Goal: Task Accomplishment & Management: Manage account settings

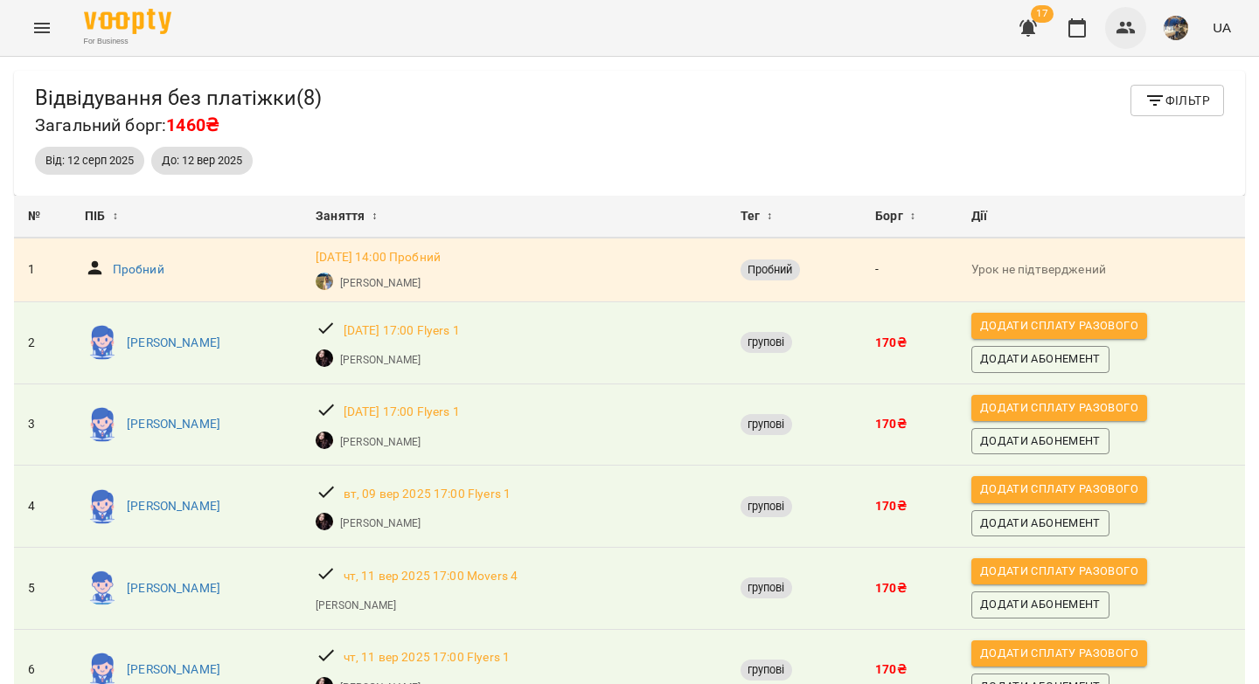
click at [1127, 31] on icon "button" at bounding box center [1125, 28] width 19 height 12
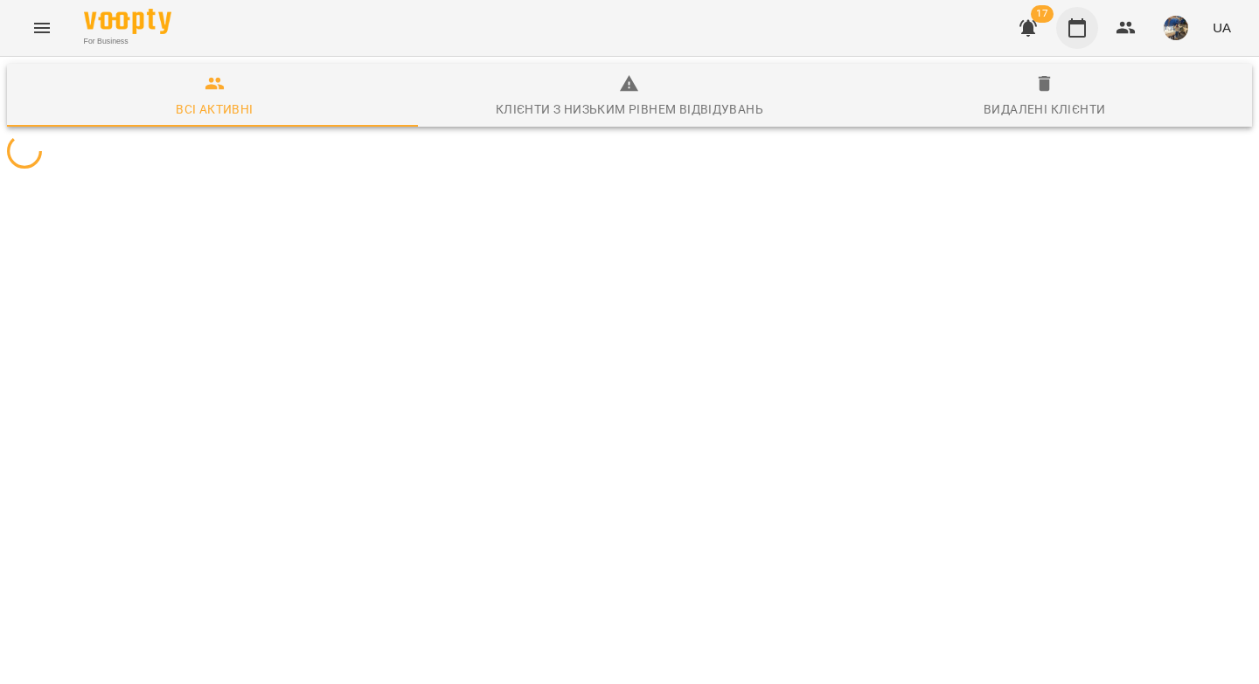
click at [1082, 32] on icon "button" at bounding box center [1076, 27] width 21 height 21
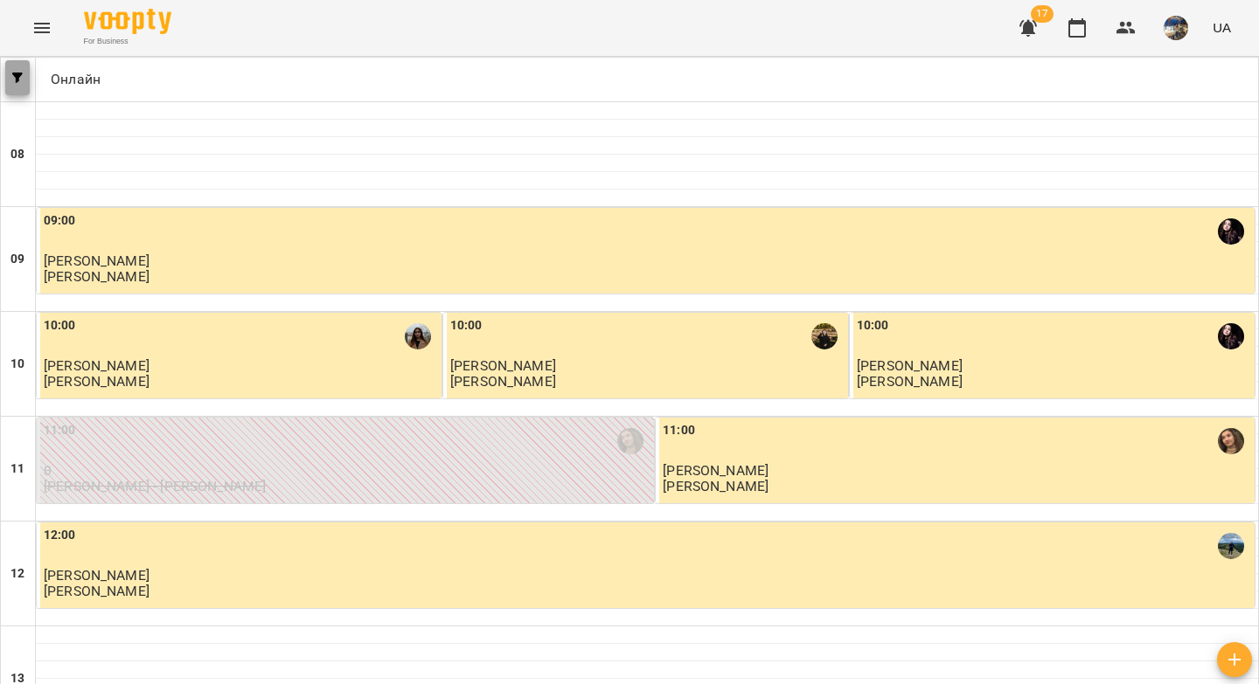
click at [18, 82] on icon "button" at bounding box center [17, 78] width 10 height 10
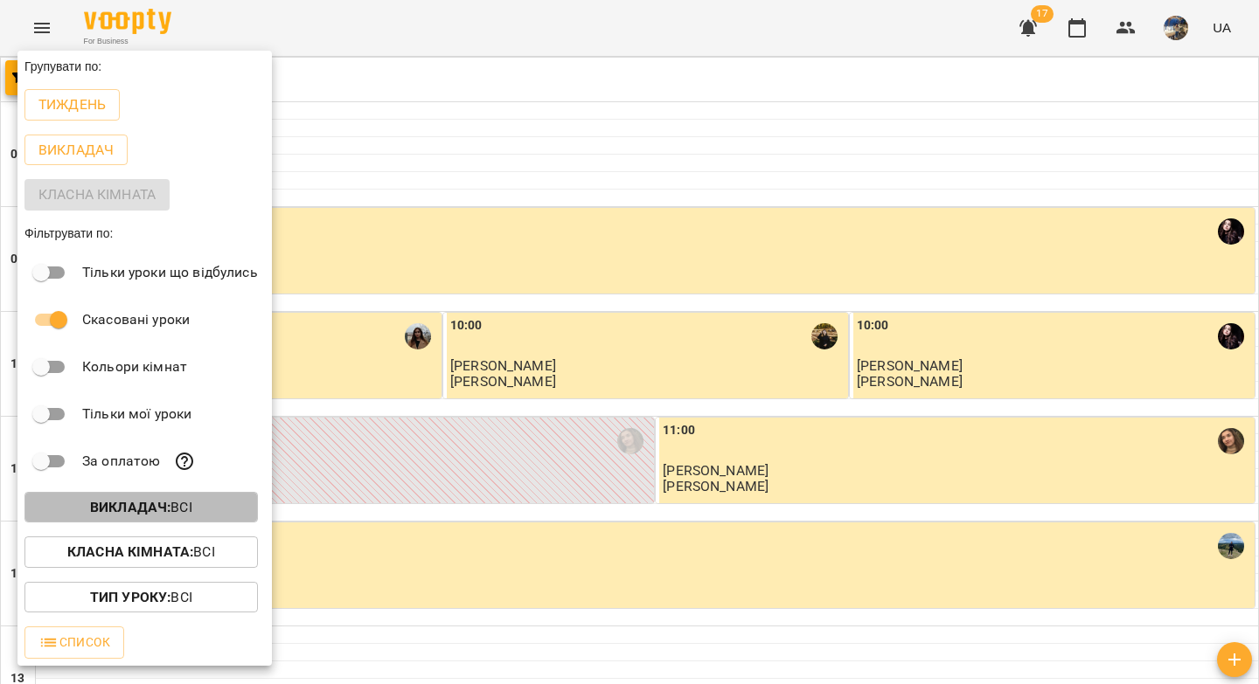
click at [116, 503] on b "Викладач :" at bounding box center [130, 507] width 80 height 17
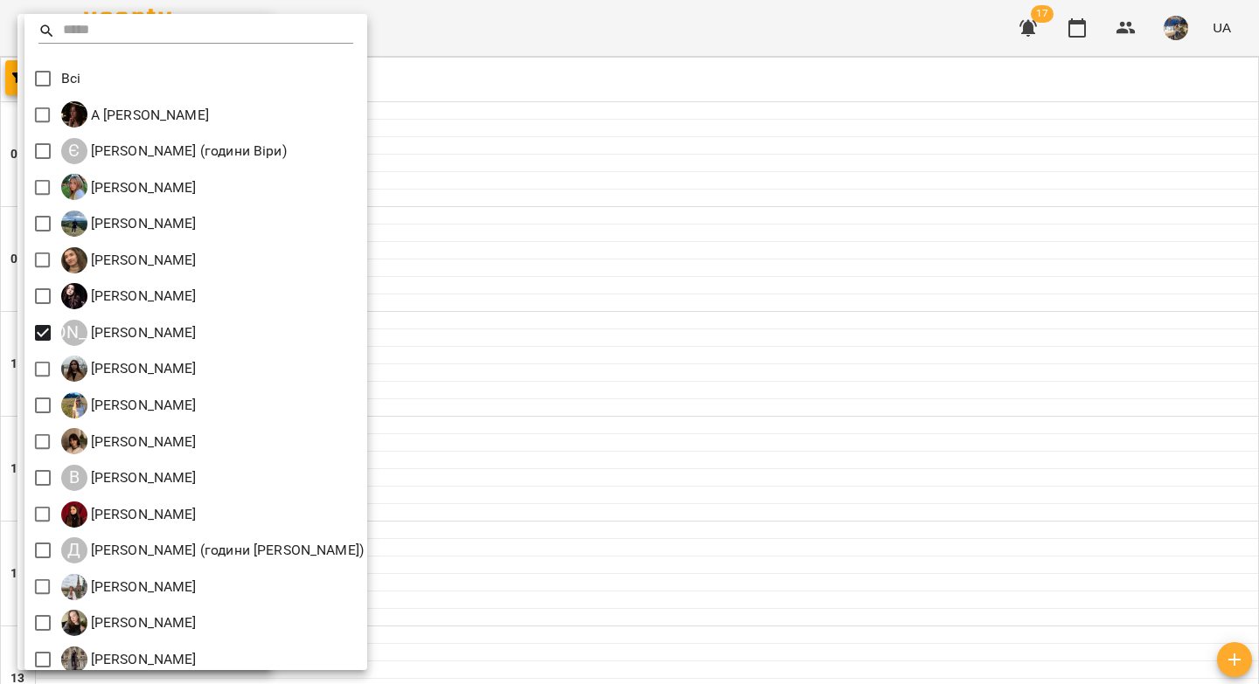
click at [498, 273] on div at bounding box center [629, 342] width 1259 height 684
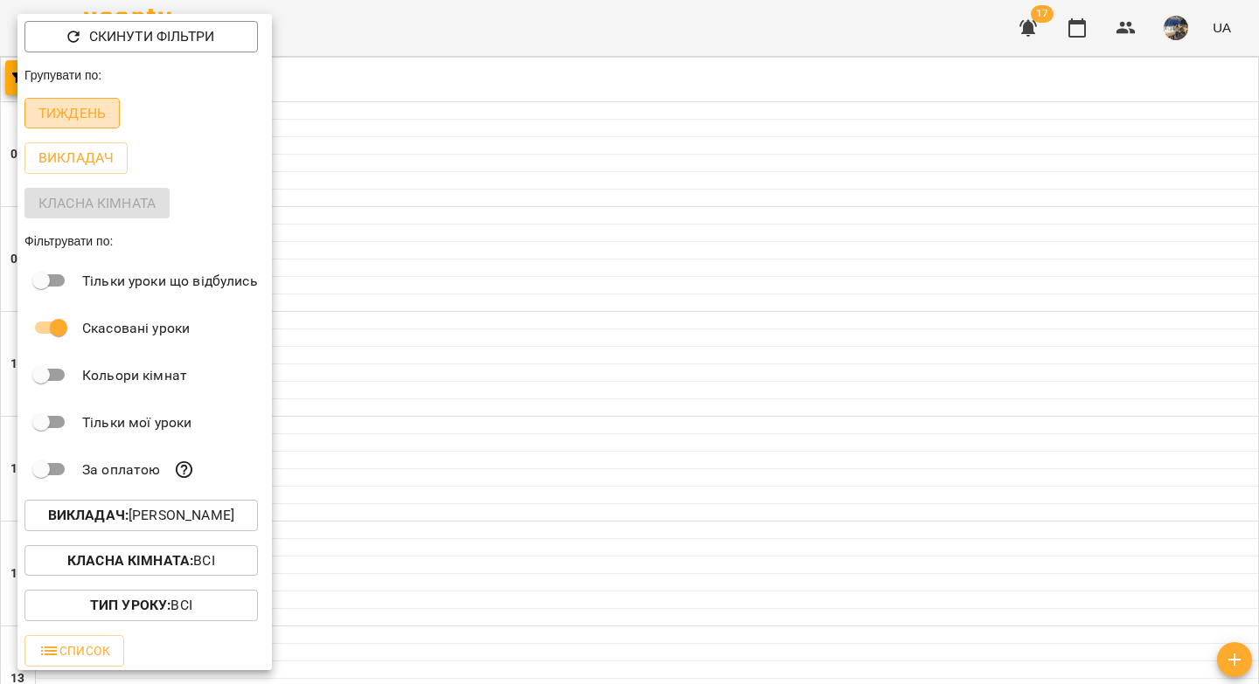
click at [82, 118] on p "Тиждень" at bounding box center [71, 113] width 67 height 21
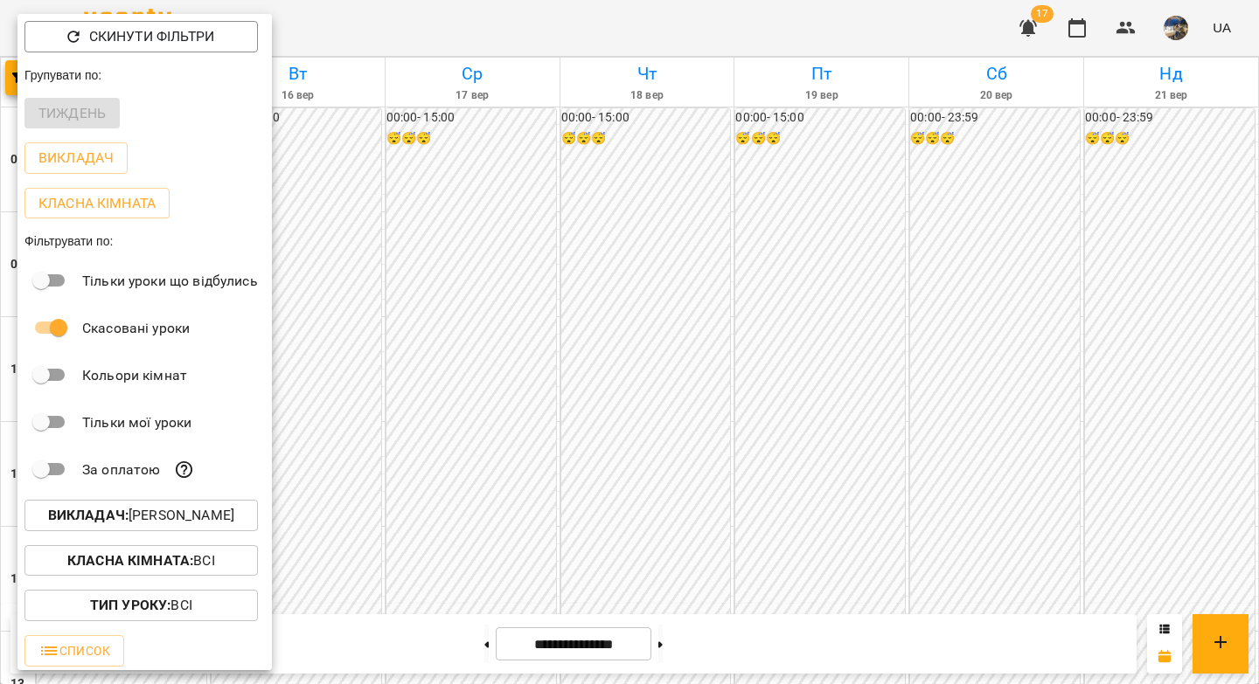
click at [517, 231] on div at bounding box center [629, 342] width 1259 height 684
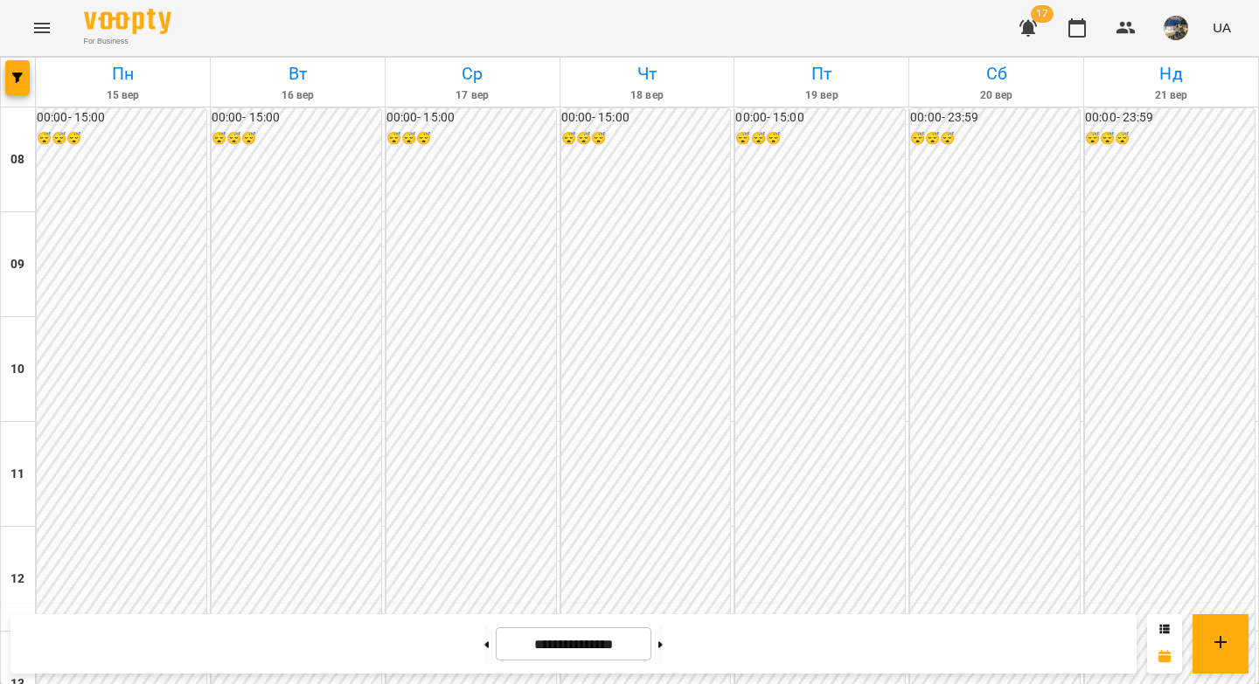
scroll to position [970, 0]
click at [17, 84] on button "button" at bounding box center [17, 77] width 24 height 35
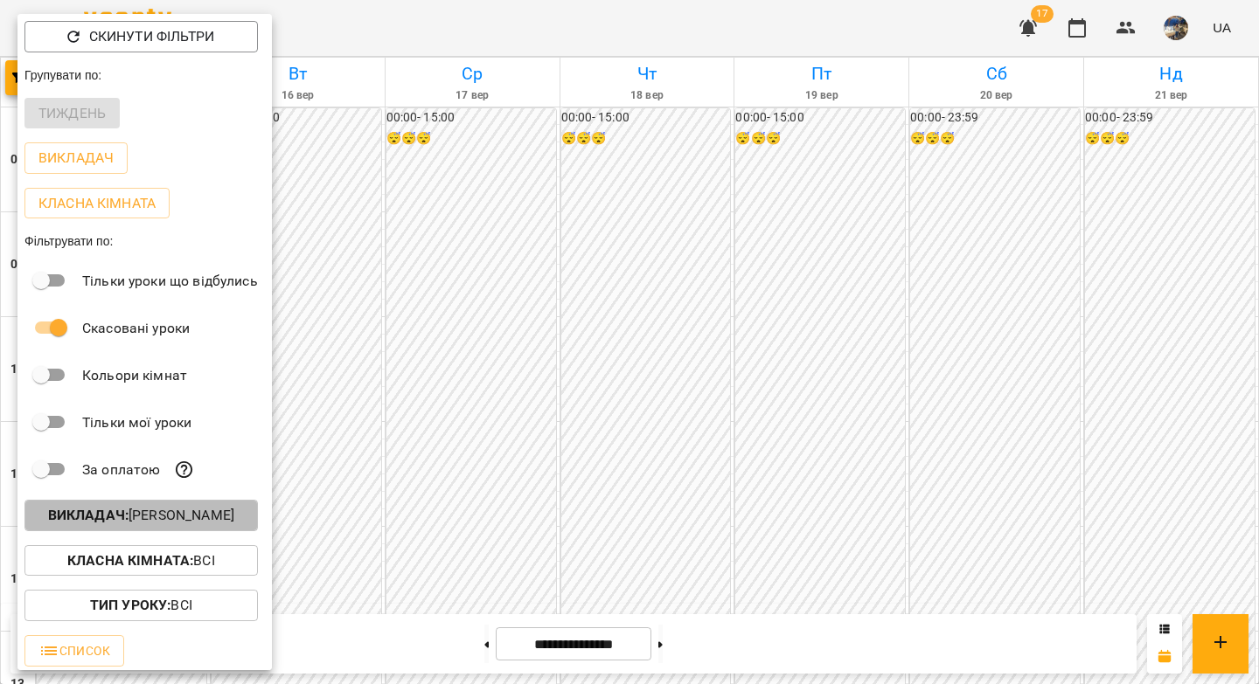
click at [170, 524] on p "Викладач : Анна Карпінець" at bounding box center [141, 515] width 186 height 21
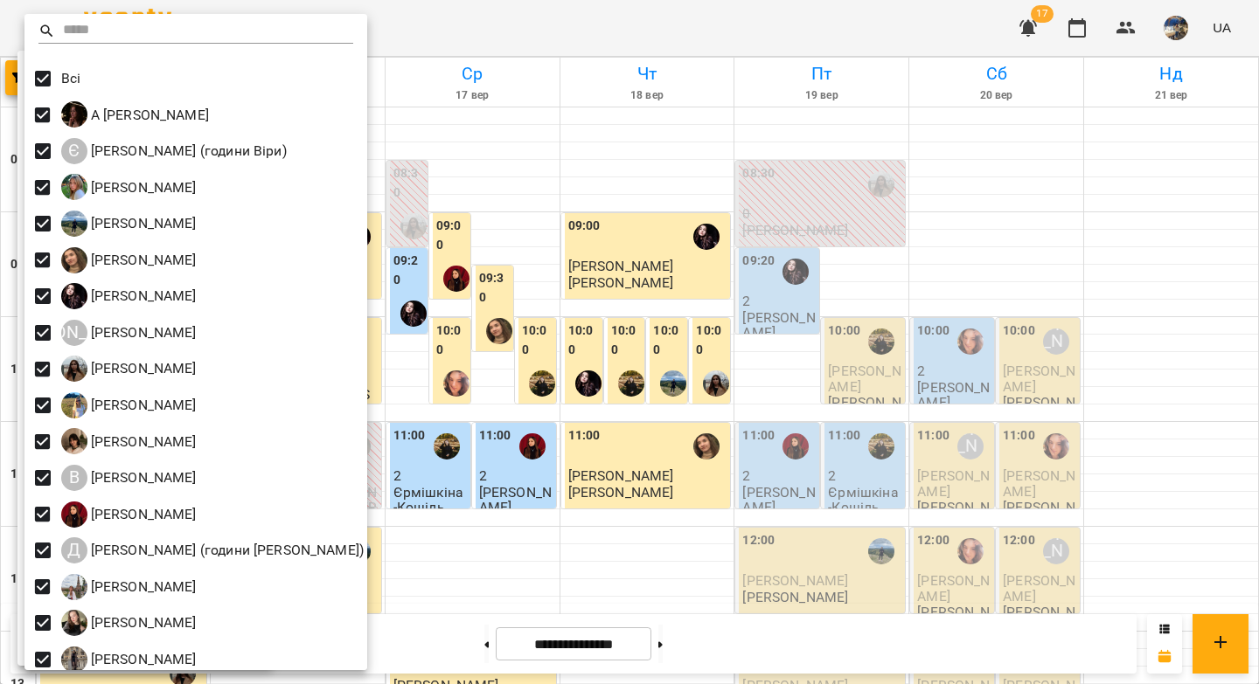
click at [811, 527] on div at bounding box center [629, 342] width 1259 height 684
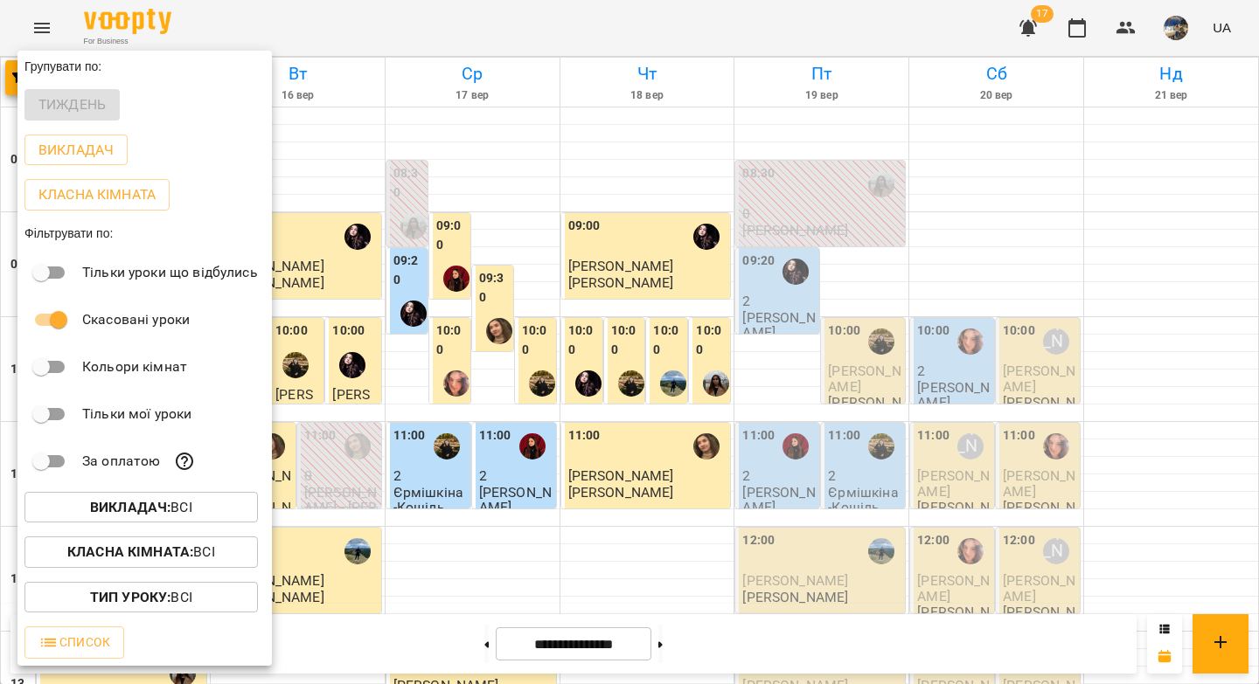
click at [731, 569] on div at bounding box center [629, 342] width 1259 height 684
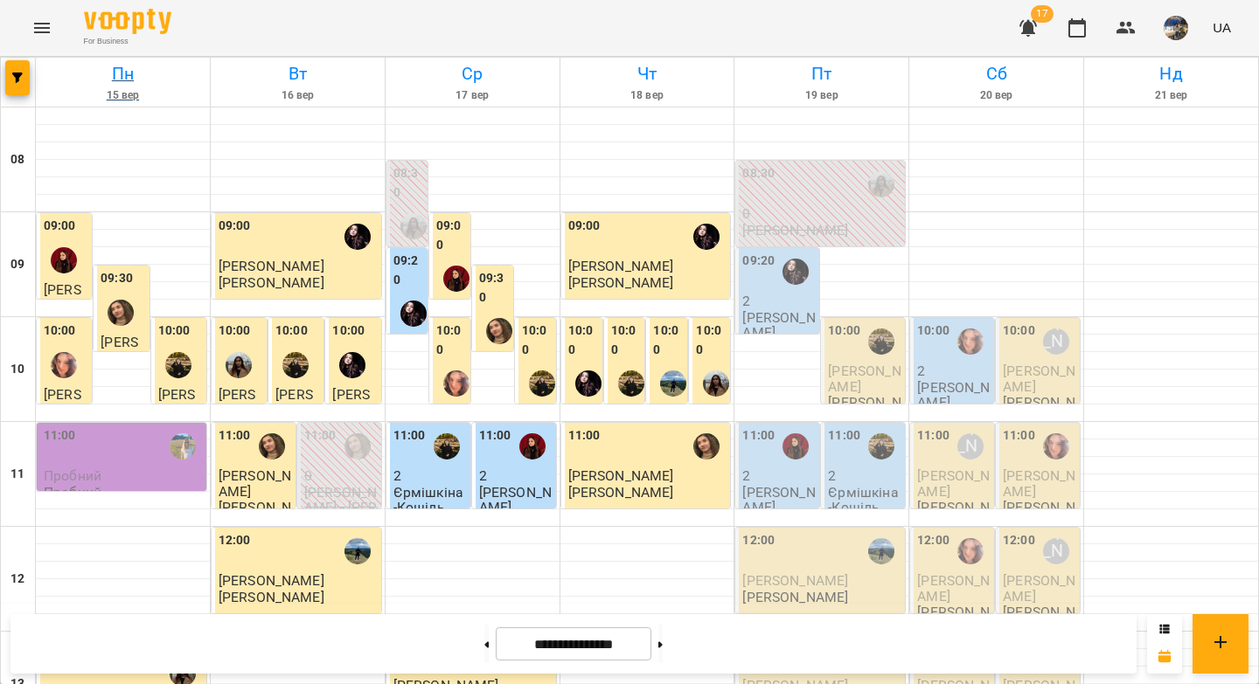
click at [117, 79] on h6 "Пн" at bounding box center [122, 73] width 169 height 27
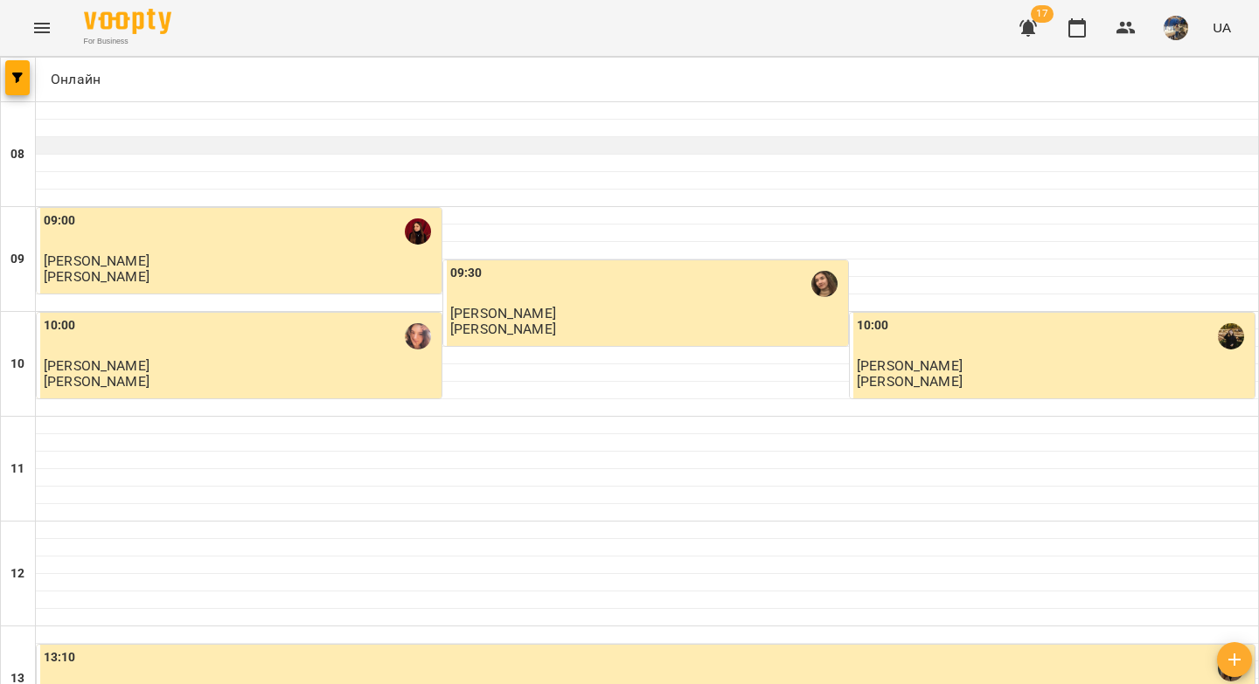
scroll to position [578, 0]
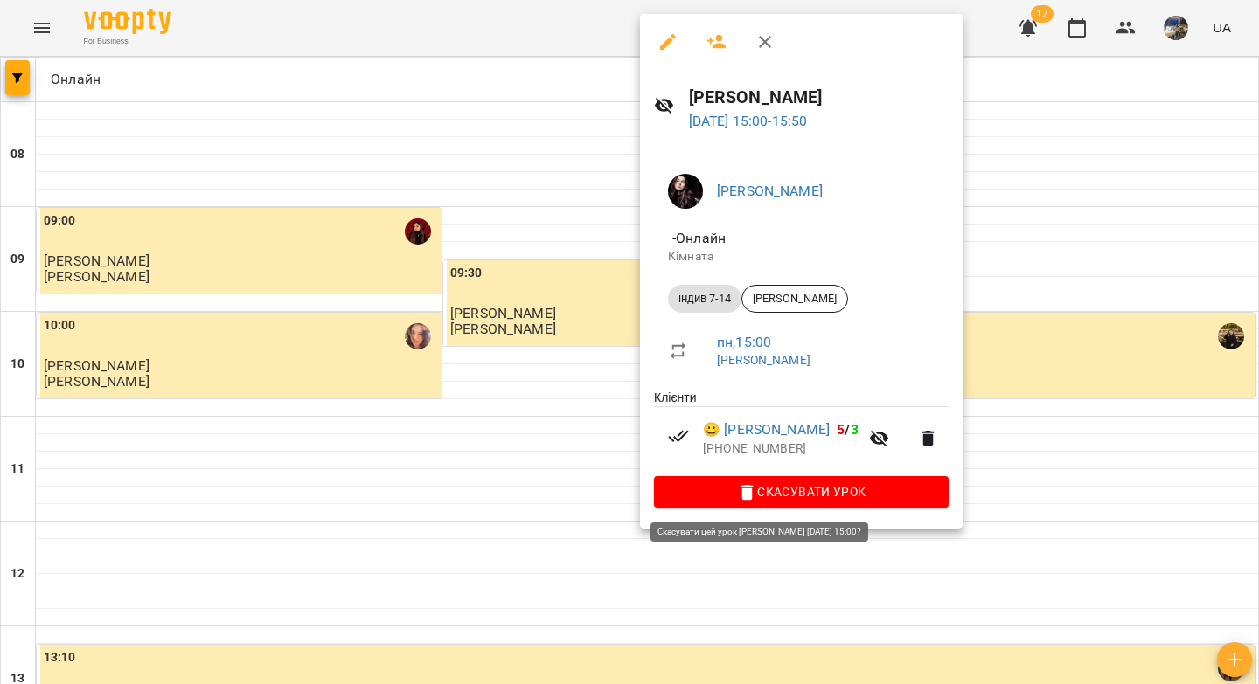
click at [873, 490] on span "Скасувати Урок" at bounding box center [801, 492] width 267 height 21
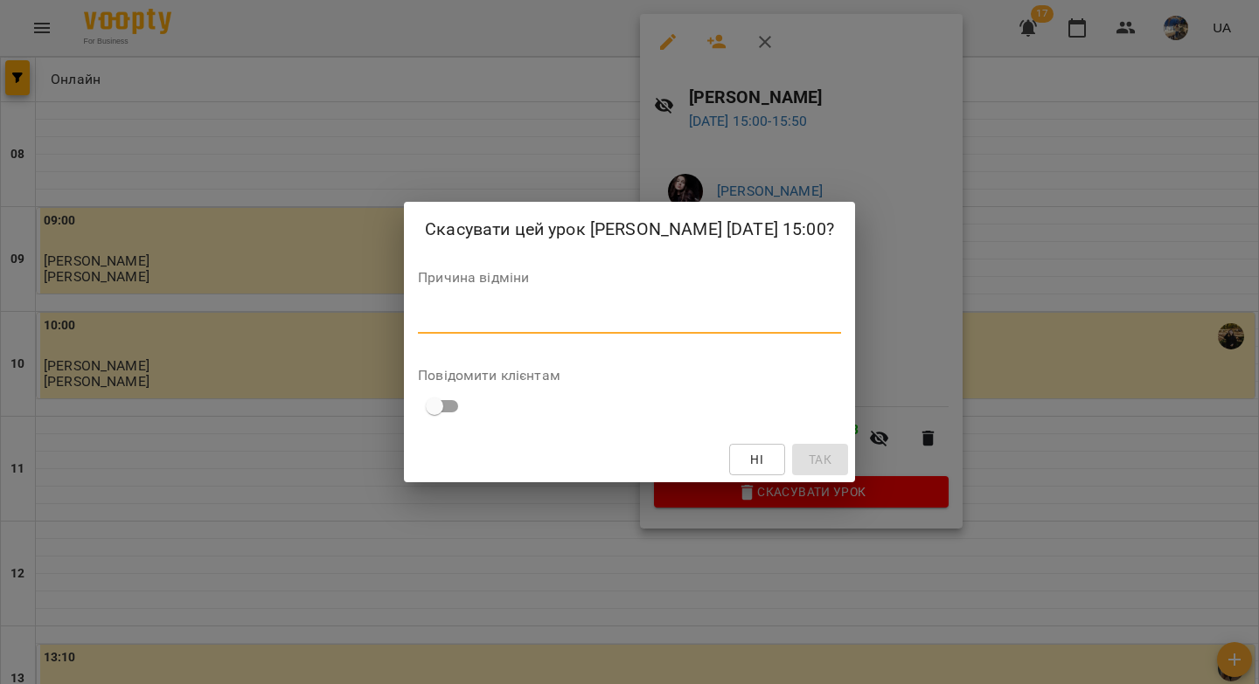
click at [840, 328] on textarea at bounding box center [629, 319] width 423 height 17
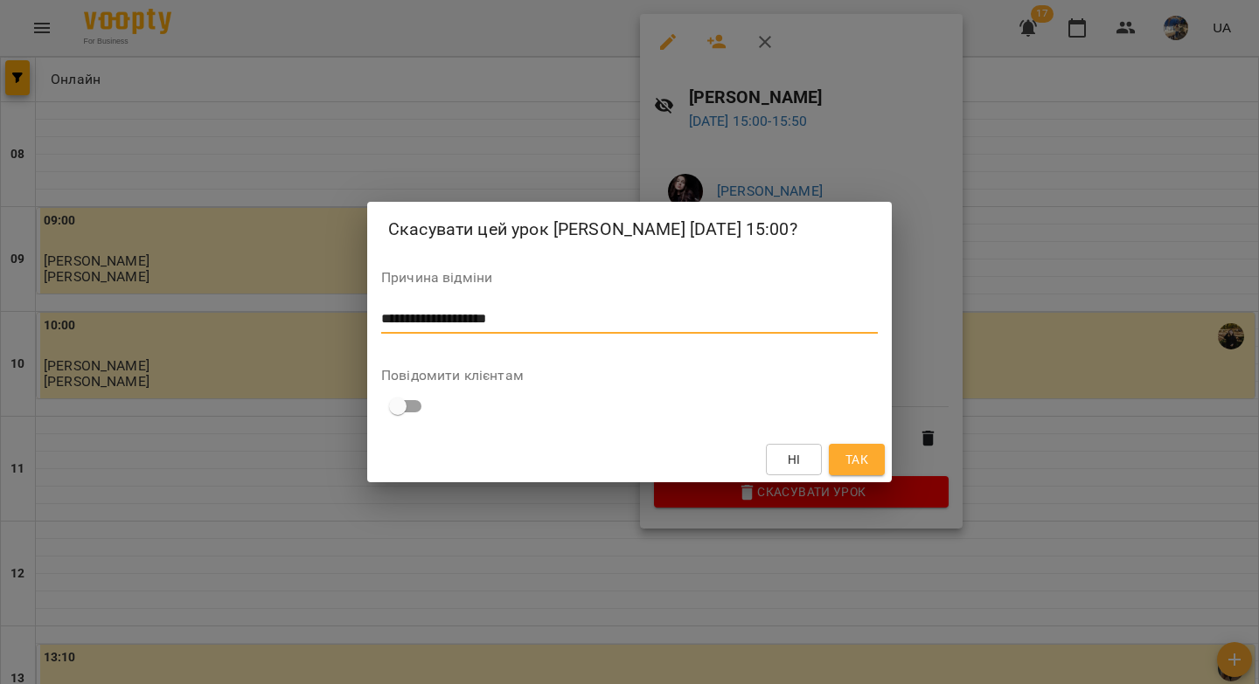
click at [420, 328] on textarea "**********" at bounding box center [629, 319] width 496 height 17
click at [0, 0] on lt-span "* *******" at bounding box center [0, 0] width 0 height 0
click at [485, 319] on div "**********" at bounding box center [629, 320] width 496 height 28
click at [485, 328] on textarea "**********" at bounding box center [629, 319] width 496 height 17
click at [0, 0] on lt-span "***** * ****" at bounding box center [0, 0] width 0 height 0
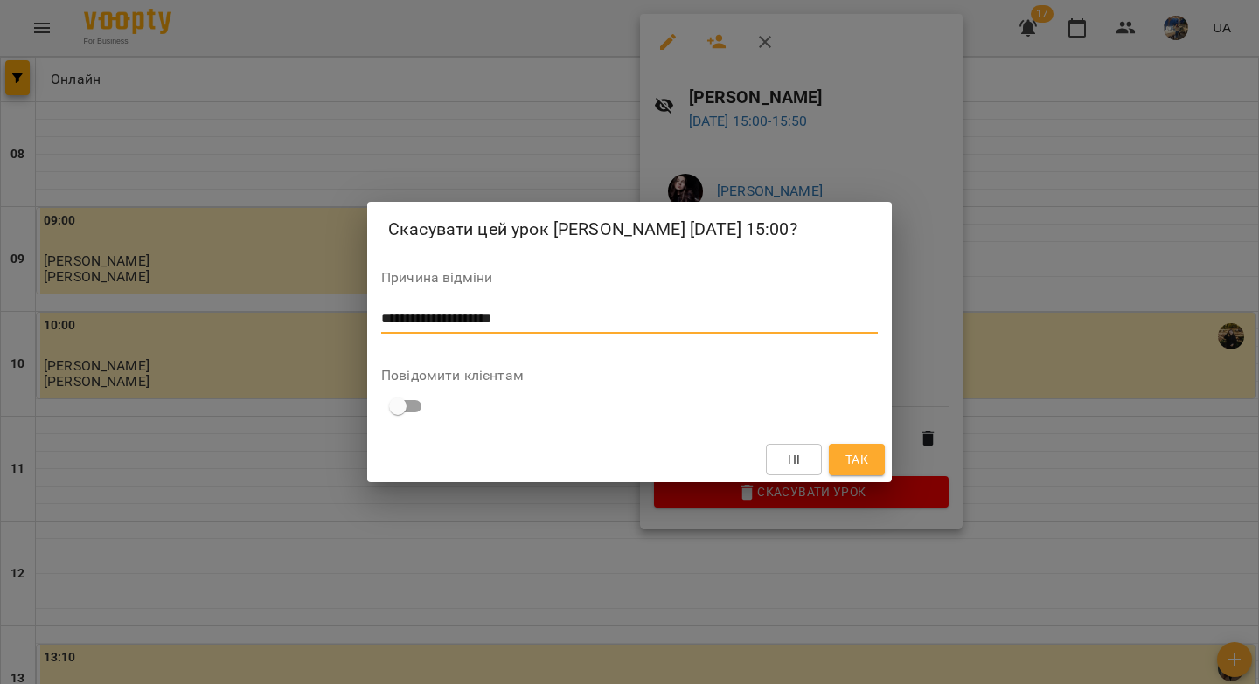
type textarea "**********"
click at [868, 469] on span "Так" at bounding box center [857, 459] width 28 height 21
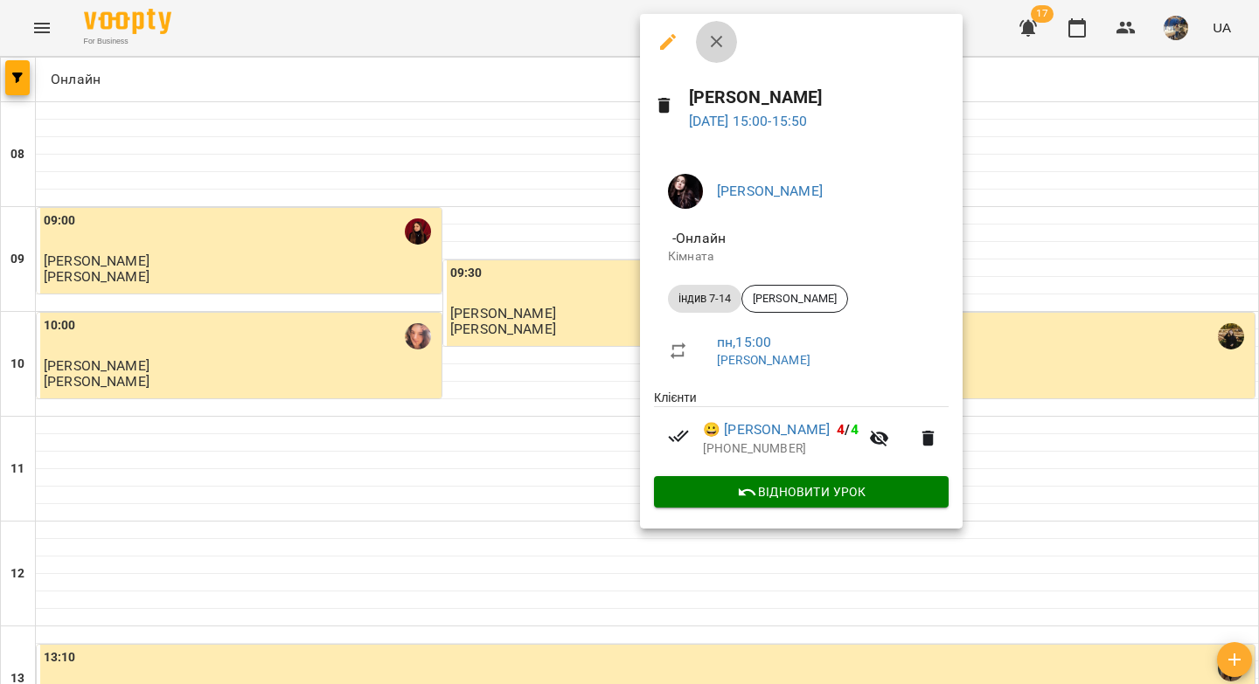
click at [719, 40] on icon "button" at bounding box center [716, 41] width 21 height 21
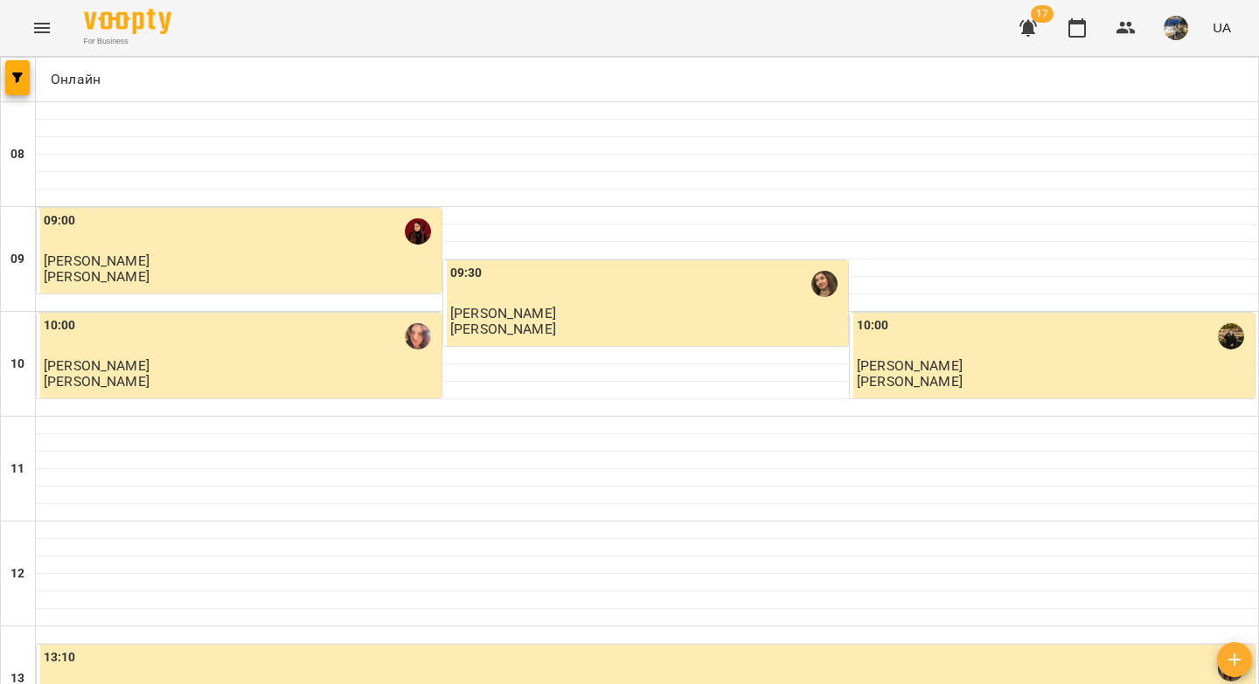
click at [1026, 32] on icon "button" at bounding box center [1027, 28] width 17 height 17
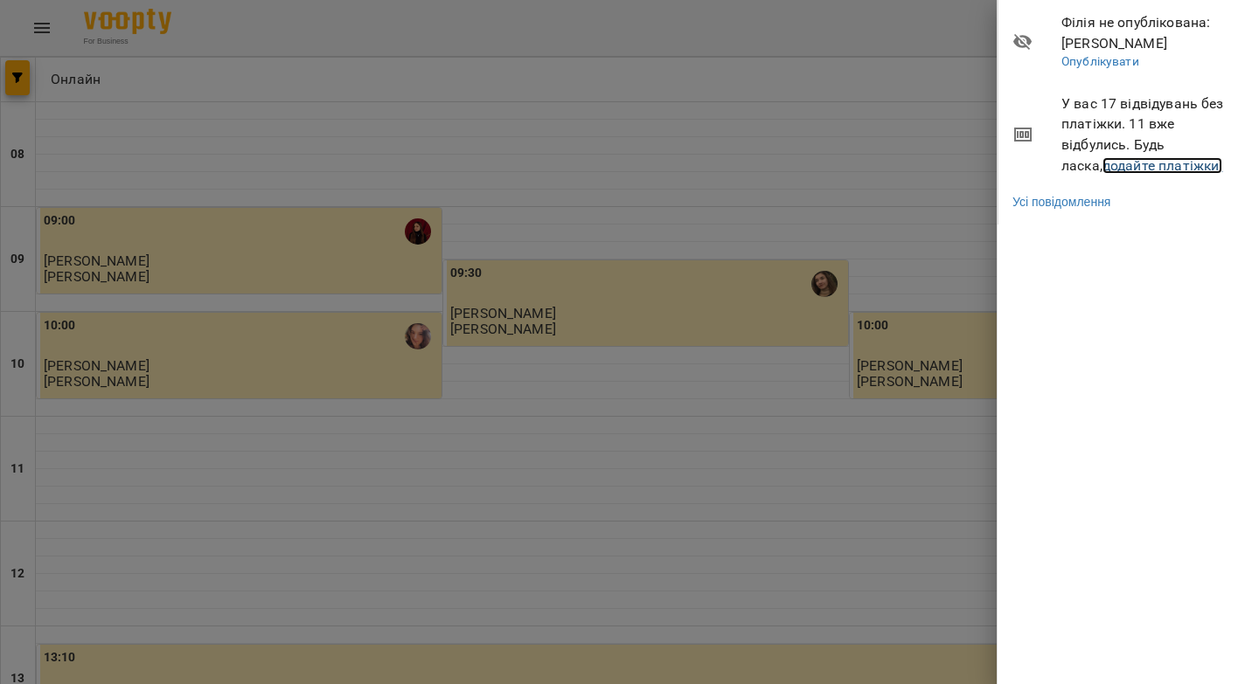
click at [1102, 169] on link "додайте платіжки!" at bounding box center [1162, 165] width 121 height 17
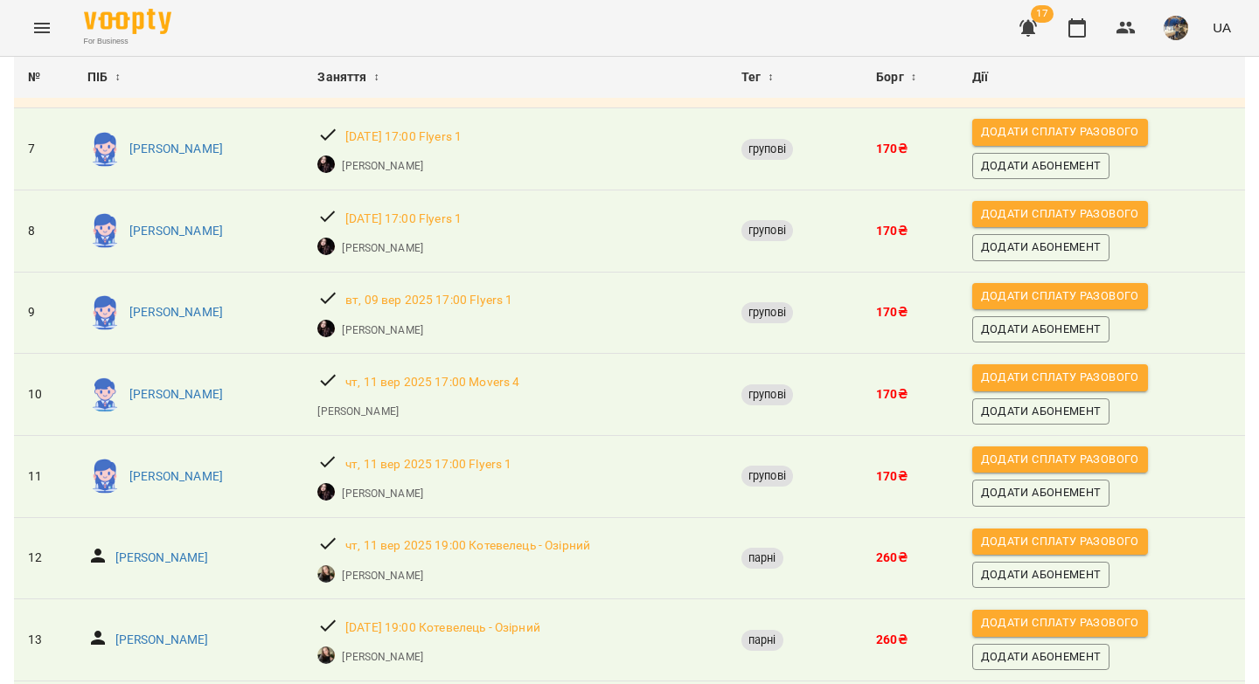
scroll to position [739, 0]
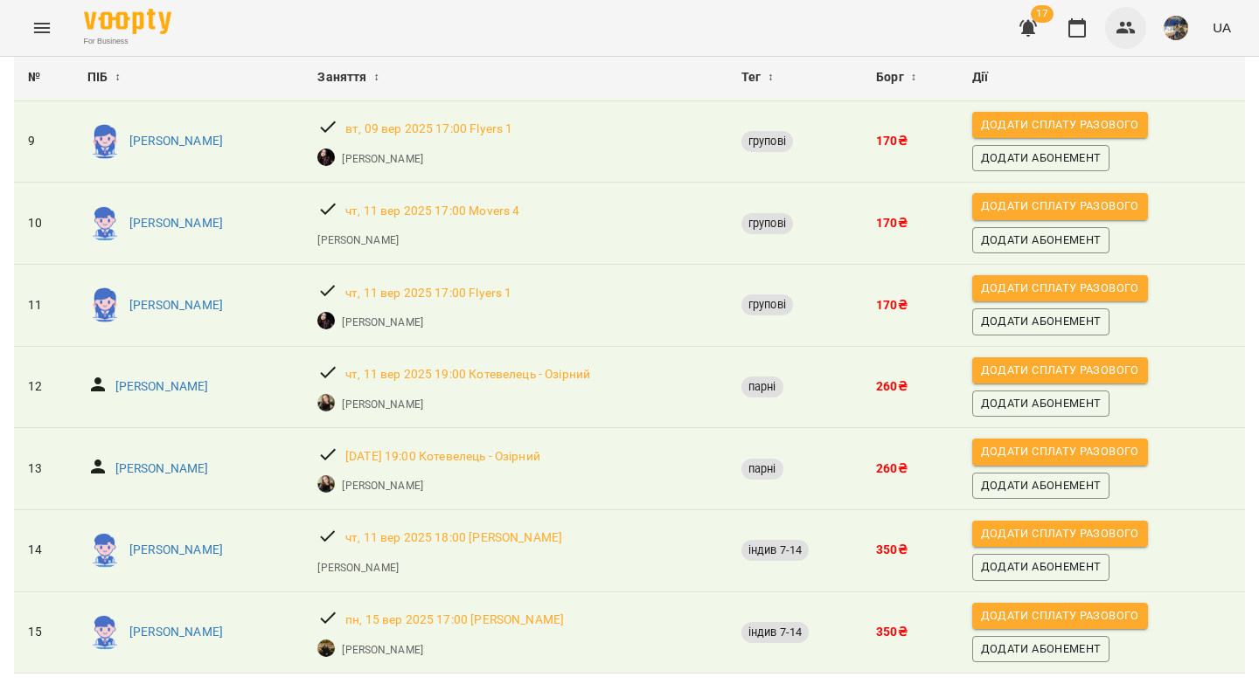
click at [1125, 32] on icon "button" at bounding box center [1125, 28] width 19 height 12
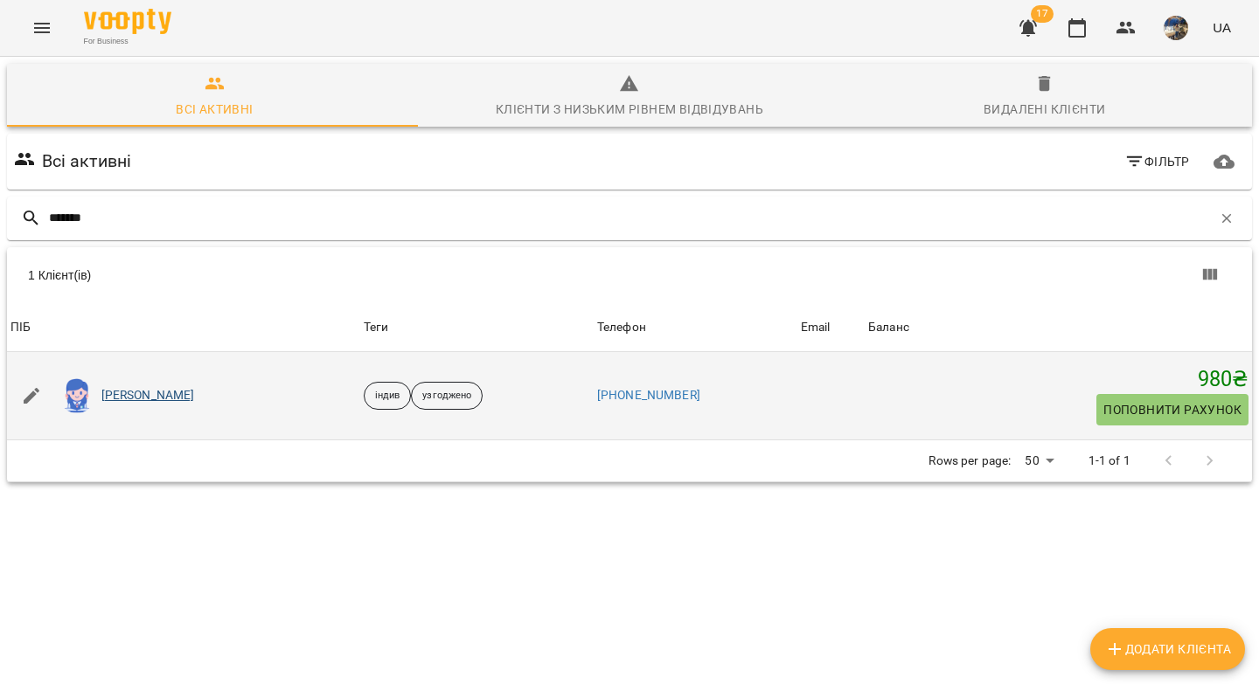
type input "*******"
click at [166, 395] on link "[PERSON_NAME]" at bounding box center [148, 395] width 94 height 17
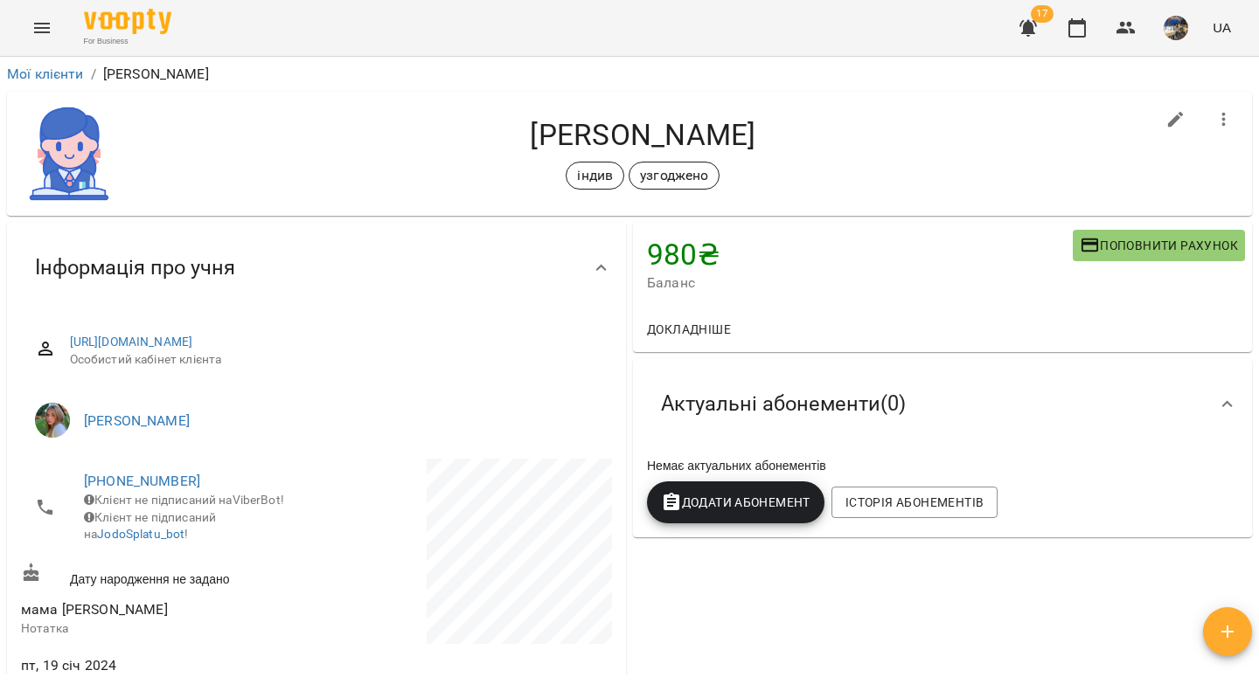
click at [1149, 245] on span "Поповнити рахунок" at bounding box center [1159, 245] width 158 height 21
select select "****"
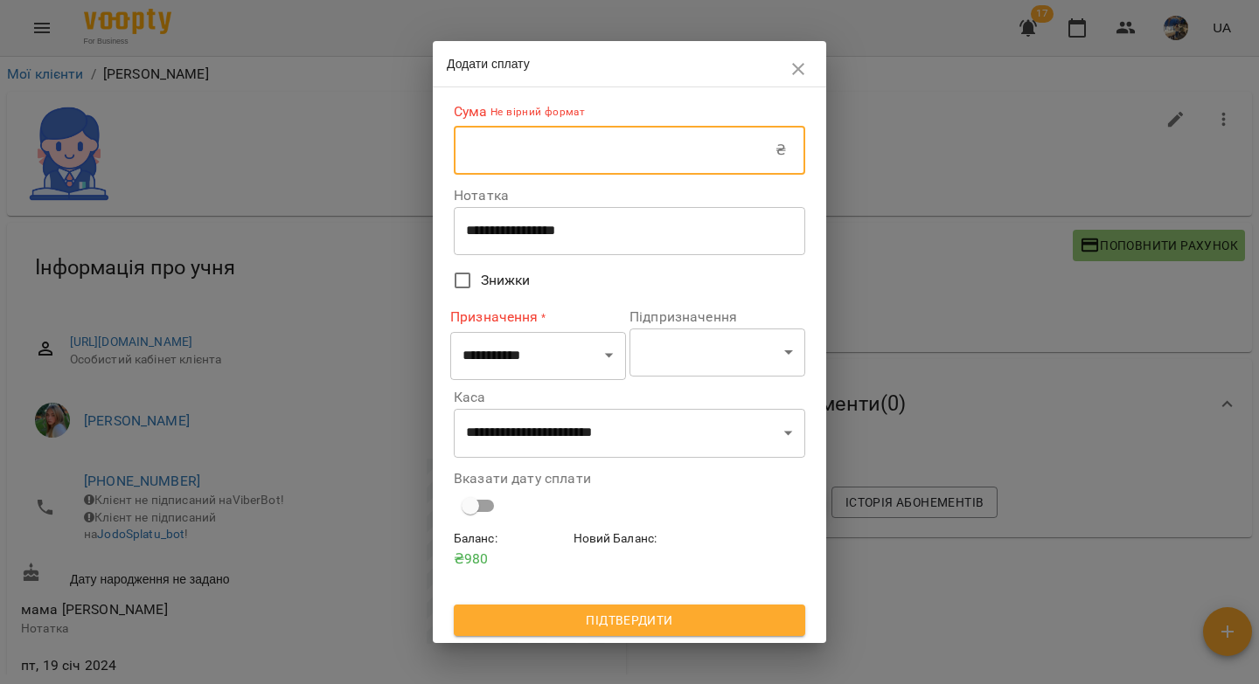
click at [568, 161] on input "text" at bounding box center [615, 150] width 322 height 49
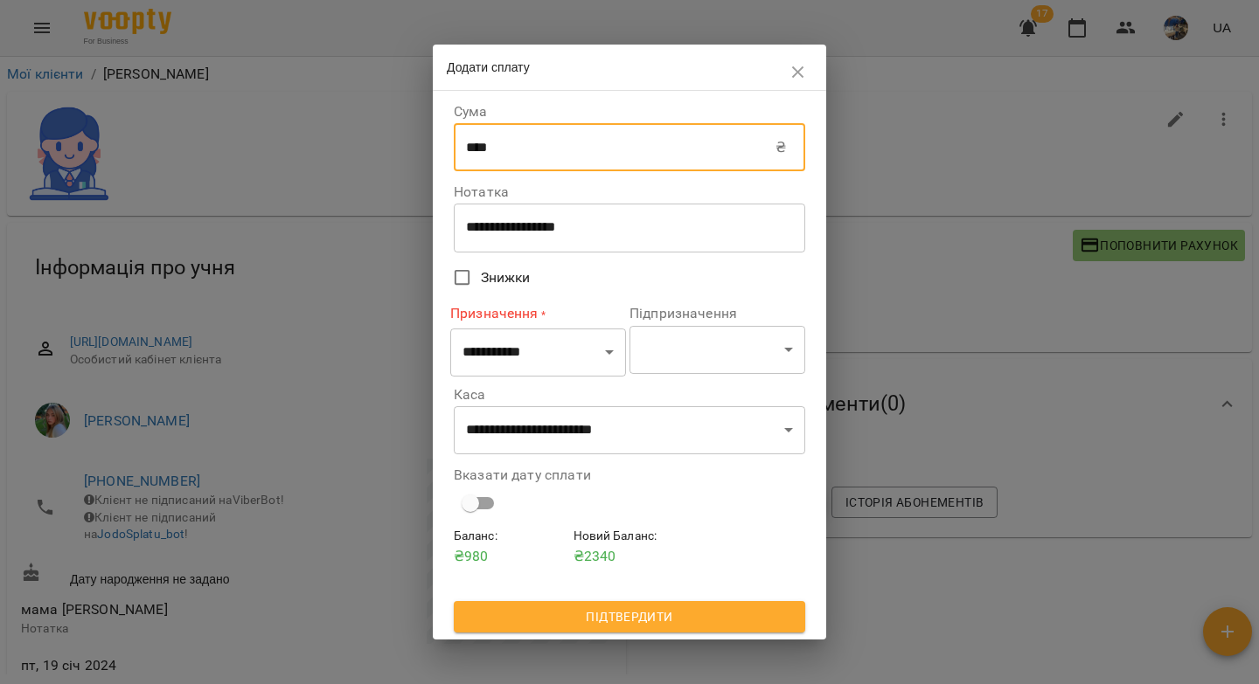
type input "****"
click at [539, 358] on select "**********" at bounding box center [538, 353] width 176 height 49
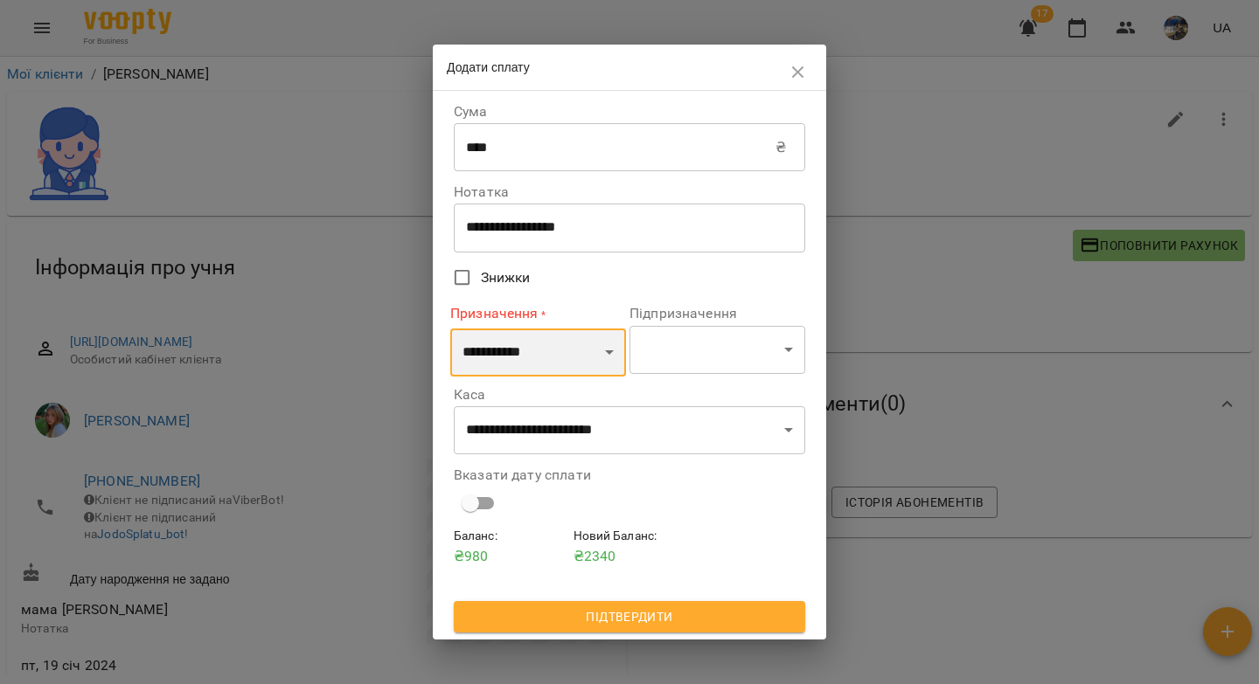
select select "*********"
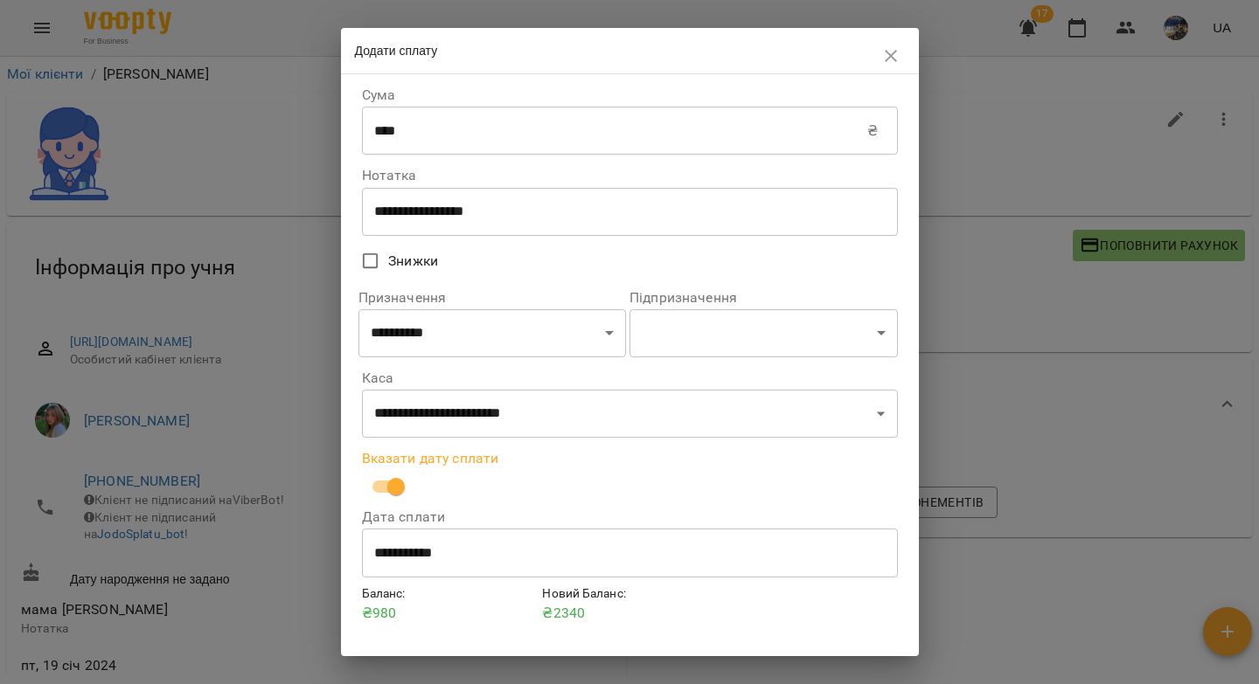
click at [383, 562] on input "**********" at bounding box center [630, 553] width 536 height 49
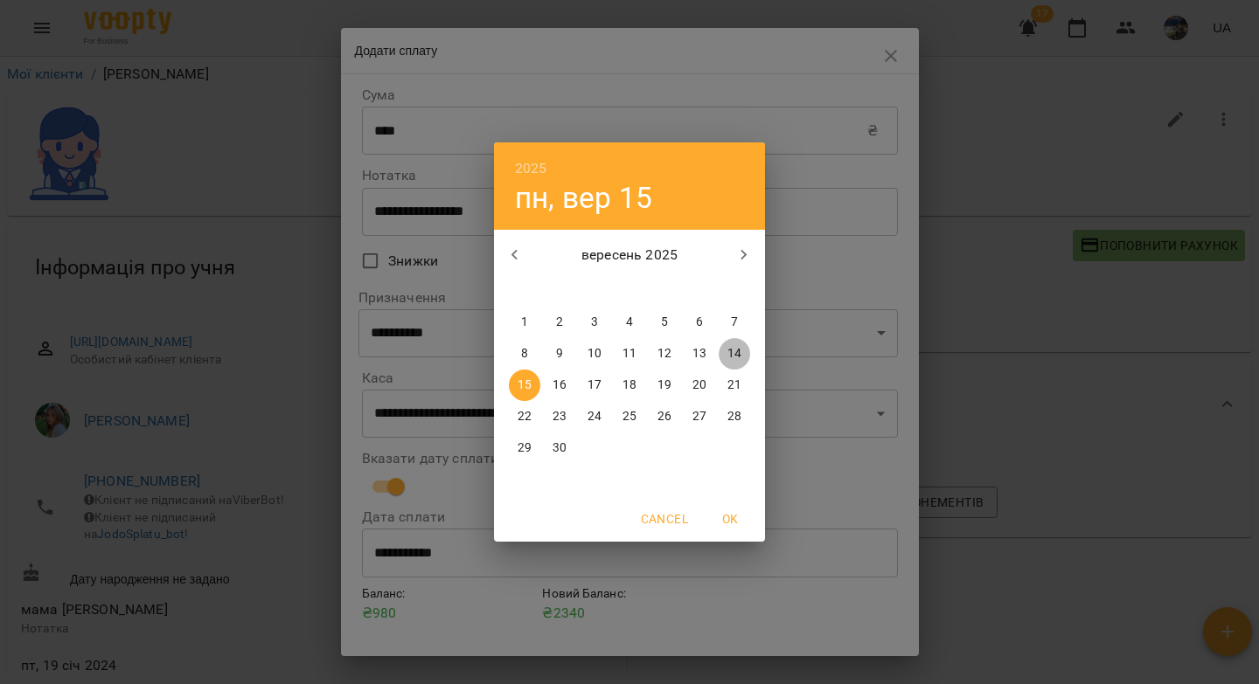
click at [732, 349] on p "14" at bounding box center [734, 353] width 14 height 17
type input "**********"
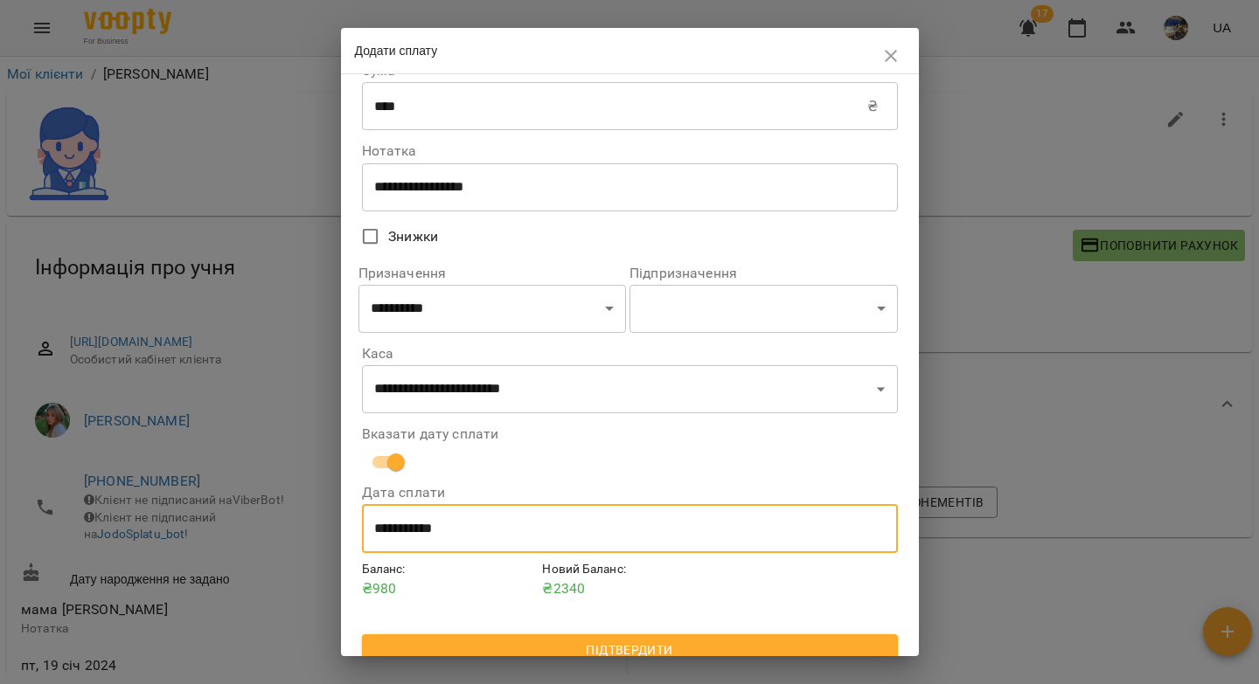
scroll to position [44, 0]
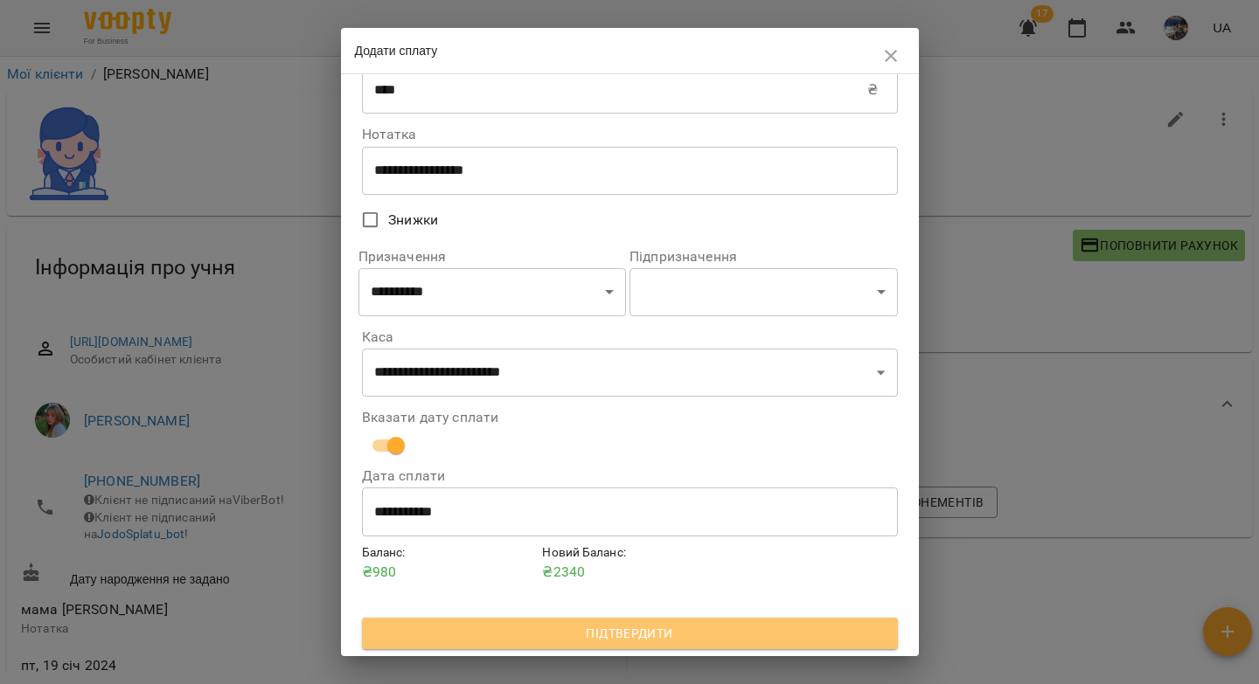
drag, startPoint x: 629, startPoint y: 634, endPoint x: 829, endPoint y: 438, distance: 279.4
click at [628, 634] on span "Підтвердити" at bounding box center [630, 633] width 508 height 21
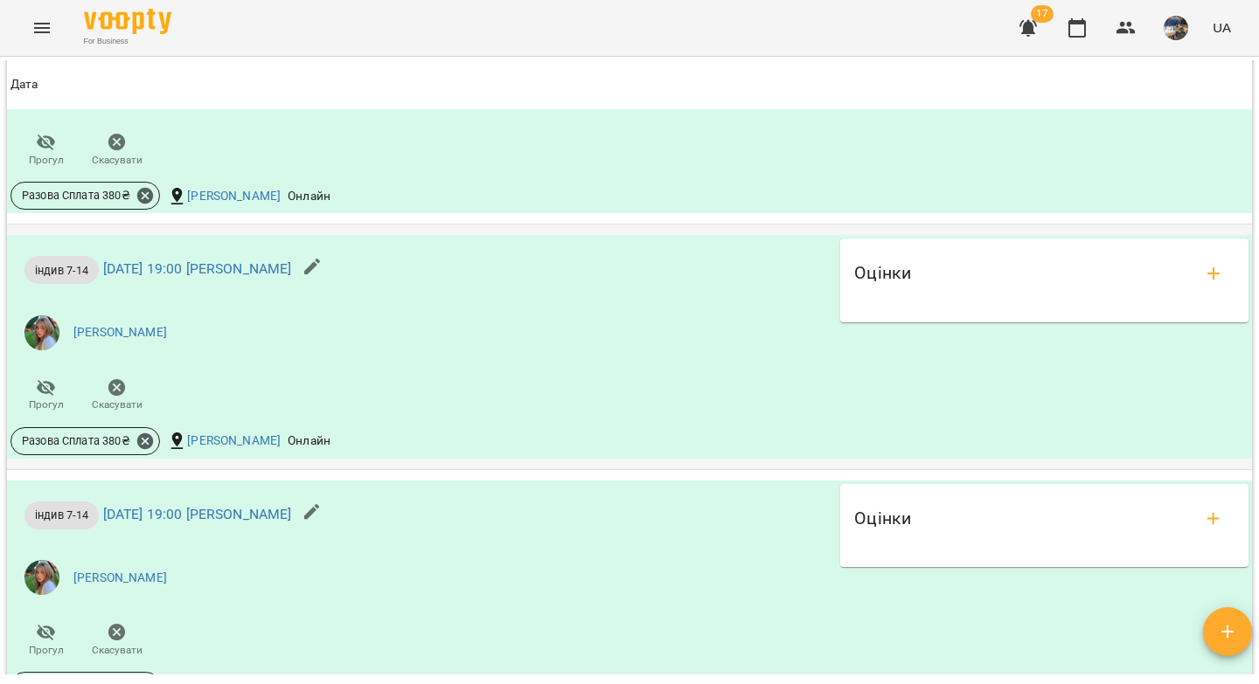
scroll to position [0, 0]
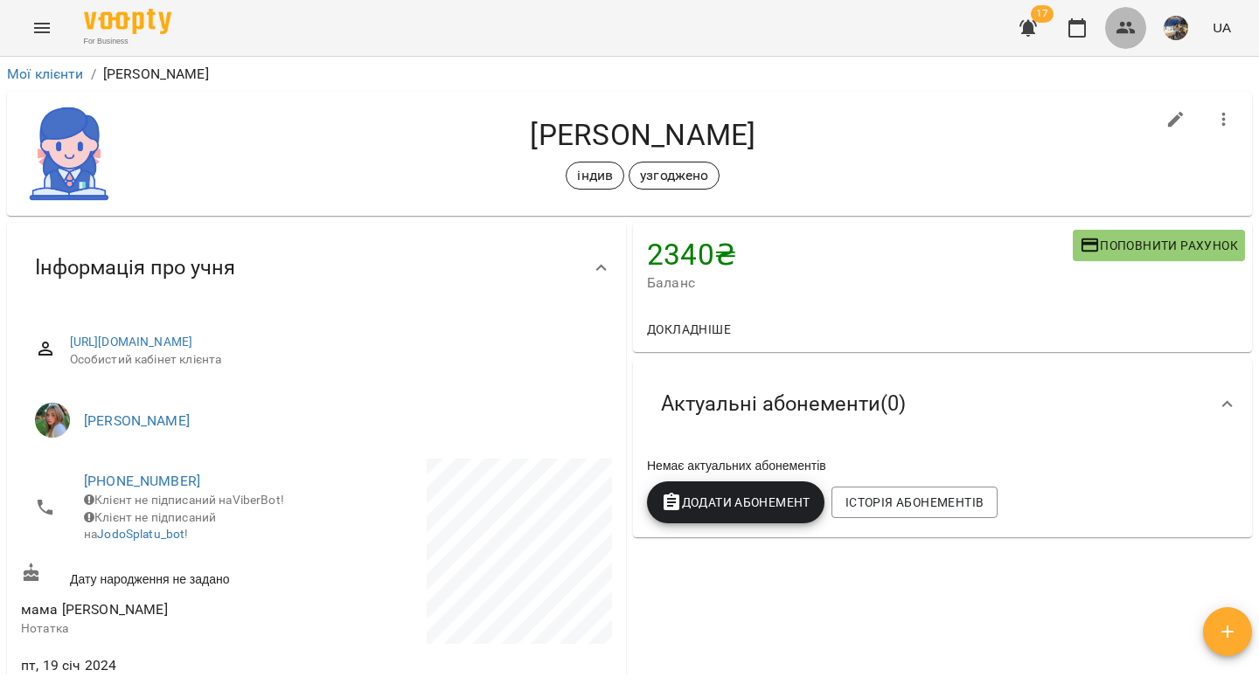
click at [1123, 30] on icon "button" at bounding box center [1125, 28] width 19 height 12
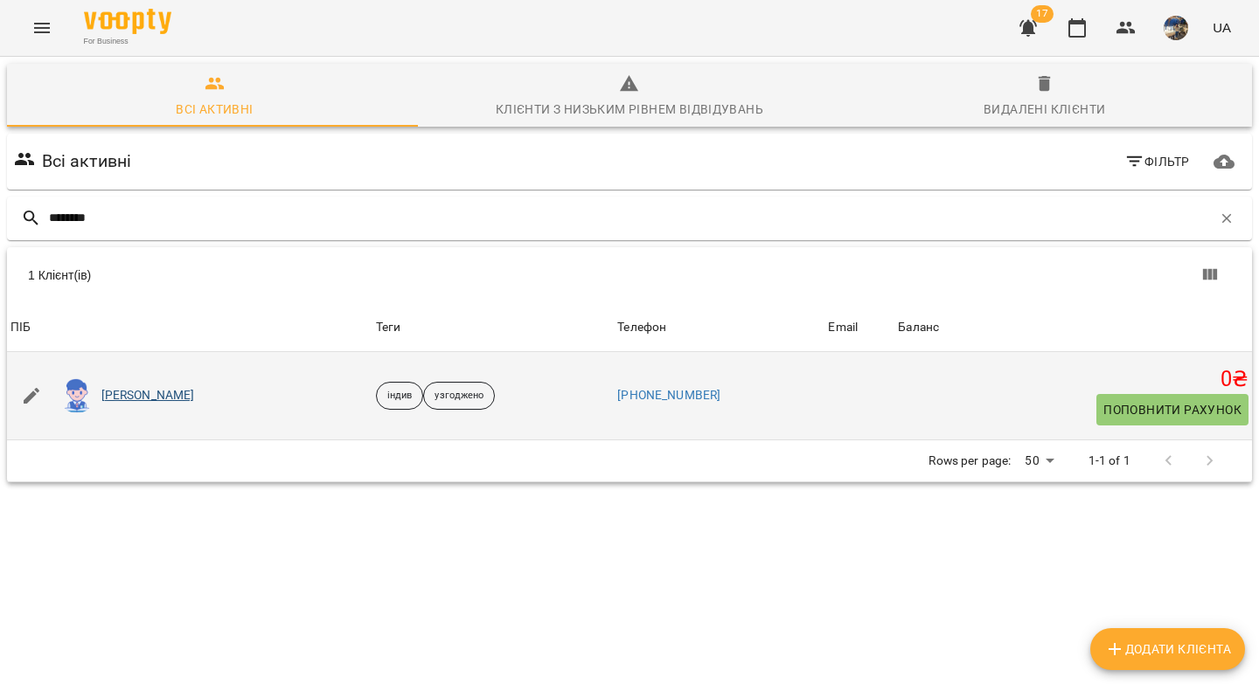
type input "*******"
click at [171, 399] on link "[PERSON_NAME]" at bounding box center [148, 395] width 94 height 17
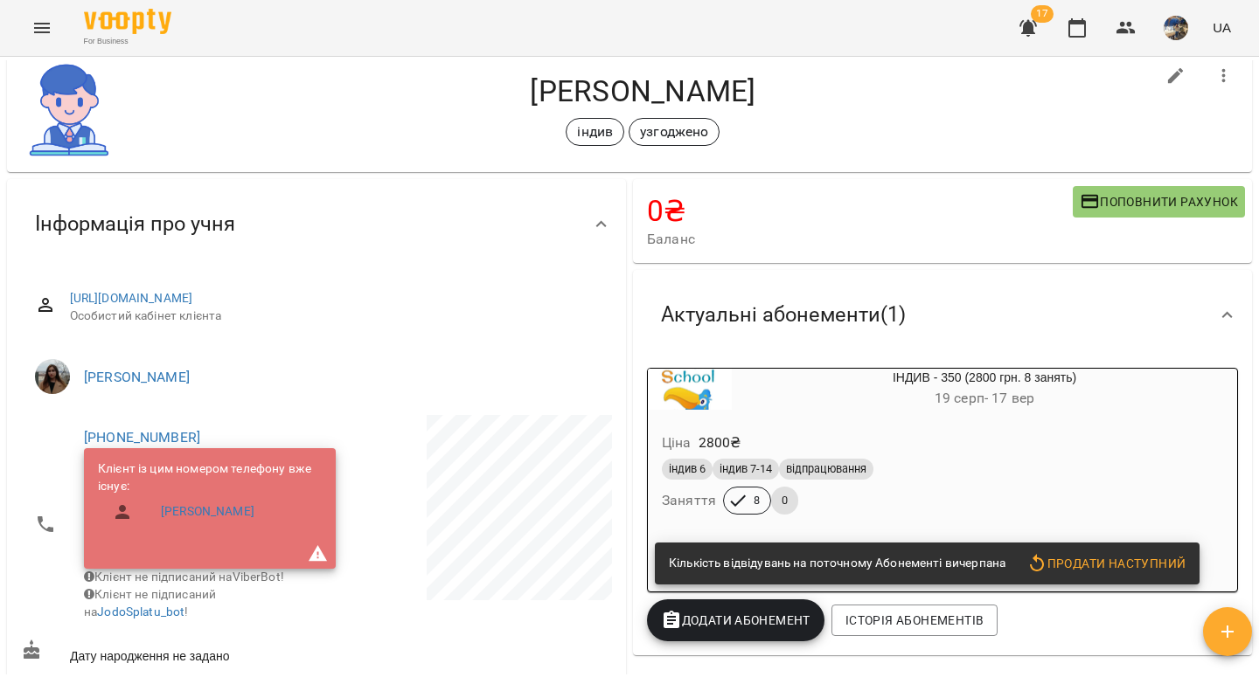
scroll to position [177, 0]
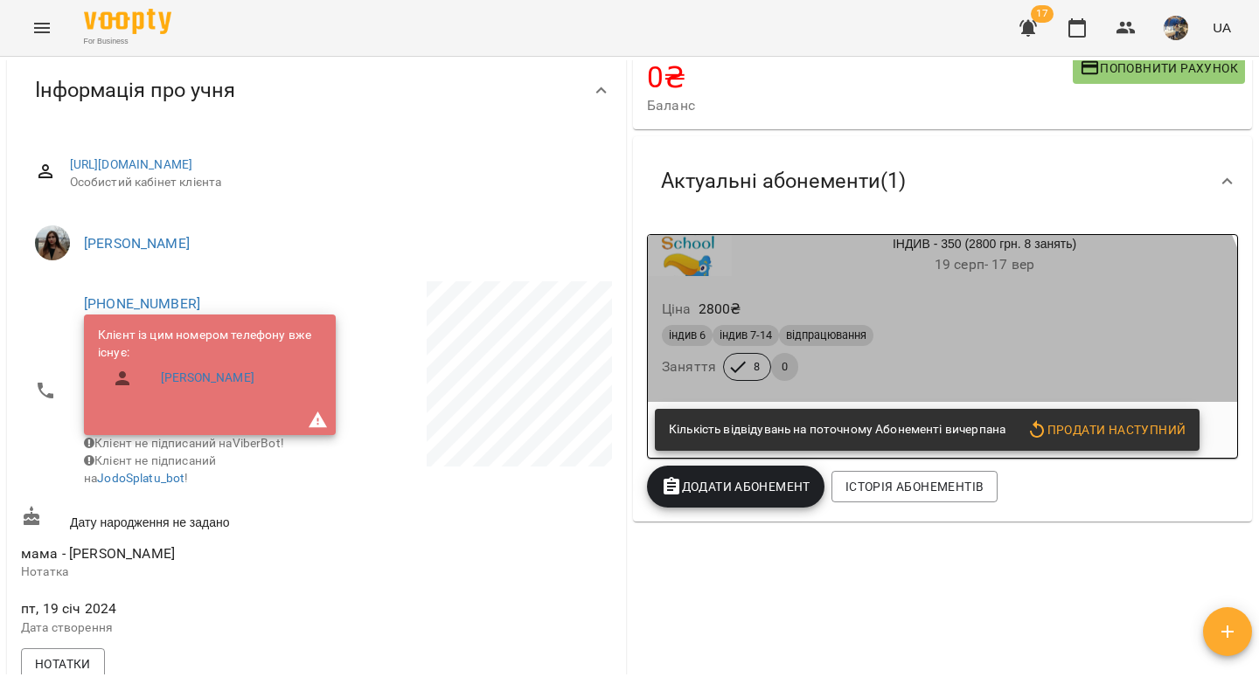
click at [916, 371] on div "індив 6 індив 7-14 відпрацювання Заняття 8 0" at bounding box center [942, 353] width 568 height 63
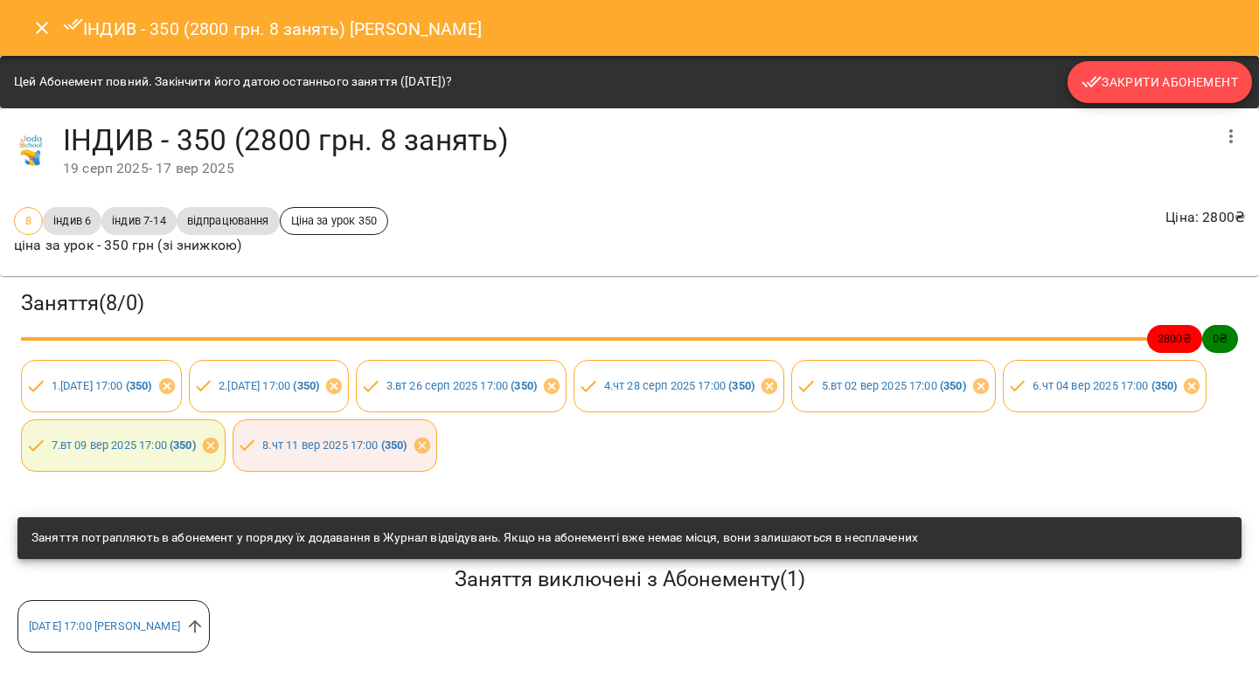
click at [1155, 75] on span "Закрити Абонемент" at bounding box center [1159, 82] width 156 height 21
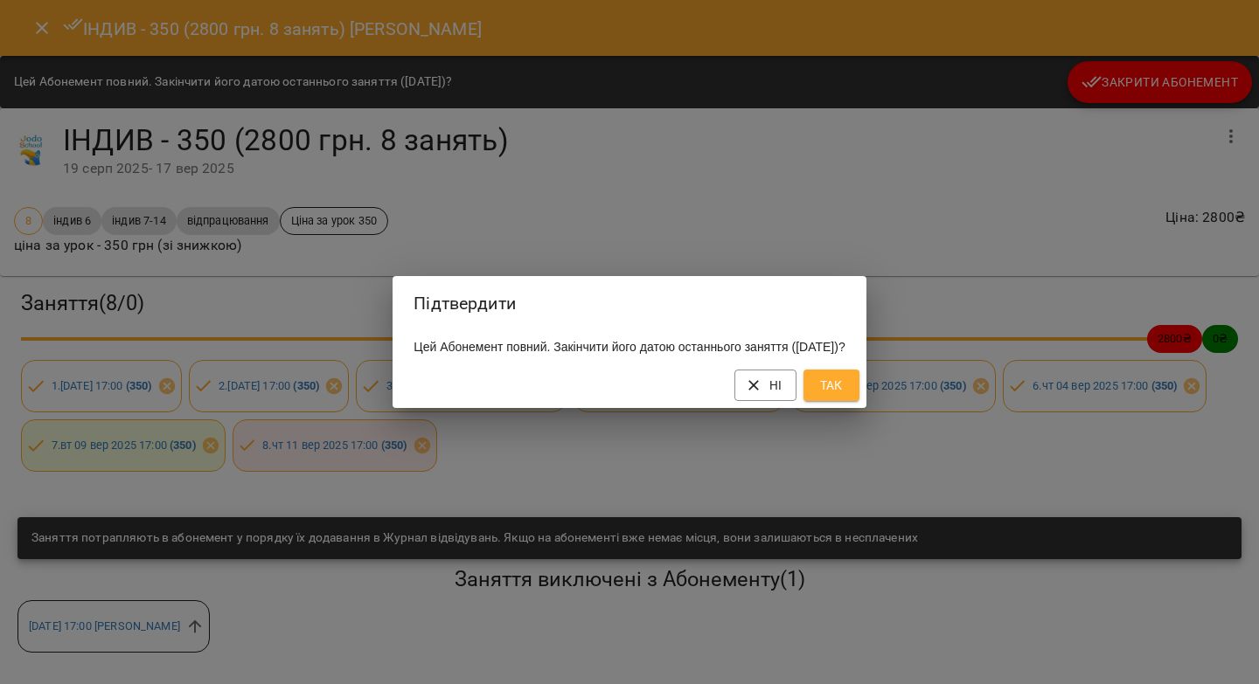
click at [845, 393] on span "Так" at bounding box center [831, 385] width 28 height 21
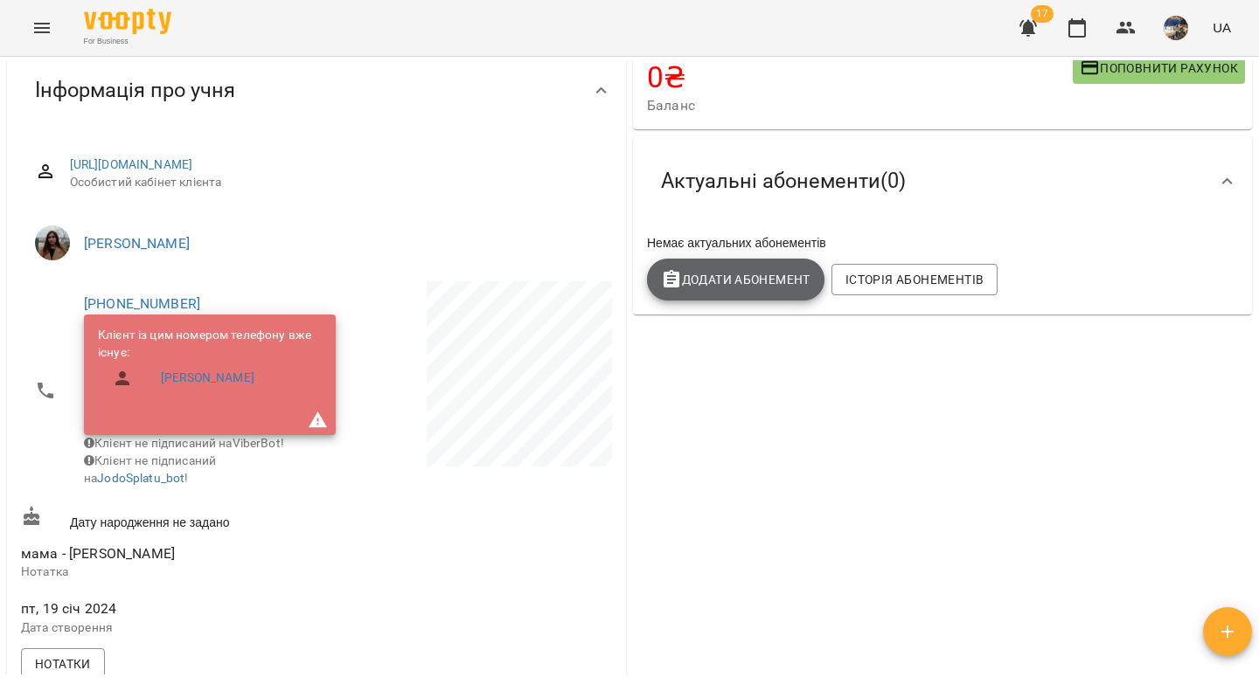
click at [709, 286] on span "Додати Абонемент" at bounding box center [735, 279] width 149 height 21
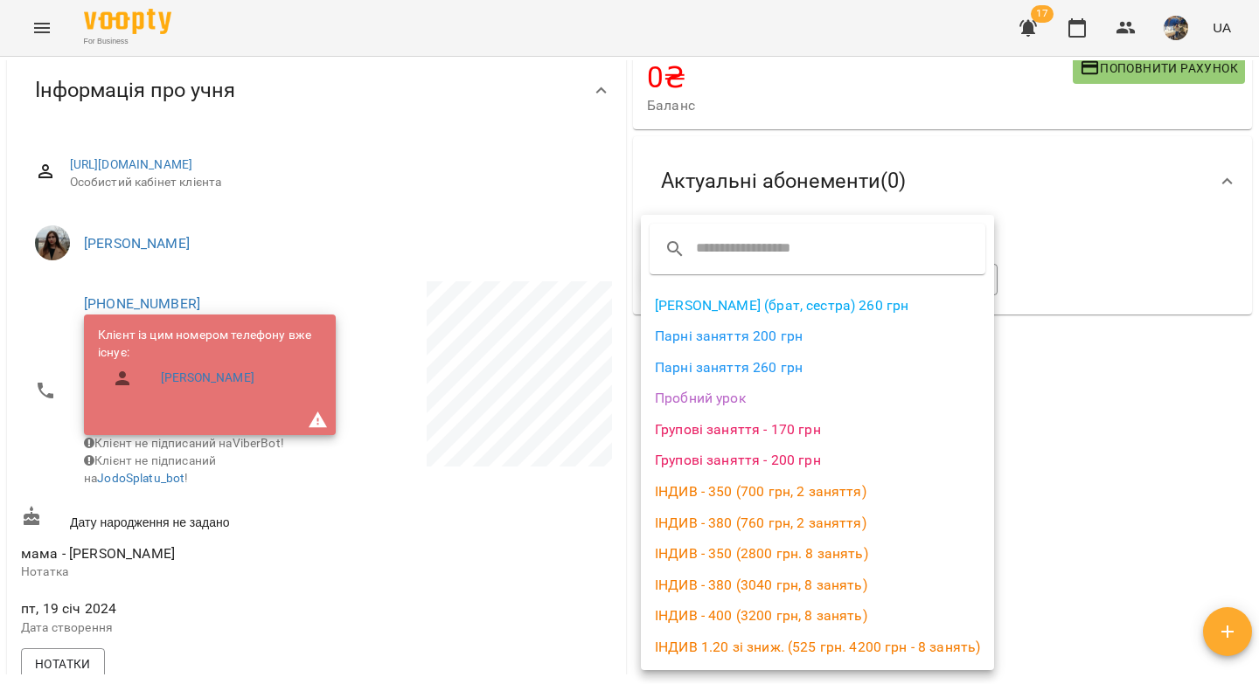
click at [728, 583] on li "ІНДИВ - 380 (3040 грн, 8 занять)" at bounding box center [817, 585] width 353 height 31
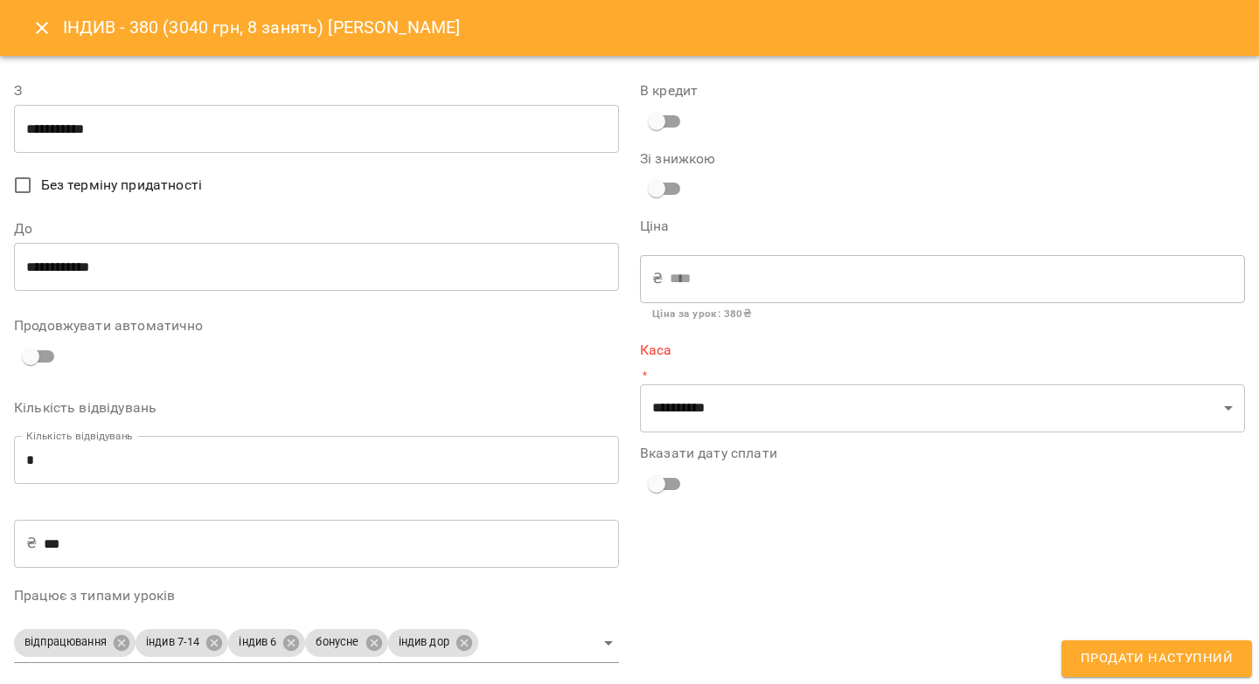
type input "**********"
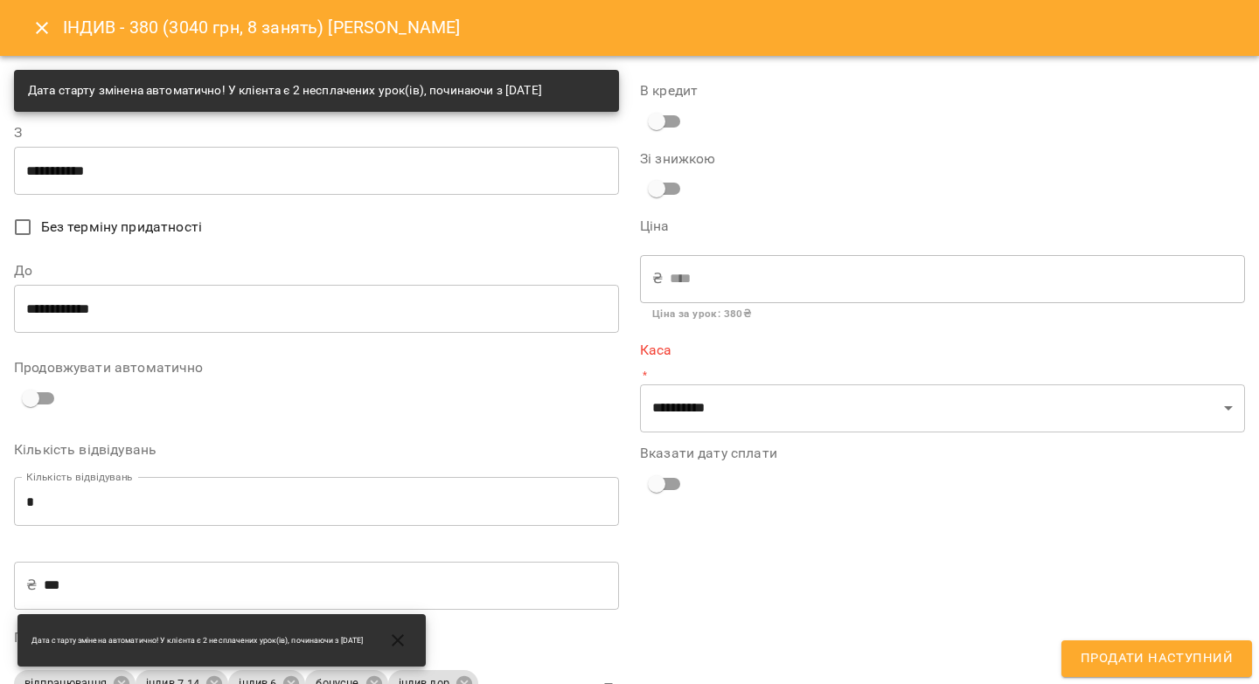
click at [155, 316] on input "**********" at bounding box center [316, 308] width 605 height 49
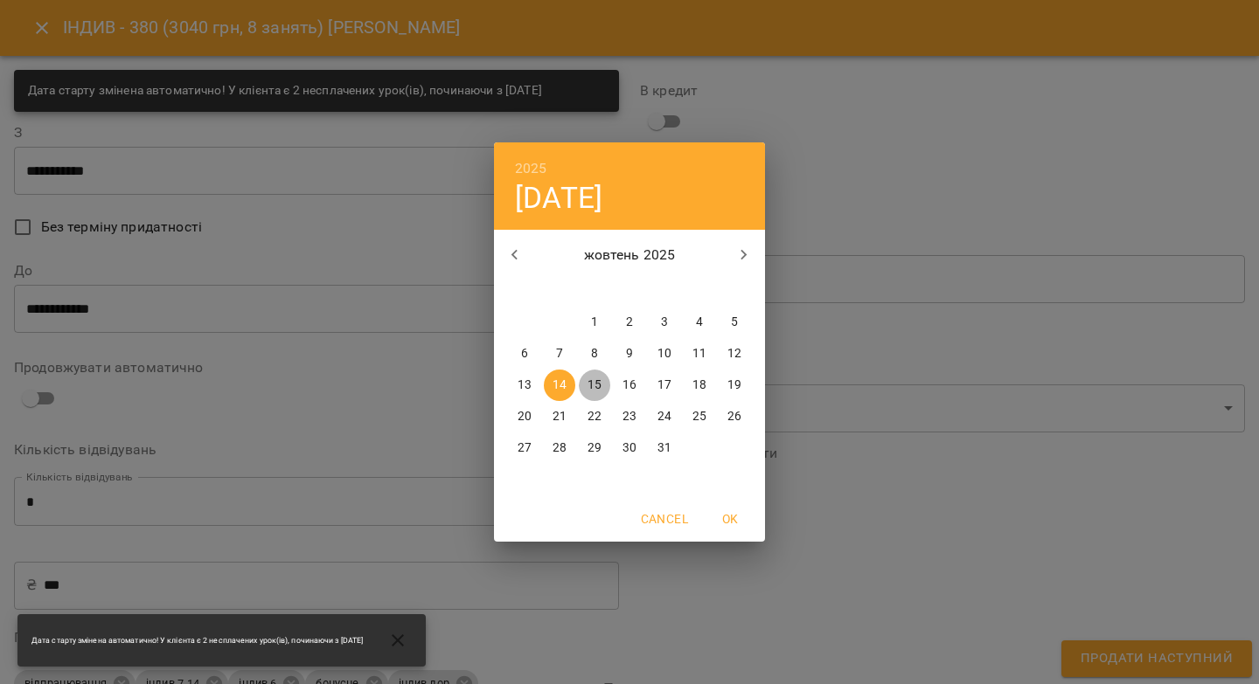
click at [596, 378] on p "15" at bounding box center [594, 385] width 14 height 17
type input "**********"
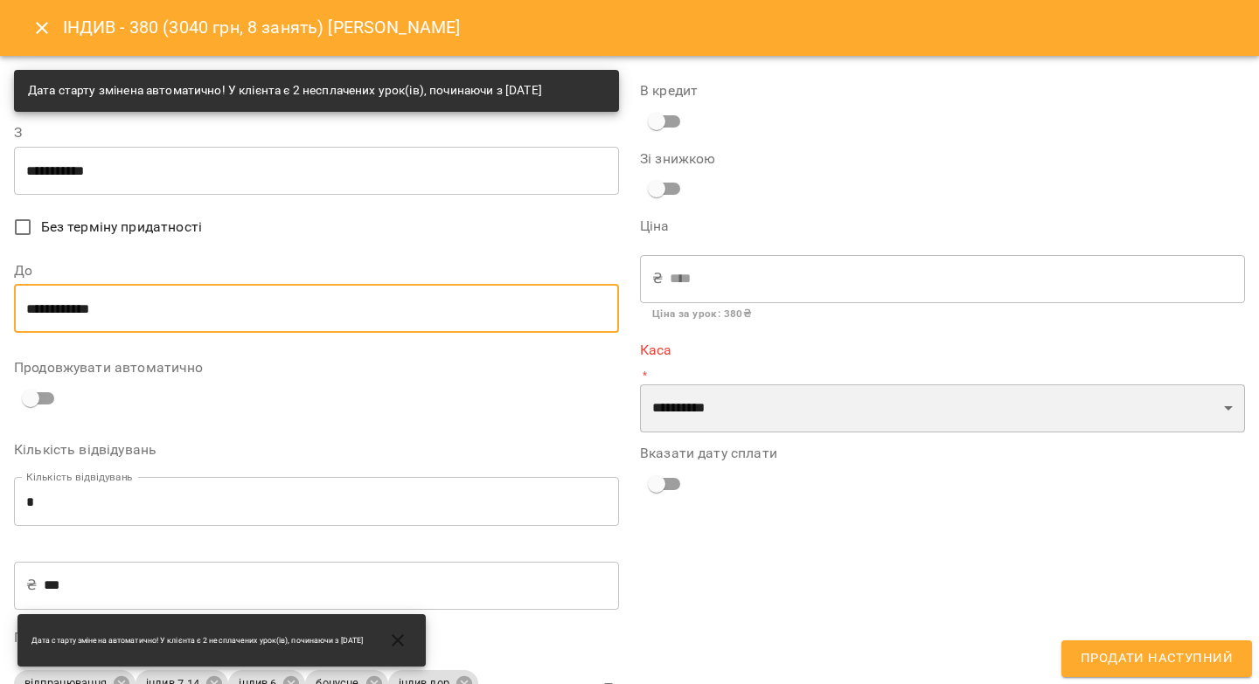
click at [731, 407] on select "**********" at bounding box center [942, 409] width 605 height 49
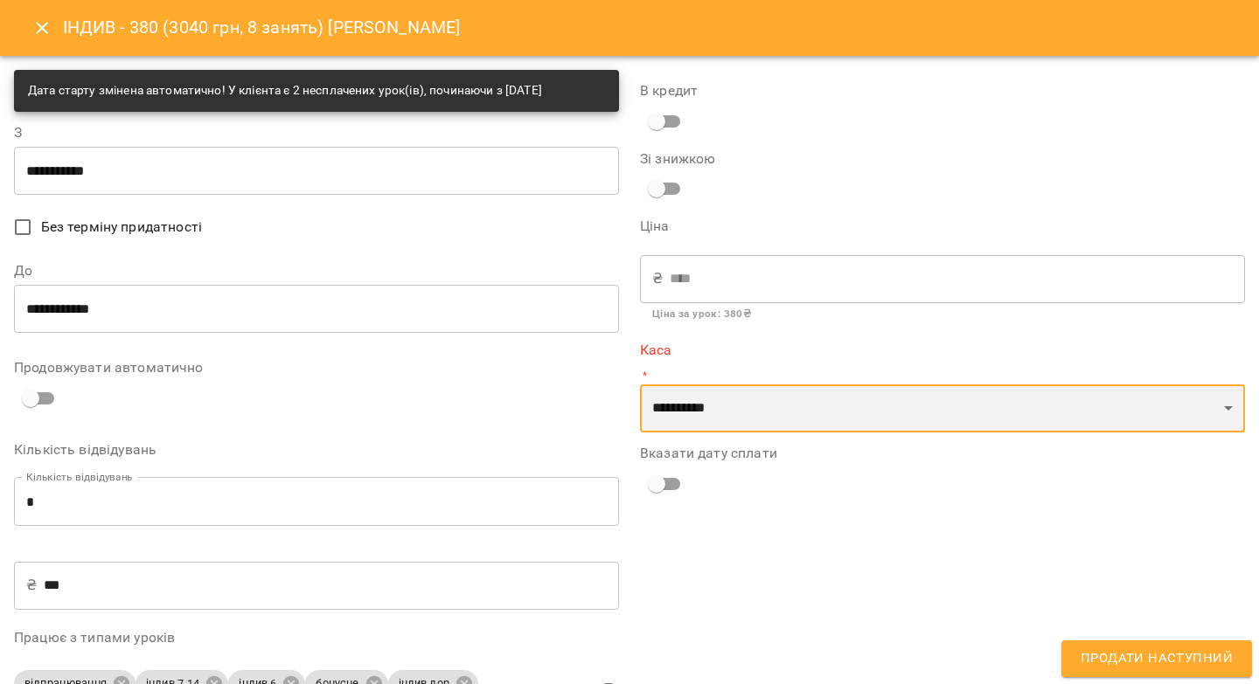
select select "****"
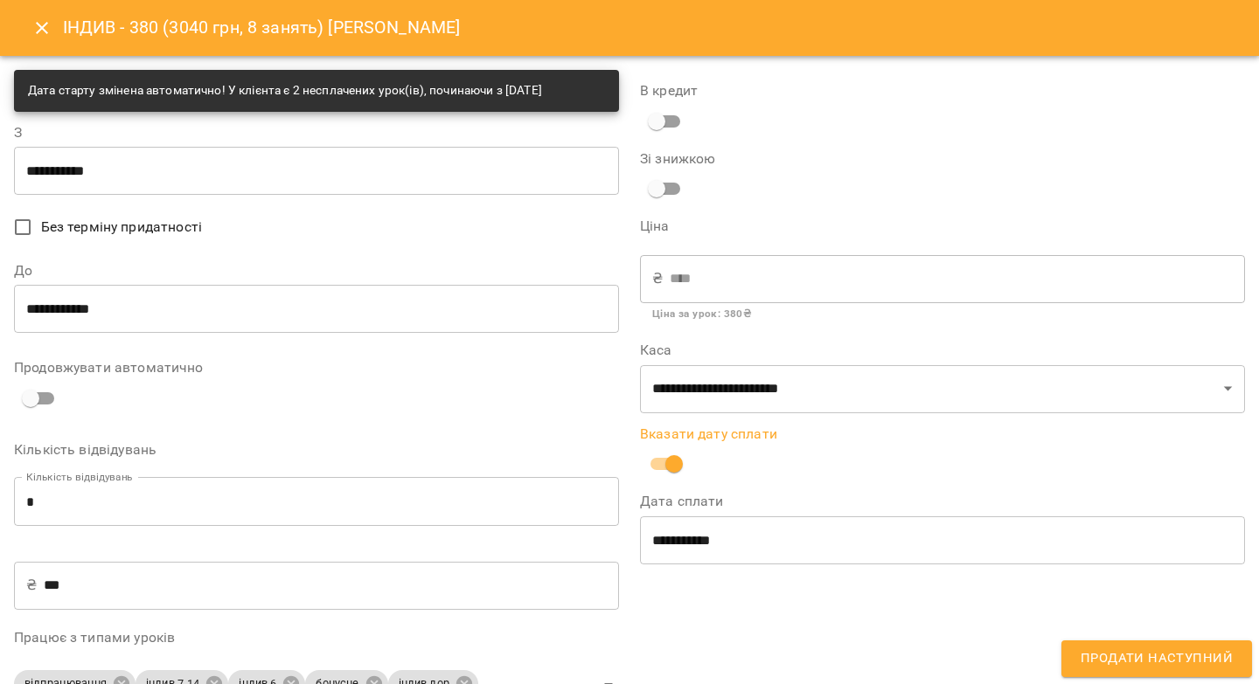
click at [675, 532] on input "**********" at bounding box center [942, 540] width 605 height 49
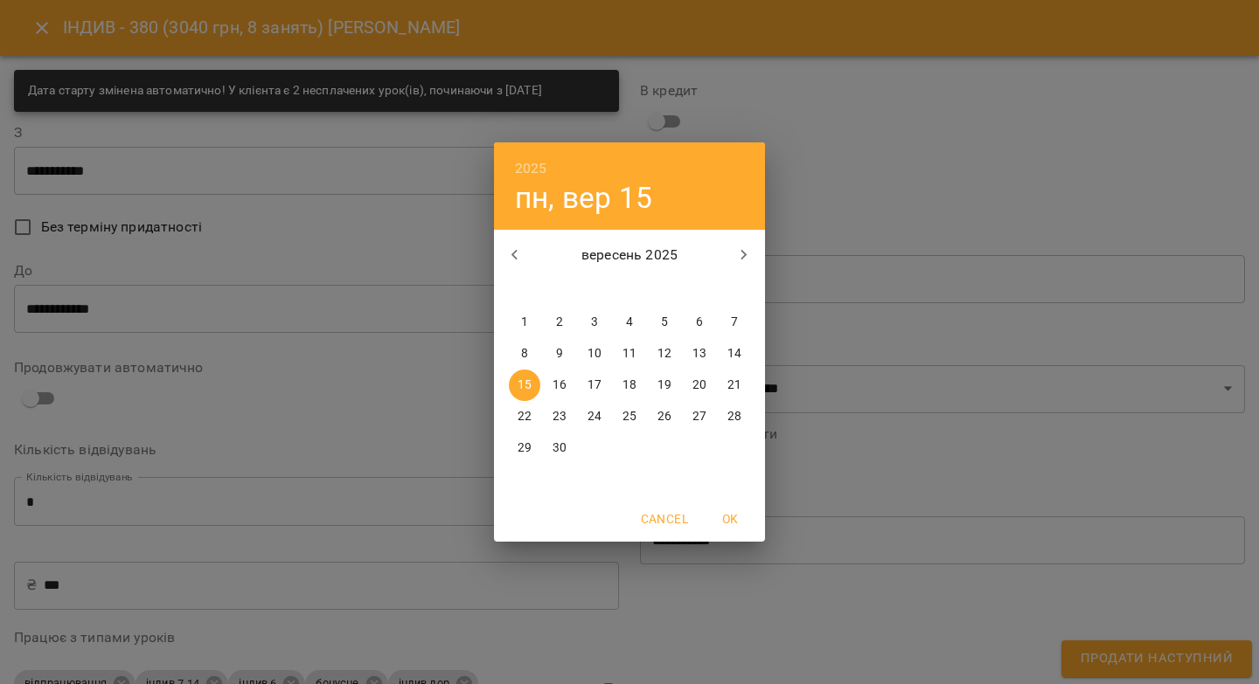
click at [697, 347] on p "13" at bounding box center [699, 353] width 14 height 17
type input "**********"
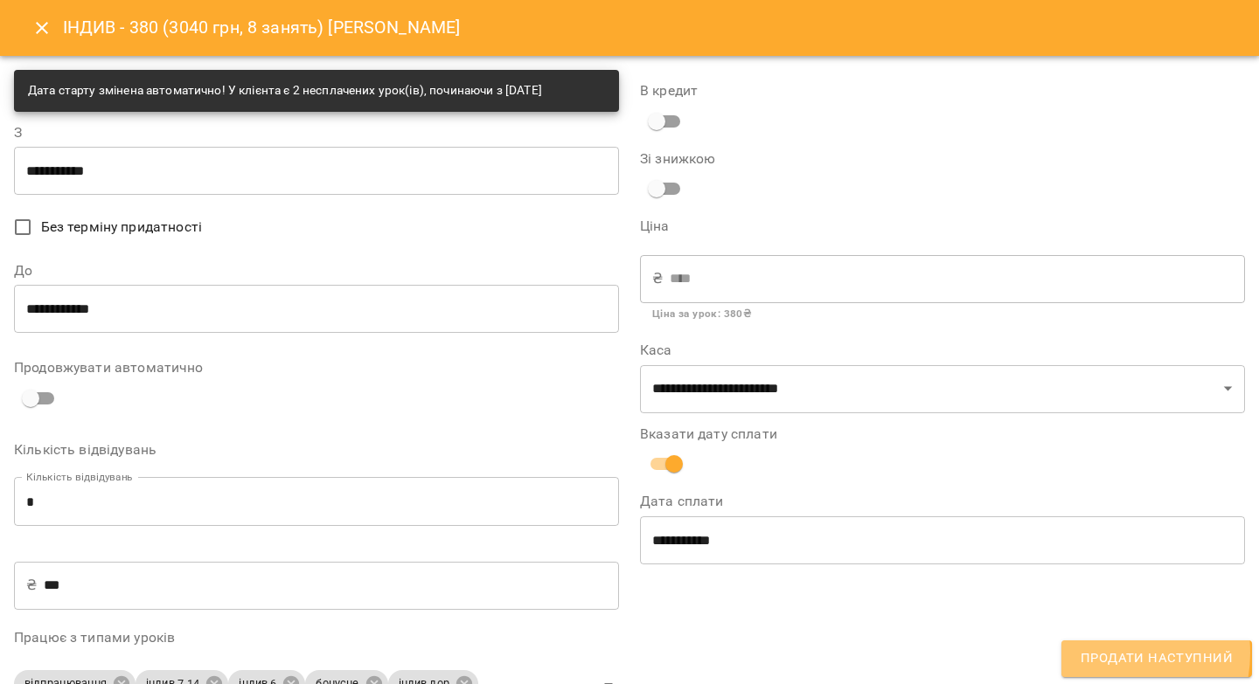
click at [1110, 653] on span "Продати наступний" at bounding box center [1156, 659] width 152 height 23
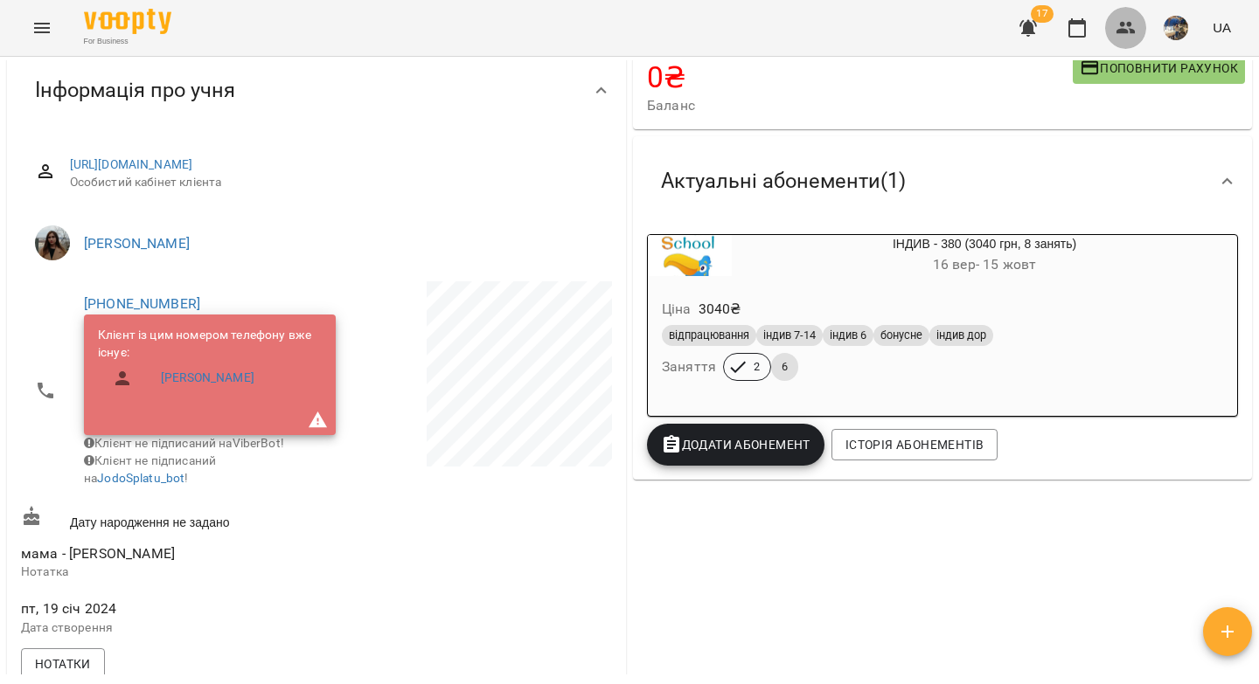
click at [1125, 21] on icon "button" at bounding box center [1125, 27] width 21 height 21
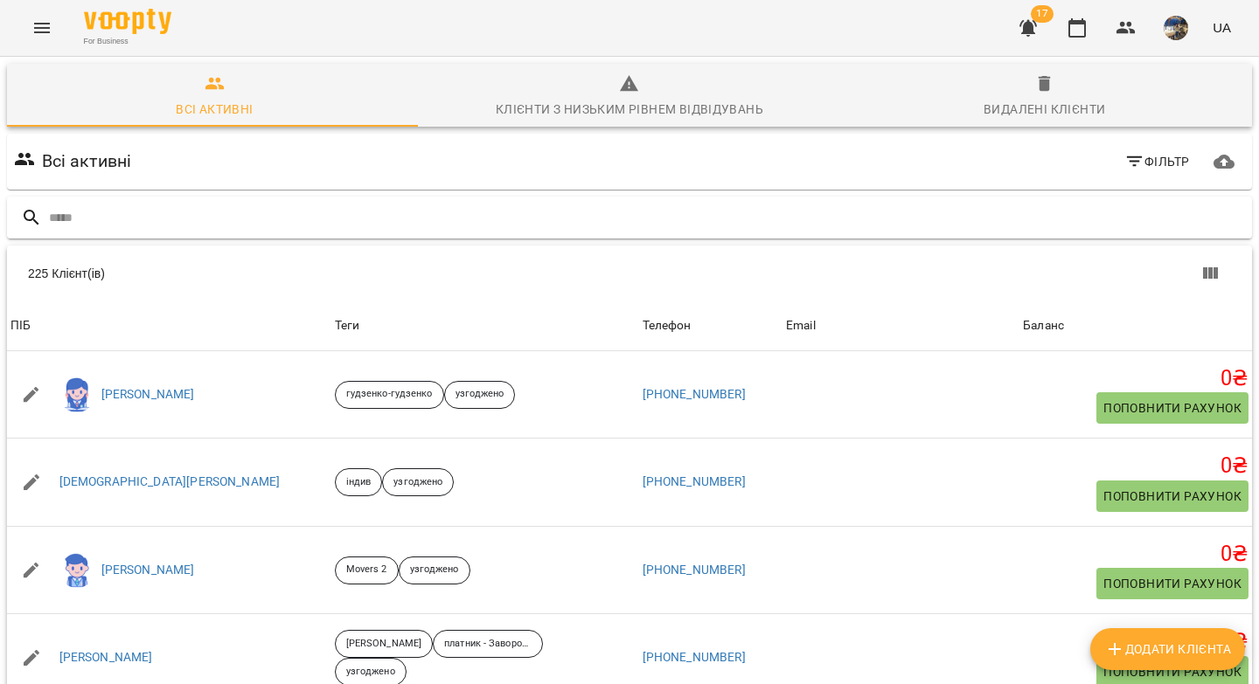
click at [215, 212] on input "text" at bounding box center [647, 218] width 1196 height 29
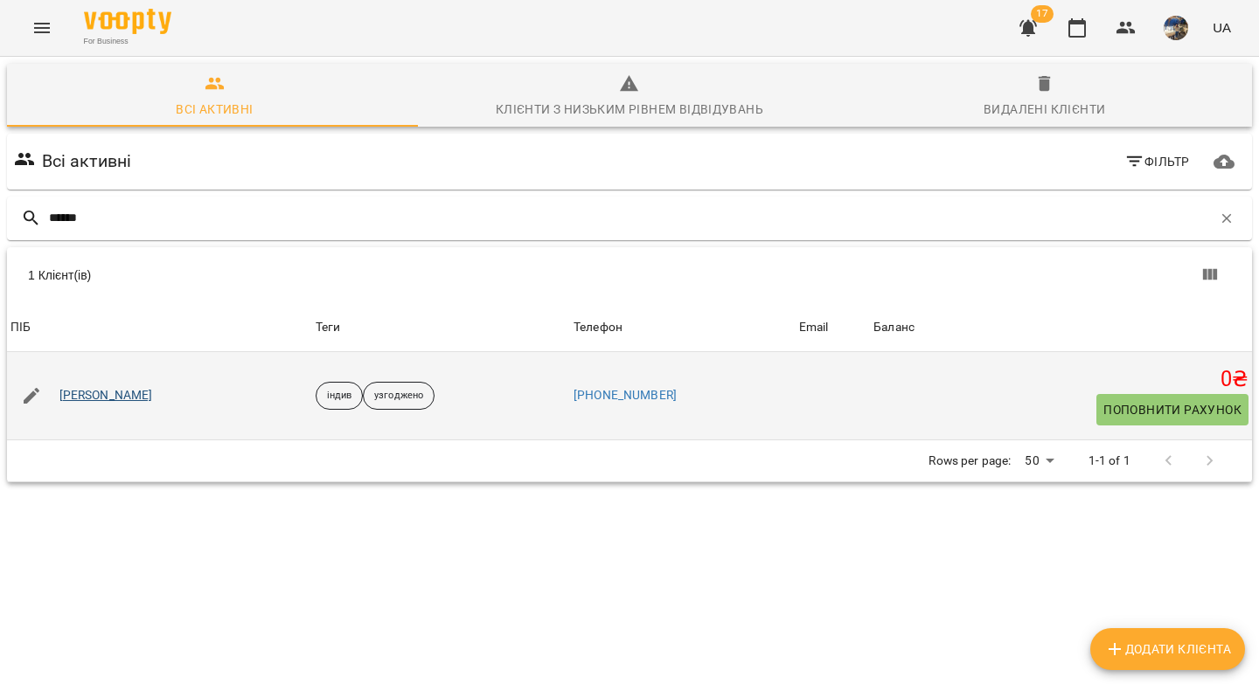
type input "******"
click at [99, 393] on link "Макар Рандюк" at bounding box center [106, 395] width 94 height 17
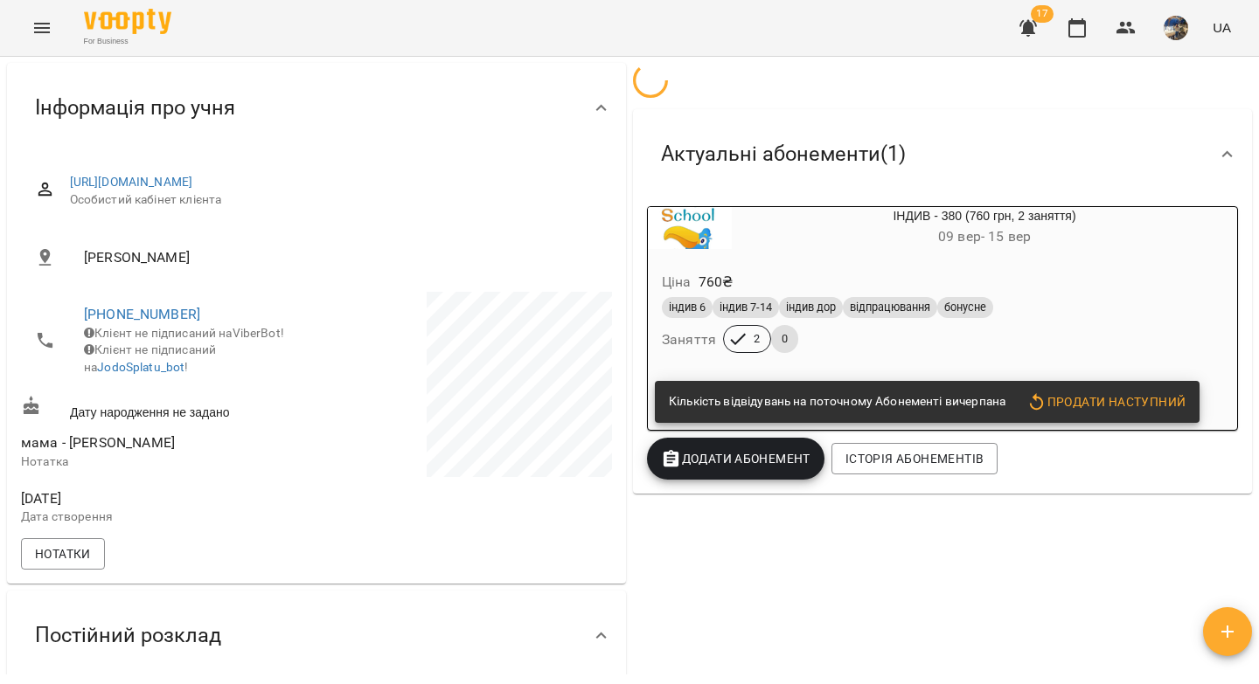
scroll to position [209, 0]
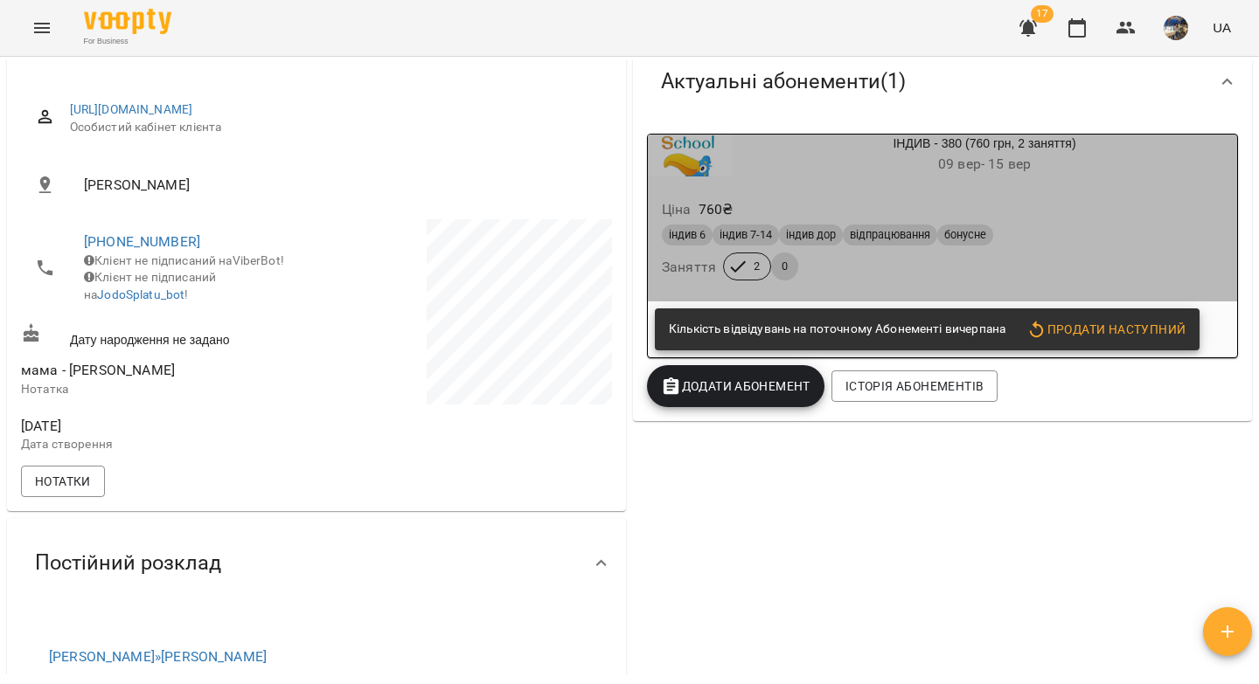
click at [1096, 233] on div "індив 6 індив 7-14 індив дор відпрацювання бонусне" at bounding box center [942, 235] width 561 height 21
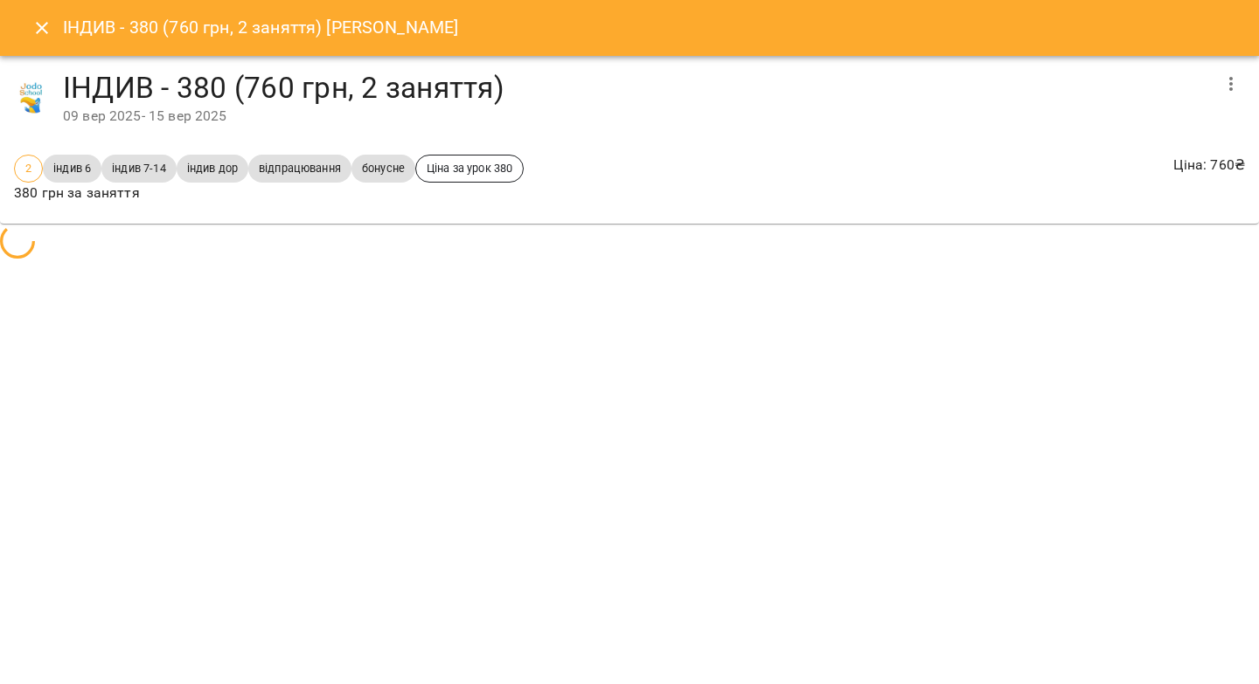
scroll to position [253, 0]
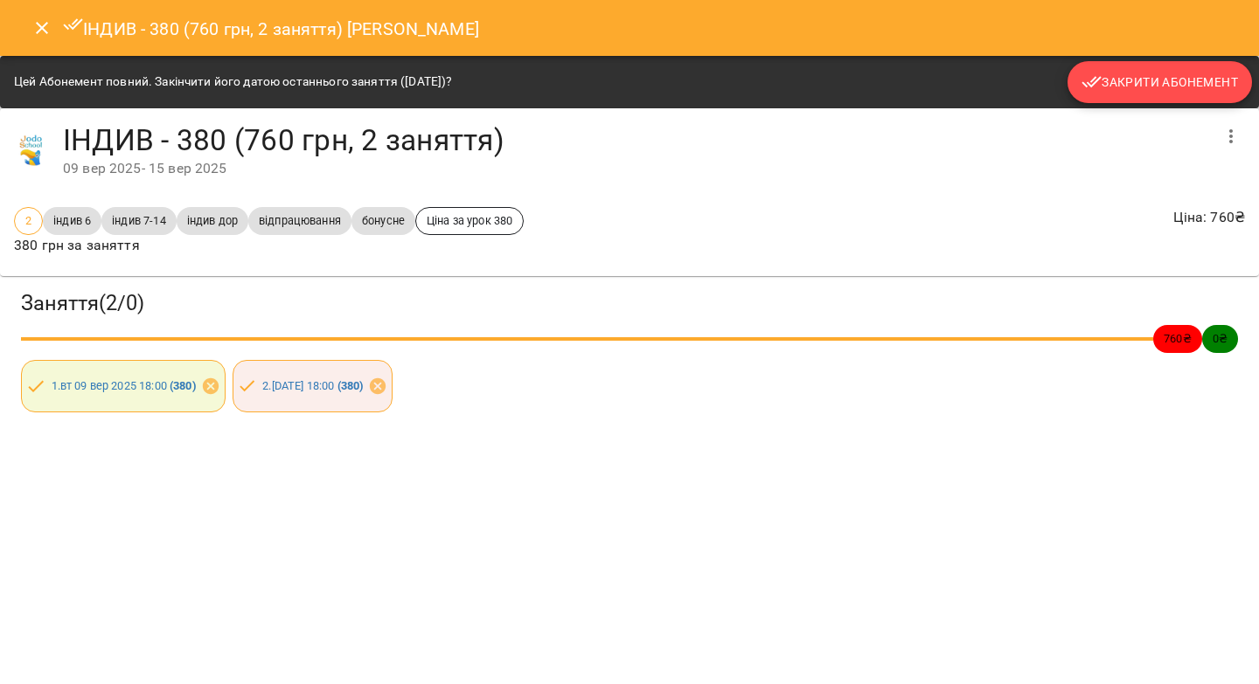
click at [1161, 80] on span "Закрити Абонемент" at bounding box center [1159, 82] width 156 height 21
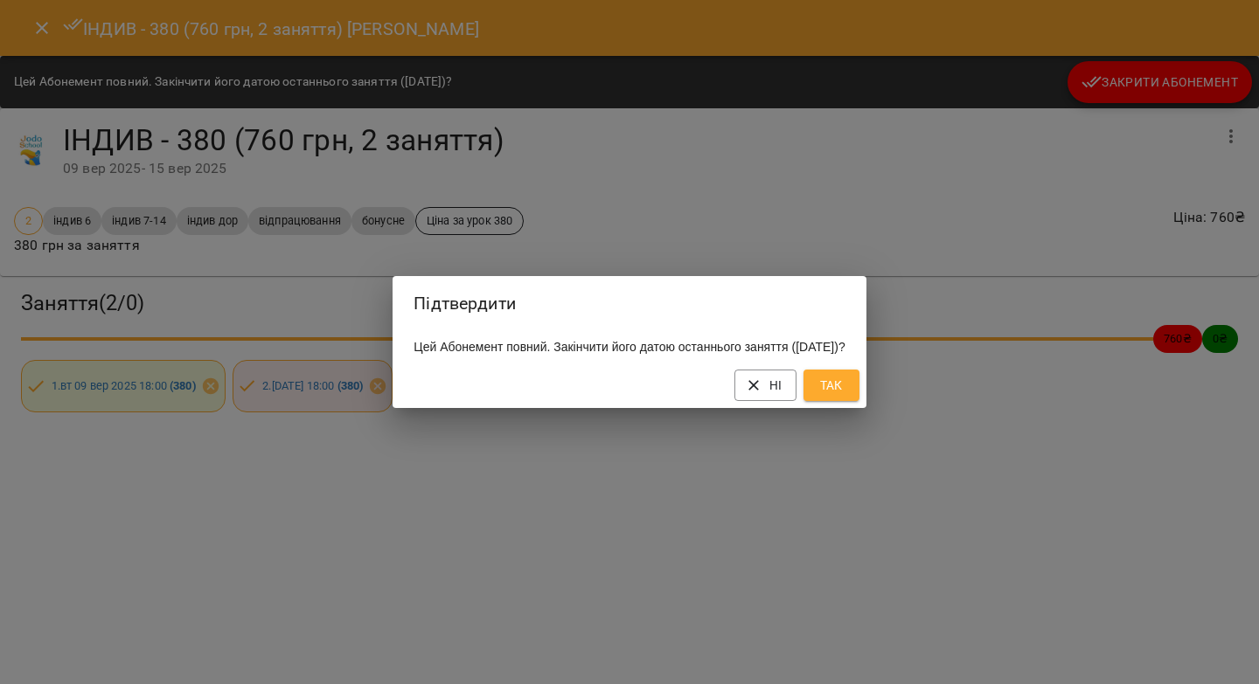
click at [845, 396] on span "Так" at bounding box center [831, 385] width 28 height 21
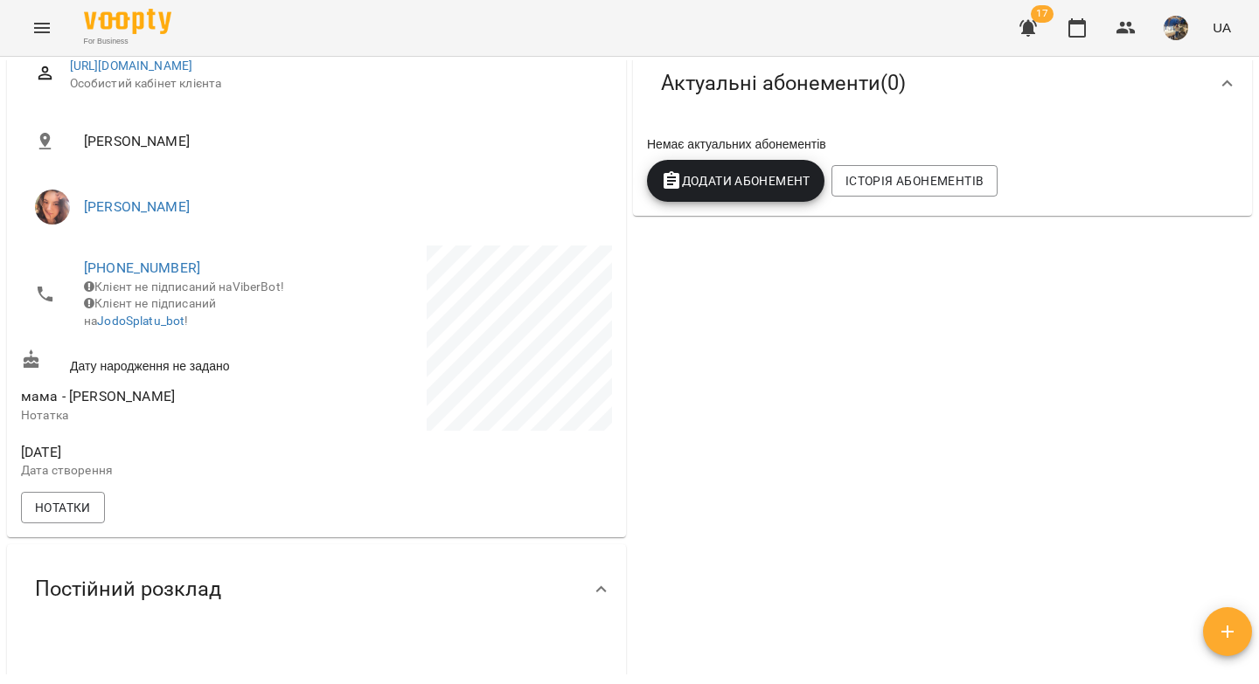
click at [719, 191] on span "Додати Абонемент" at bounding box center [735, 180] width 149 height 21
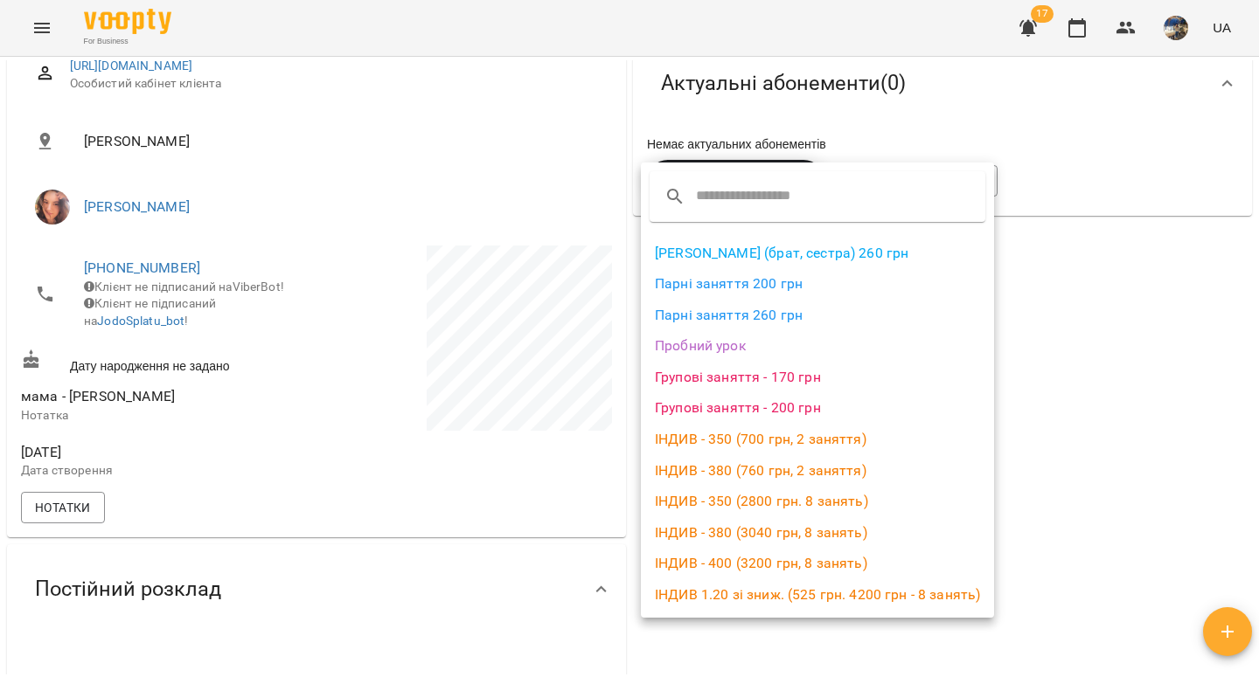
click at [747, 532] on li "ІНДИВ - 380 (3040 грн, 8 занять)" at bounding box center [817, 532] width 353 height 31
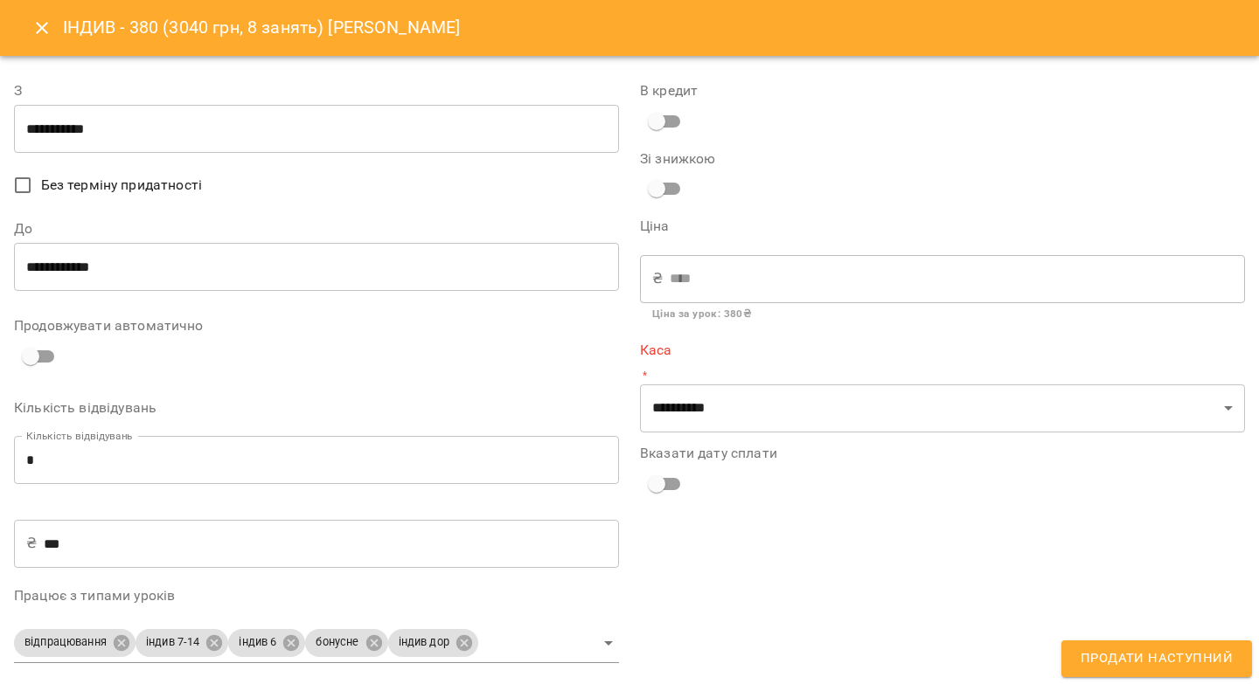
type input "**********"
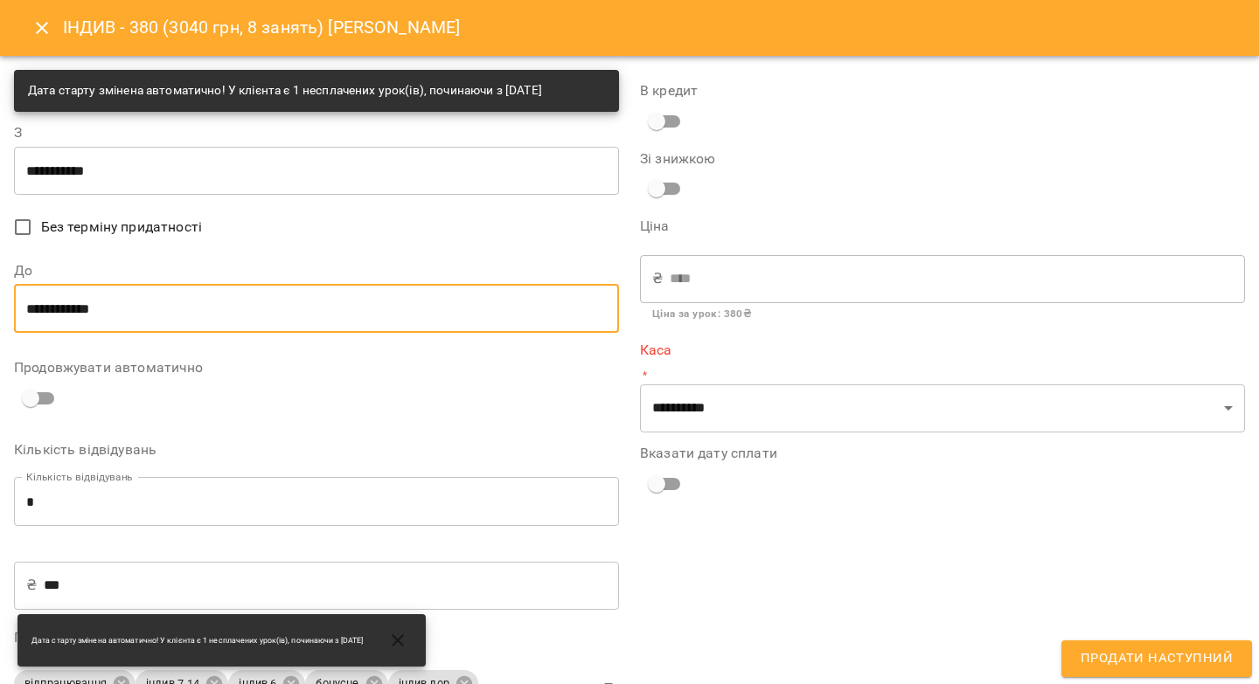
click at [179, 302] on input "**********" at bounding box center [316, 308] width 605 height 49
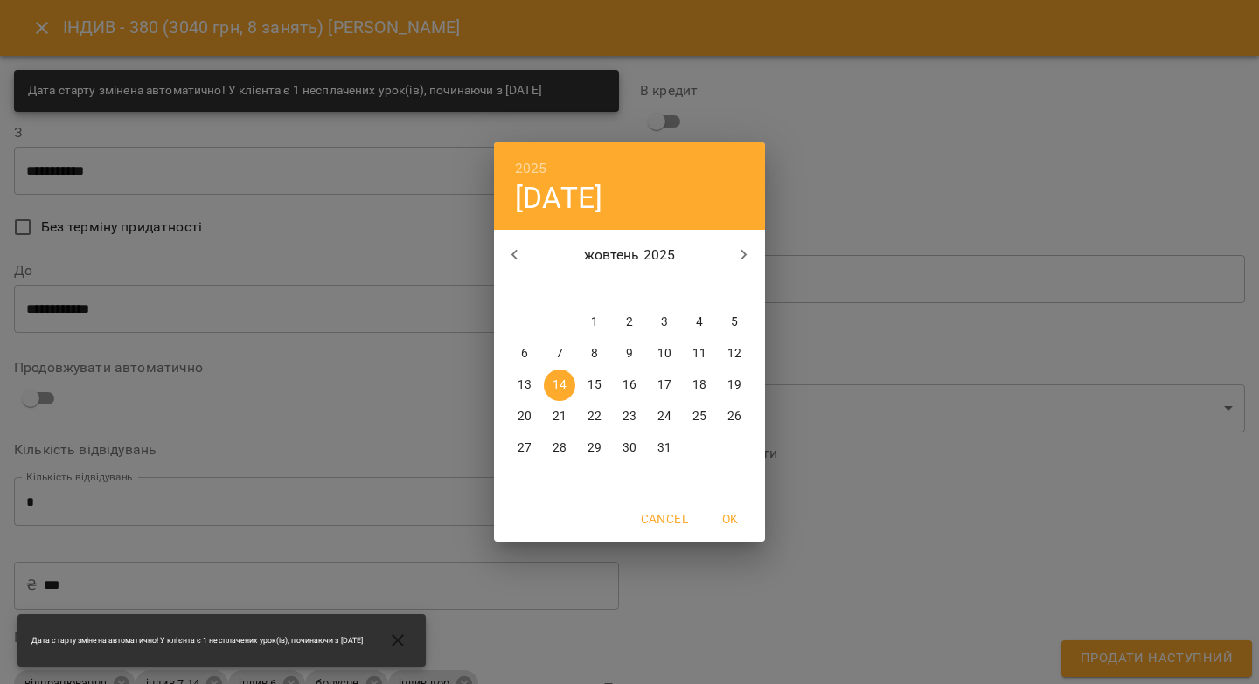
click at [596, 388] on p "15" at bounding box center [594, 385] width 14 height 17
type input "**********"
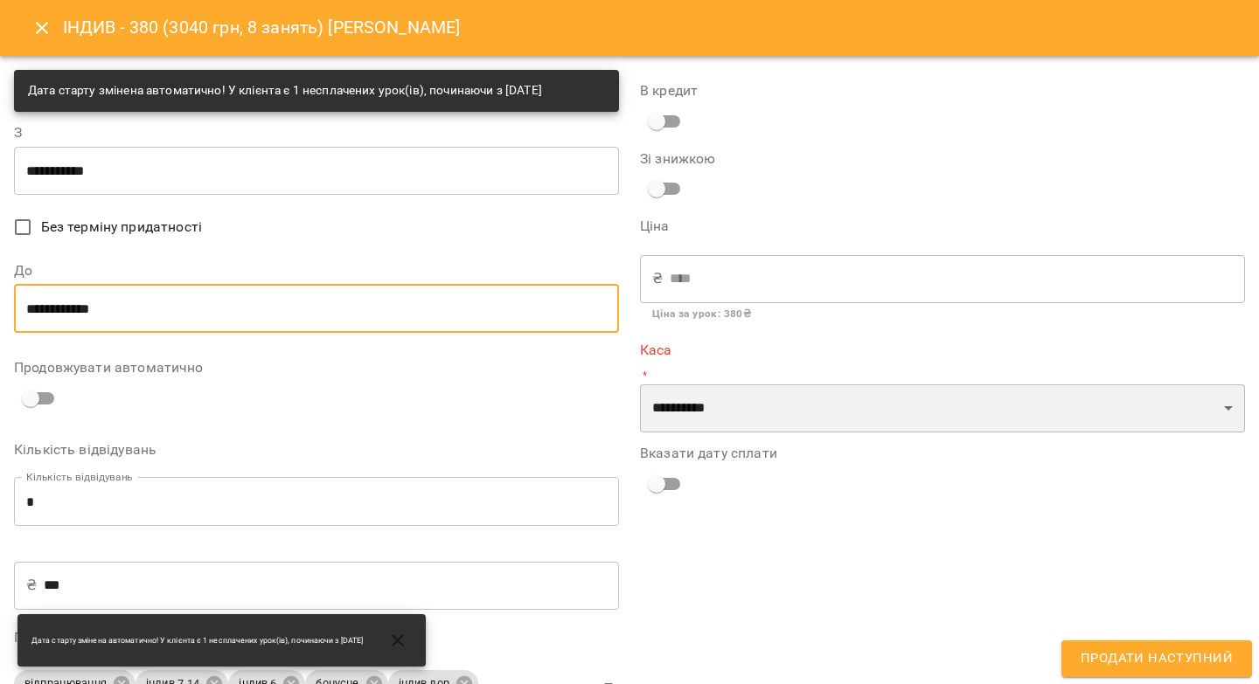
click at [661, 405] on select "**********" at bounding box center [942, 409] width 605 height 49
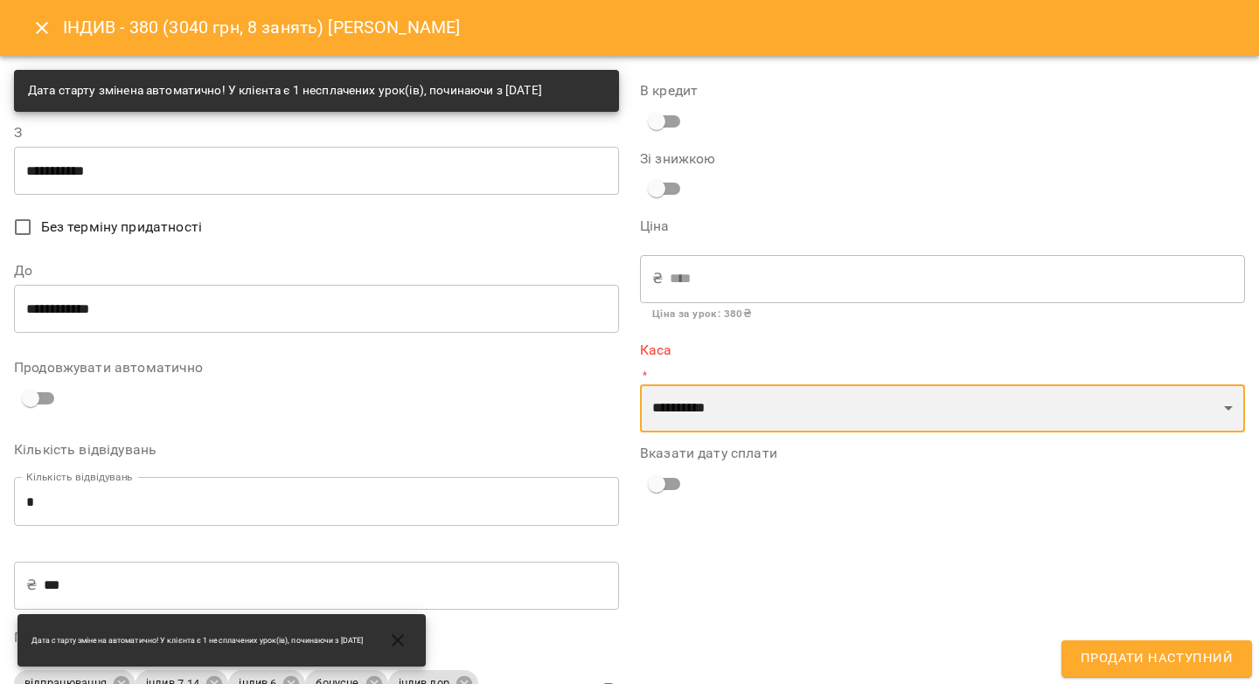
select select "****"
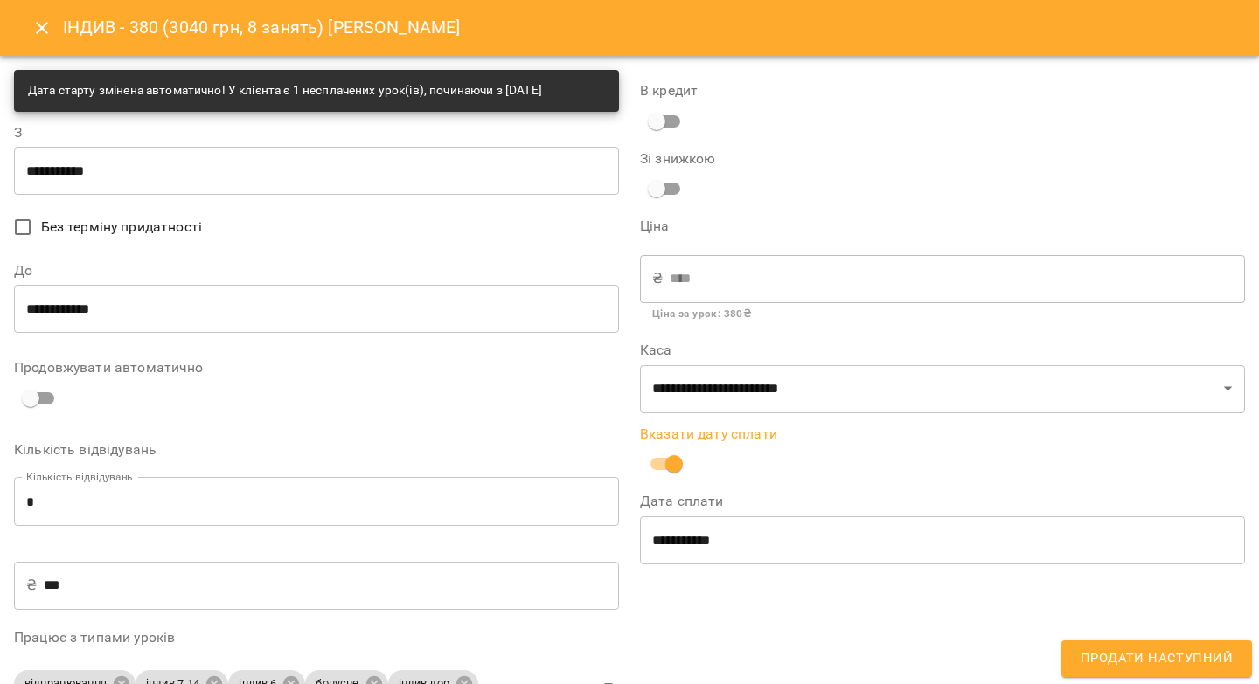
click at [664, 527] on input "**********" at bounding box center [942, 540] width 605 height 49
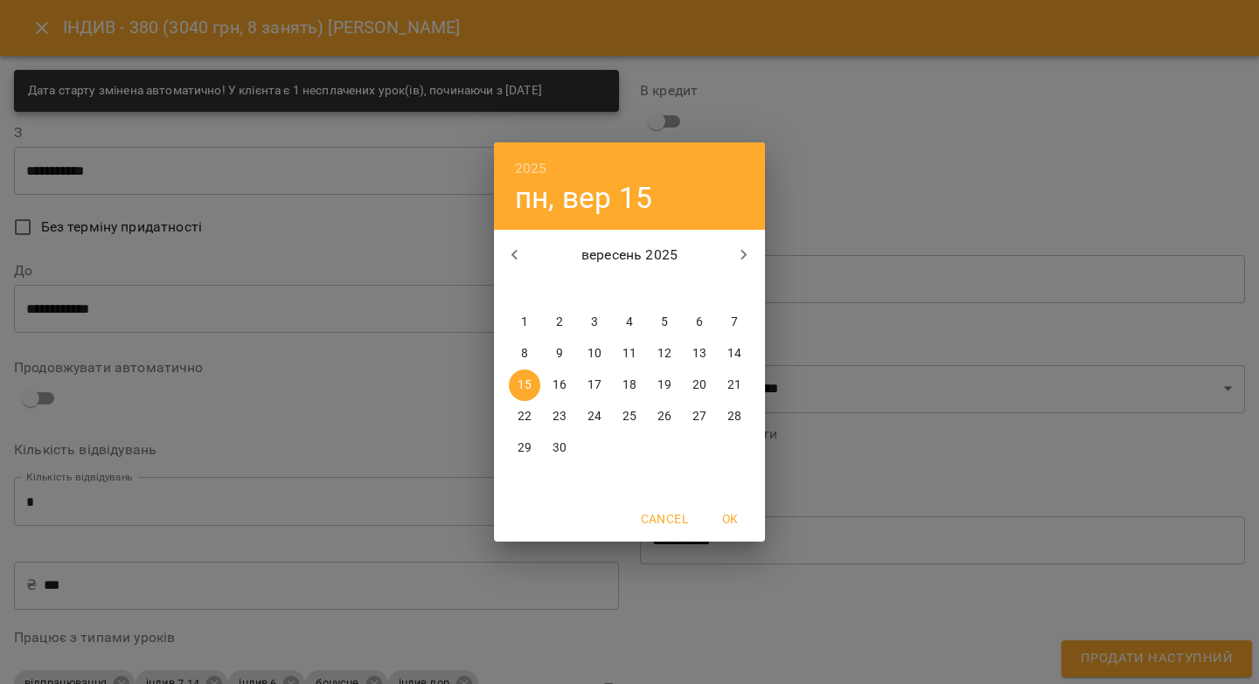
click at [700, 351] on p "13" at bounding box center [699, 353] width 14 height 17
type input "**********"
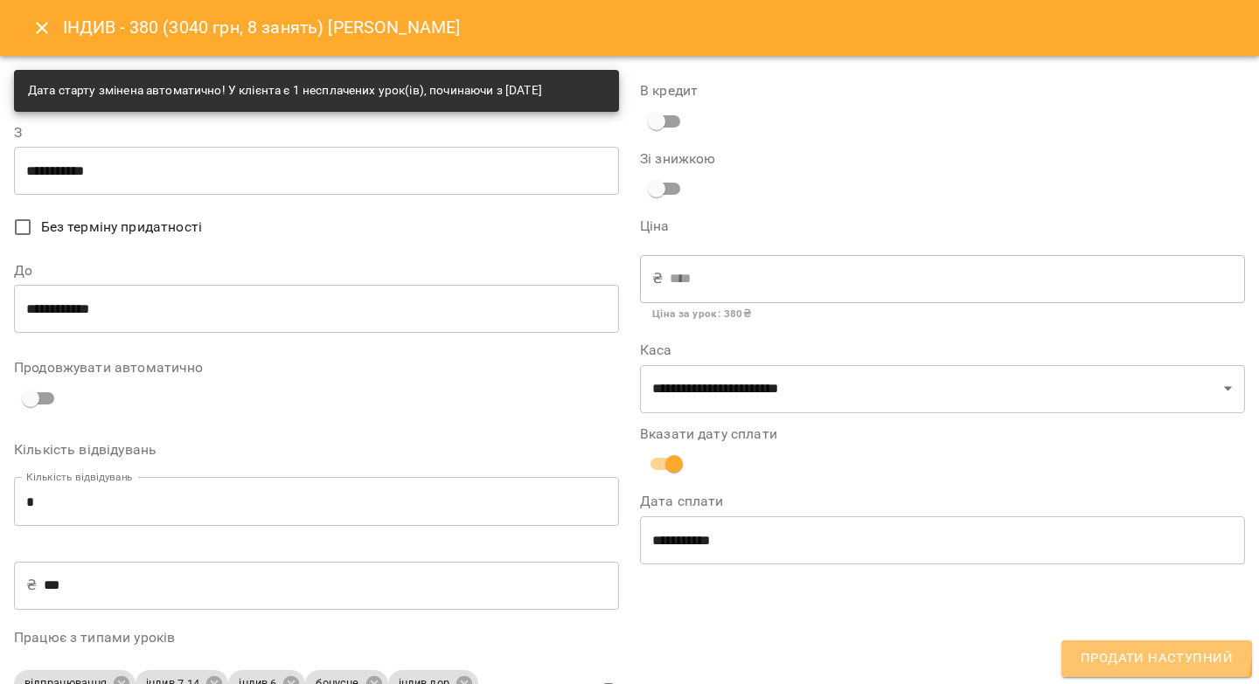
click at [1153, 650] on span "Продати наступний" at bounding box center [1156, 659] width 152 height 23
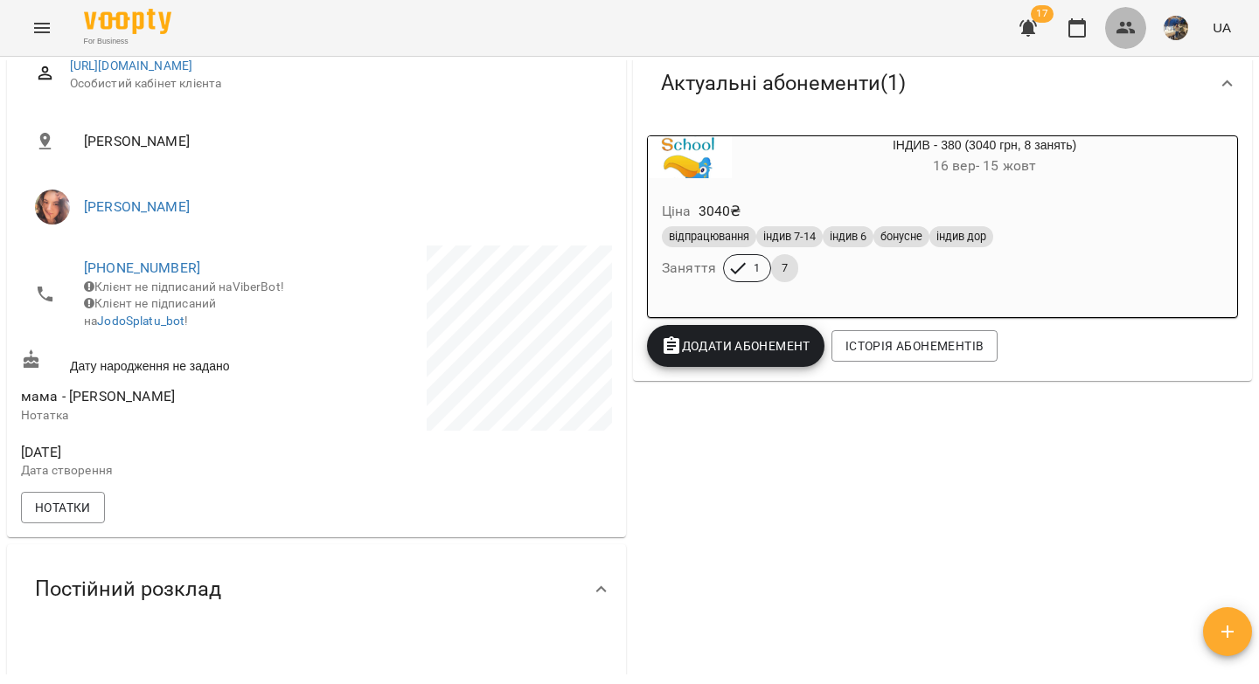
click at [1128, 32] on icon "button" at bounding box center [1125, 28] width 19 height 12
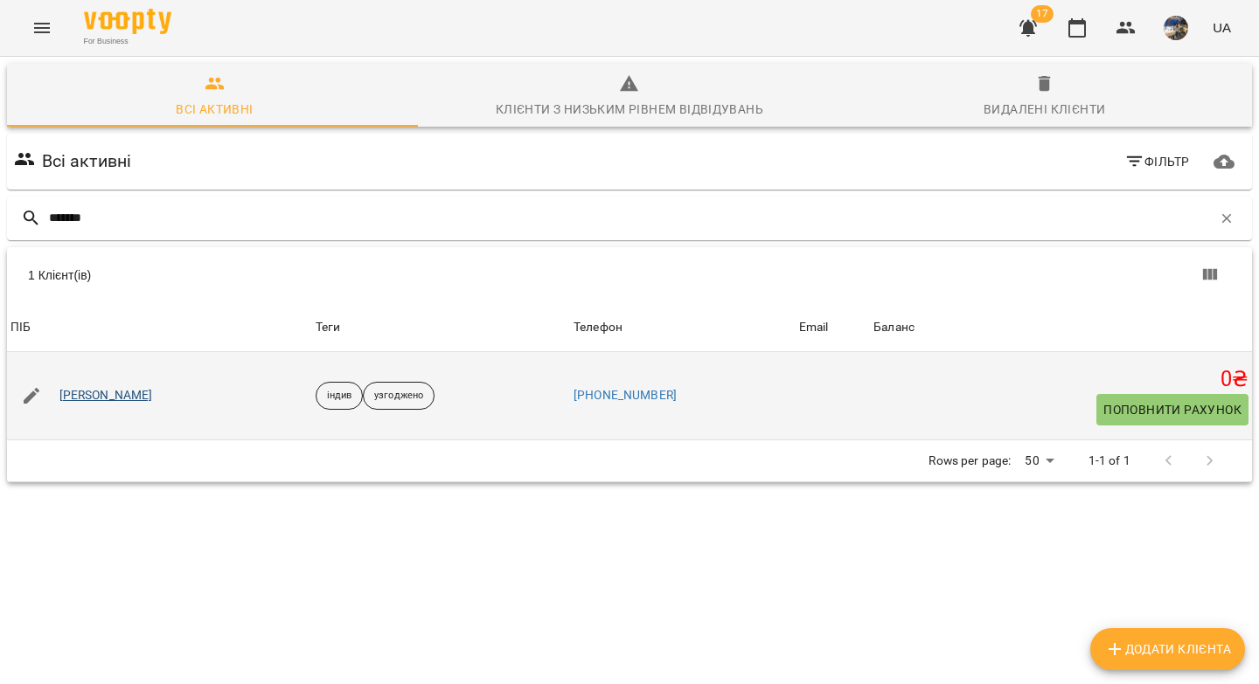
type input "*******"
click at [122, 392] on link "Марія Мурашко" at bounding box center [106, 395] width 94 height 17
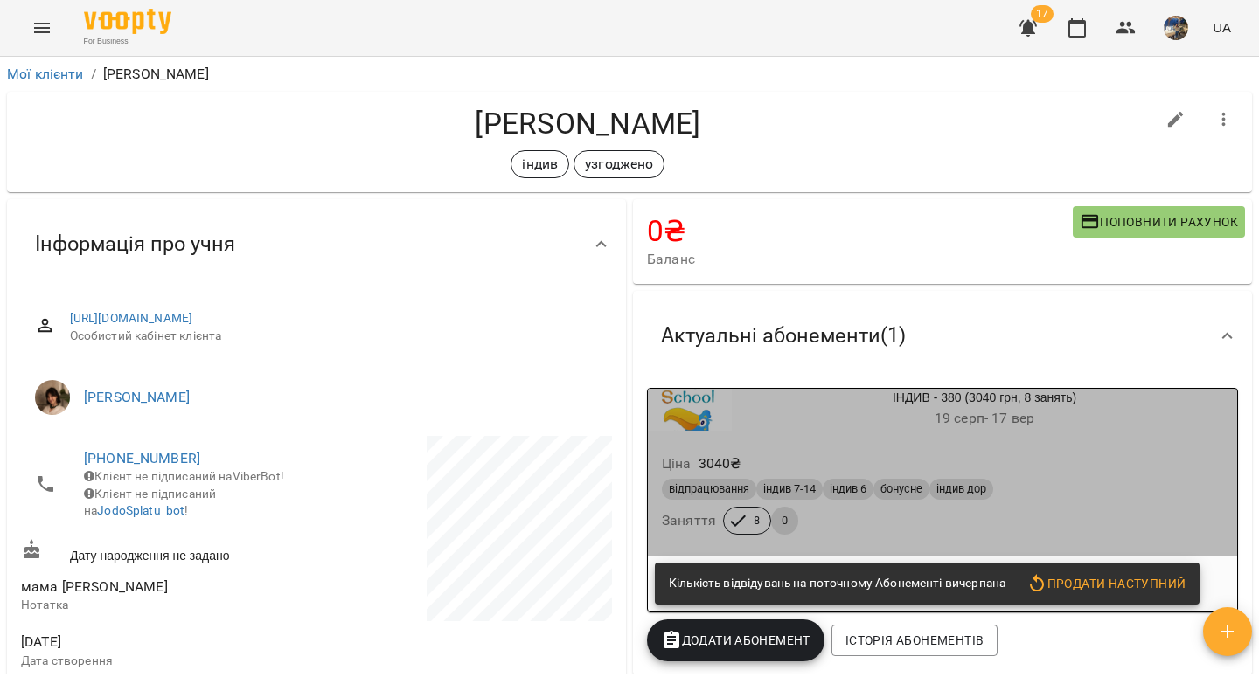
click at [1082, 419] on h6 "19 серп - 17 вер" at bounding box center [984, 418] width 505 height 24
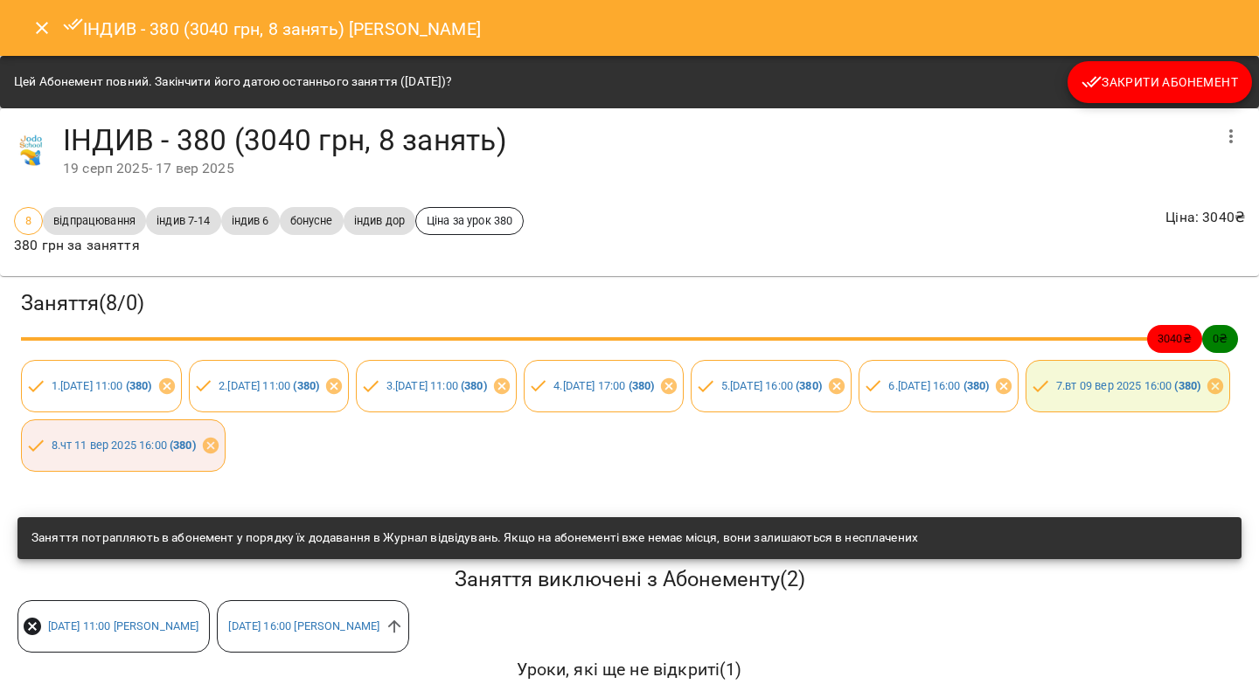
click at [1103, 84] on span "Закрити Абонемент" at bounding box center [1159, 82] width 156 height 21
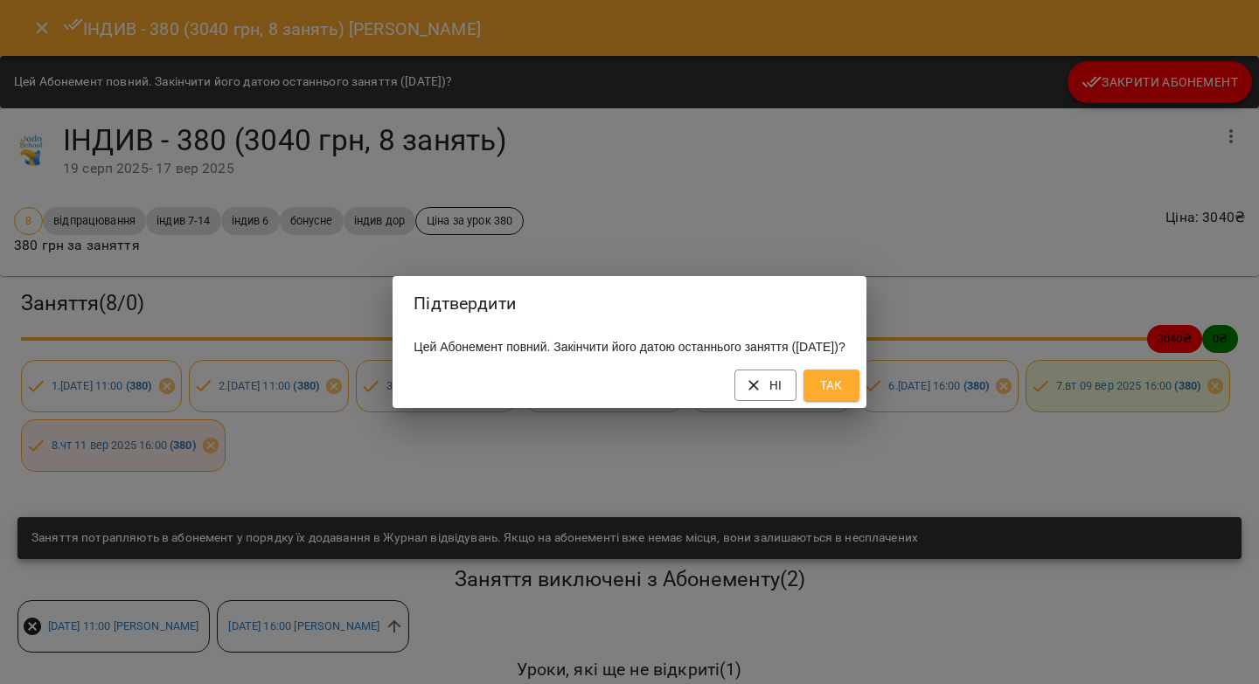
click at [845, 396] on span "Так" at bounding box center [831, 385] width 28 height 21
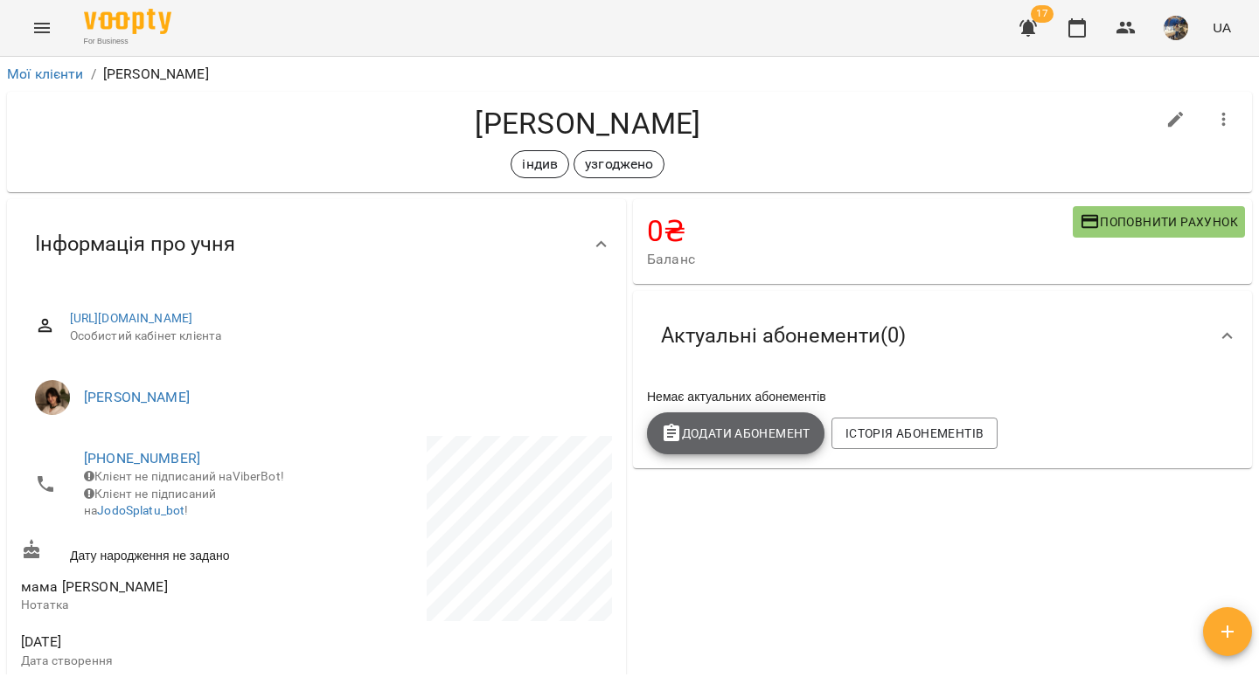
click at [784, 440] on span "Додати Абонемент" at bounding box center [735, 433] width 149 height 21
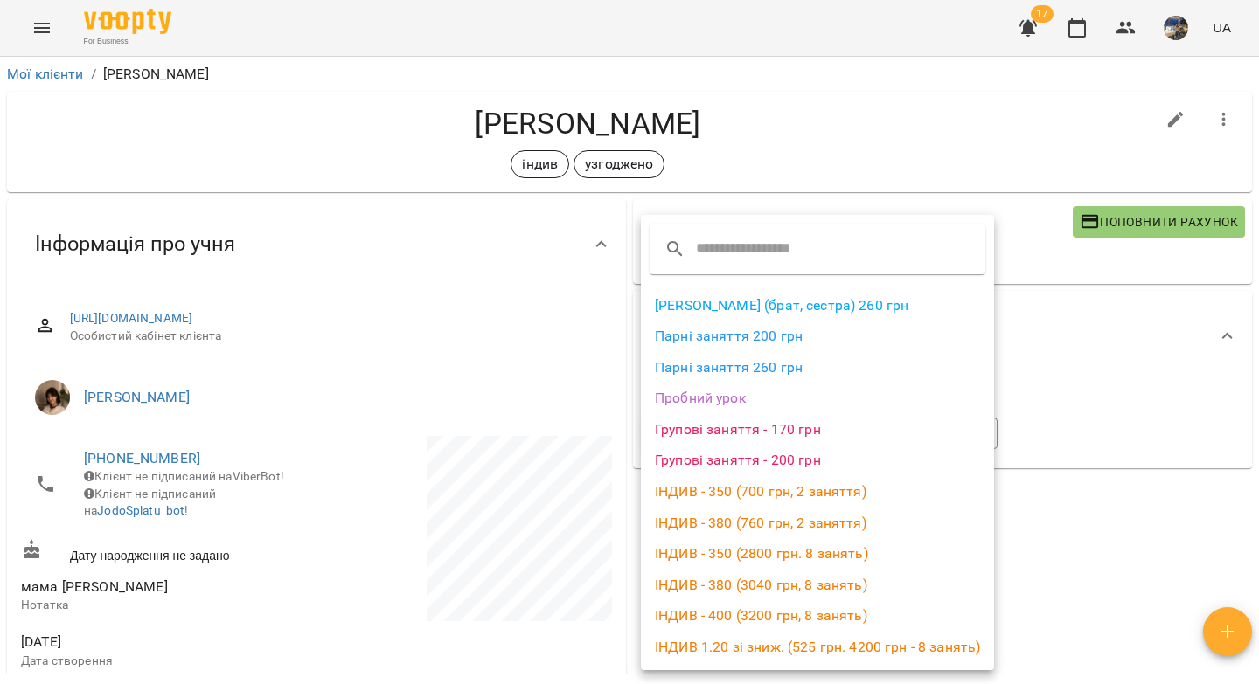
click at [759, 582] on li "ІНДИВ - 380 (3040 грн, 8 занять)" at bounding box center [817, 585] width 353 height 31
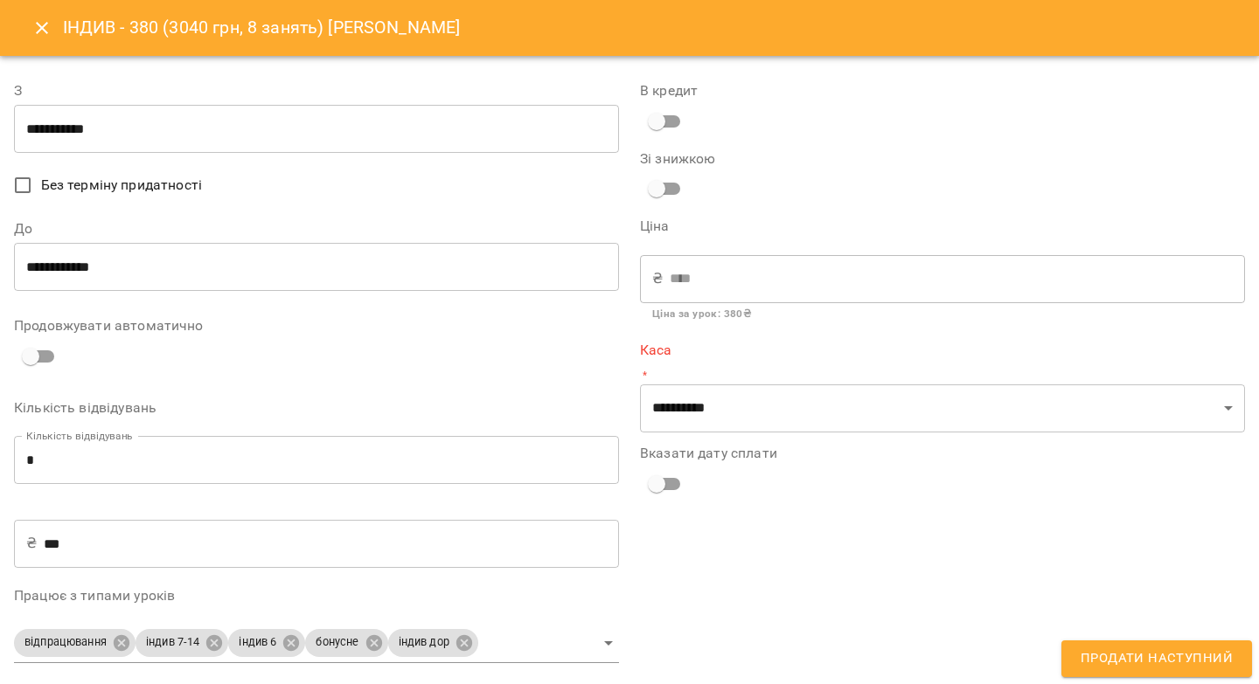
type input "**********"
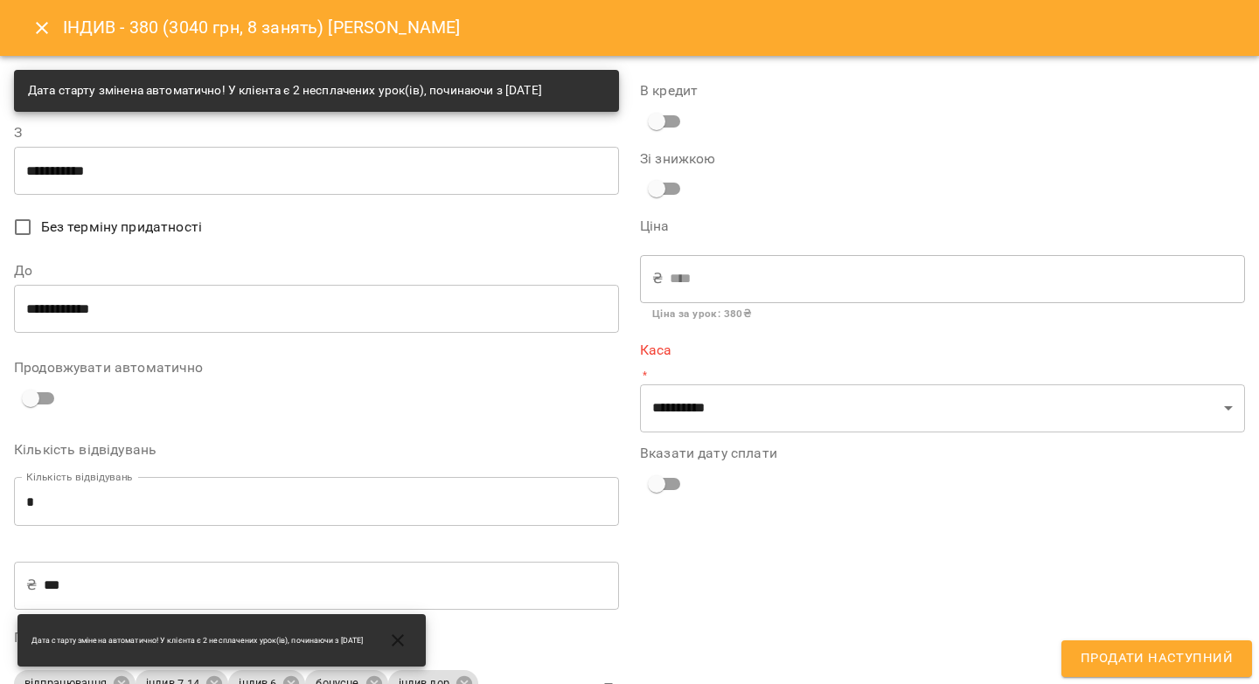
click at [71, 308] on input "**********" at bounding box center [316, 308] width 605 height 49
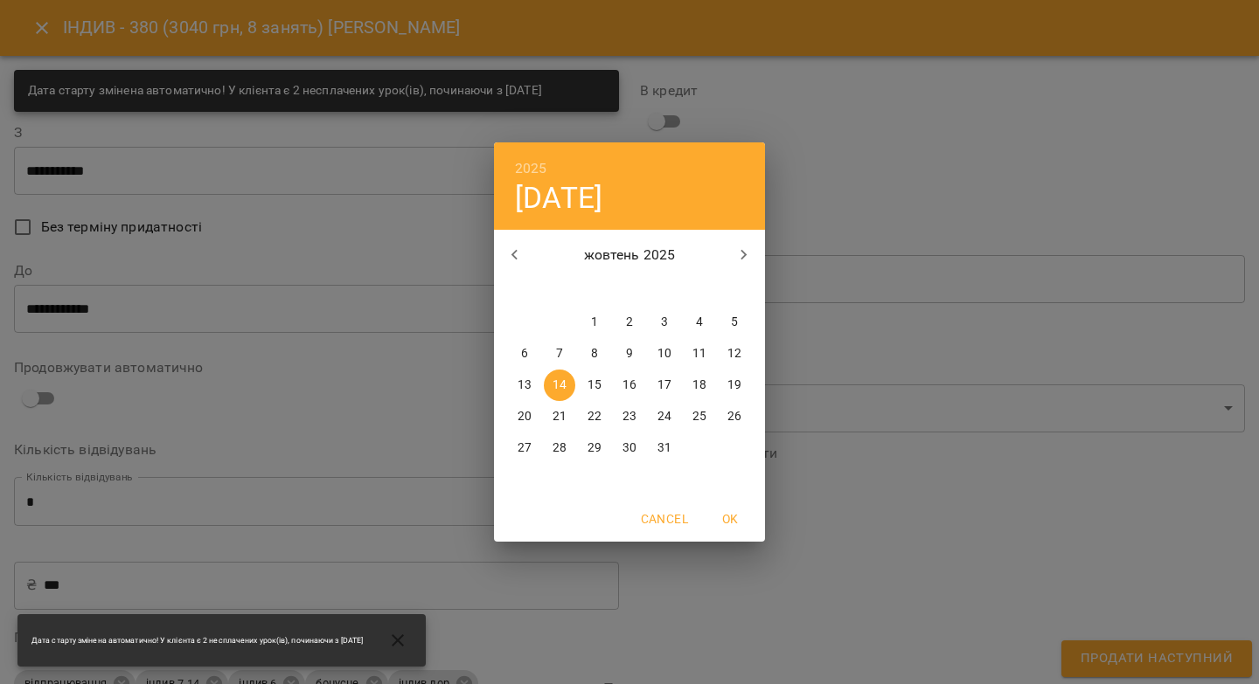
drag, startPoint x: 596, startPoint y: 381, endPoint x: 570, endPoint y: 377, distance: 26.6
click at [580, 378] on span "15" at bounding box center [594, 385] width 31 height 17
type input "**********"
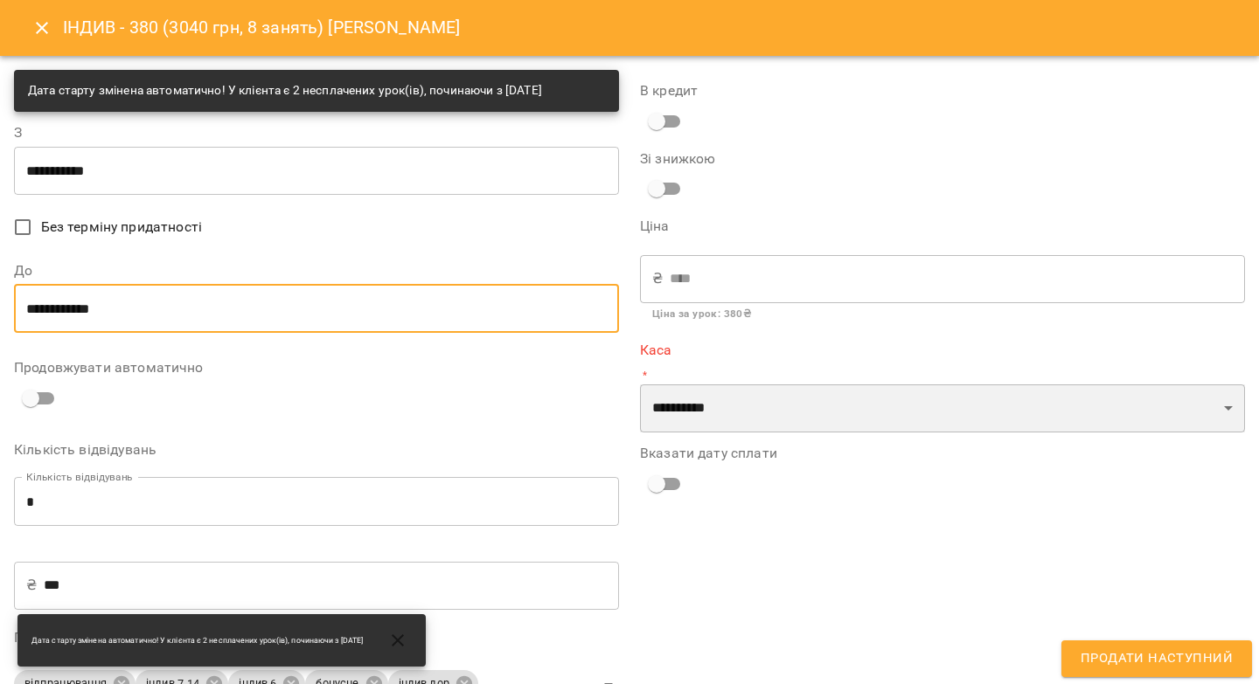
click at [752, 404] on select "**********" at bounding box center [942, 409] width 605 height 49
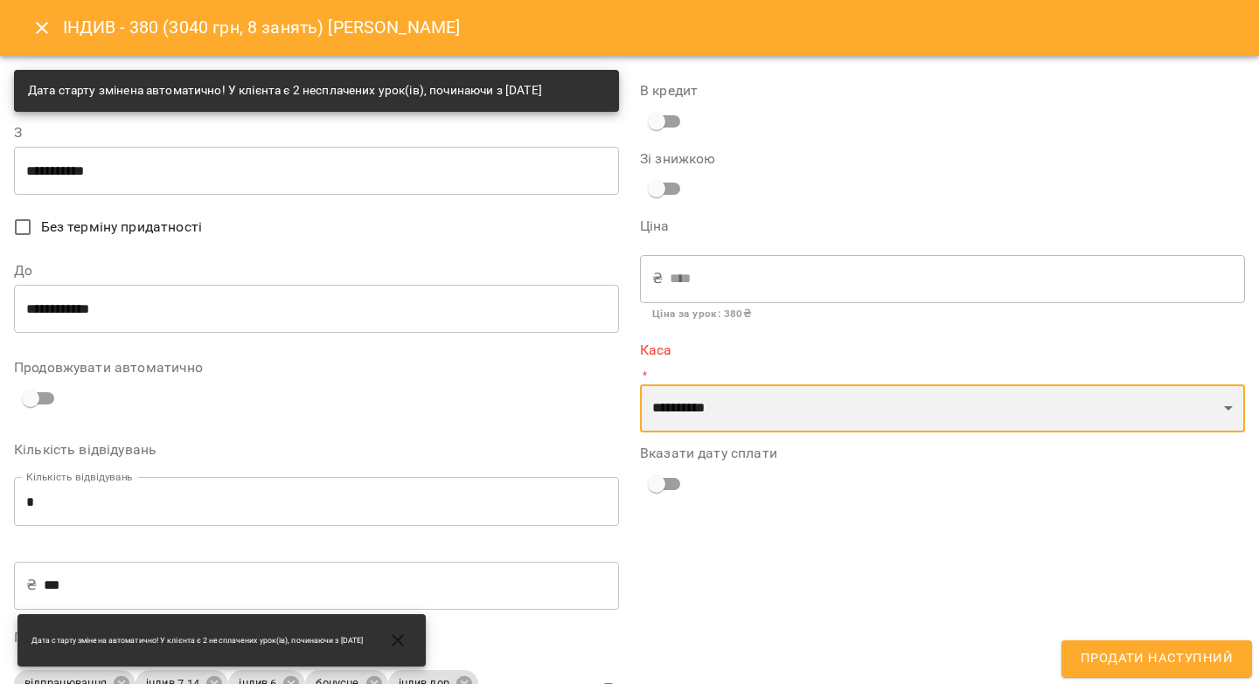
select select "****"
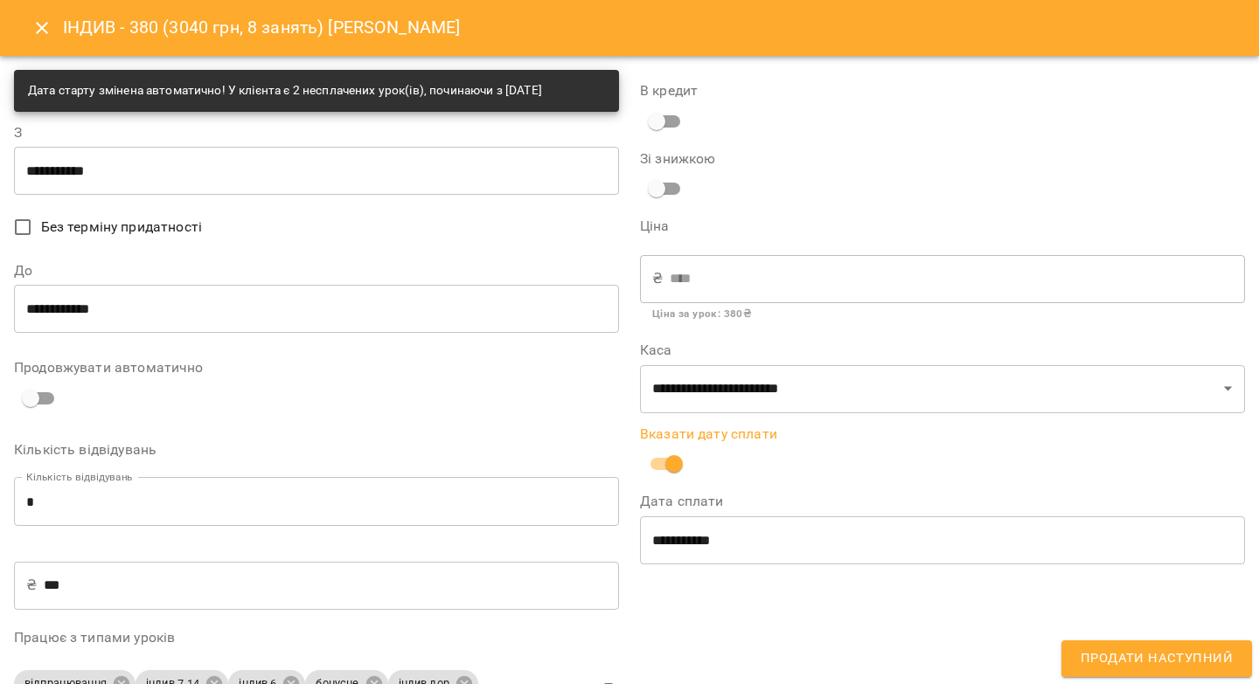
click at [669, 555] on input "**********" at bounding box center [942, 540] width 605 height 49
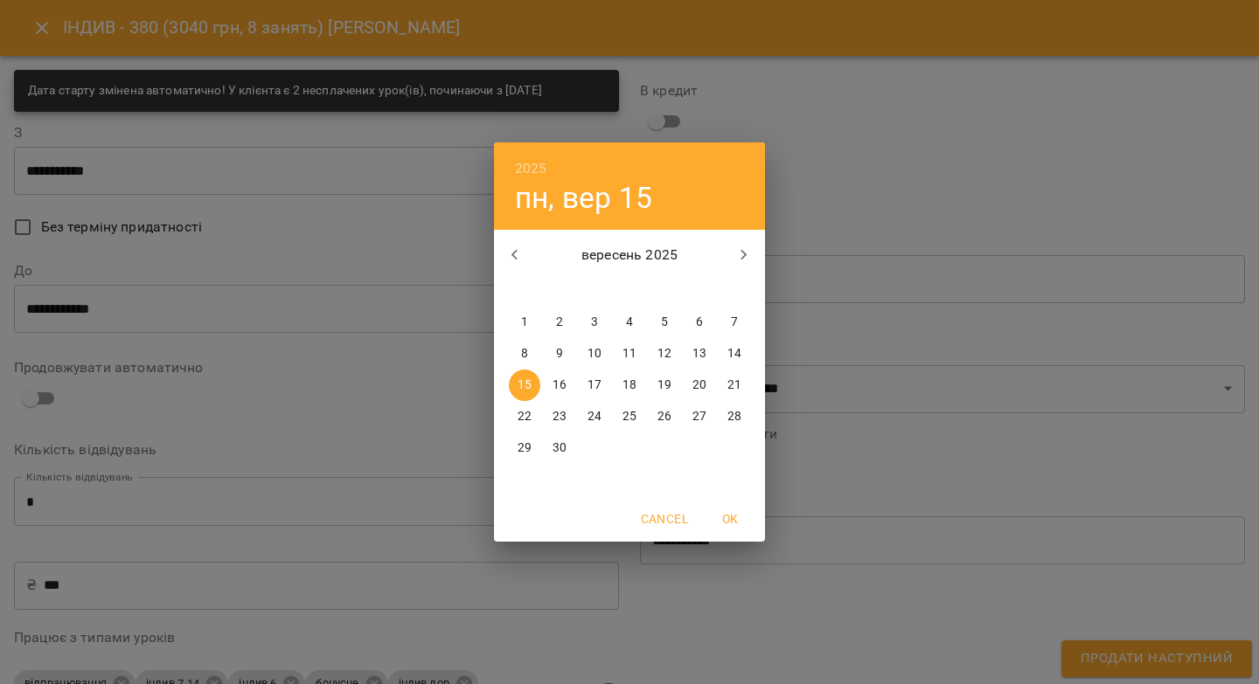
click at [664, 351] on p "12" at bounding box center [664, 353] width 14 height 17
type input "**********"
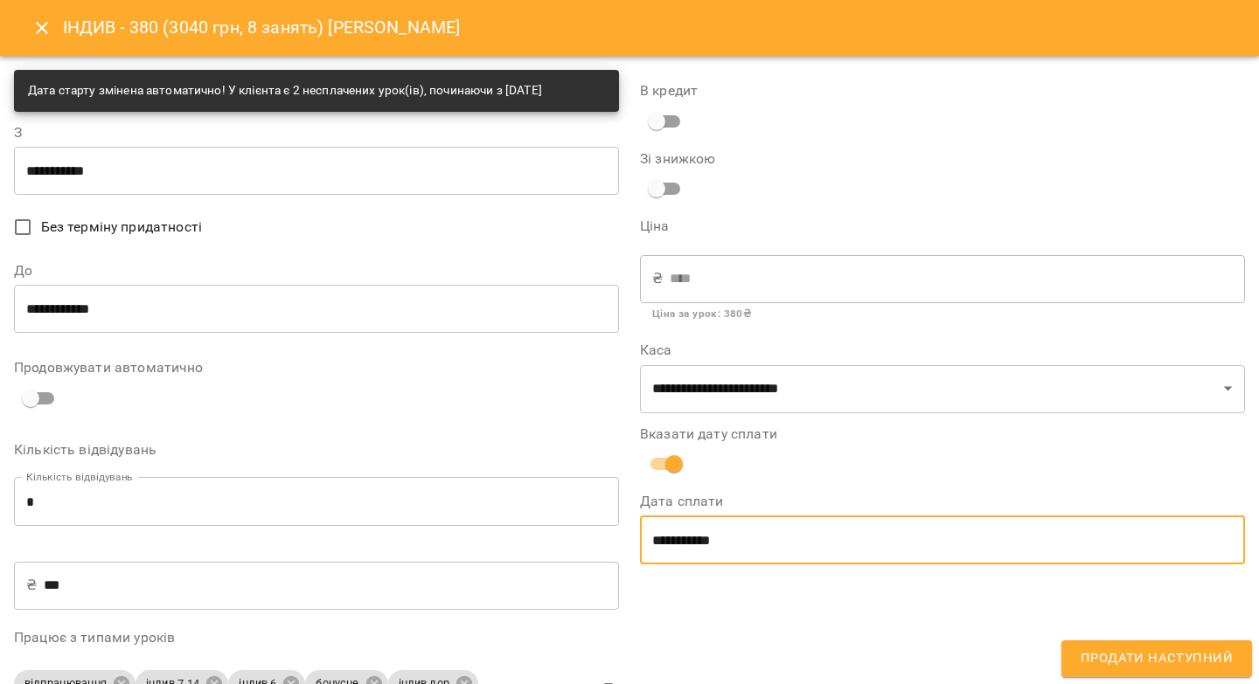
drag, startPoint x: 1092, startPoint y: 654, endPoint x: 1091, endPoint y: 635, distance: 19.2
click at [1093, 650] on span "Продати наступний" at bounding box center [1156, 659] width 152 height 23
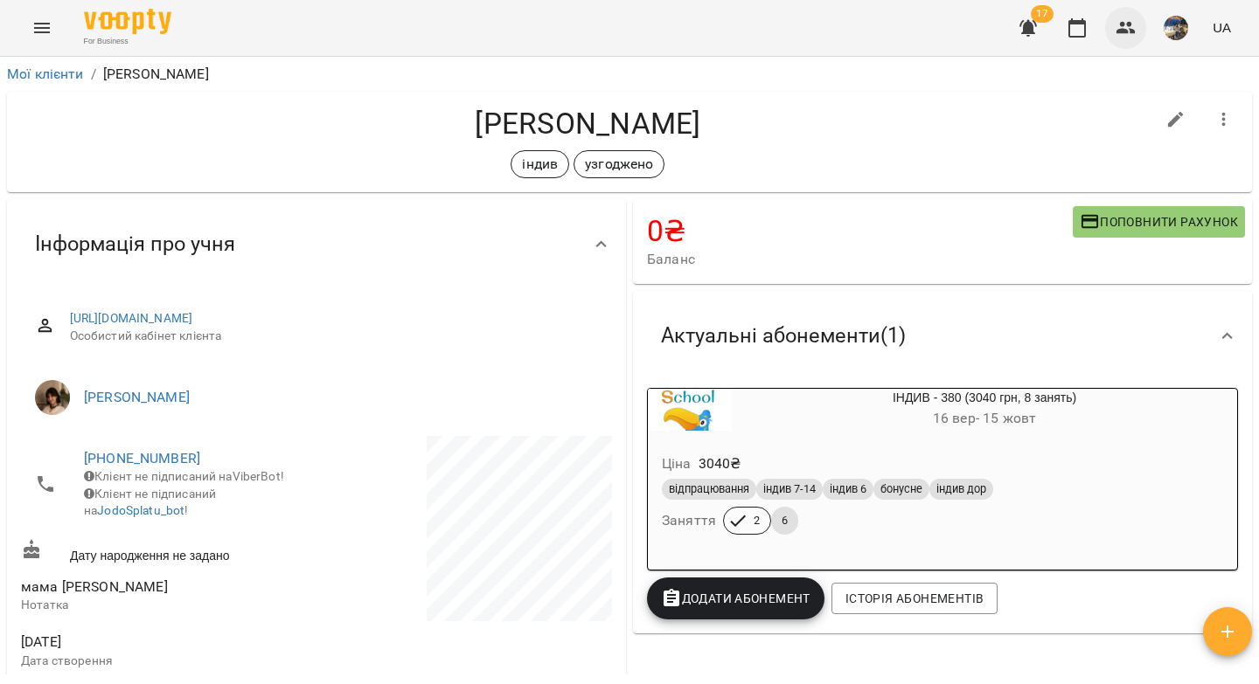
click at [1133, 23] on icon "button" at bounding box center [1125, 27] width 21 height 21
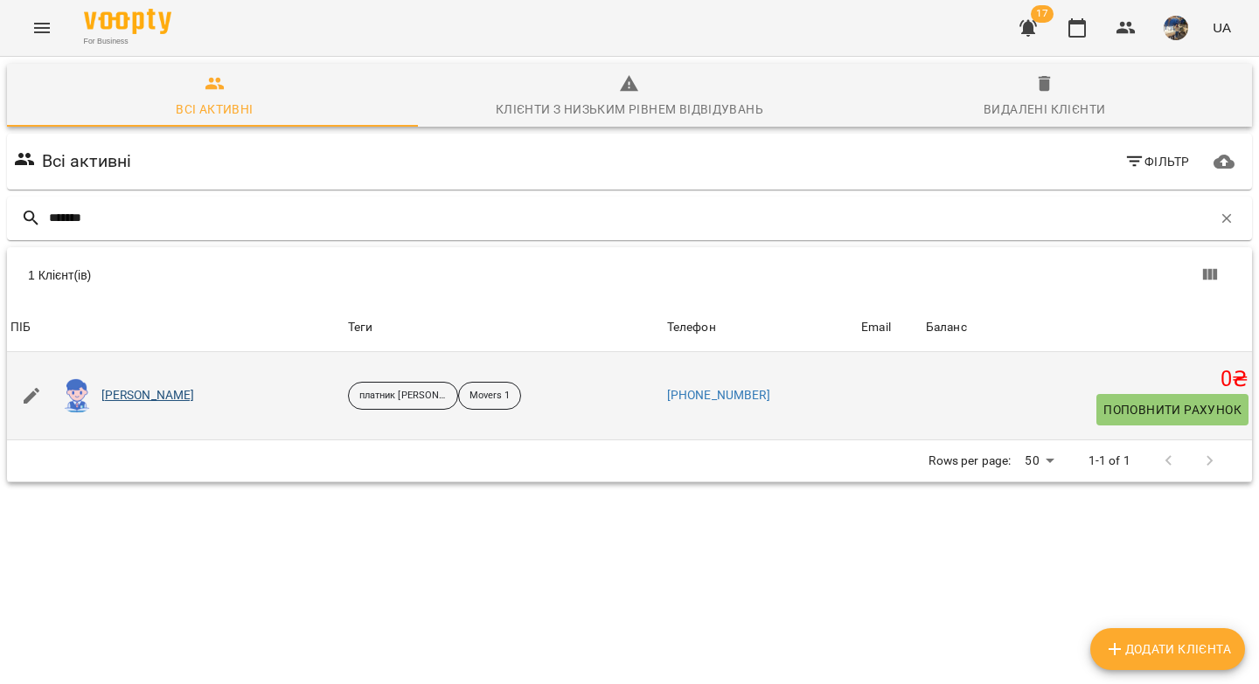
type input "*******"
click at [154, 395] on link "Артем Чеховський" at bounding box center [148, 395] width 94 height 17
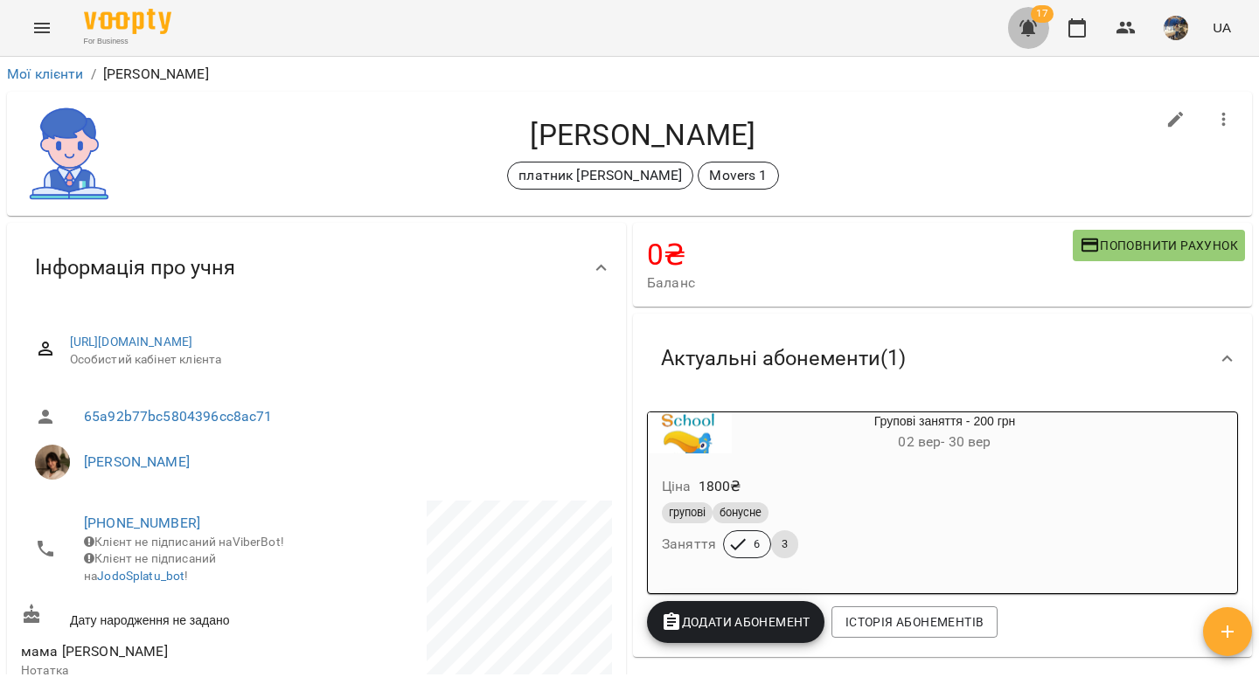
click at [1030, 25] on icon "button" at bounding box center [1027, 28] width 17 height 17
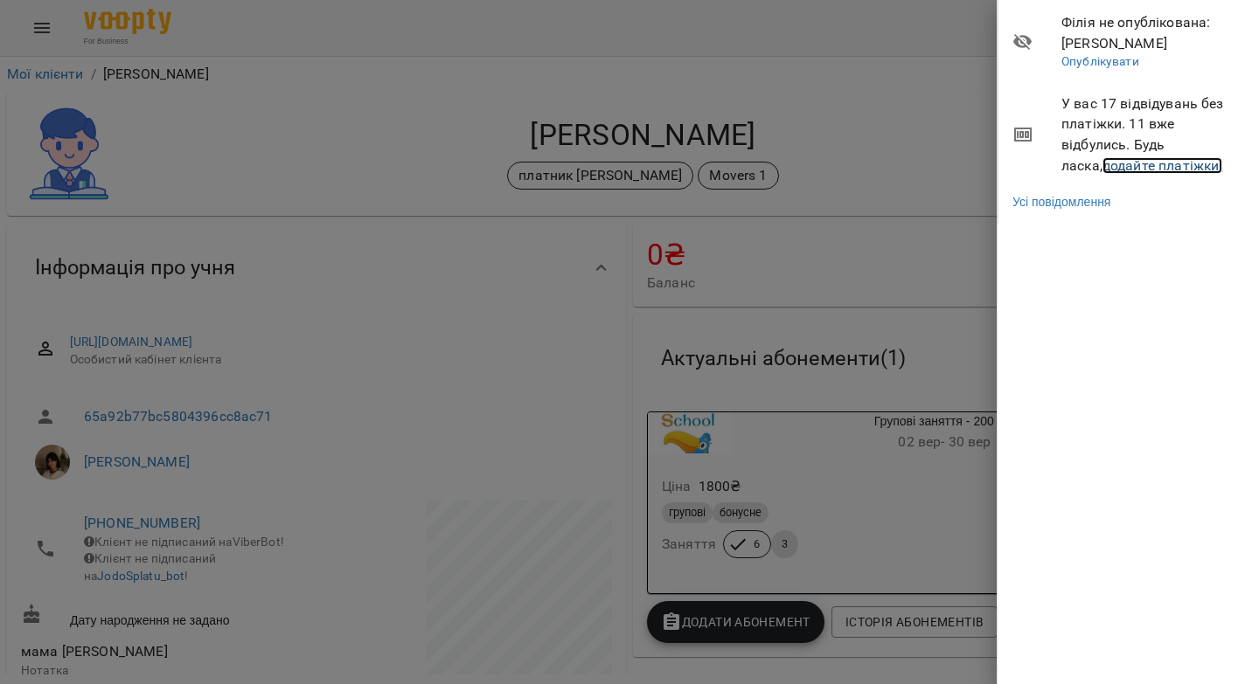
click at [1102, 165] on link "додайте платіжки!" at bounding box center [1162, 165] width 121 height 17
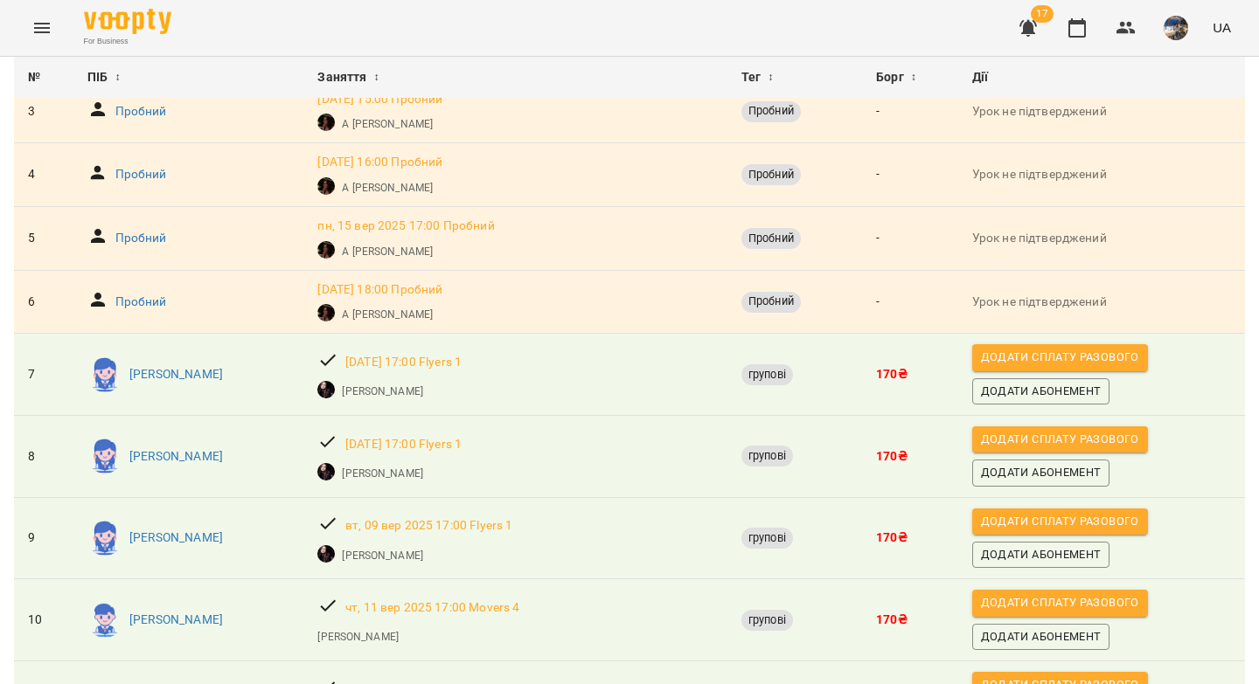
scroll to position [290, 0]
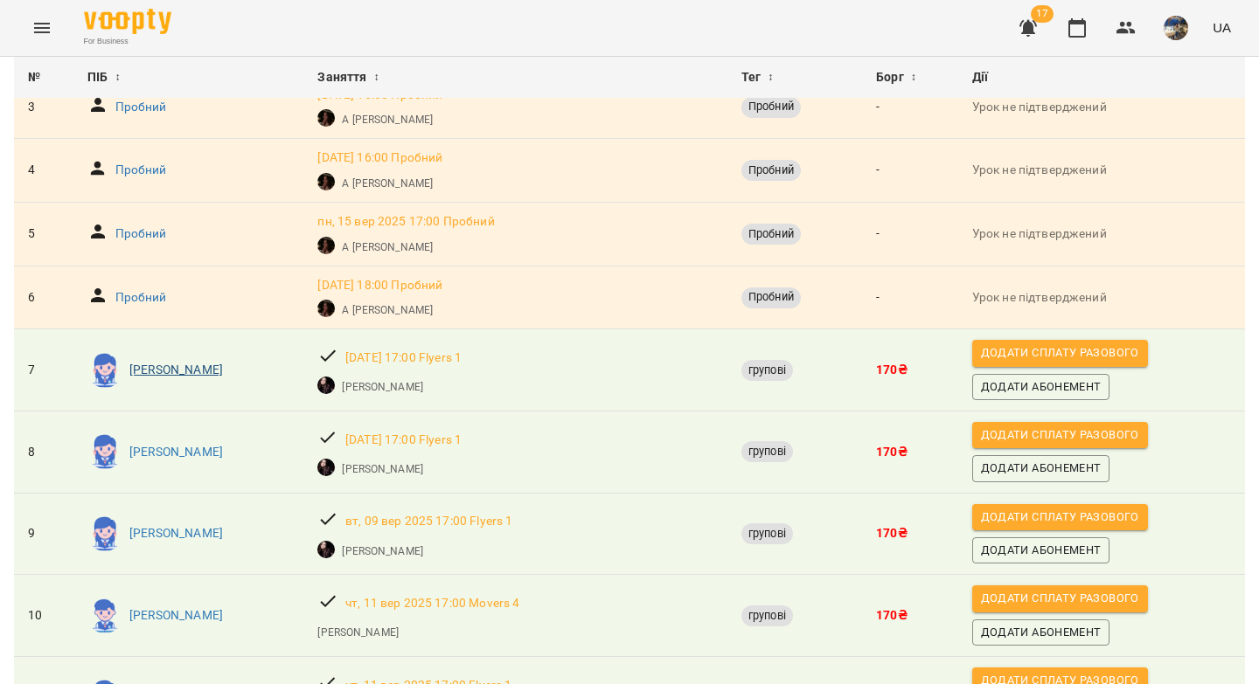
drag, startPoint x: 260, startPoint y: 371, endPoint x: 165, endPoint y: 362, distance: 95.7
click at [165, 362] on div "Софія Коваленко" at bounding box center [188, 371] width 209 height 42
copy p "Коваленко"
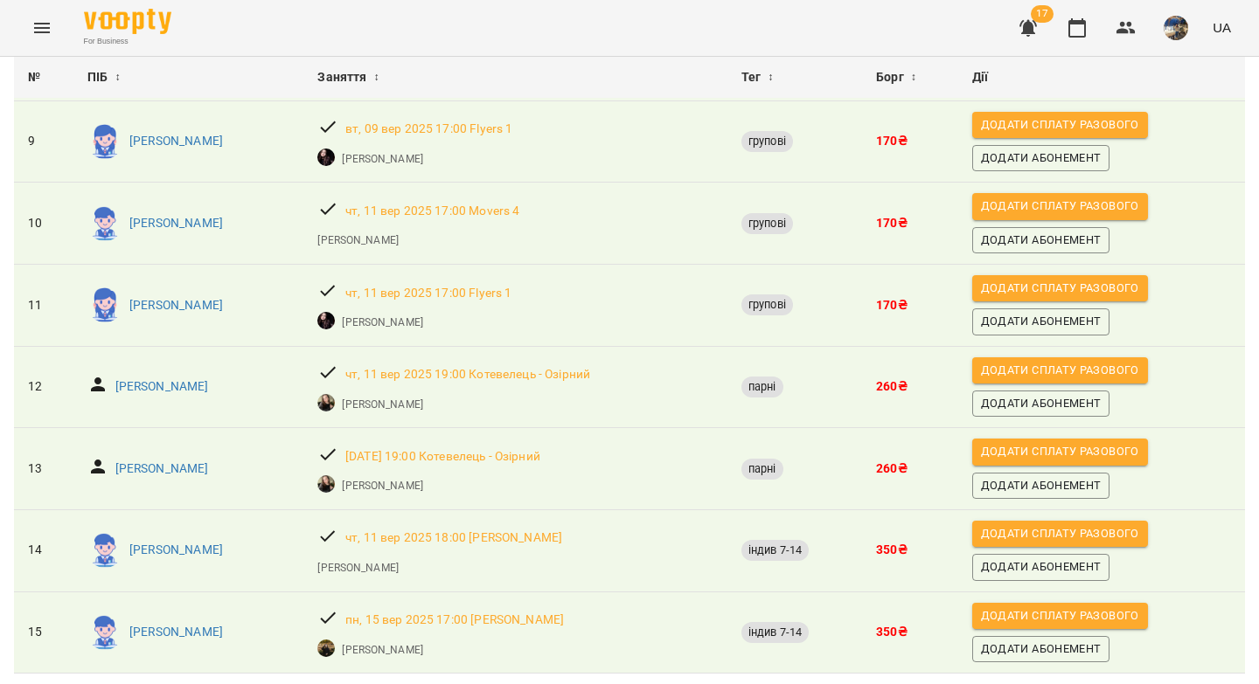
scroll to position [739, 0]
drag, startPoint x: 218, startPoint y: 330, endPoint x: 152, endPoint y: 330, distance: 65.6
click at [152, 371] on div "Орест Озірний" at bounding box center [188, 387] width 209 height 32
copy p "Озірний"
drag, startPoint x: 236, startPoint y: 486, endPoint x: 169, endPoint y: 491, distance: 67.5
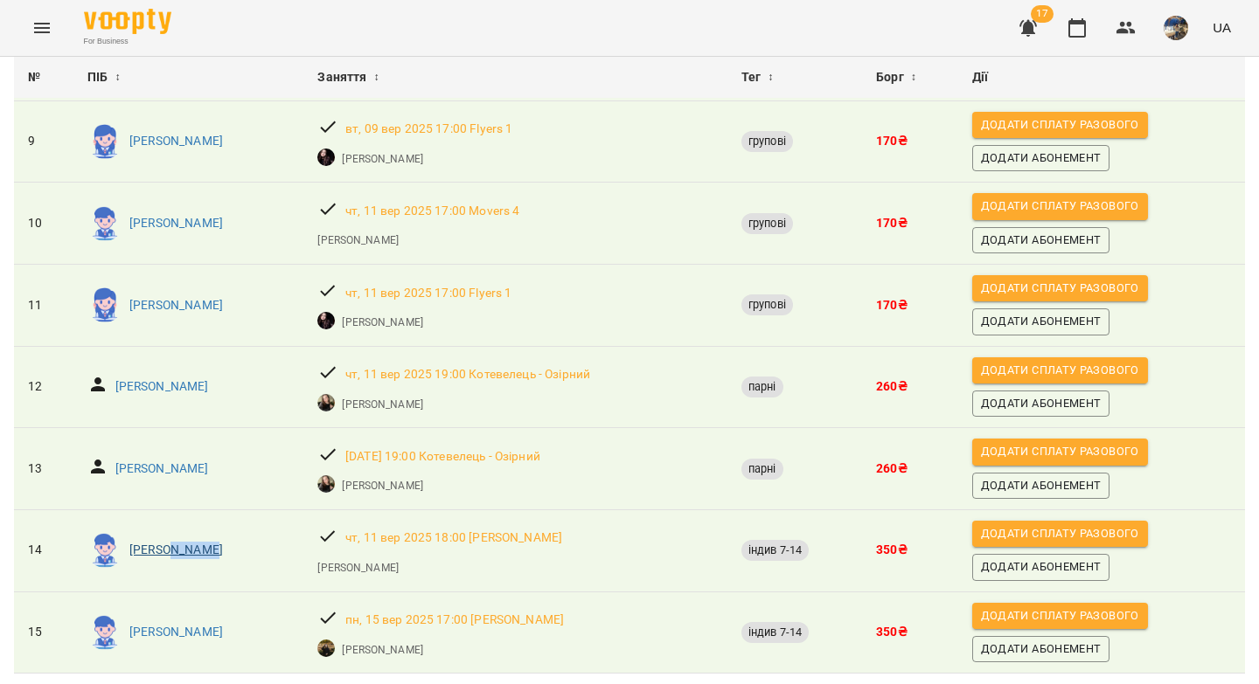
click at [169, 530] on div "Вадим Маслюк" at bounding box center [188, 551] width 209 height 42
copy p "Маслюк"
drag, startPoint x: 235, startPoint y: 573, endPoint x: 173, endPoint y: 573, distance: 62.1
click at [173, 612] on div "Богдан Ковтун" at bounding box center [188, 633] width 209 height 42
copy p "Ковтун"
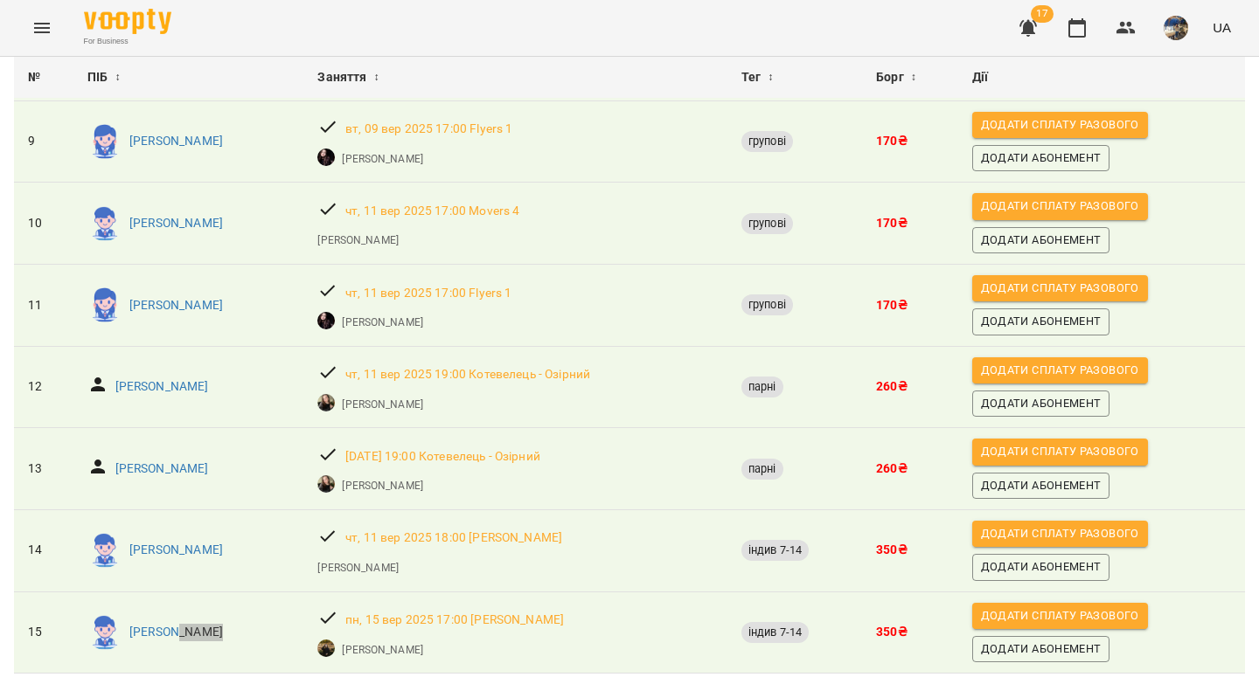
scroll to position [0, 0]
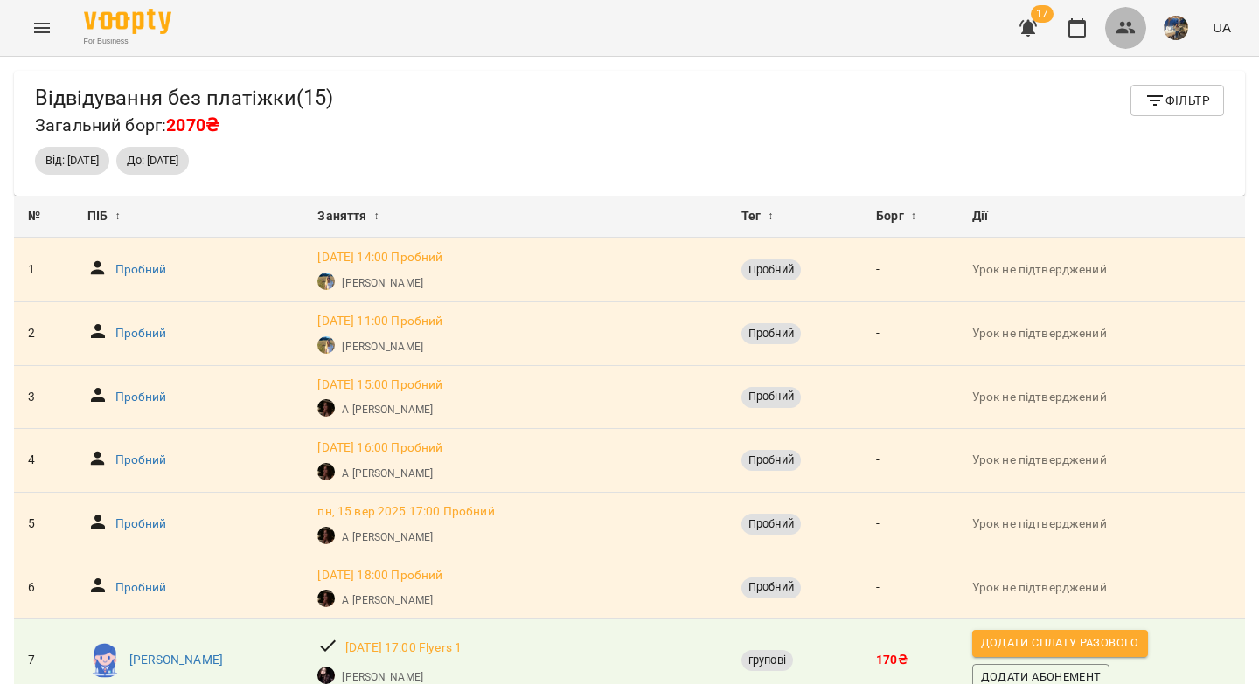
click at [1121, 28] on icon "button" at bounding box center [1125, 27] width 21 height 21
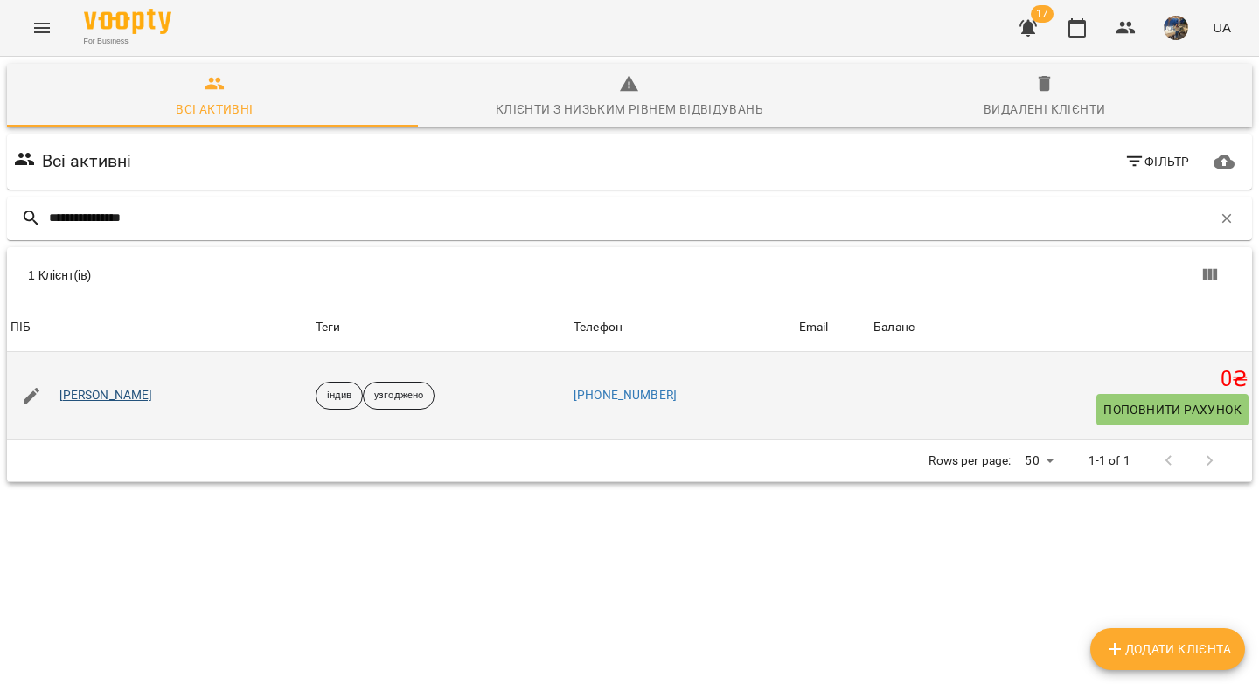
type input "**********"
click at [142, 398] on link "Ілля Матковський" at bounding box center [106, 395] width 94 height 17
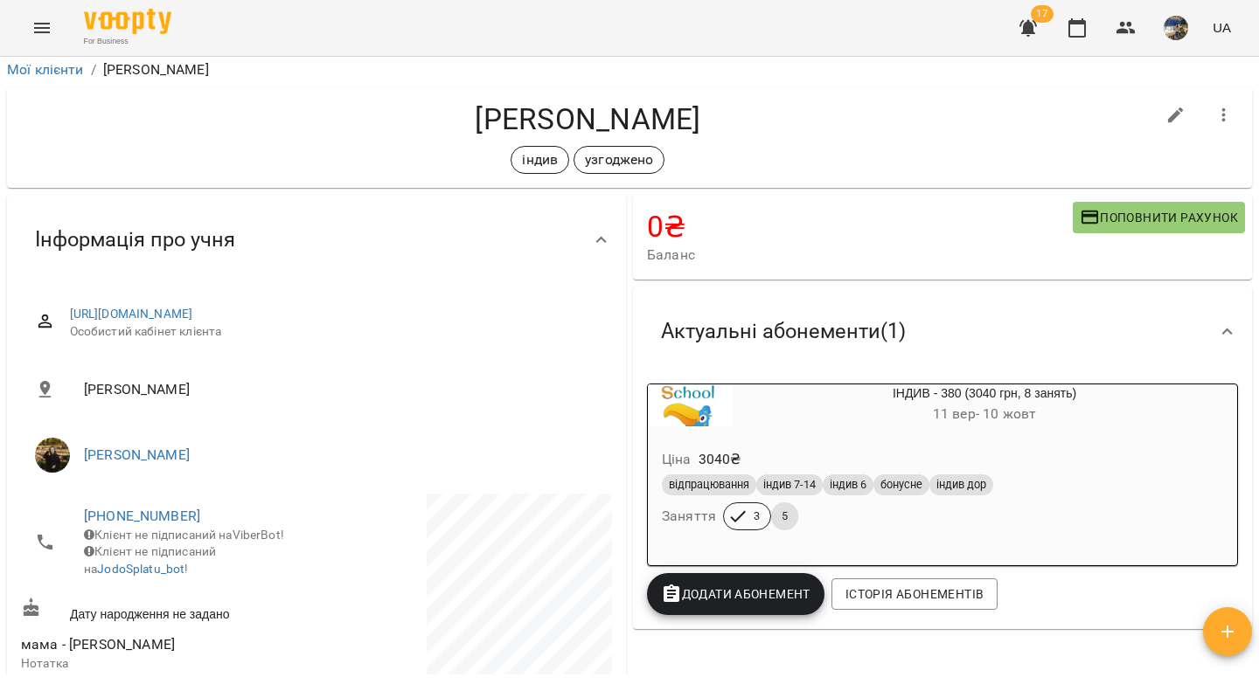
scroll to position [448, 0]
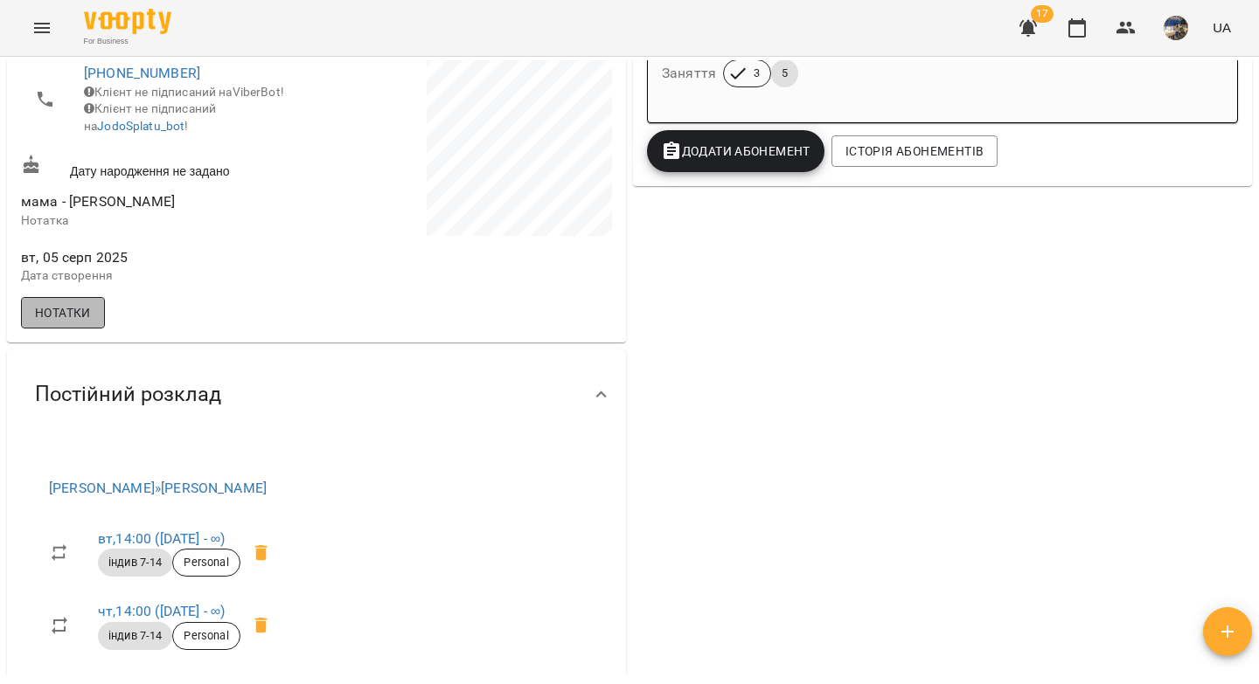
click at [92, 329] on button "Нотатки" at bounding box center [63, 312] width 84 height 31
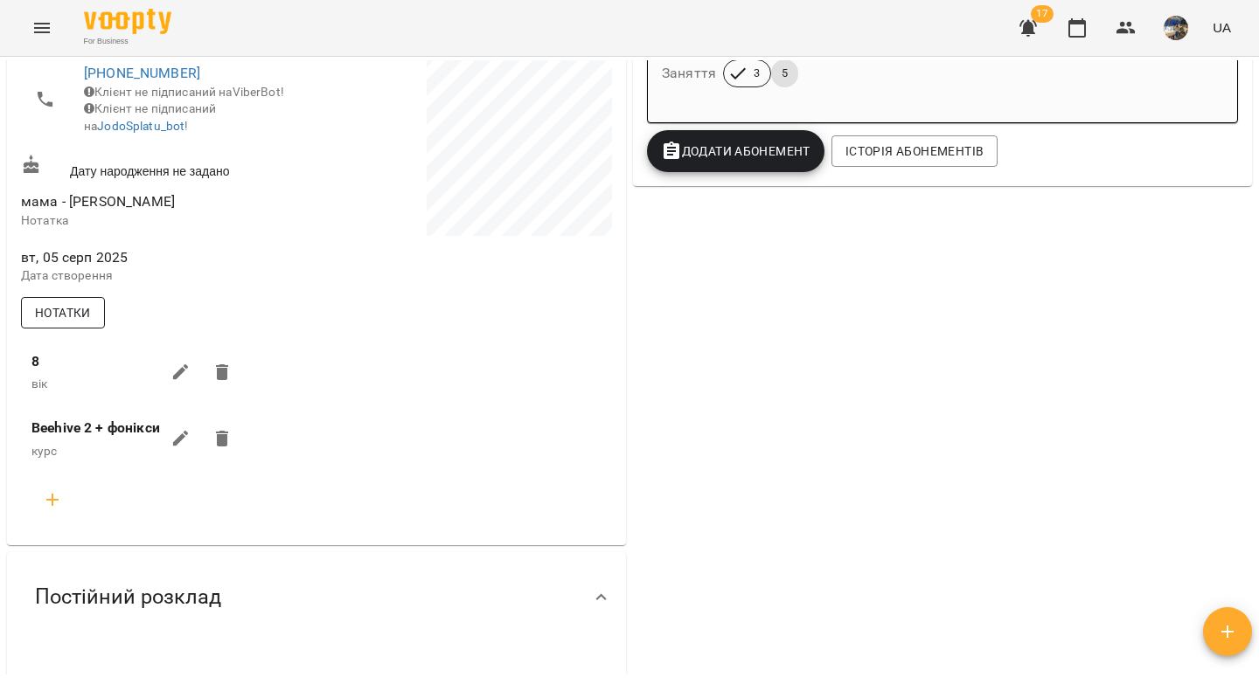
click at [92, 329] on button "Нотатки" at bounding box center [63, 312] width 84 height 31
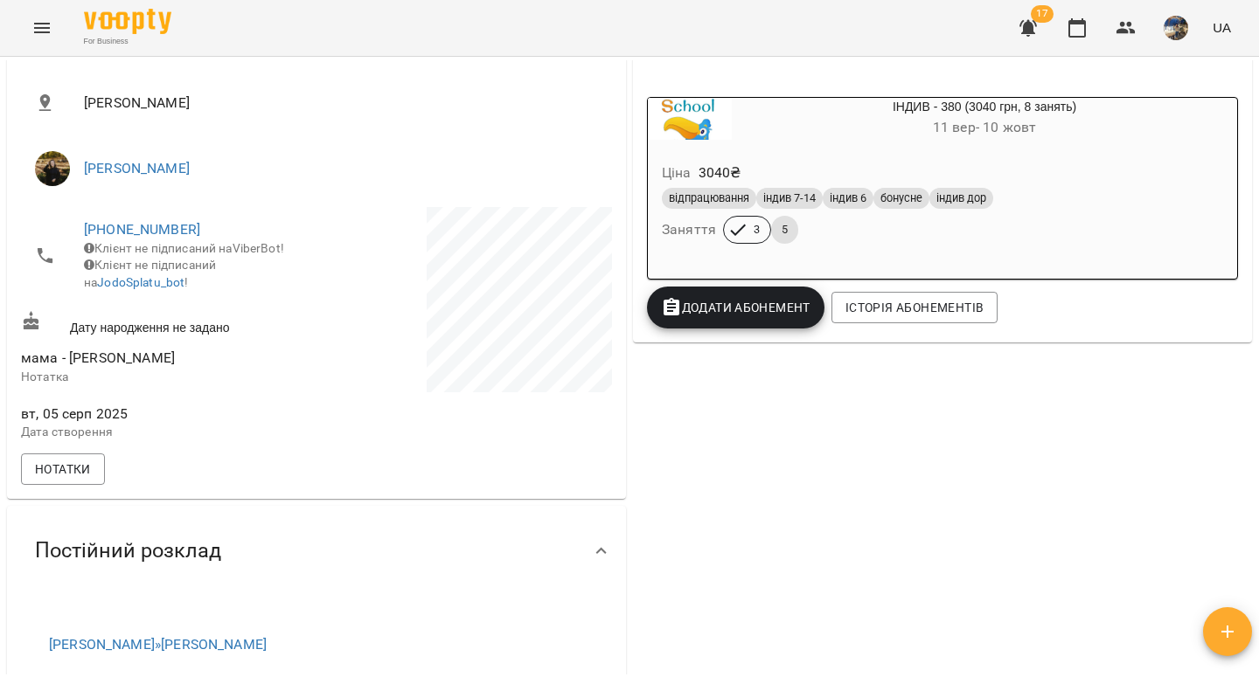
scroll to position [294, 0]
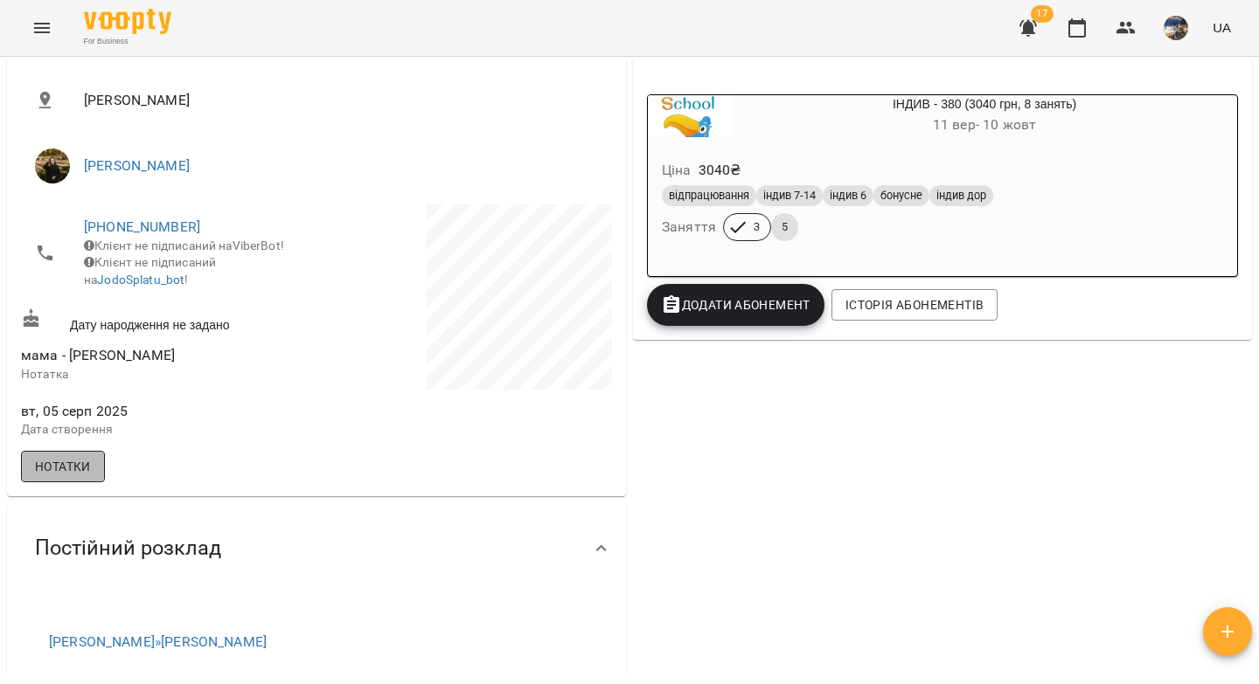
click at [47, 477] on span "Нотатки" at bounding box center [63, 466] width 56 height 21
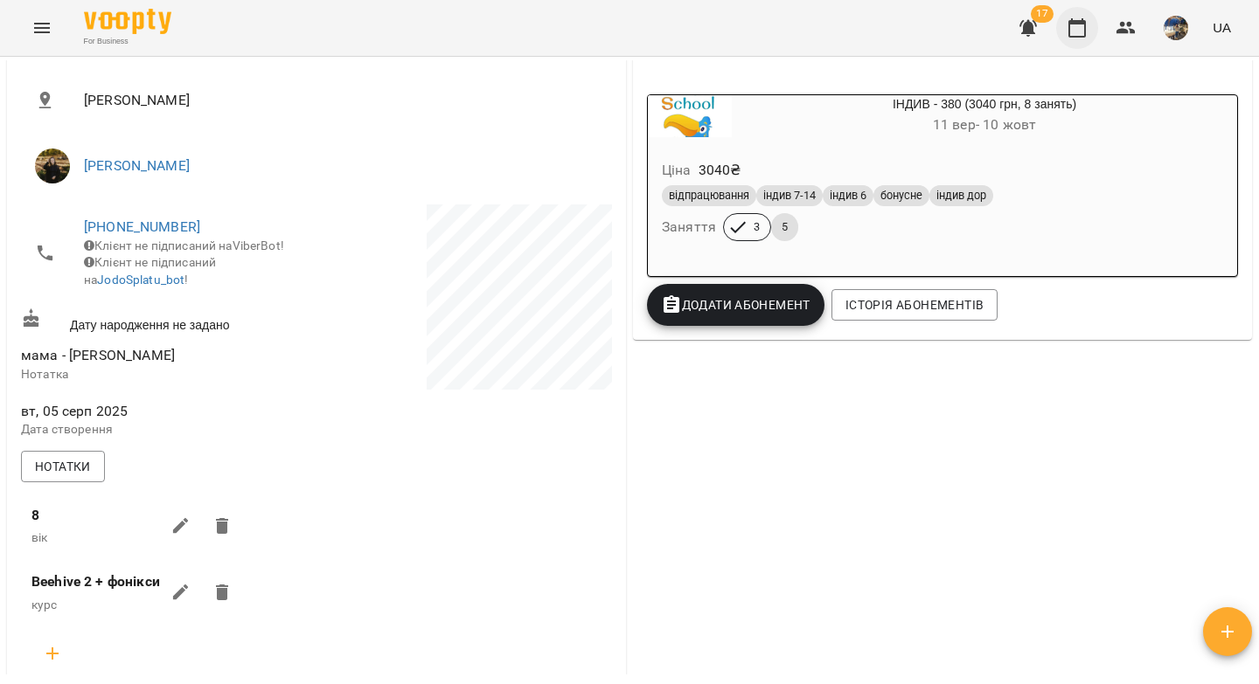
click at [1077, 29] on icon "button" at bounding box center [1076, 27] width 21 height 21
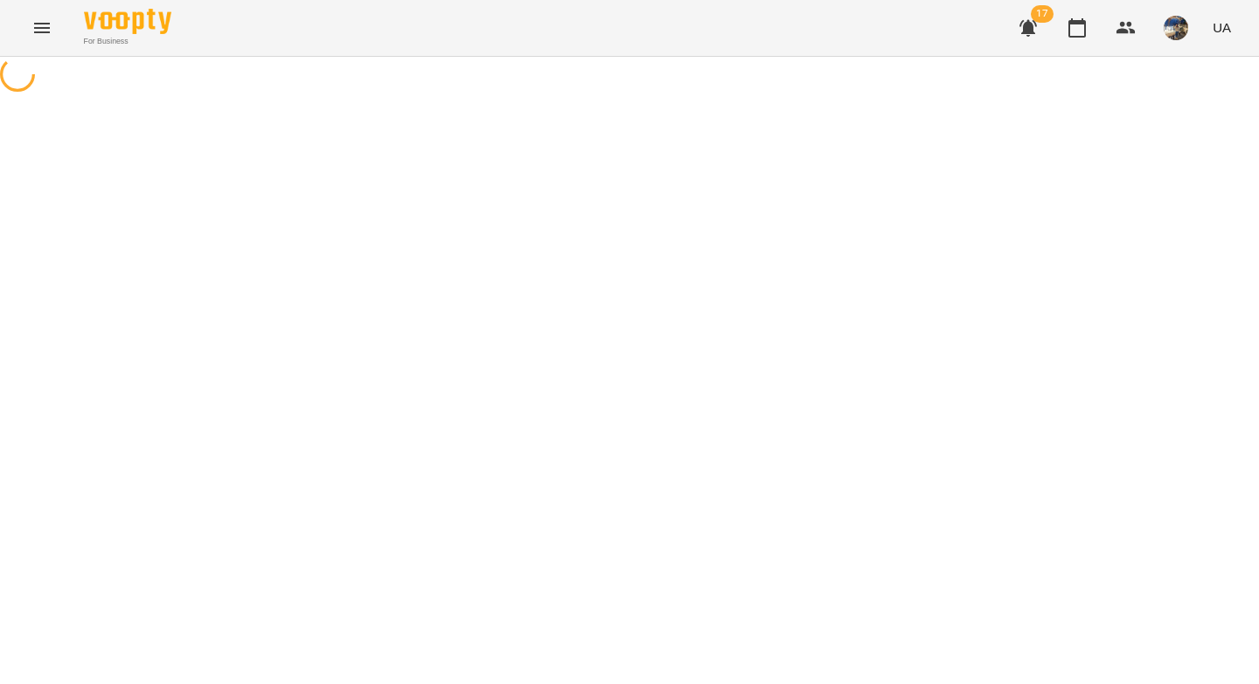
click at [1026, 31] on icon "button" at bounding box center [1027, 28] width 17 height 17
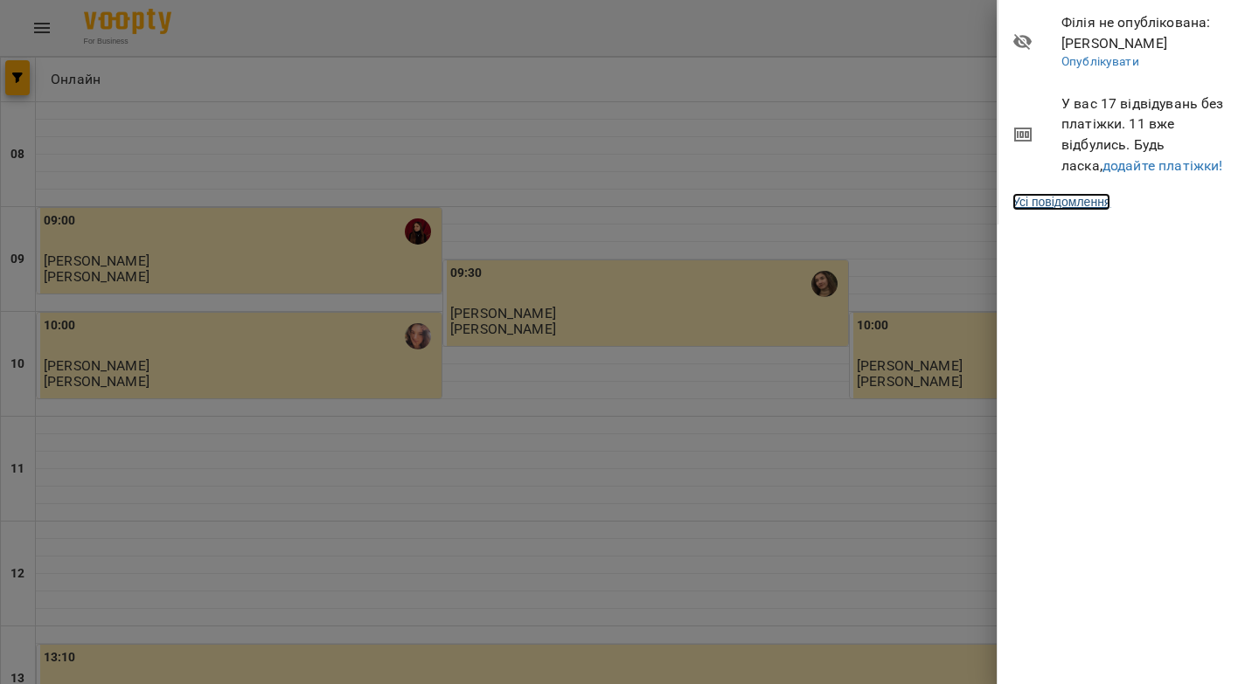
click at [1054, 203] on link "Усі повідомлення" at bounding box center [1061, 201] width 98 height 17
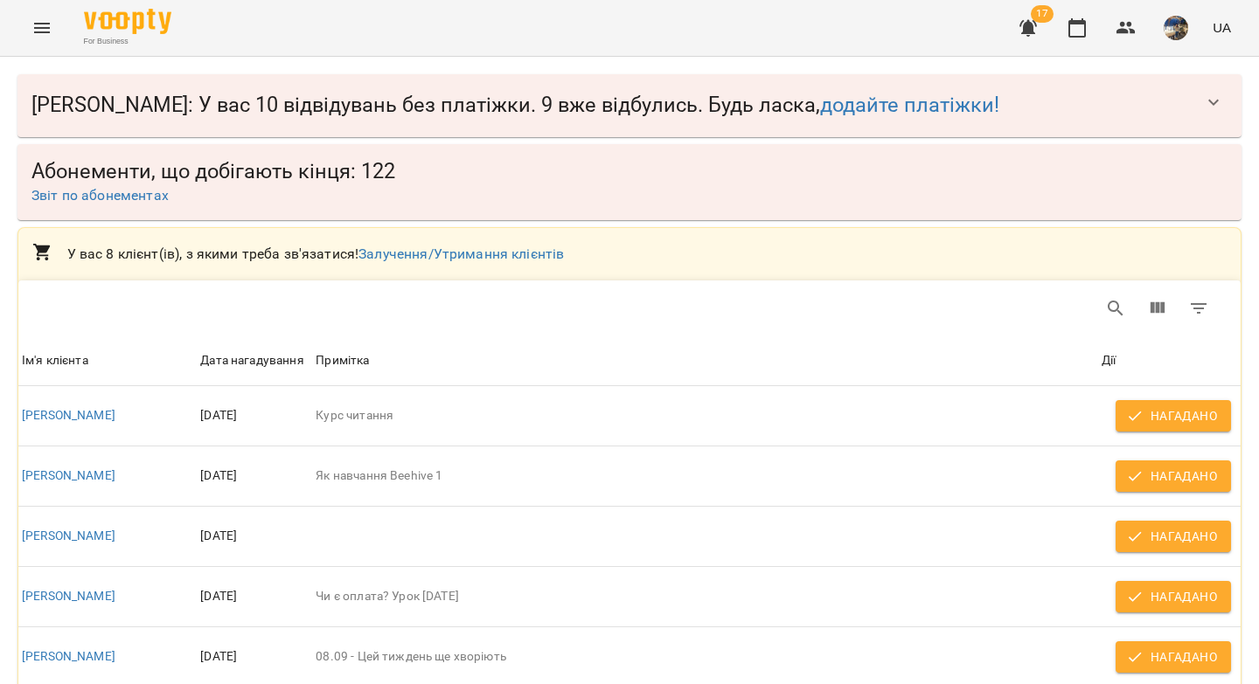
scroll to position [251, 0]
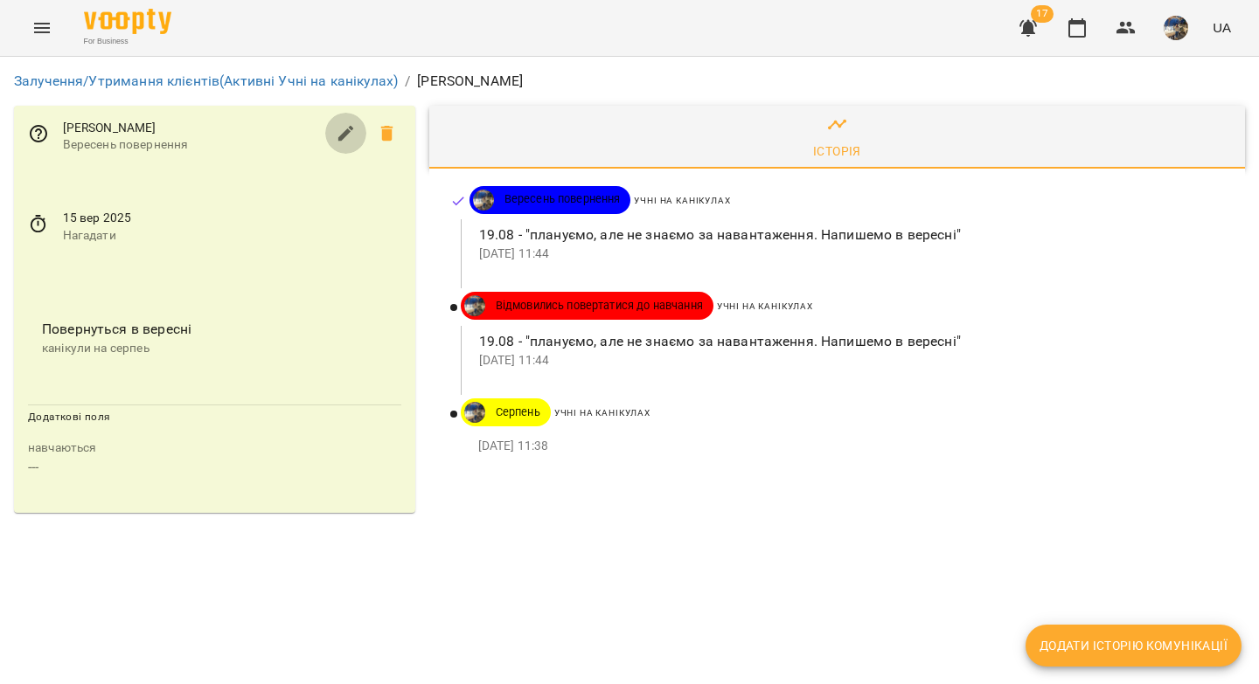
click at [342, 127] on icon "button" at bounding box center [346, 133] width 21 height 21
select select "**"
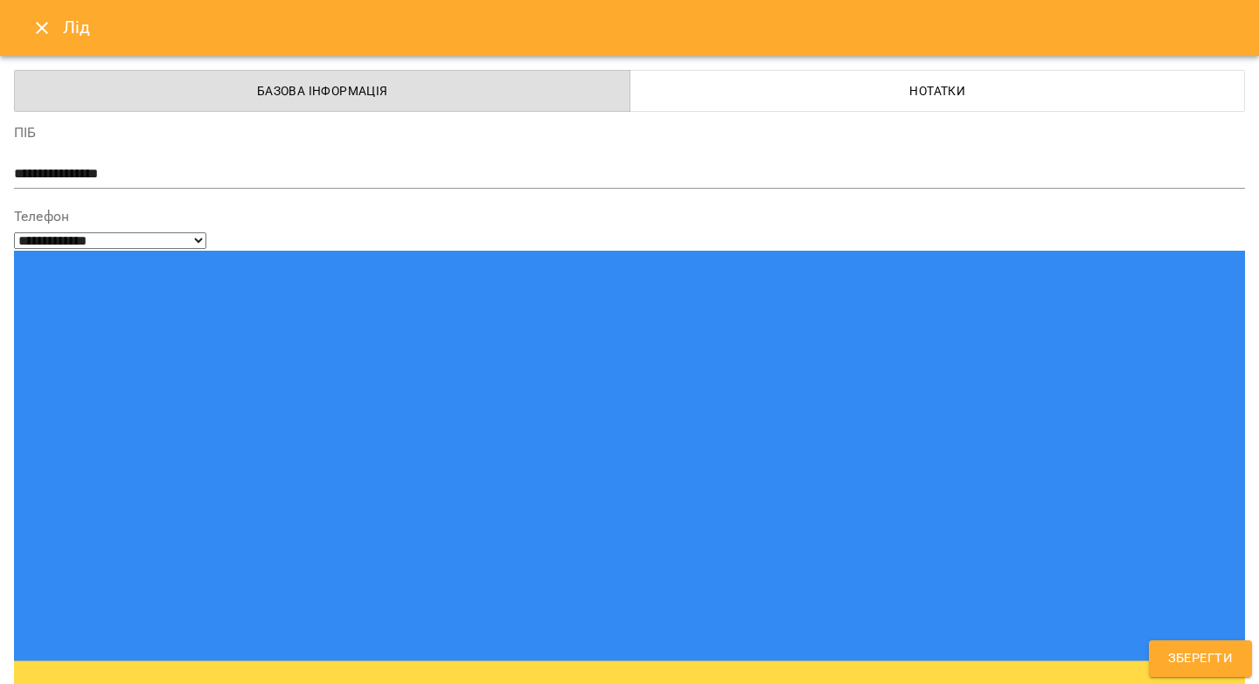
click at [1168, 656] on span "Зберегти" at bounding box center [1200, 659] width 65 height 23
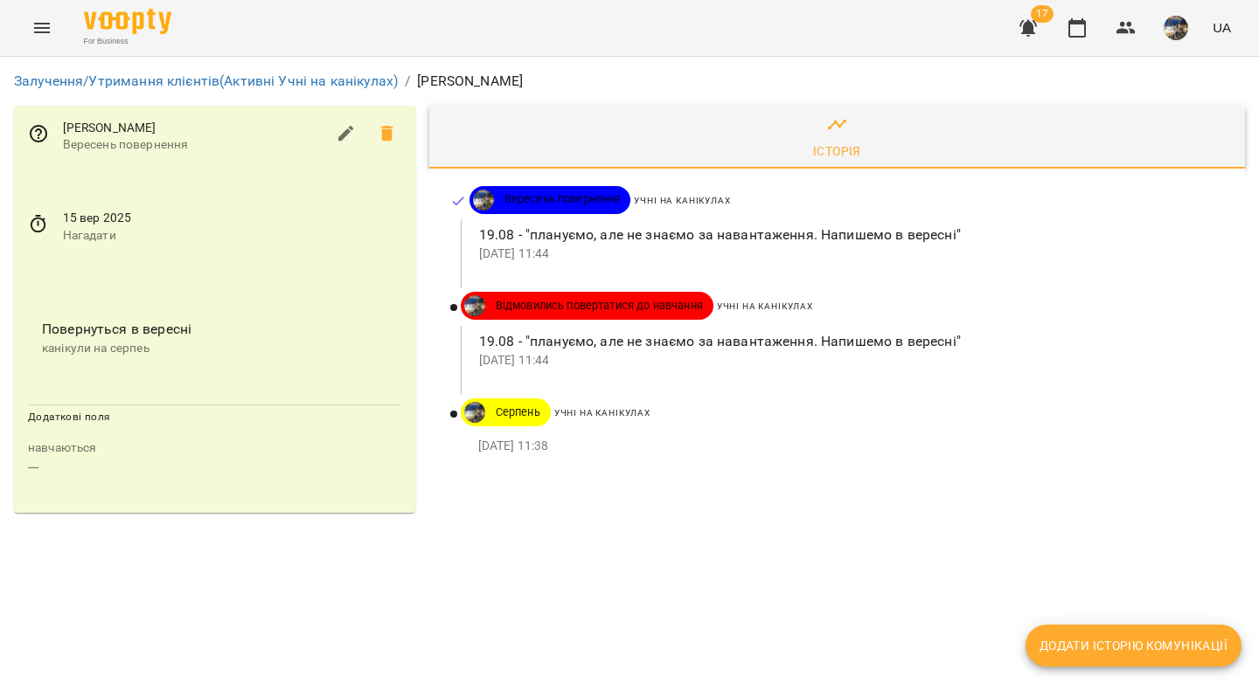
click at [40, 226] on icon at bounding box center [38, 224] width 21 height 21
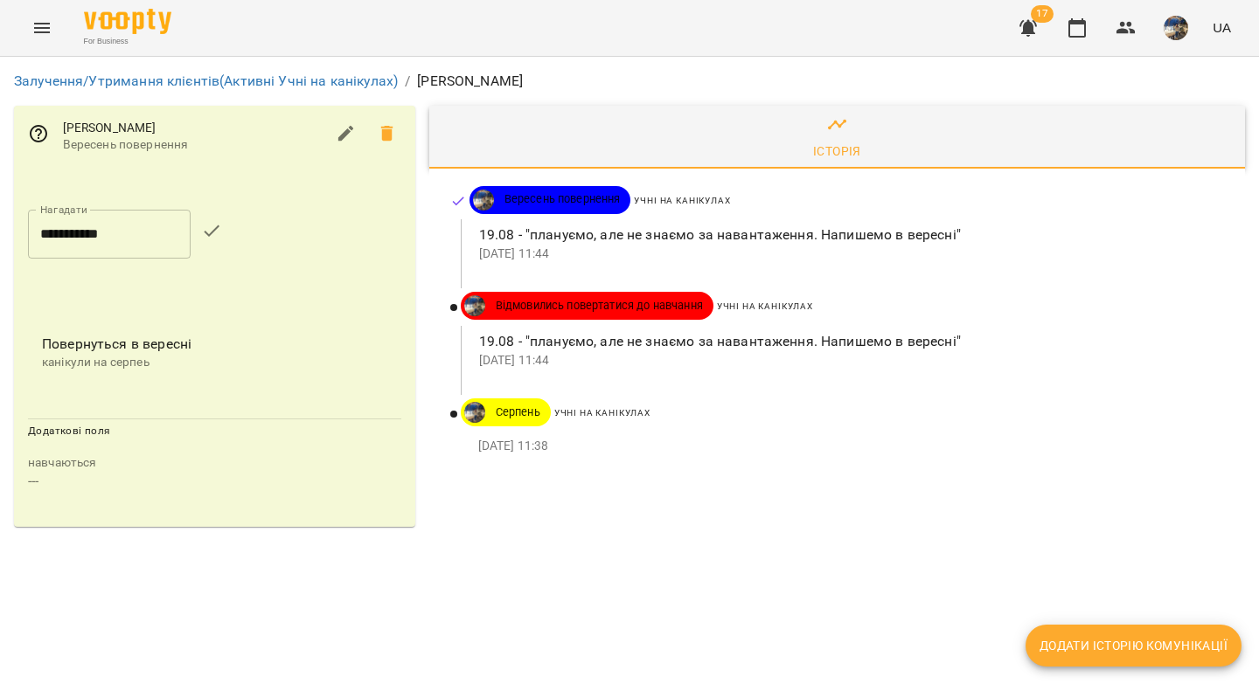
click at [105, 248] on input "**********" at bounding box center [109, 234] width 163 height 49
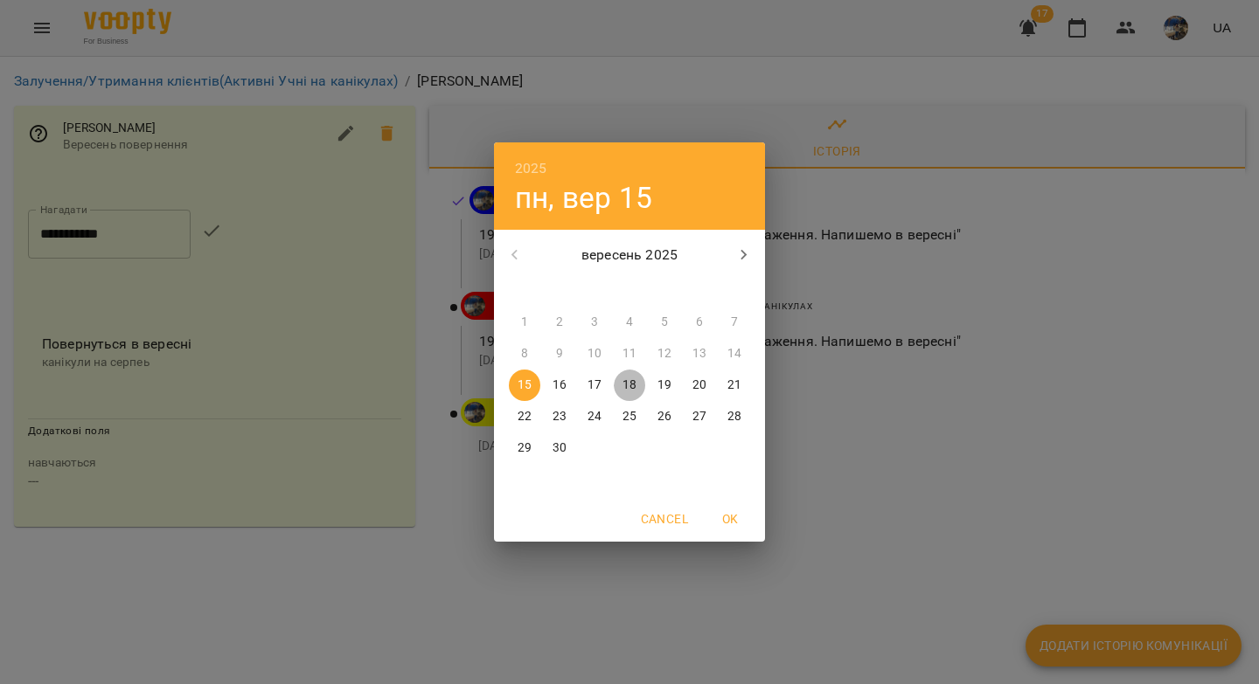
click at [633, 383] on p "18" at bounding box center [629, 385] width 14 height 17
type input "**********"
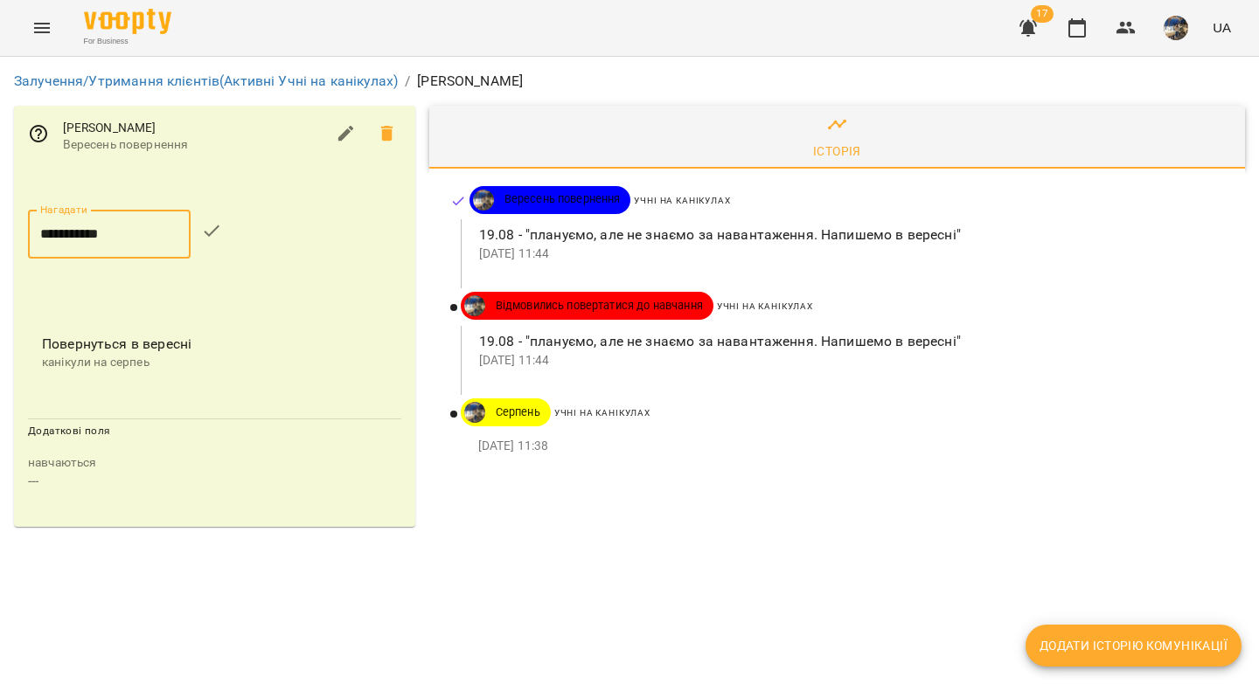
click at [222, 230] on icon "button" at bounding box center [211, 230] width 21 height 21
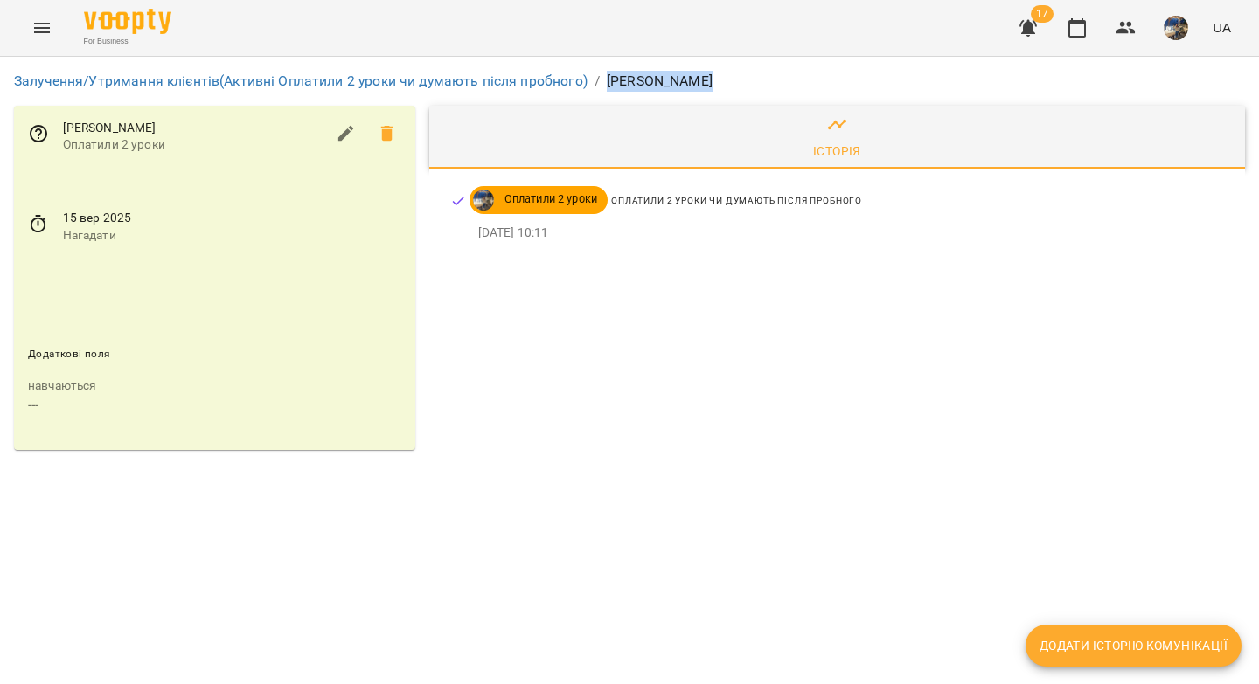
drag, startPoint x: 706, startPoint y: 80, endPoint x: 606, endPoint y: 80, distance: 100.5
click at [606, 80] on ol "Залучення/Утримання клієнтів (Активні Оплатили 2 уроки чи думають після пробног…" at bounding box center [629, 81] width 1231 height 21
copy p "[PERSON_NAME]"
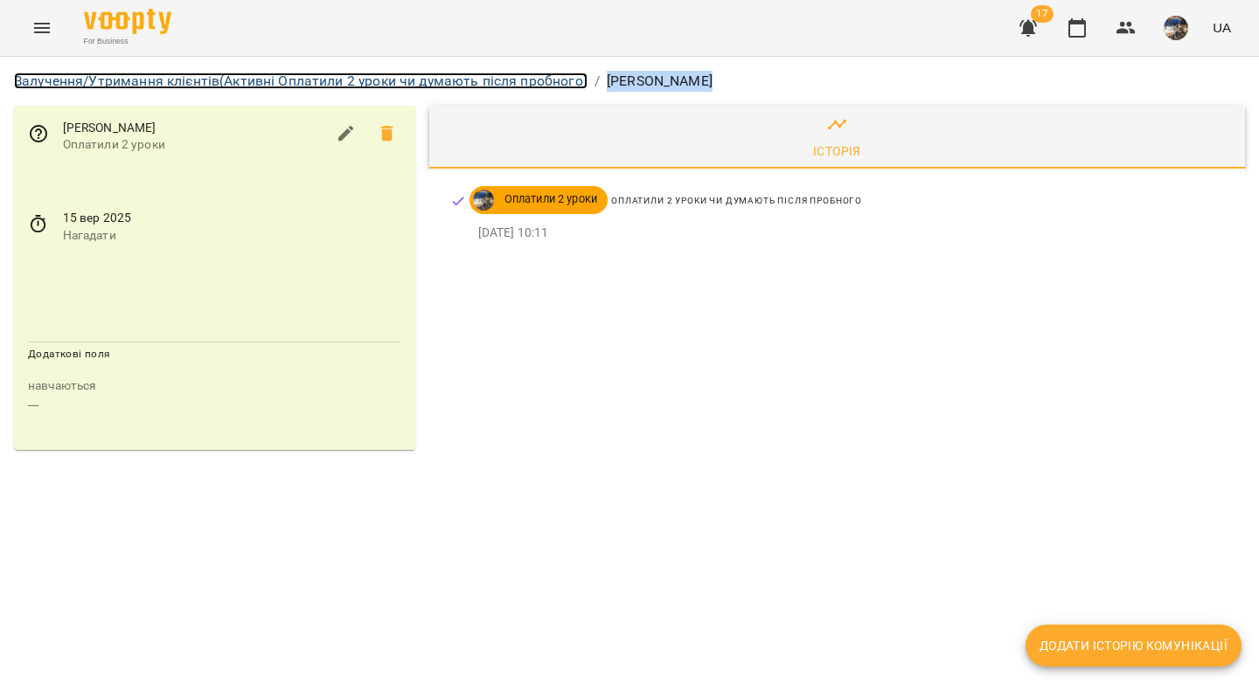
click at [356, 77] on link "Залучення/Утримання клієнтів (Активні Оплатили 2 уроки чи думають після пробног…" at bounding box center [300, 81] width 573 height 17
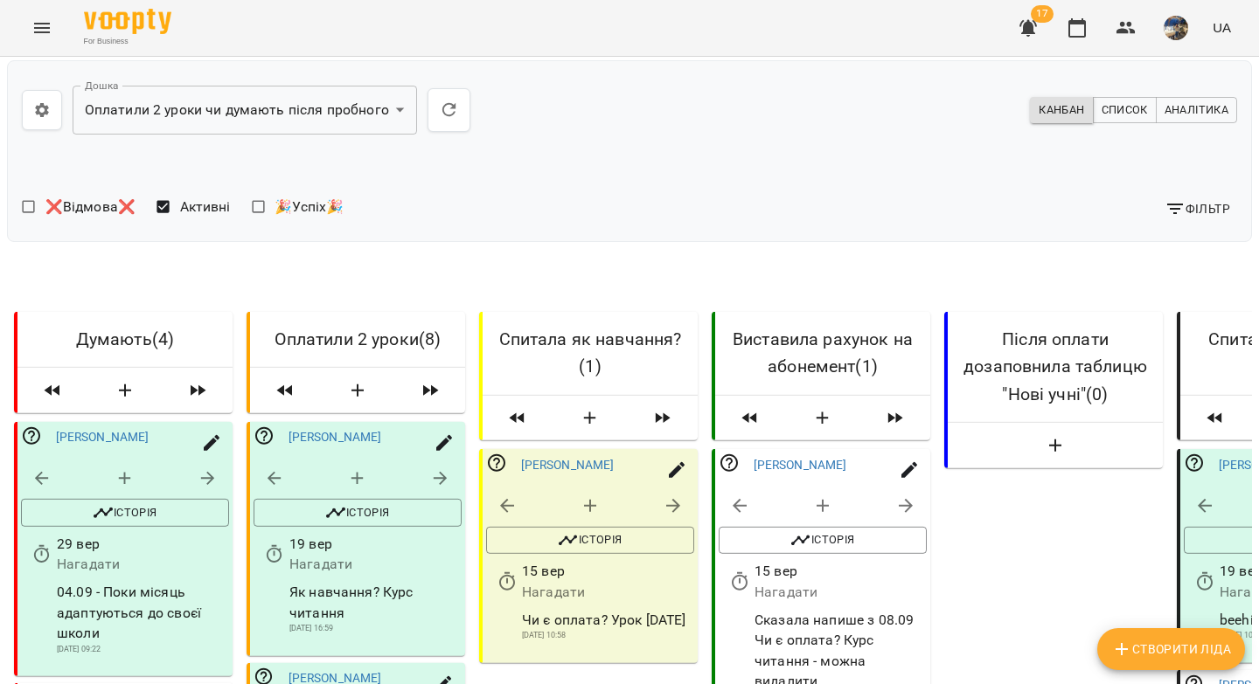
scroll to position [1475, 0]
select select "*"
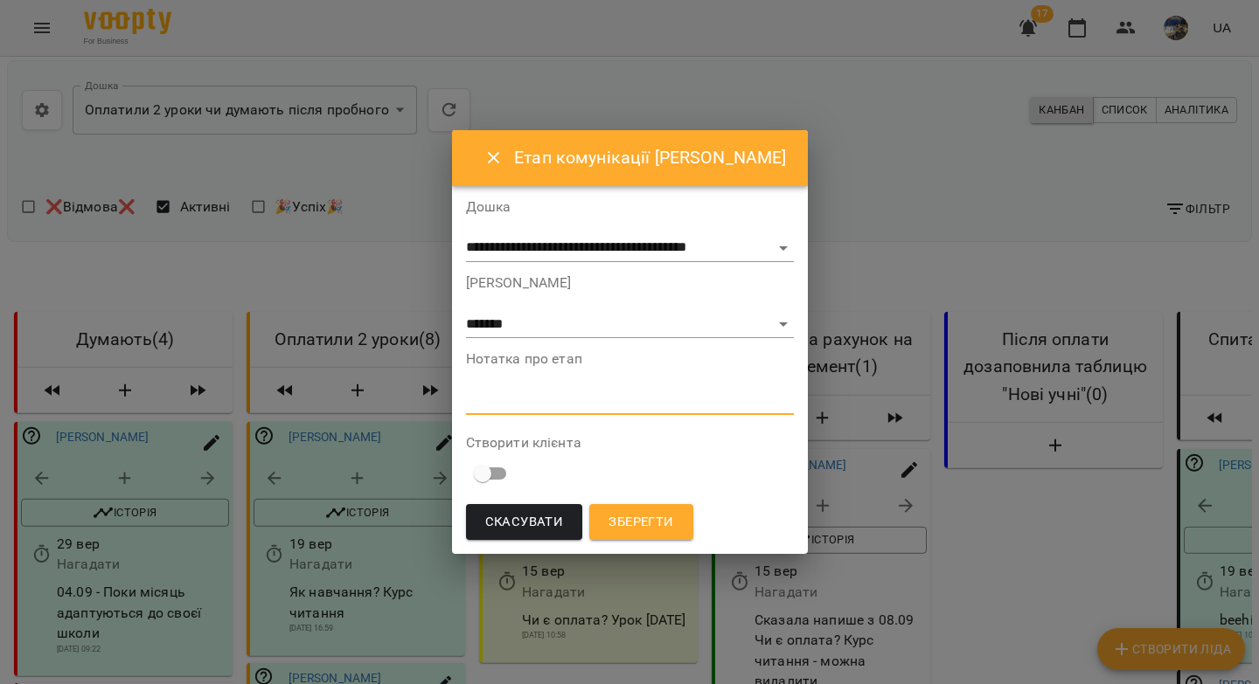
click at [579, 399] on textarea at bounding box center [630, 400] width 328 height 17
type textarea "*"
type textarea "**********"
click at [684, 520] on button "Зберегти" at bounding box center [639, 522] width 103 height 37
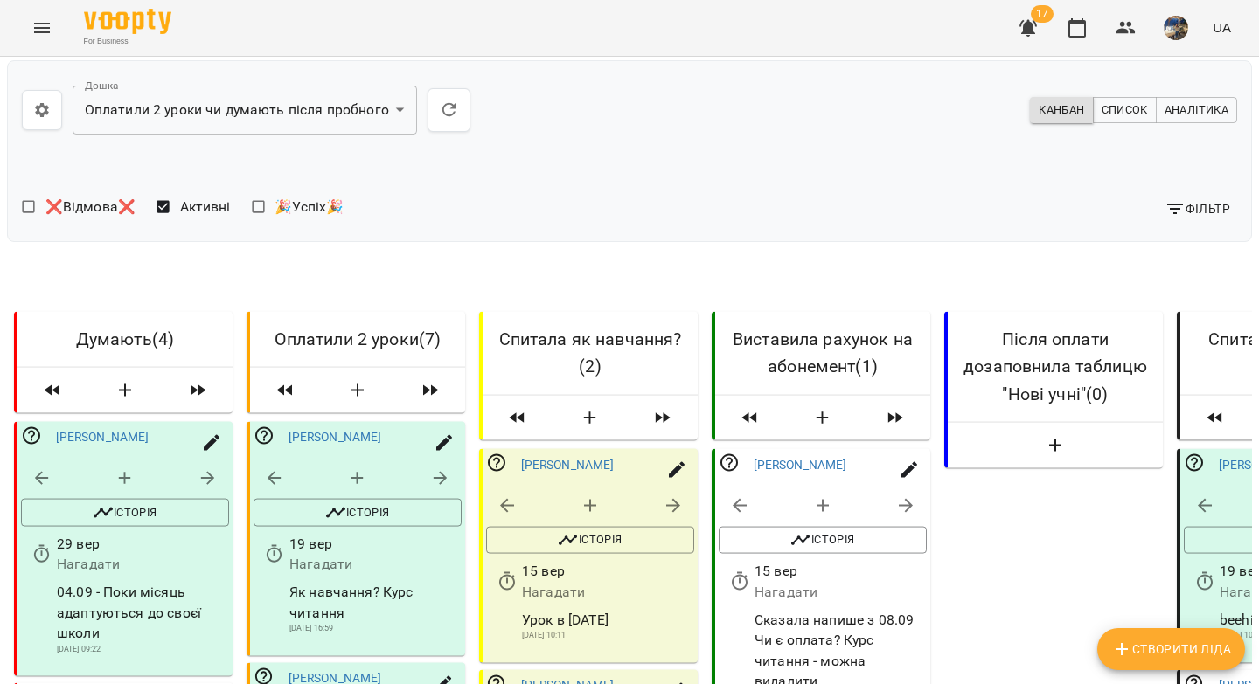
scroll to position [78, 0]
click at [1015, 29] on button "button" at bounding box center [1028, 28] width 42 height 42
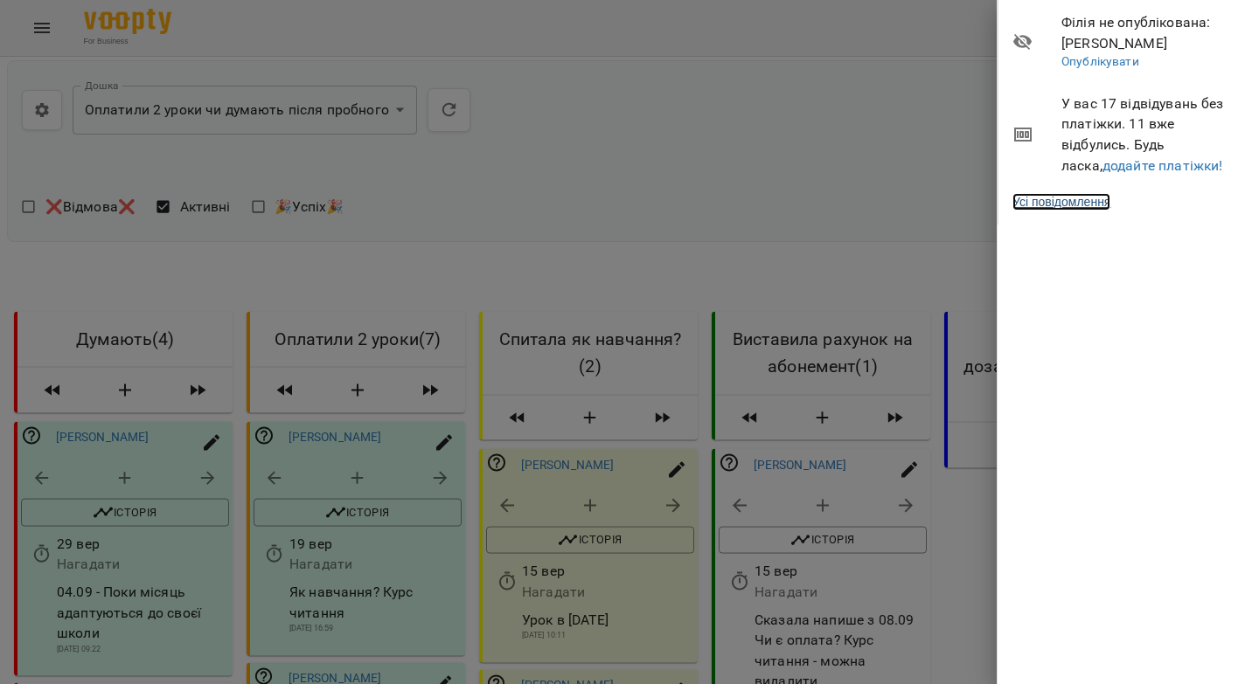
drag, startPoint x: 1079, startPoint y: 208, endPoint x: 1078, endPoint y: 191, distance: 16.6
click at [1079, 208] on link "Усі повідомлення" at bounding box center [1061, 201] width 98 height 17
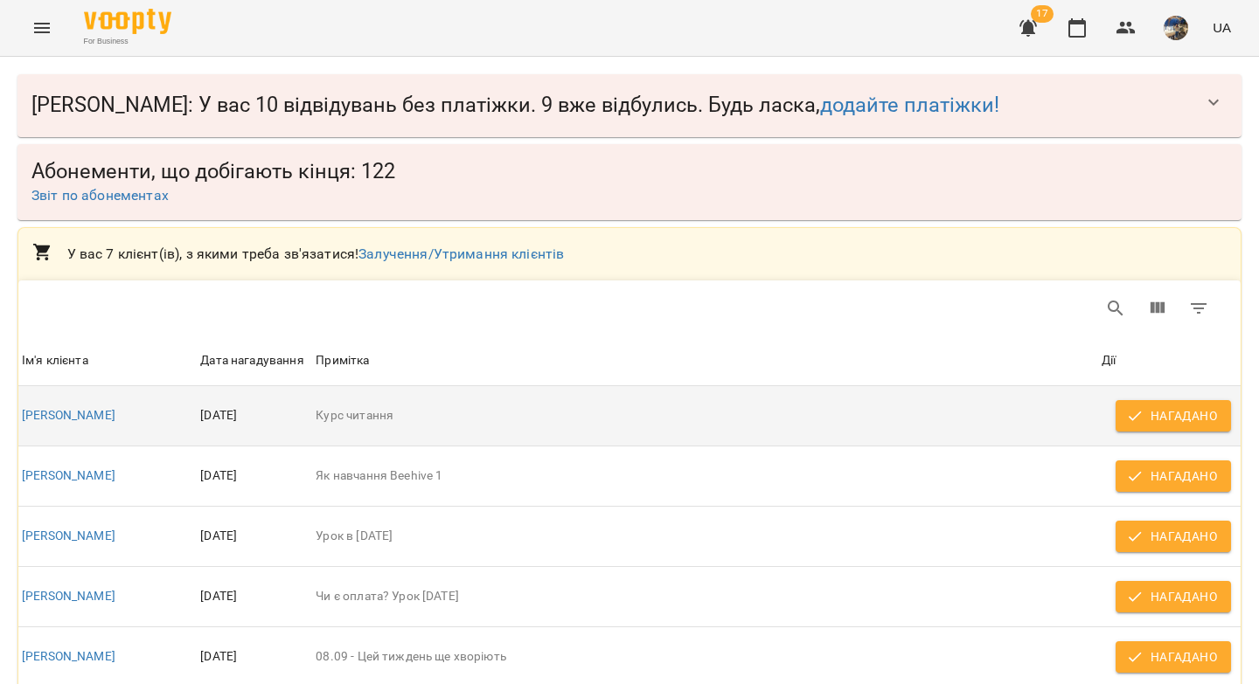
scroll to position [191, 0]
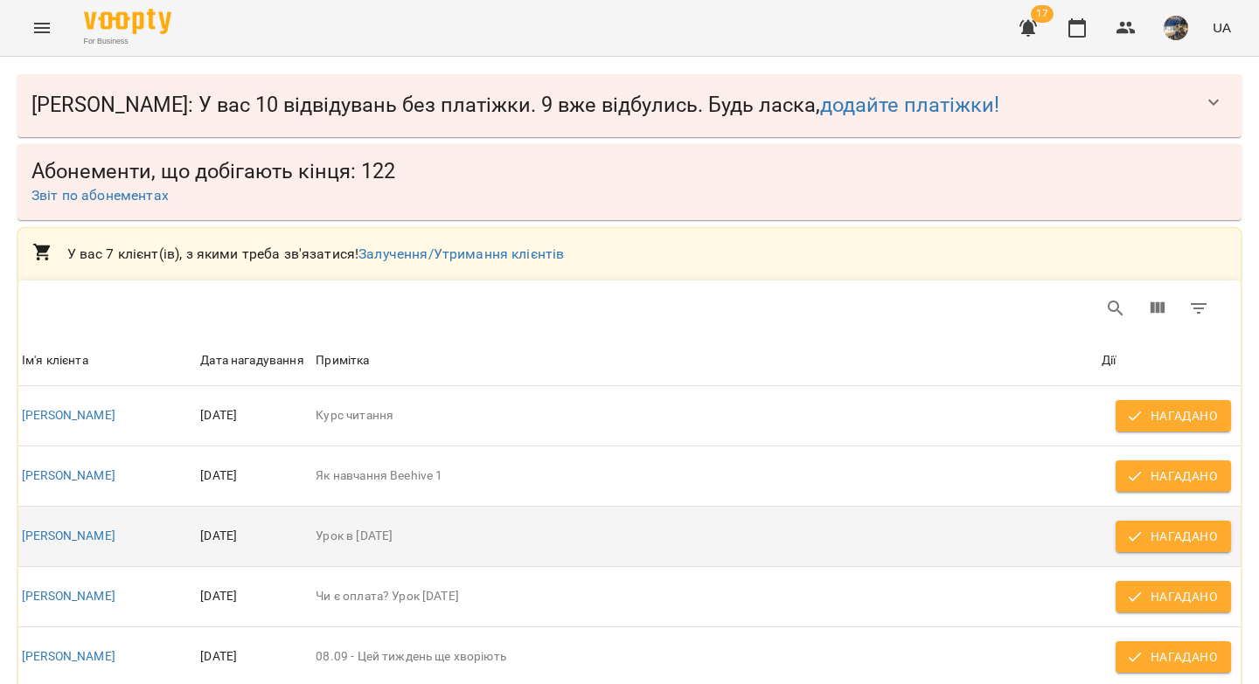
click at [1132, 526] on span "Нагадано" at bounding box center [1172, 536] width 87 height 21
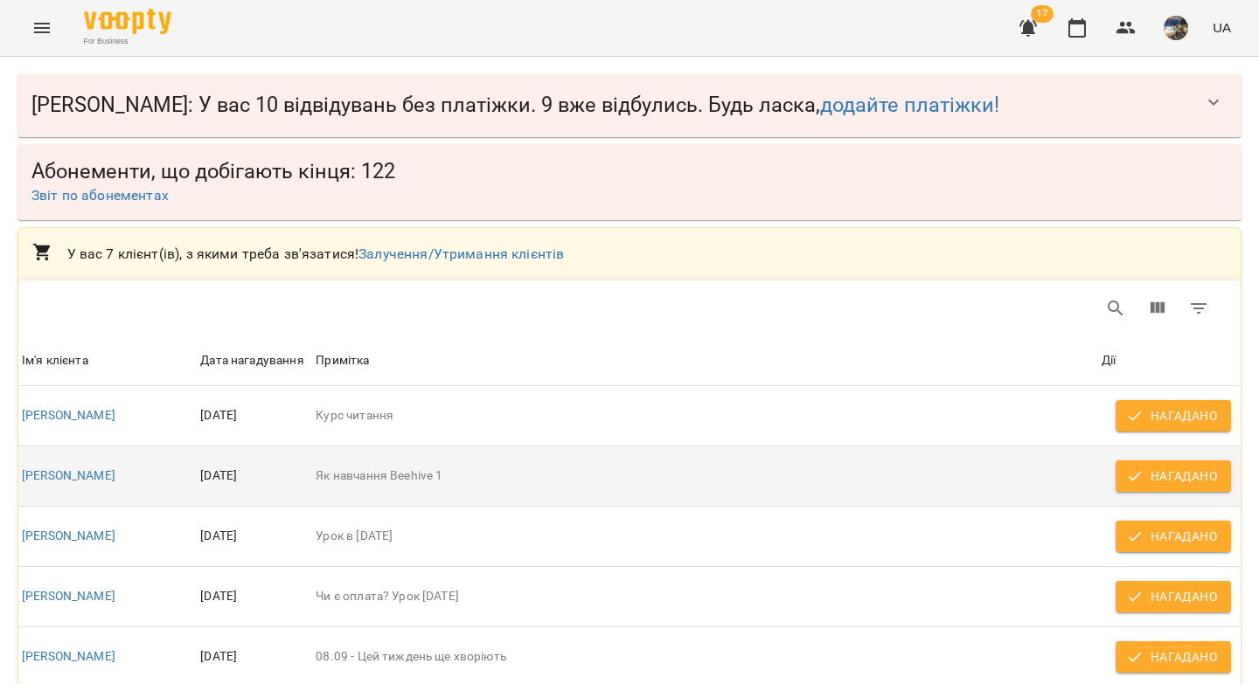
scroll to position [177, 0]
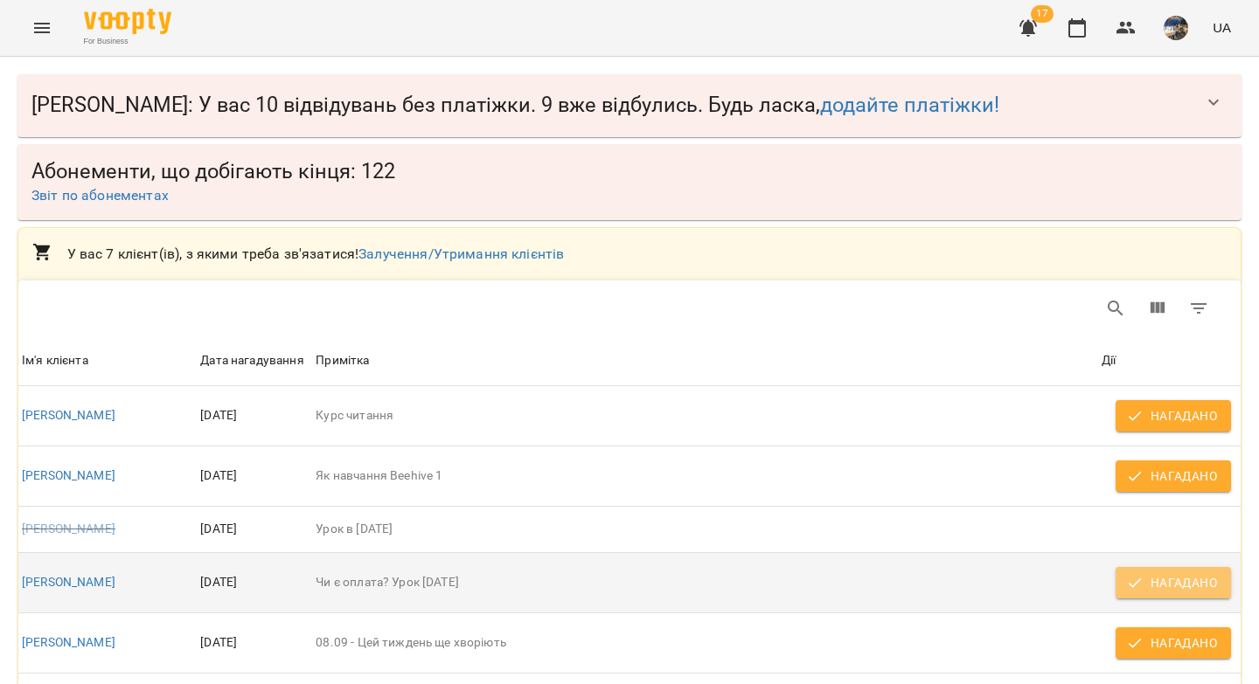
click at [1128, 578] on icon "button" at bounding box center [1134, 583] width 13 height 10
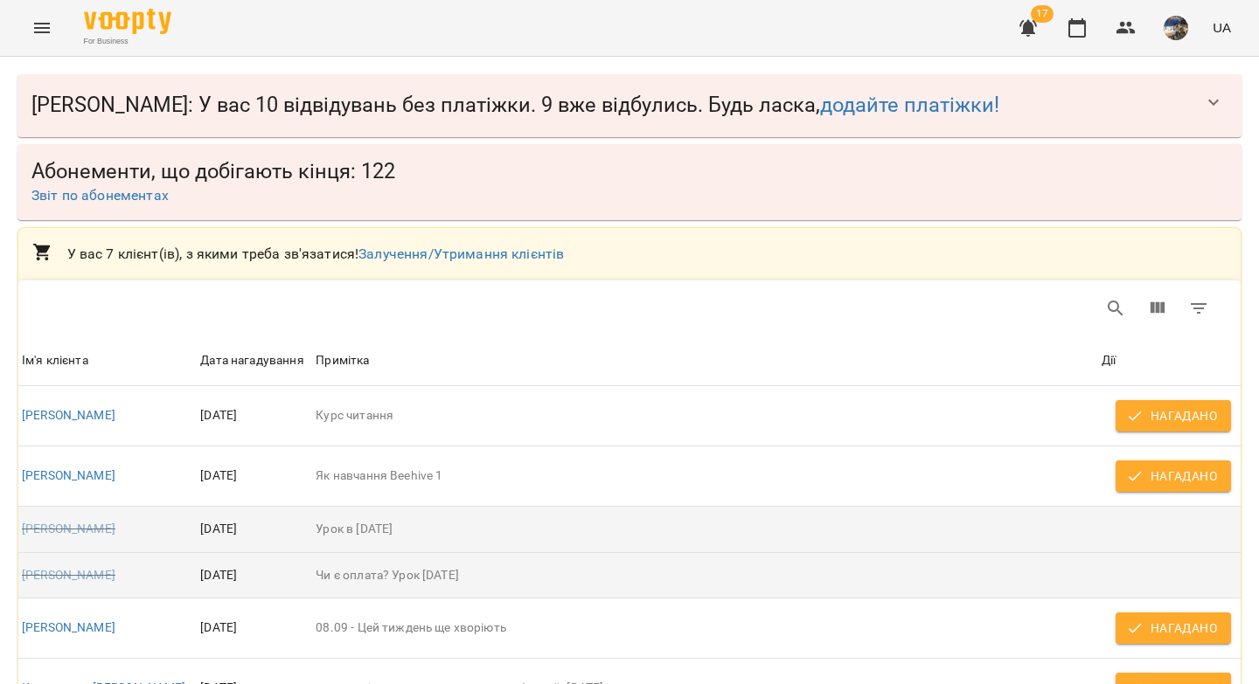
scroll to position [162, 0]
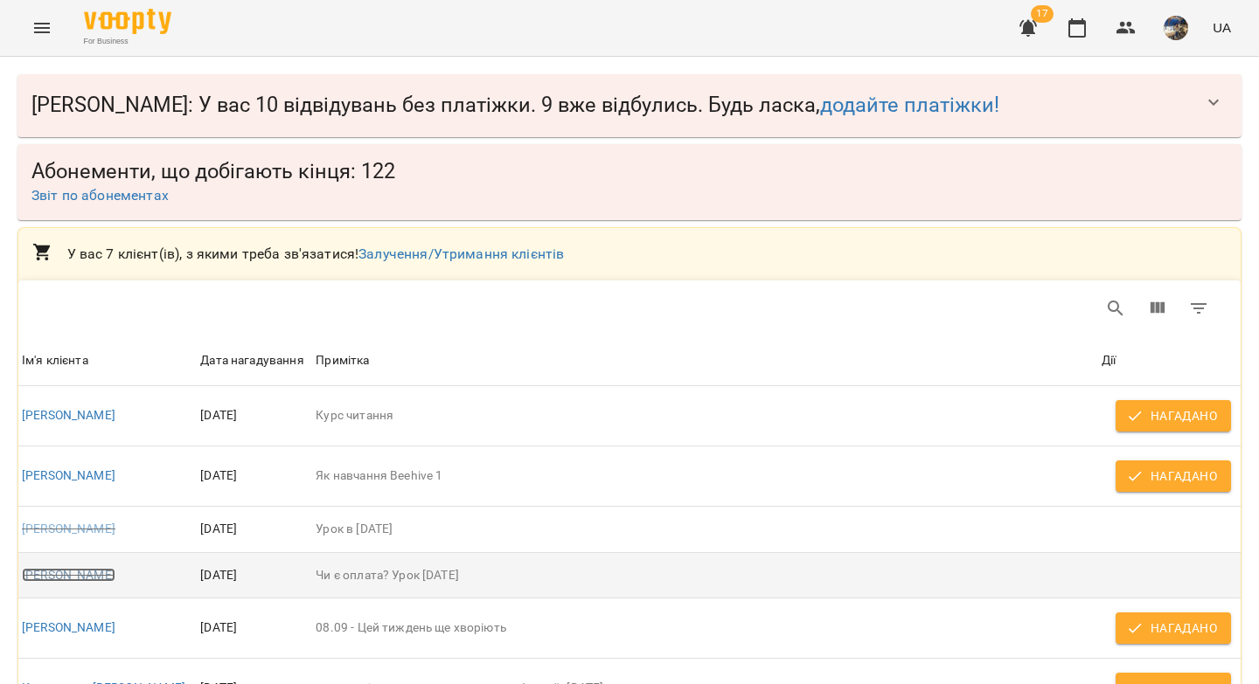
click at [95, 568] on link "Евеліна Важова" at bounding box center [69, 575] width 94 height 14
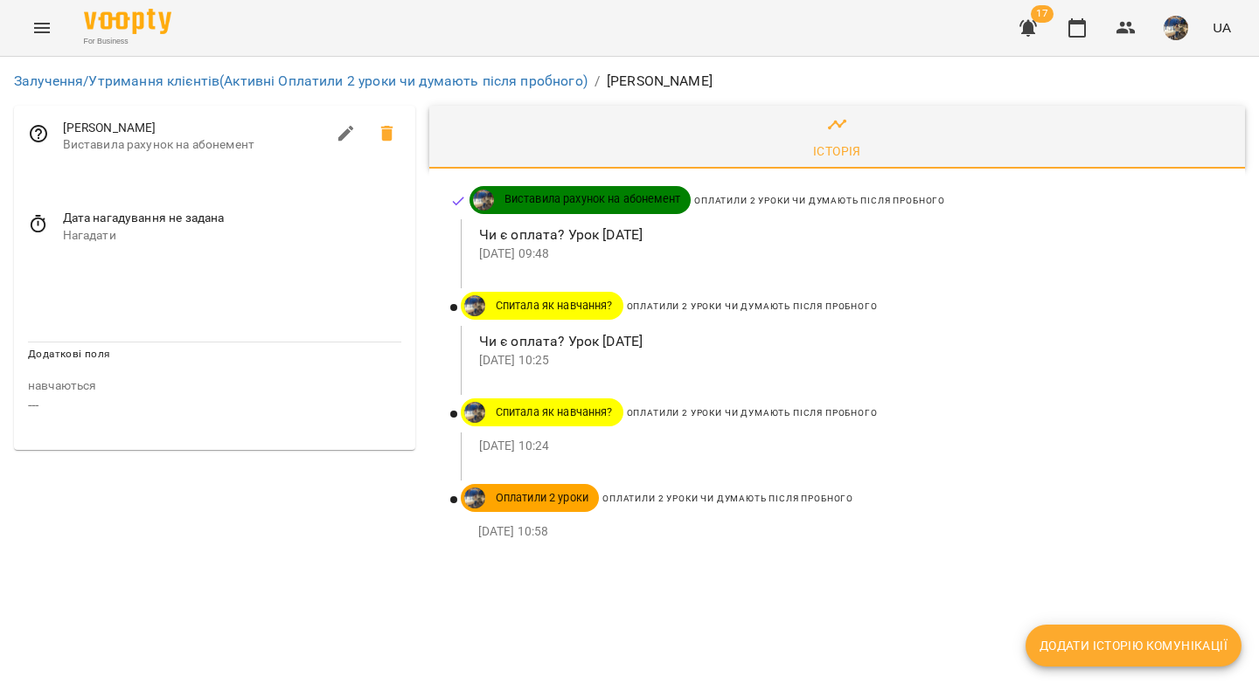
click at [38, 219] on icon at bounding box center [38, 224] width 21 height 21
click at [80, 240] on input "**********" at bounding box center [109, 234] width 163 height 49
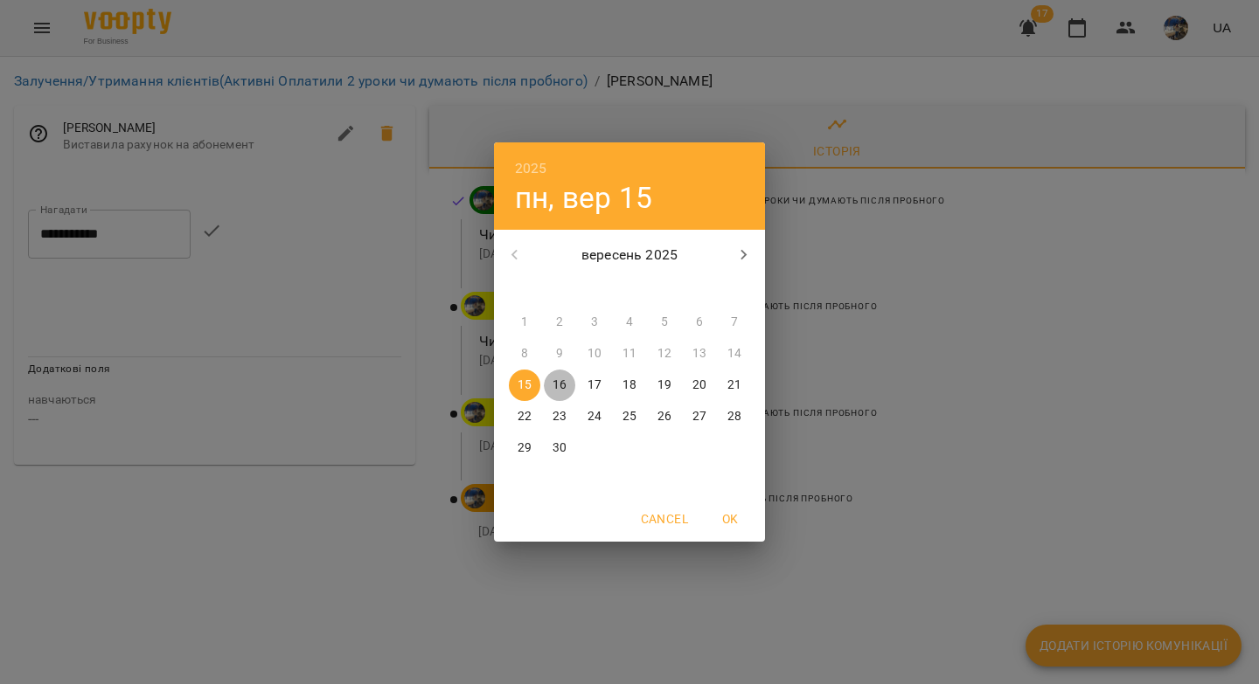
click at [561, 381] on p "16" at bounding box center [559, 385] width 14 height 17
type input "**********"
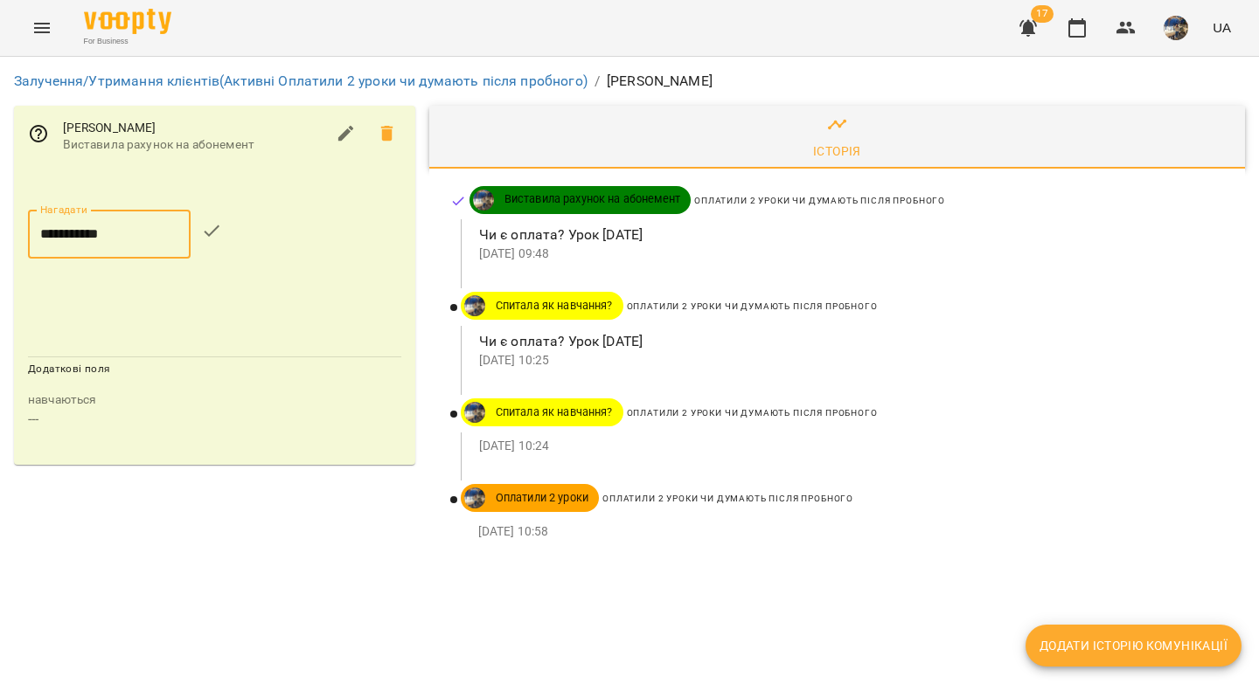
click at [215, 232] on icon "button" at bounding box center [211, 230] width 21 height 21
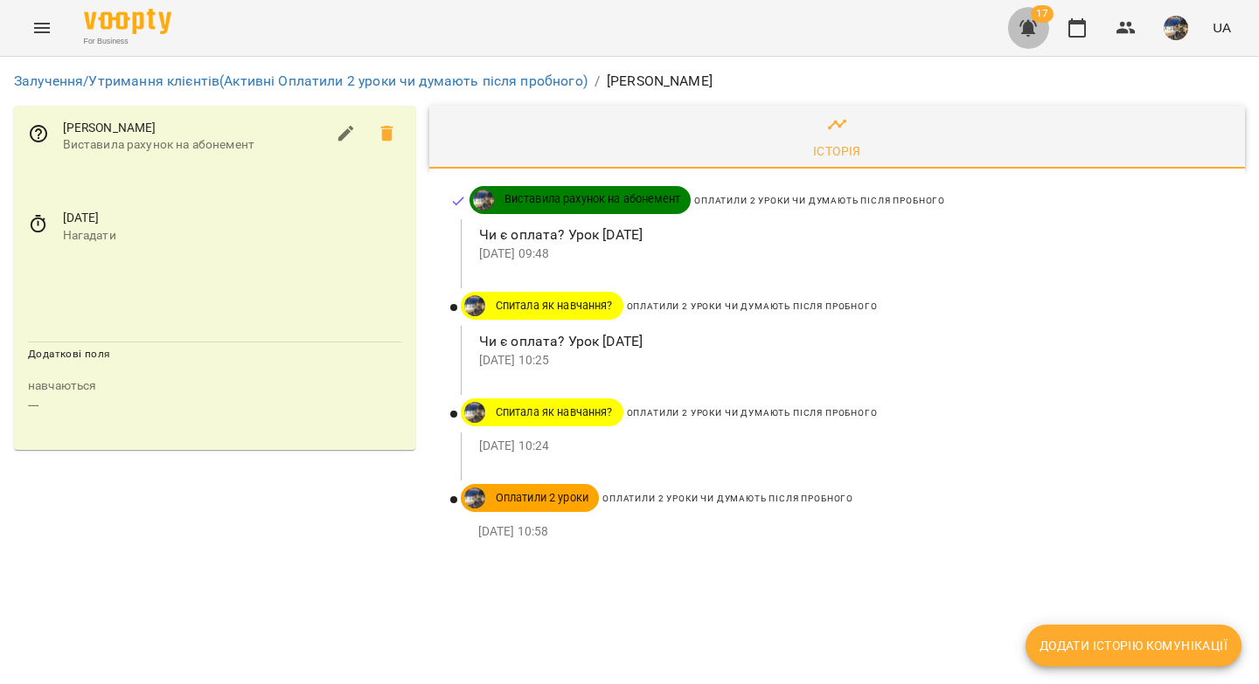
click at [1024, 33] on icon "button" at bounding box center [1027, 28] width 17 height 17
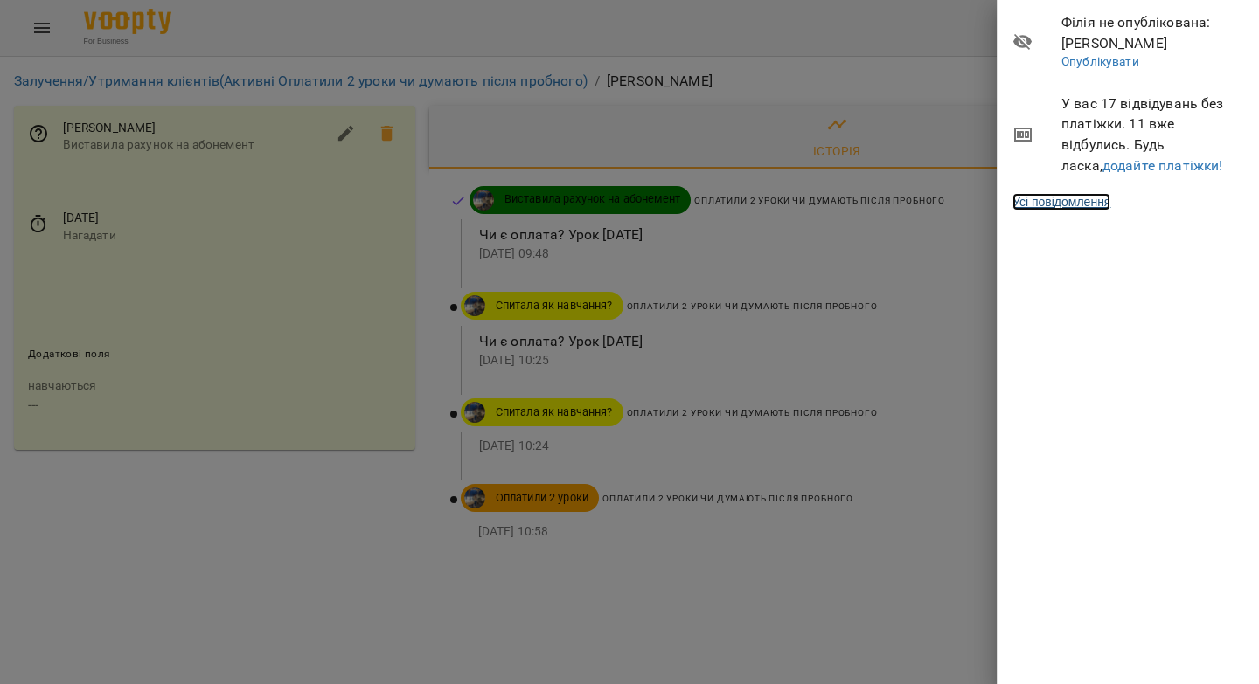
click at [1080, 204] on link "Усі повідомлення" at bounding box center [1061, 201] width 98 height 17
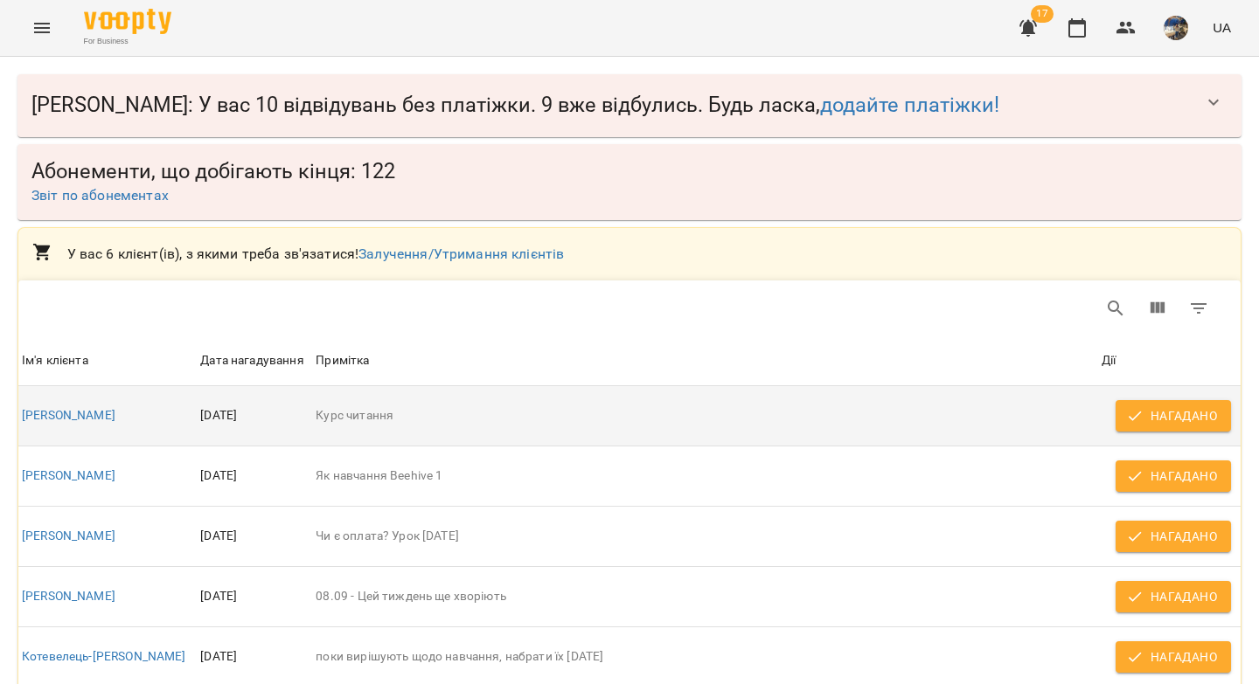
scroll to position [130, 0]
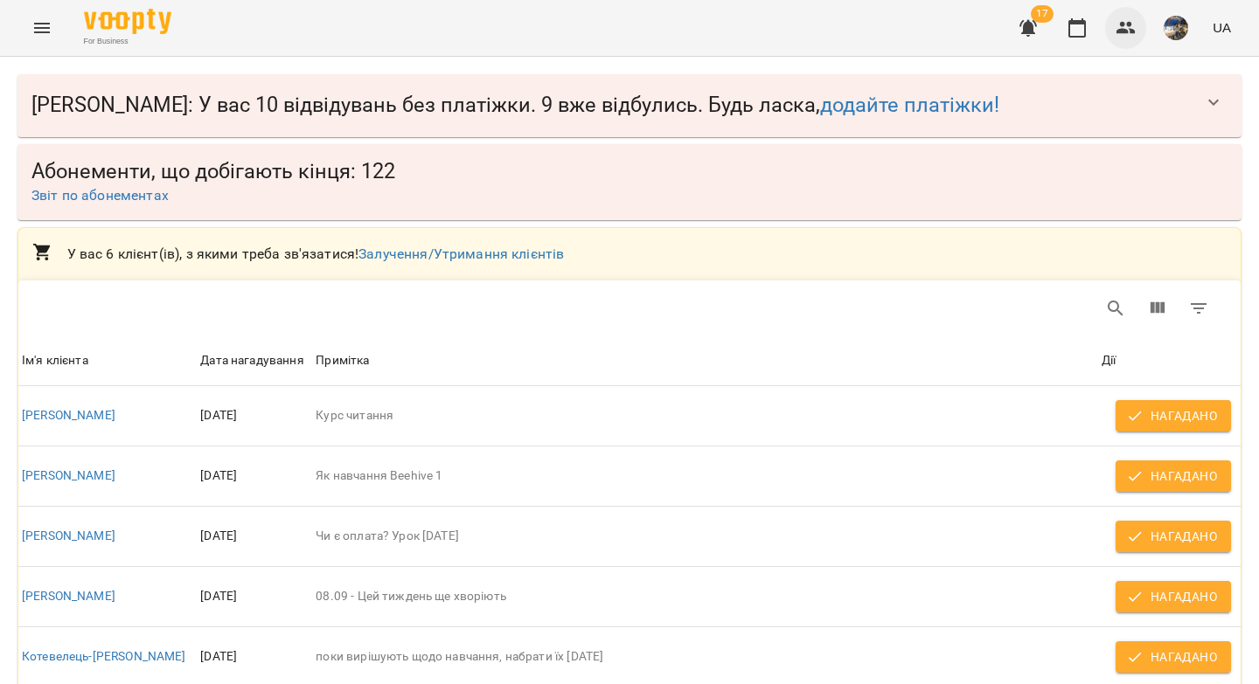
click at [1121, 28] on icon "button" at bounding box center [1125, 27] width 21 height 21
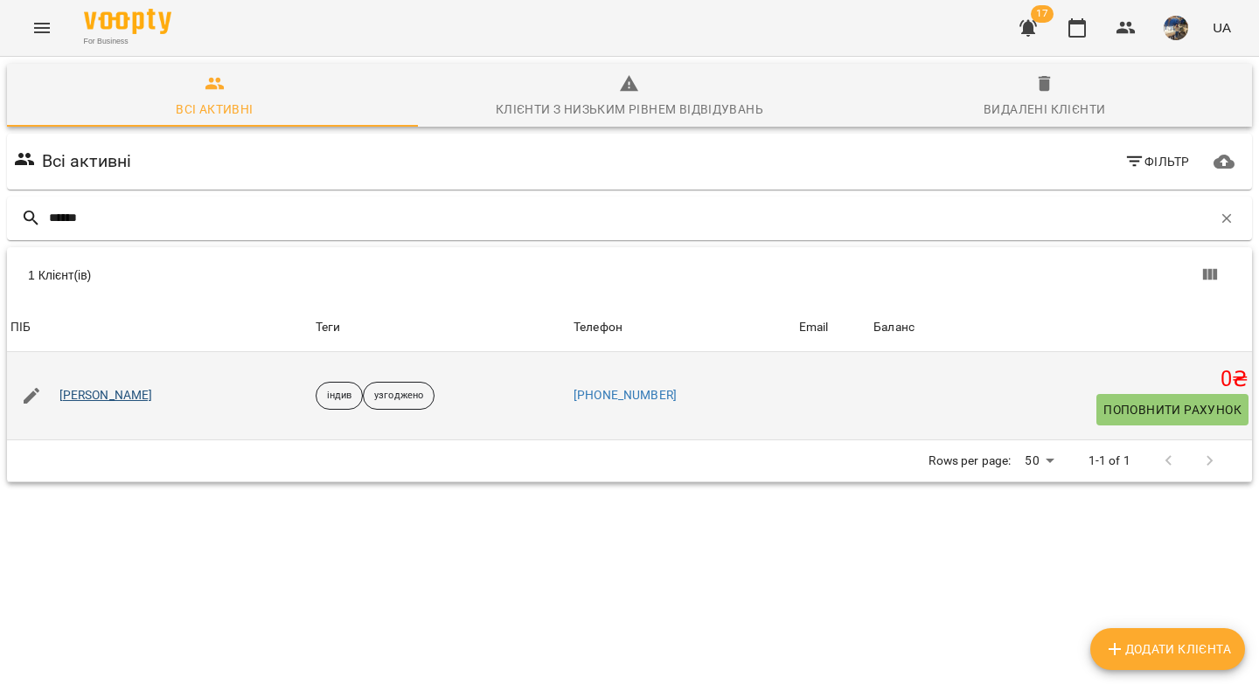
type input "******"
click at [91, 399] on link "[PERSON_NAME]" at bounding box center [106, 395] width 94 height 17
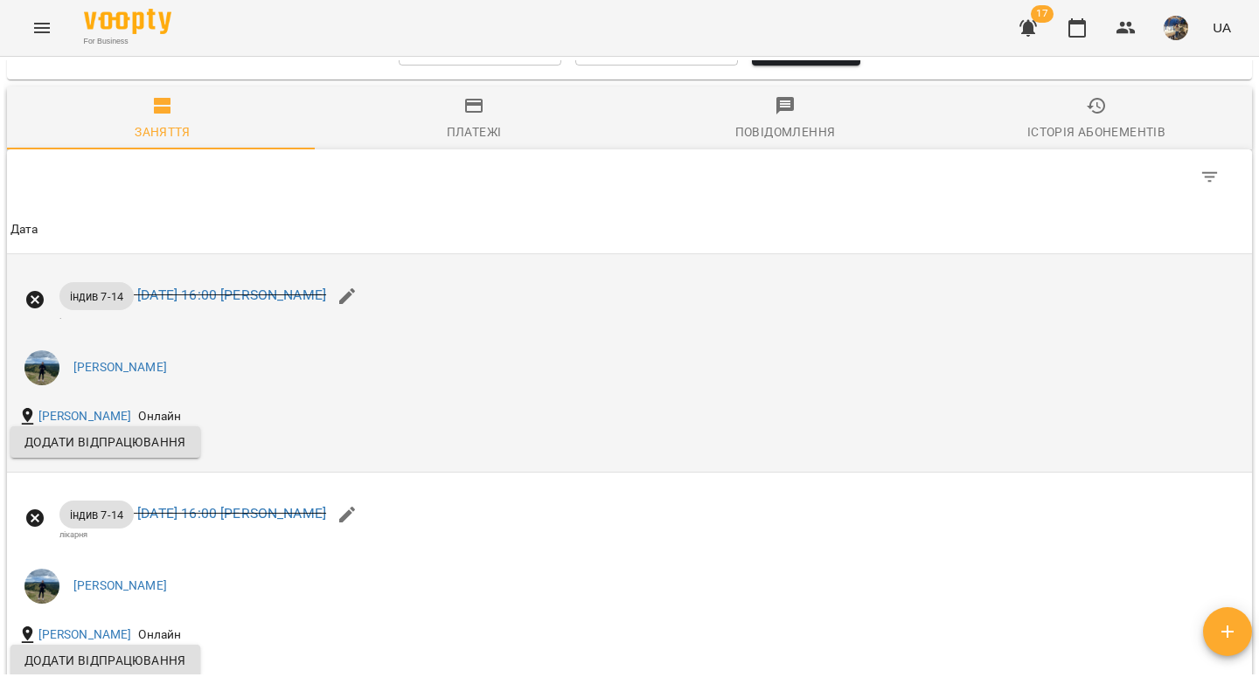
scroll to position [1176, 0]
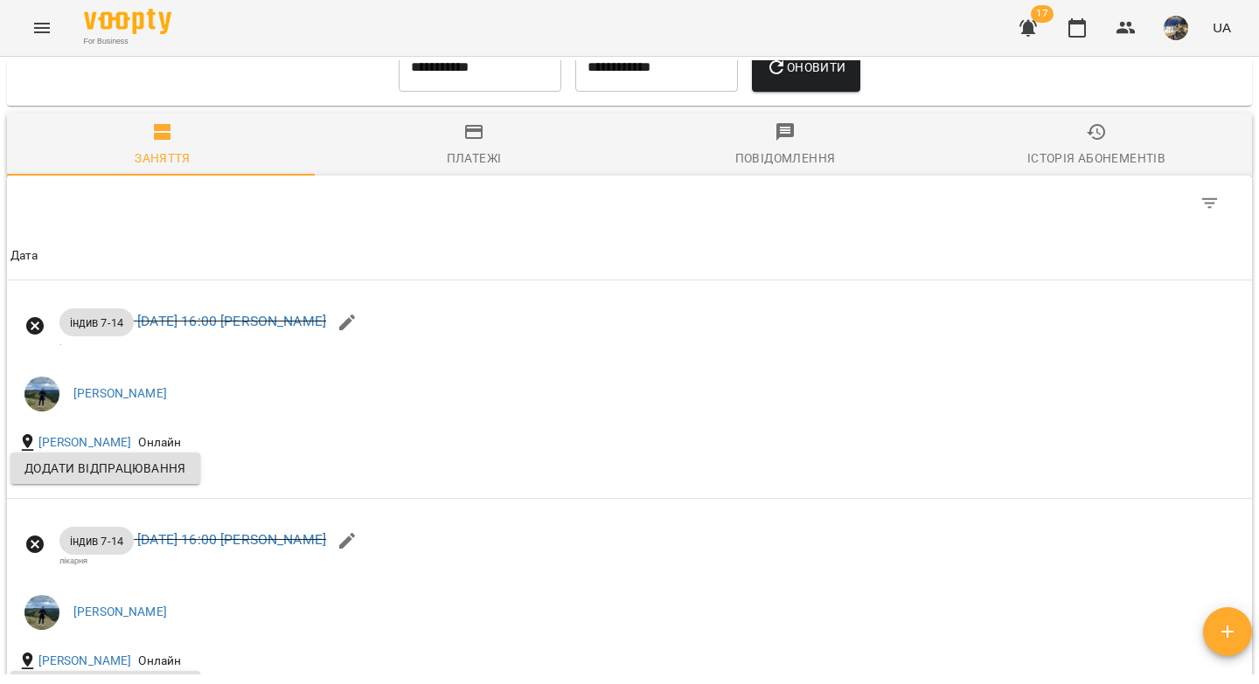
click at [1258, 169] on html "For Business 17 UA Мої клієнти / Ілля Воїнов Ілля Воїнов індив узгоджено 0 ₴ Ба…" at bounding box center [629, 370] width 1259 height 741
click at [1077, 31] on icon "button" at bounding box center [1076, 27] width 21 height 21
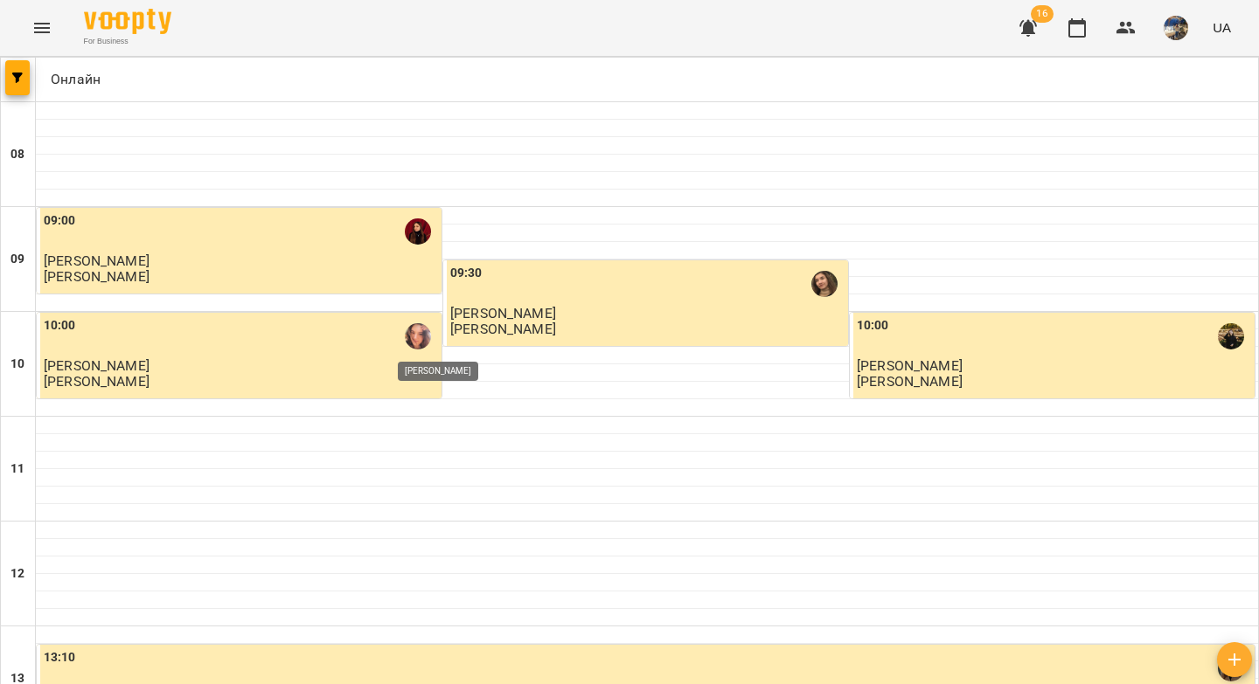
click at [427, 337] on img "Яна Гончар" at bounding box center [418, 336] width 26 height 26
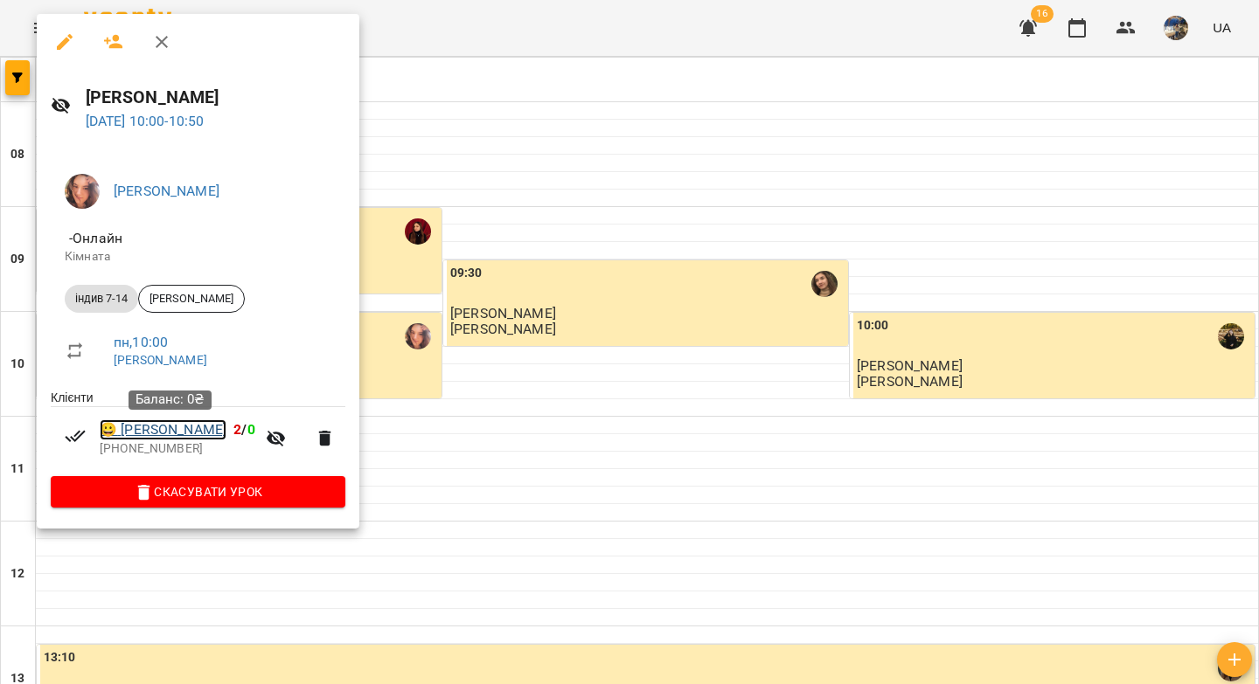
click at [203, 432] on link "😀 Ярослав Гурський" at bounding box center [163, 430] width 127 height 21
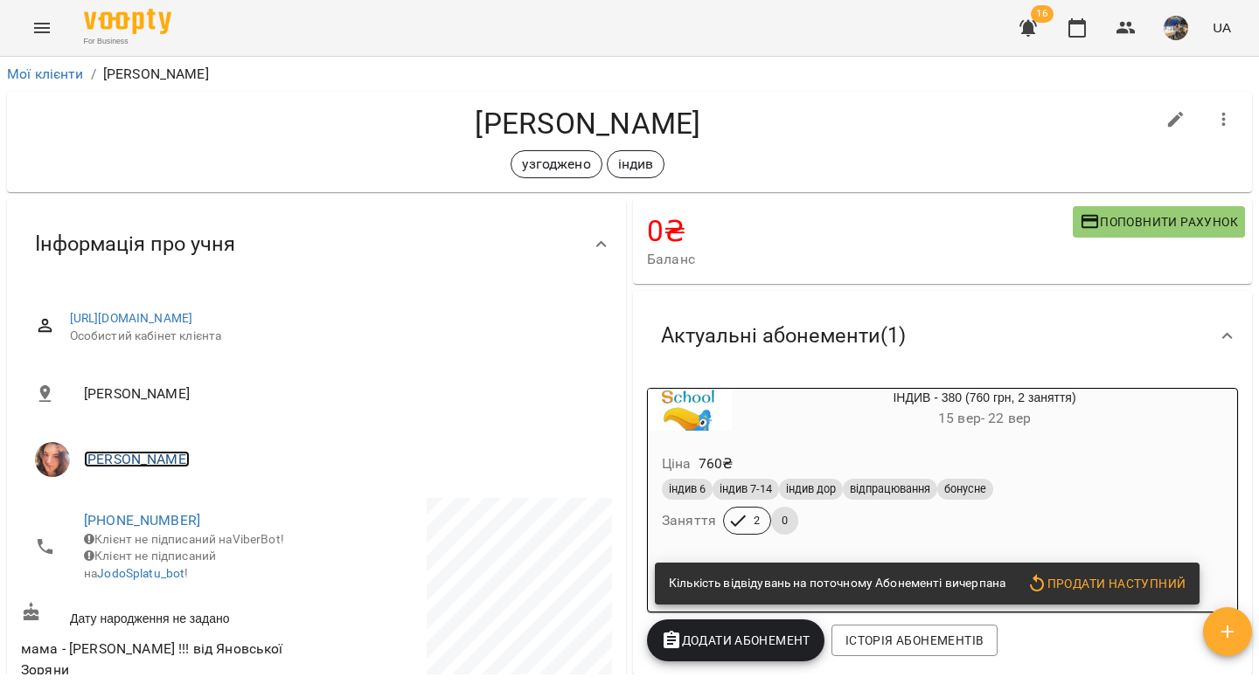
drag, startPoint x: 114, startPoint y: 461, endPoint x: 386, endPoint y: 371, distance: 286.9
click at [114, 460] on link "[PERSON_NAME]" at bounding box center [137, 459] width 106 height 17
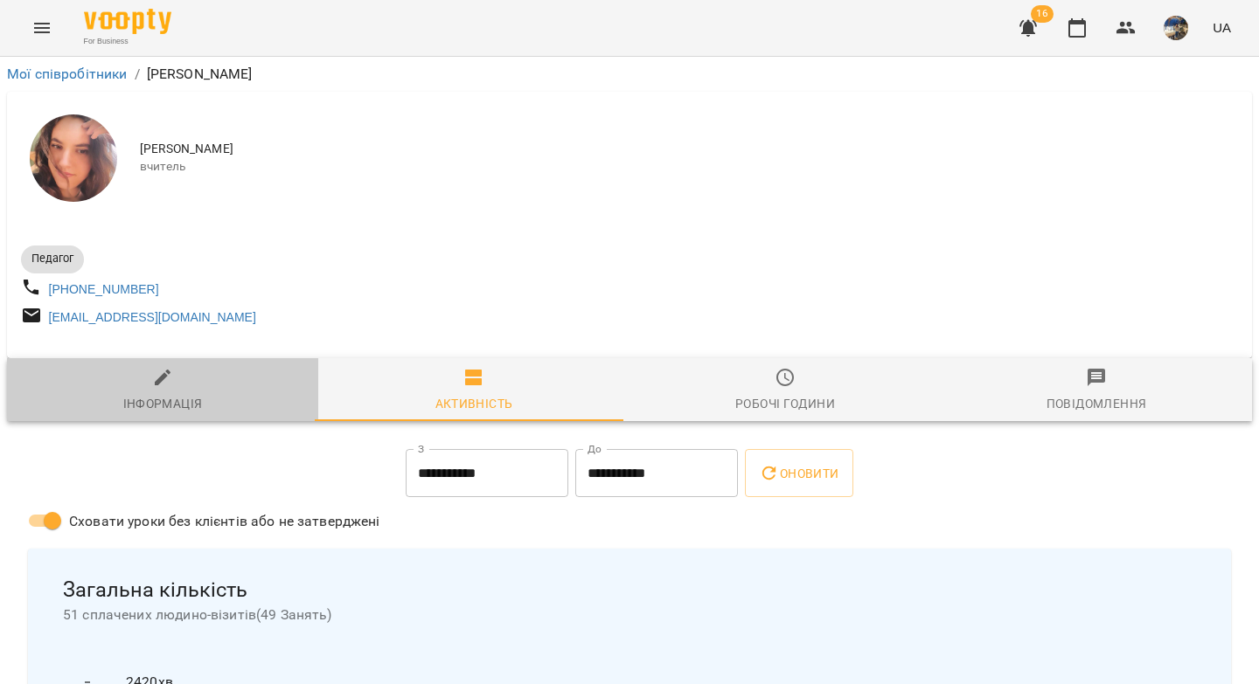
click at [168, 397] on span "Інформація" at bounding box center [162, 390] width 290 height 47
select select "**"
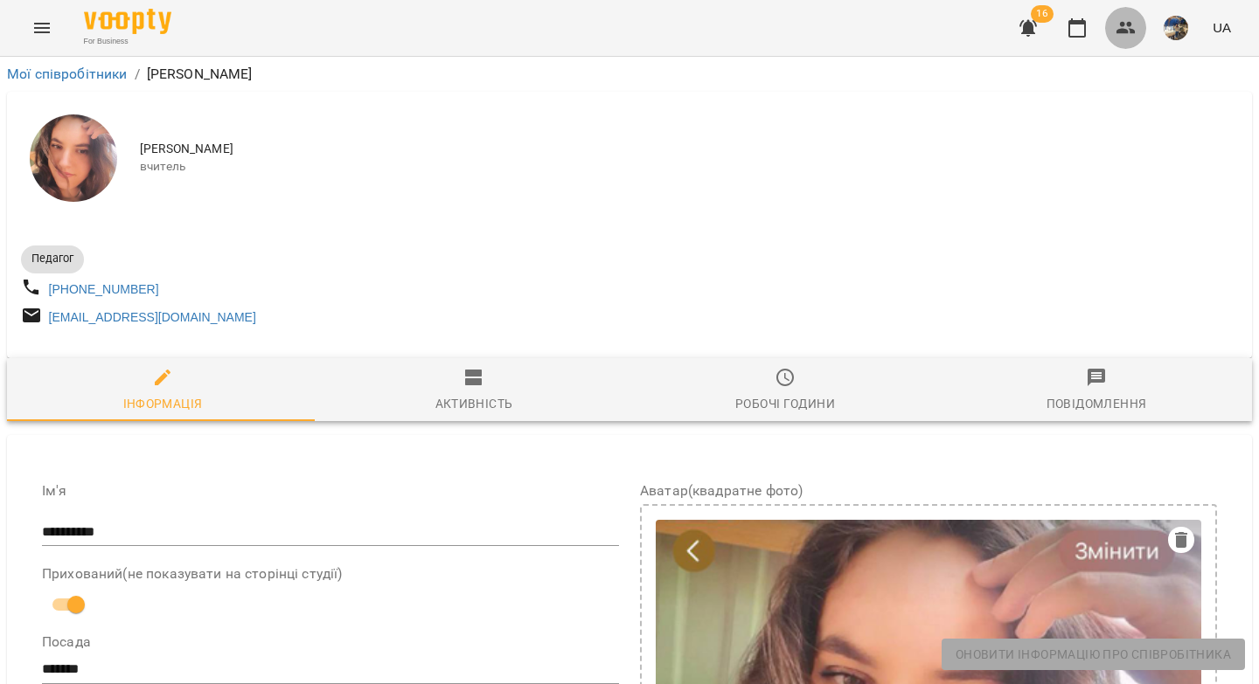
click at [1118, 29] on icon "button" at bounding box center [1125, 27] width 21 height 21
click at [1133, 27] on icon "button" at bounding box center [1125, 27] width 21 height 21
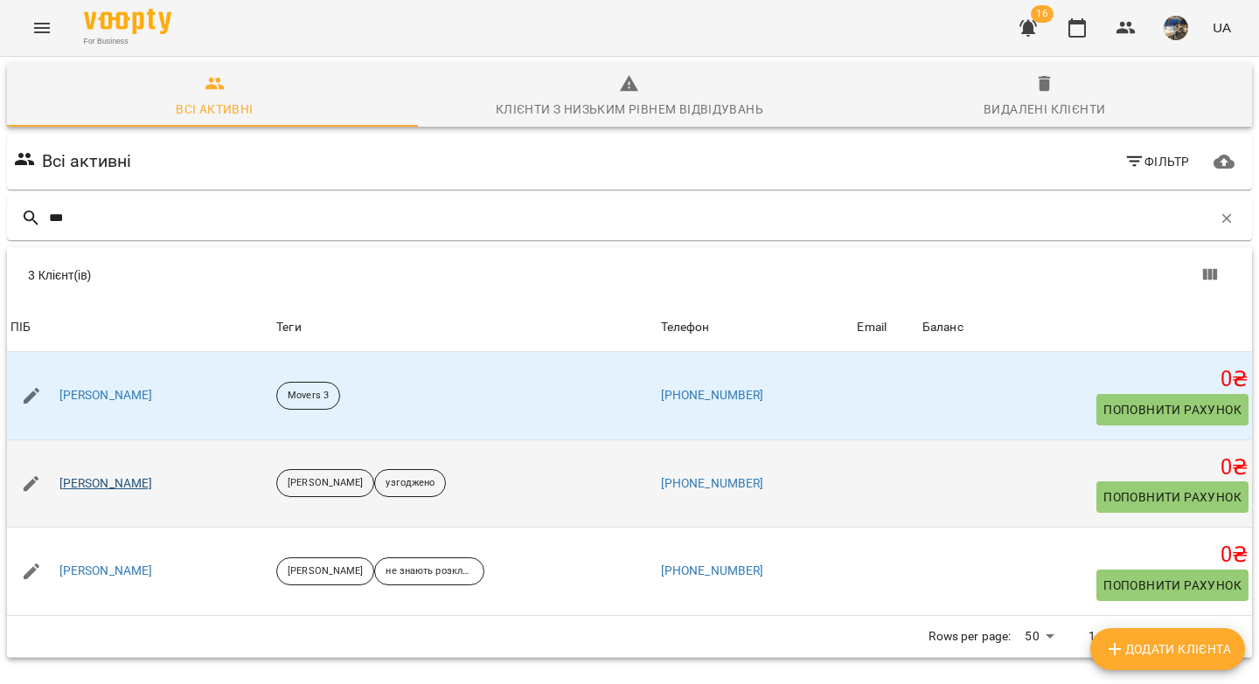
type input "***"
click at [108, 482] on link "Дарія Шевчук" at bounding box center [106, 484] width 94 height 17
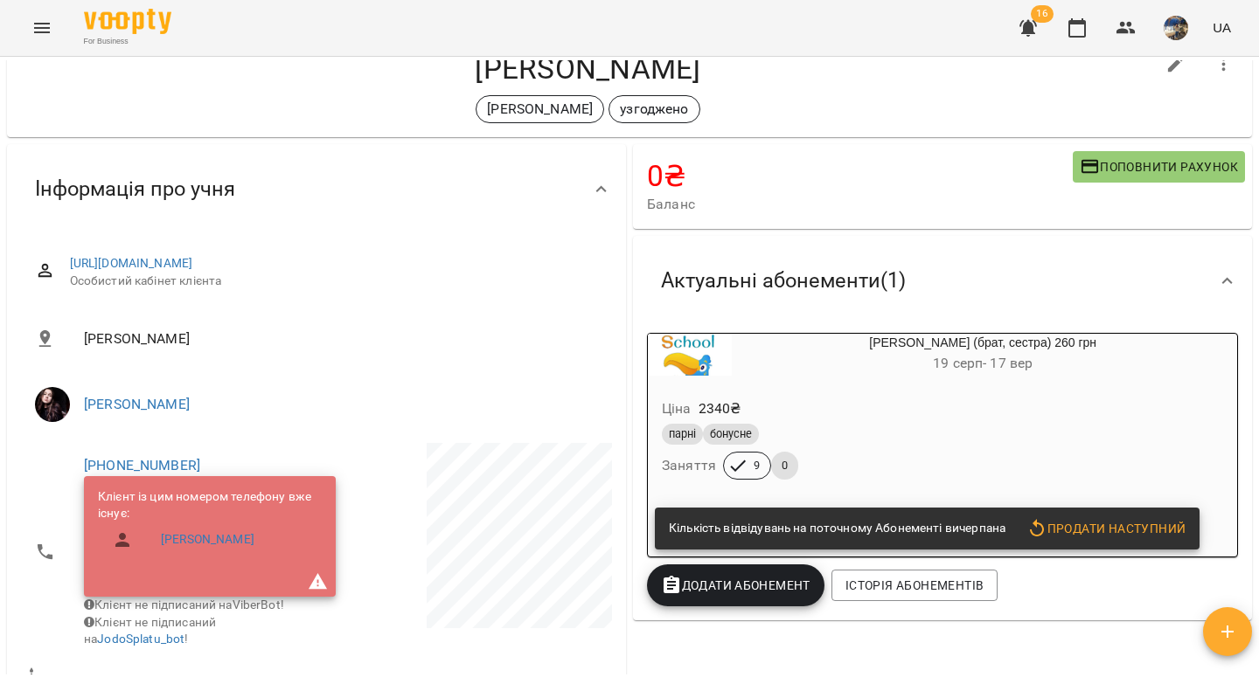
scroll to position [267, 0]
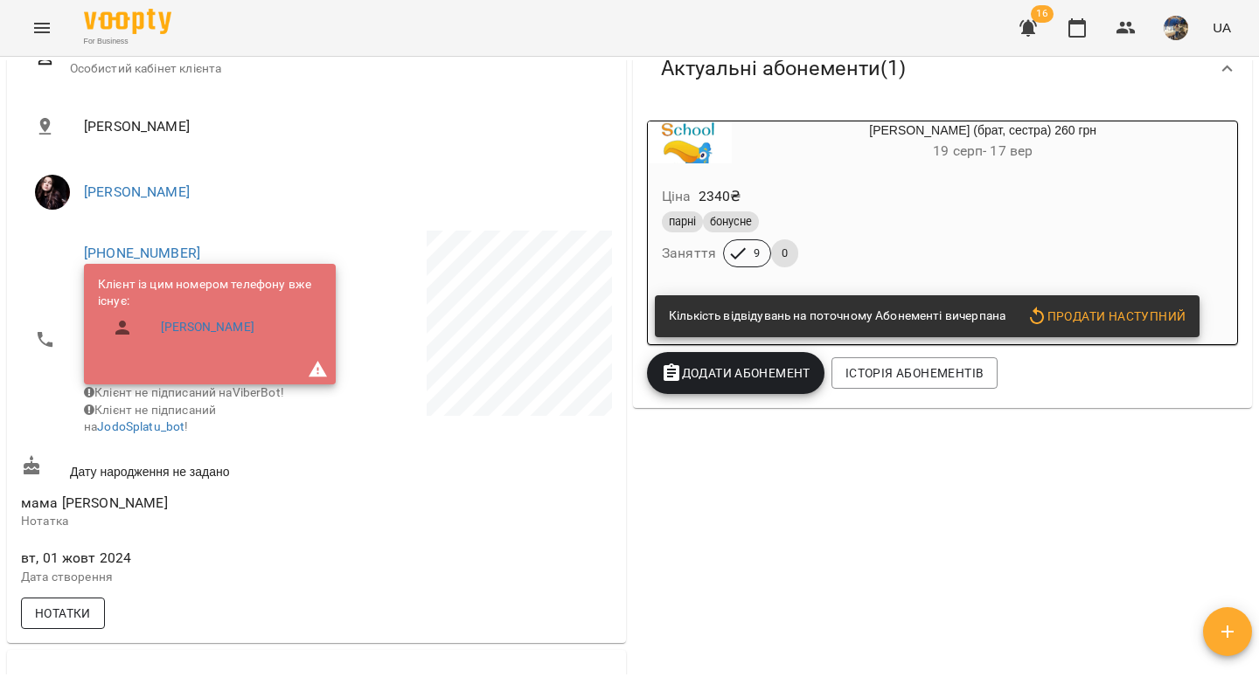
click at [51, 624] on span "Нотатки" at bounding box center [63, 613] width 56 height 21
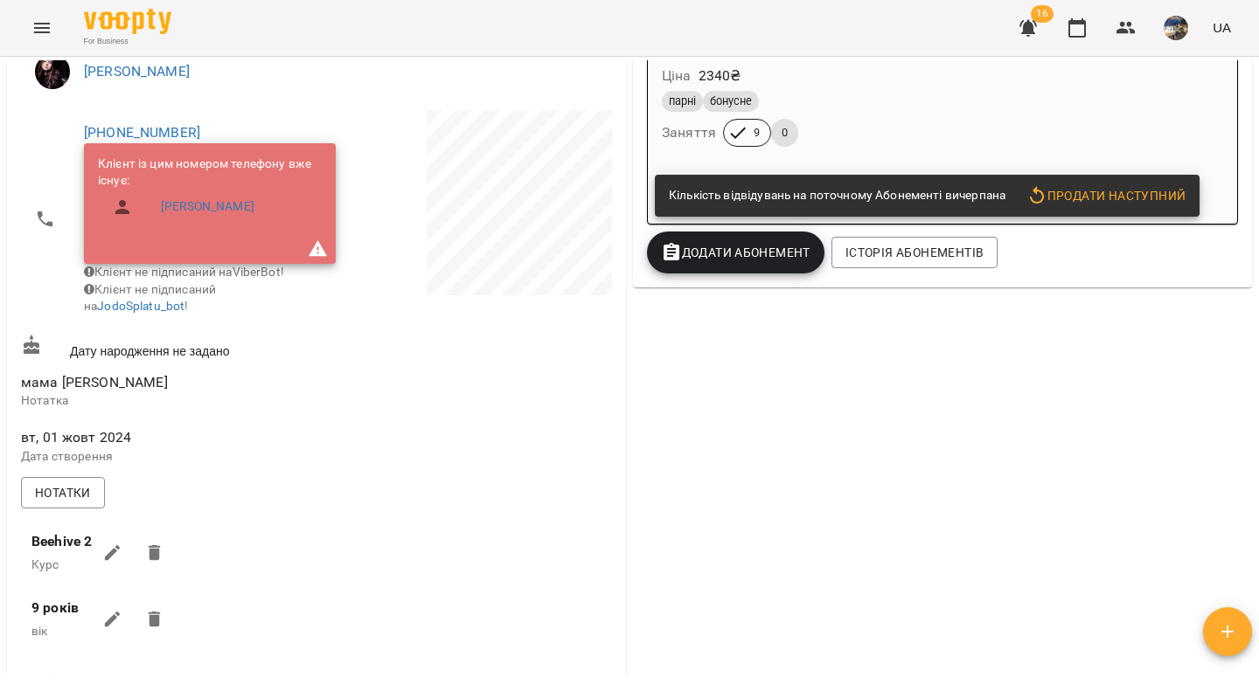
scroll to position [524, 0]
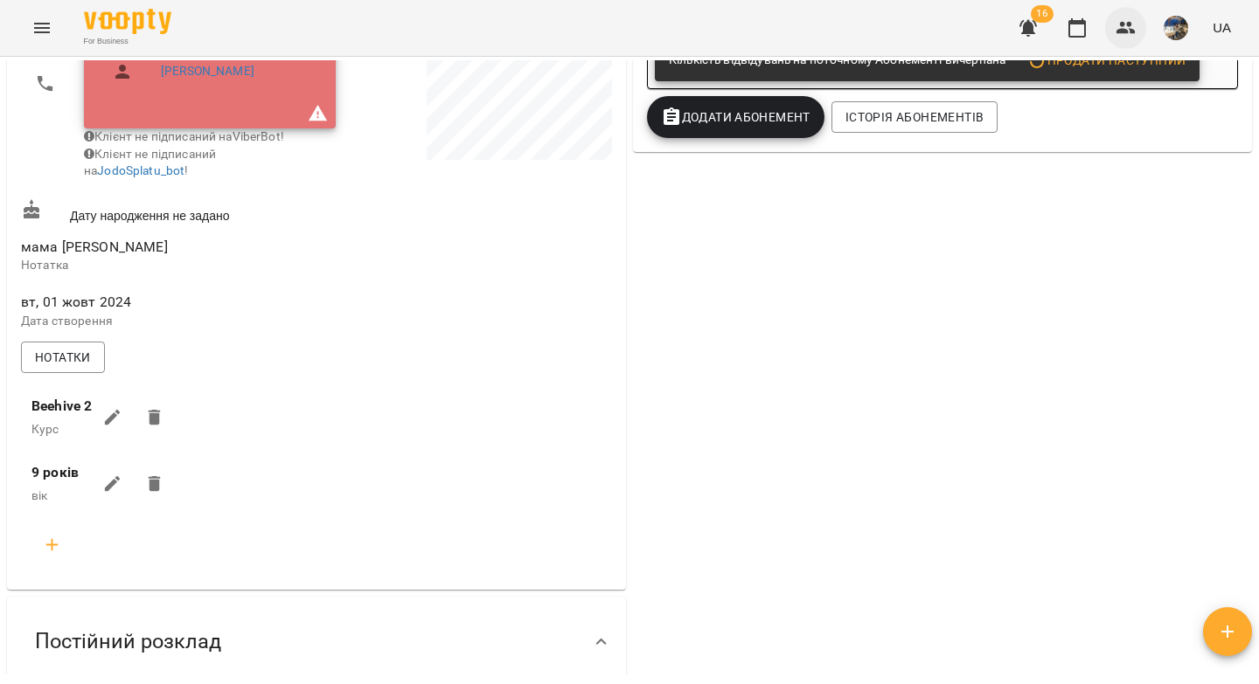
click at [1131, 31] on icon "button" at bounding box center [1125, 28] width 19 height 12
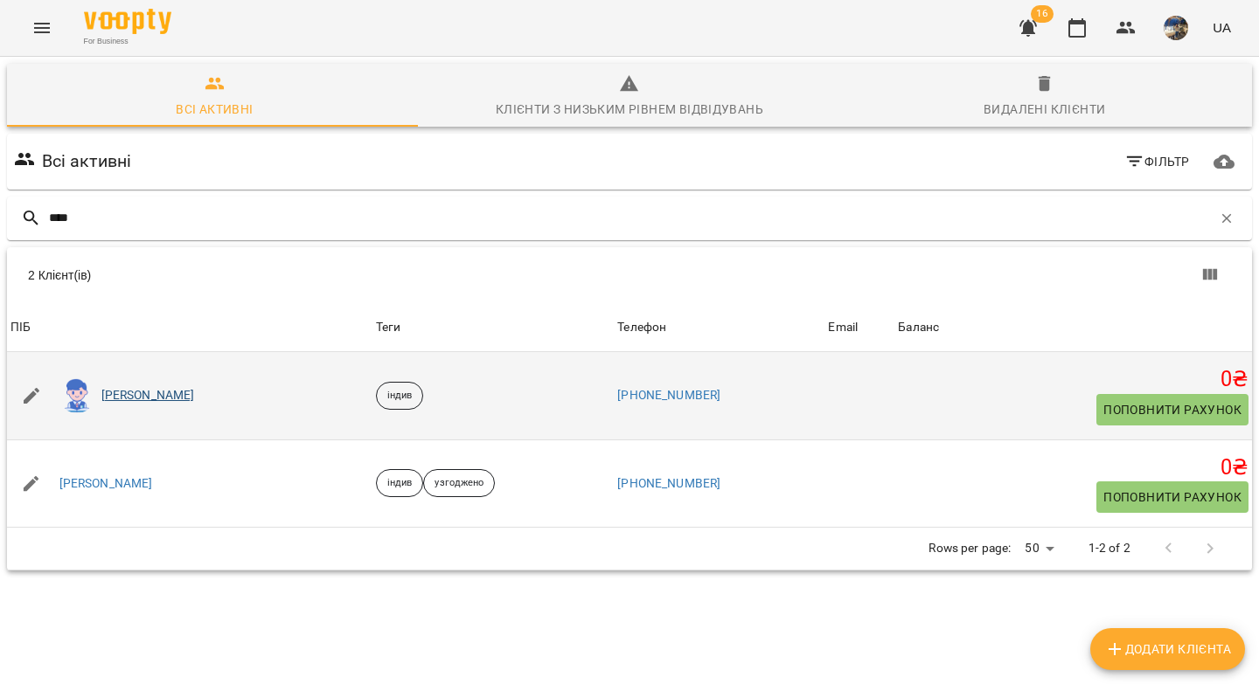
type input "****"
click at [171, 399] on link "Кирило Тараненко" at bounding box center [148, 395] width 94 height 17
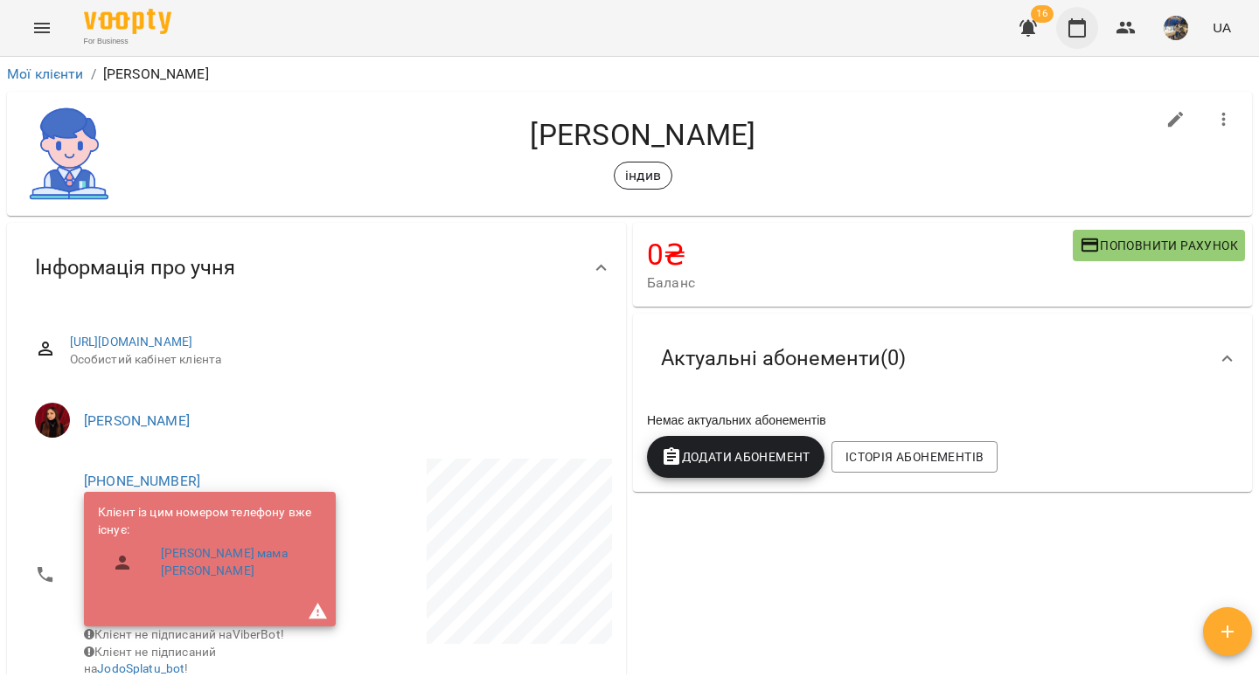
click at [1078, 31] on icon "button" at bounding box center [1076, 27] width 21 height 21
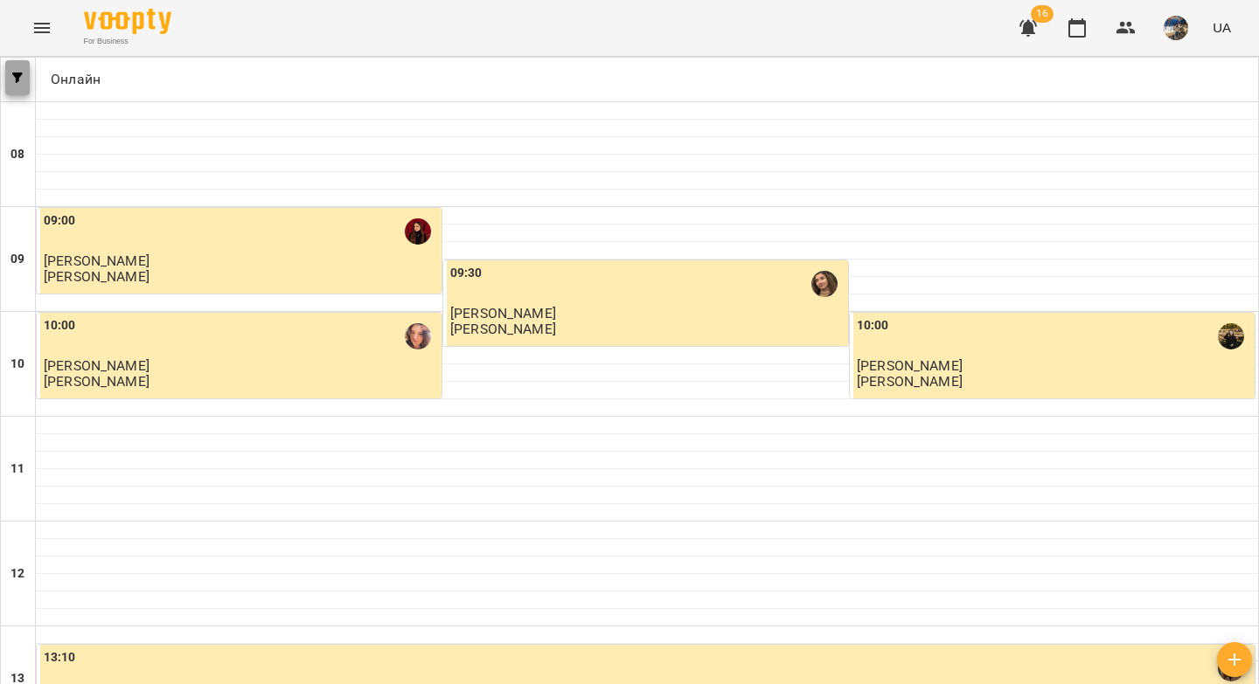
click at [23, 82] on span "button" at bounding box center [17, 78] width 24 height 10
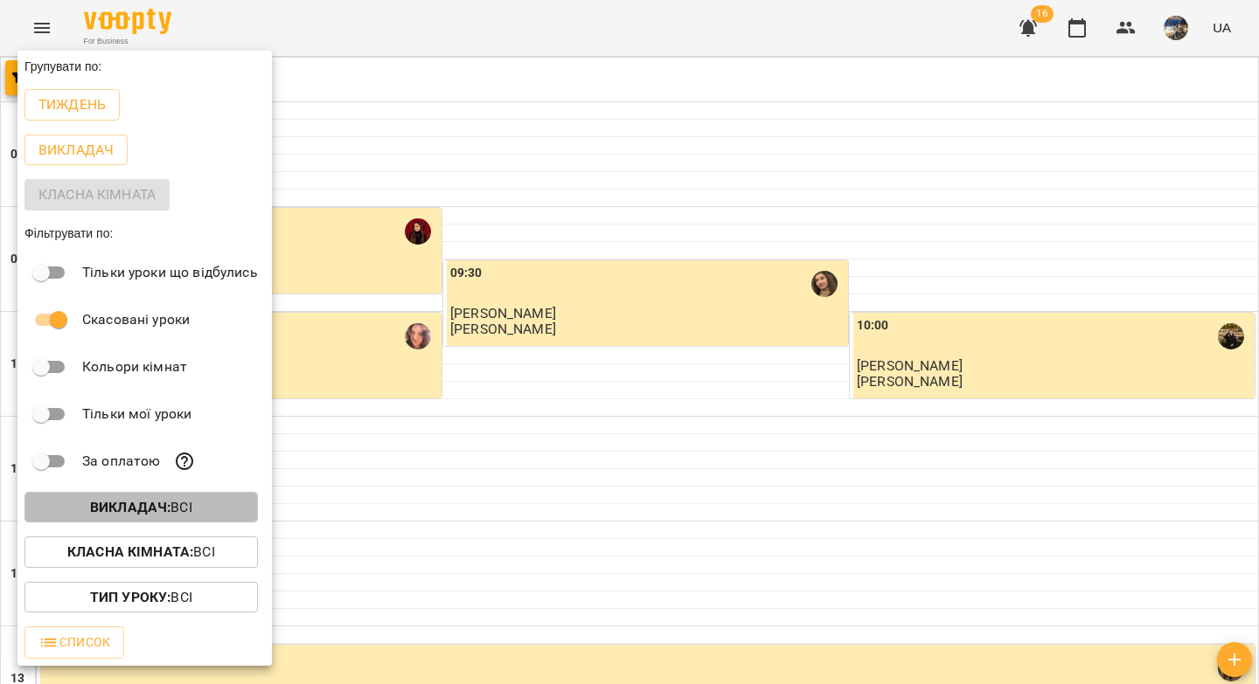
click at [77, 511] on span "Викладач : Всі" at bounding box center [140, 507] width 205 height 21
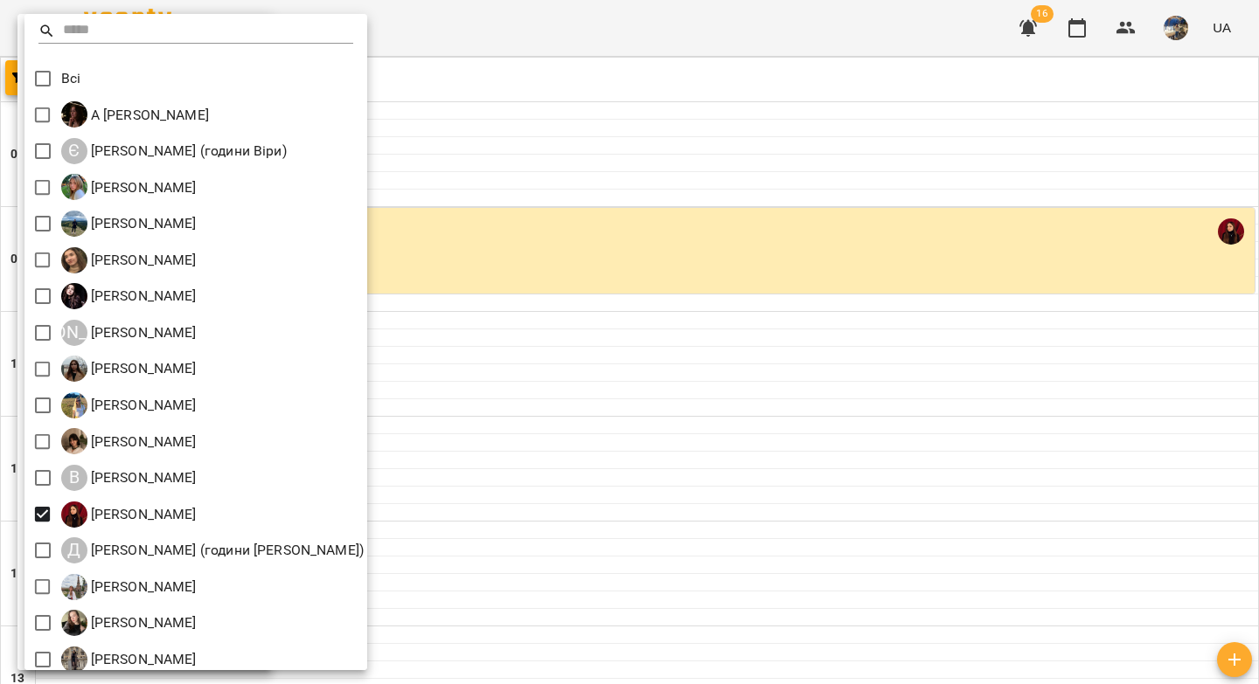
click at [557, 316] on div at bounding box center [629, 342] width 1259 height 684
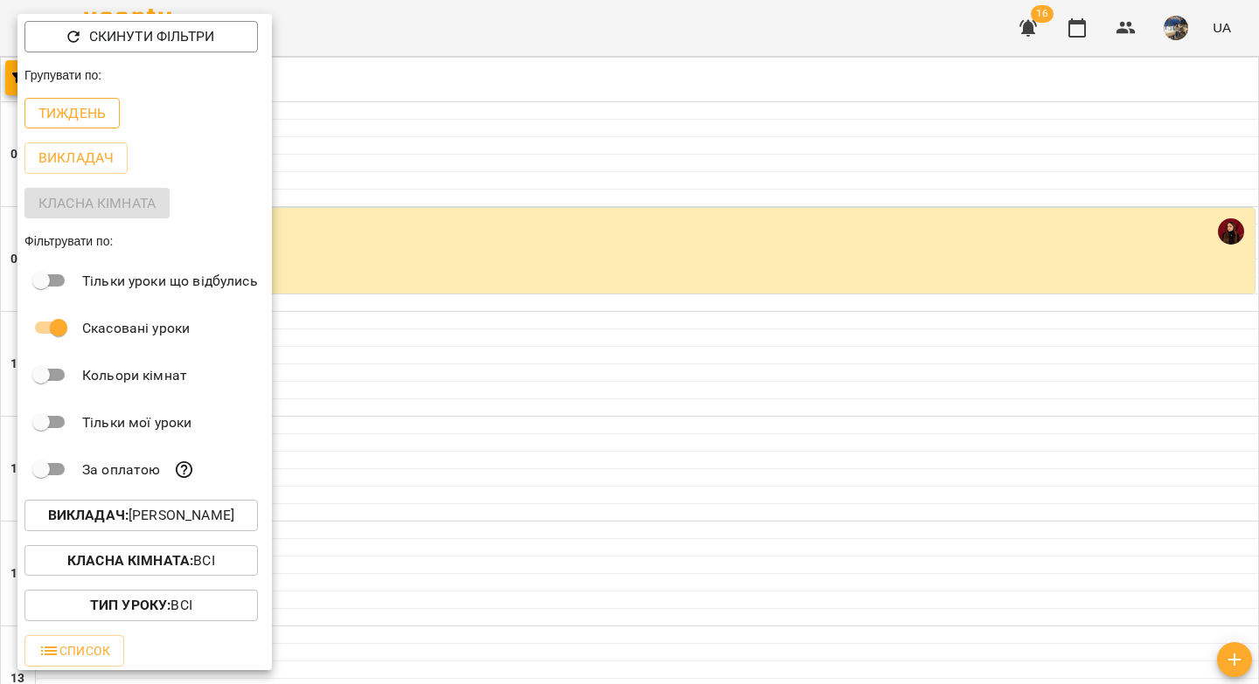
click at [92, 116] on p "Тиждень" at bounding box center [71, 113] width 67 height 21
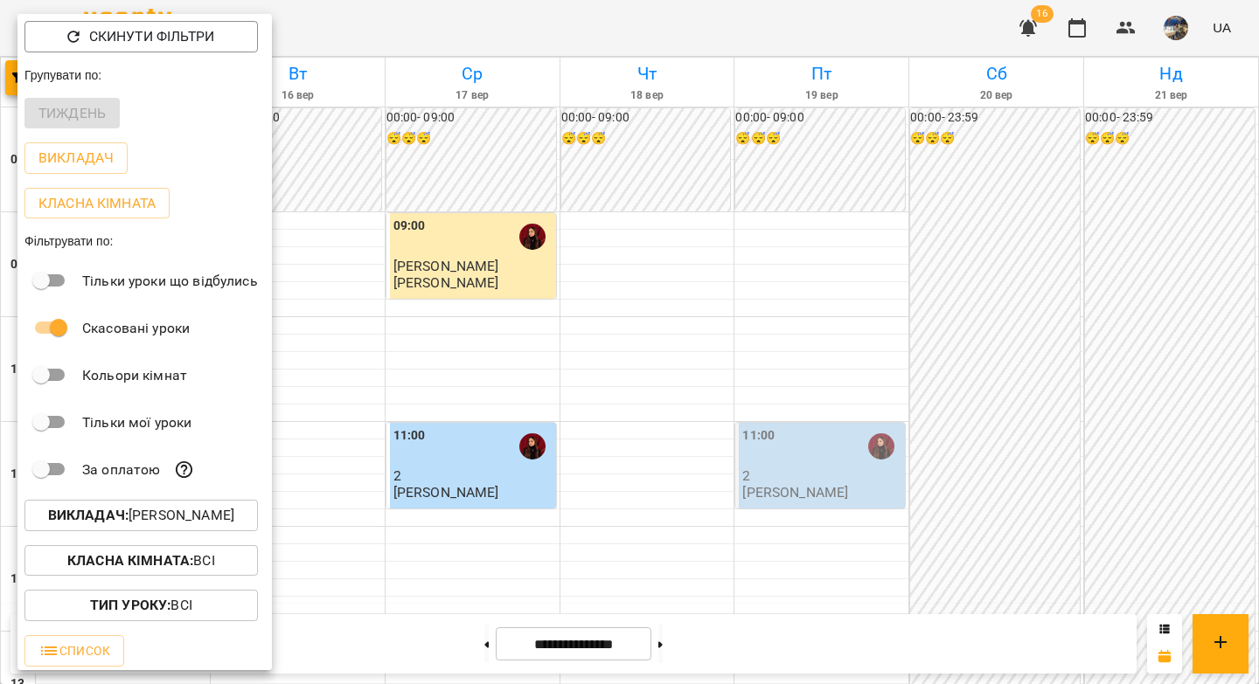
click at [627, 309] on div at bounding box center [629, 342] width 1259 height 684
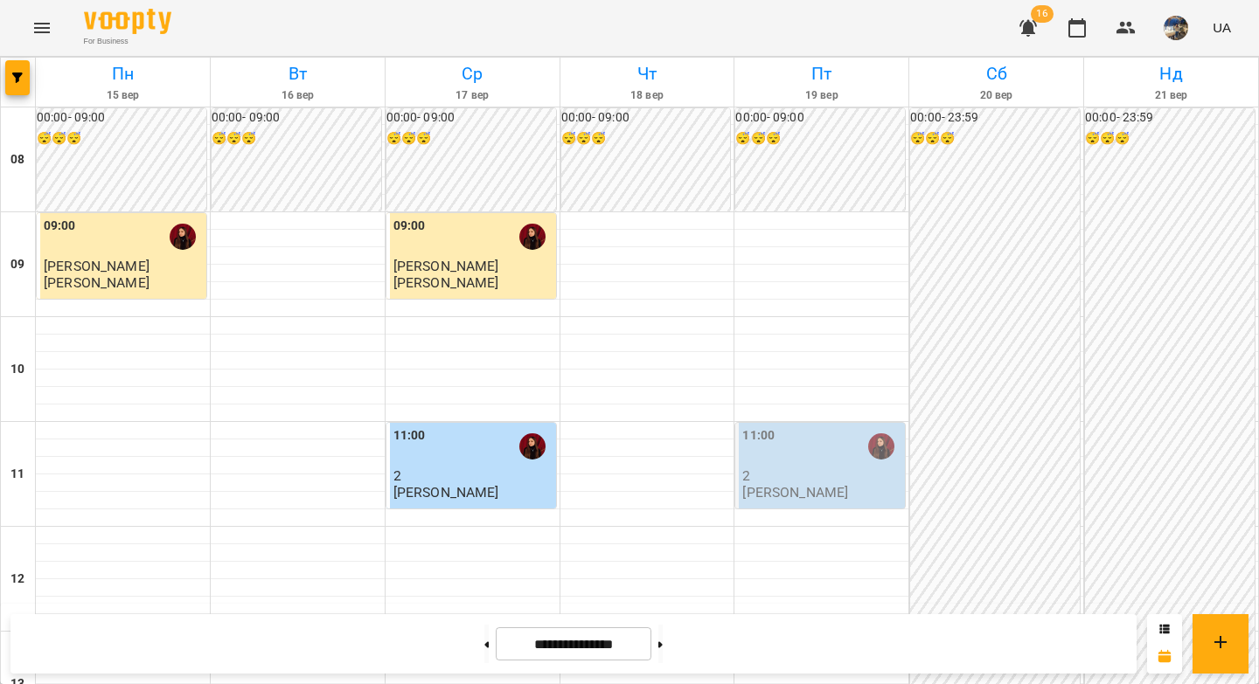
scroll to position [830, 0]
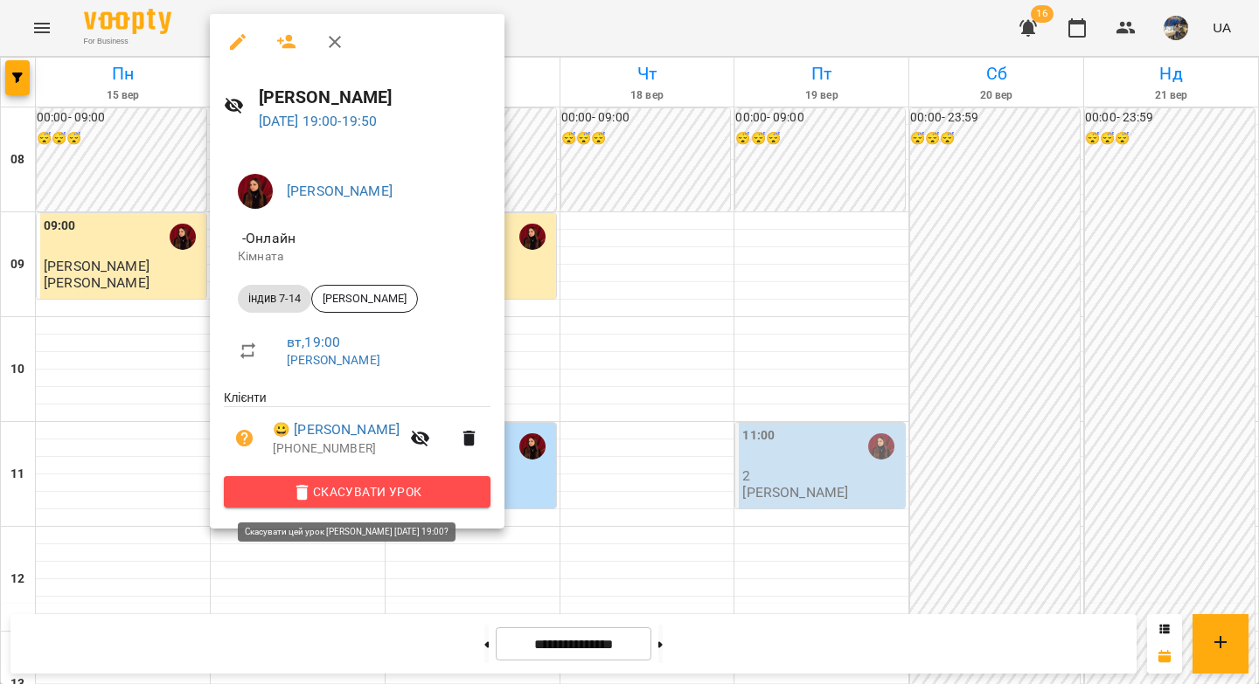
click at [361, 502] on span "Скасувати Урок" at bounding box center [357, 492] width 239 height 21
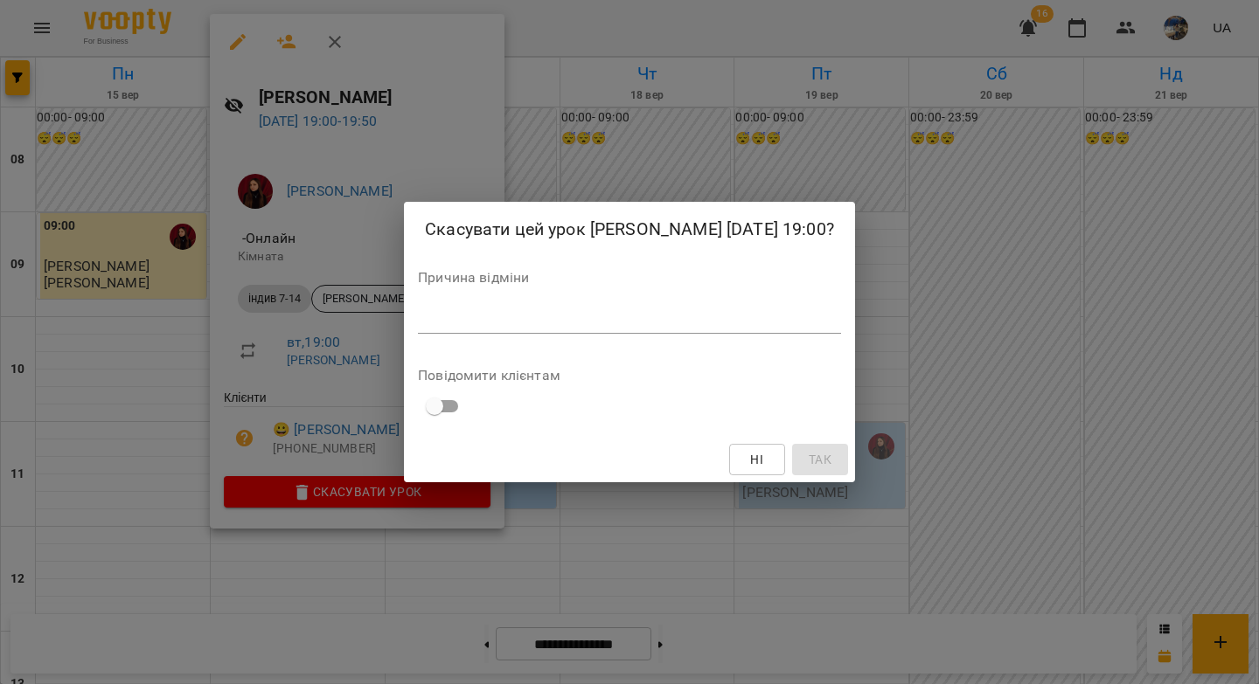
click at [420, 328] on textarea at bounding box center [629, 319] width 423 height 17
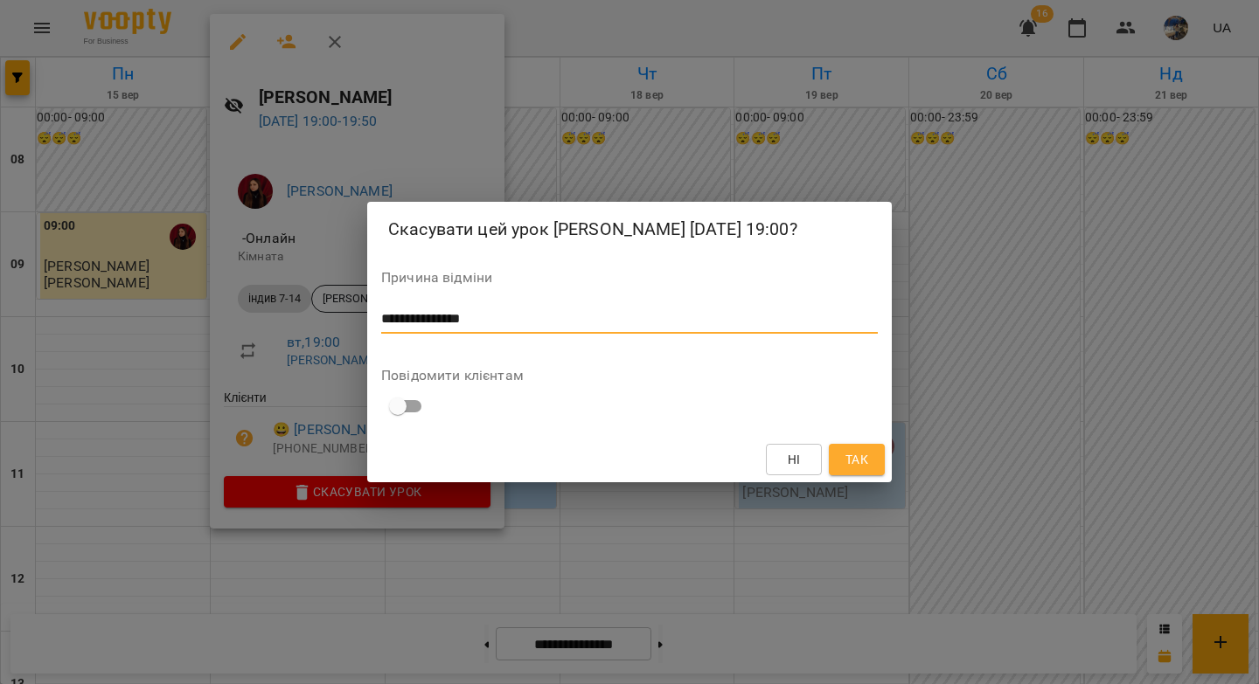
drag, startPoint x: 489, startPoint y: 332, endPoint x: 345, endPoint y: 331, distance: 144.2
click at [345, 331] on div "**********" at bounding box center [629, 342] width 1259 height 684
type textarea "**********"
click at [839, 476] on button "Так" at bounding box center [857, 459] width 56 height 31
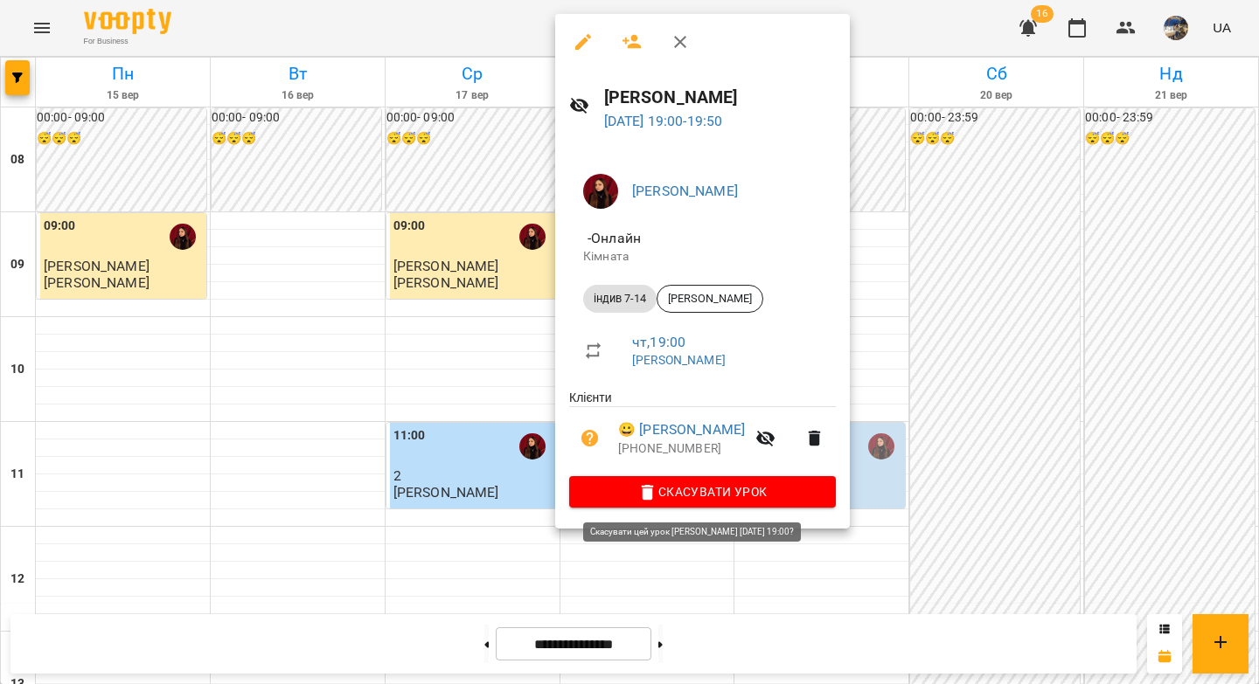
click at [646, 497] on icon "button" at bounding box center [647, 492] width 21 height 21
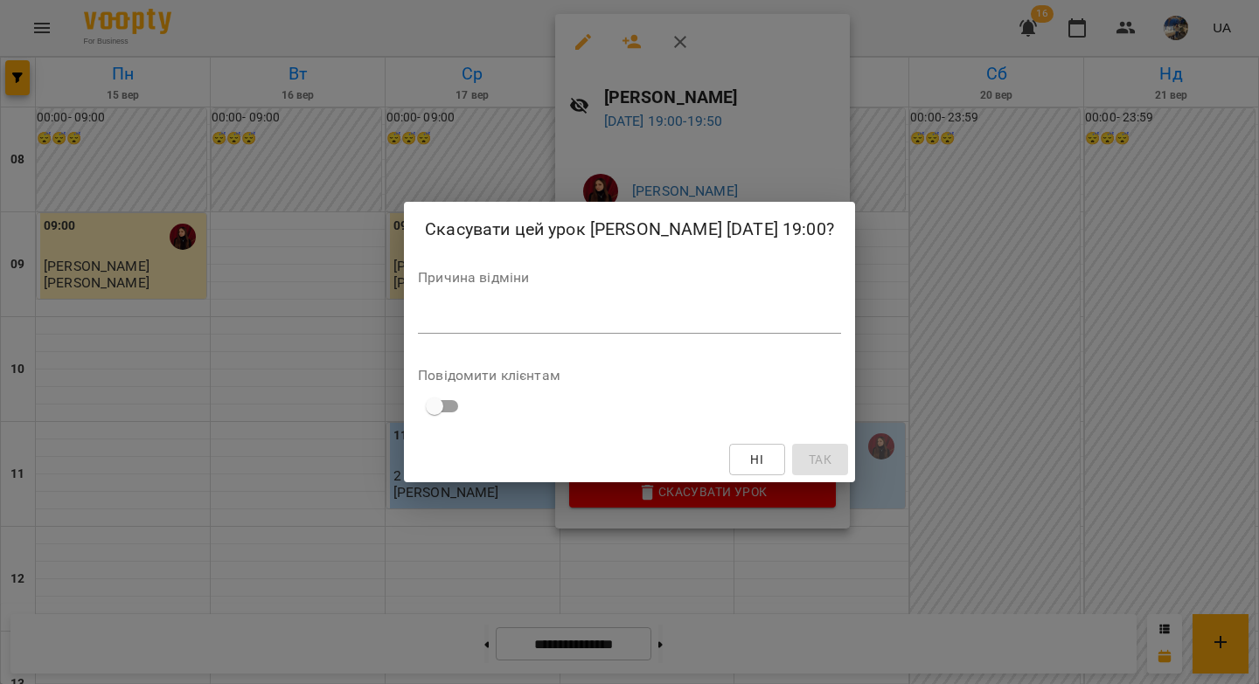
click at [609, 328] on textarea at bounding box center [629, 319] width 423 height 17
paste textarea "**********"
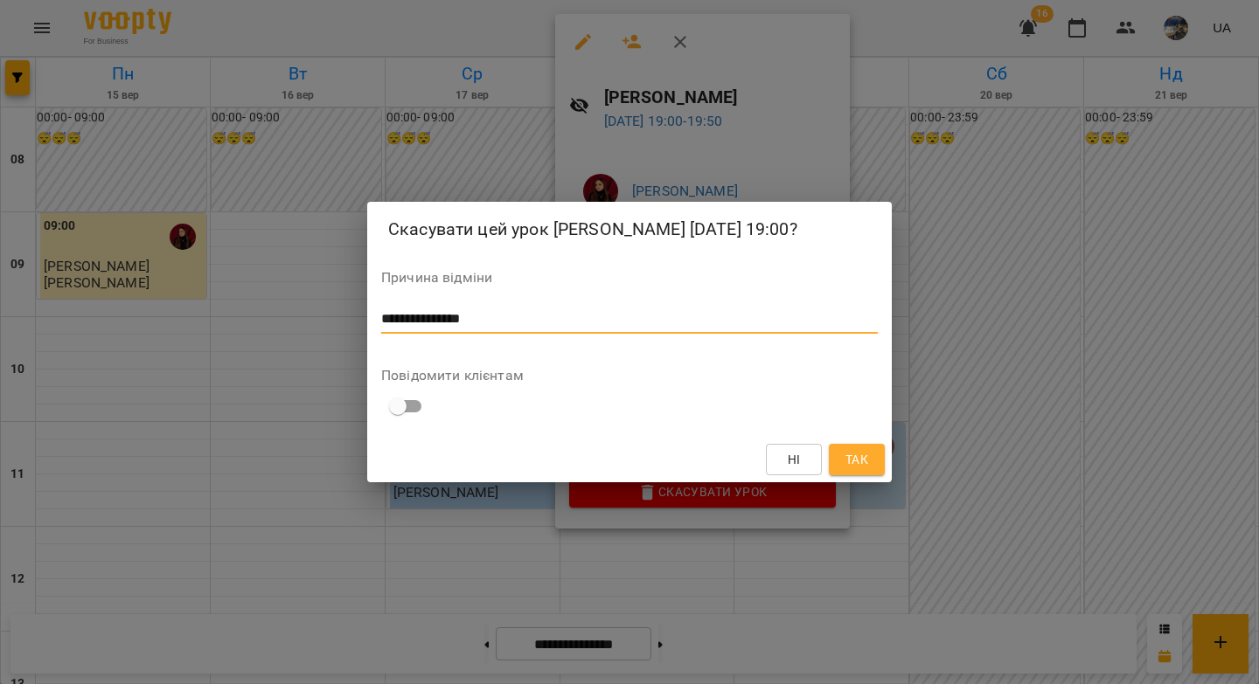
type textarea "**********"
click at [862, 470] on span "Так" at bounding box center [856, 459] width 23 height 21
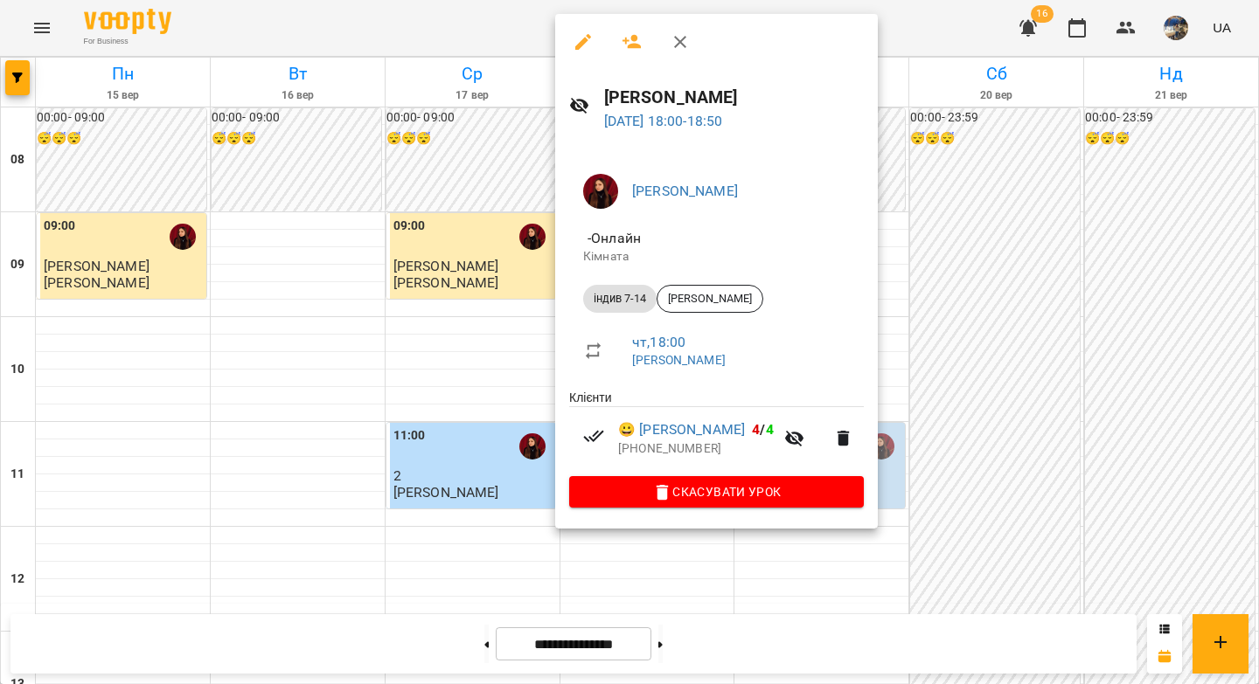
click at [681, 44] on icon "button" at bounding box center [680, 42] width 12 height 12
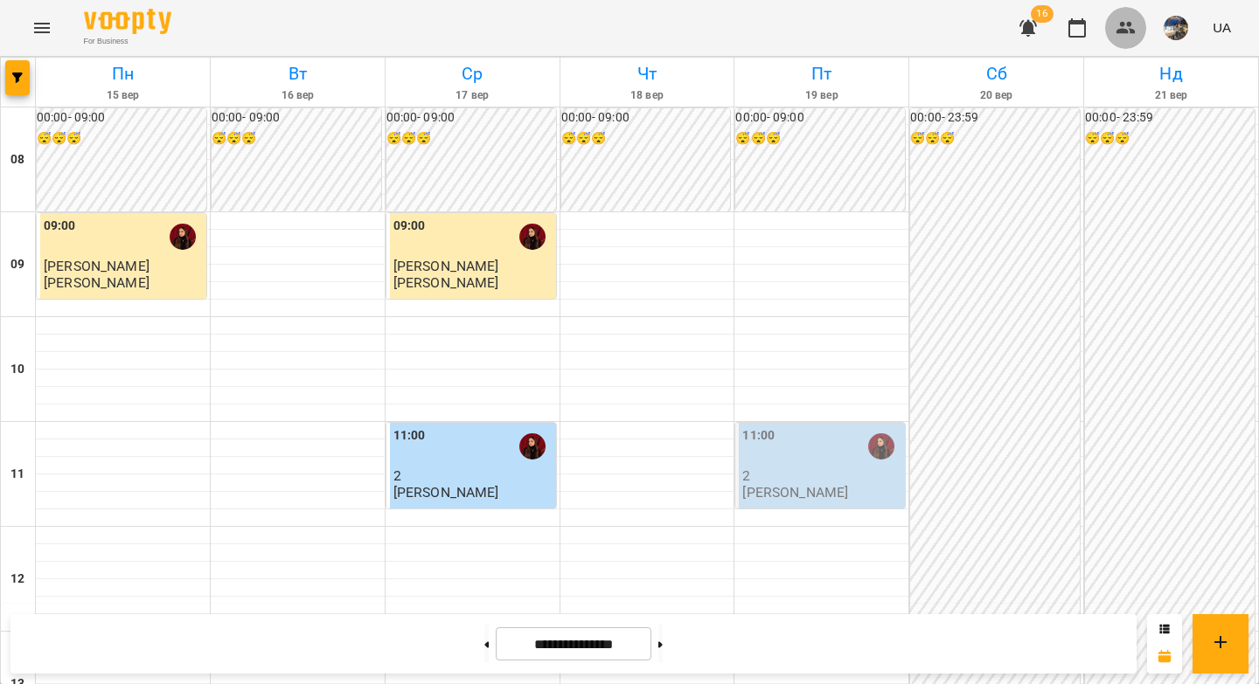
click at [1119, 31] on icon "button" at bounding box center [1125, 28] width 19 height 12
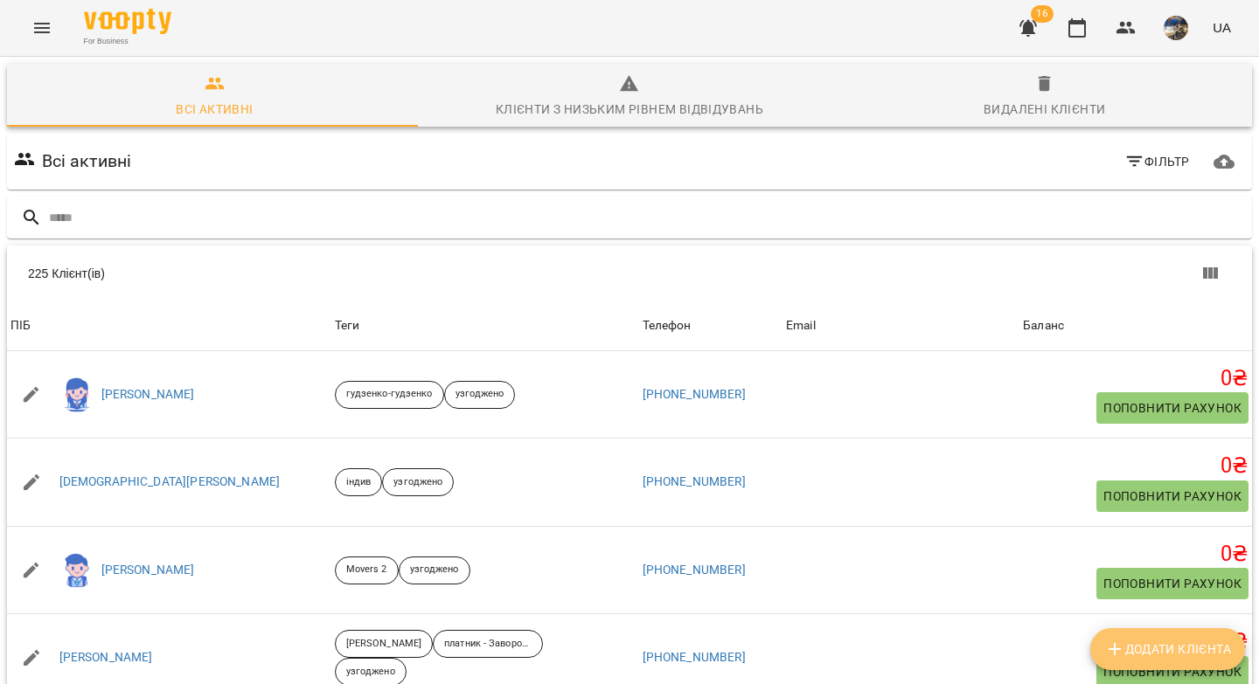
click at [1147, 651] on span "Додати клієнта" at bounding box center [1167, 649] width 127 height 21
select select "**"
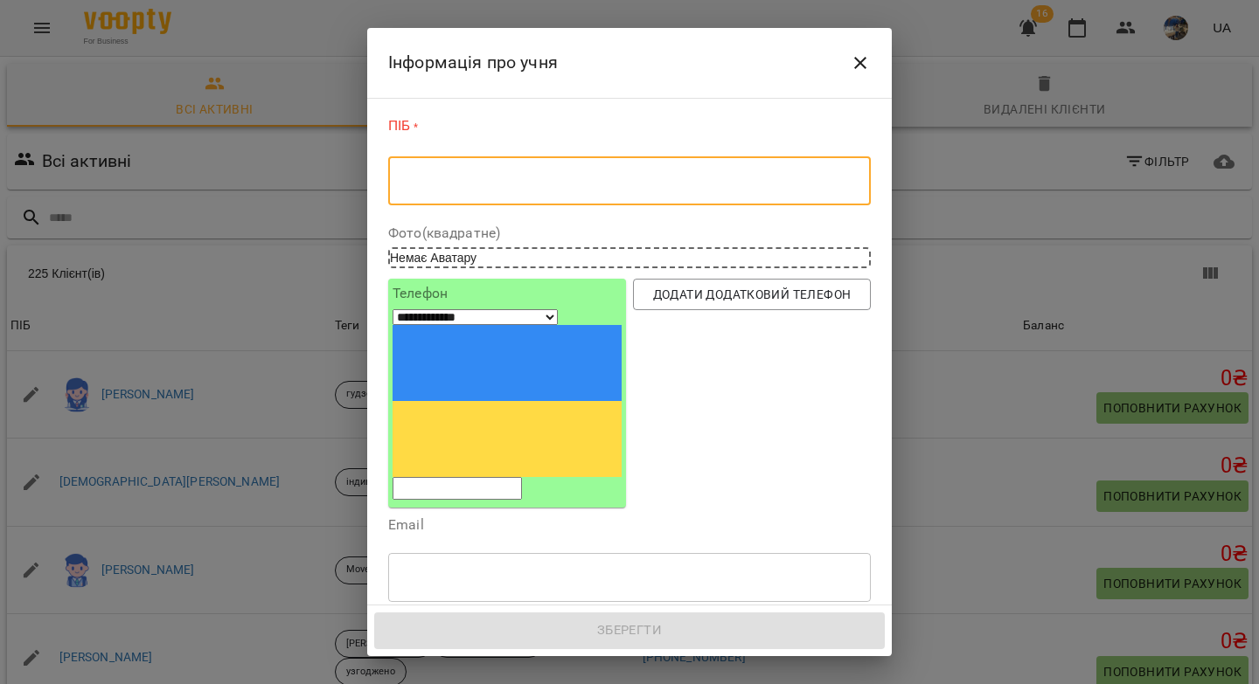
click at [434, 174] on textarea at bounding box center [629, 181] width 458 height 17
paste textarea "**********"
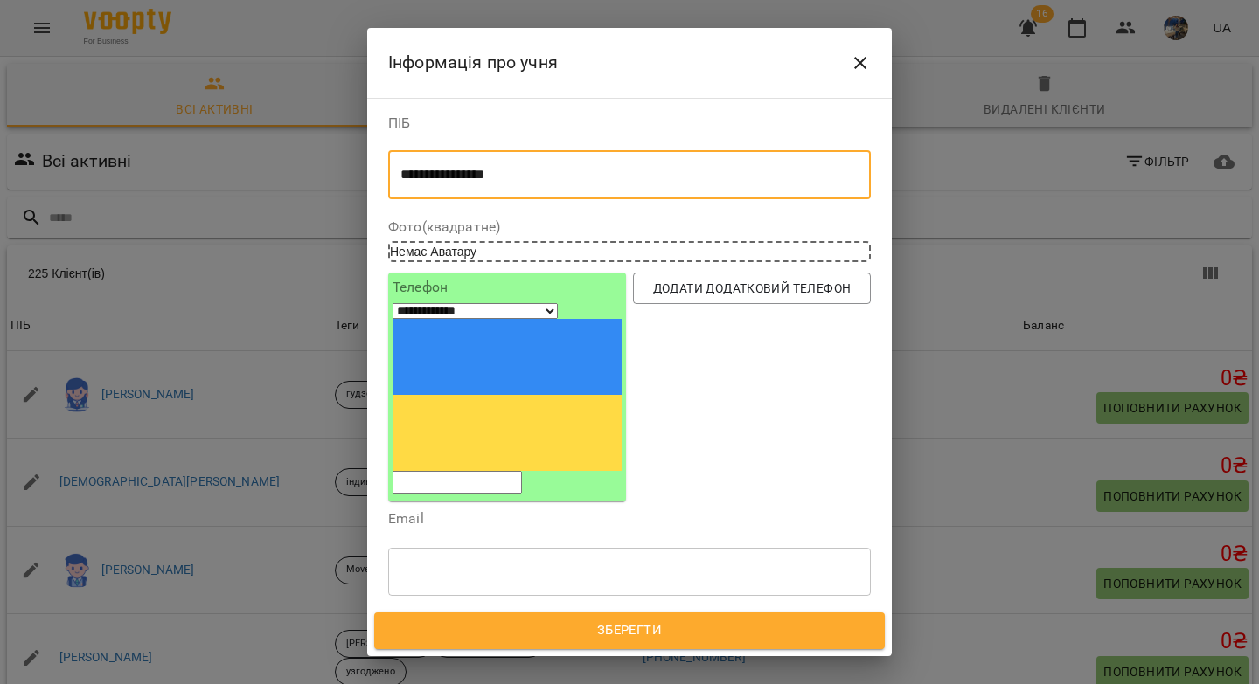
type textarea "**********"
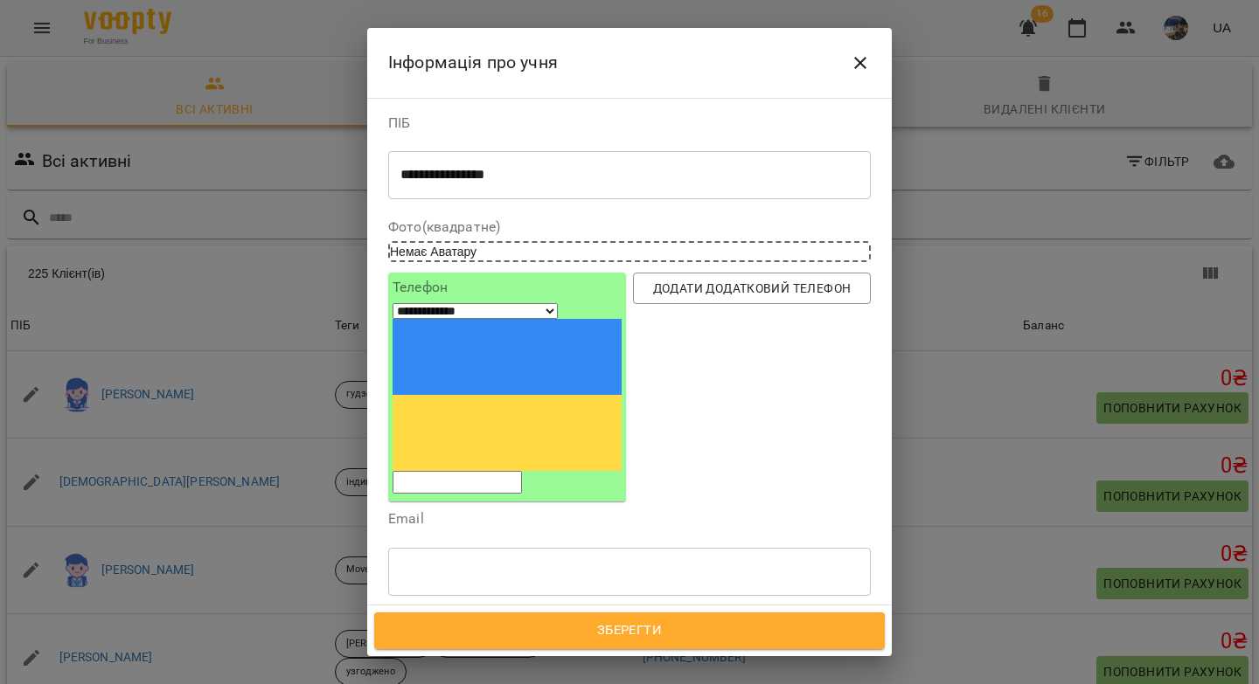
click at [466, 471] on input "tel" at bounding box center [456, 482] width 129 height 23
paste input "*********"
type input "*********"
click at [444, 640] on div "Надрукуйте або оберіть..." at bounding box center [613, 654] width 448 height 29
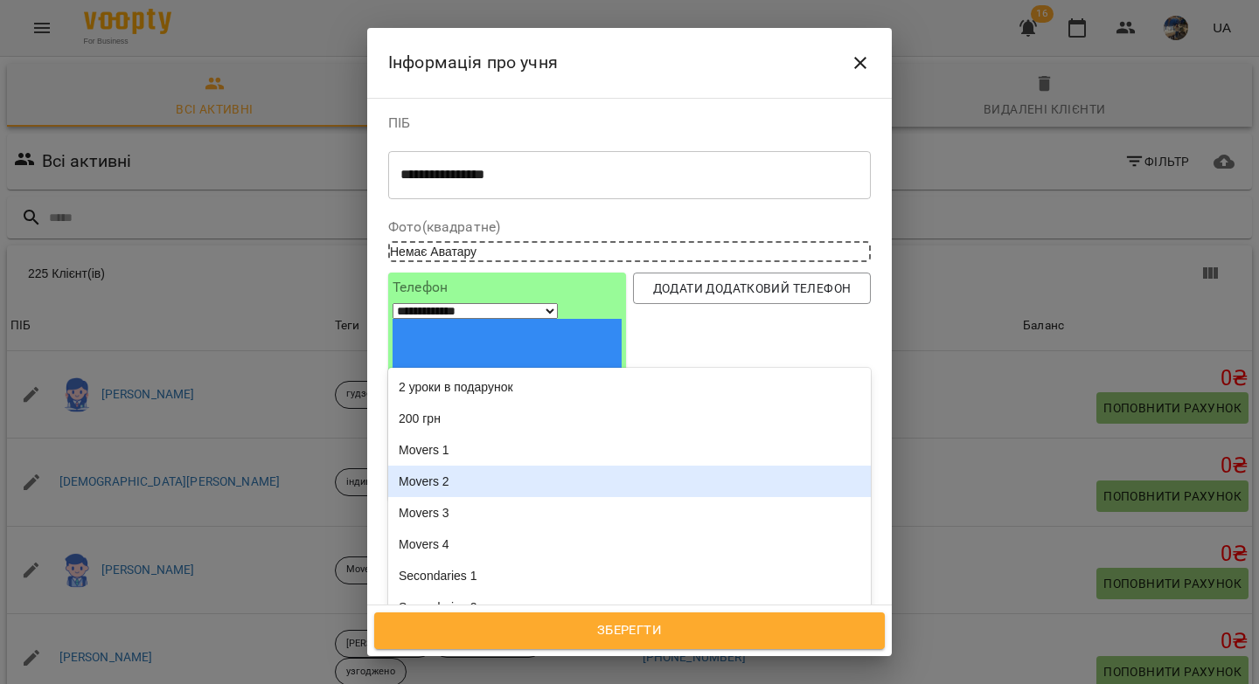
scroll to position [2189, 0]
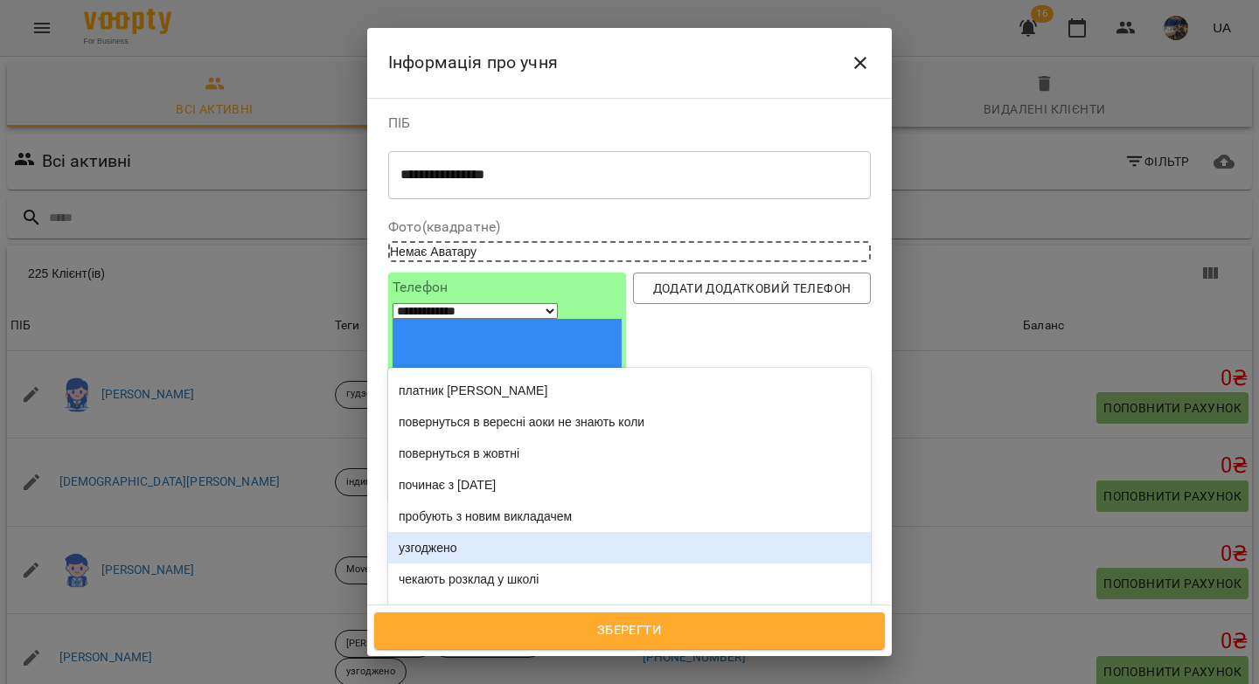
click at [433, 532] on div "узгоджено" at bounding box center [629, 547] width 482 height 31
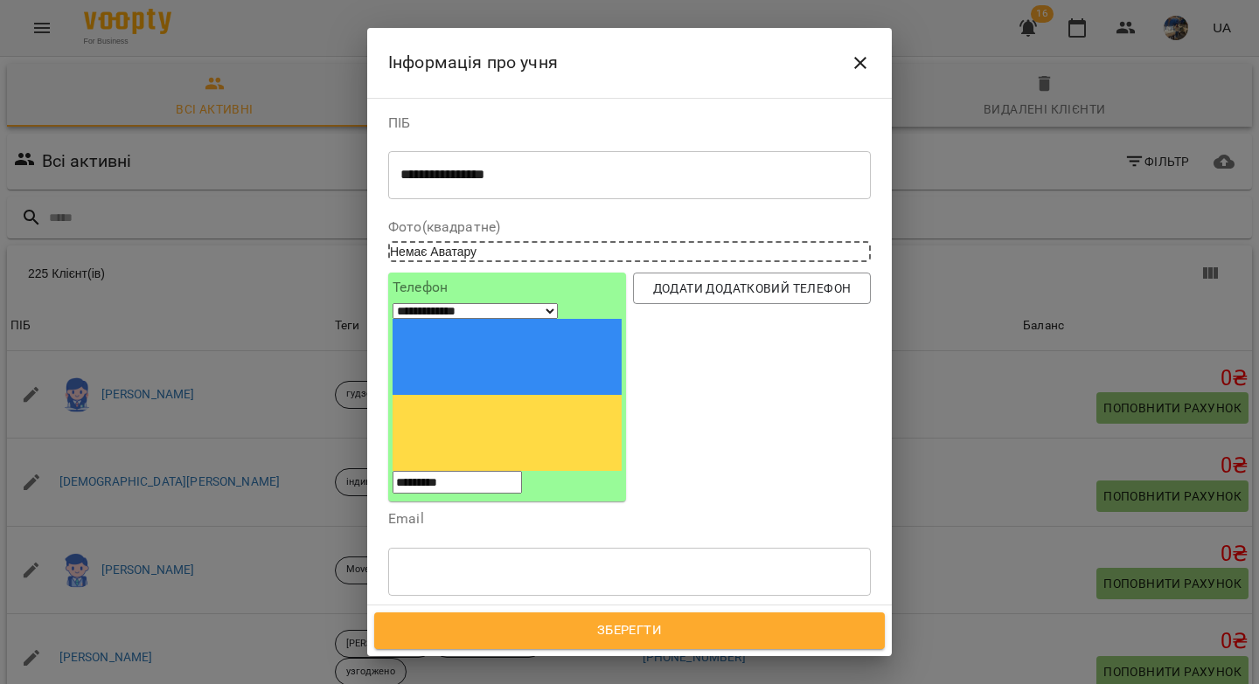
click at [471, 648] on icon at bounding box center [465, 654] width 12 height 12
click at [456, 645] on div "Надрукуйте або оберіть..." at bounding box center [471, 653] width 146 height 17
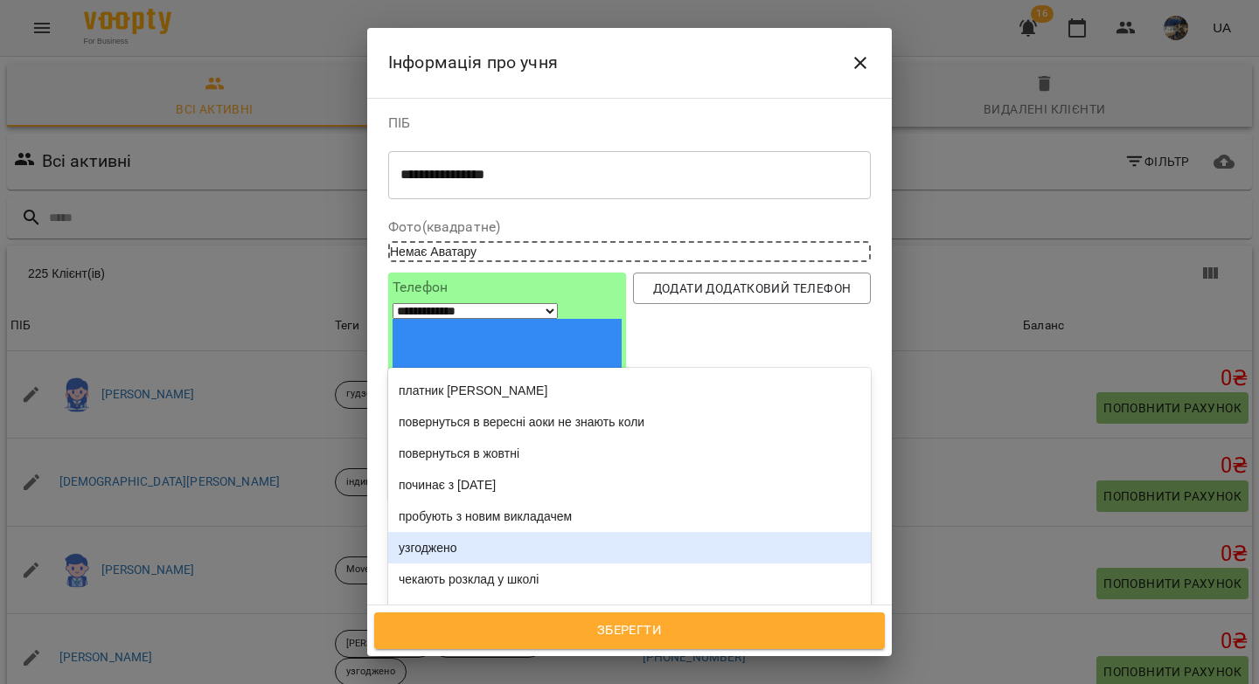
scroll to position [2190, 0]
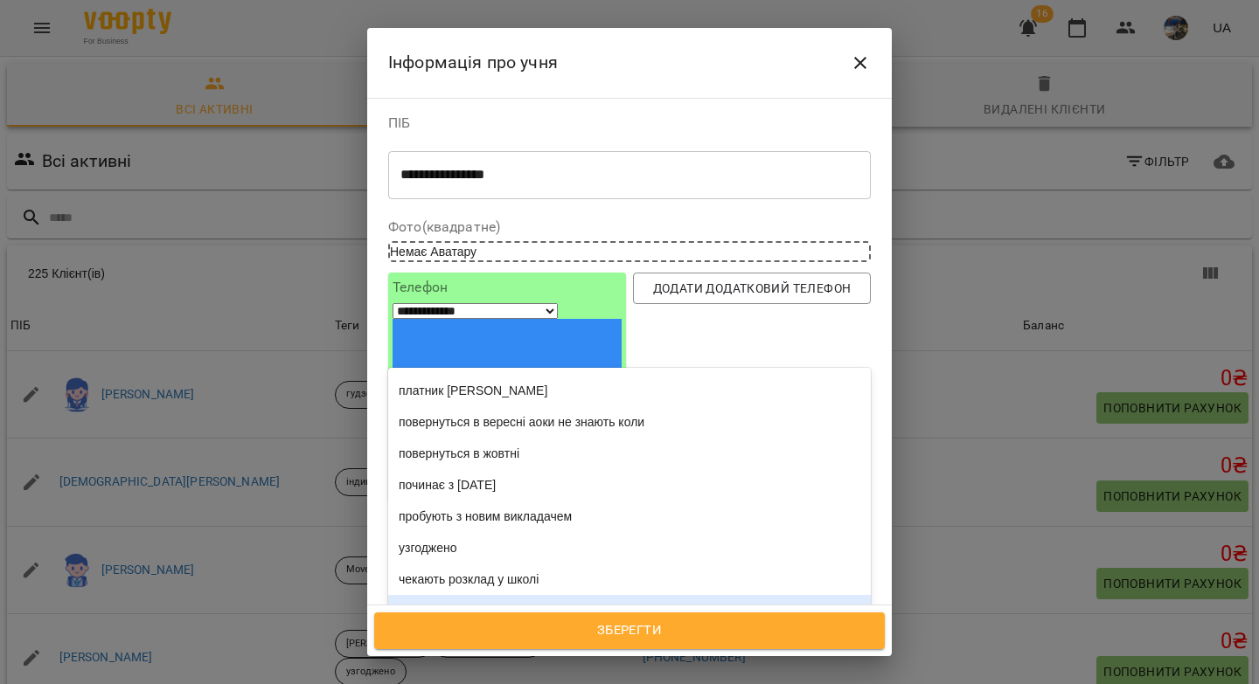
click at [441, 595] on div "індив" at bounding box center [629, 610] width 482 height 31
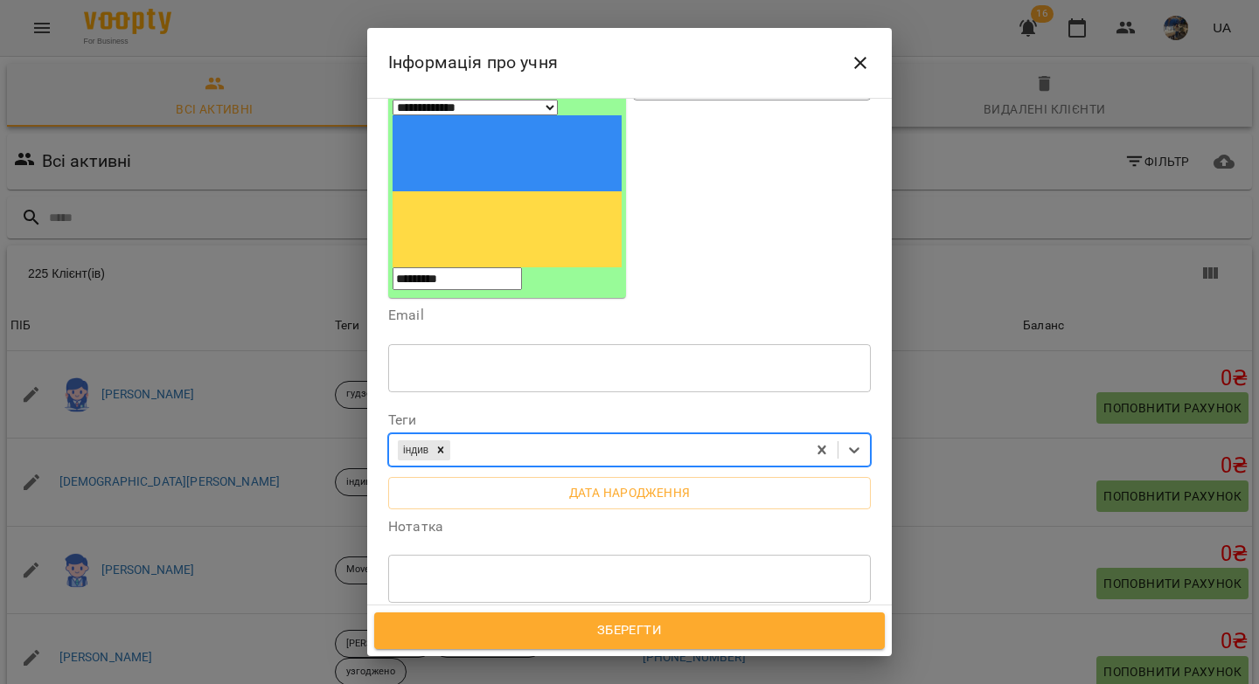
scroll to position [309, 0]
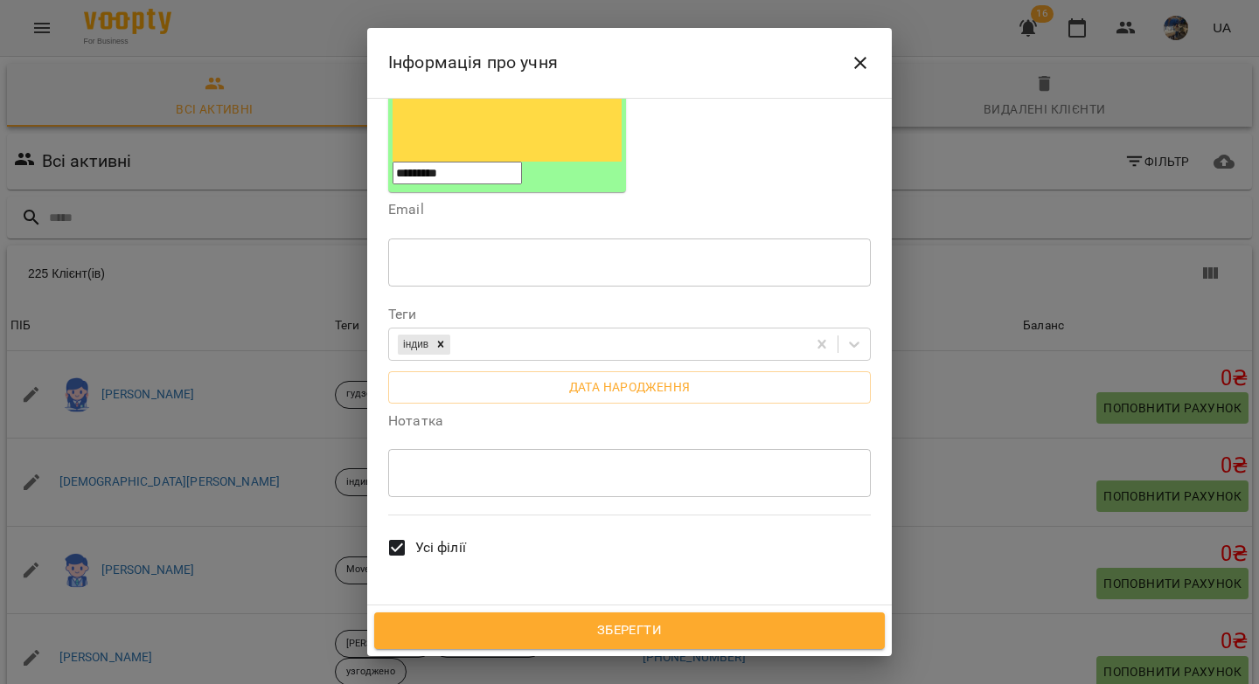
click at [423, 448] on div "* ​" at bounding box center [629, 472] width 482 height 49
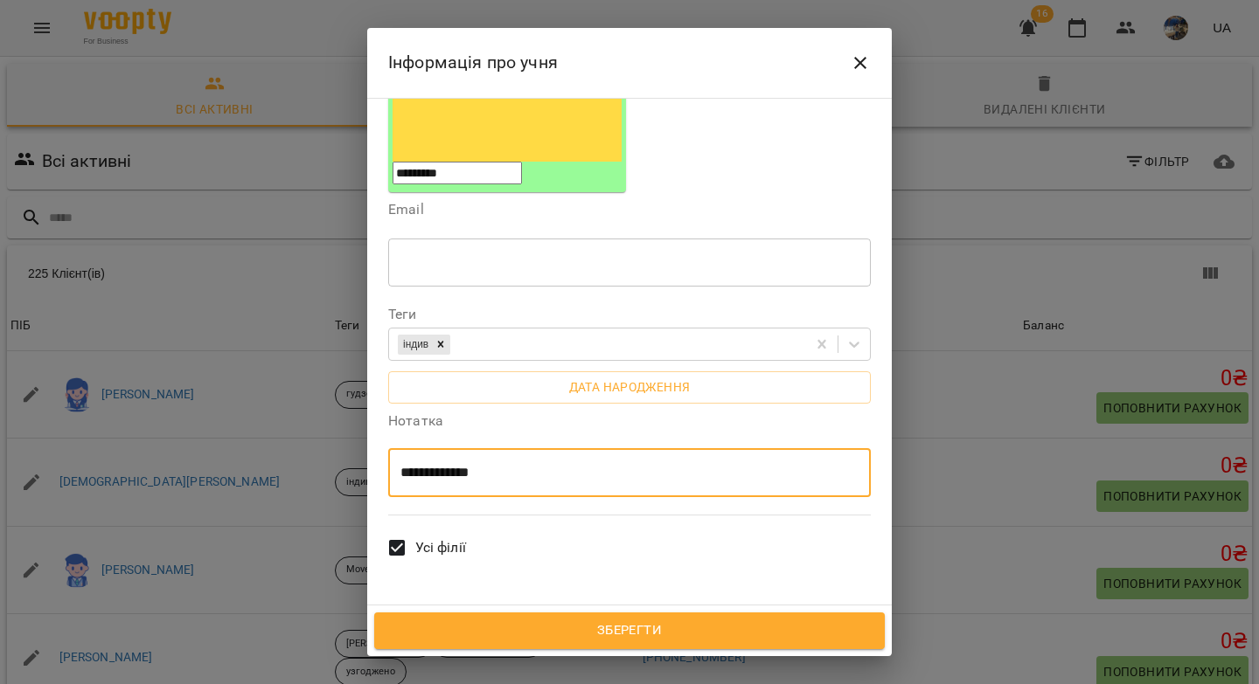
type textarea "**********"
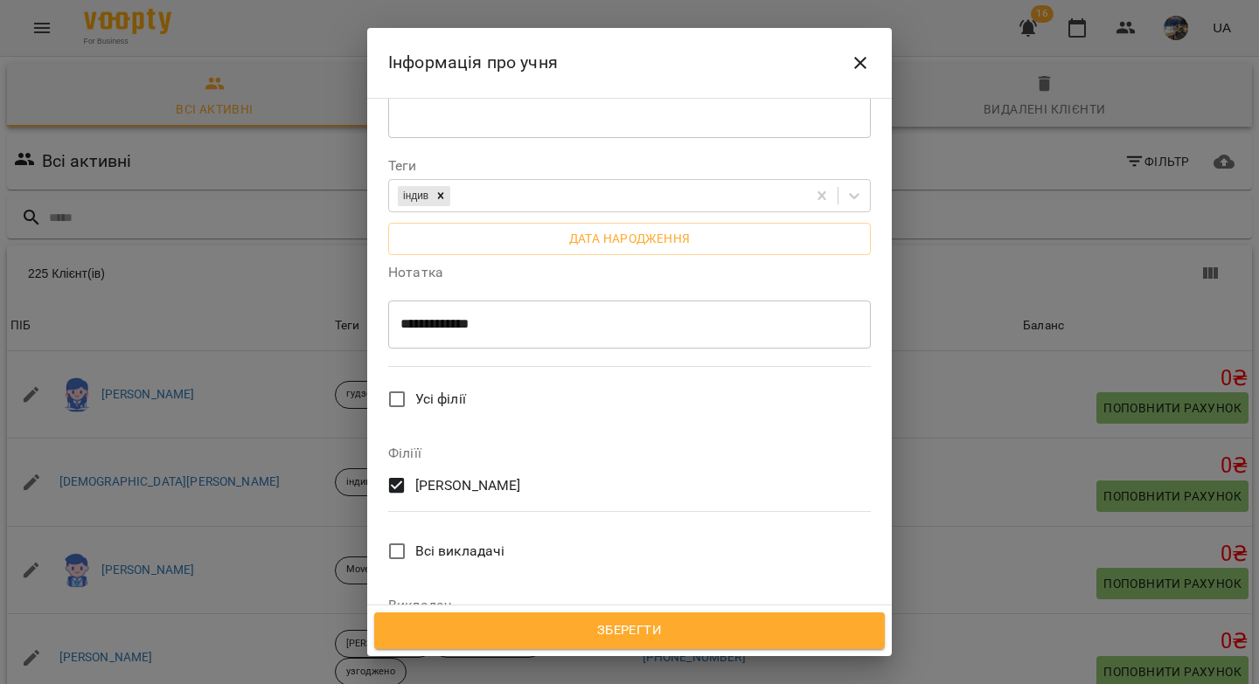
scroll to position [470, 0]
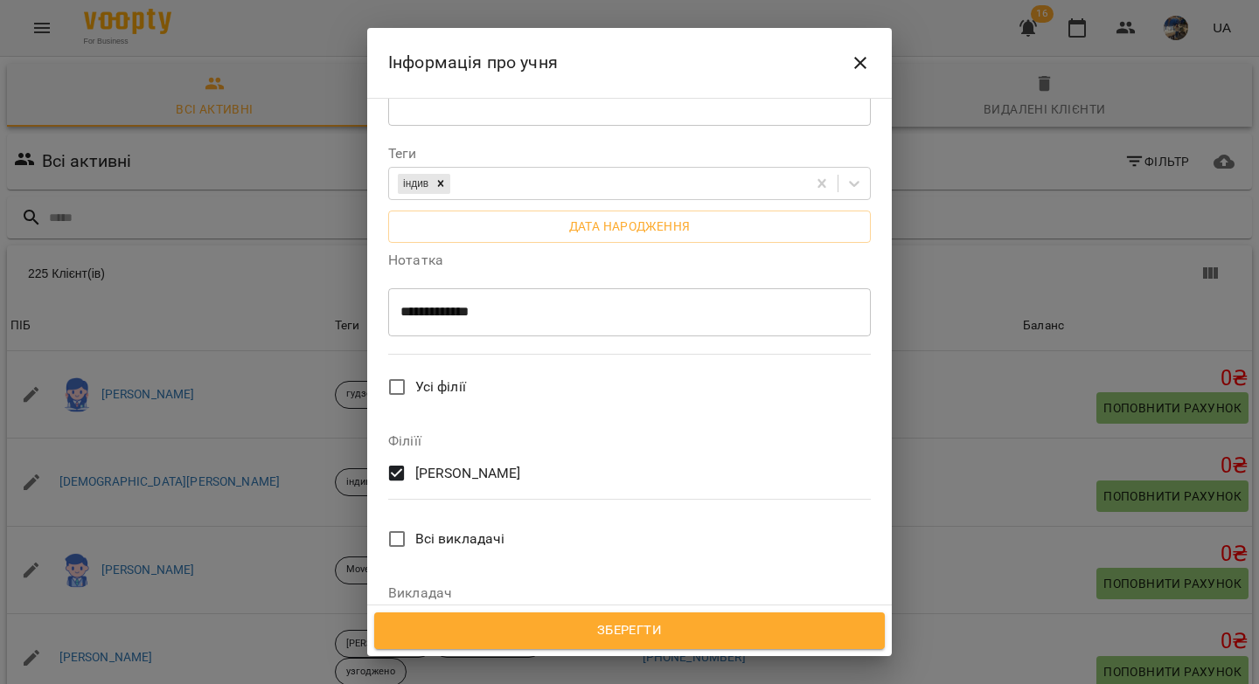
click at [633, 635] on span "Зберегти" at bounding box center [629, 631] width 472 height 23
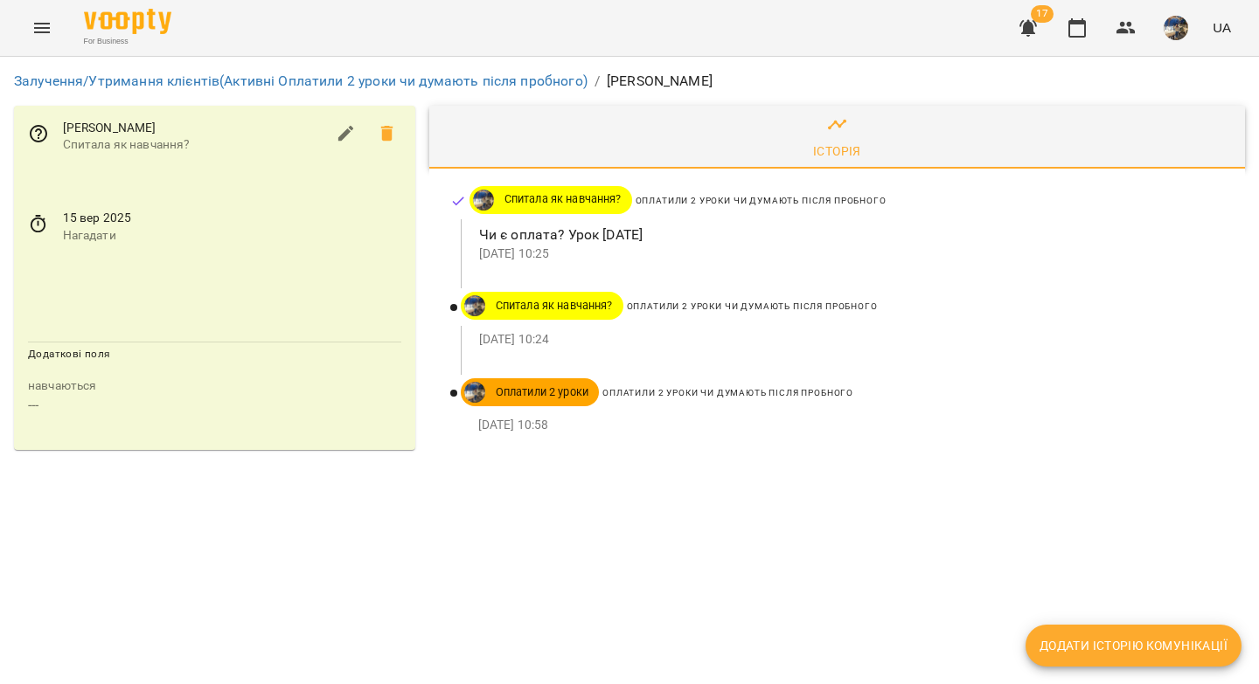
drag, startPoint x: 713, startPoint y: 82, endPoint x: 606, endPoint y: 74, distance: 107.8
click at [606, 74] on ol "Залучення/Утримання клієнтів (Активні Оплатили 2 уроки чи думають після пробног…" at bounding box center [629, 81] width 1231 height 21
copy p "[PERSON_NAME]"
click at [43, 224] on icon at bounding box center [38, 224] width 21 height 21
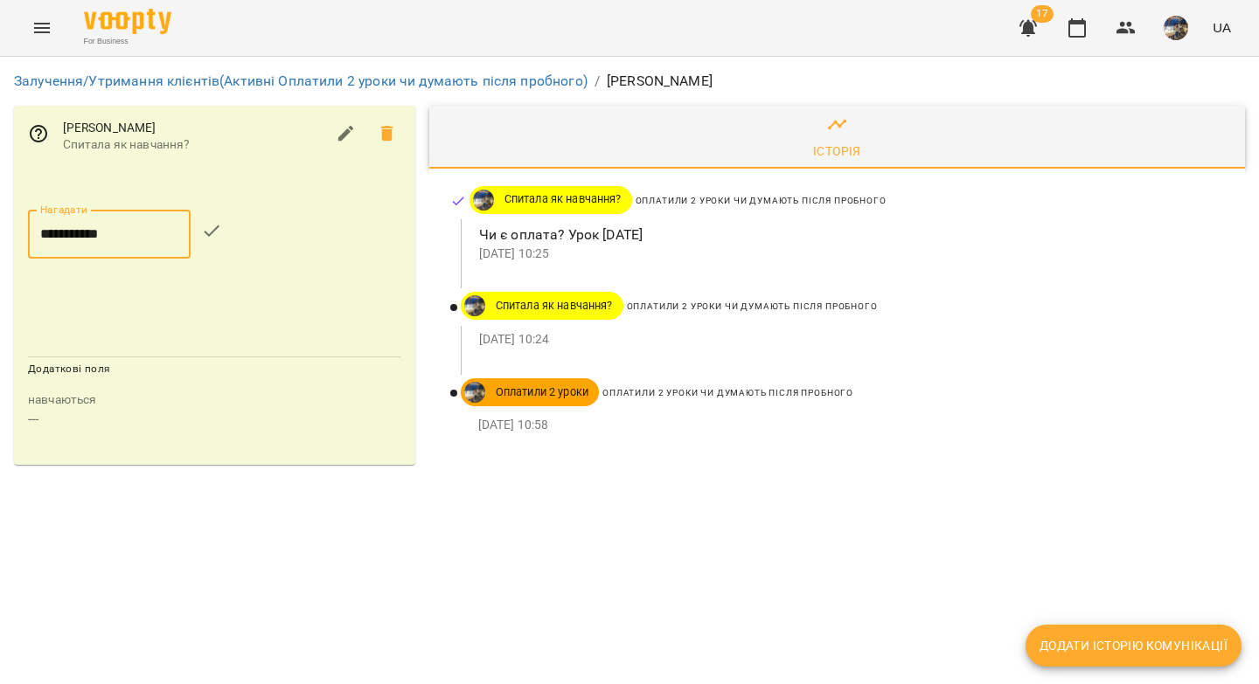
click at [86, 235] on input "**********" at bounding box center [109, 234] width 163 height 49
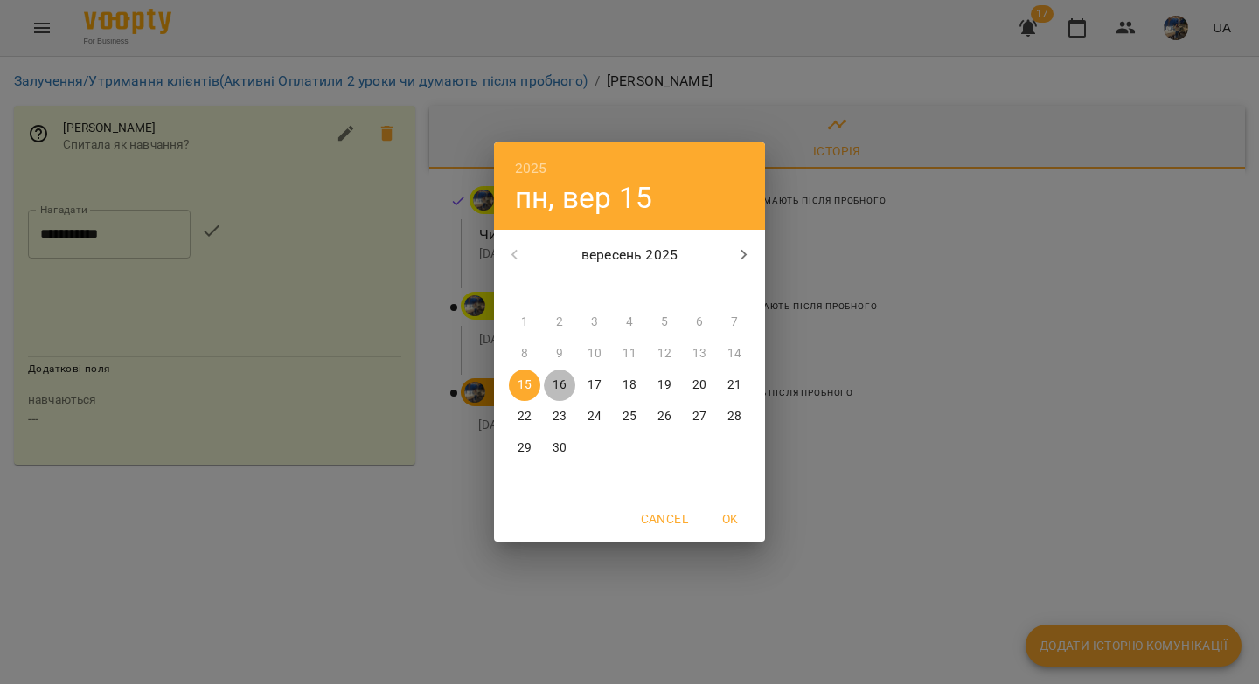
drag, startPoint x: 557, startPoint y: 385, endPoint x: 559, endPoint y: 371, distance: 14.1
click at [557, 385] on p "16" at bounding box center [559, 385] width 14 height 17
type input "**********"
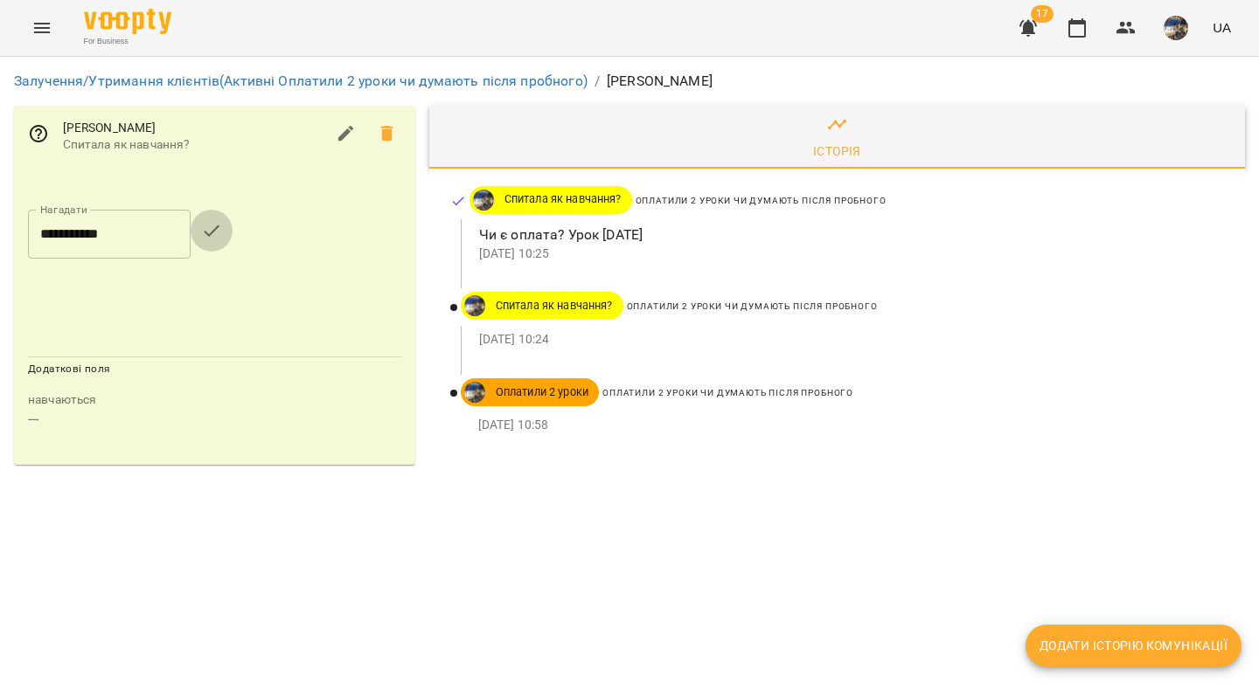
click at [219, 226] on icon "button" at bounding box center [211, 230] width 21 height 21
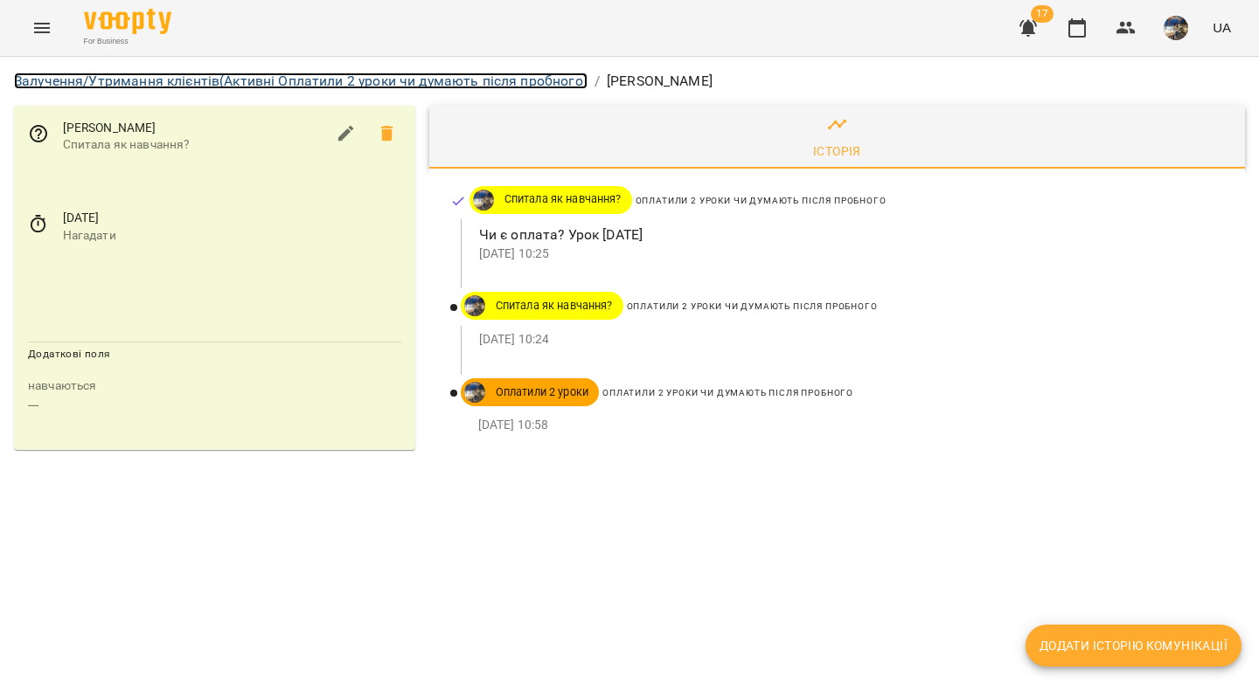
click at [432, 77] on link "Залучення/Утримання клієнтів (Активні Оплатили 2 уроки чи думають після пробног…" at bounding box center [300, 81] width 573 height 17
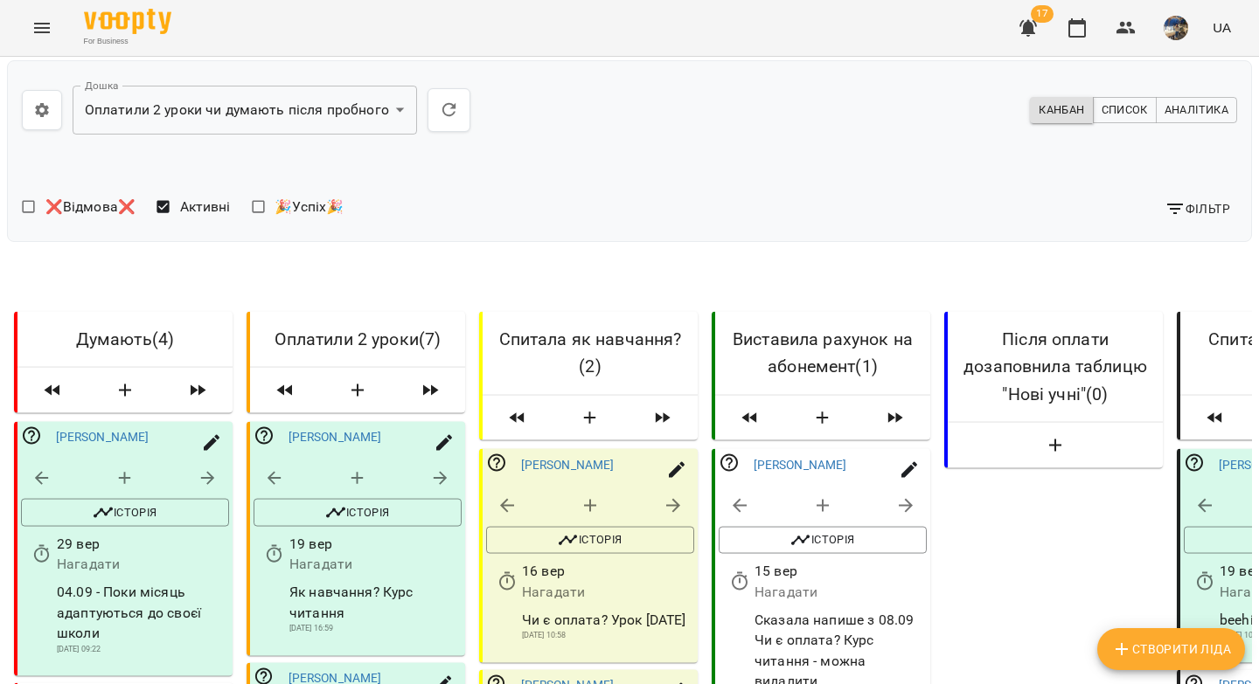
scroll to position [437, 0]
click at [670, 496] on icon "button" at bounding box center [673, 506] width 21 height 21
select select "*"
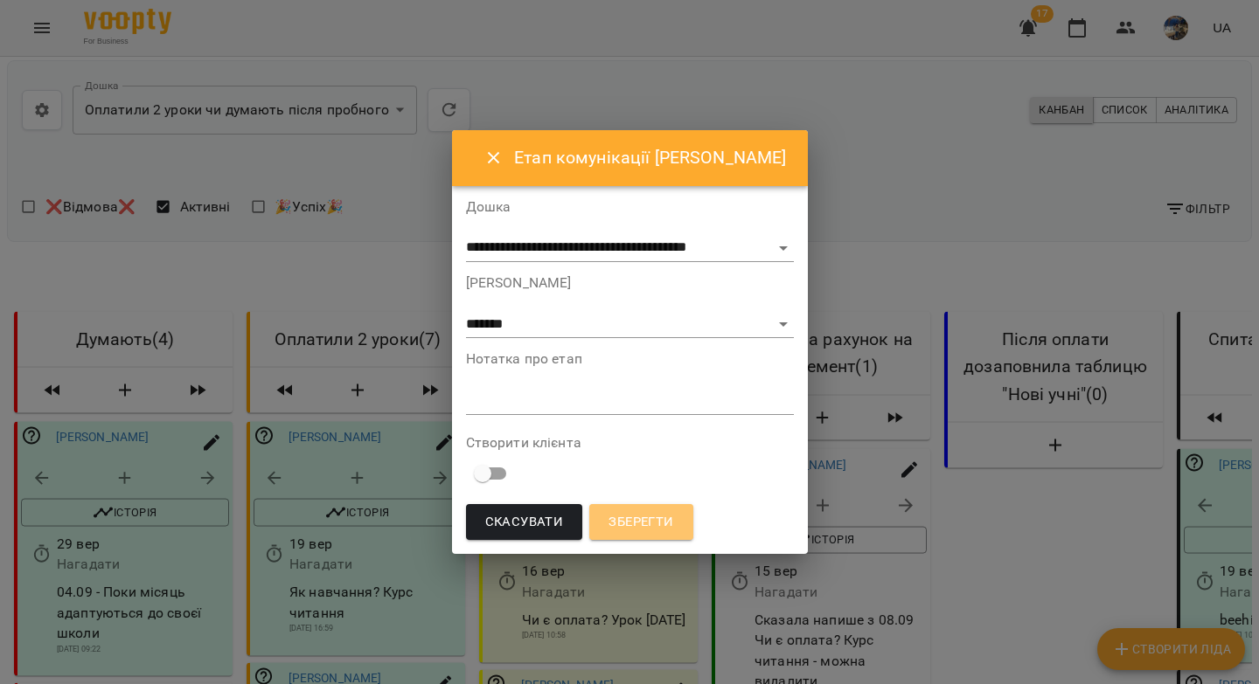
drag, startPoint x: 640, startPoint y: 516, endPoint x: 647, endPoint y: 489, distance: 28.0
click at [639, 513] on span "Зберегти" at bounding box center [640, 522] width 65 height 23
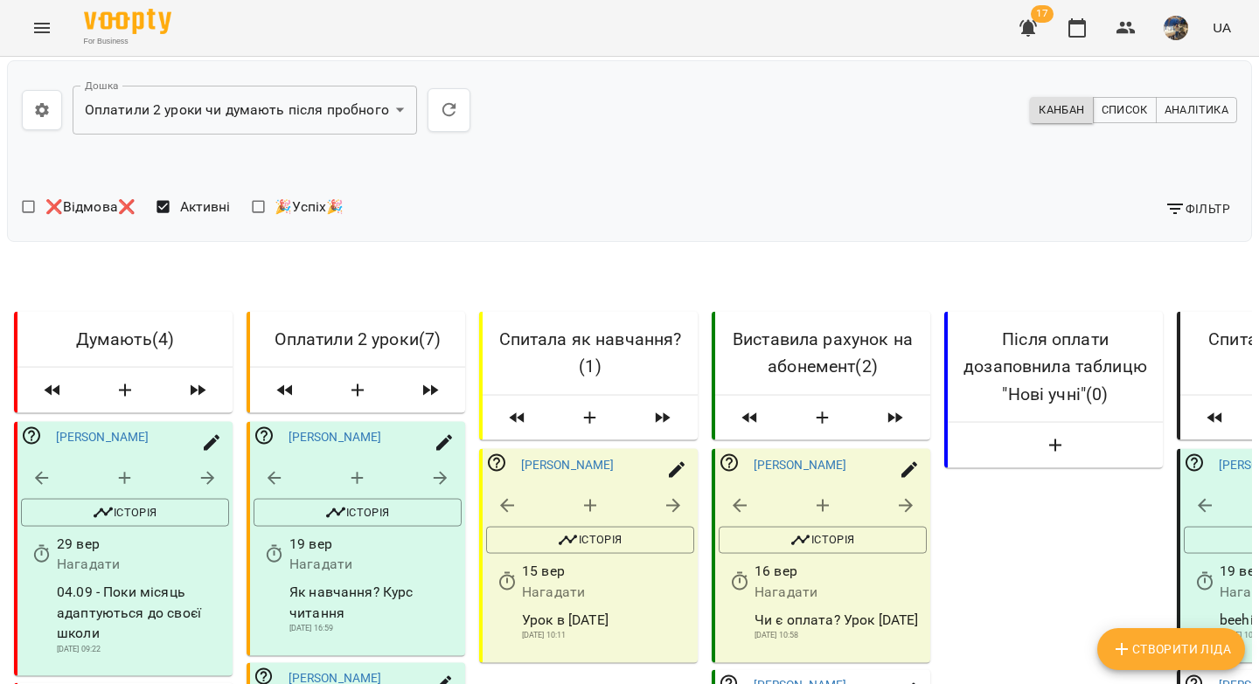
scroll to position [242, 0]
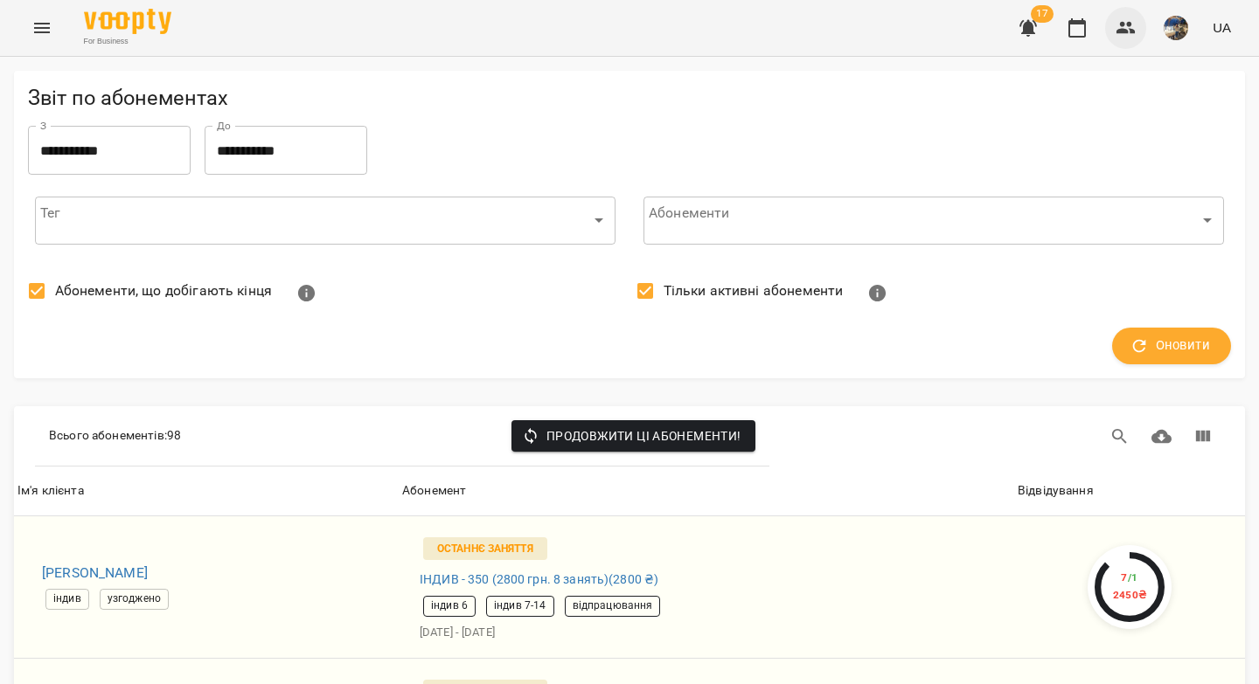
click at [1121, 36] on icon "button" at bounding box center [1125, 27] width 21 height 21
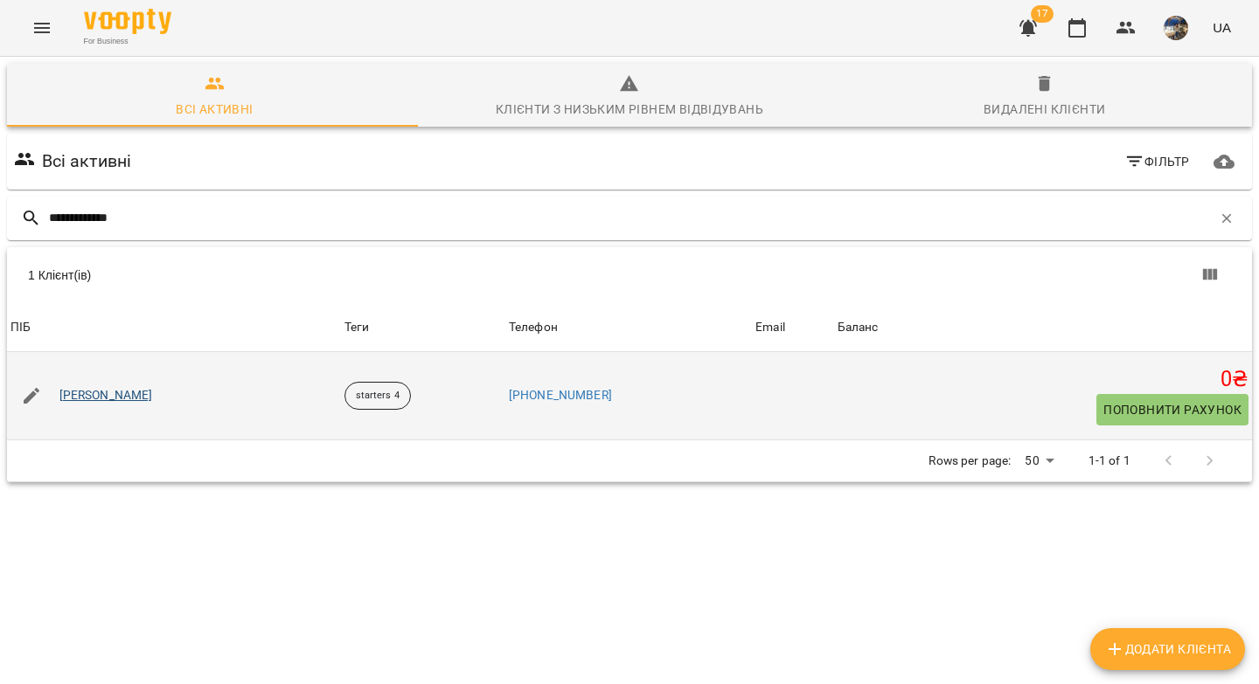
type input "**********"
click at [103, 391] on link "Кіра Власенко" at bounding box center [106, 395] width 94 height 17
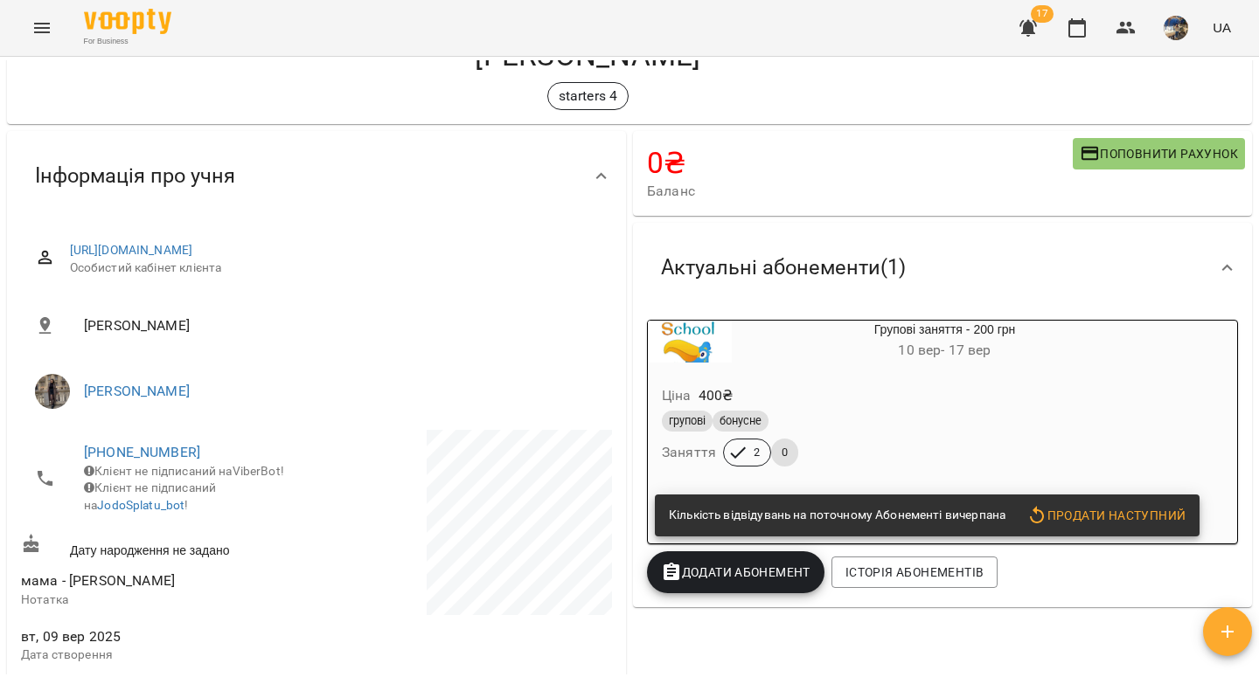
scroll to position [144, 0]
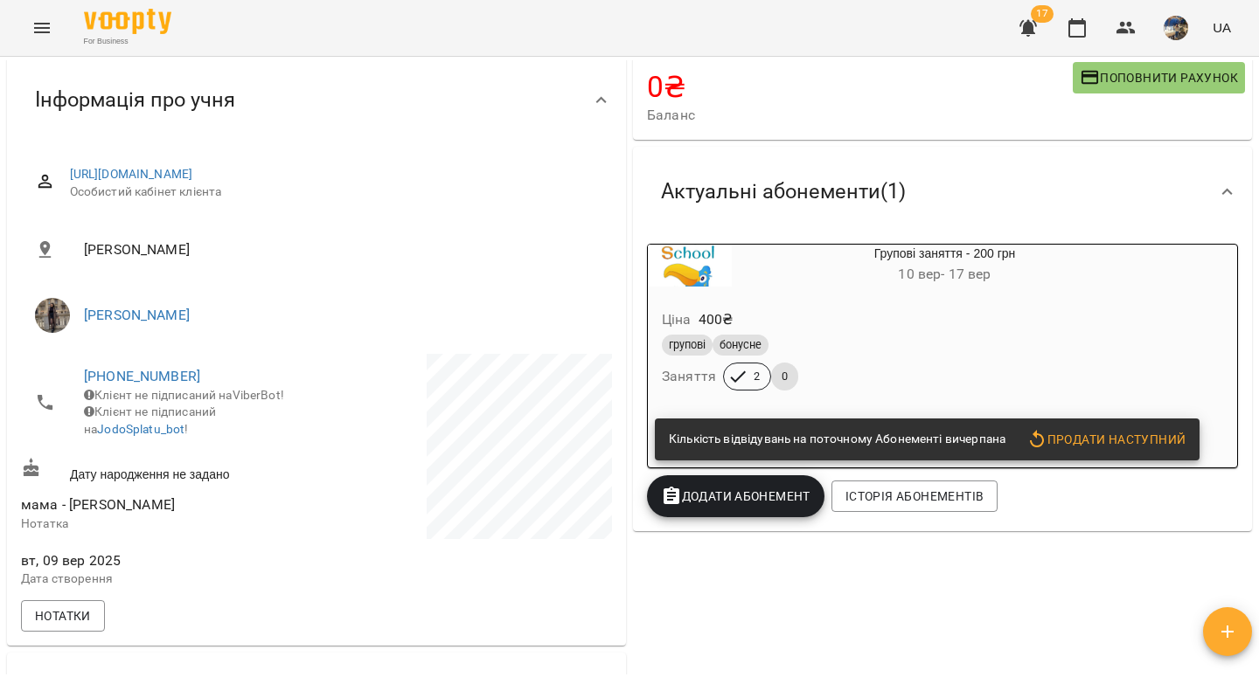
click at [736, 500] on span "Додати Абонемент" at bounding box center [735, 496] width 149 height 21
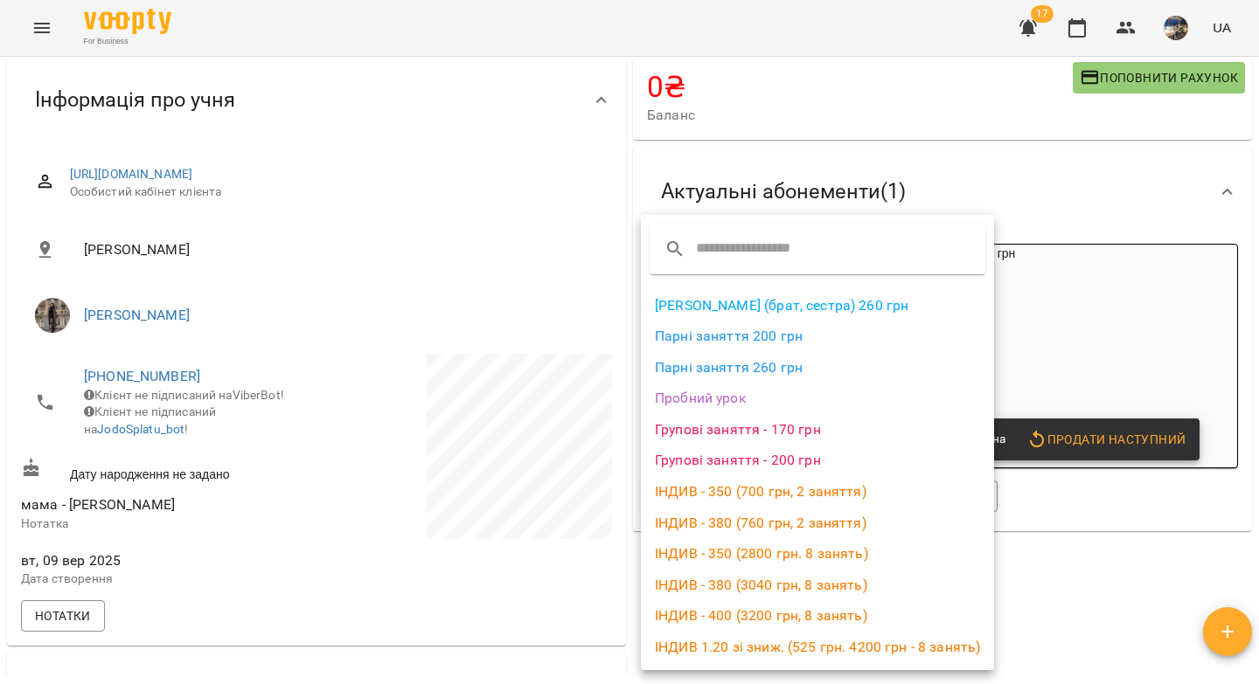
click at [752, 455] on li "Групові заняття - 200 грн" at bounding box center [817, 460] width 353 height 31
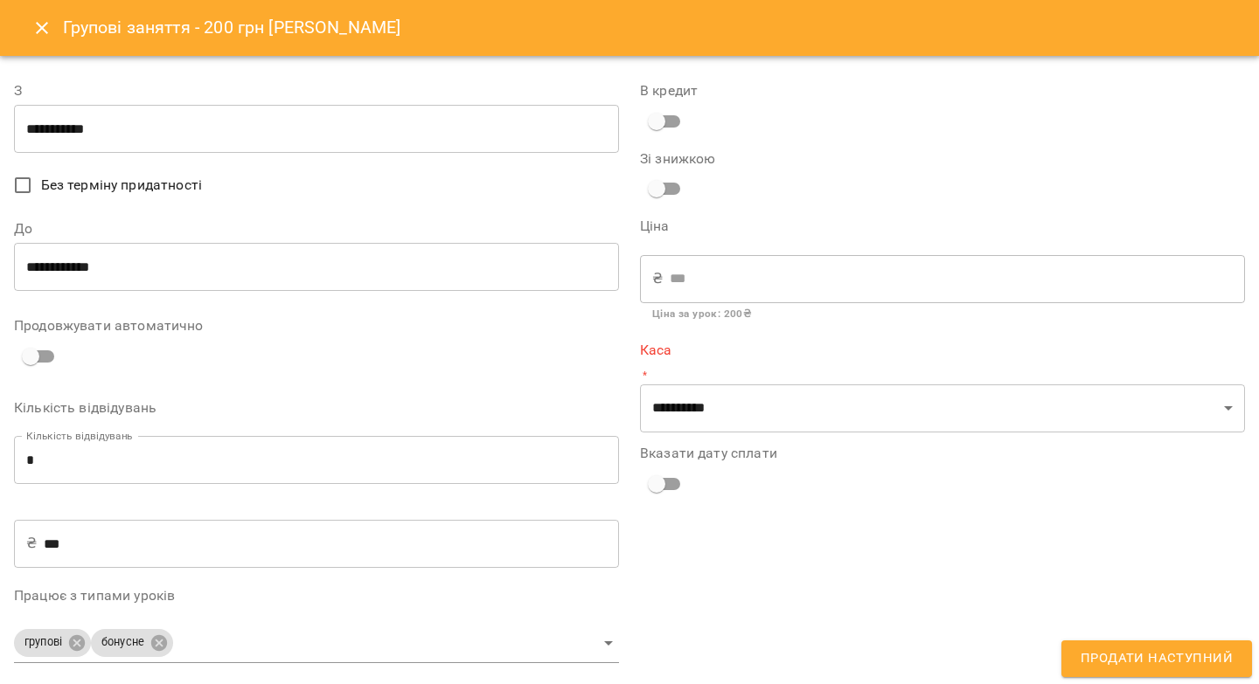
type input "**********"
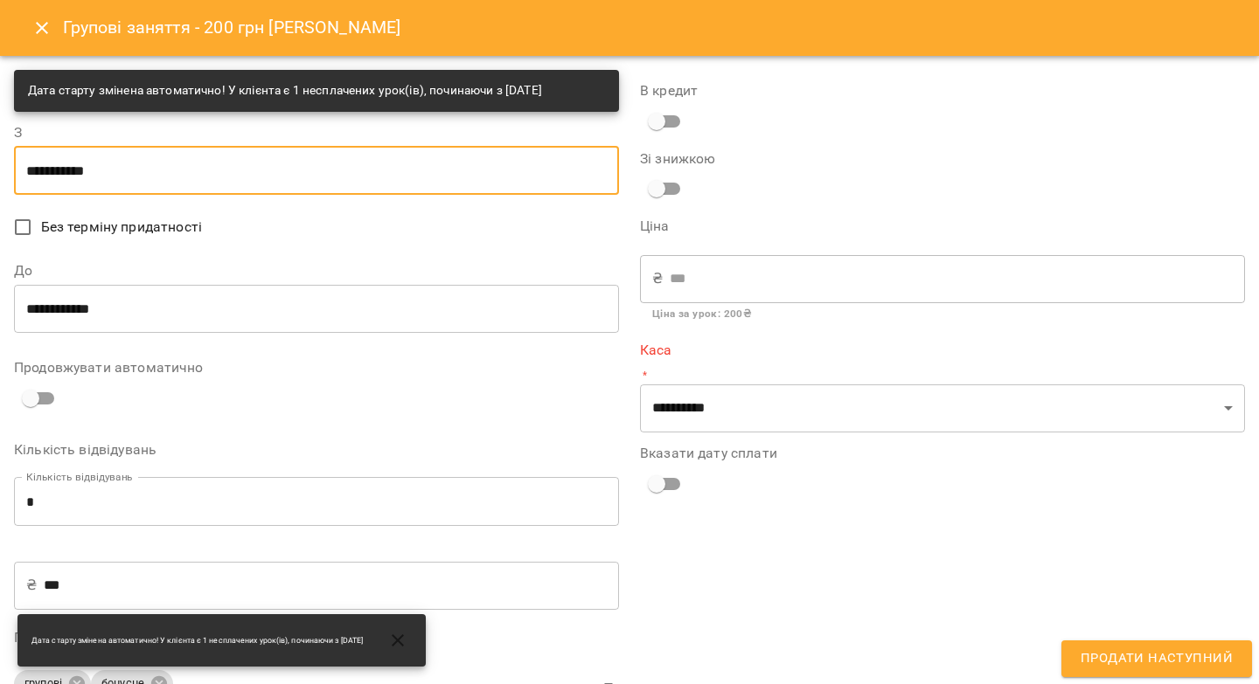
click at [132, 168] on input "**********" at bounding box center [316, 170] width 605 height 49
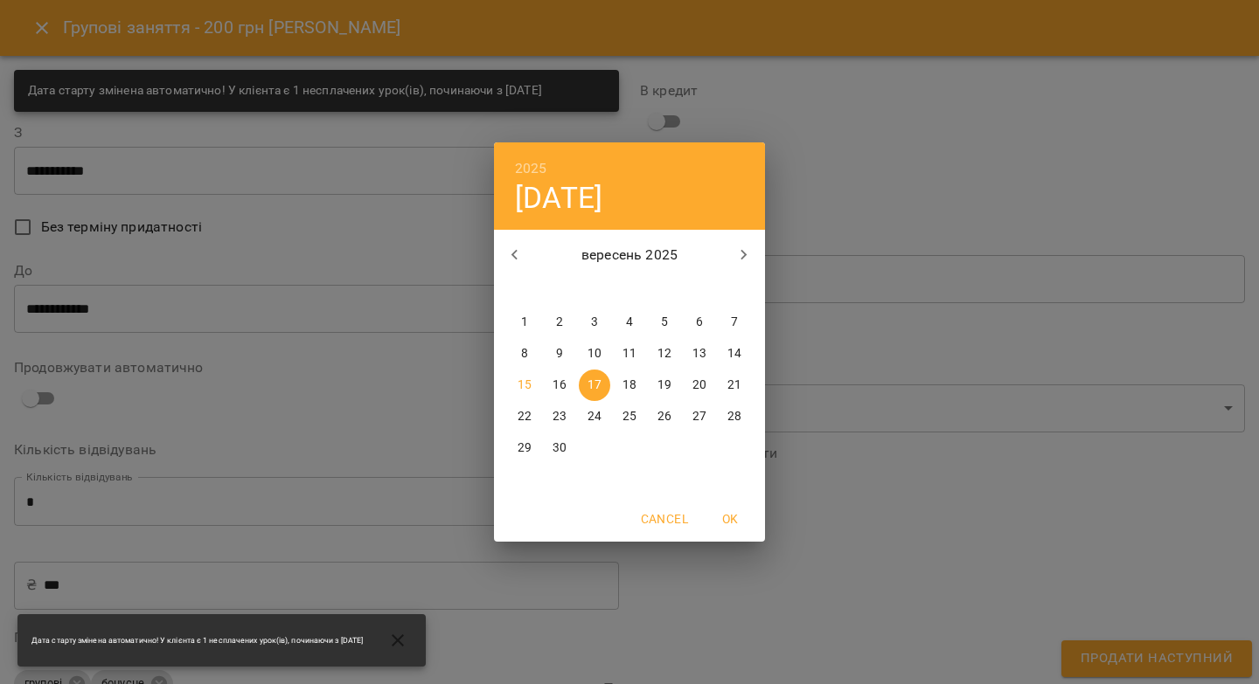
click at [177, 318] on div "2025 ср, вер 17 вересень 2025 пн вт ср чт пт сб нд 1 2 3 4 5 6 7 8 9 10 11 12 1…" at bounding box center [629, 342] width 1259 height 684
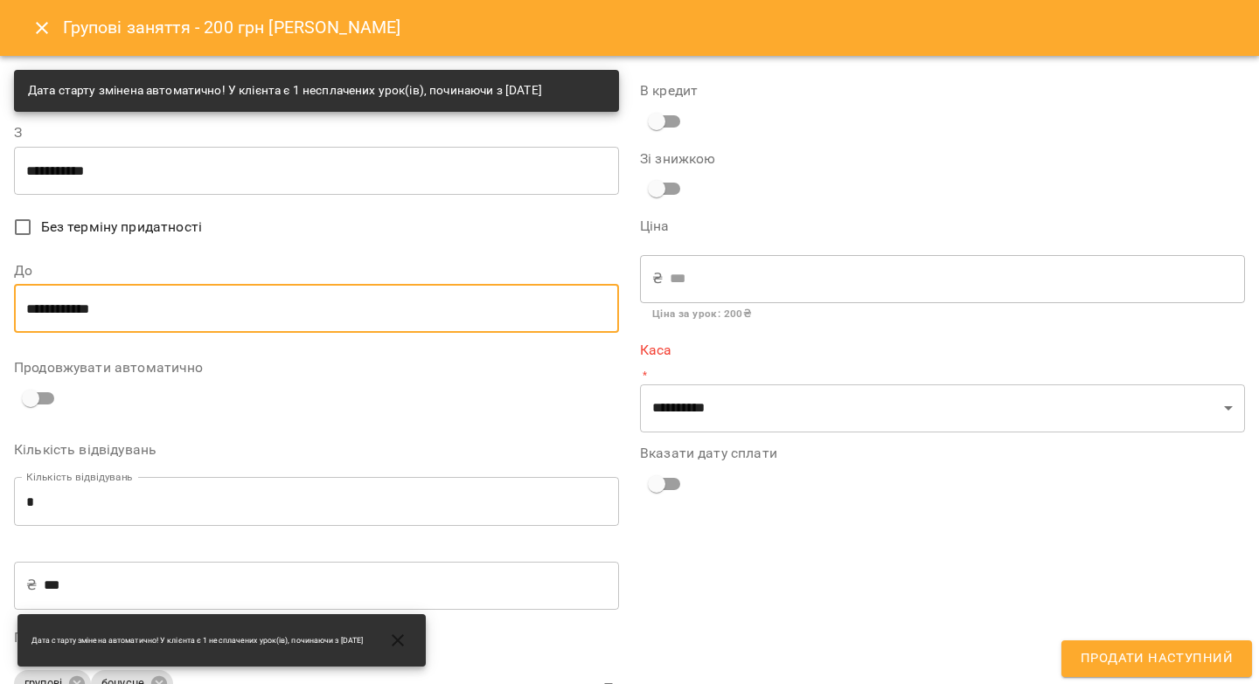
click at [173, 304] on input "**********" at bounding box center [316, 308] width 605 height 49
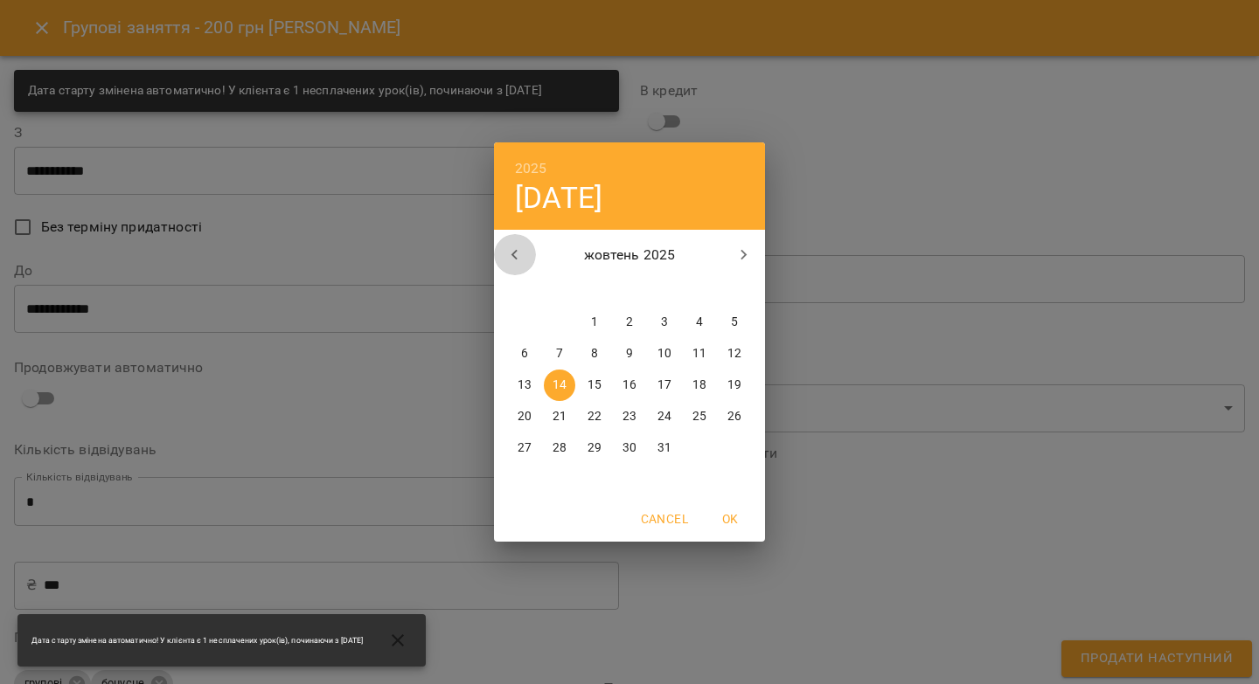
click at [518, 253] on icon "button" at bounding box center [514, 255] width 21 height 21
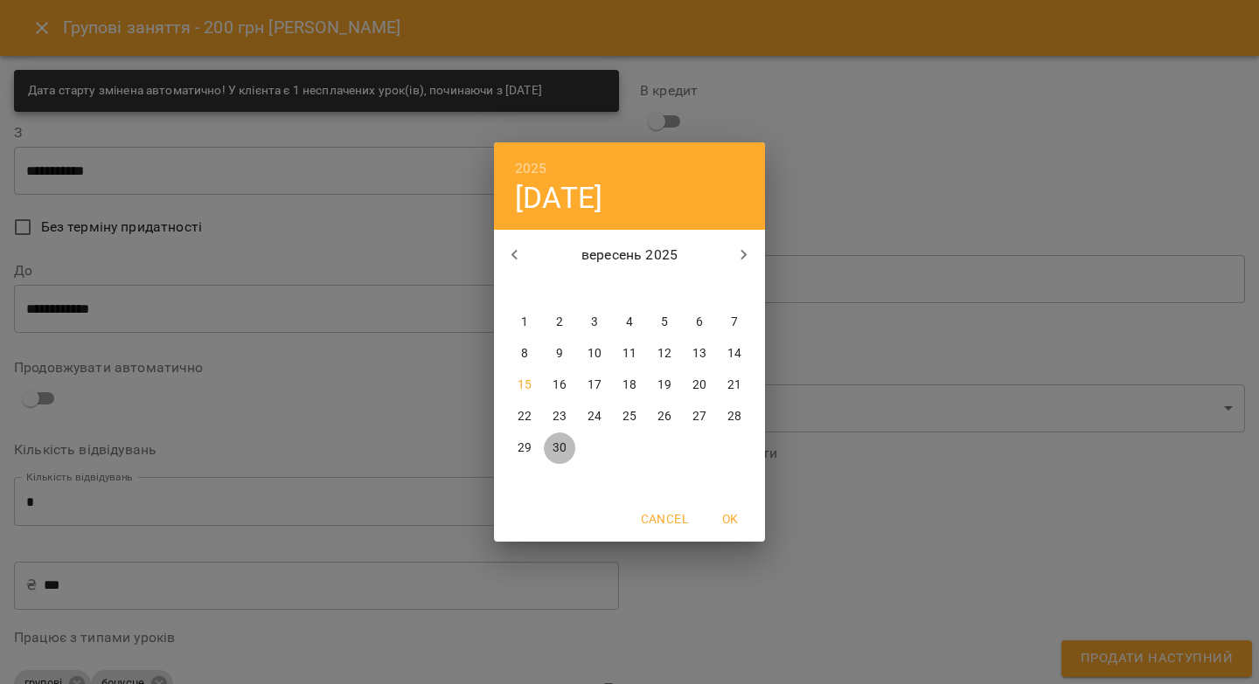
click at [565, 448] on p "30" at bounding box center [559, 448] width 14 height 17
type input "**********"
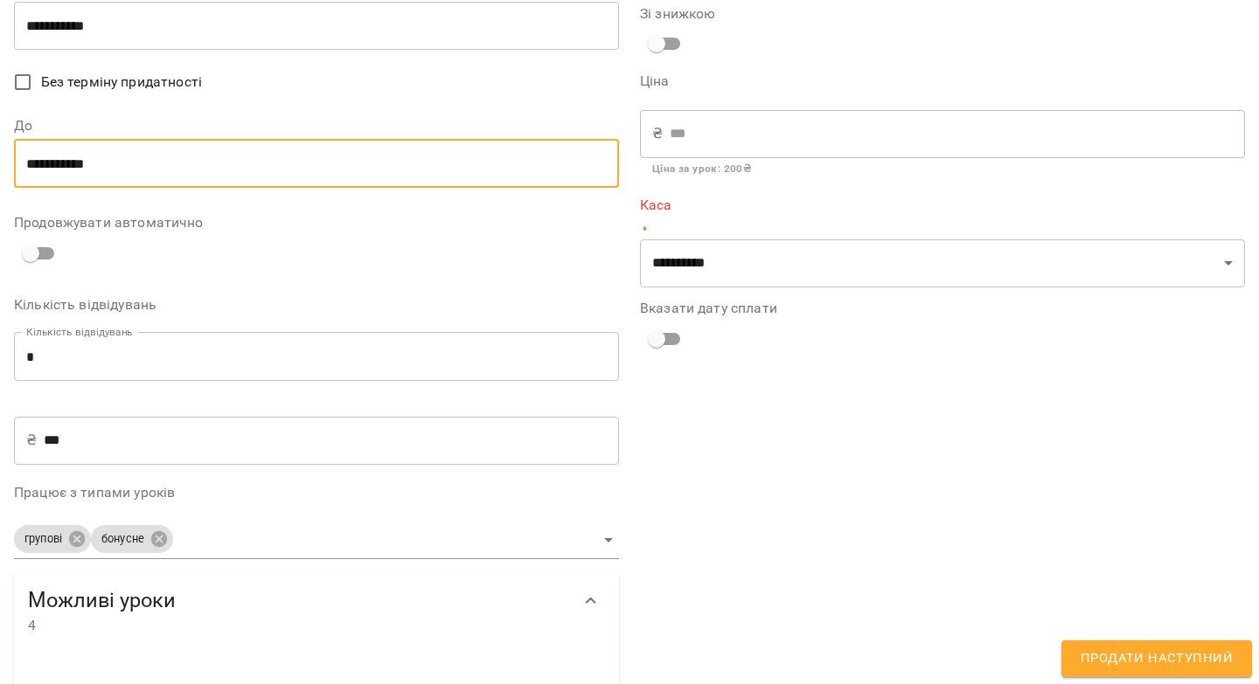
scroll to position [229, 0]
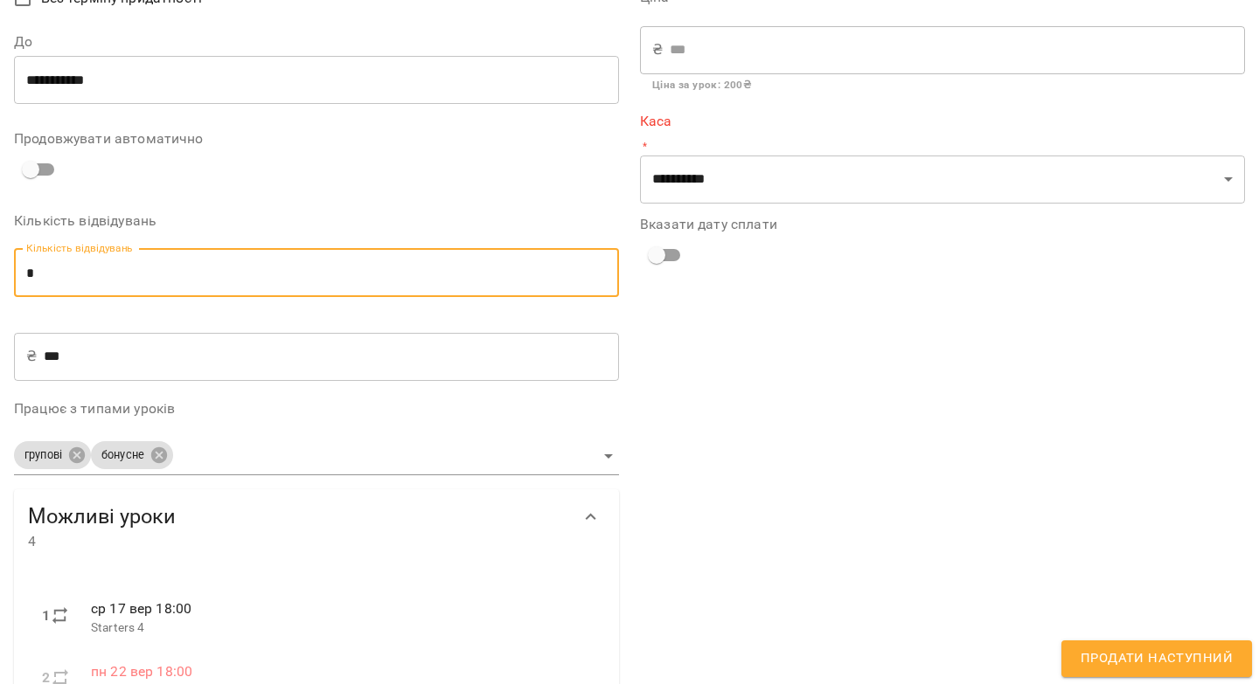
drag, startPoint x: 88, startPoint y: 274, endPoint x: 10, endPoint y: 275, distance: 78.7
click at [10, 275] on div "**********" at bounding box center [316, 352] width 626 height 1044
type input "*"
type input "***"
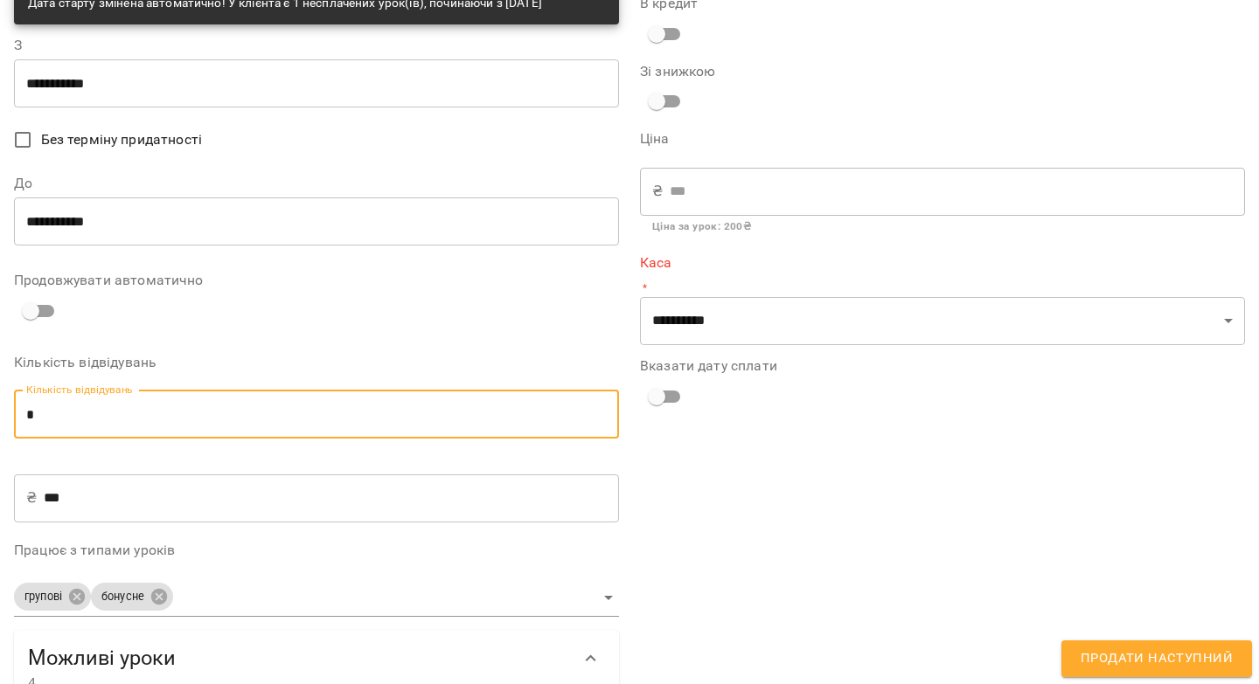
scroll to position [0, 0]
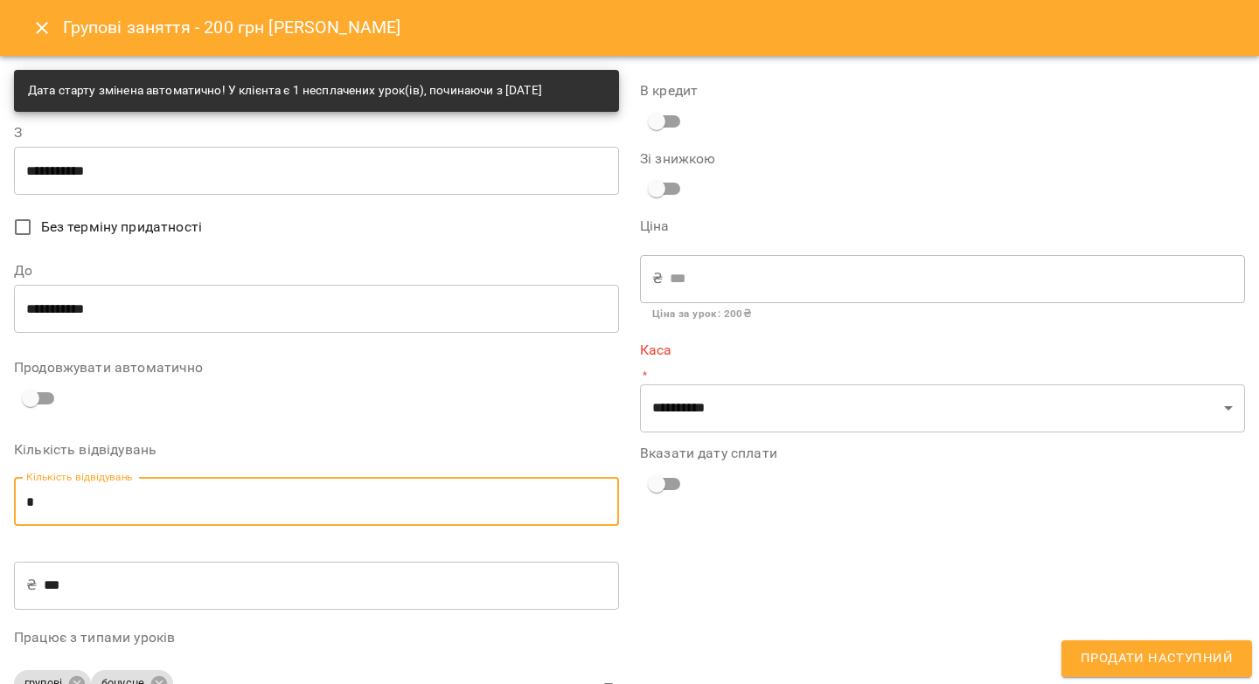
type input "*"
click at [36, 28] on icon "Close" at bounding box center [41, 27] width 21 height 21
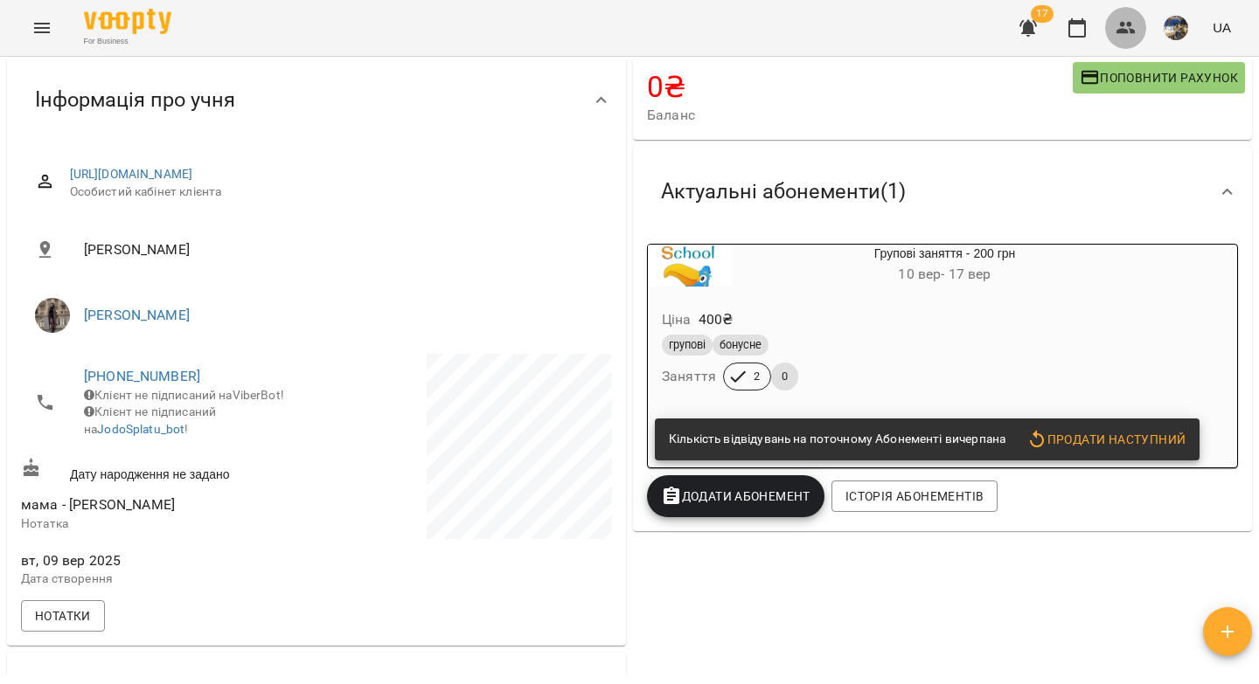
click at [1133, 30] on icon "button" at bounding box center [1125, 28] width 19 height 12
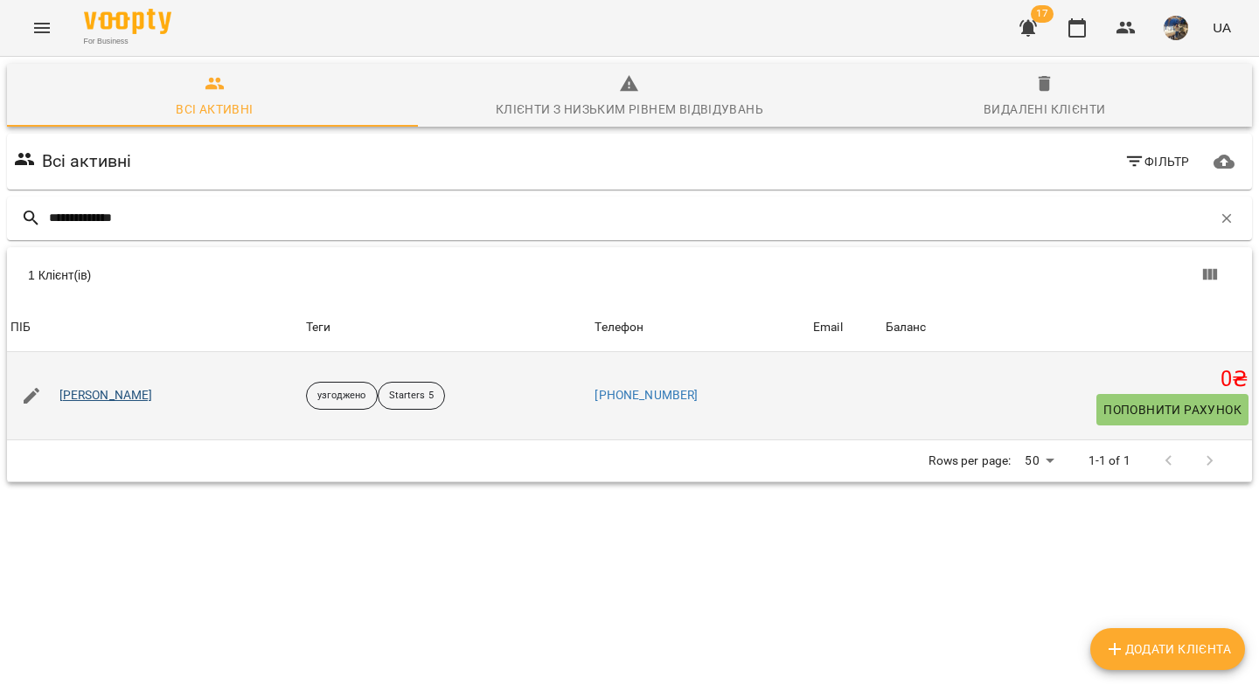
type input "**********"
click at [101, 399] on link "[PERSON_NAME]" at bounding box center [106, 395] width 94 height 17
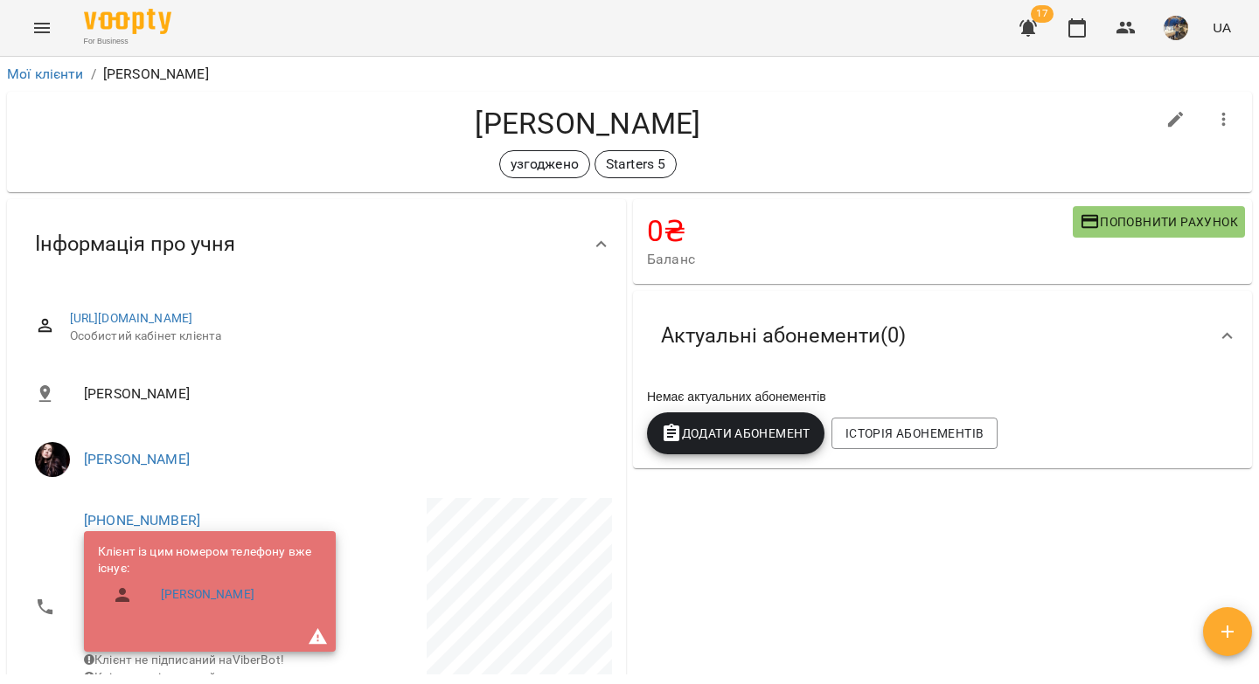
click at [719, 428] on span "Додати Абонемент" at bounding box center [735, 433] width 149 height 21
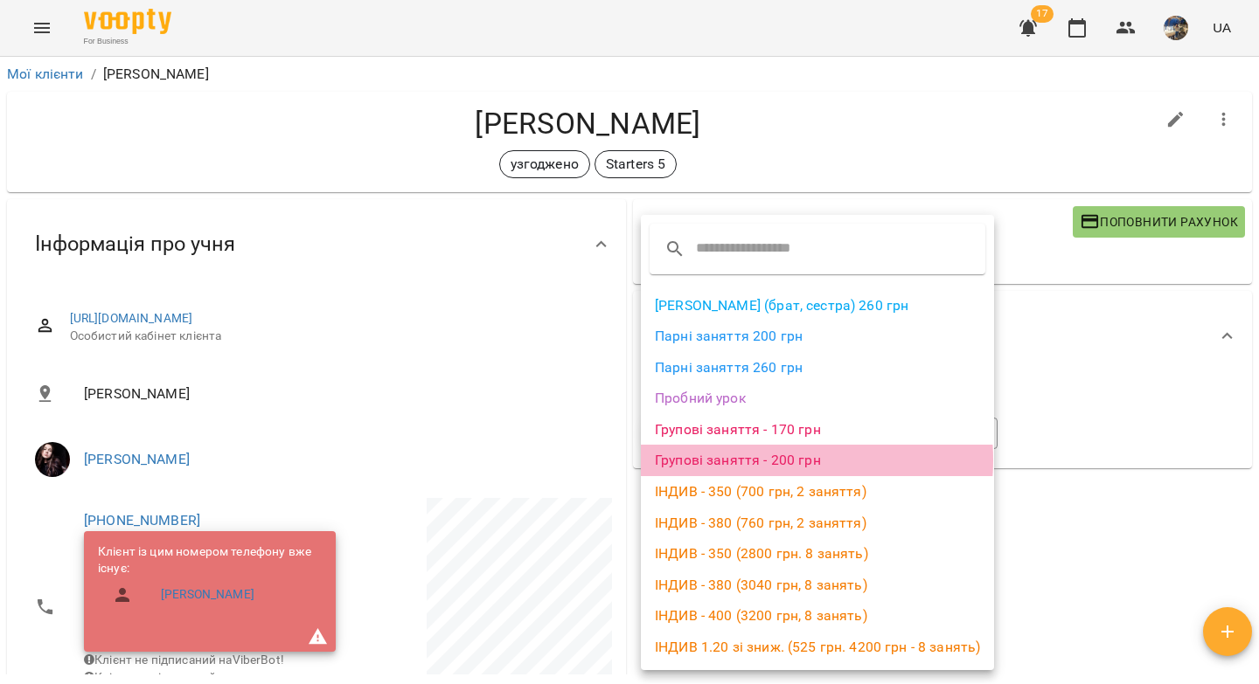
click at [763, 460] on li "Групові заняття - 200 грн" at bounding box center [817, 460] width 353 height 31
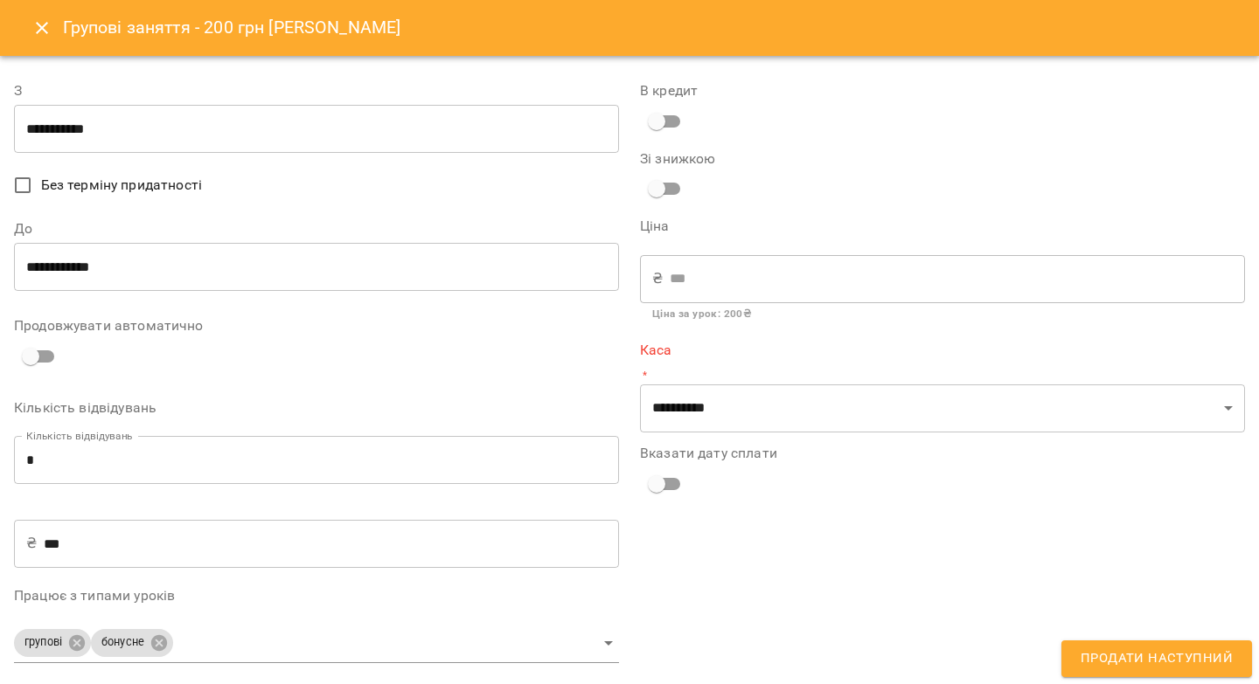
type input "**********"
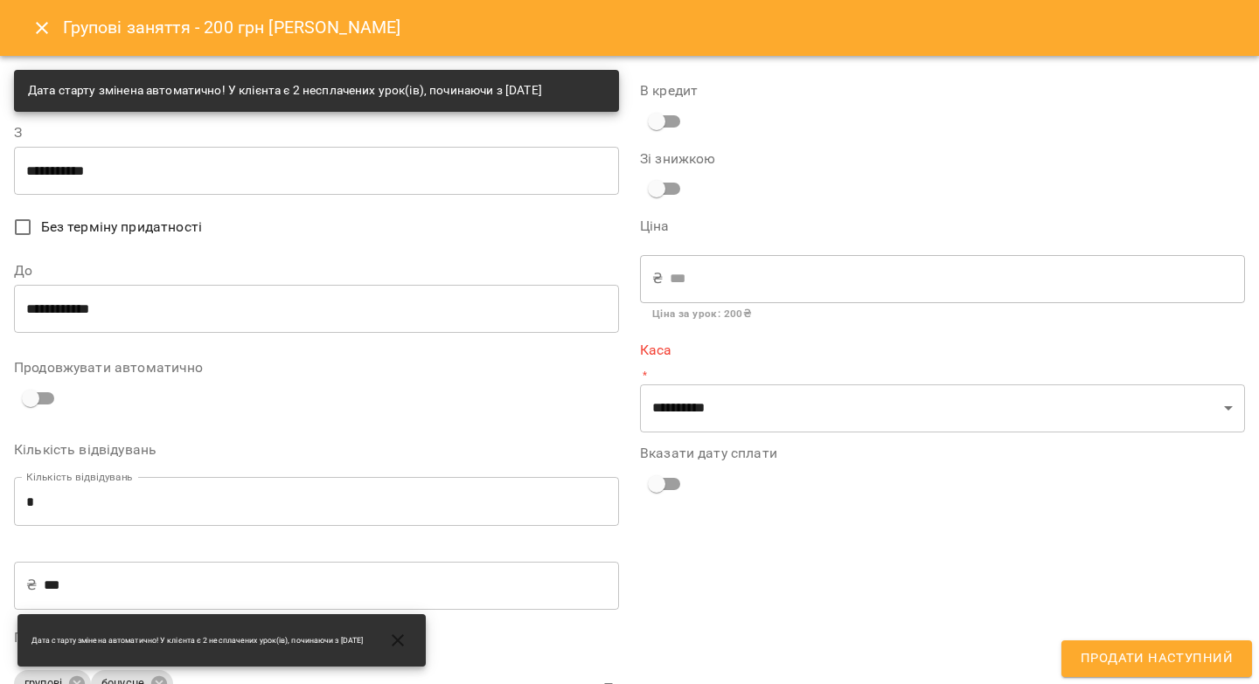
click at [154, 316] on input "**********" at bounding box center [316, 308] width 605 height 49
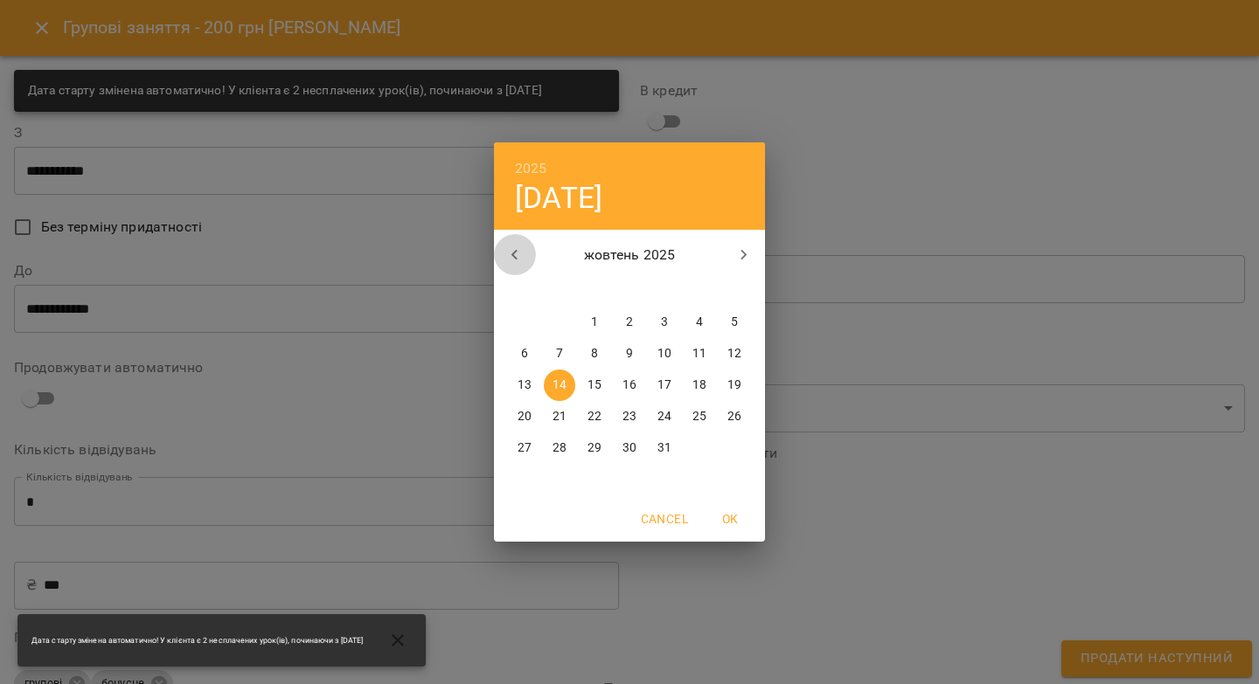
click at [517, 249] on icon "button" at bounding box center [514, 255] width 21 height 21
click at [559, 447] on p "30" at bounding box center [559, 448] width 14 height 17
type input "**********"
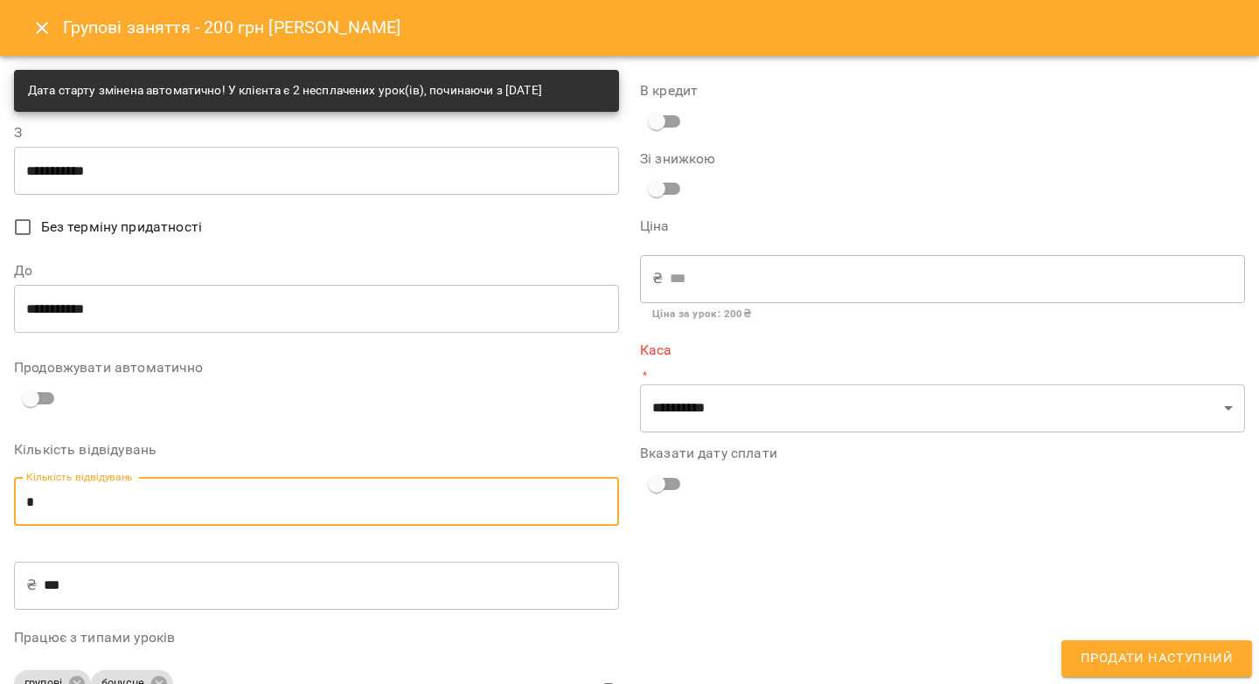
drag, startPoint x: 46, startPoint y: 505, endPoint x: 17, endPoint y: 507, distance: 28.9
click at [17, 507] on input "*" at bounding box center [316, 501] width 605 height 49
type input "*"
type input "****"
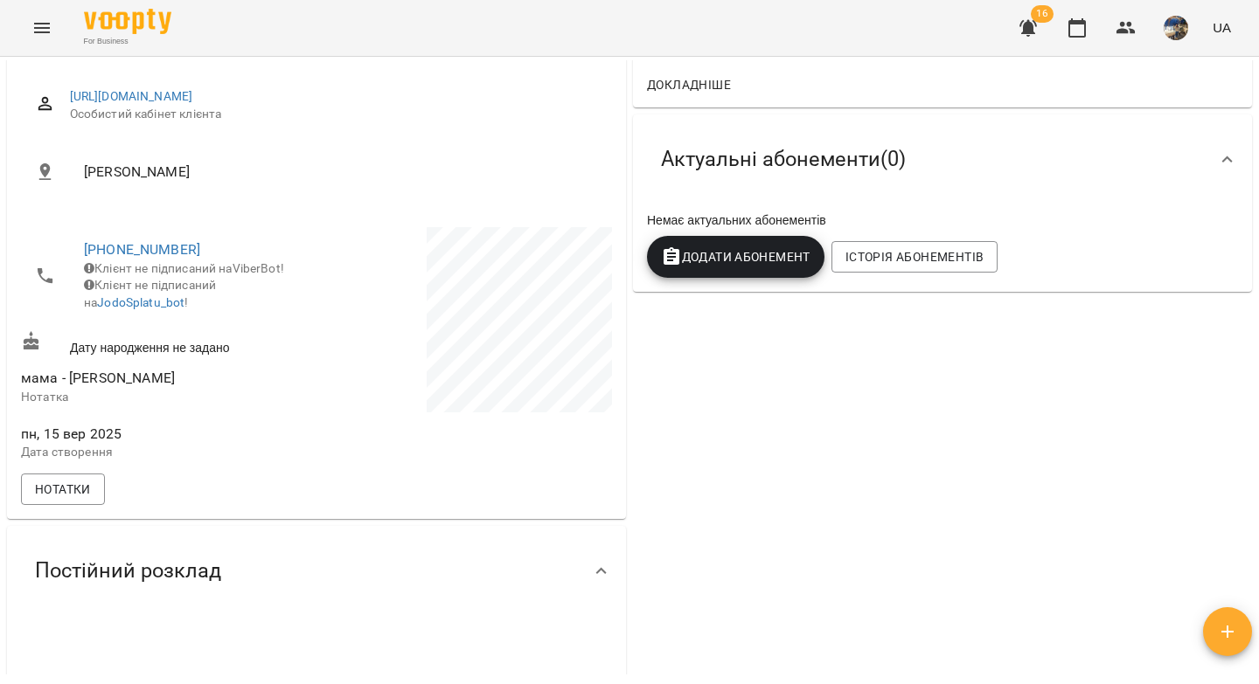
scroll to position [275, 0]
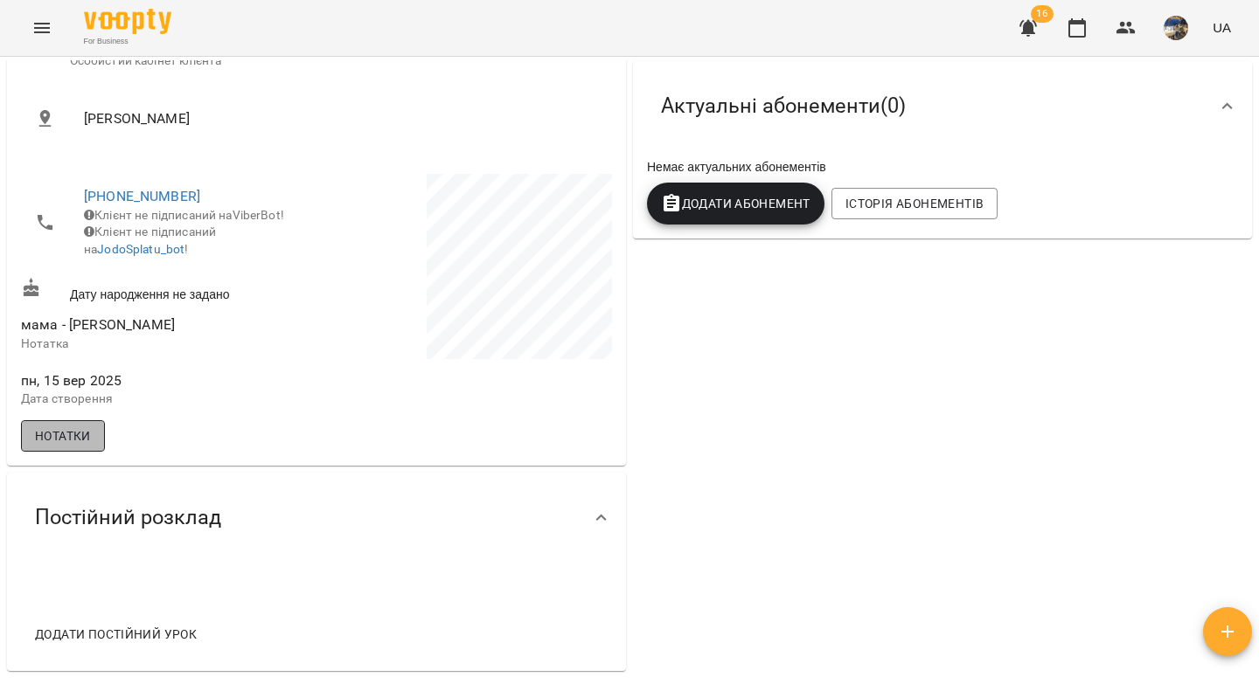
click at [66, 447] on span "Нотатки" at bounding box center [63, 436] width 56 height 21
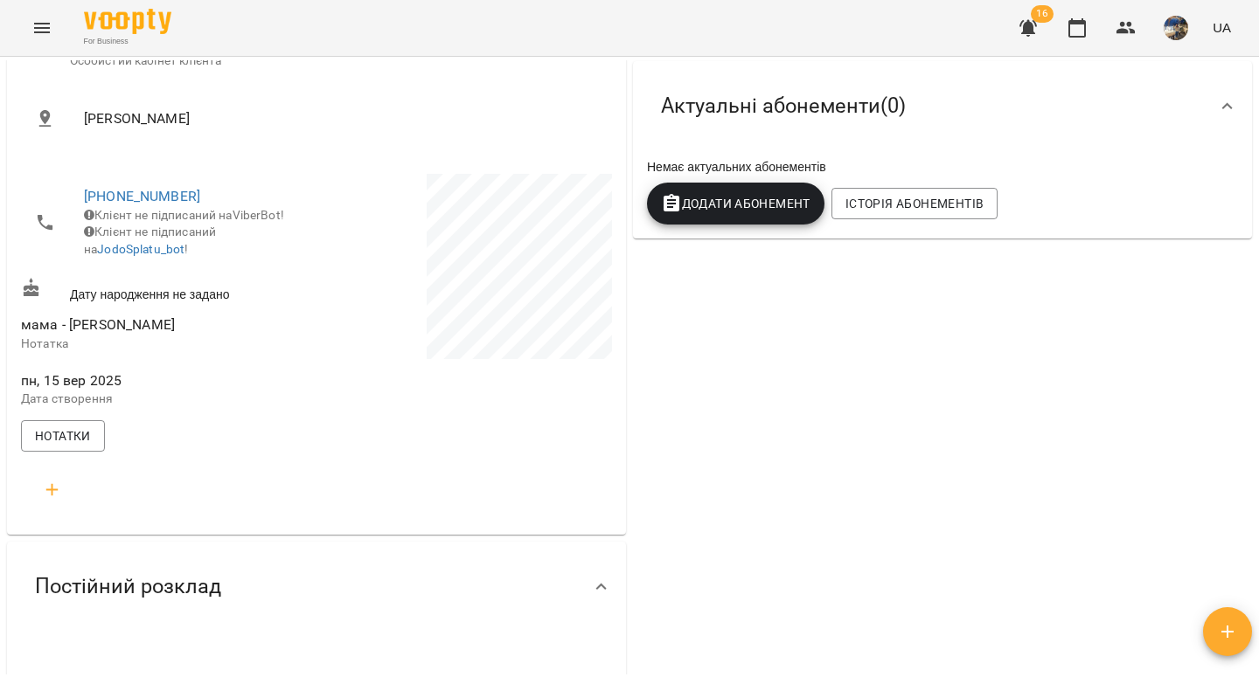
click at [54, 501] on icon "button" at bounding box center [52, 490] width 21 height 21
click at [87, 572] on input "text" at bounding box center [128, 560] width 138 height 28
type input "***"
click at [94, 663] on div "*" at bounding box center [128, 649] width 138 height 28
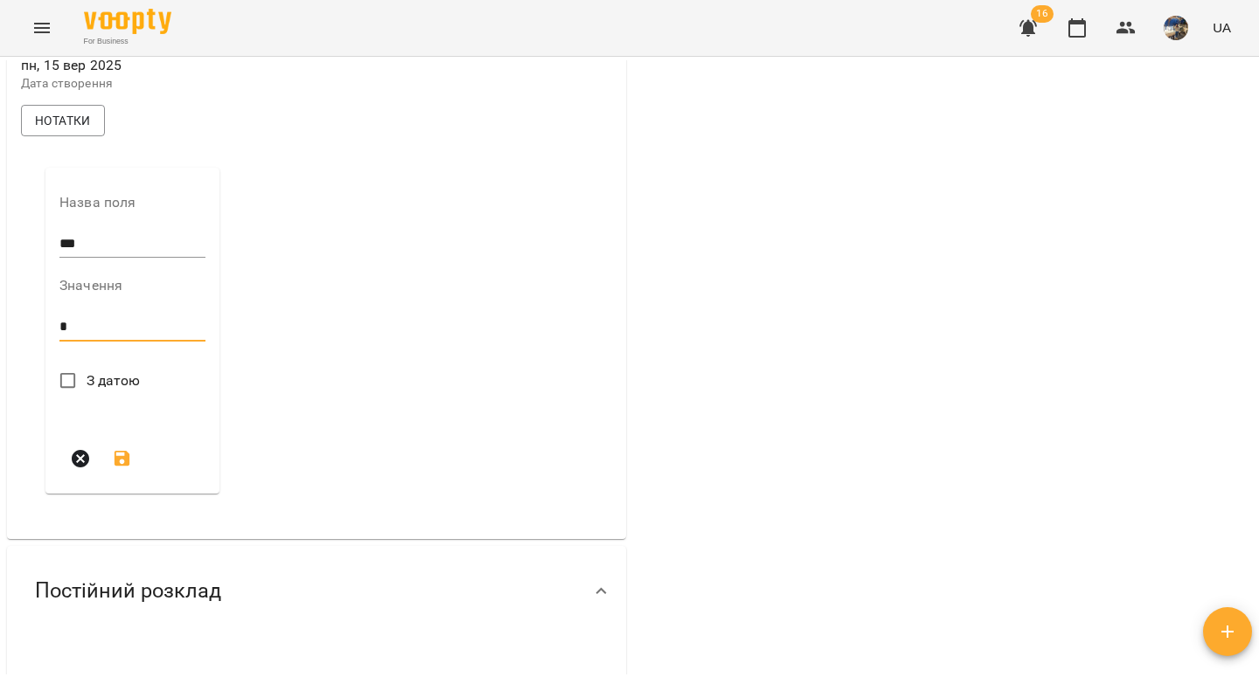
type textarea "*"
click at [129, 469] on icon "submit" at bounding box center [122, 458] width 21 height 21
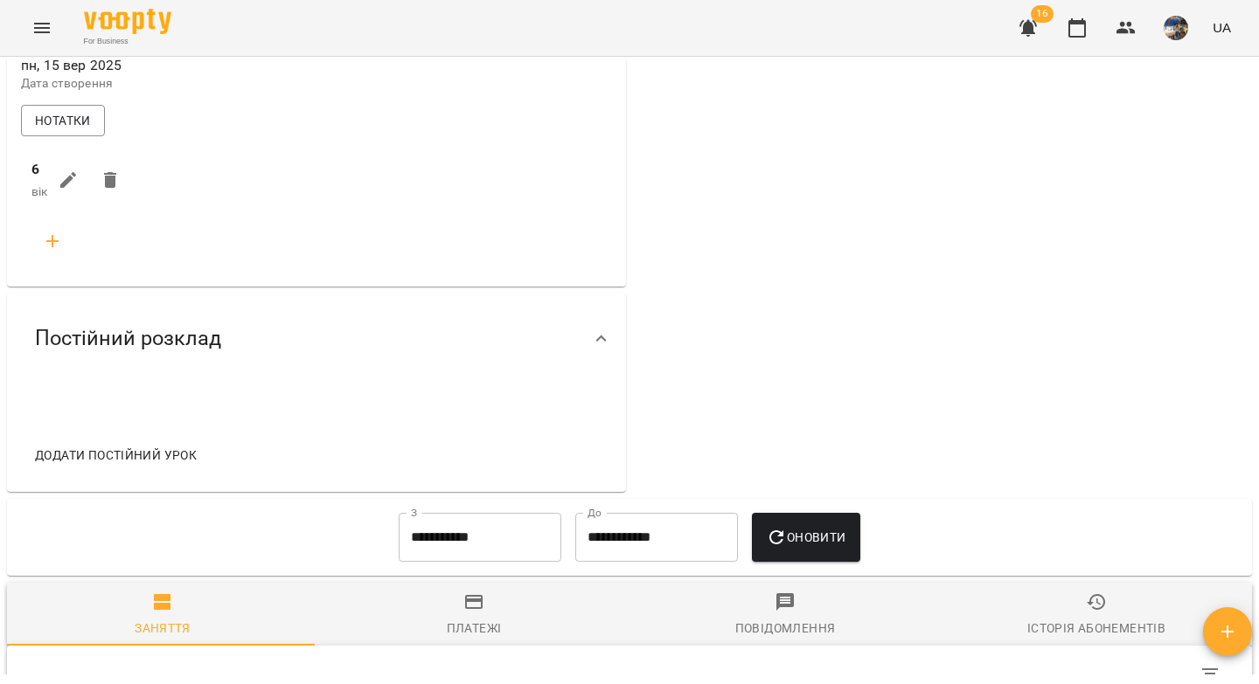
click at [59, 248] on icon "button" at bounding box center [52, 241] width 21 height 21
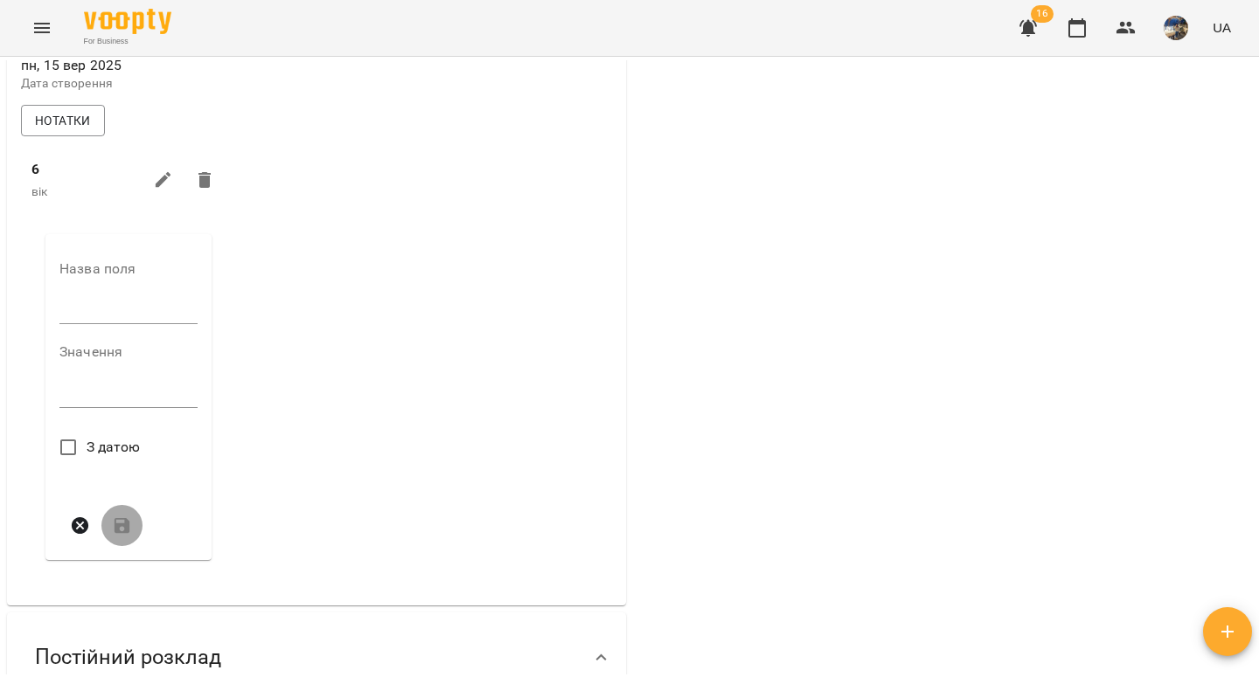
click at [109, 318] on input "text" at bounding box center [128, 311] width 138 height 28
type input "****"
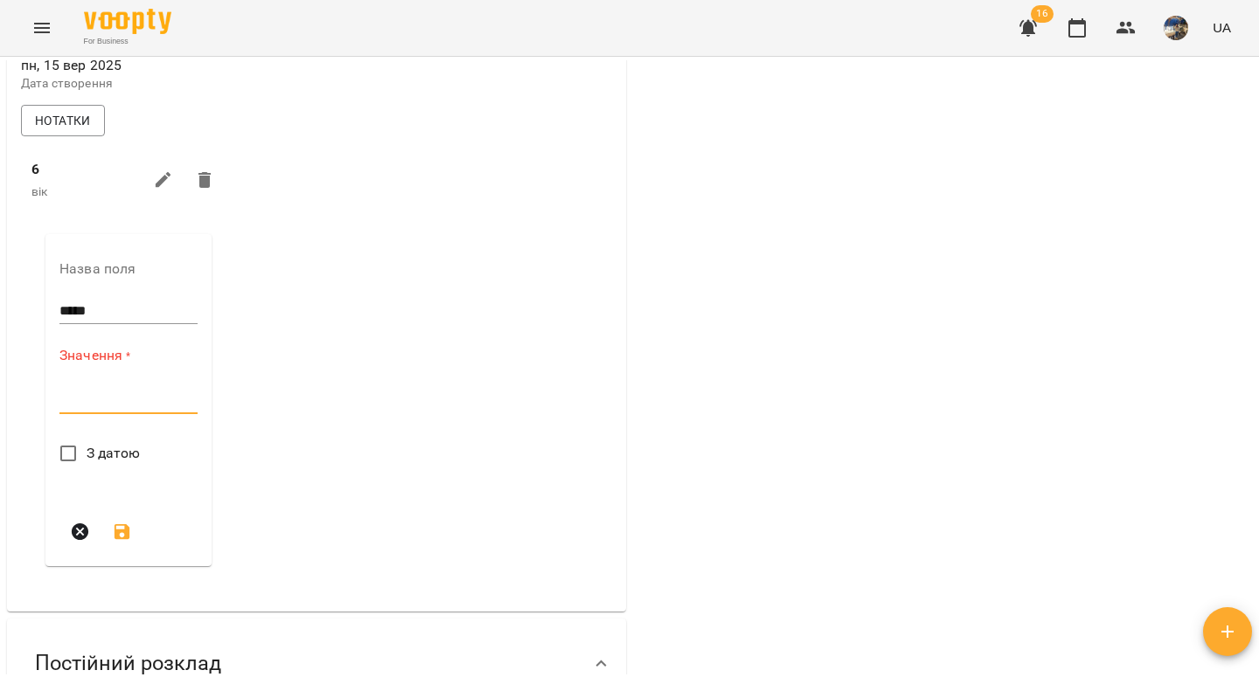
click at [111, 408] on textarea at bounding box center [128, 400] width 138 height 17
paste textarea "**********"
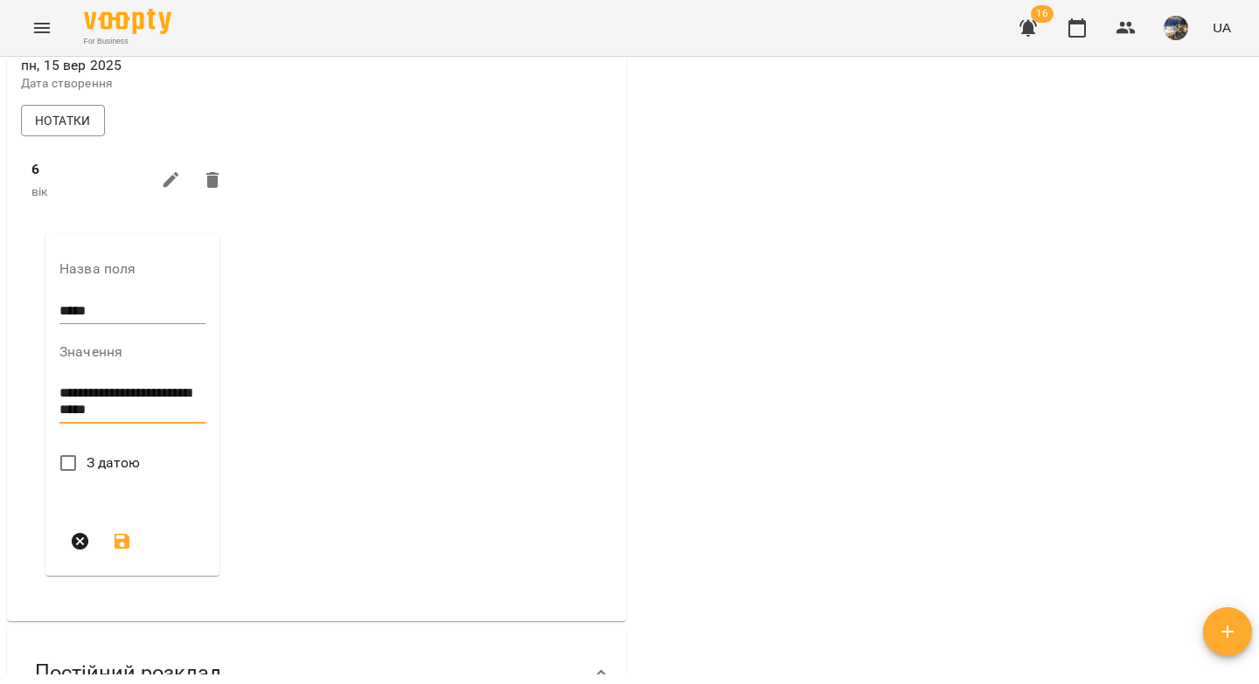
type textarea "**********"
click at [116, 550] on icon "submit" at bounding box center [123, 542] width 16 height 16
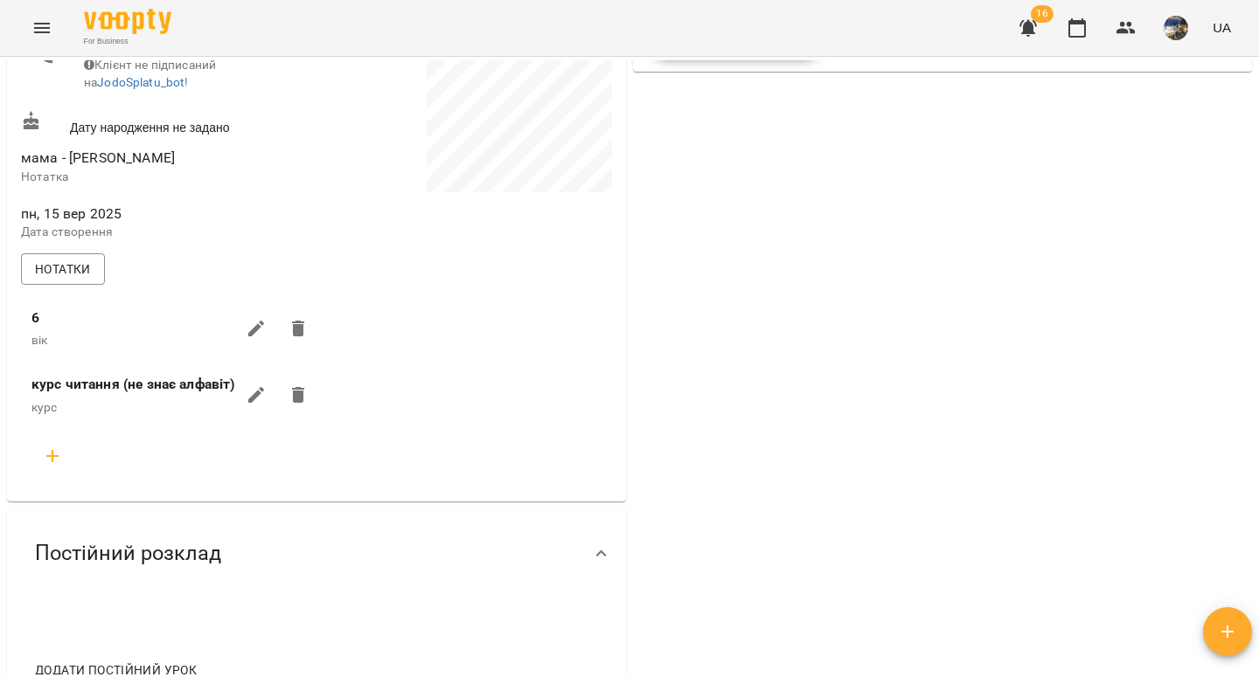
scroll to position [264, 0]
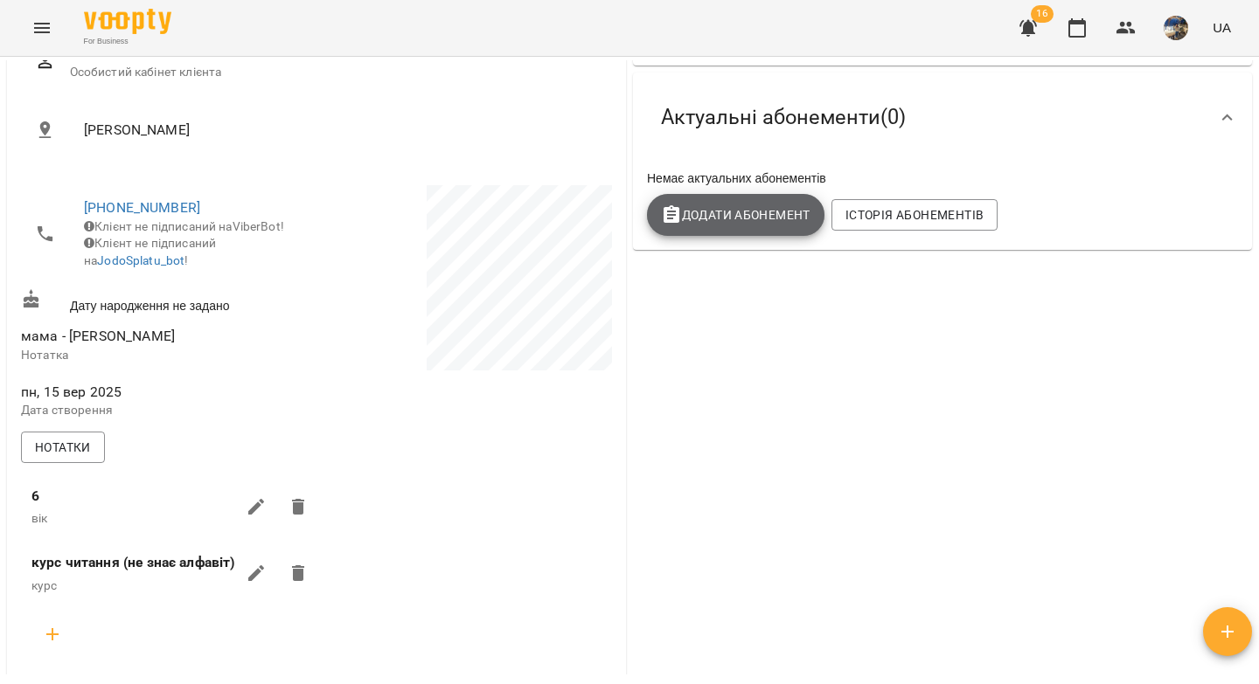
click at [706, 218] on span "Додати Абонемент" at bounding box center [735, 215] width 149 height 21
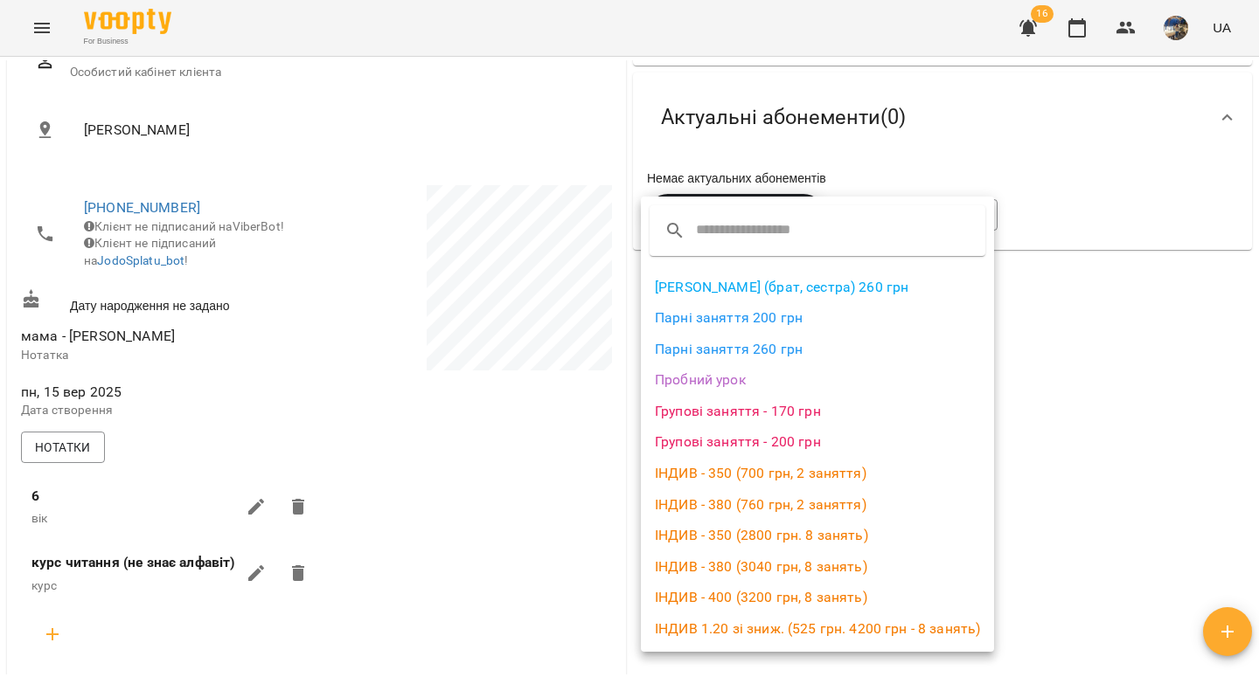
click at [913, 138] on div at bounding box center [629, 342] width 1259 height 684
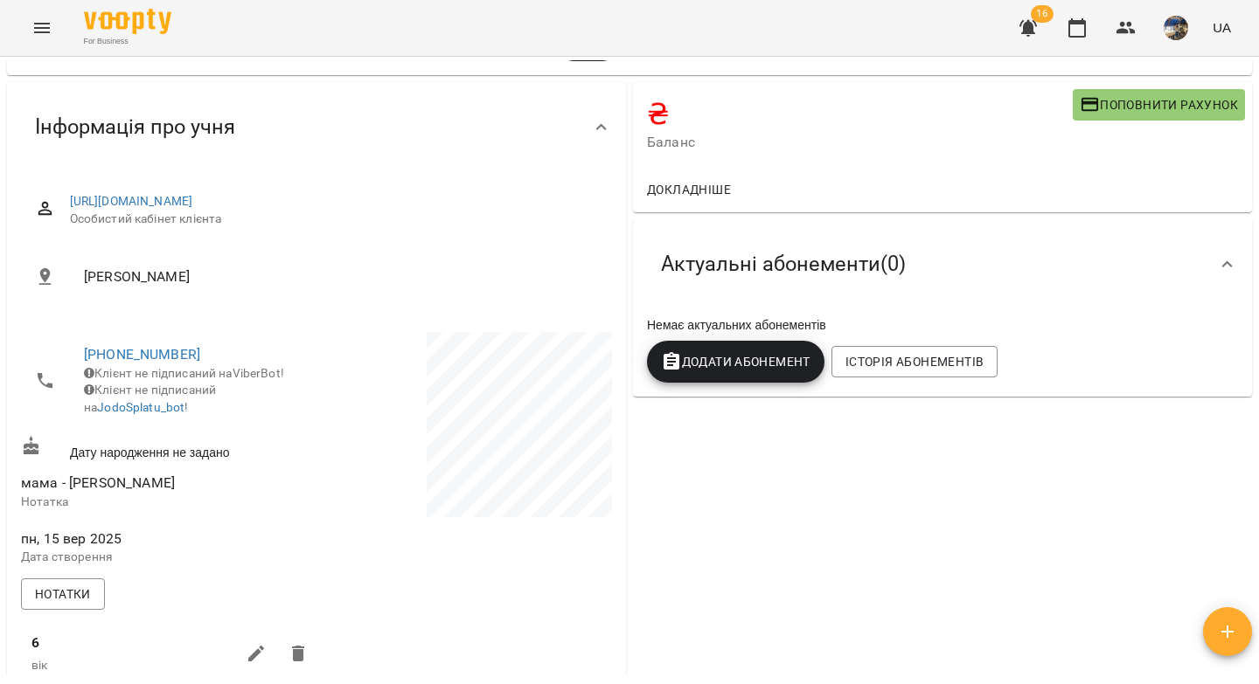
scroll to position [0, 0]
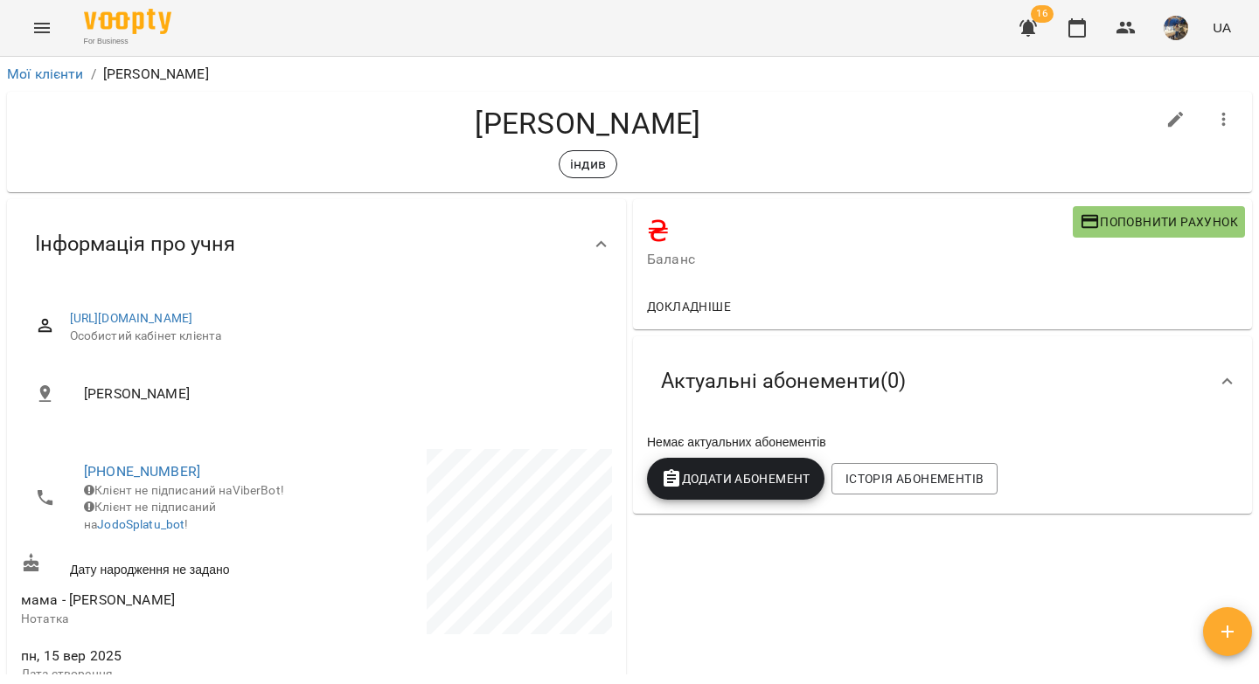
click at [1133, 215] on span "Поповнити рахунок" at bounding box center [1159, 222] width 158 height 21
select select "****"
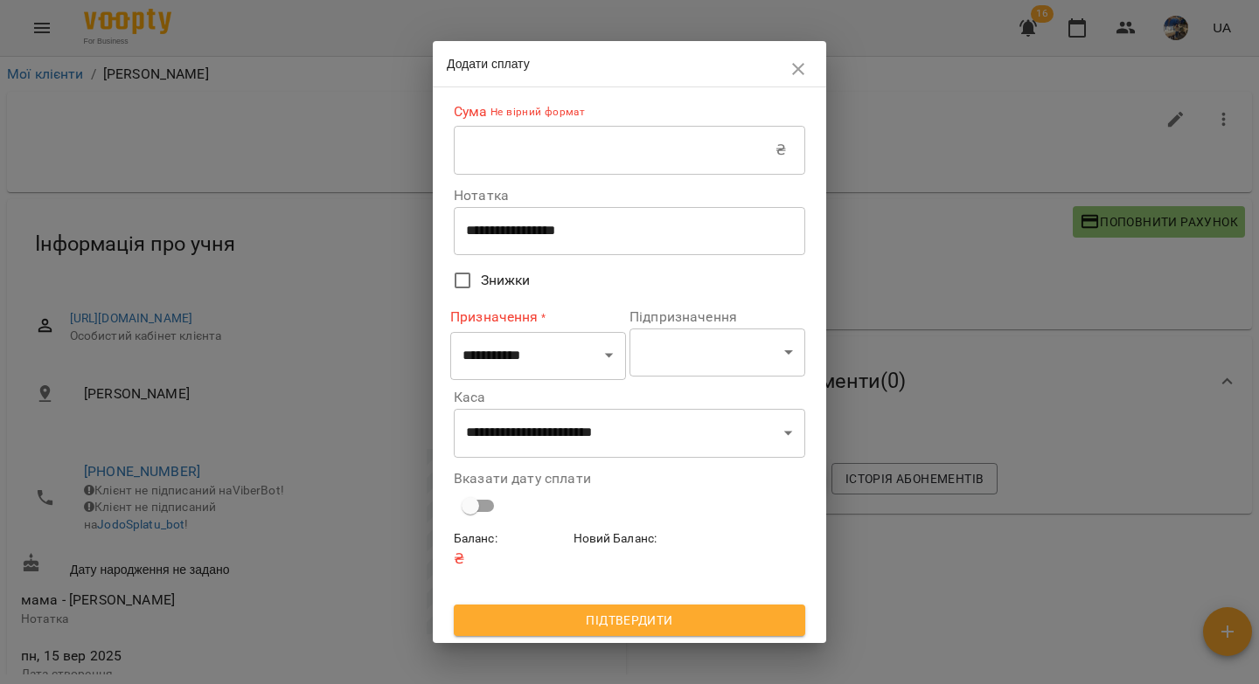
click at [512, 159] on input "text" at bounding box center [615, 150] width 322 height 49
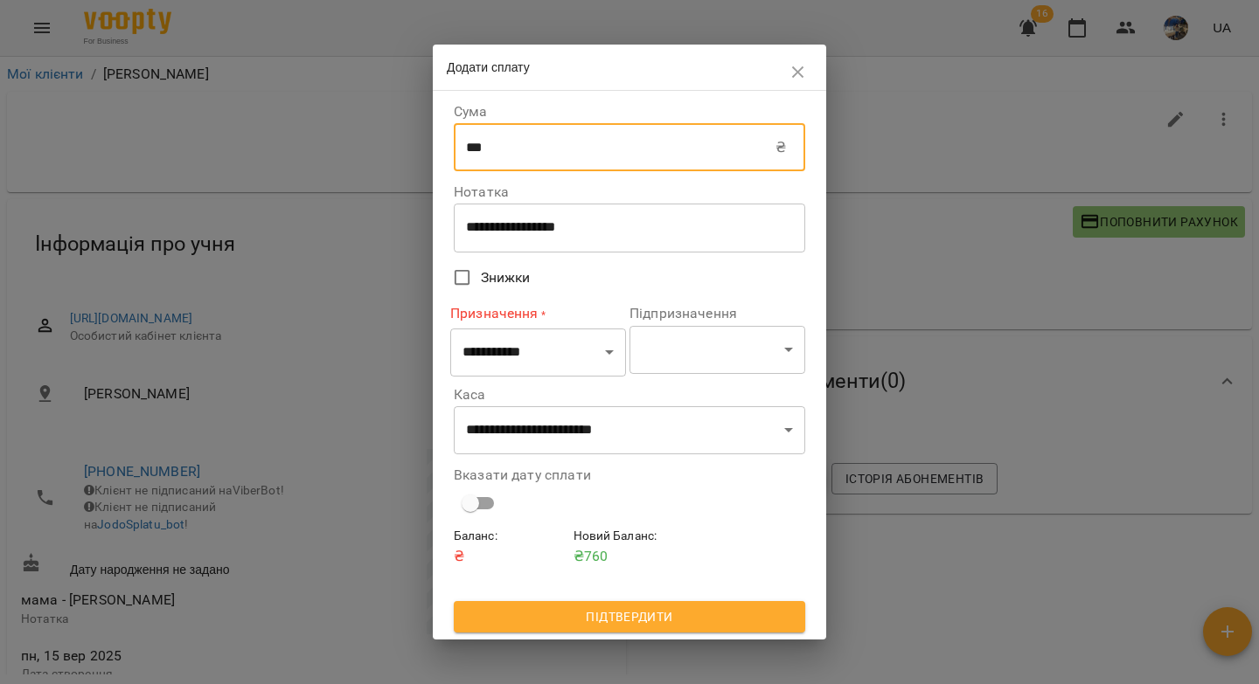
type input "***"
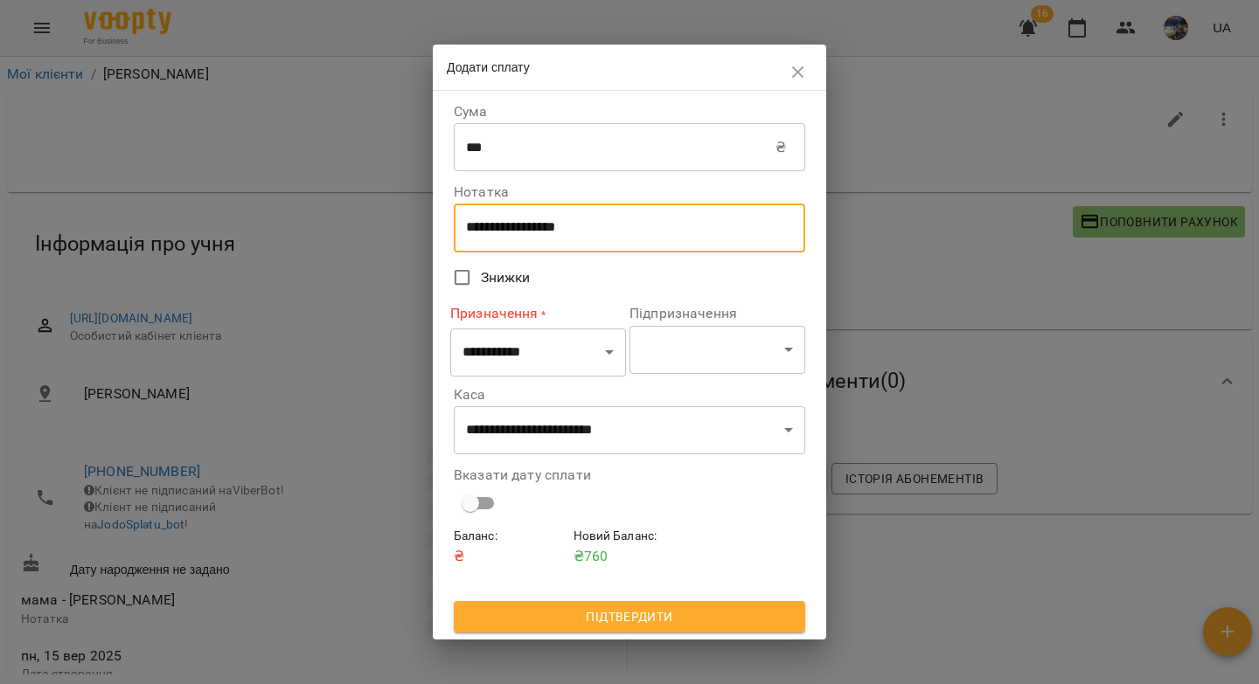
click at [510, 232] on textarea "**********" at bounding box center [629, 227] width 327 height 17
click at [480, 228] on textarea "**********" at bounding box center [629, 227] width 327 height 17
click at [530, 353] on select "**********" at bounding box center [538, 353] width 176 height 49
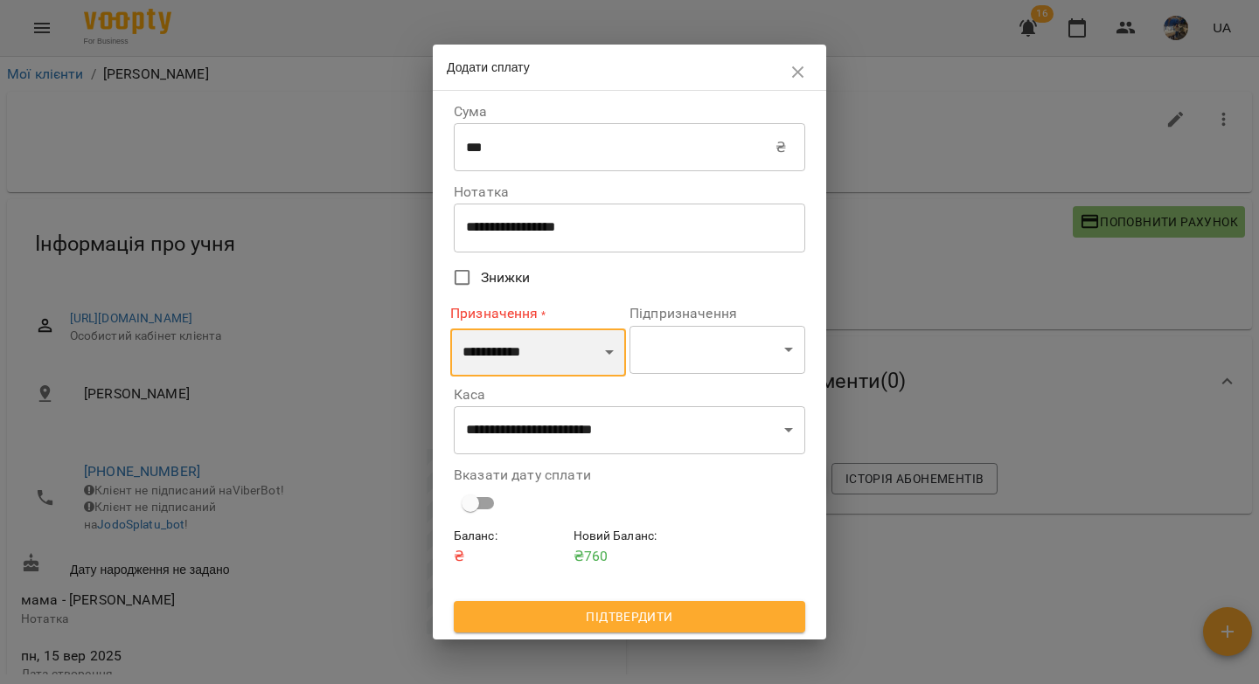
select select "*********"
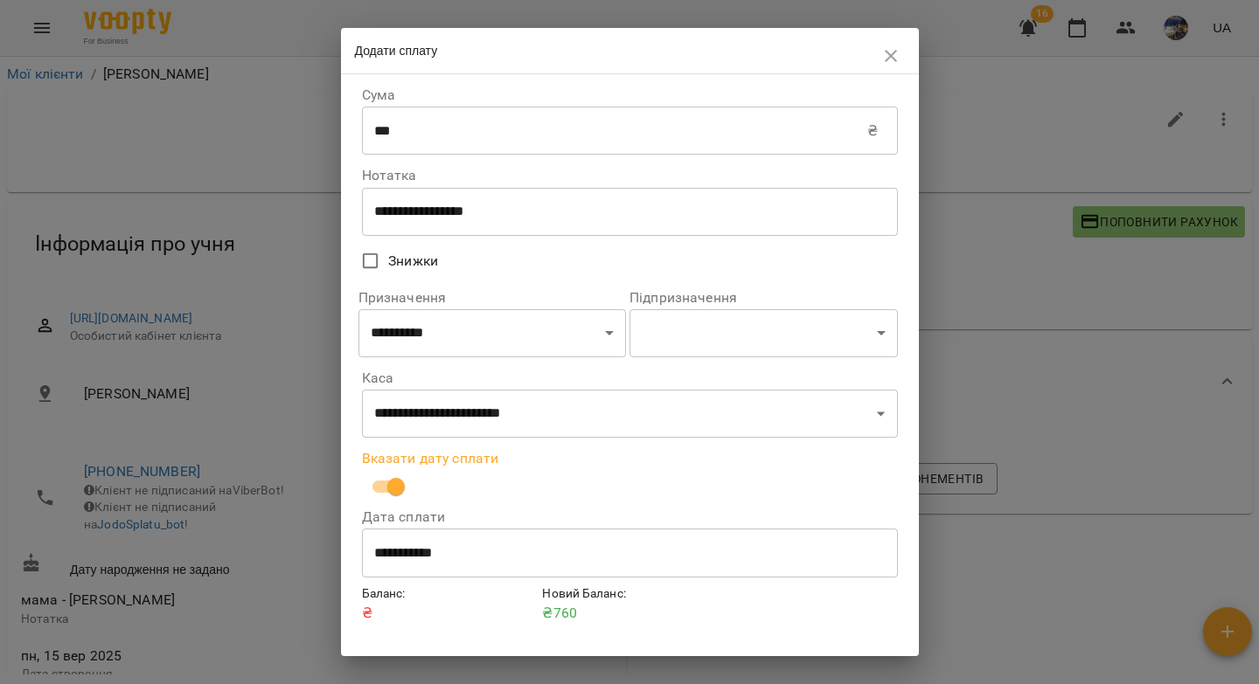
scroll to position [44, 0]
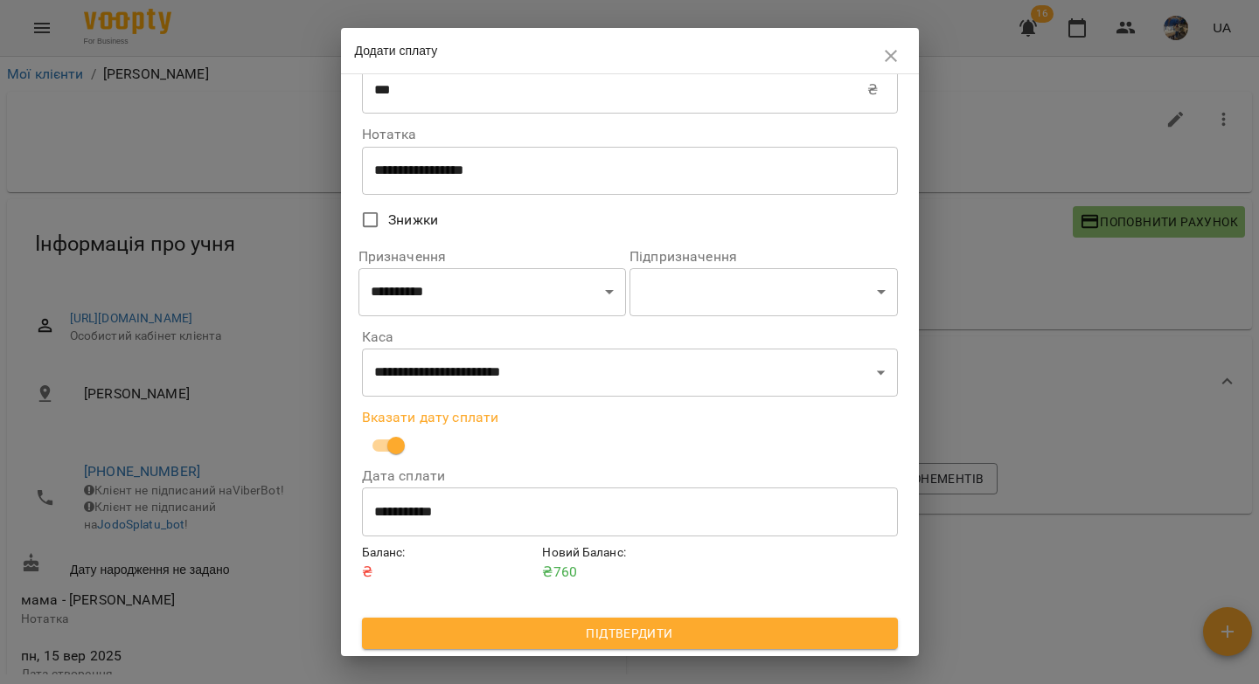
click at [545, 642] on span "Підтвердити" at bounding box center [630, 633] width 508 height 21
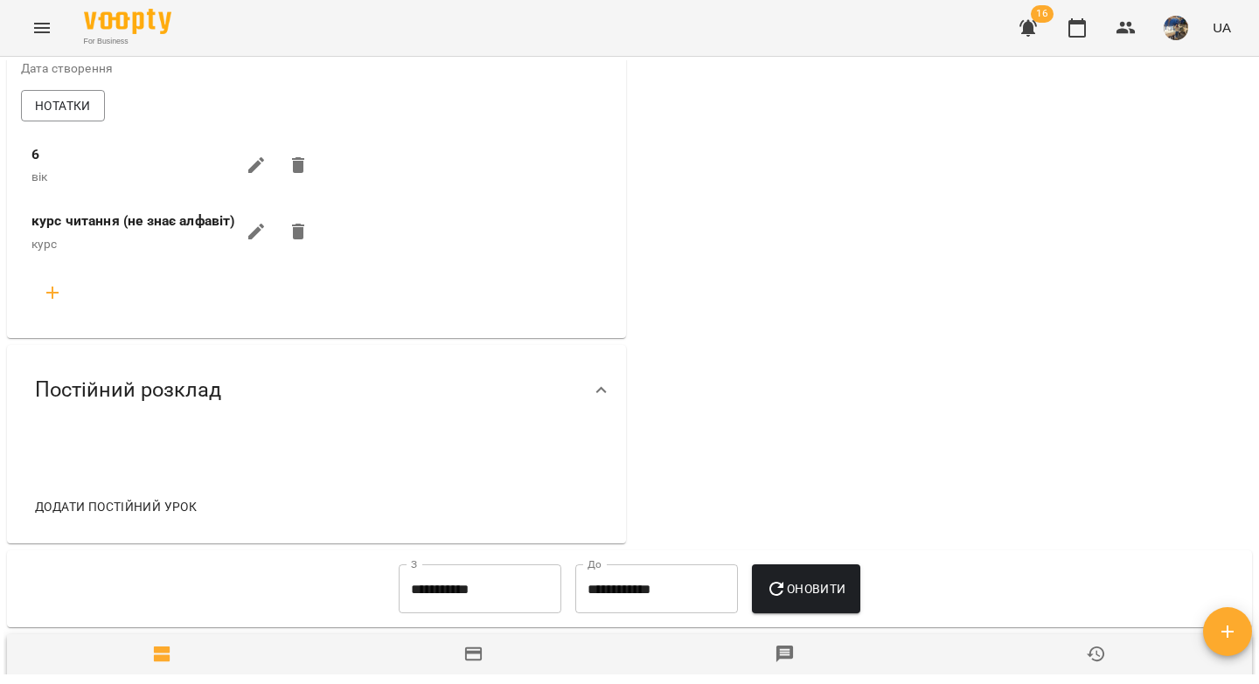
scroll to position [0, 0]
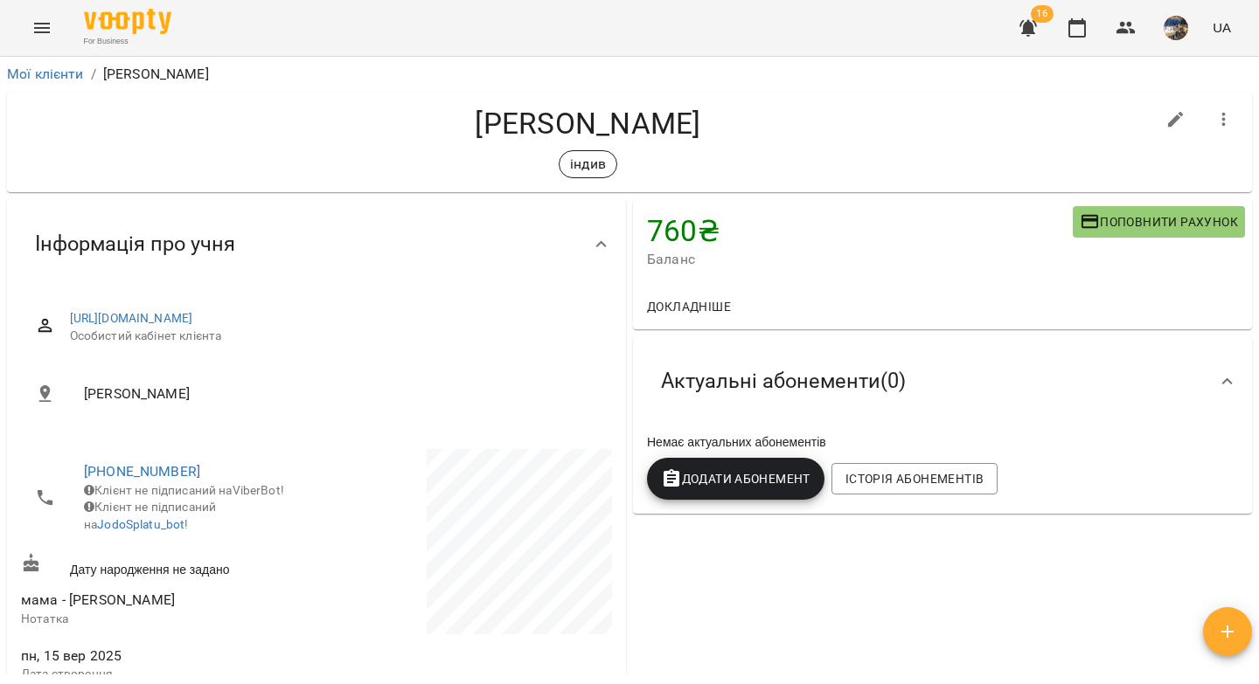
drag, startPoint x: 728, startPoint y: 128, endPoint x: 471, endPoint y: 122, distance: 257.0
click at [471, 122] on h4 "[PERSON_NAME]" at bounding box center [588, 124] width 1134 height 36
copy h4 "[PERSON_NAME]"
click at [177, 316] on link "[URL][DOMAIN_NAME]" at bounding box center [131, 318] width 123 height 14
click at [1073, 24] on icon "button" at bounding box center [1076, 27] width 17 height 19
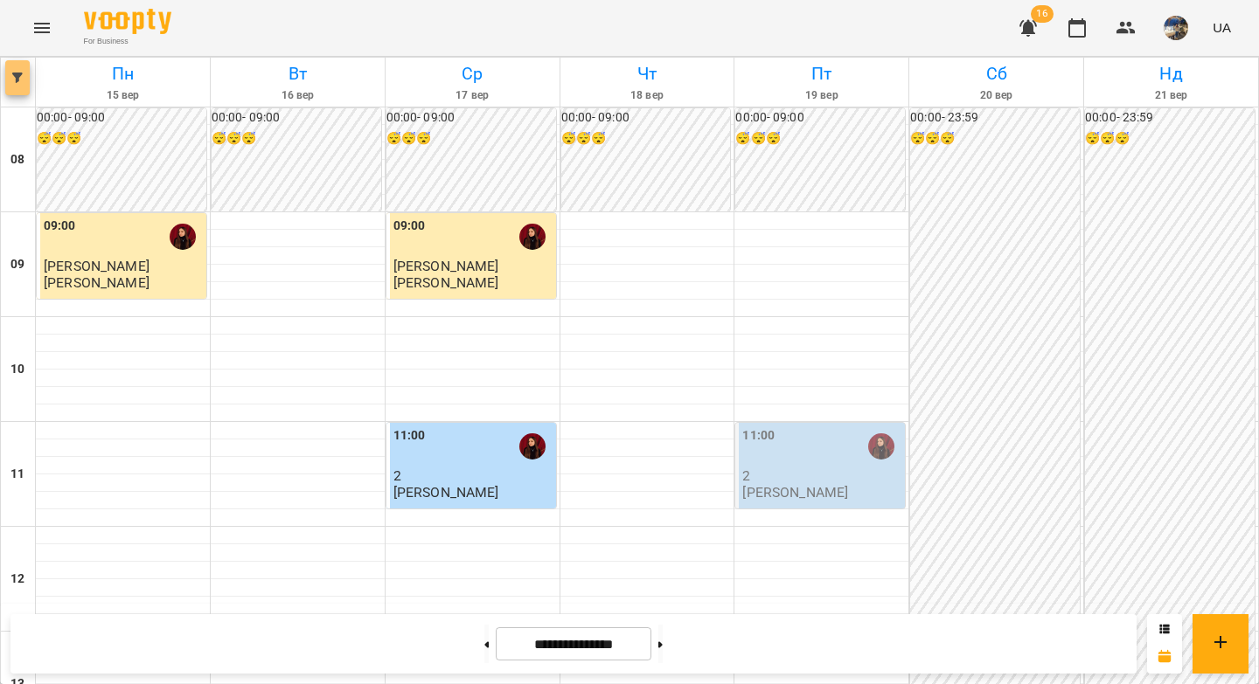
click at [19, 75] on icon "button" at bounding box center [17, 78] width 10 height 10
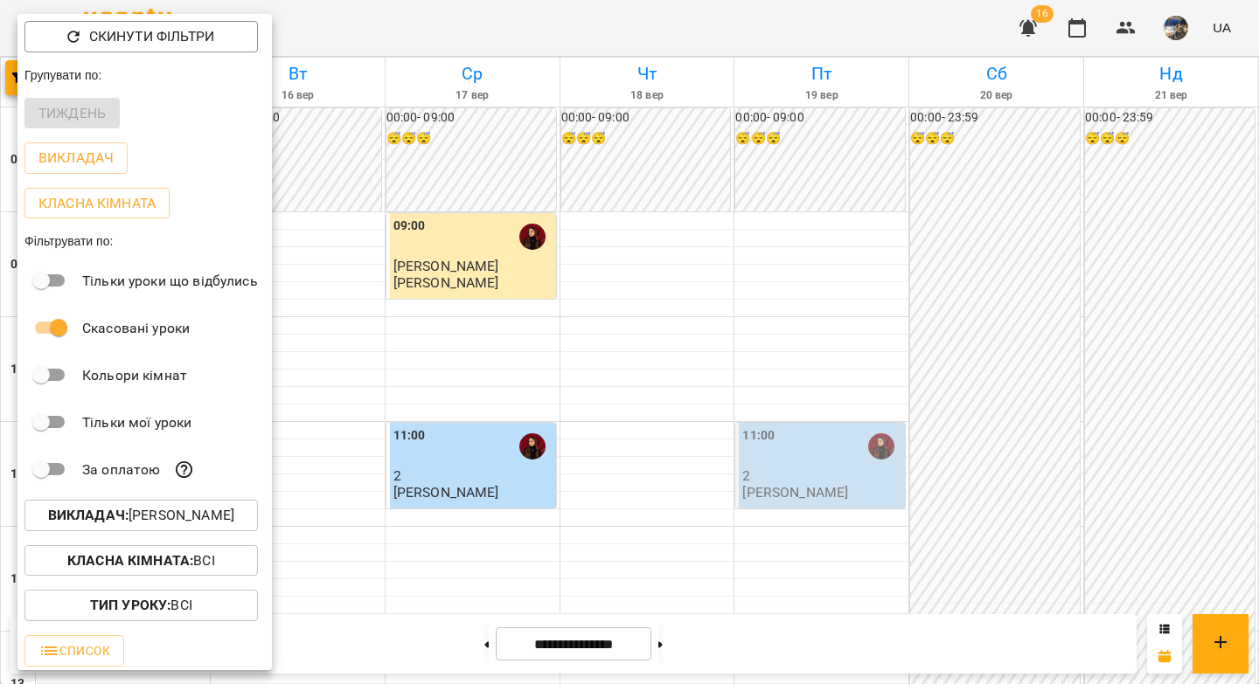
click at [149, 526] on p "Викладач : Дарина Бондаренко" at bounding box center [141, 515] width 186 height 21
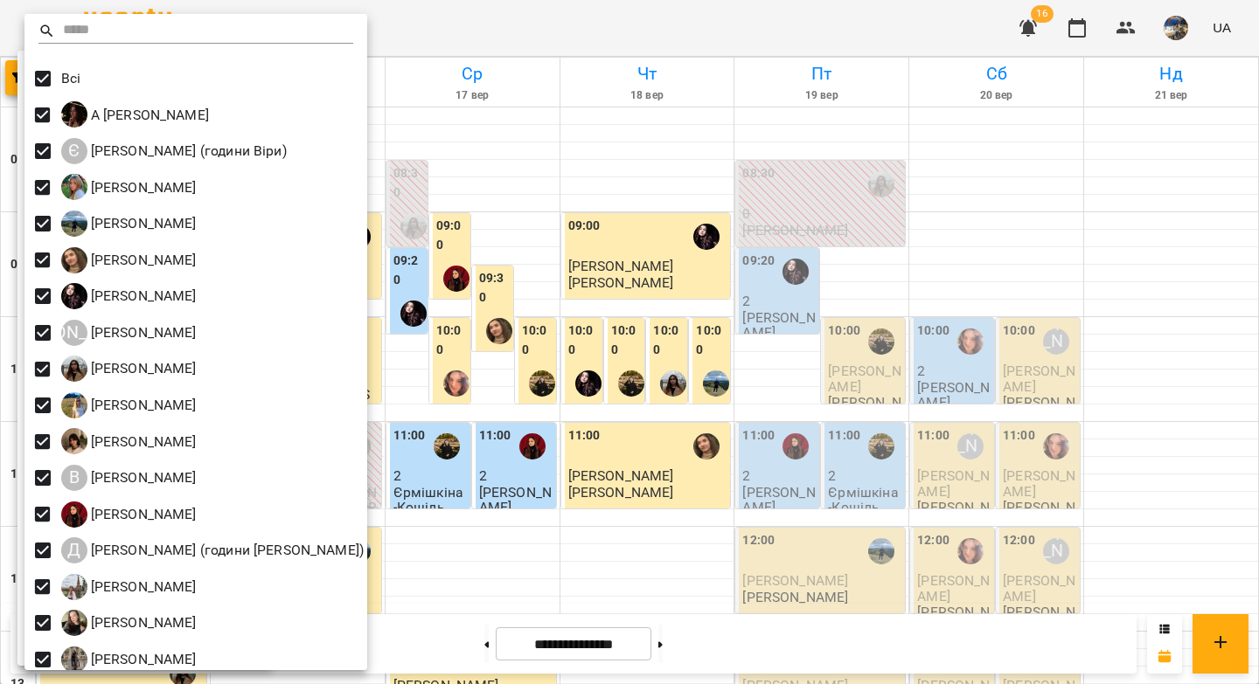
click at [485, 178] on div at bounding box center [629, 342] width 1259 height 684
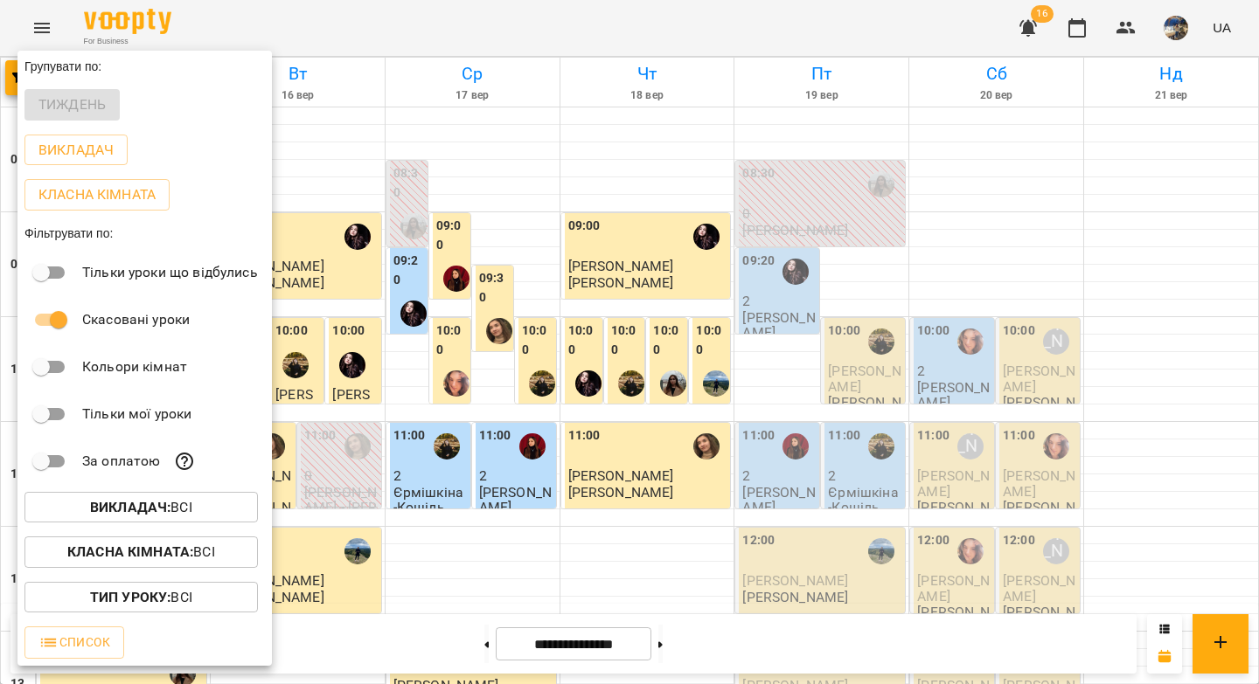
click at [353, 134] on div at bounding box center [629, 342] width 1259 height 684
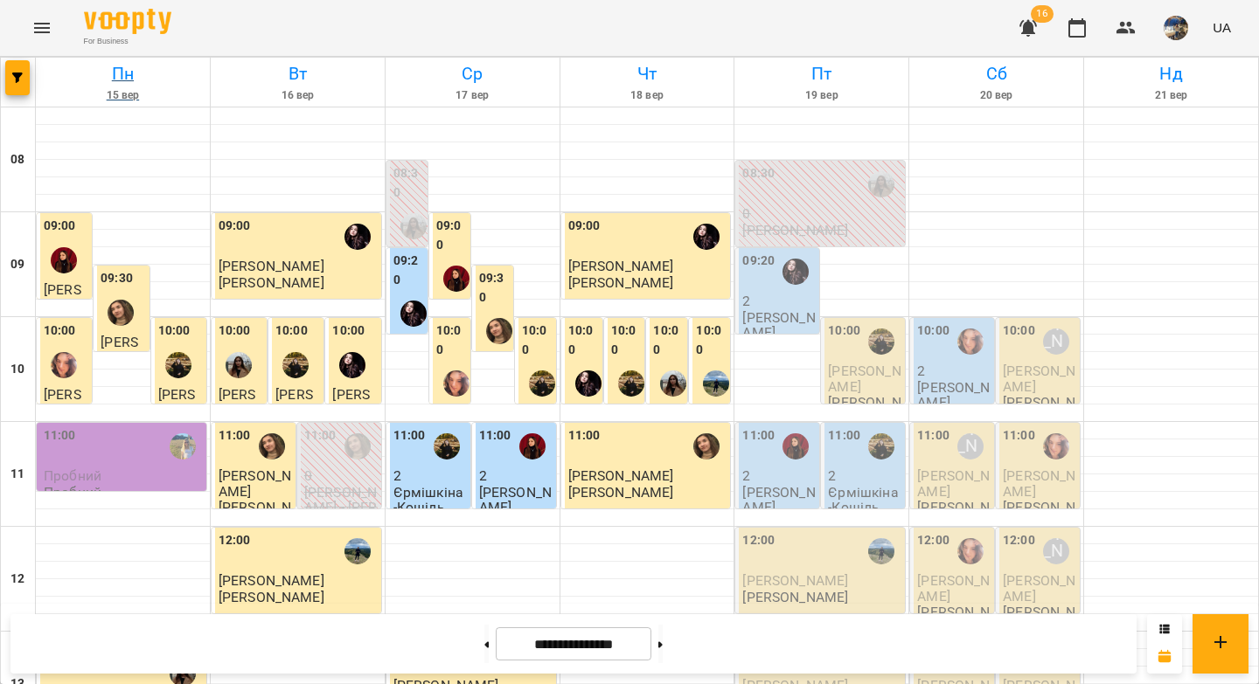
click at [128, 71] on h6 "Пн" at bounding box center [122, 73] width 169 height 27
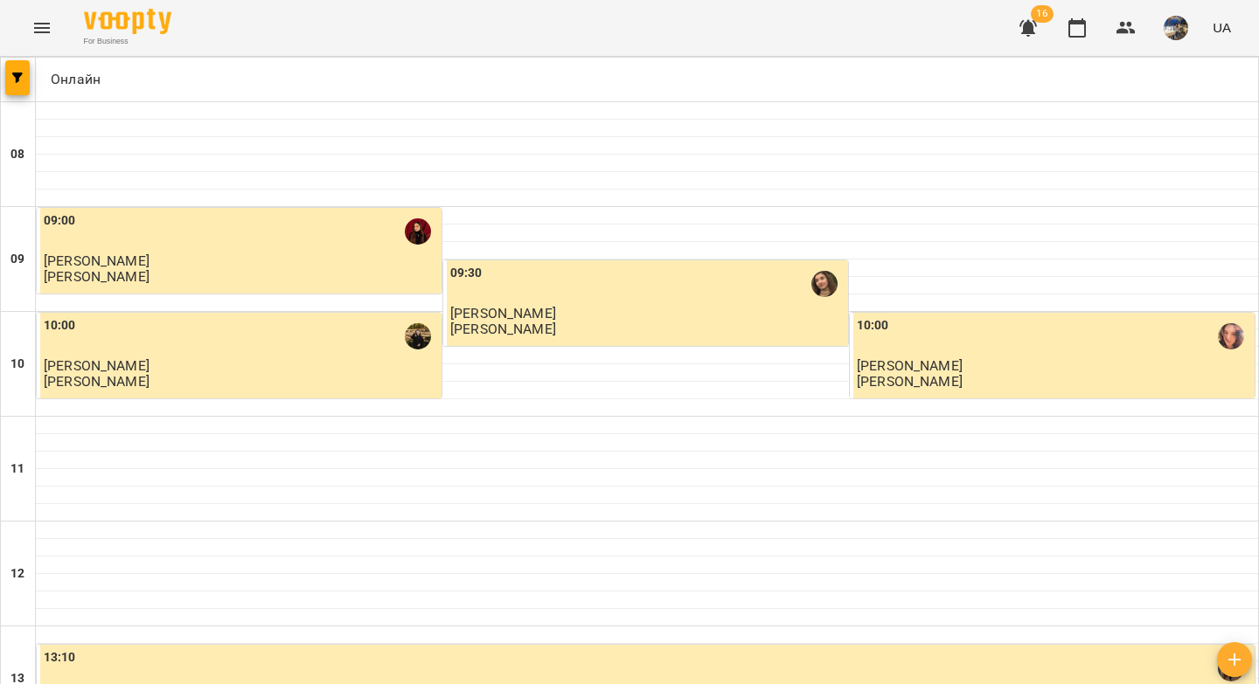
scroll to position [894, 0]
click at [1031, 28] on icon "button" at bounding box center [1027, 28] width 17 height 17
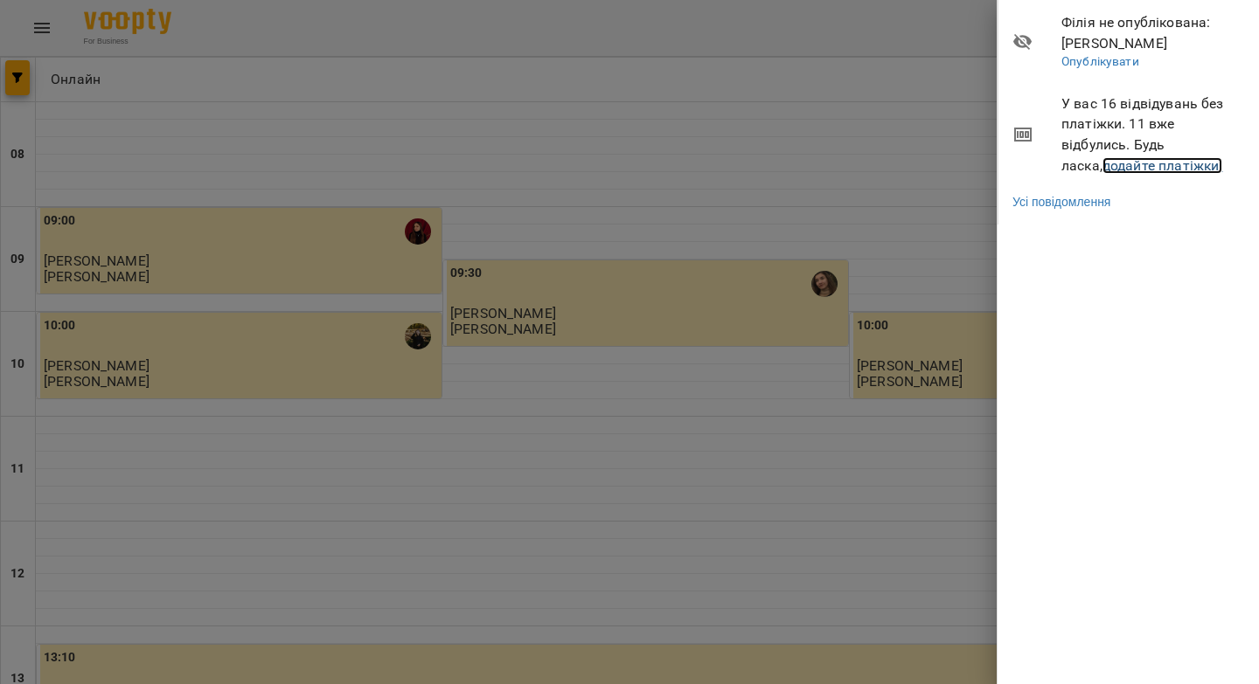
drag, startPoint x: 1104, startPoint y: 163, endPoint x: 497, endPoint y: 261, distance: 614.6
click at [1104, 163] on link "додайте платіжки!" at bounding box center [1162, 165] width 121 height 17
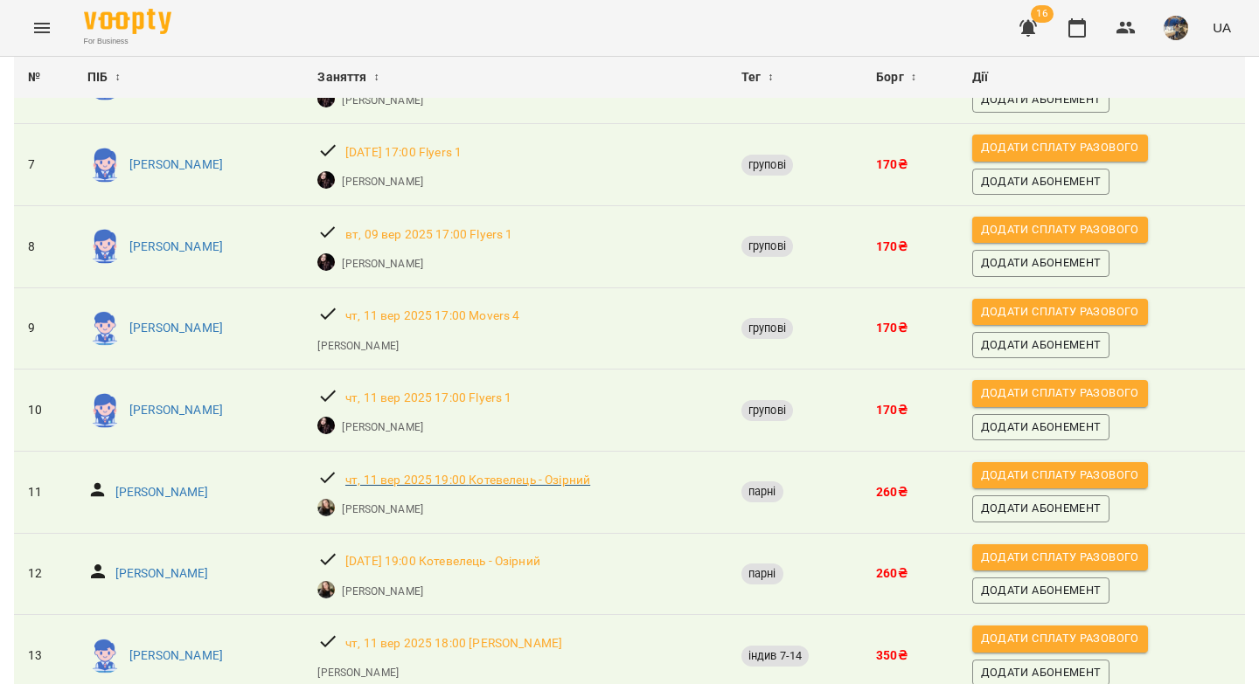
scroll to position [677, 0]
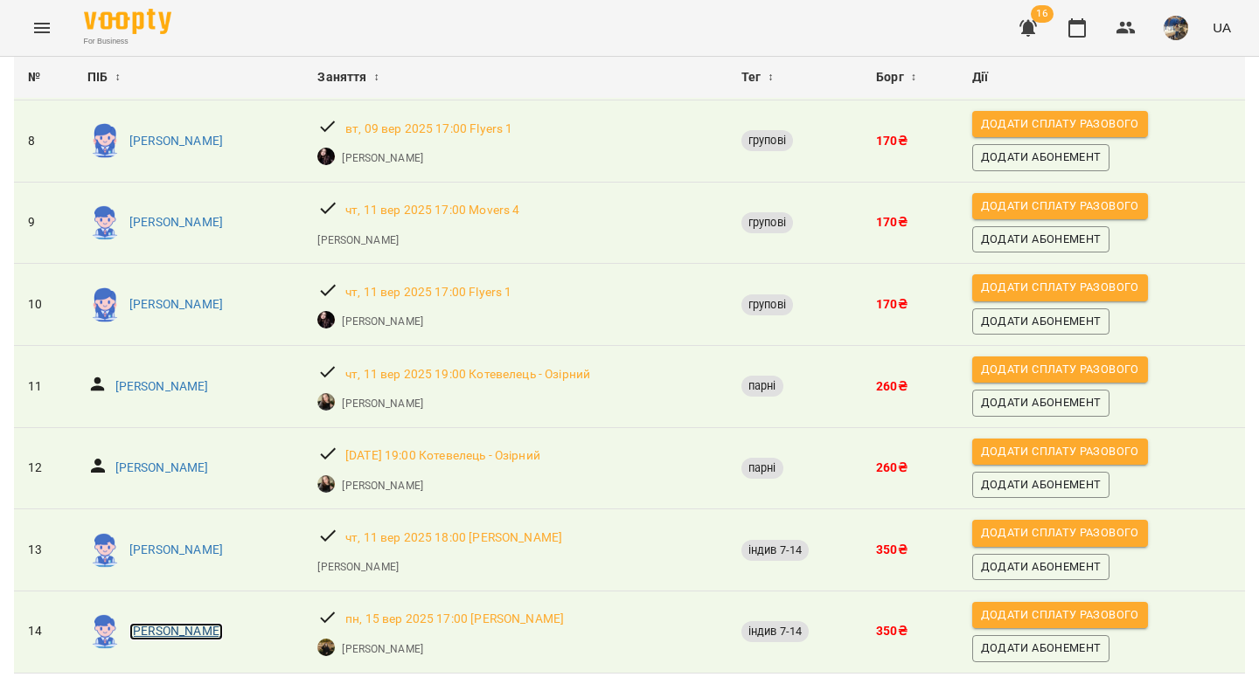
click at [163, 623] on p "[PERSON_NAME]" at bounding box center [176, 631] width 94 height 17
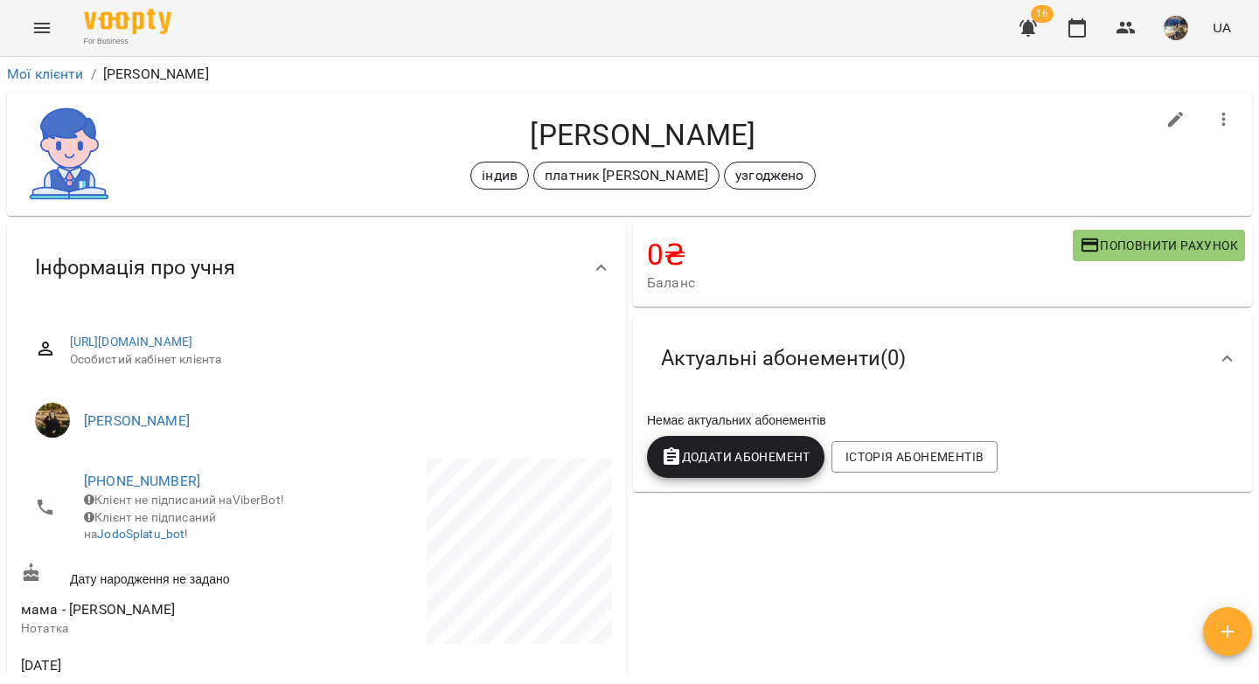
click at [715, 471] on button "Додати Абонемент" at bounding box center [735, 457] width 177 height 42
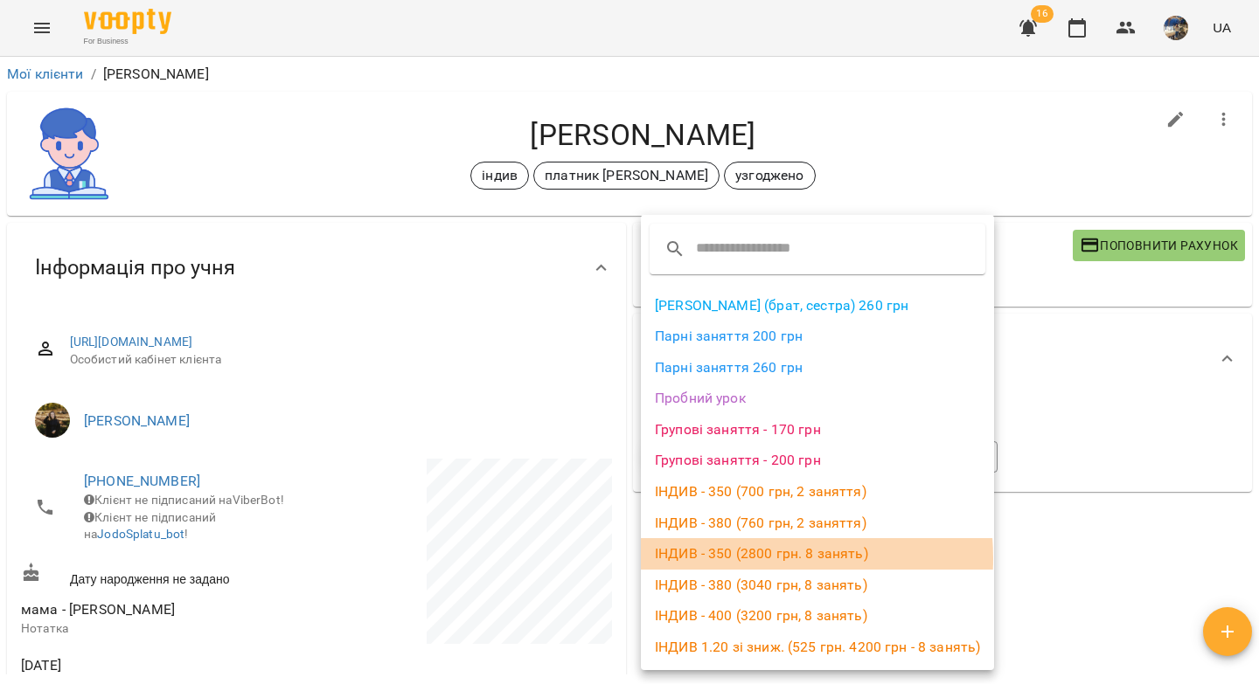
click at [753, 559] on li "ІНДИВ - 350 (2800 грн. 8 занять)" at bounding box center [817, 553] width 353 height 31
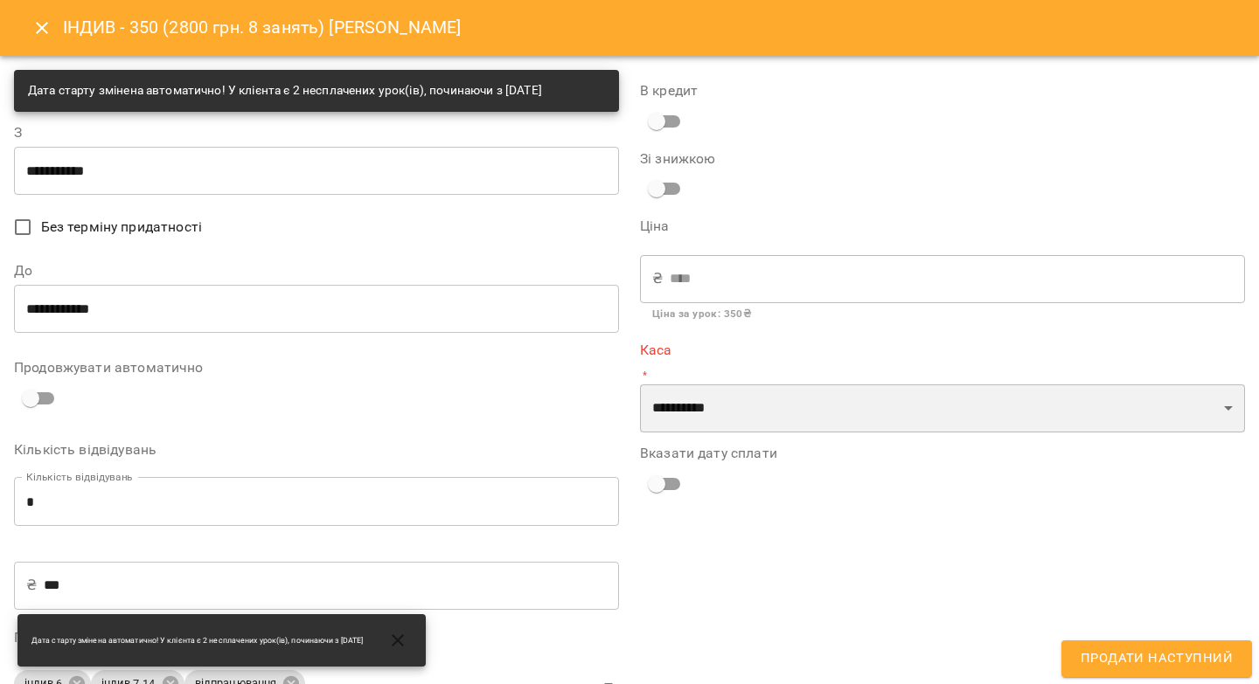
click at [683, 405] on select "**********" at bounding box center [942, 409] width 605 height 49
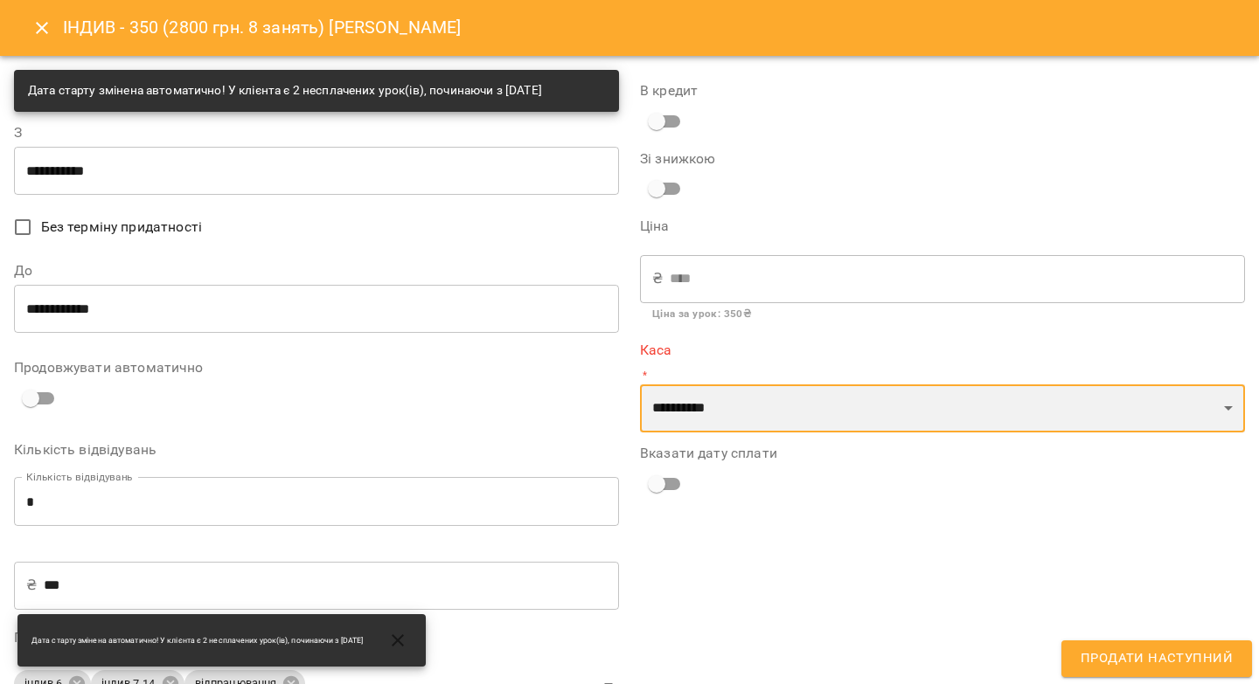
select select "****"
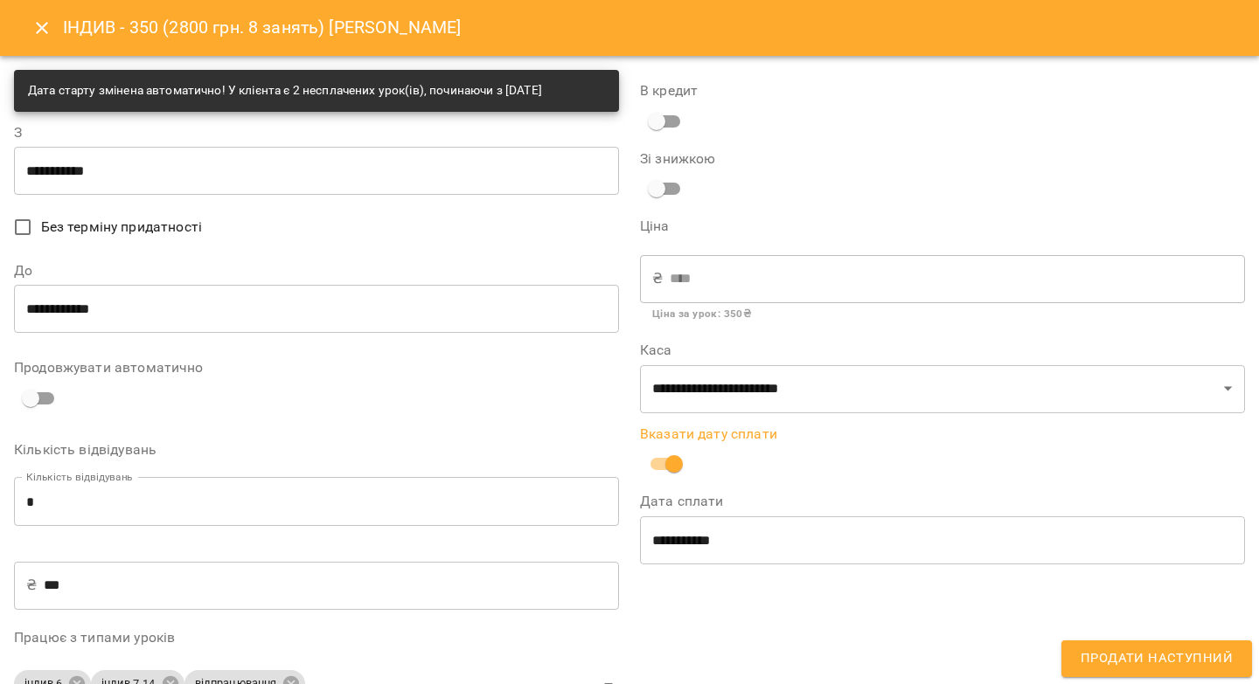
click at [1130, 662] on span "Продати наступний" at bounding box center [1156, 659] width 152 height 23
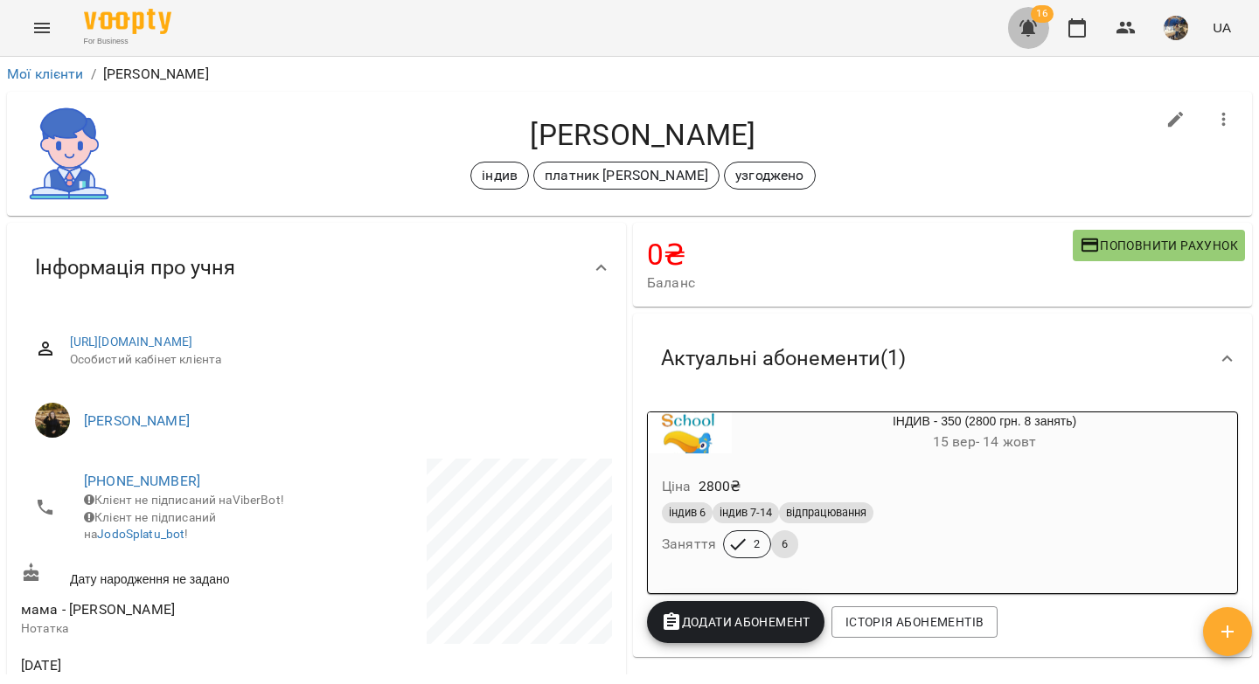
click at [1028, 31] on icon "button" at bounding box center [1027, 28] width 17 height 17
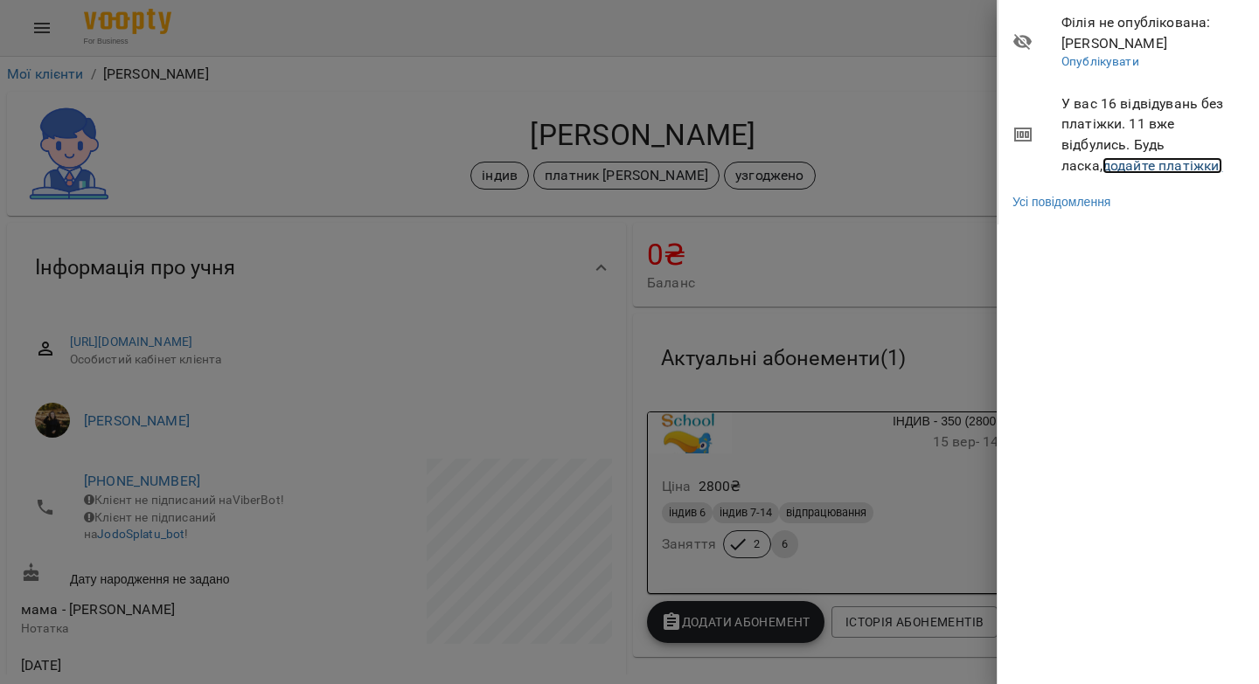
click at [1102, 170] on link "додайте платіжки!" at bounding box center [1162, 165] width 121 height 17
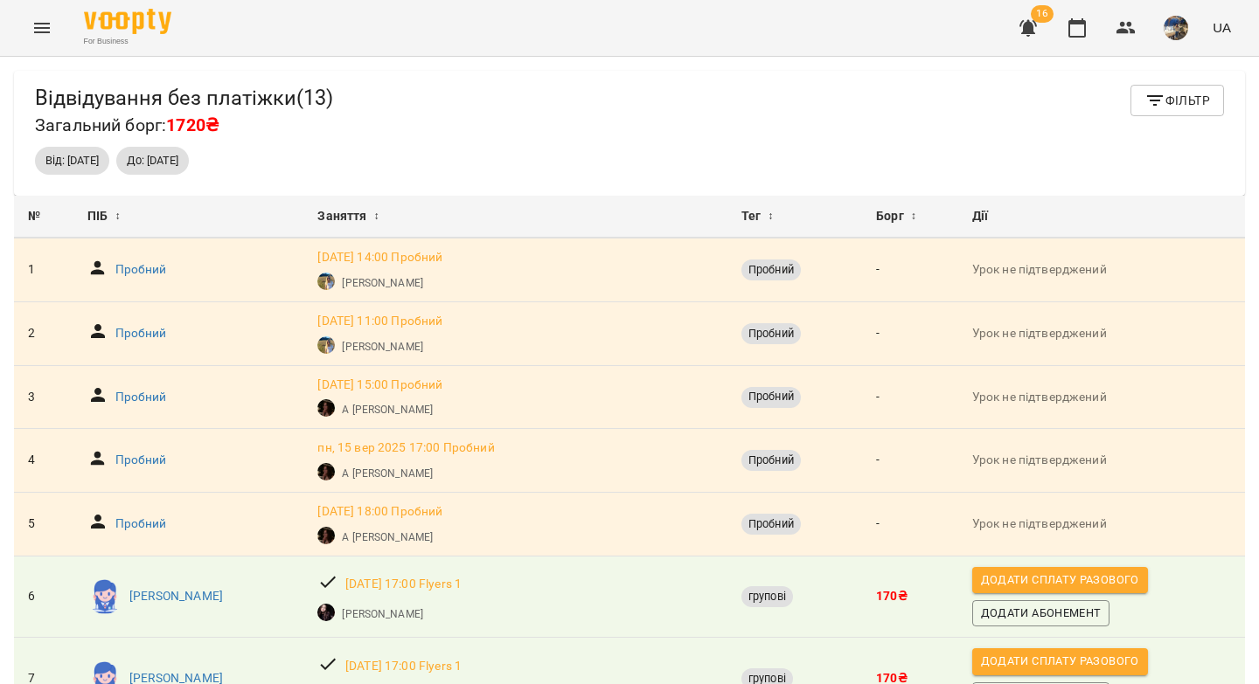
click at [1164, 99] on span "Фільтр" at bounding box center [1177, 100] width 66 height 21
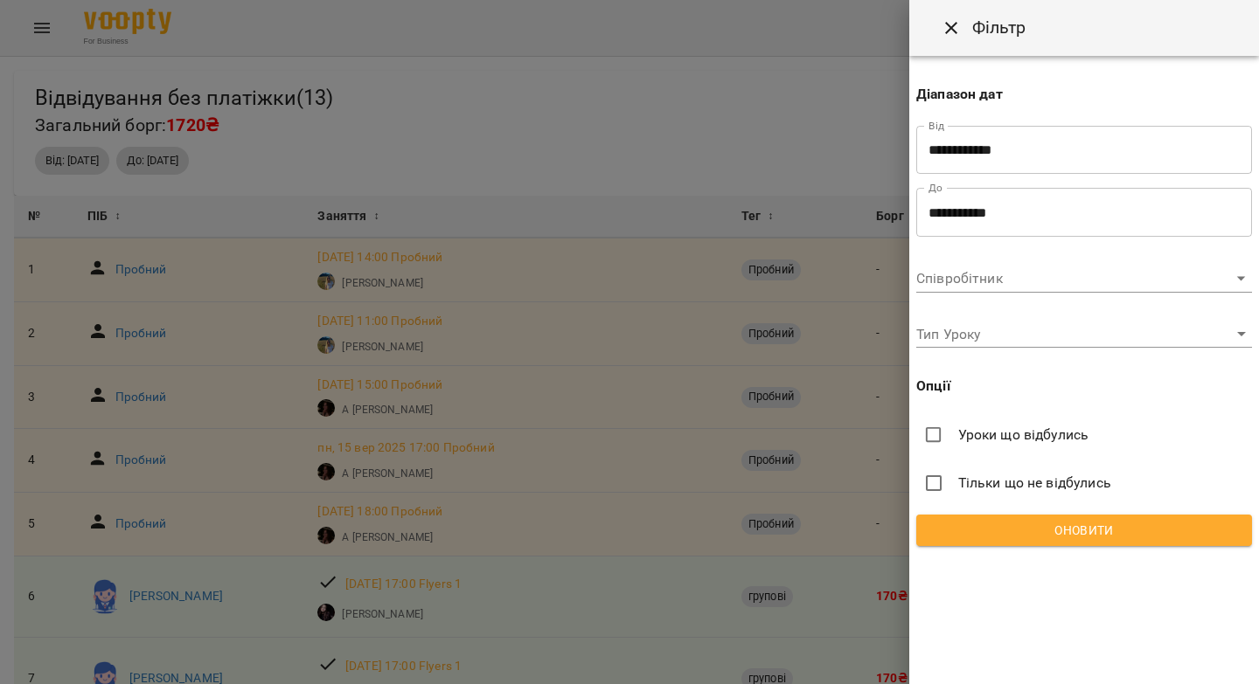
click at [955, 142] on input "**********" at bounding box center [1084, 150] width 336 height 49
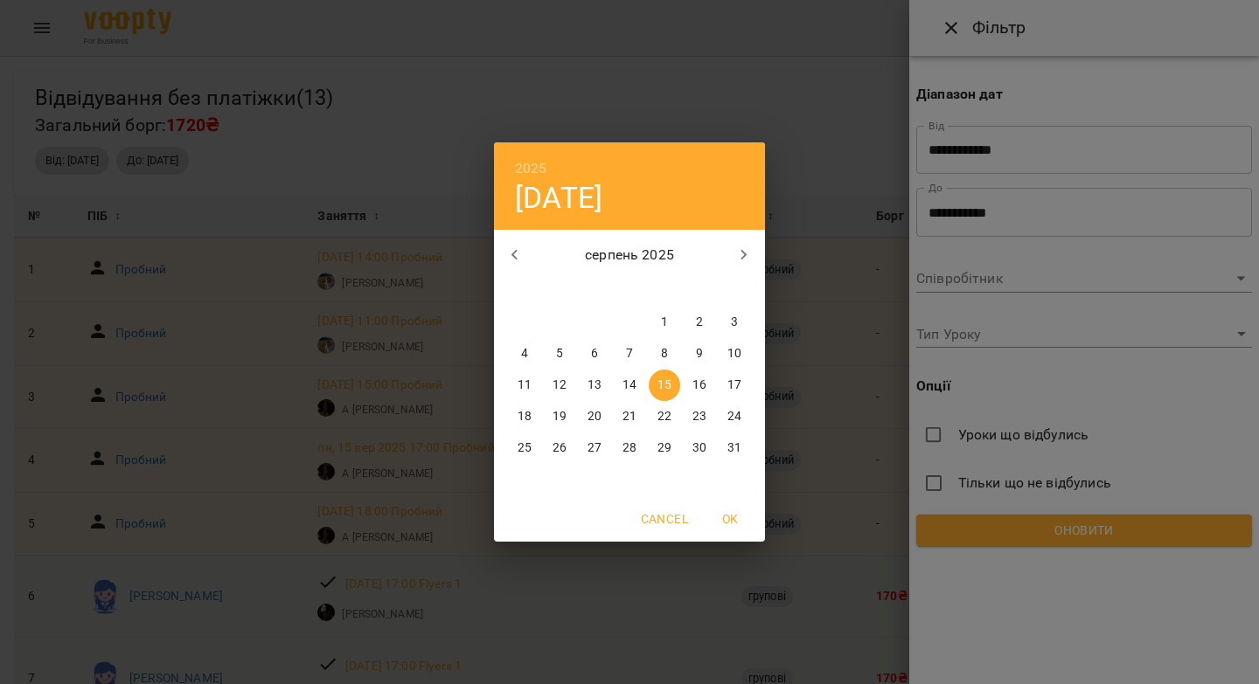
click at [514, 254] on icon "button" at bounding box center [514, 255] width 21 height 21
click at [514, 255] on icon "button" at bounding box center [514, 255] width 21 height 21
click at [733, 317] on p "1" at bounding box center [734, 322] width 7 height 17
type input "**********"
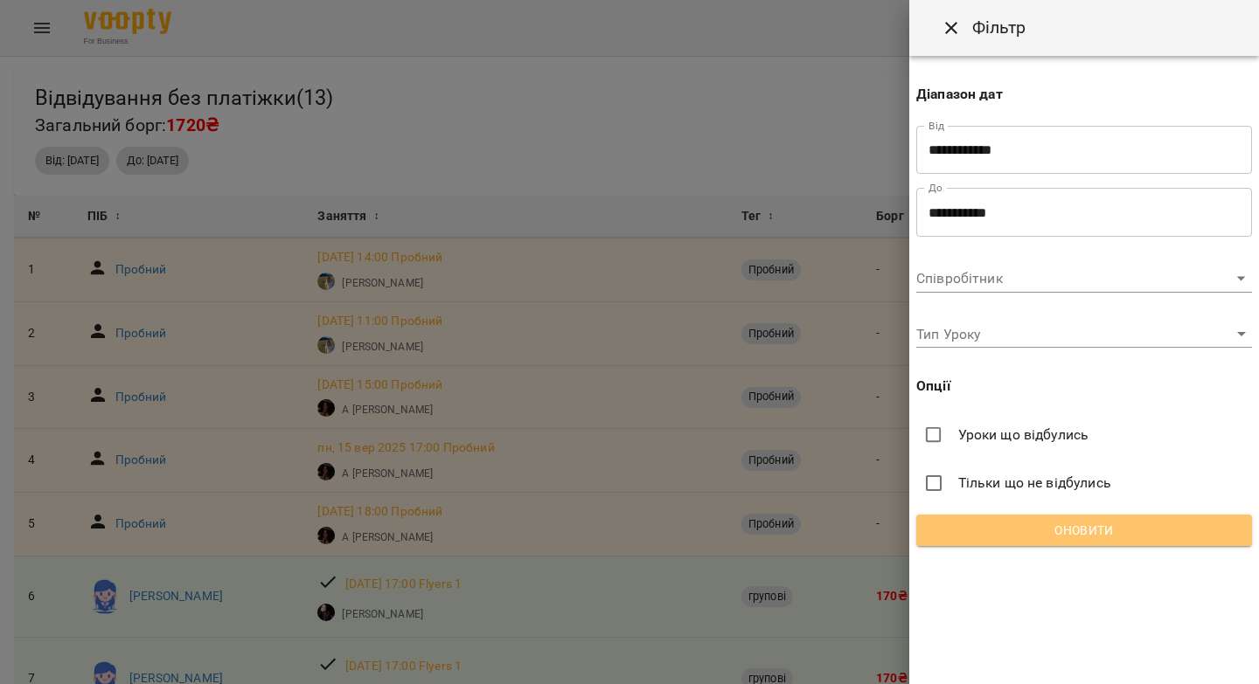
click at [1072, 528] on span "Оновити" at bounding box center [1084, 530] width 308 height 21
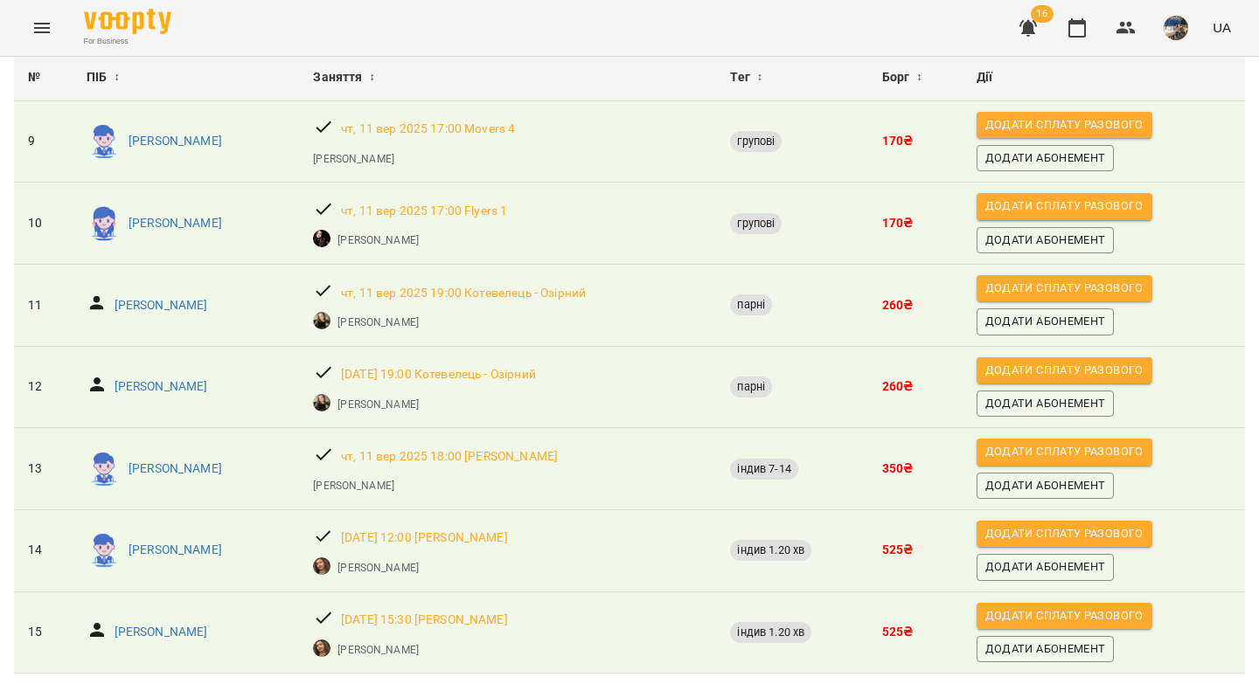
scroll to position [758, 0]
click at [1126, 33] on icon "button" at bounding box center [1125, 27] width 21 height 21
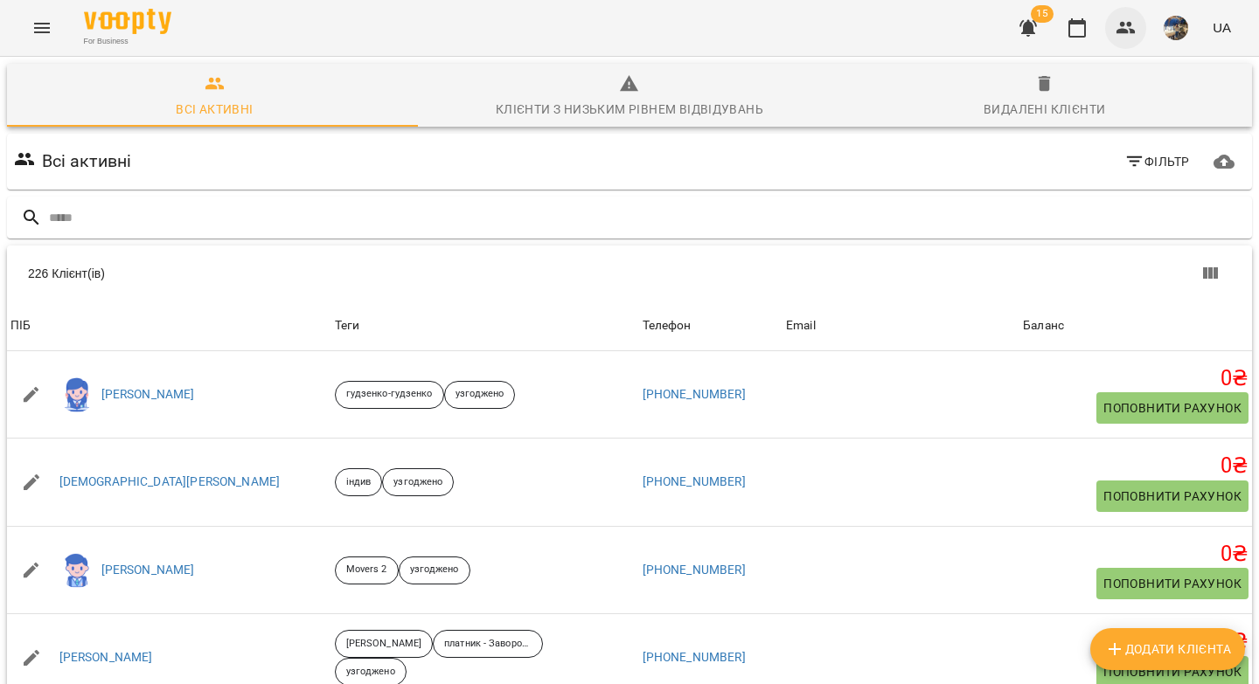
type input "*"
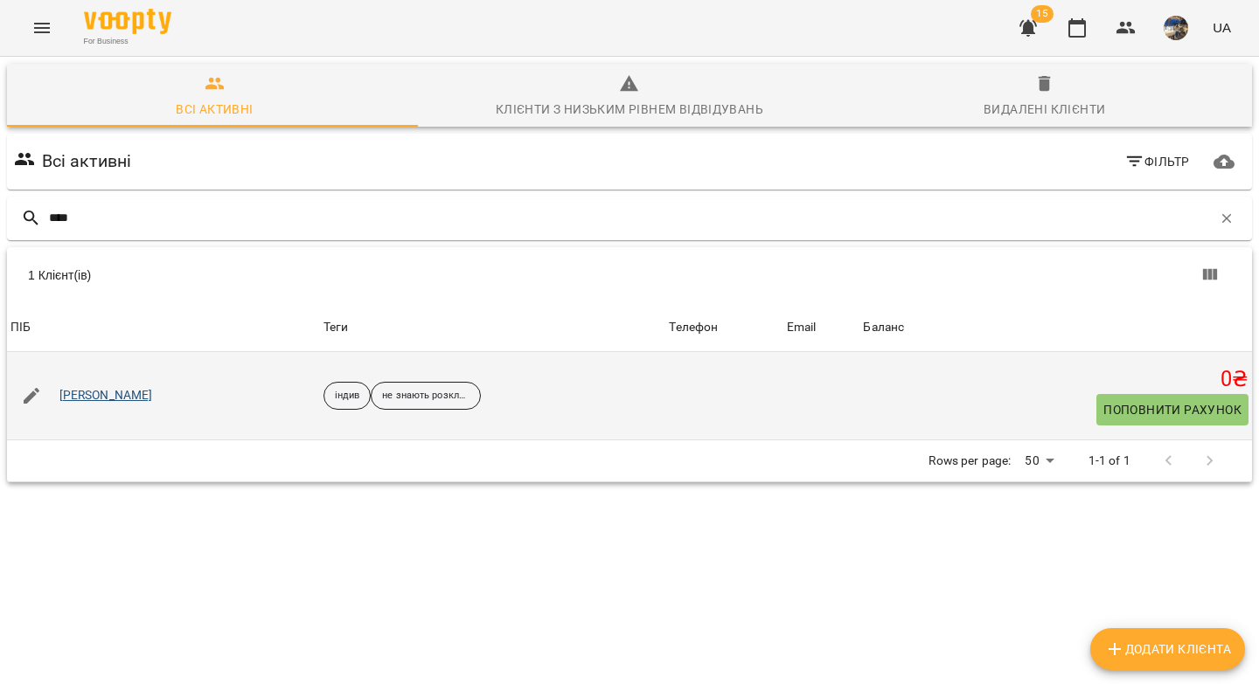
type input "****"
click at [108, 393] on link "Даниїл Позняк" at bounding box center [106, 395] width 94 height 17
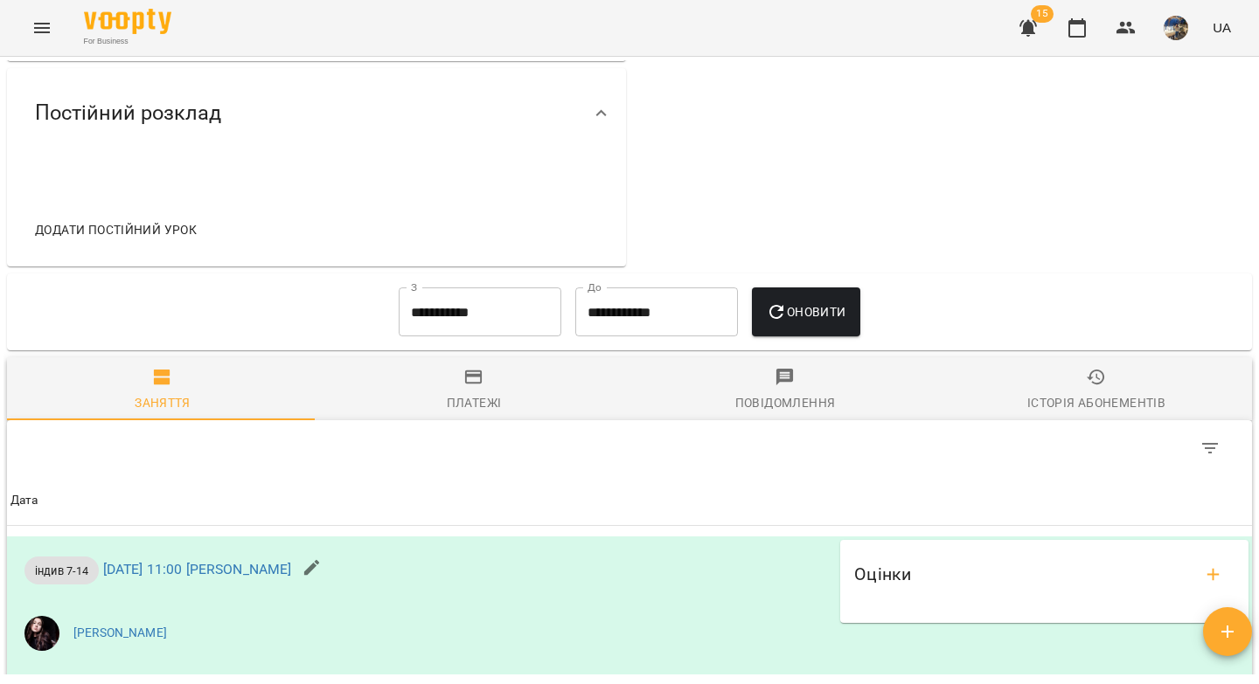
scroll to position [587, 0]
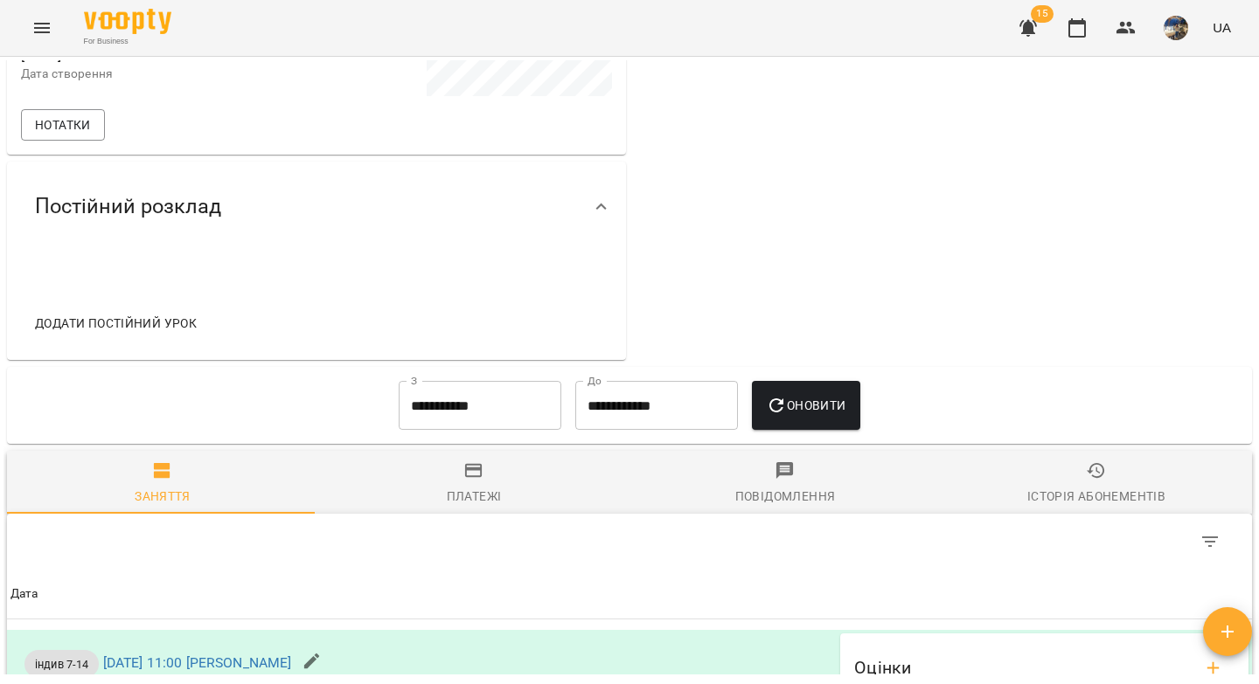
click at [166, 327] on span "Додати постійний урок" at bounding box center [116, 323] width 162 height 21
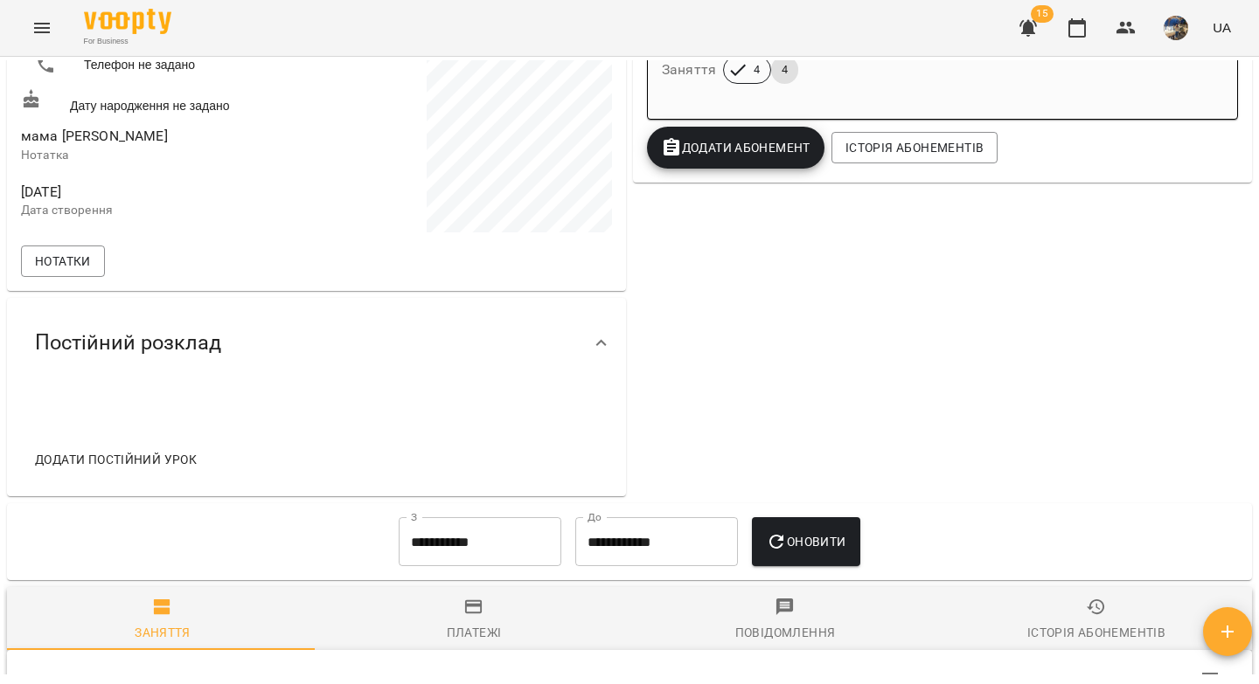
scroll to position [641, 0]
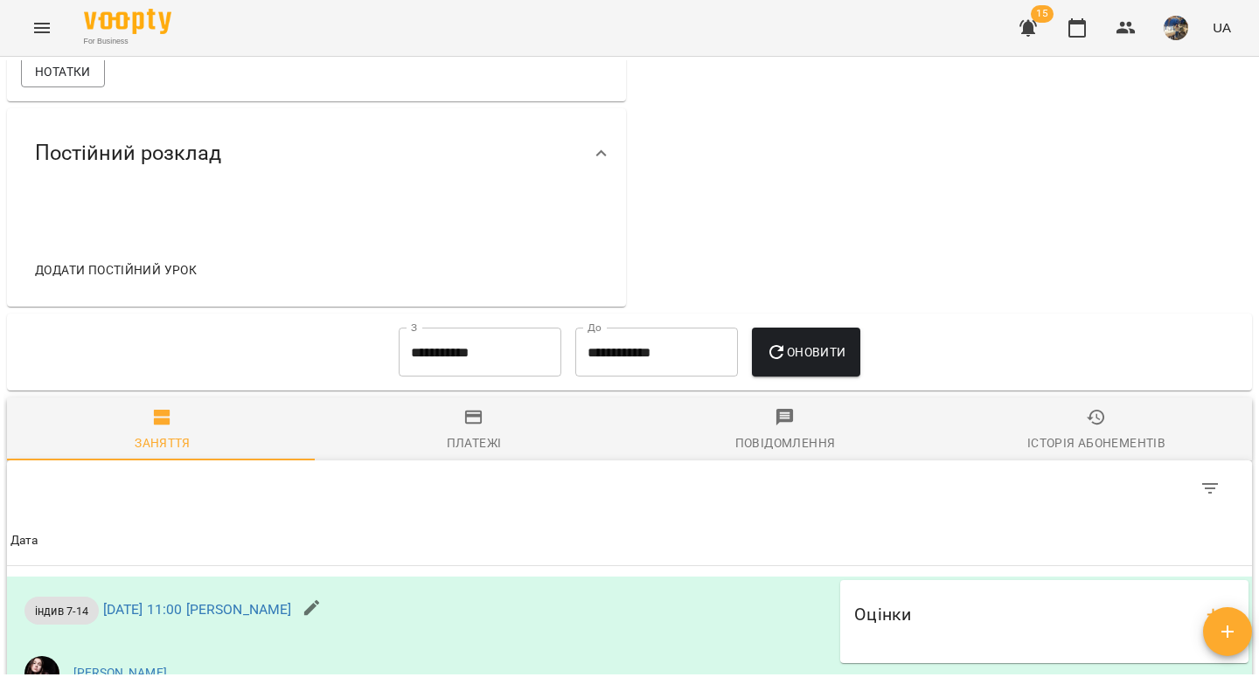
click at [170, 260] on span "Додати постійний урок" at bounding box center [116, 270] width 162 height 21
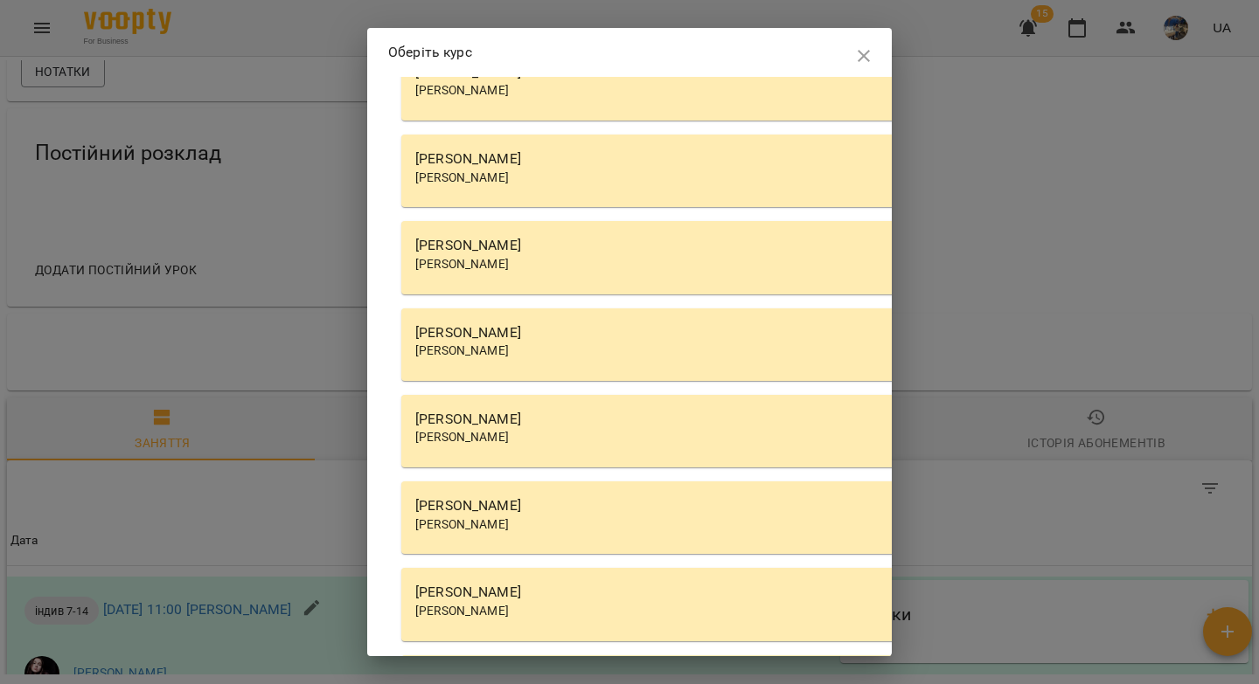
scroll to position [4926, 0]
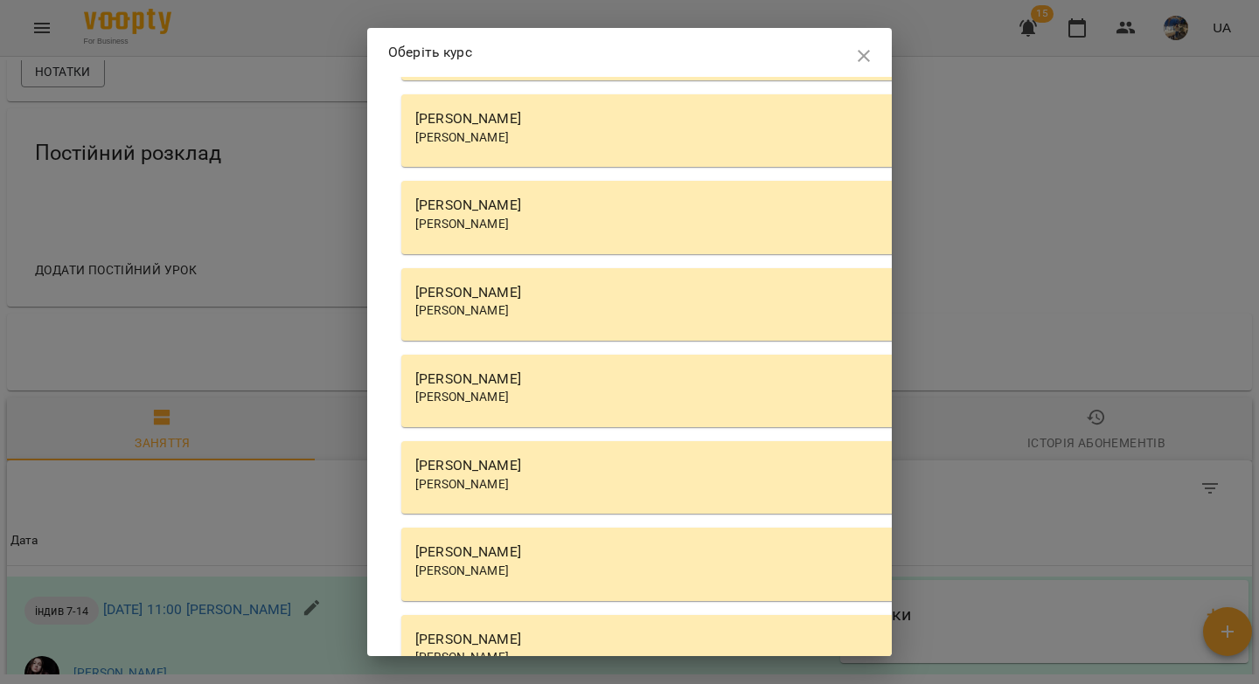
click at [478, 202] on div "[PERSON_NAME]" at bounding box center [899, 205] width 968 height 21
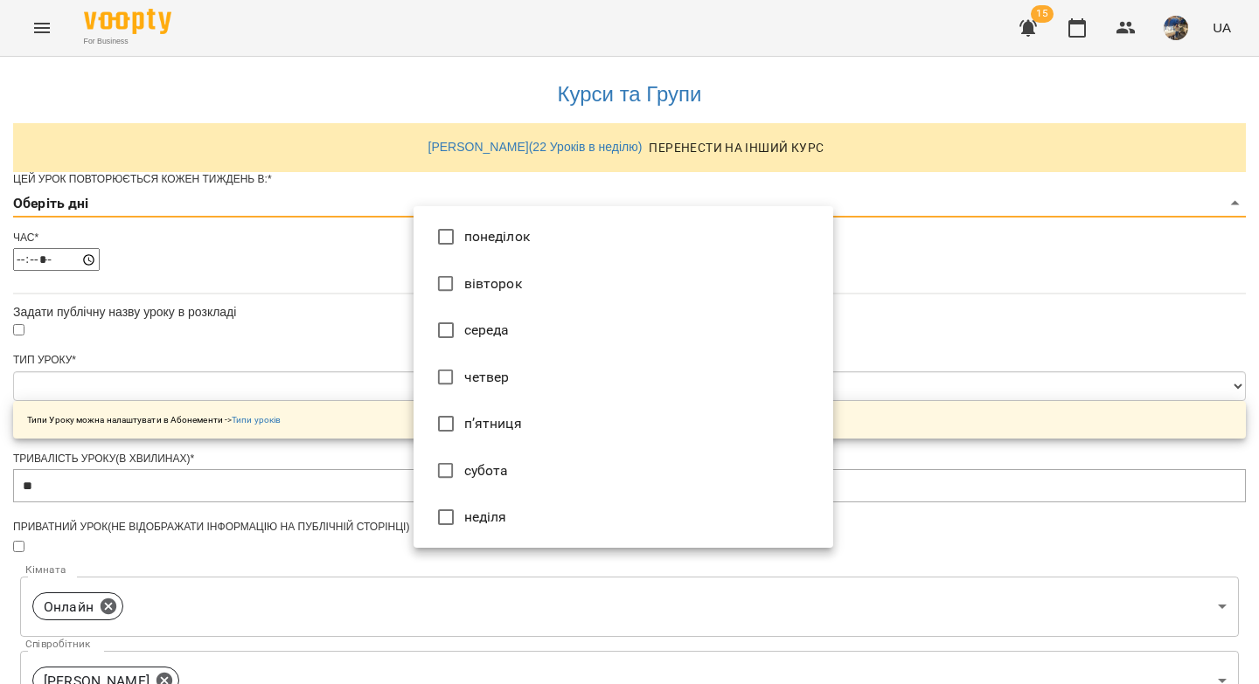
click at [420, 237] on body "**********" at bounding box center [629, 563] width 1259 height 1127
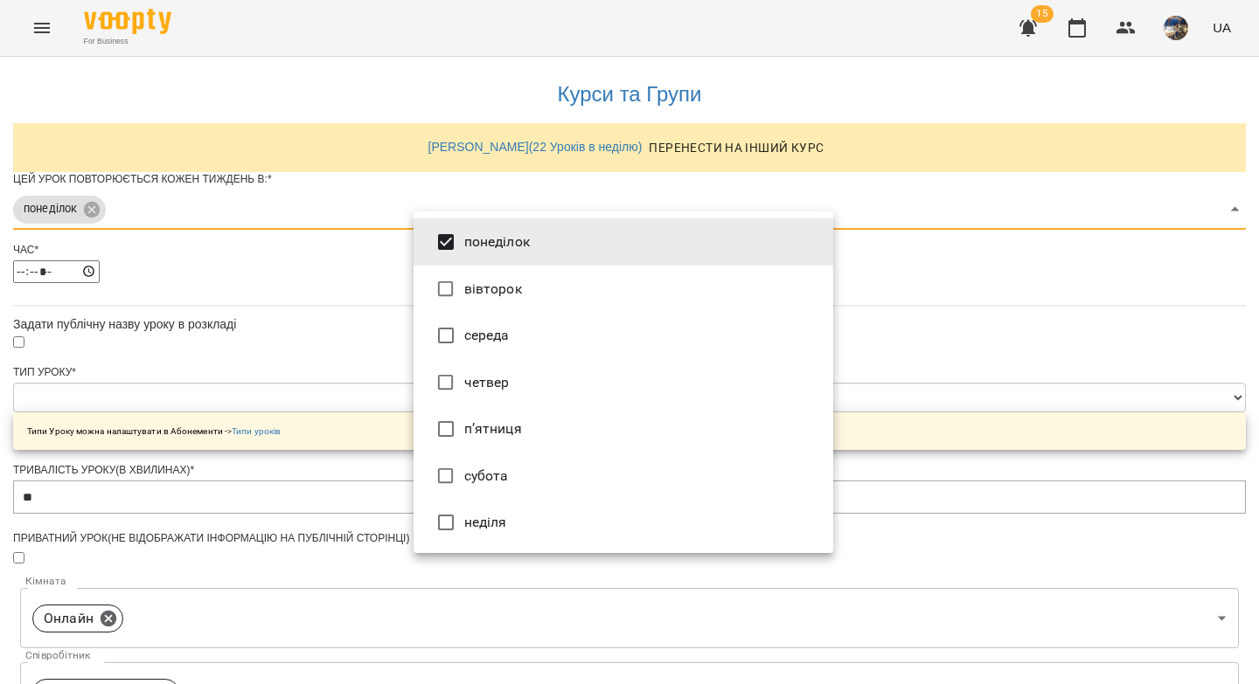
type input "***"
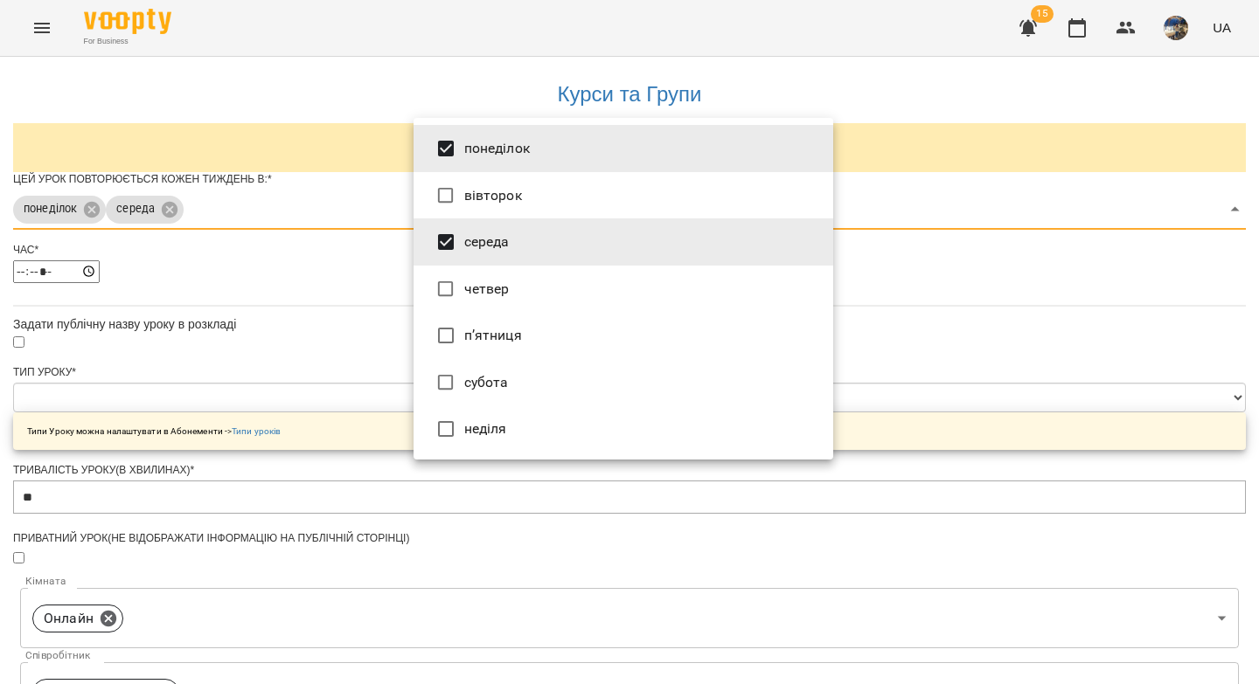
click at [362, 323] on div at bounding box center [629, 342] width 1259 height 684
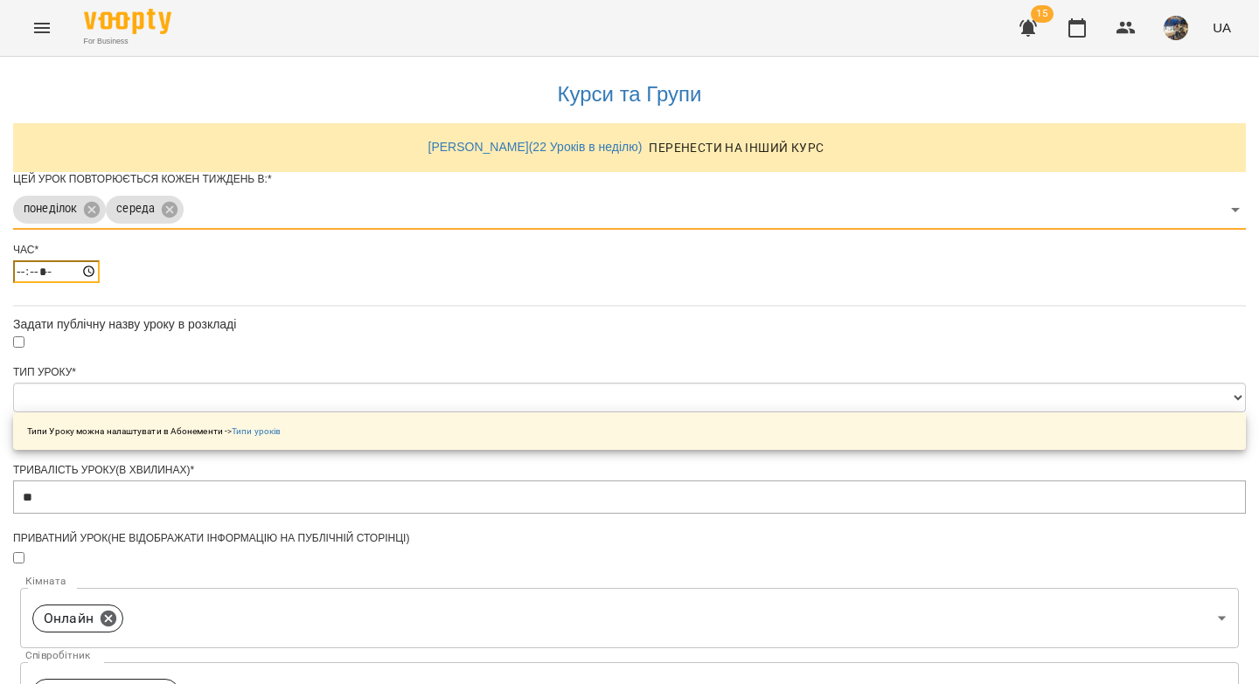
click at [100, 283] on input "*****" at bounding box center [56, 271] width 87 height 23
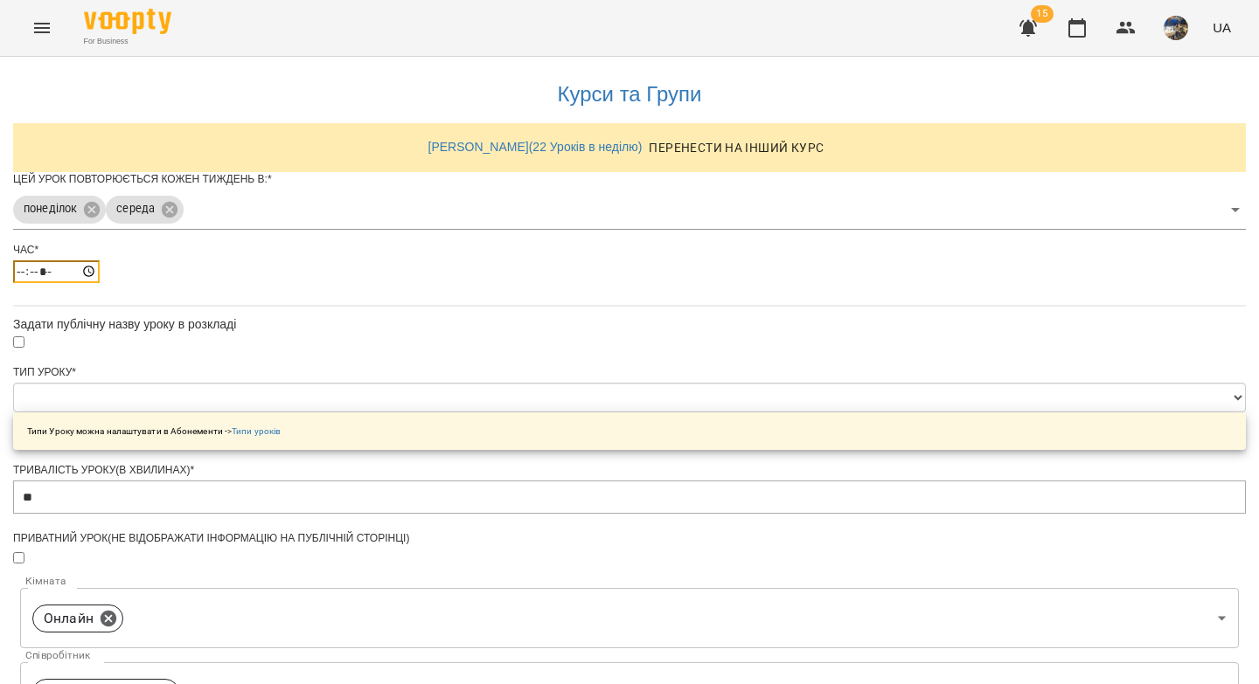
type input "*****"
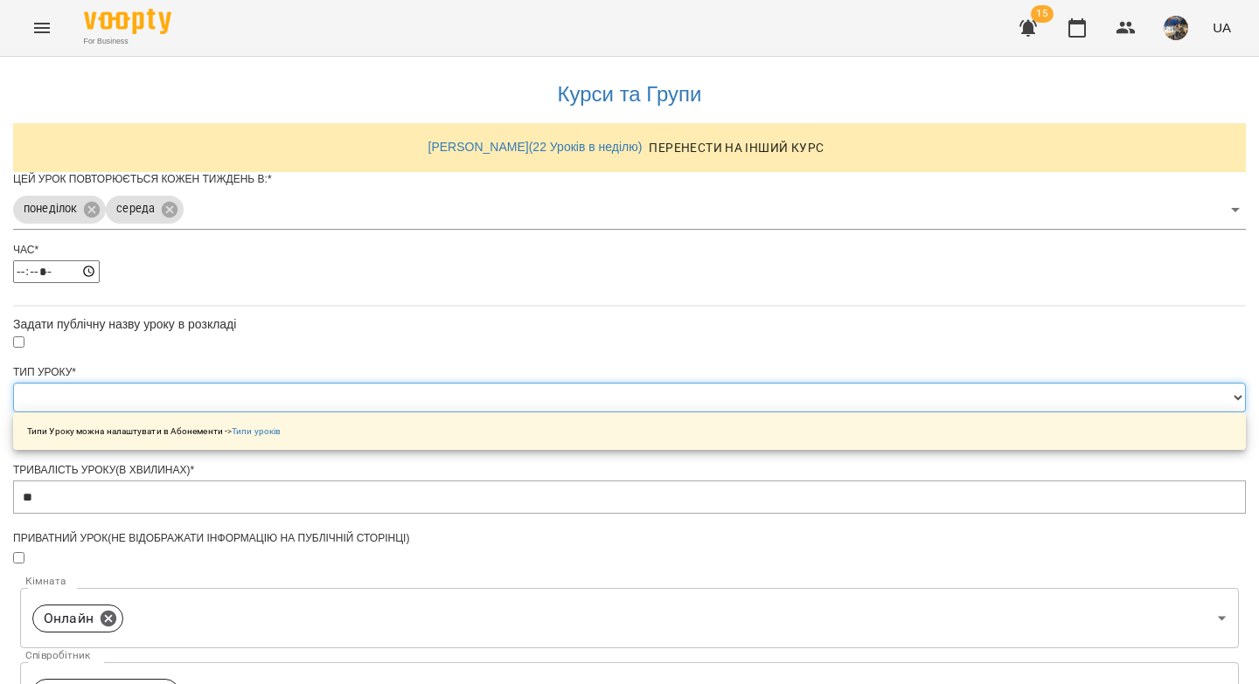
click at [486, 413] on select "**********" at bounding box center [629, 398] width 1232 height 30
select select "**********"
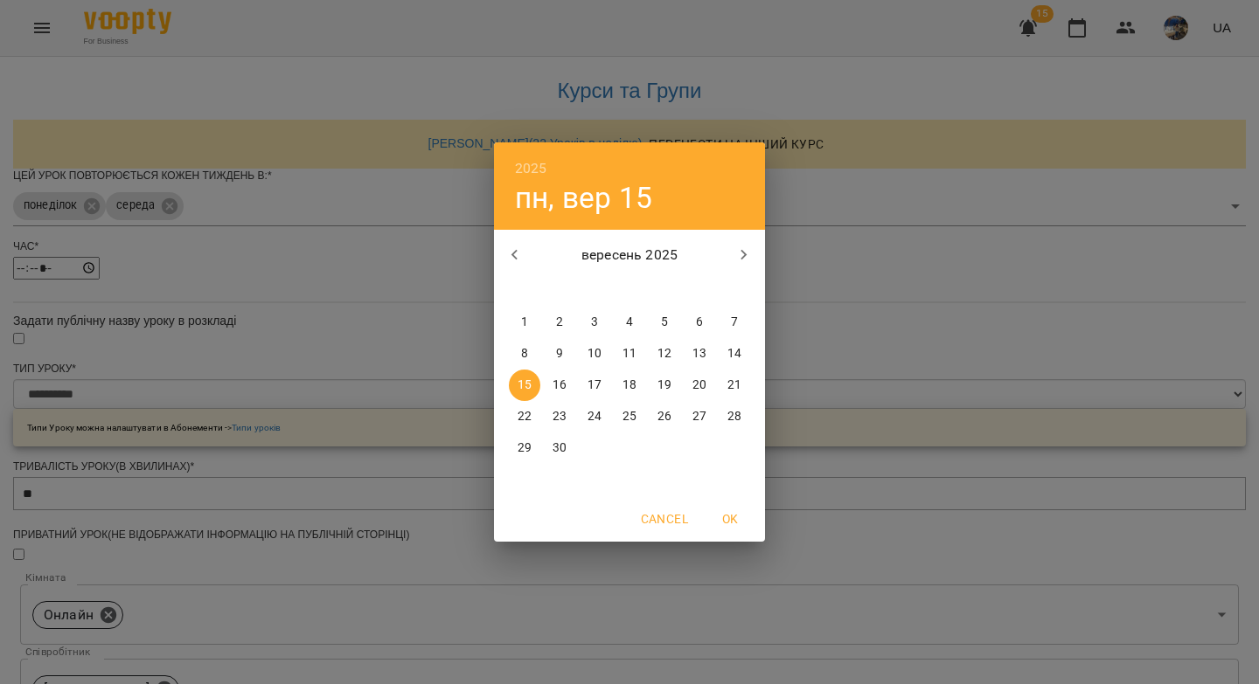
click at [555, 381] on p "16" at bounding box center [559, 385] width 14 height 17
type input "**********"
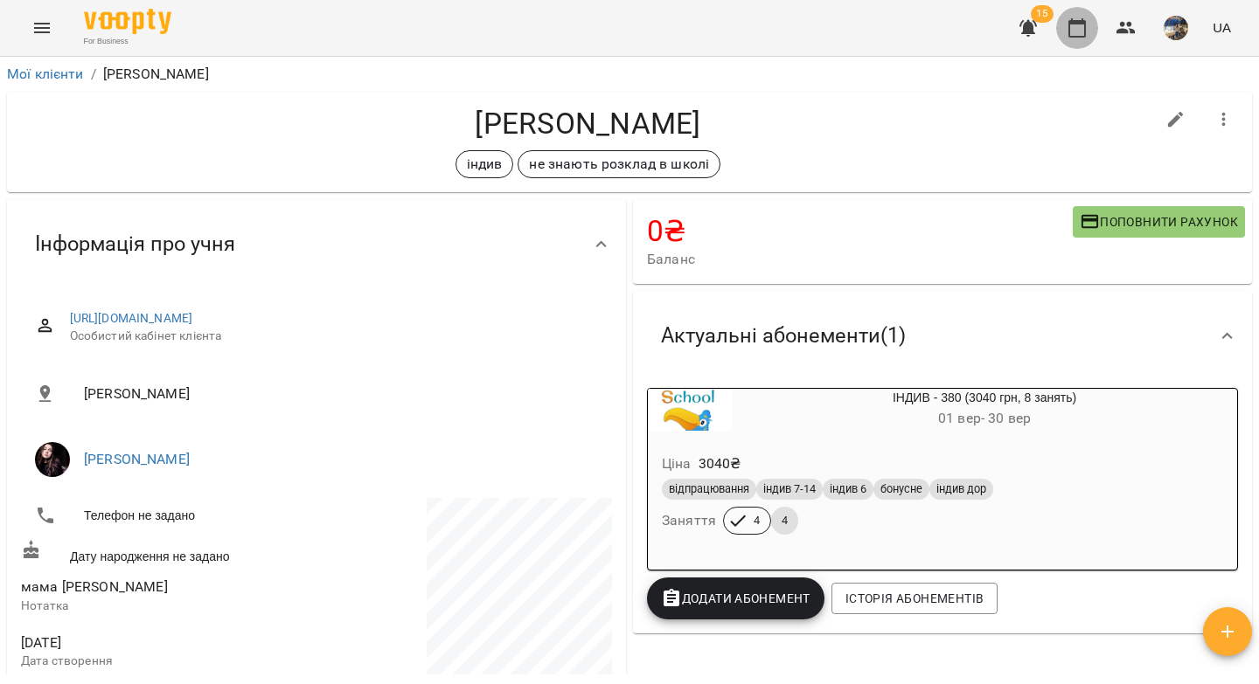
click at [1070, 31] on icon "button" at bounding box center [1076, 27] width 17 height 19
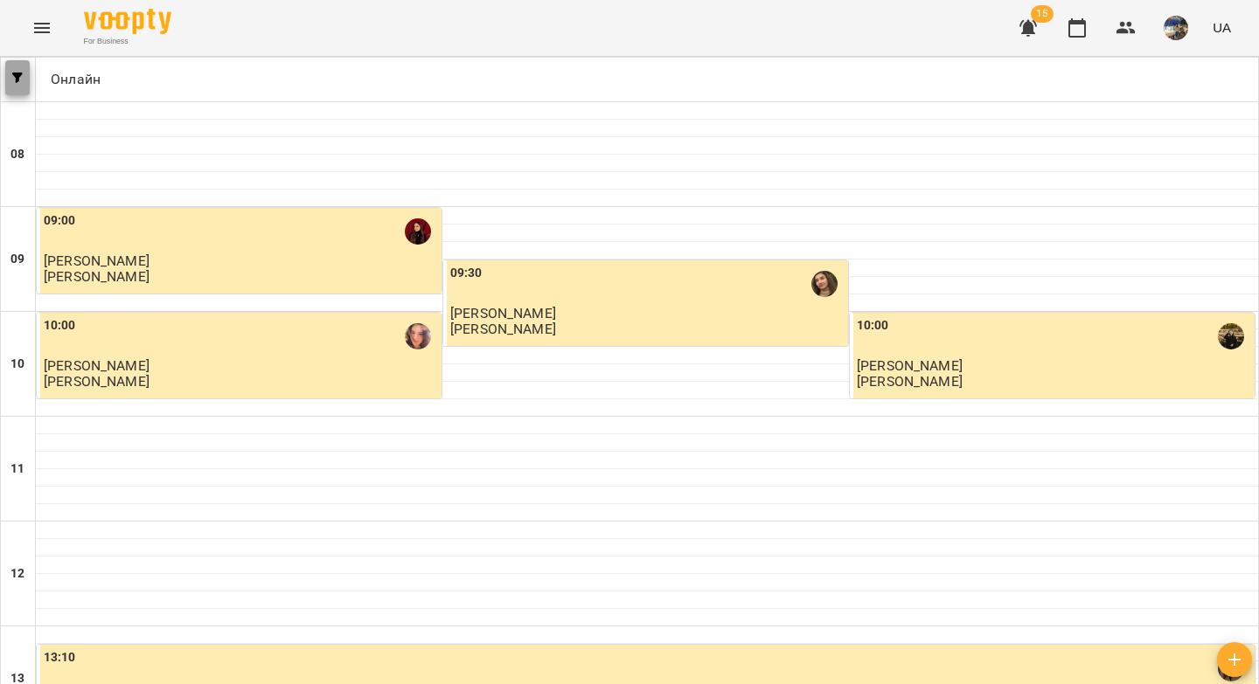
click at [22, 83] on button "button" at bounding box center [17, 77] width 24 height 35
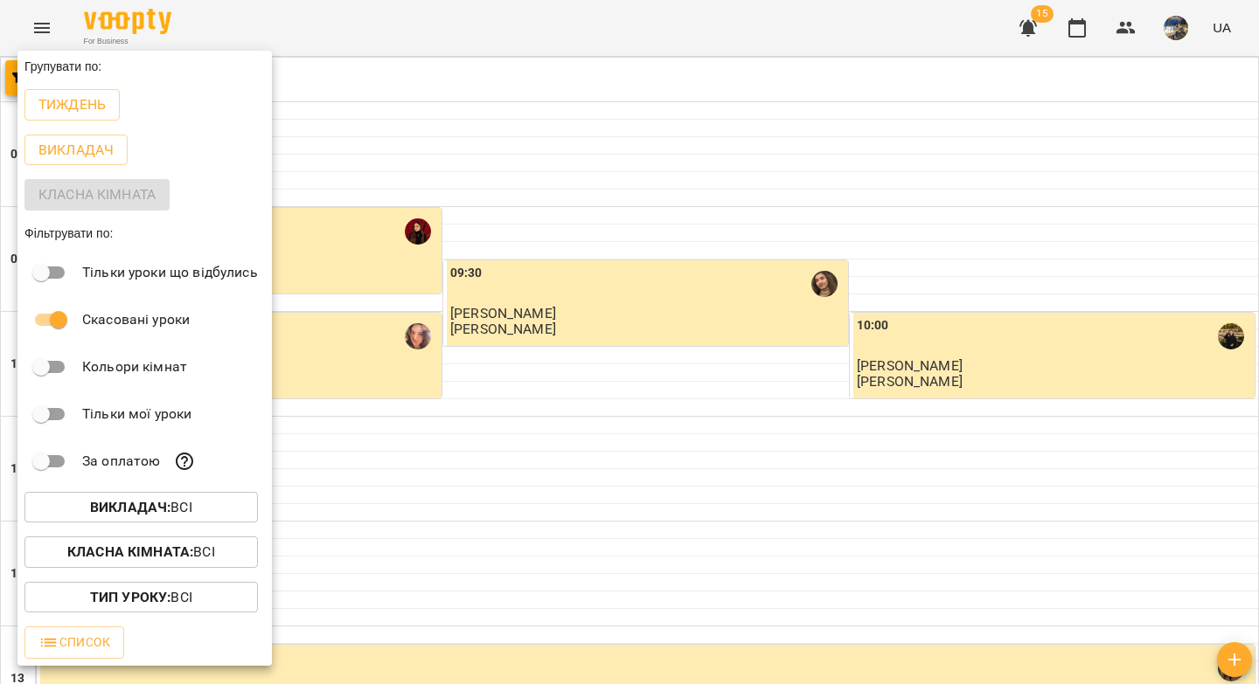
click at [131, 516] on b "Викладач :" at bounding box center [130, 507] width 80 height 17
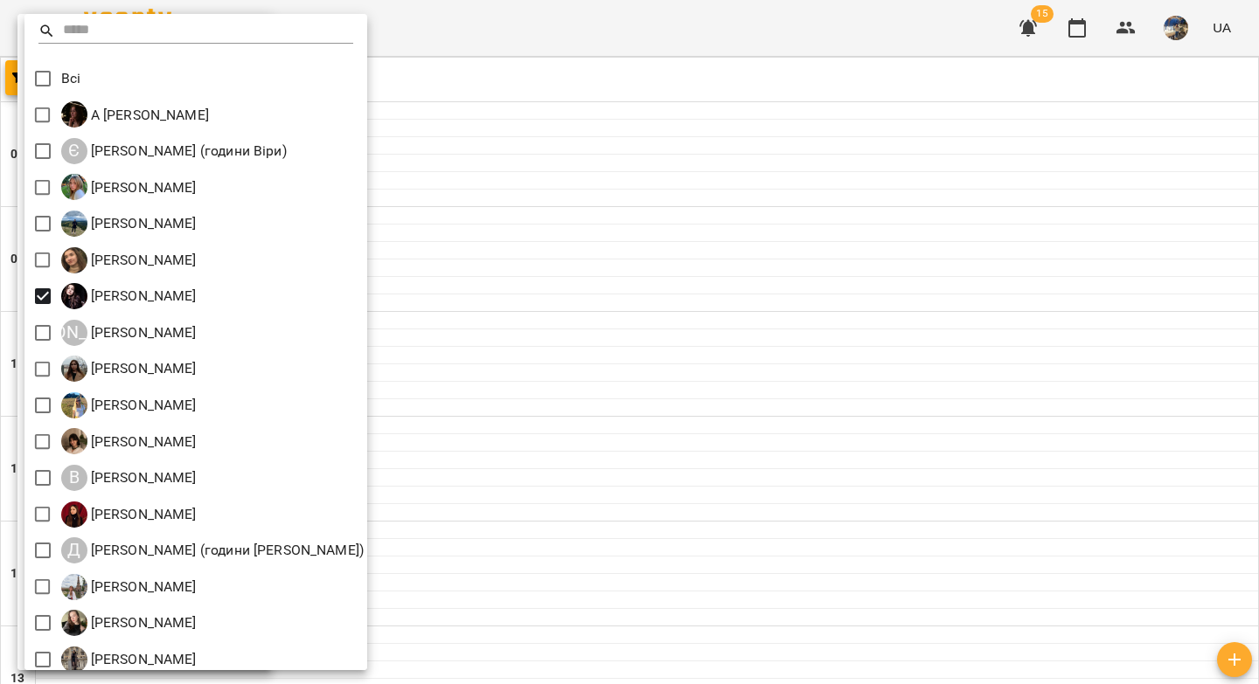
click at [538, 197] on div at bounding box center [629, 342] width 1259 height 684
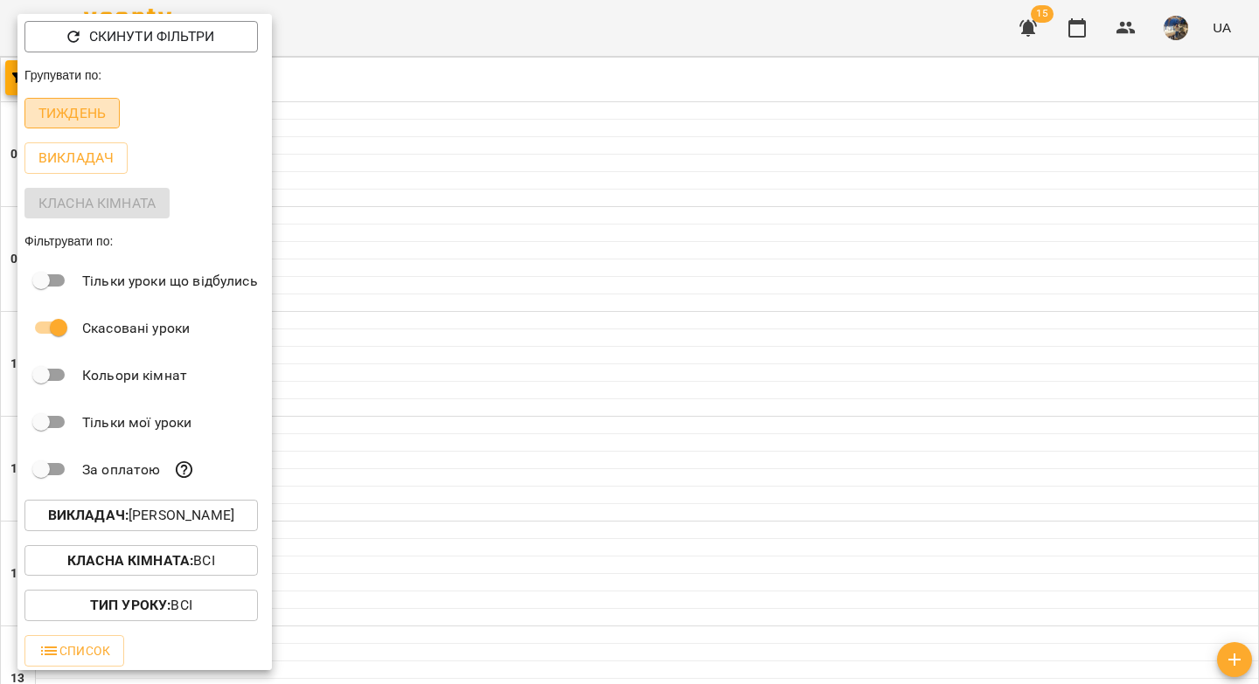
click at [62, 118] on p "Тиждень" at bounding box center [71, 113] width 67 height 21
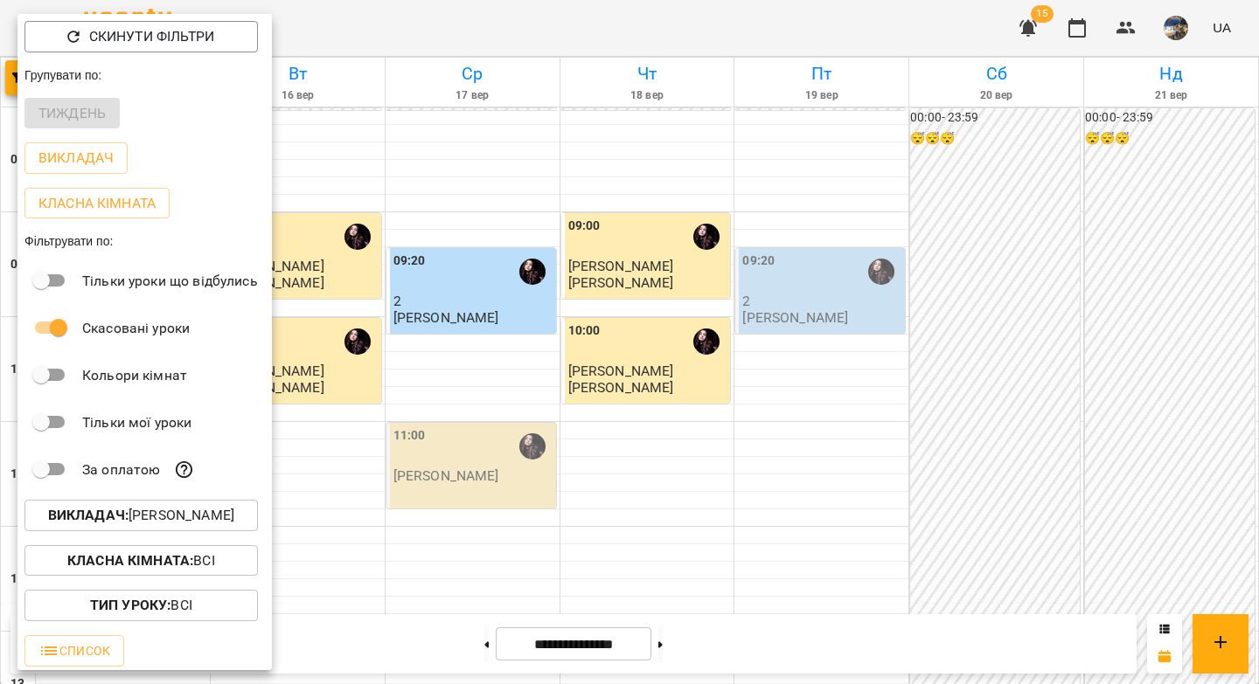
click at [482, 187] on div at bounding box center [629, 342] width 1259 height 684
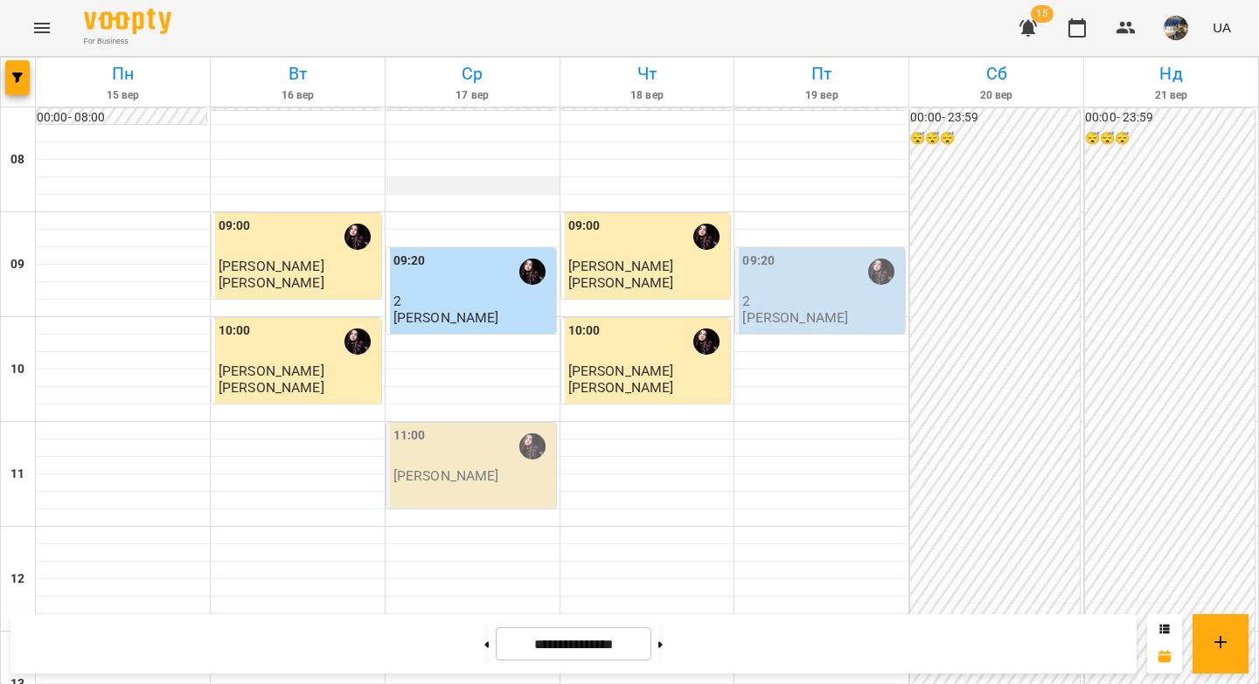
scroll to position [361, 0]
drag, startPoint x: 676, startPoint y: 644, endPoint x: 685, endPoint y: 592, distance: 53.3
click at [663, 644] on button at bounding box center [660, 644] width 4 height 38
type input "**********"
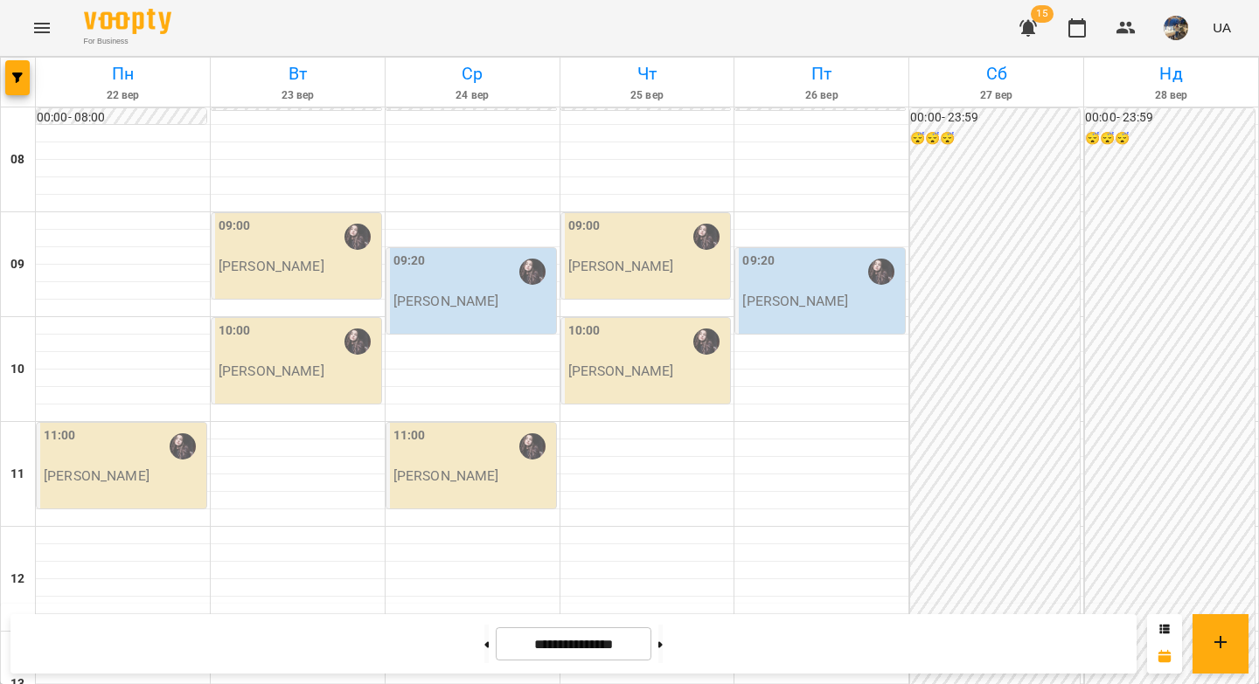
scroll to position [2, 0]
click at [131, 473] on p "[PERSON_NAME]" at bounding box center [97, 476] width 106 height 15
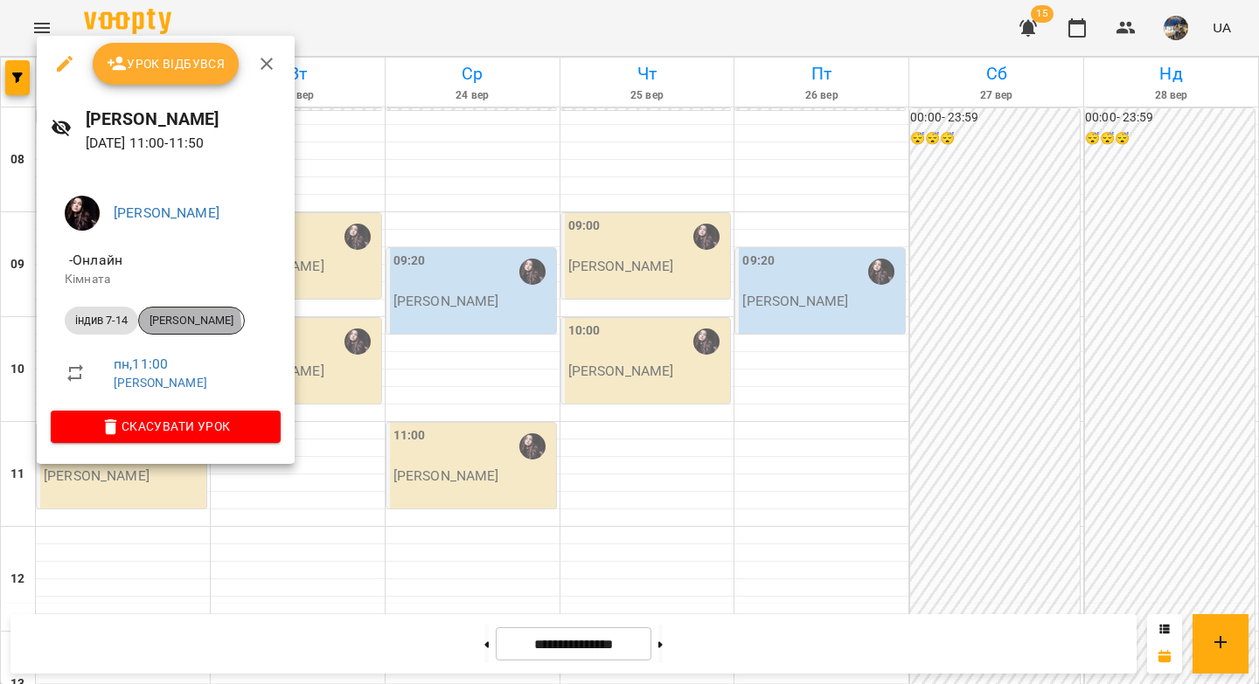
click at [169, 327] on span "Даниїл Позняк" at bounding box center [191, 321] width 105 height 16
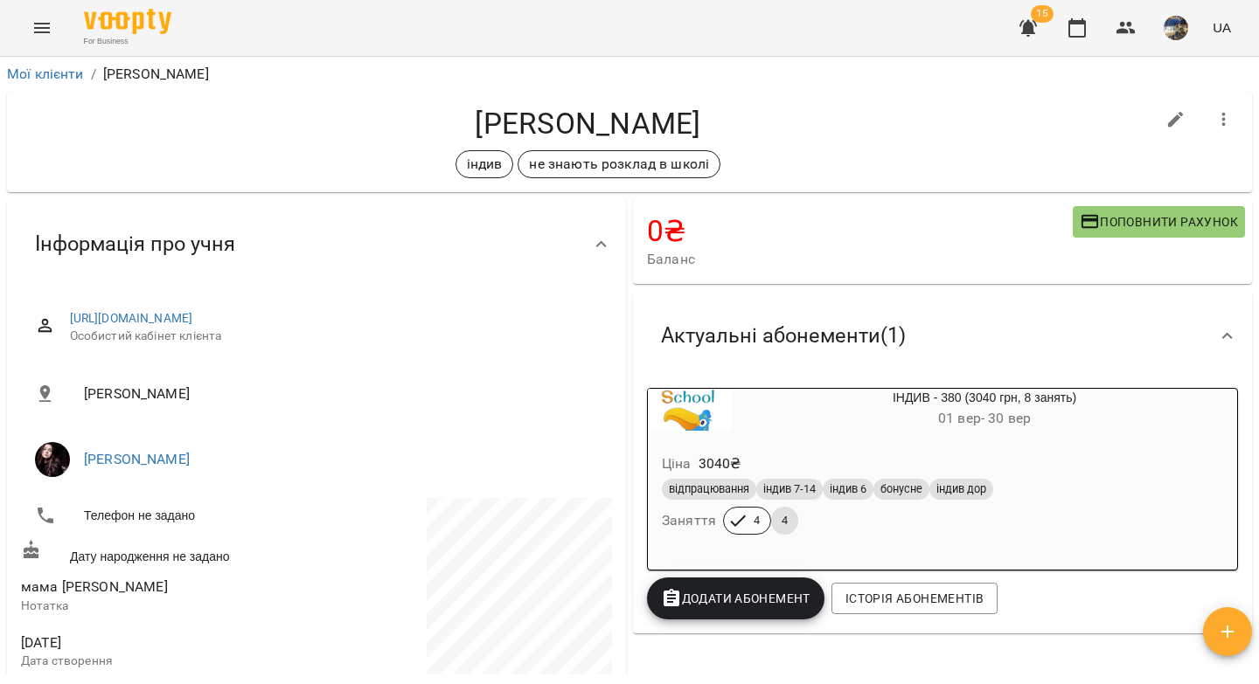
click at [1168, 119] on icon "button" at bounding box center [1176, 120] width 16 height 16
select select "**"
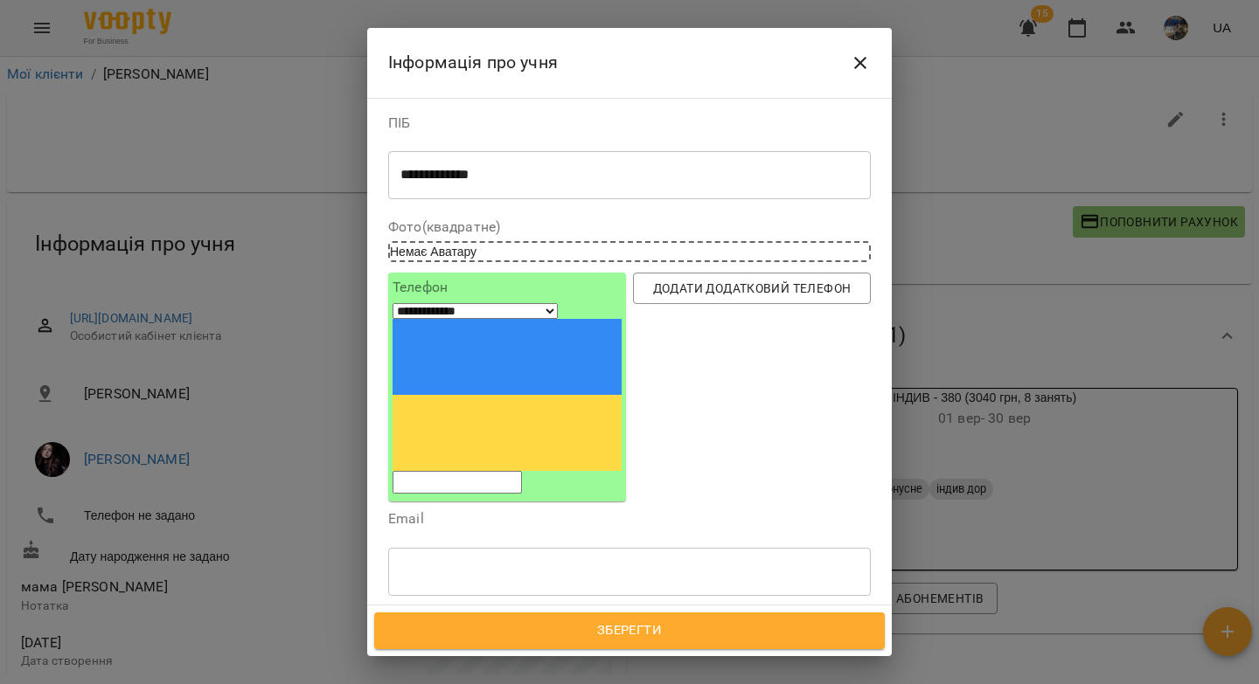
click at [606, 648] on icon at bounding box center [600, 654] width 12 height 12
click at [620, 640] on div "індив" at bounding box center [597, 654] width 417 height 29
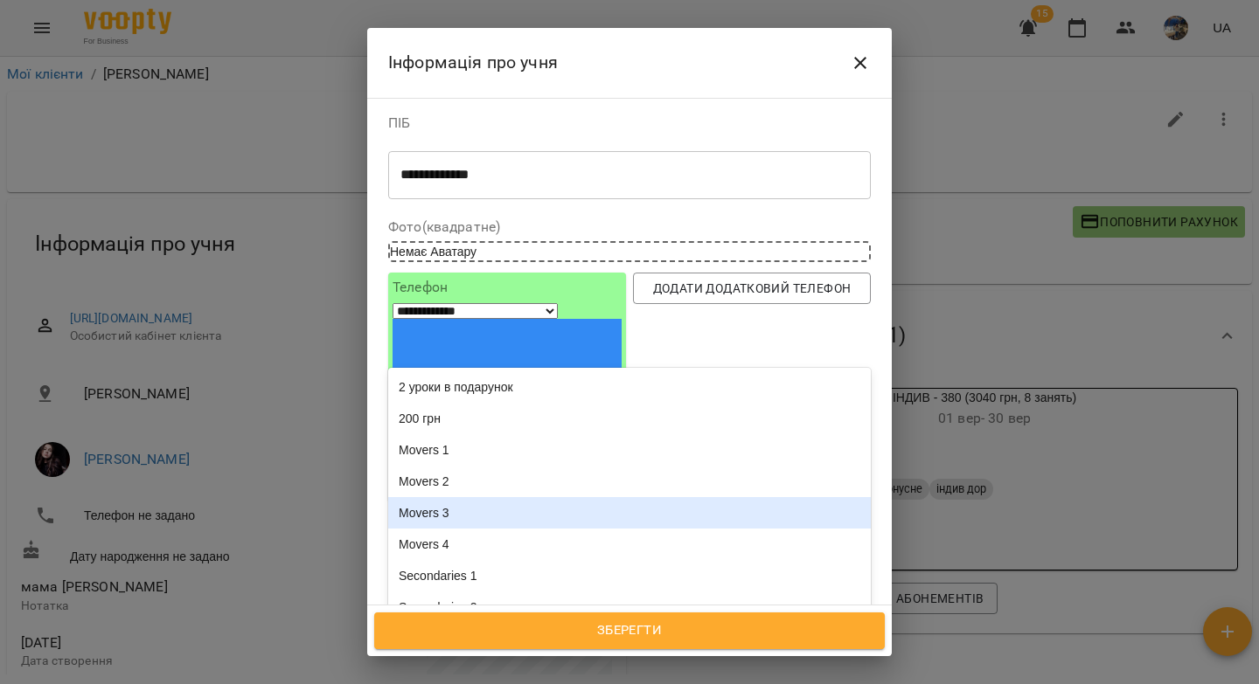
scroll to position [2156, 0]
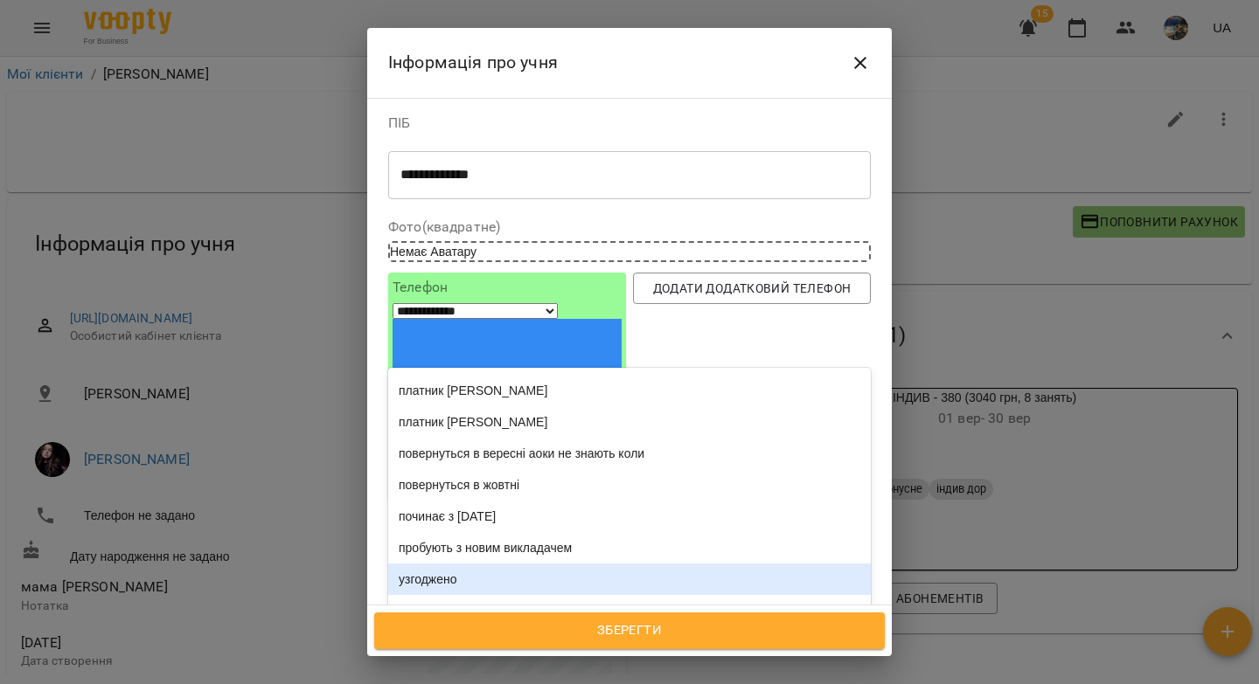
click at [449, 564] on div "узгоджено" at bounding box center [629, 579] width 482 height 31
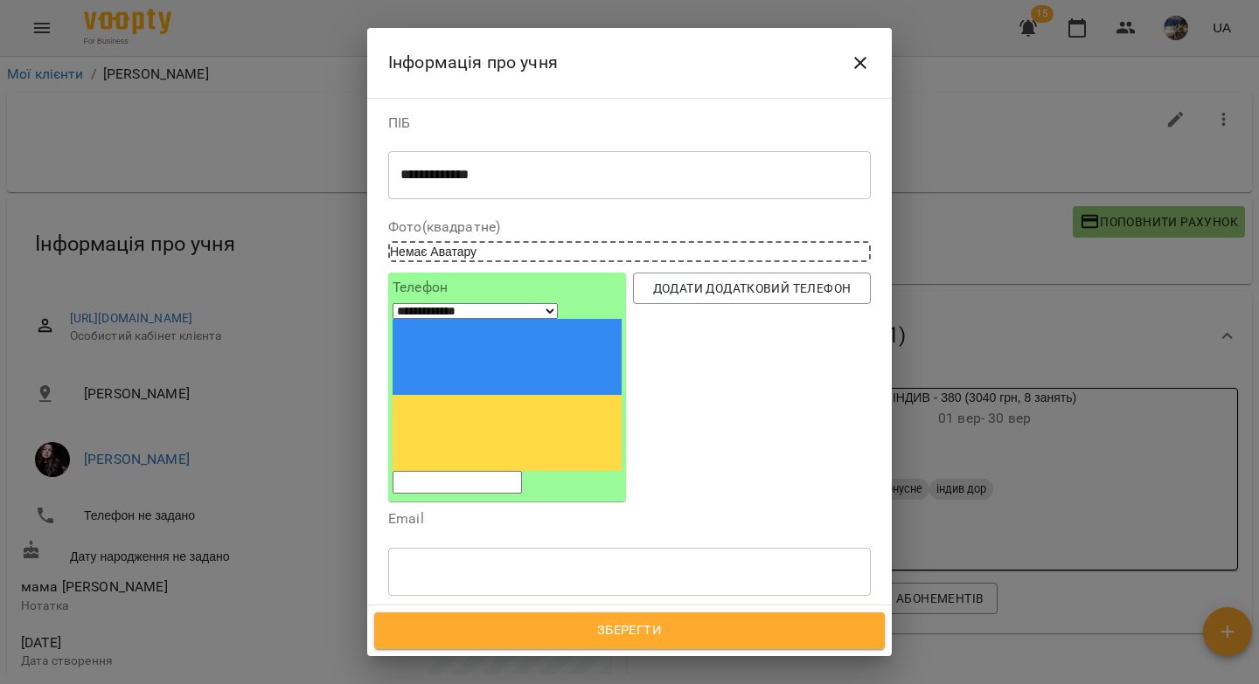
drag, startPoint x: 625, startPoint y: 628, endPoint x: 646, endPoint y: 557, distance: 74.7
click at [625, 628] on span "Зберегти" at bounding box center [629, 631] width 472 height 23
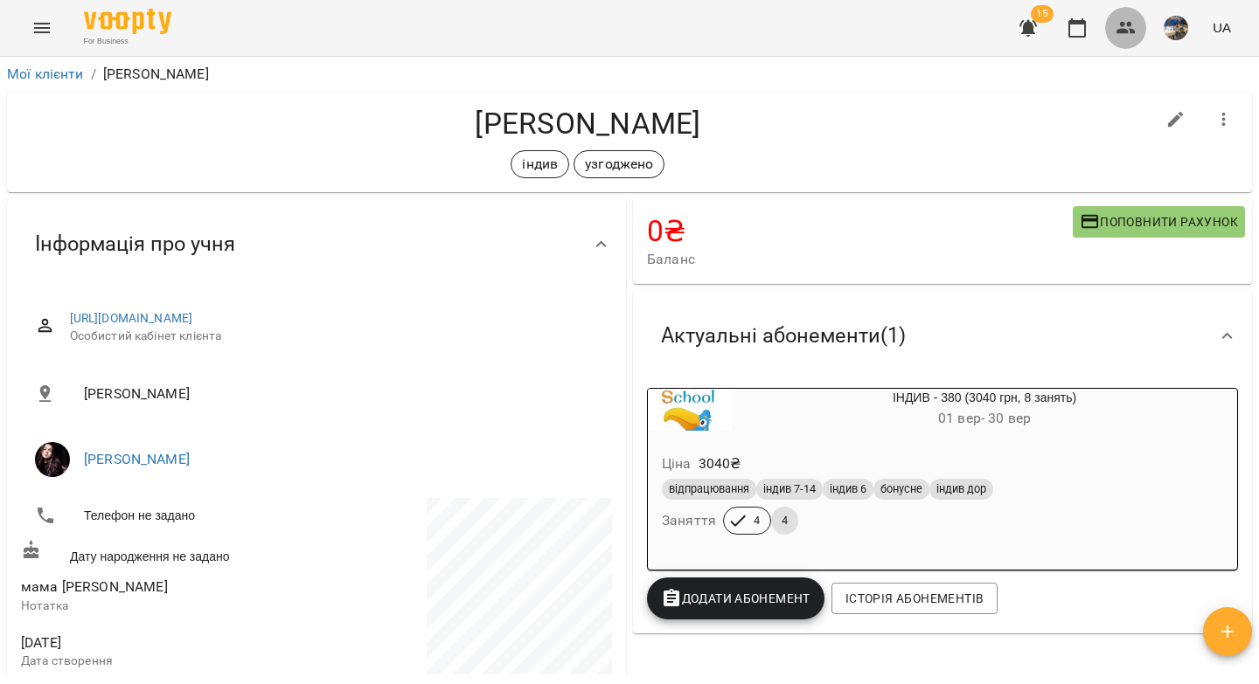
click at [1124, 24] on icon "button" at bounding box center [1125, 28] width 19 height 12
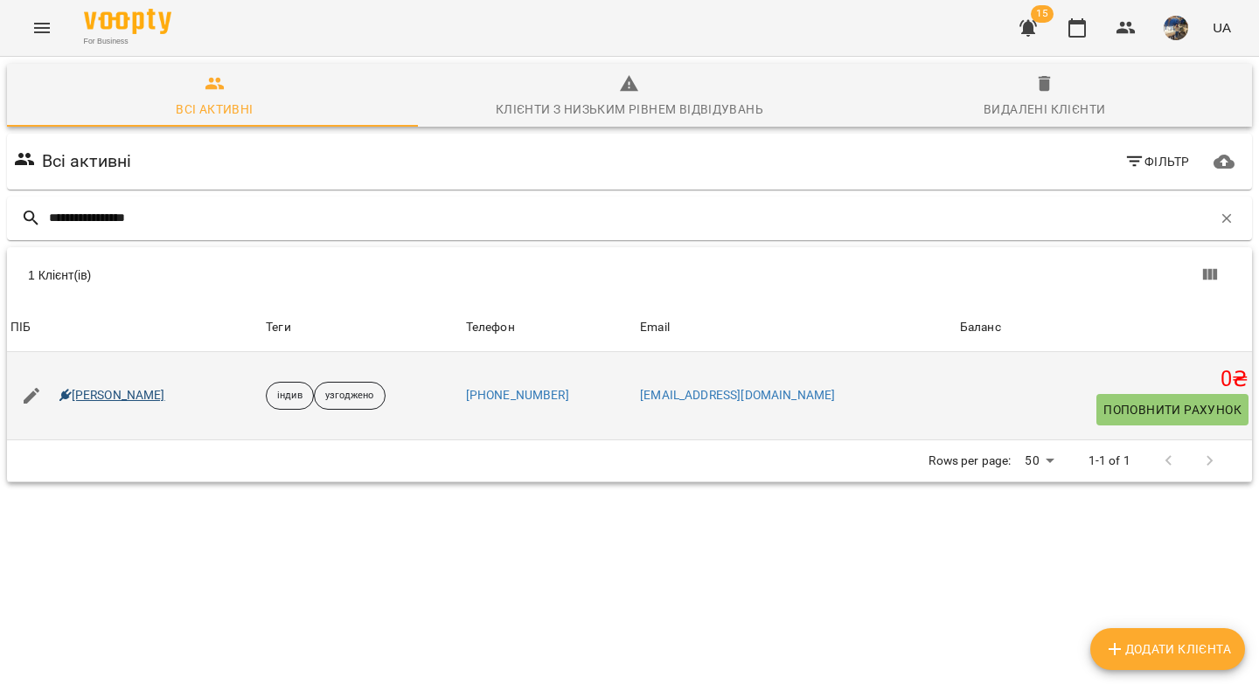
type input "**********"
click at [149, 390] on link "[PERSON_NAME]" at bounding box center [112, 395] width 106 height 17
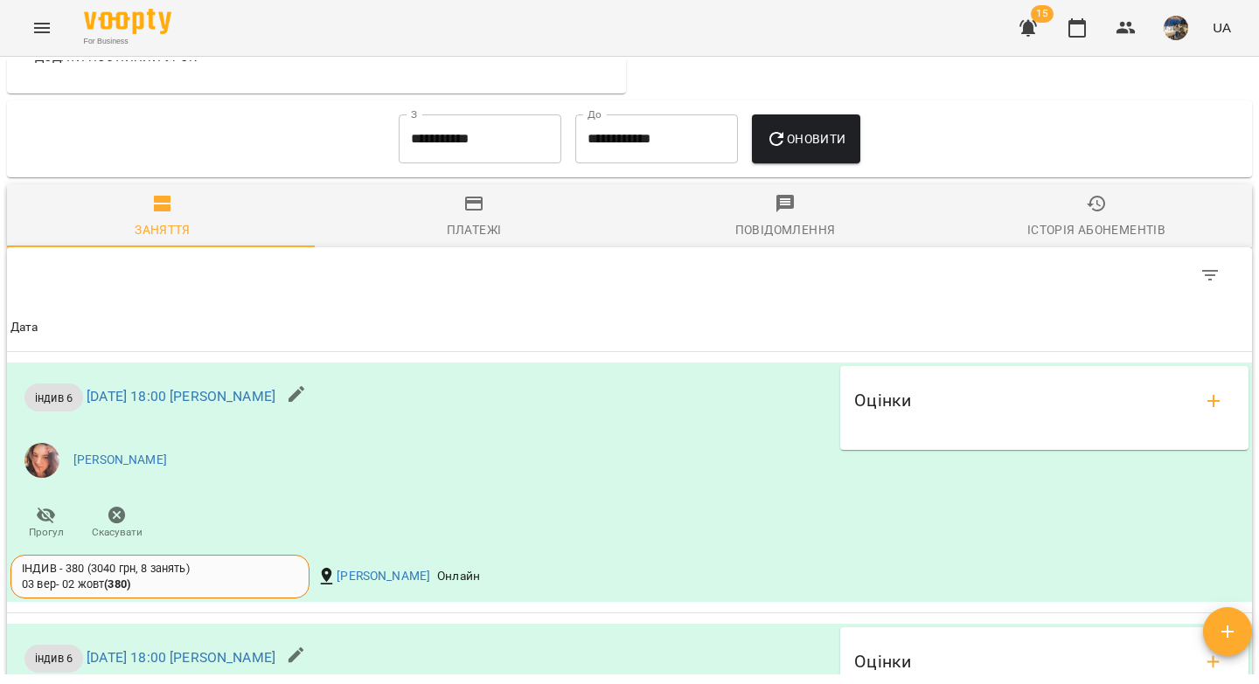
scroll to position [1234, 0]
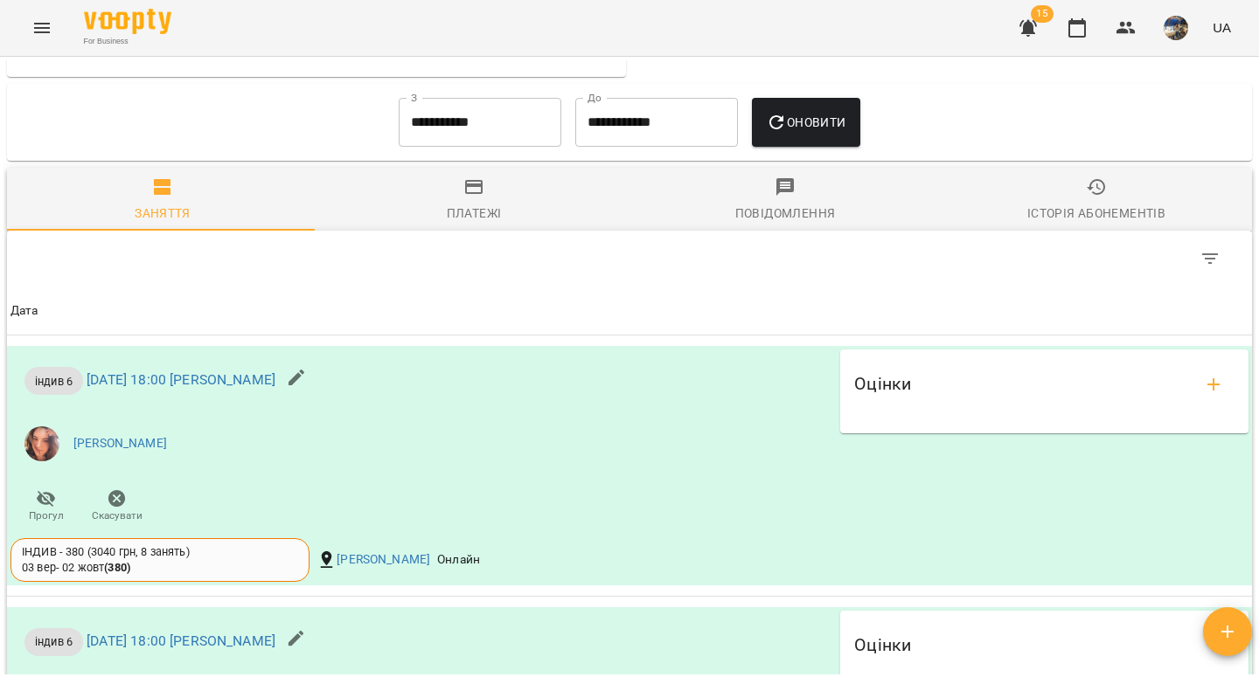
click at [1034, 26] on icon "button" at bounding box center [1027, 27] width 21 height 21
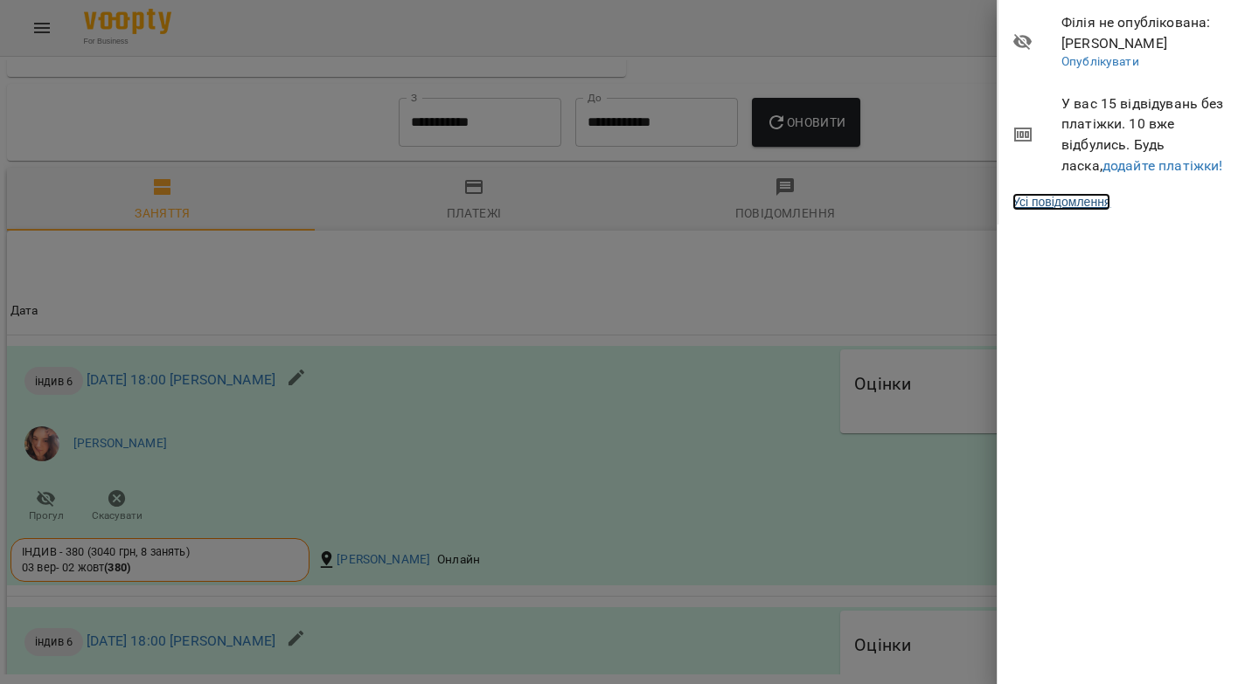
drag, startPoint x: 1062, startPoint y: 205, endPoint x: 1075, endPoint y: 196, distance: 16.3
click at [1064, 205] on link "Усі повідомлення" at bounding box center [1061, 201] width 98 height 17
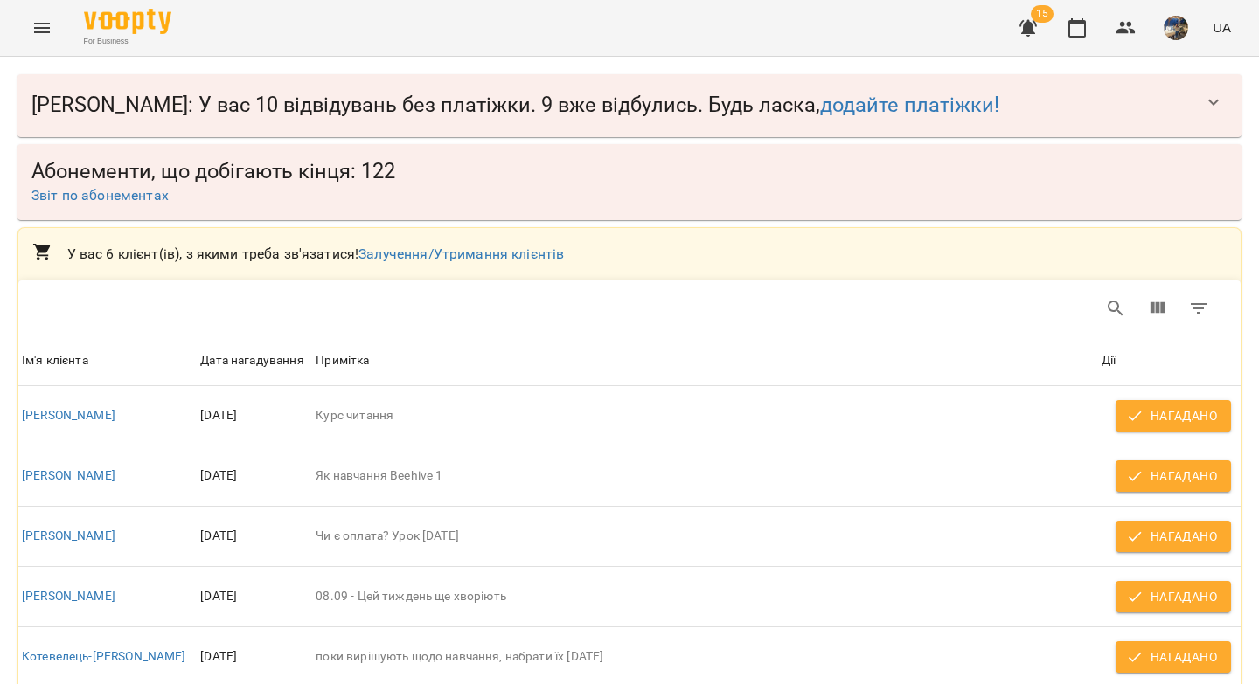
scroll to position [130, 0]
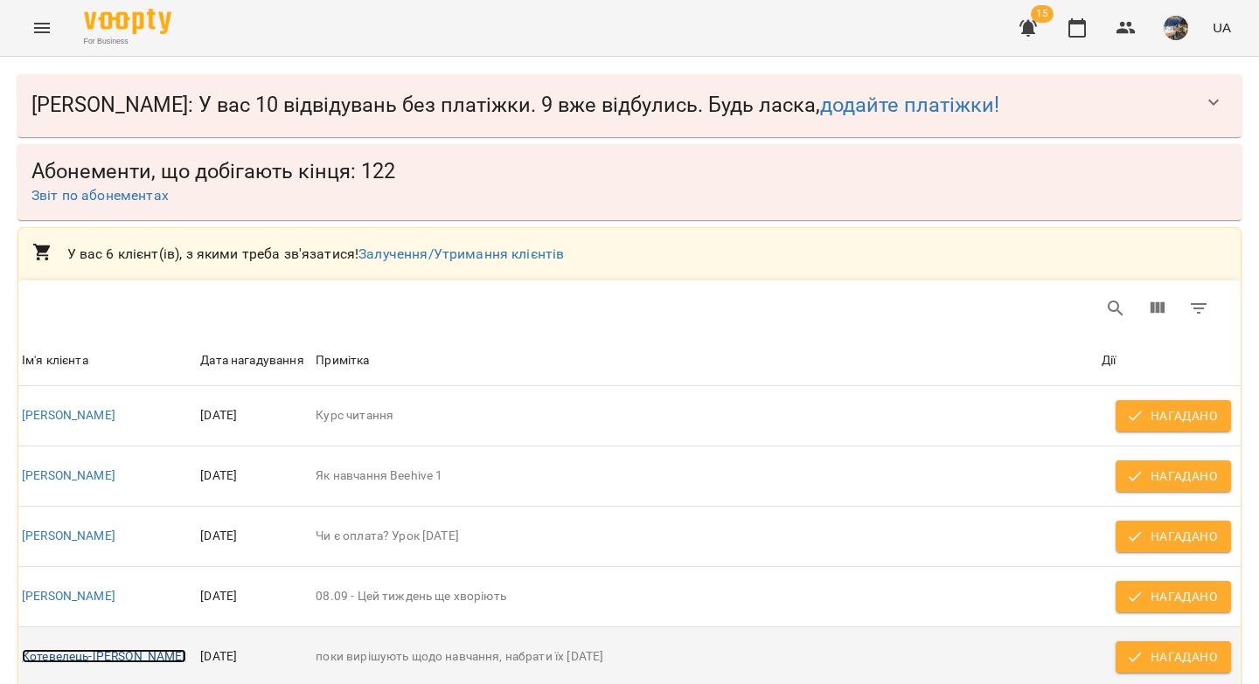
click at [56, 649] on link "Котевелець-[PERSON_NAME]" at bounding box center [104, 656] width 164 height 14
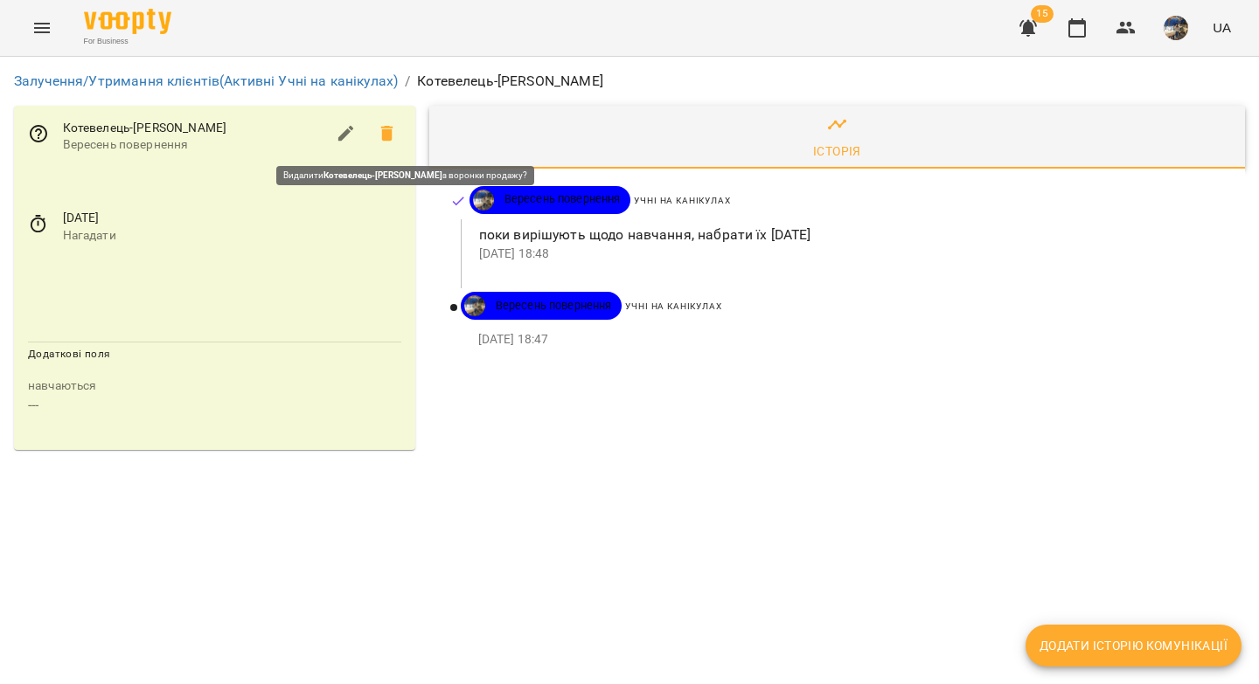
click at [377, 129] on icon at bounding box center [387, 133] width 21 height 21
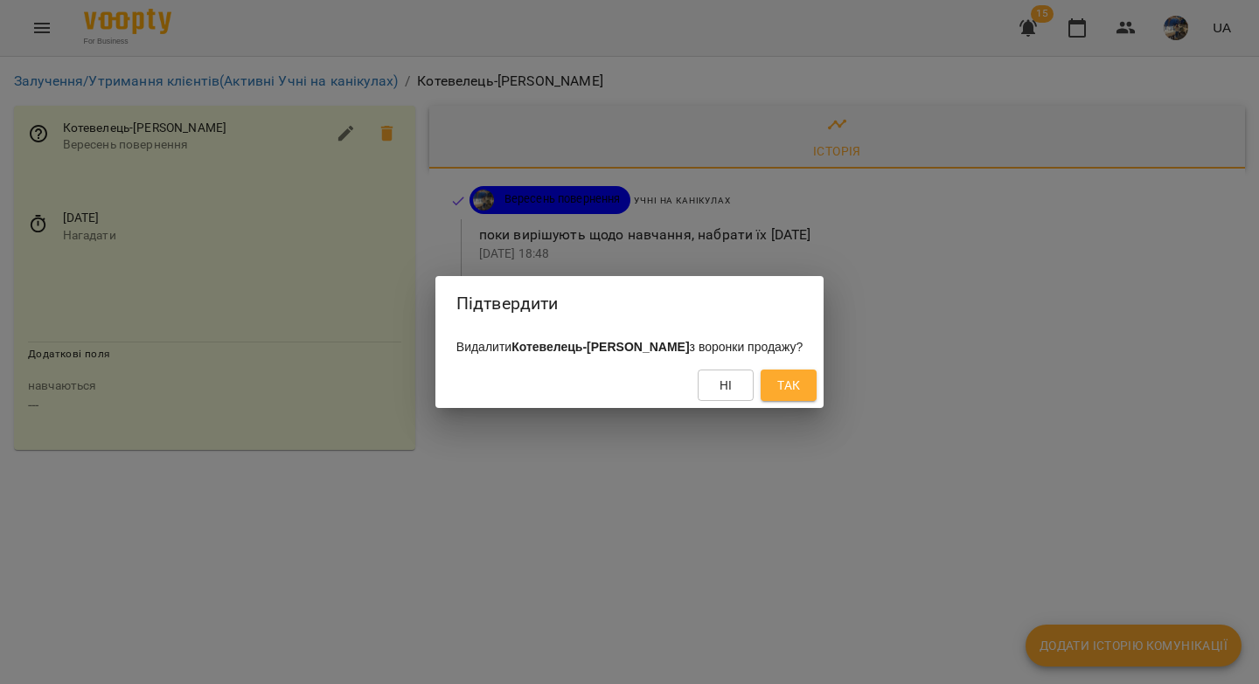
click at [777, 393] on span "Так" at bounding box center [788, 385] width 23 height 21
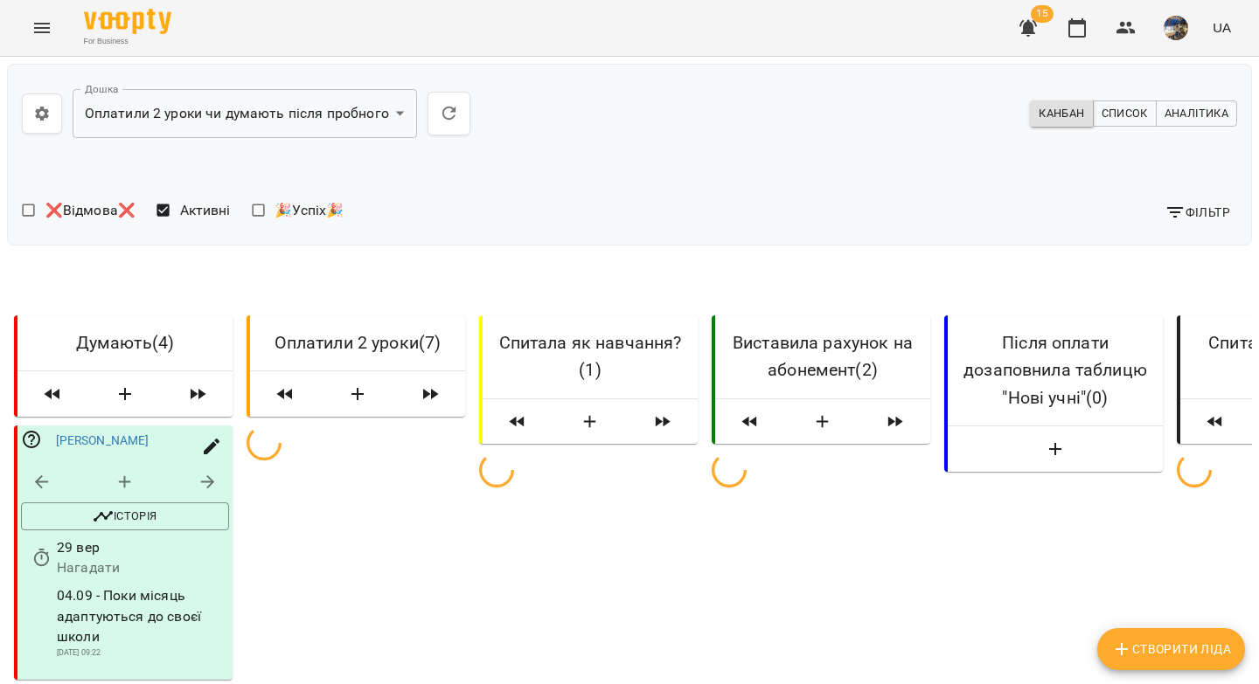
click at [1034, 29] on icon "button" at bounding box center [1027, 28] width 17 height 17
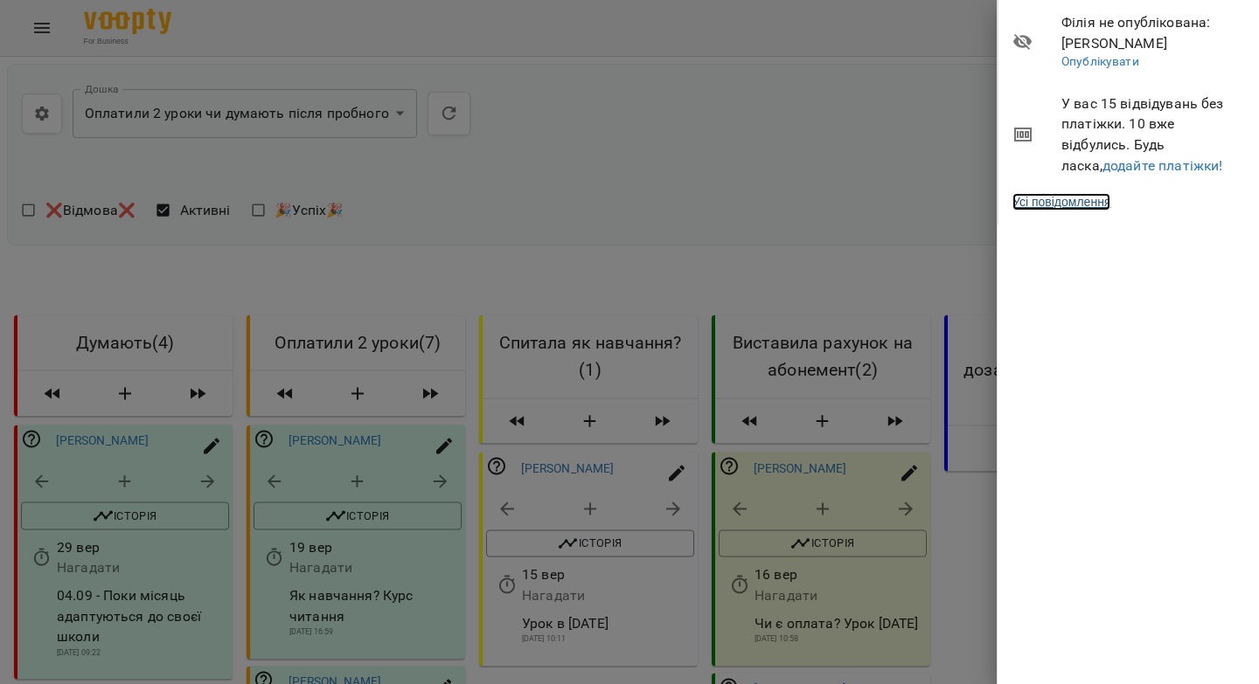
click at [1077, 204] on link "Усі повідомлення" at bounding box center [1061, 201] width 98 height 17
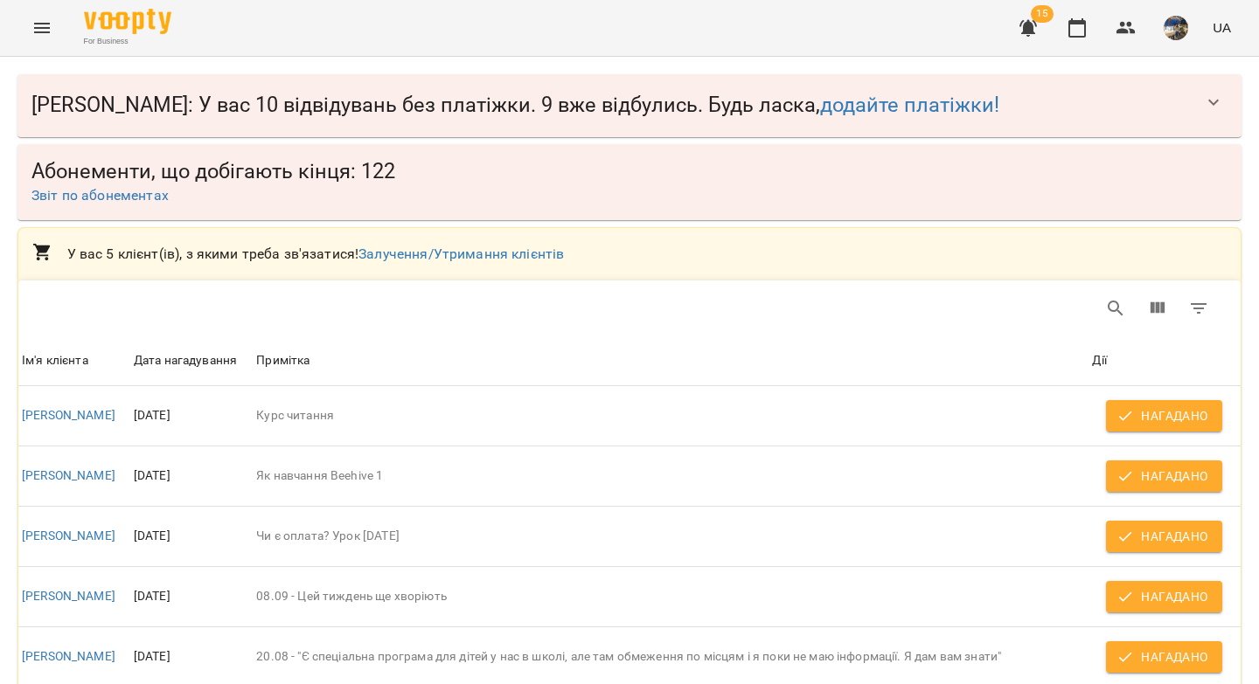
scroll to position [70, 0]
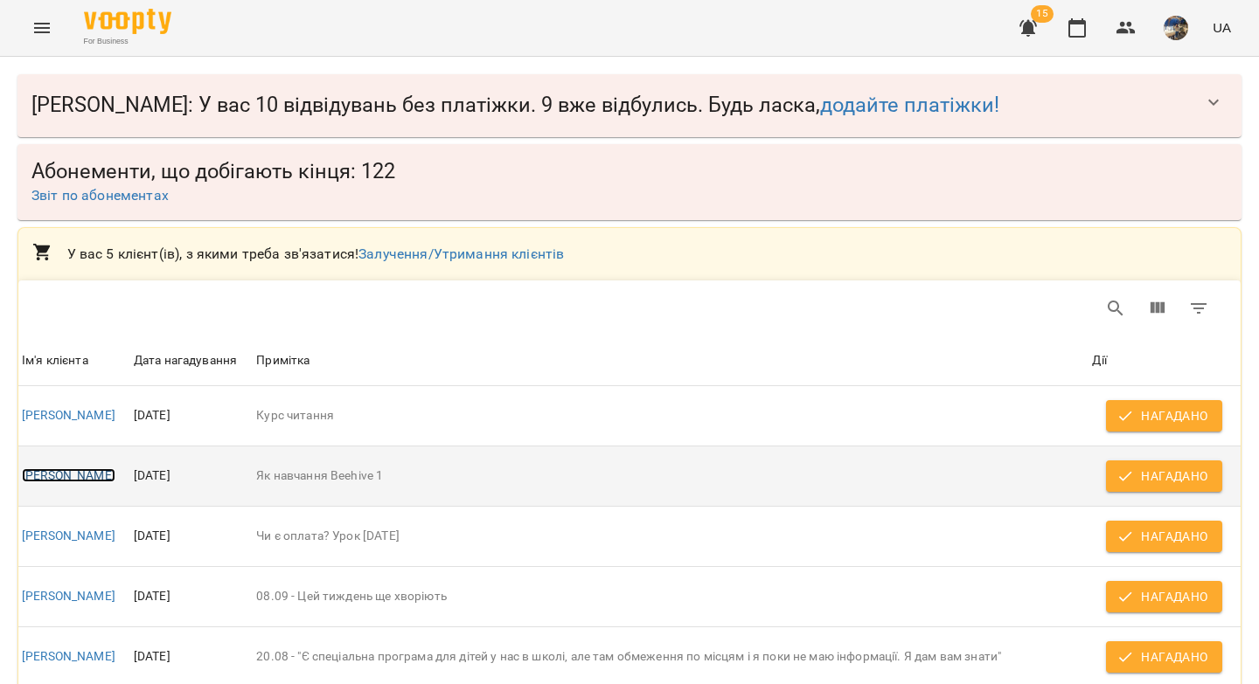
click at [82, 469] on link "[PERSON_NAME]" at bounding box center [69, 476] width 94 height 14
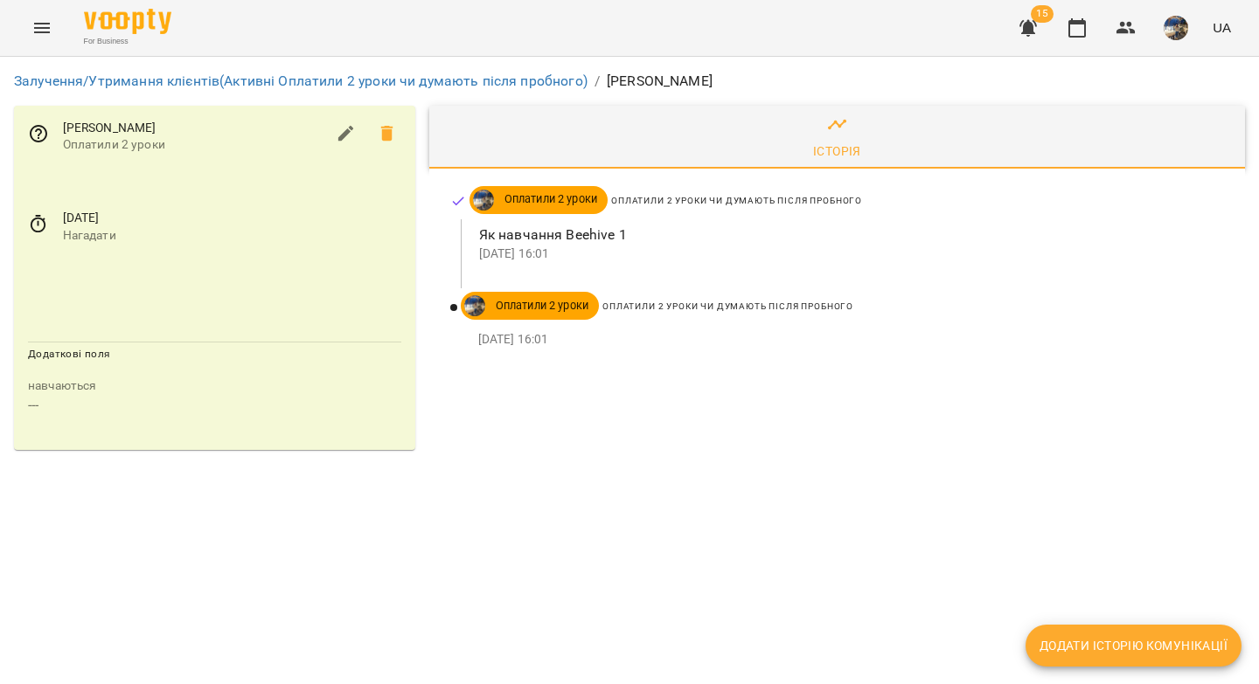
drag, startPoint x: 741, startPoint y: 78, endPoint x: 605, endPoint y: 84, distance: 136.5
click at [605, 84] on ol "Залучення/Утримання клієнтів (Активні Оплатили 2 уроки чи думають після пробног…" at bounding box center [629, 81] width 1231 height 21
copy p "[PERSON_NAME]"
click at [1072, 35] on icon "button" at bounding box center [1076, 27] width 21 height 21
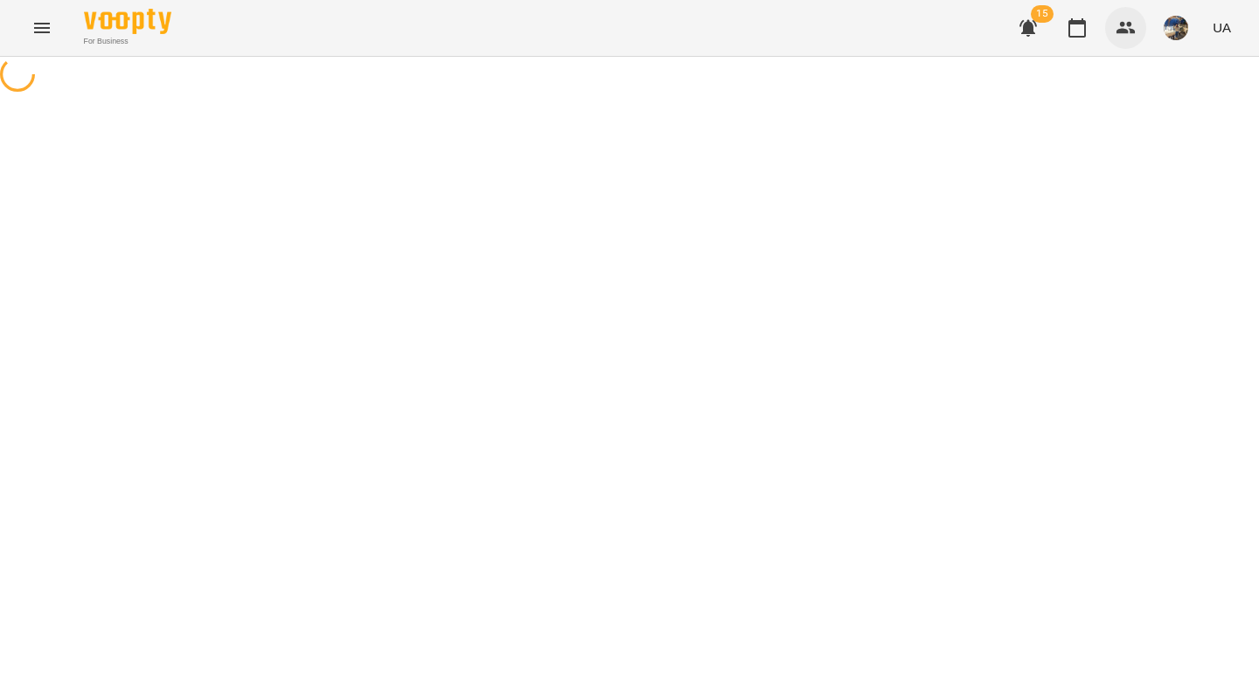
click at [1130, 32] on icon "button" at bounding box center [1125, 27] width 21 height 21
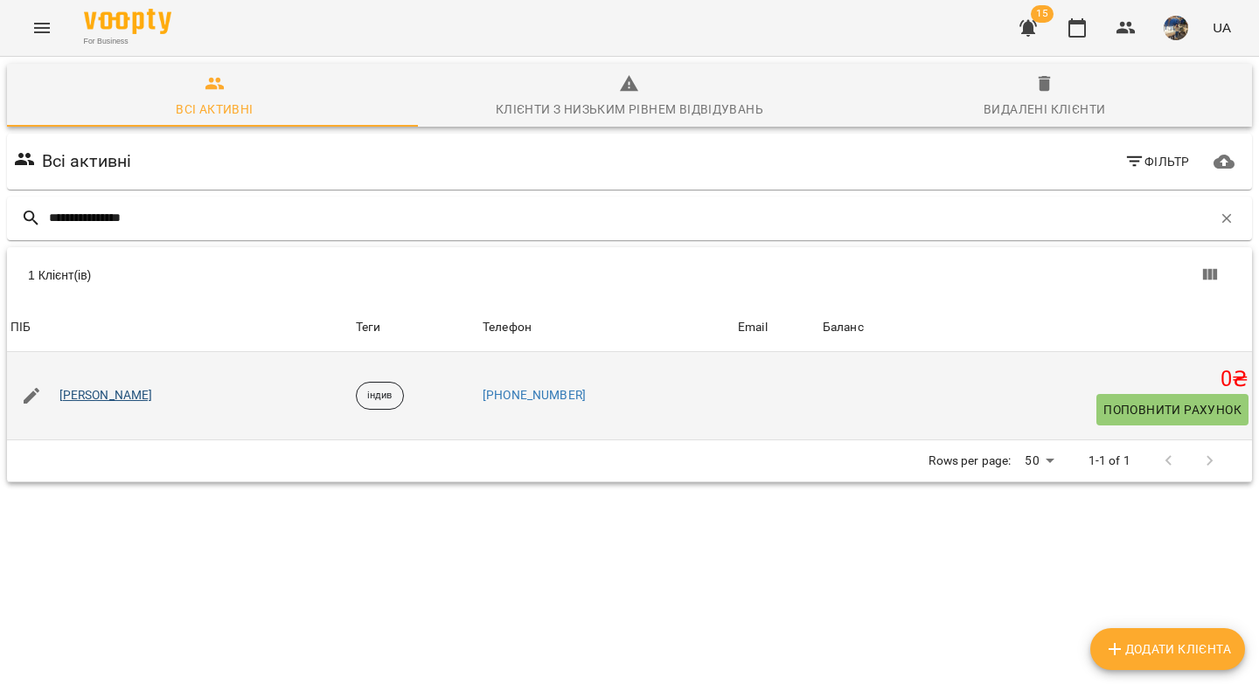
type input "**********"
click at [101, 397] on link "[PERSON_NAME]" at bounding box center [106, 395] width 94 height 17
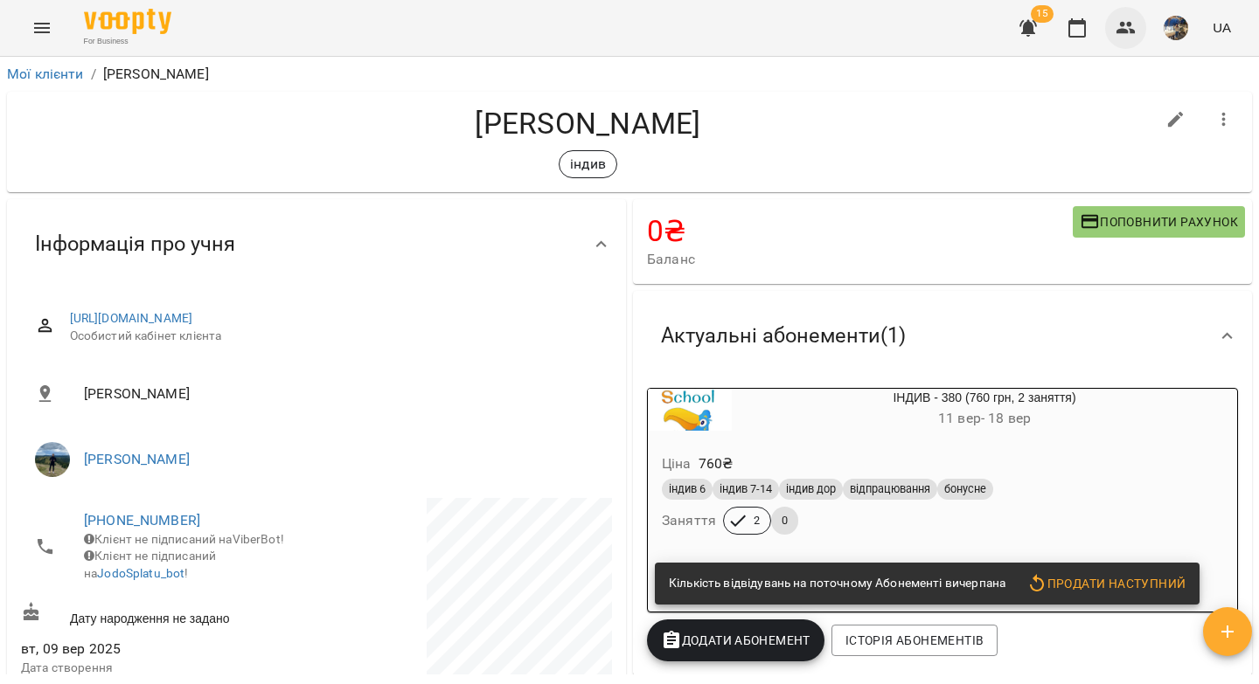
click at [1127, 26] on icon "button" at bounding box center [1125, 27] width 21 height 21
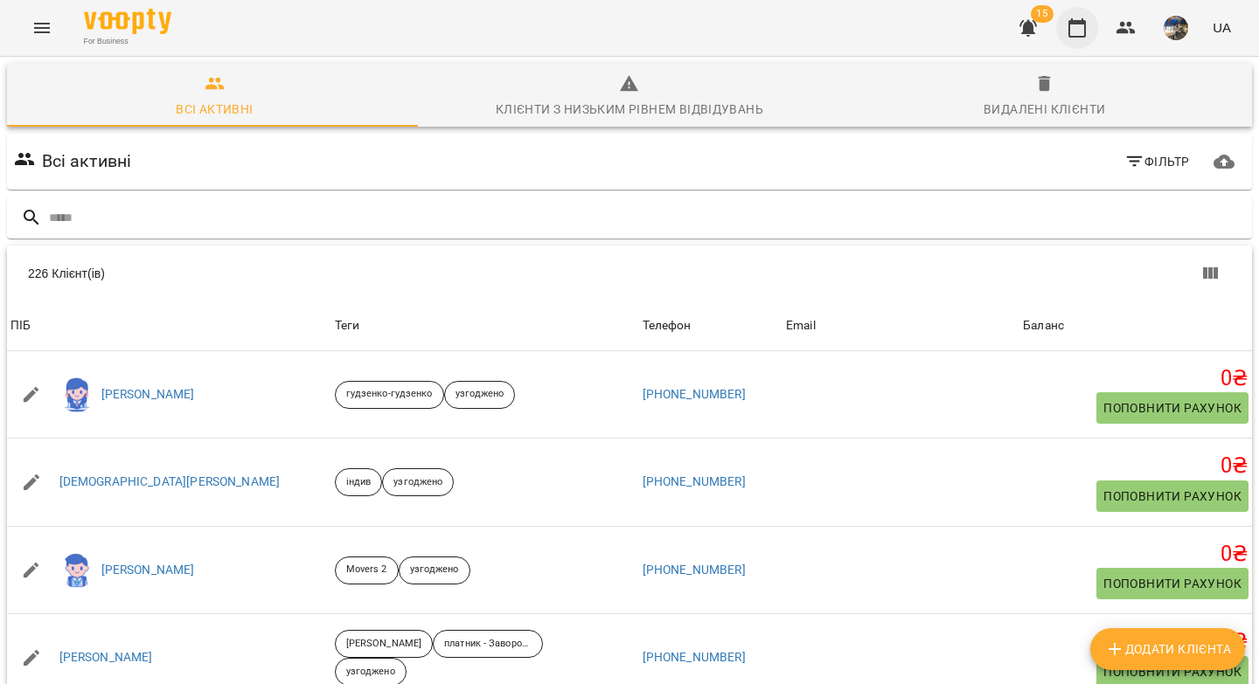
click at [1079, 31] on icon "button" at bounding box center [1076, 27] width 21 height 21
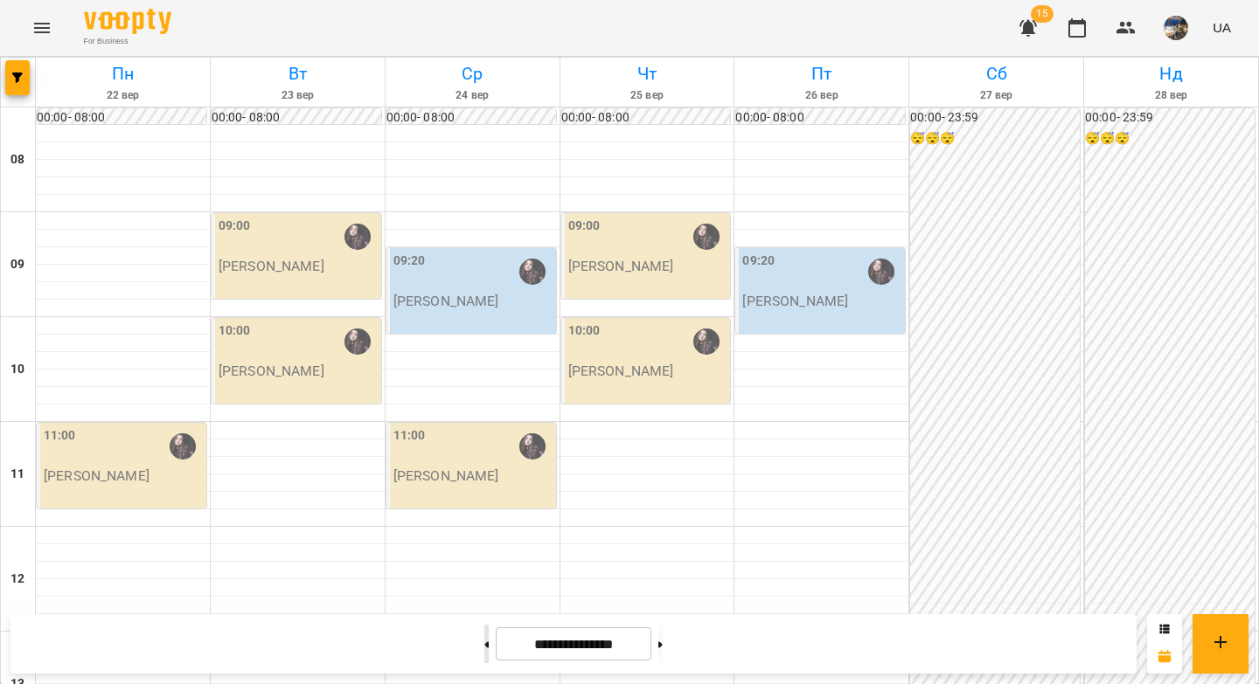
click at [484, 649] on button at bounding box center [486, 644] width 4 height 38
type input "**********"
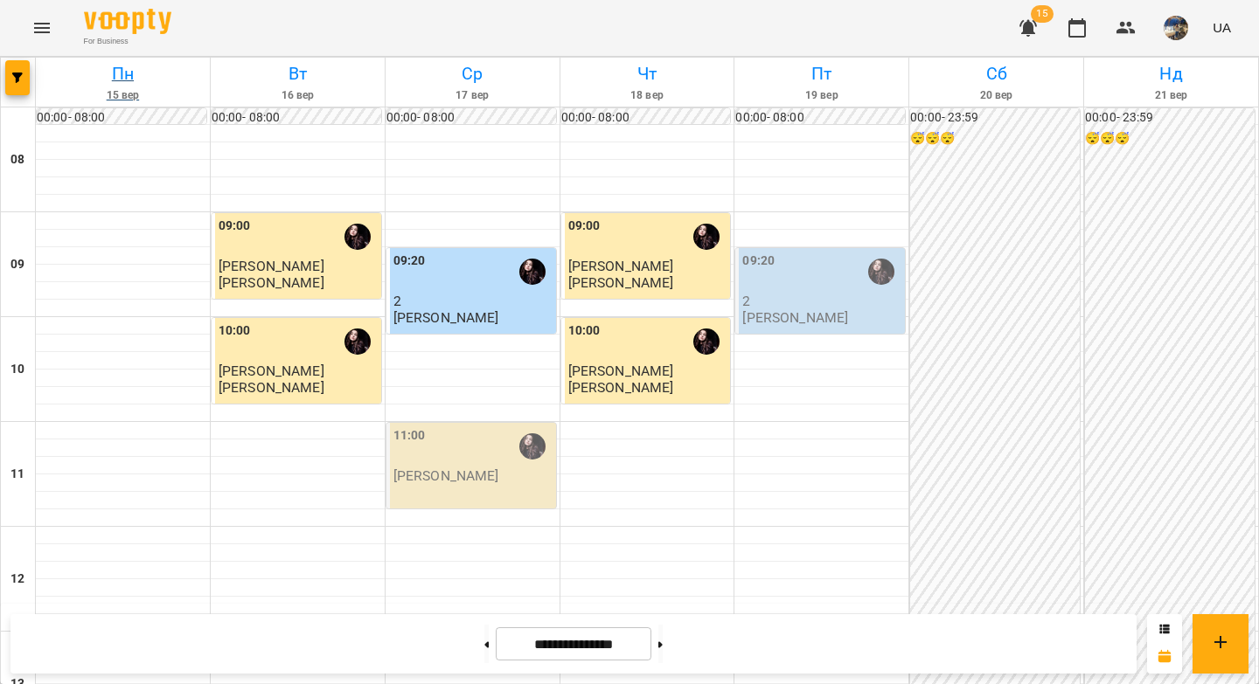
click at [116, 73] on h6 "Пн" at bounding box center [122, 73] width 169 height 27
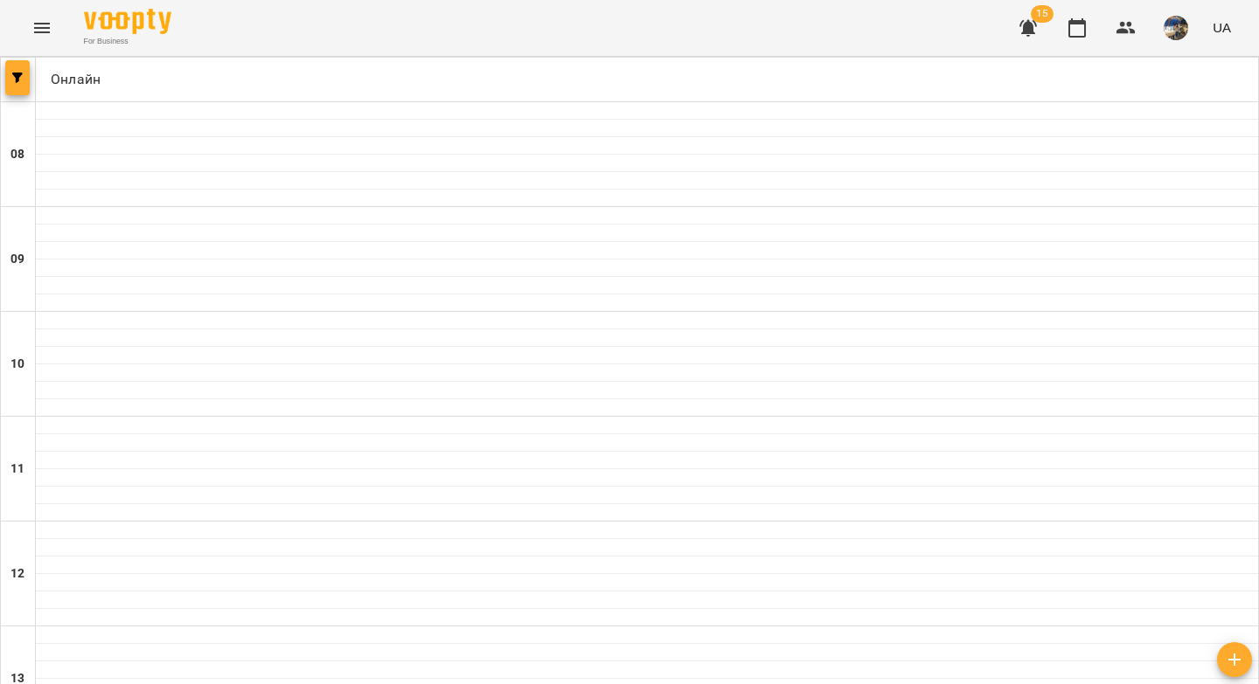
click at [11, 85] on button "button" at bounding box center [17, 77] width 24 height 35
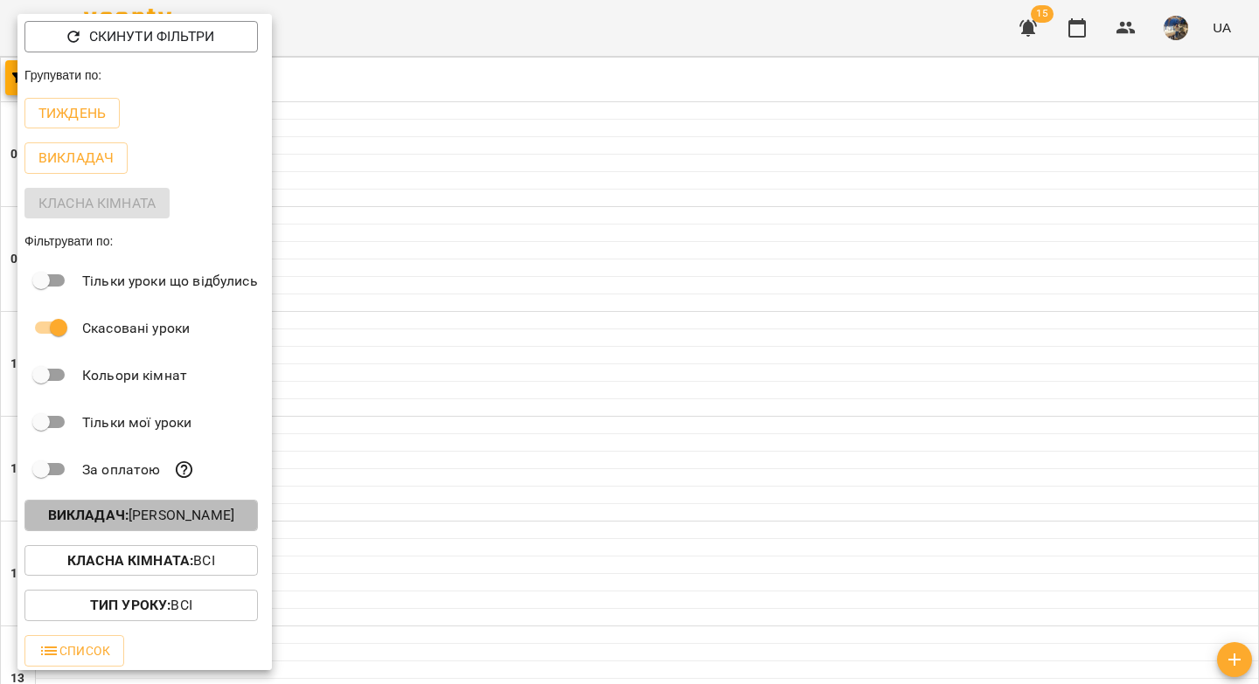
click at [139, 531] on button "Викладач : [PERSON_NAME]" at bounding box center [140, 515] width 233 height 31
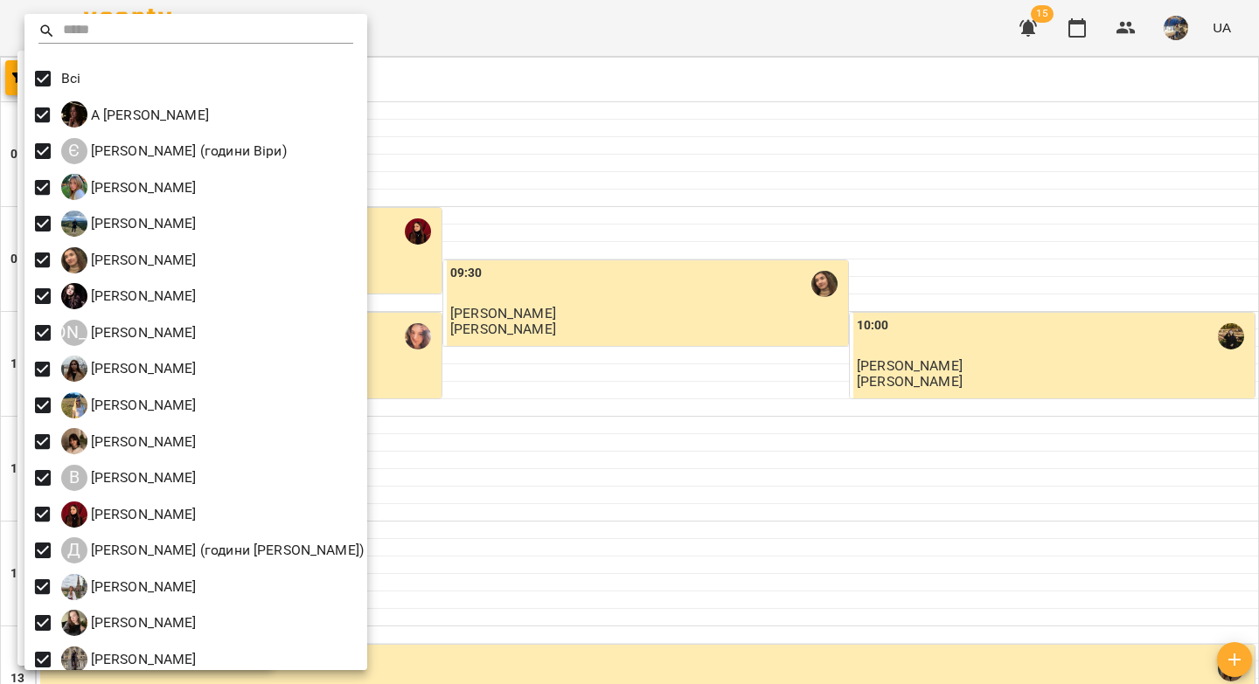
click at [634, 155] on div at bounding box center [629, 342] width 1259 height 684
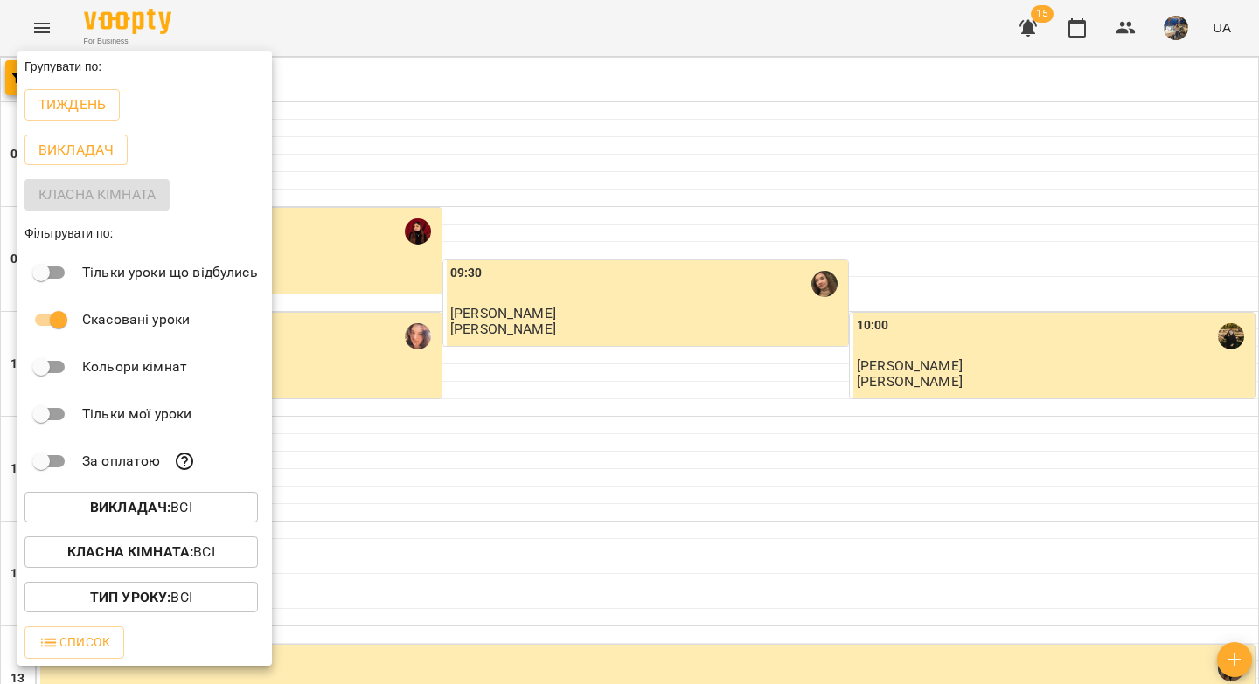
click at [623, 174] on div at bounding box center [629, 342] width 1259 height 684
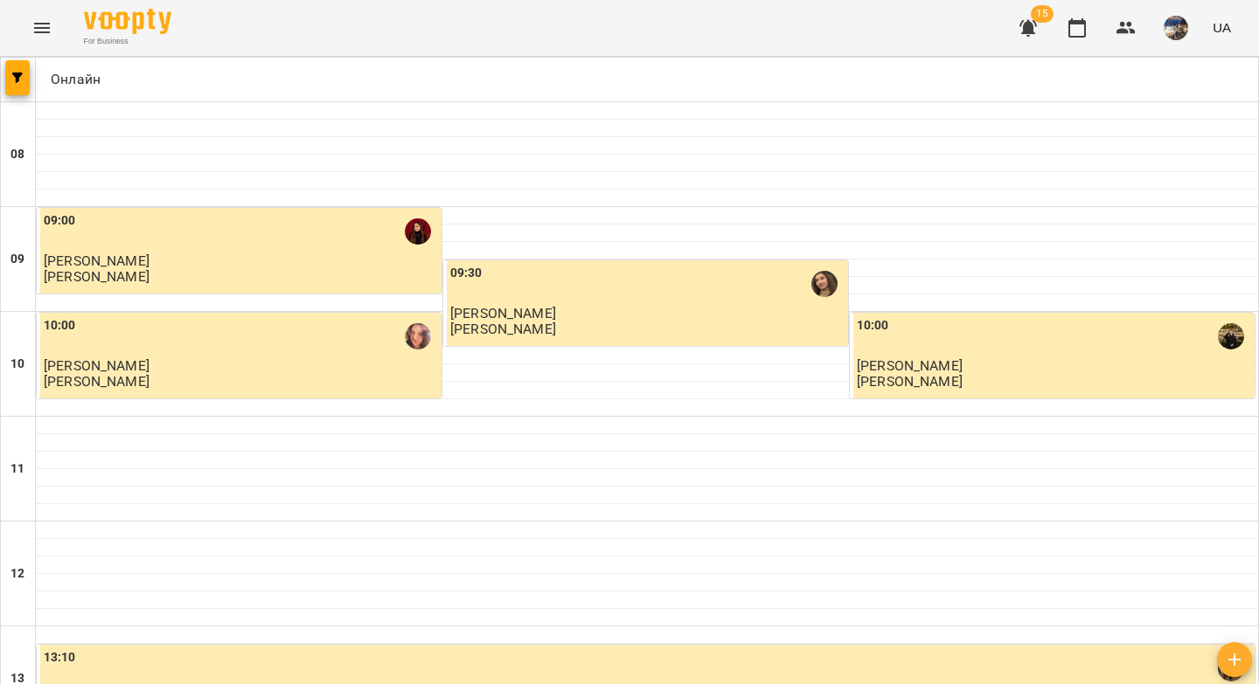
scroll to position [1003, 0]
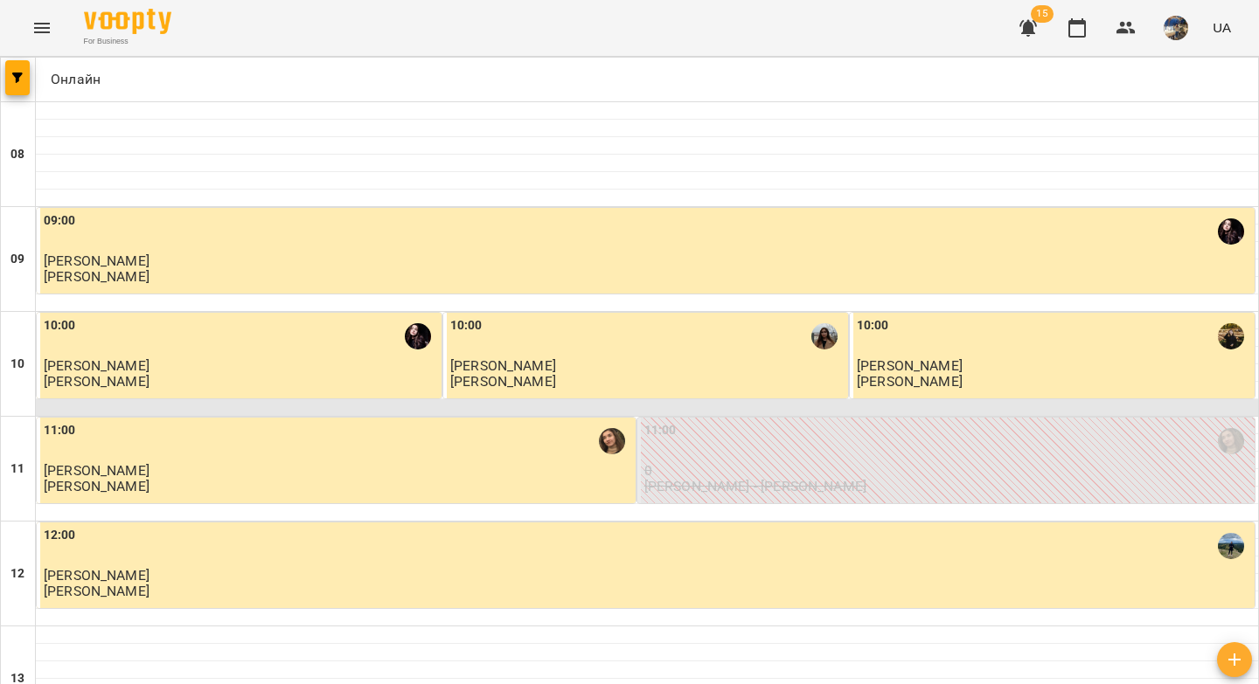
scroll to position [990, 0]
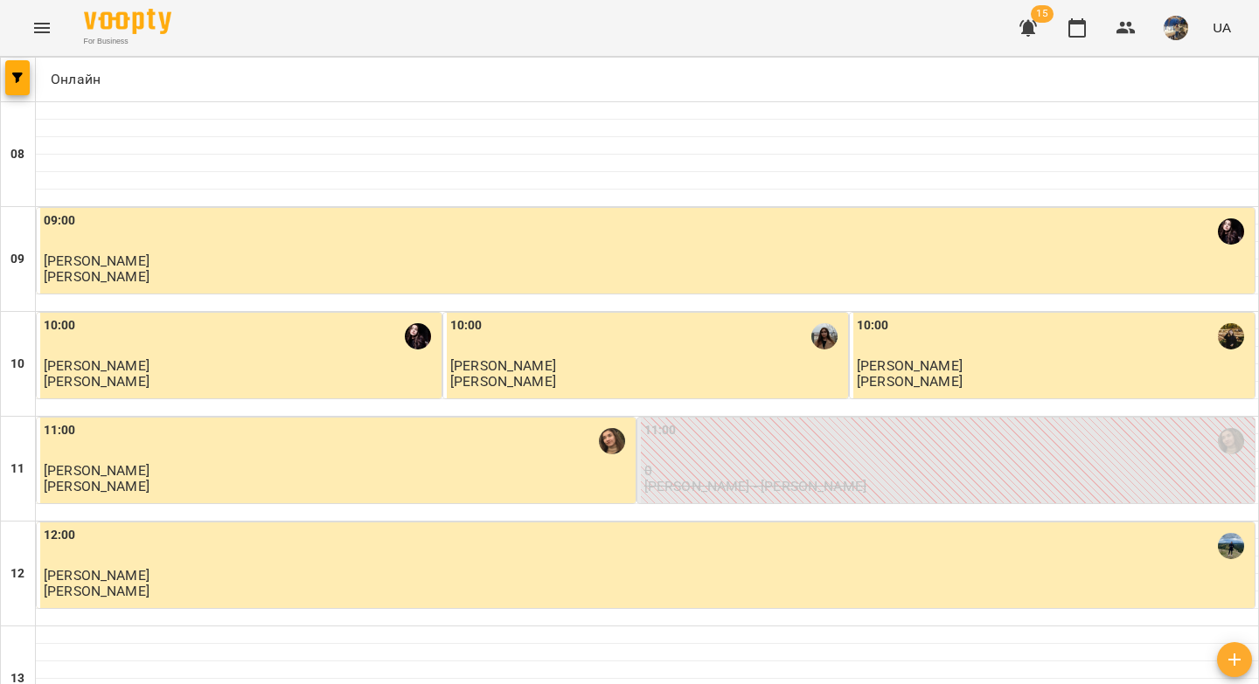
drag, startPoint x: 541, startPoint y: 594, endPoint x: 554, endPoint y: 534, distance: 61.7
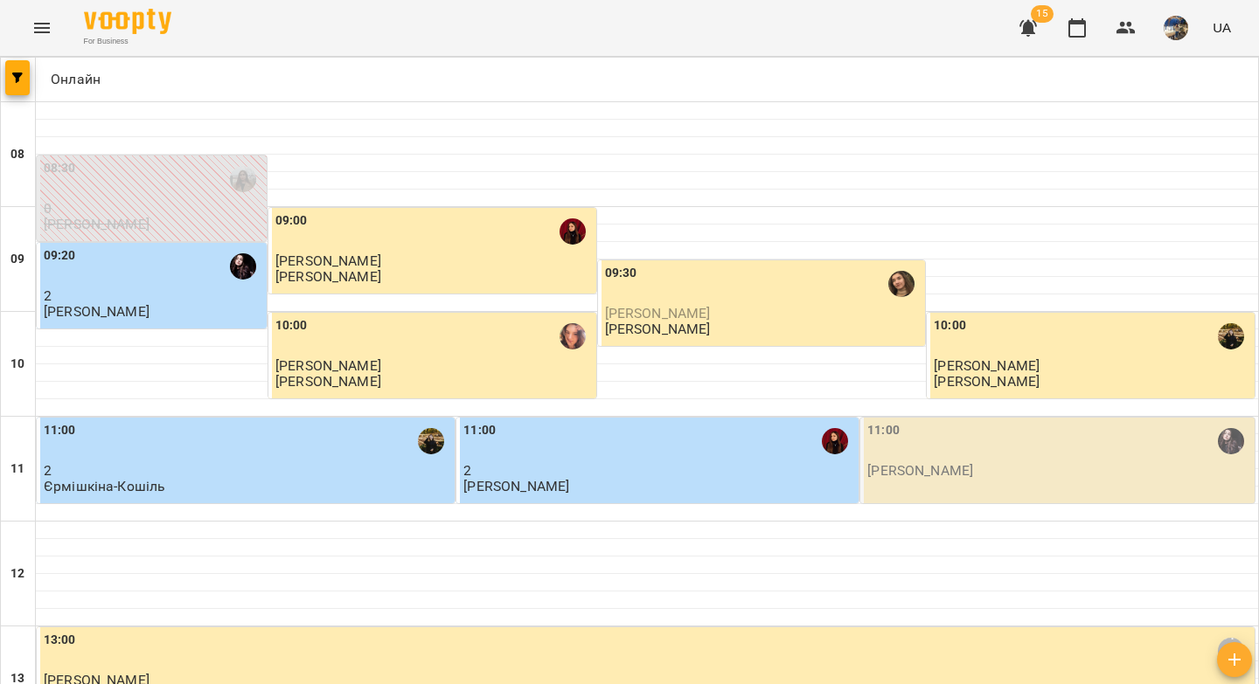
scroll to position [80, 0]
click at [889, 463] on p "[PERSON_NAME]" at bounding box center [920, 470] width 106 height 15
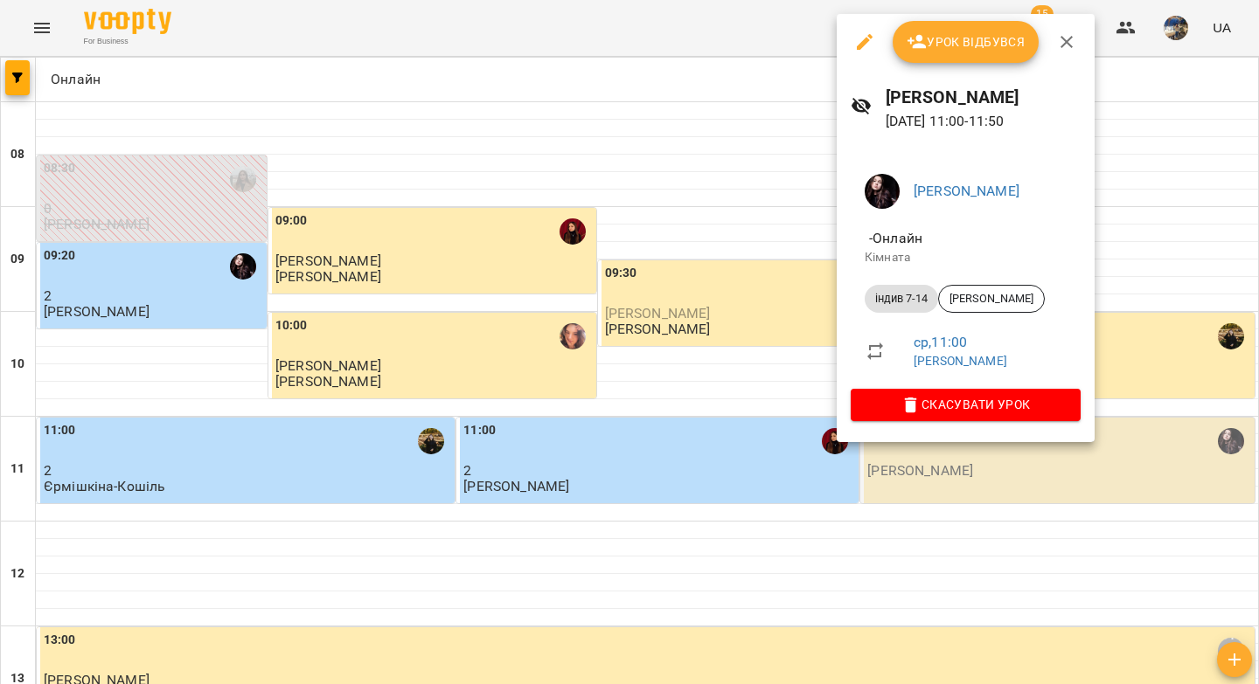
click at [973, 43] on span "Урок відбувся" at bounding box center [965, 41] width 119 height 21
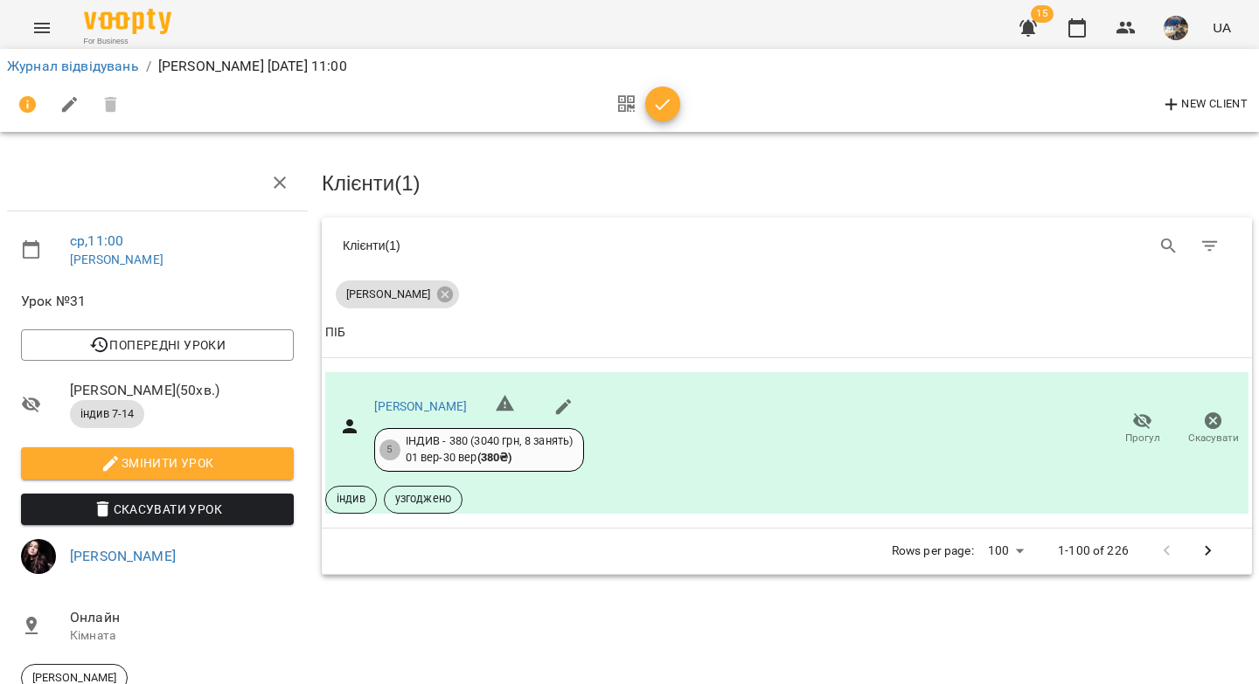
drag, startPoint x: 660, startPoint y: 105, endPoint x: 551, endPoint y: 118, distance: 110.0
click at [656, 106] on icon "button" at bounding box center [662, 104] width 21 height 21
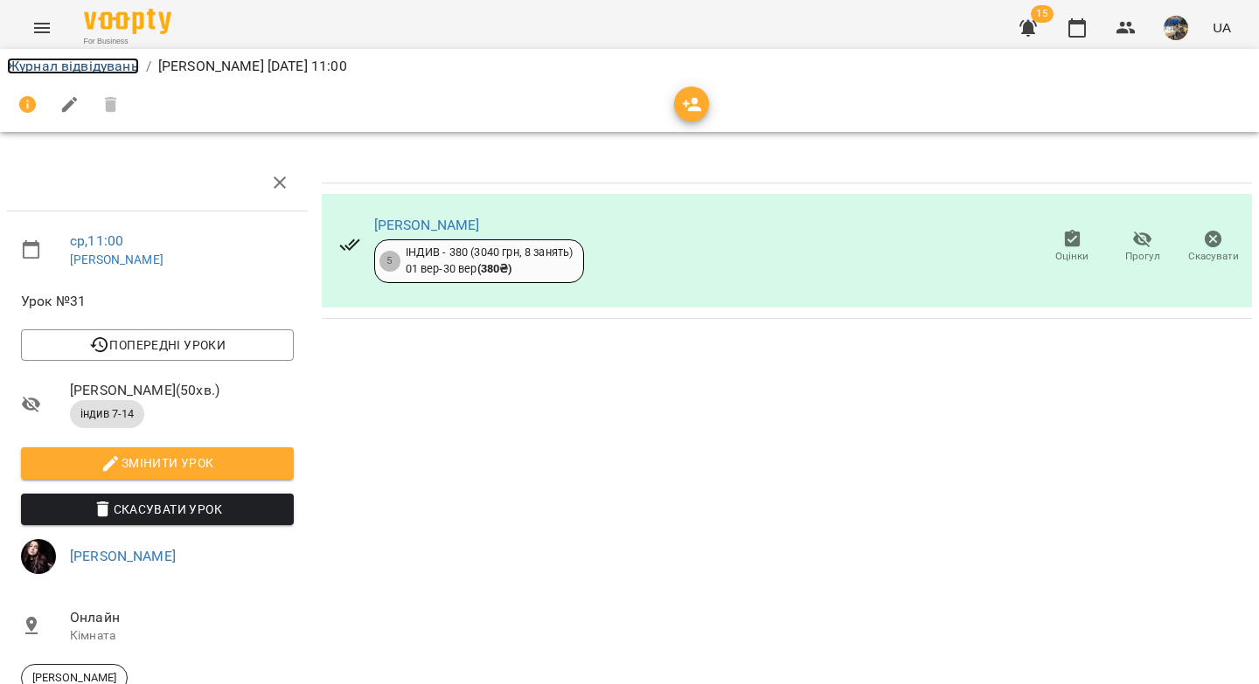
click at [81, 65] on link "Журнал відвідувань" at bounding box center [73, 66] width 132 height 17
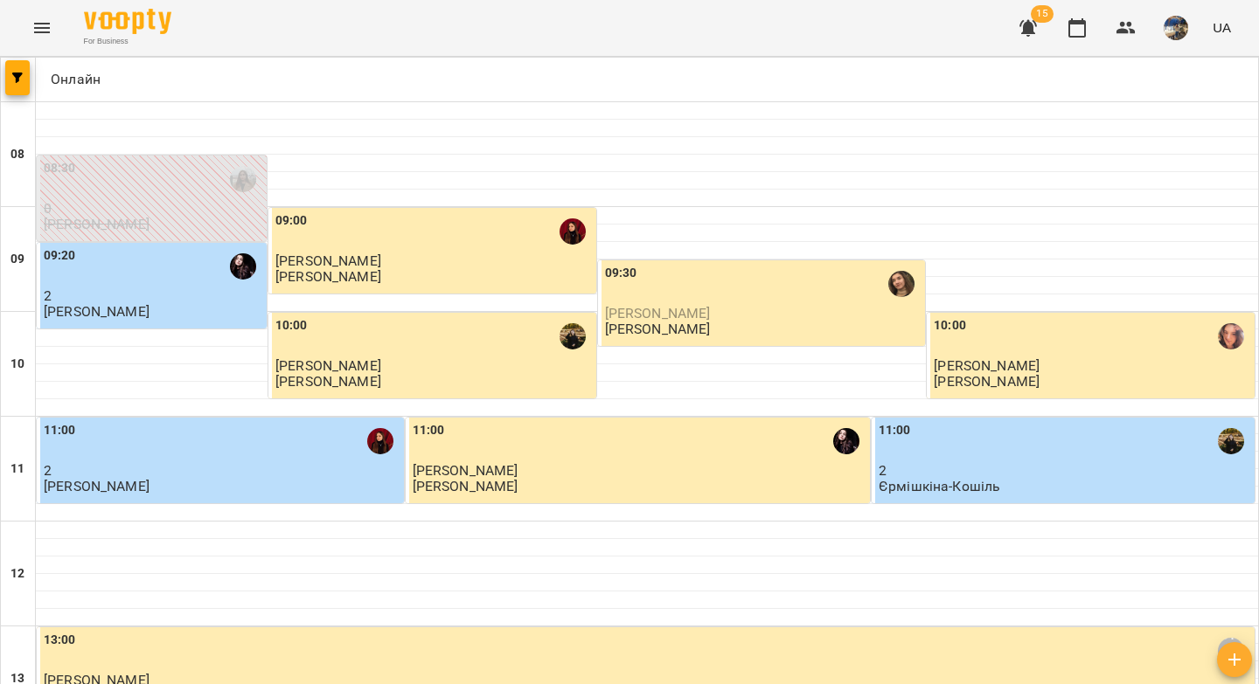
scroll to position [1003, 0]
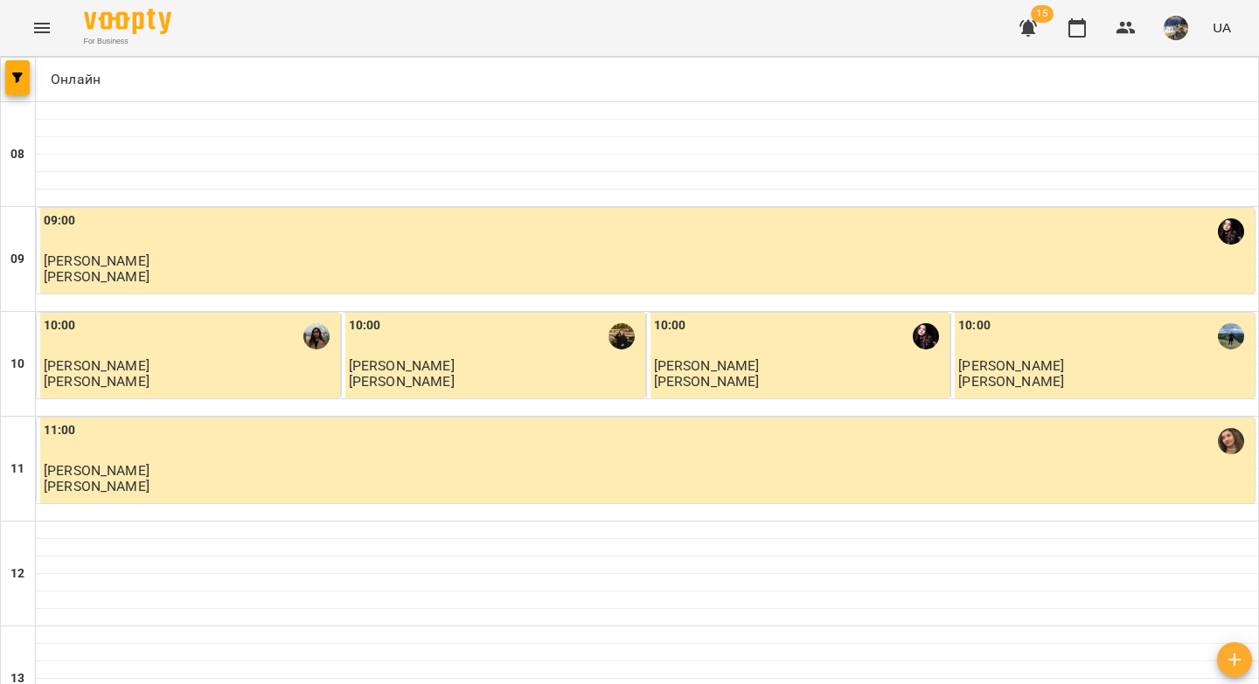
scroll to position [629, 0]
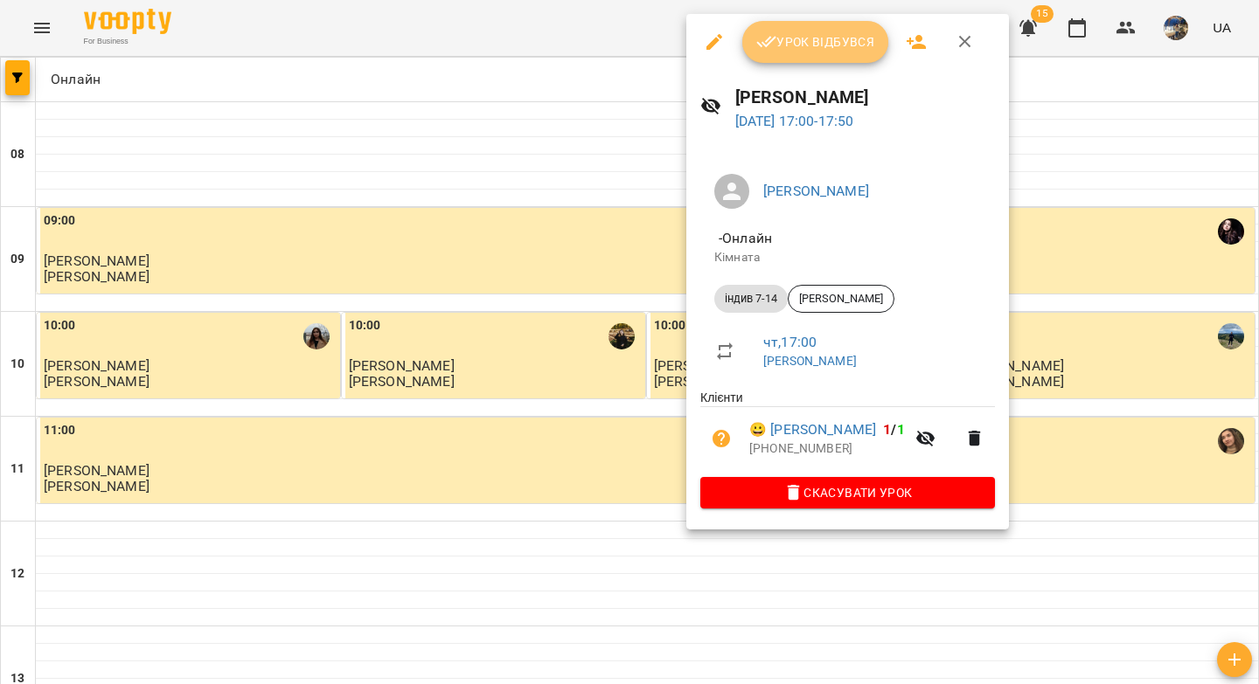
click at [815, 49] on span "Урок відбувся" at bounding box center [815, 41] width 119 height 21
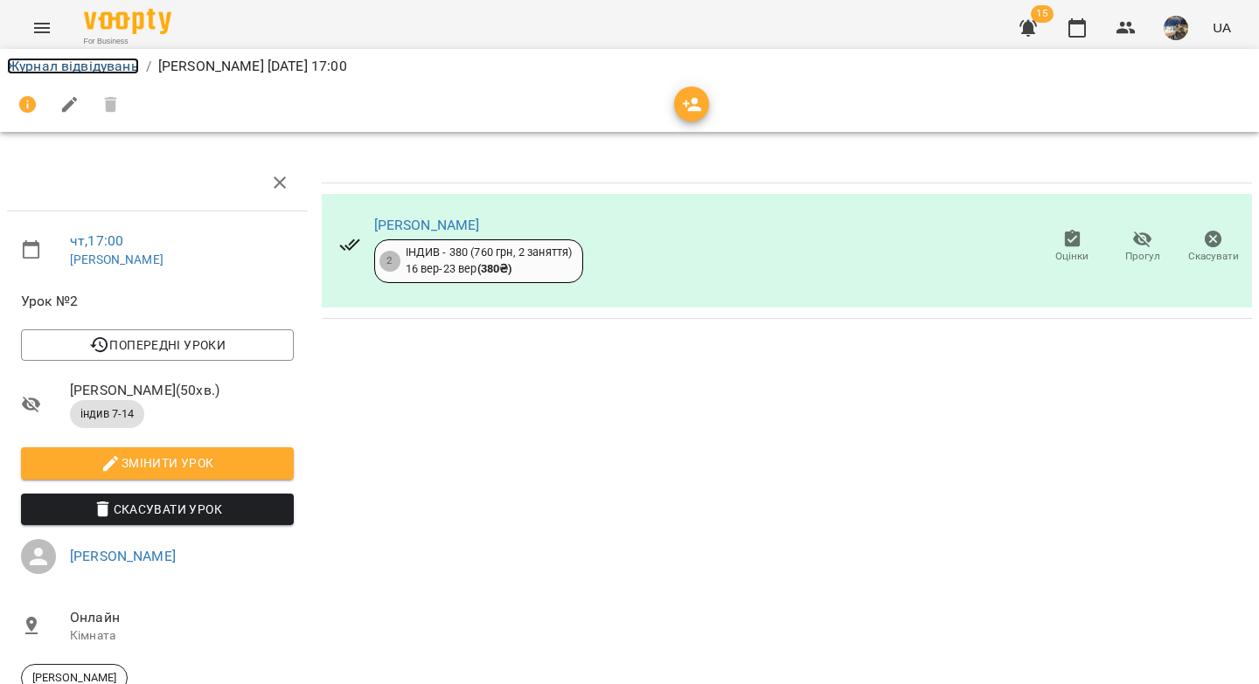
click at [111, 65] on link "Журнал відвідувань" at bounding box center [73, 66] width 132 height 17
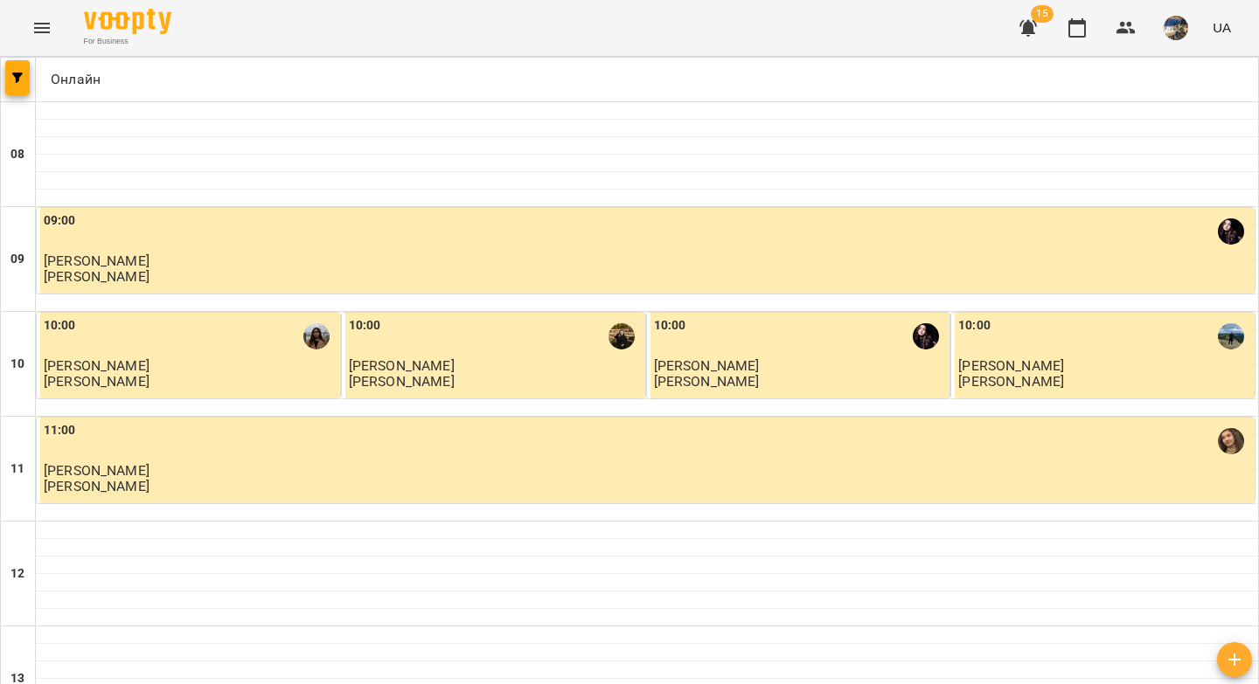
scroll to position [1003, 0]
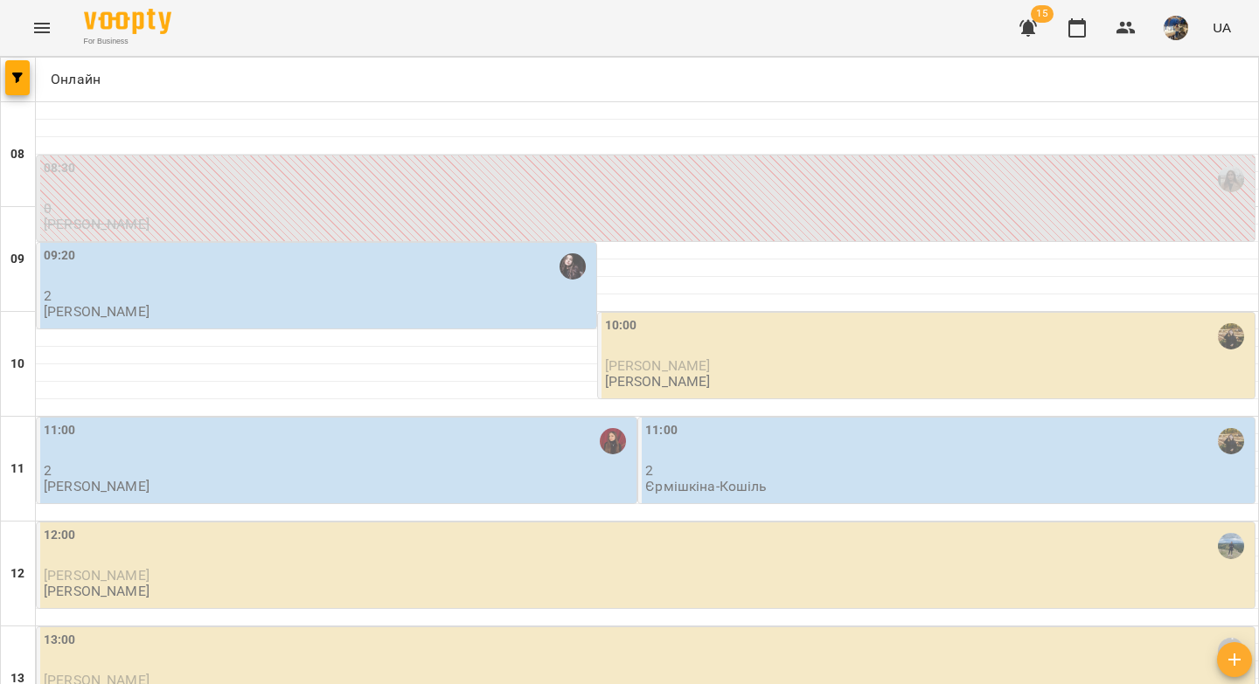
click at [309, 293] on p "2" at bounding box center [318, 295] width 549 height 15
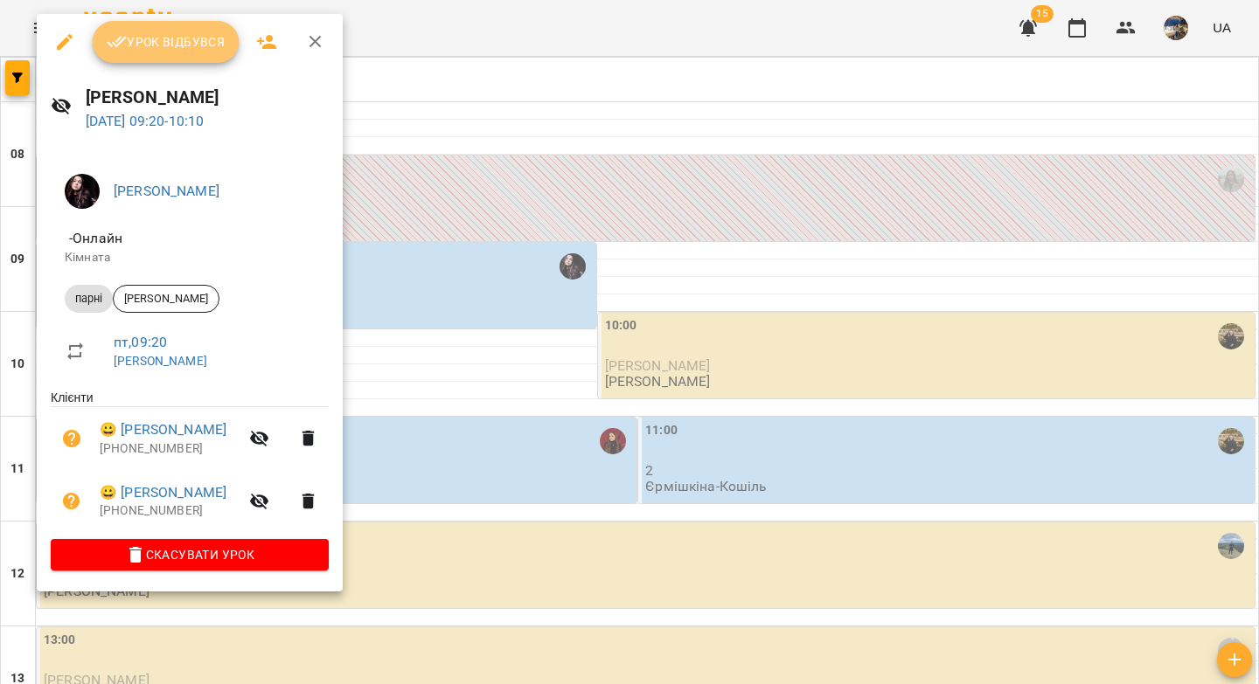
click at [205, 52] on button "Урок відбувся" at bounding box center [166, 42] width 147 height 42
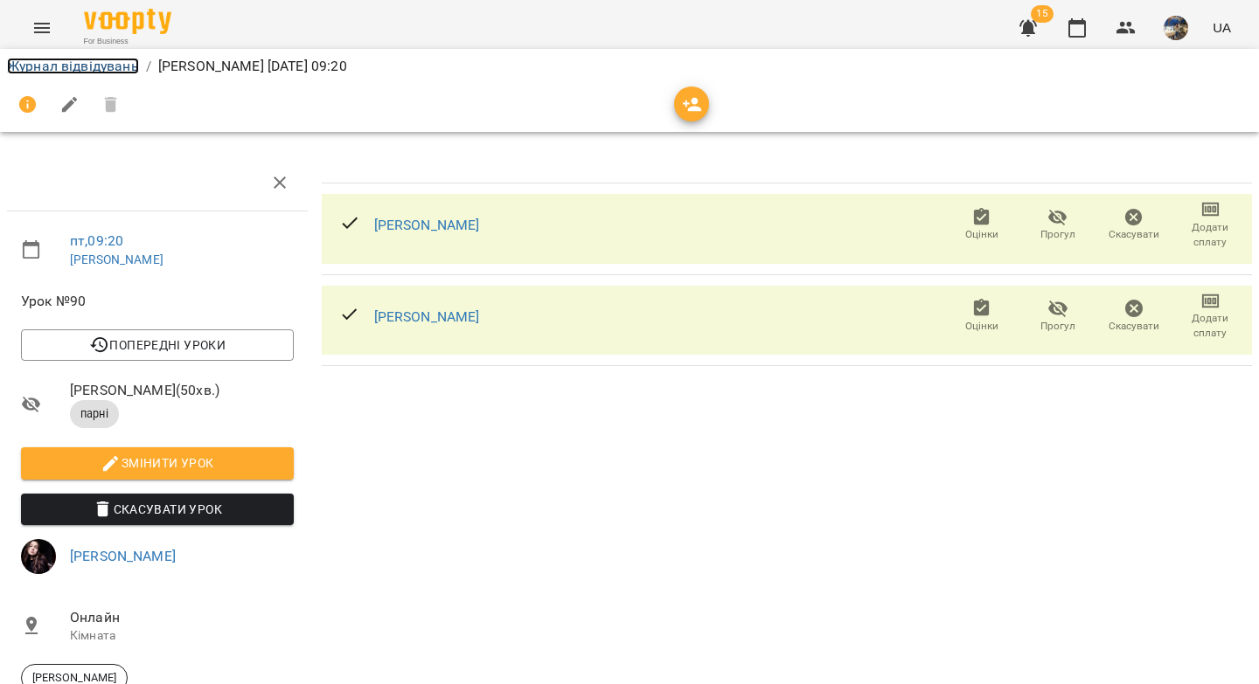
click at [111, 62] on link "Журнал відвідувань" at bounding box center [73, 66] width 132 height 17
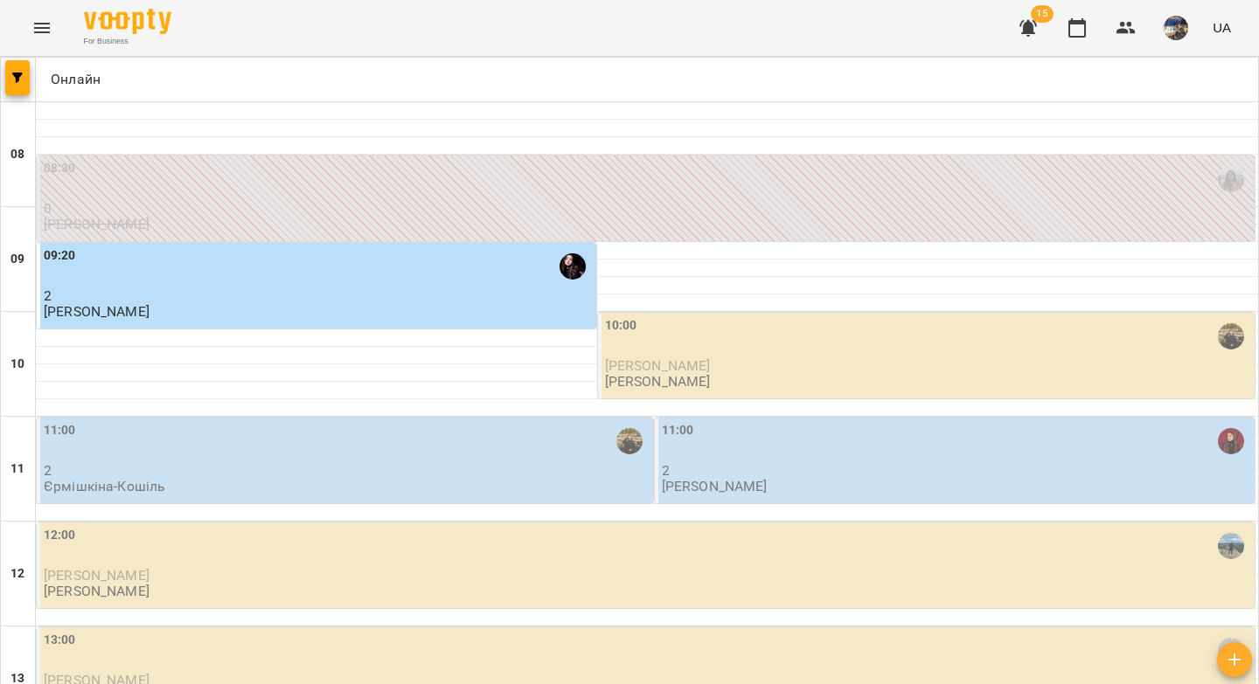
scroll to position [121, 0]
click at [629, 316] on div "10:00" at bounding box center [928, 336] width 646 height 40
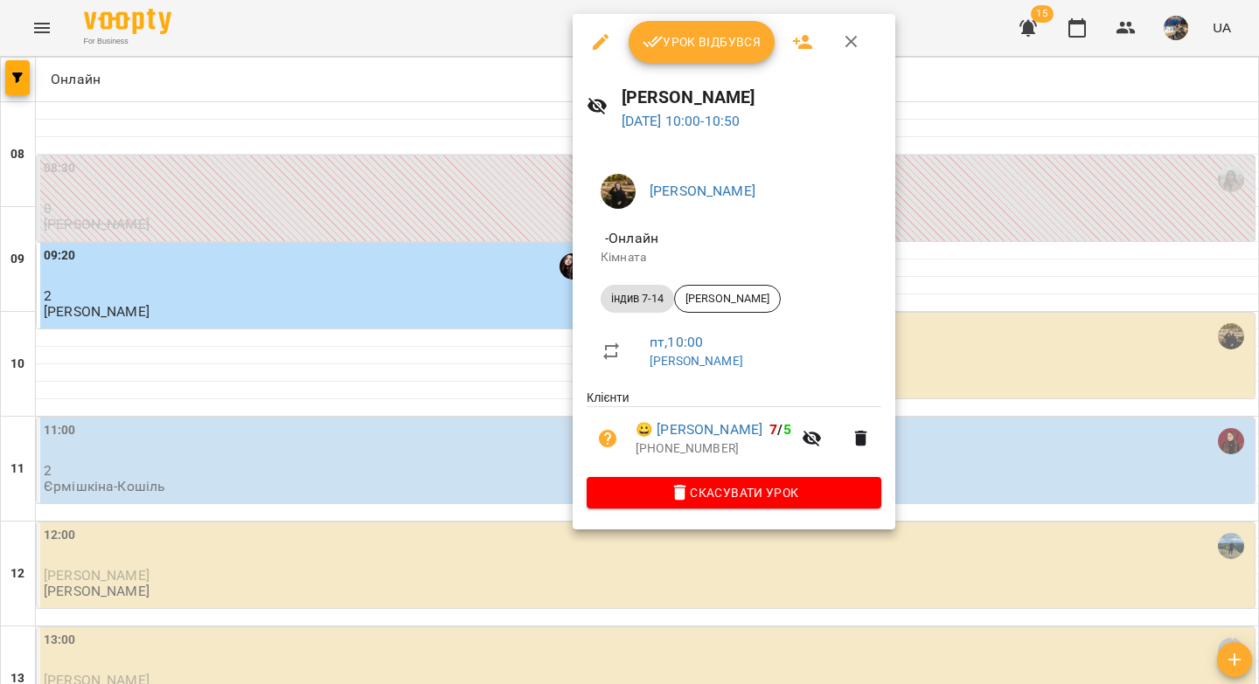
click at [683, 50] on span "Урок відбувся" at bounding box center [701, 41] width 119 height 21
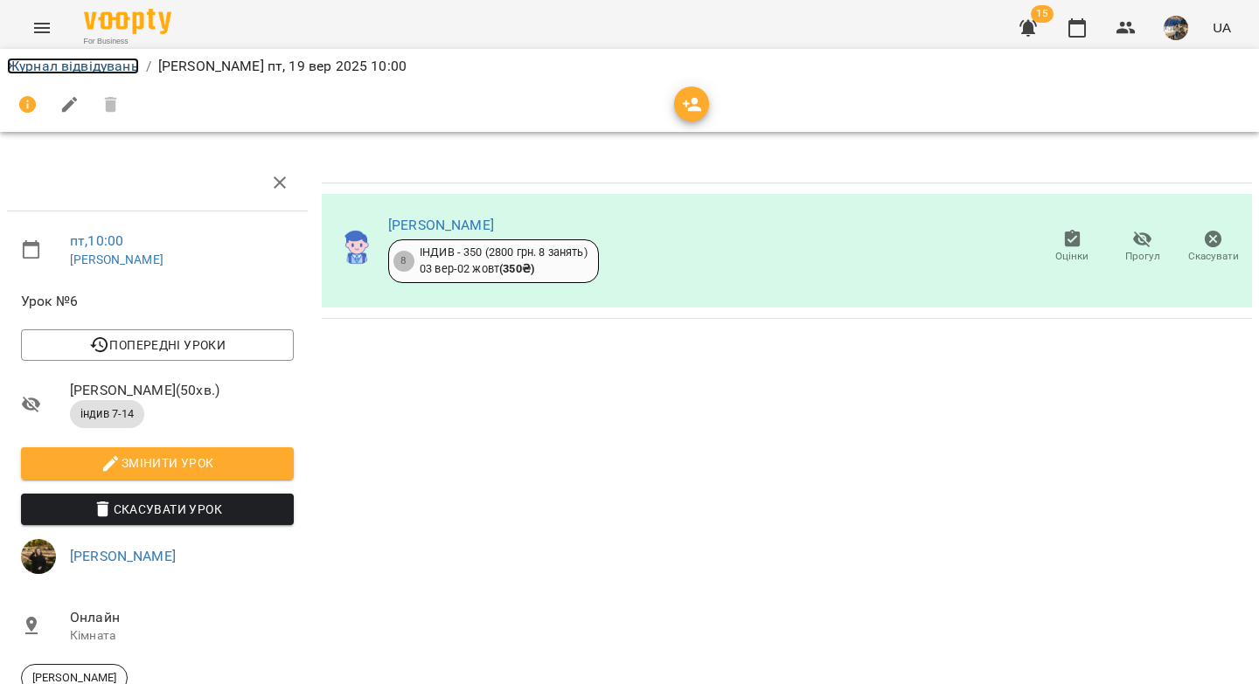
click at [120, 71] on link "Журнал відвідувань" at bounding box center [73, 66] width 132 height 17
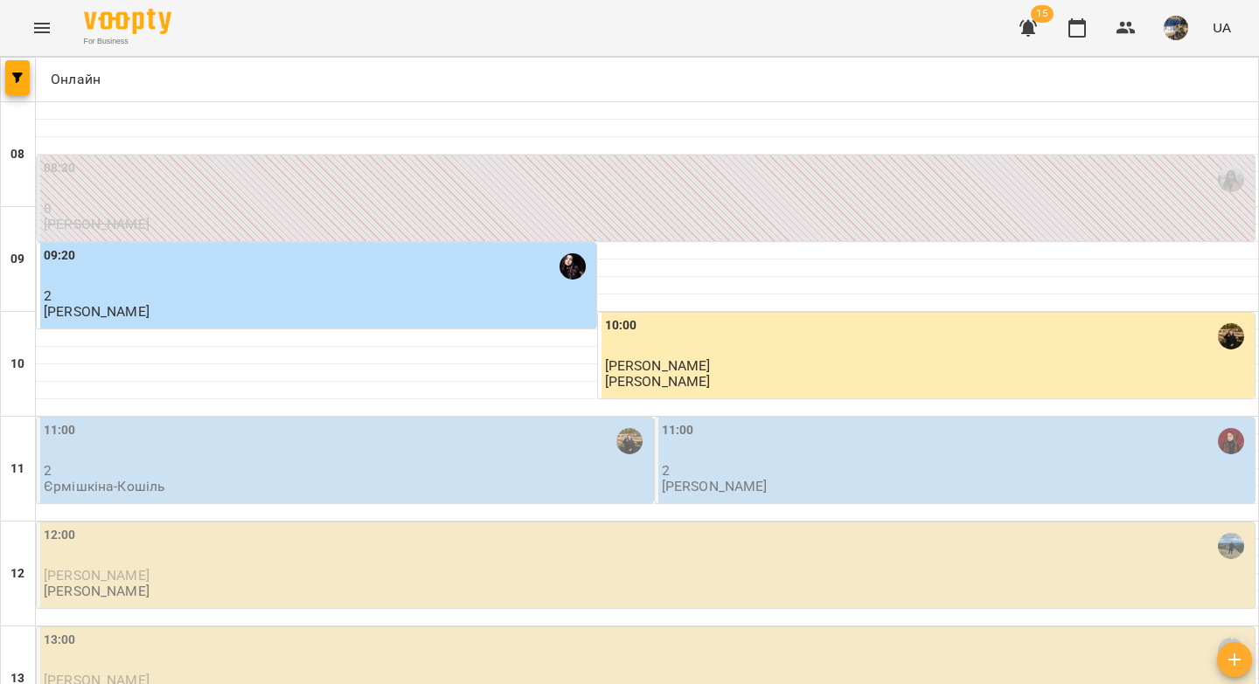
scroll to position [291, 0]
click at [368, 463] on p "2" at bounding box center [347, 470] width 606 height 15
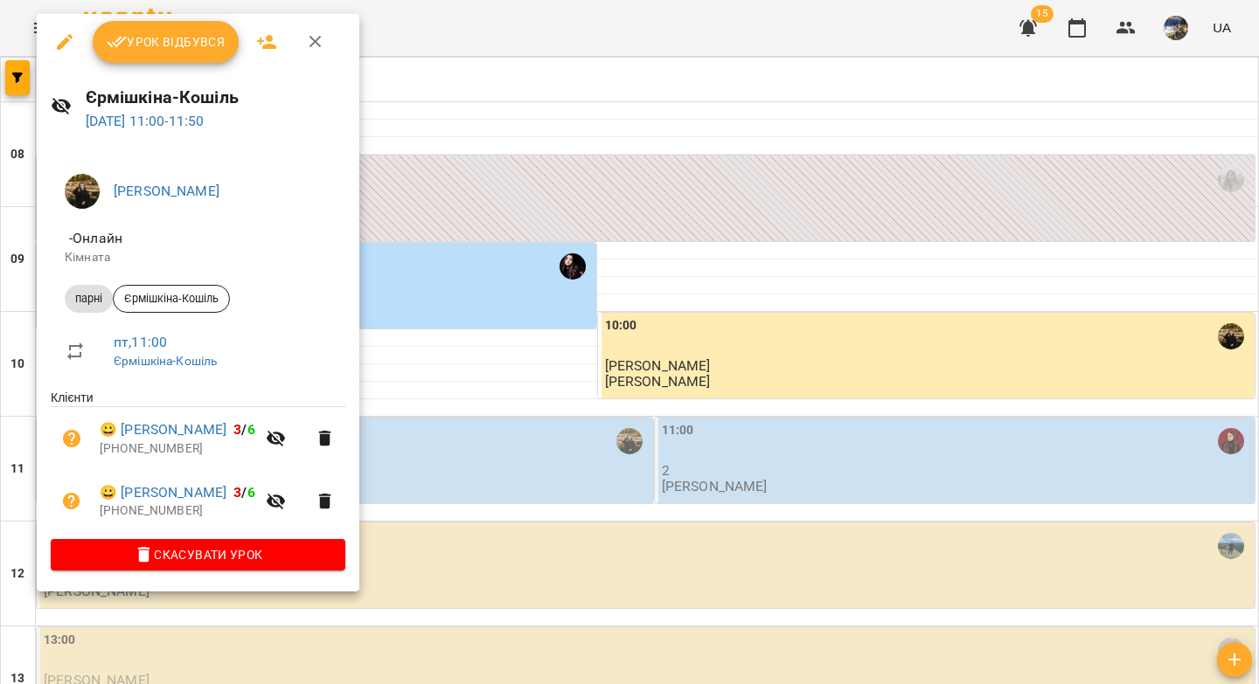
click at [177, 48] on span "Урок відбувся" at bounding box center [166, 41] width 119 height 21
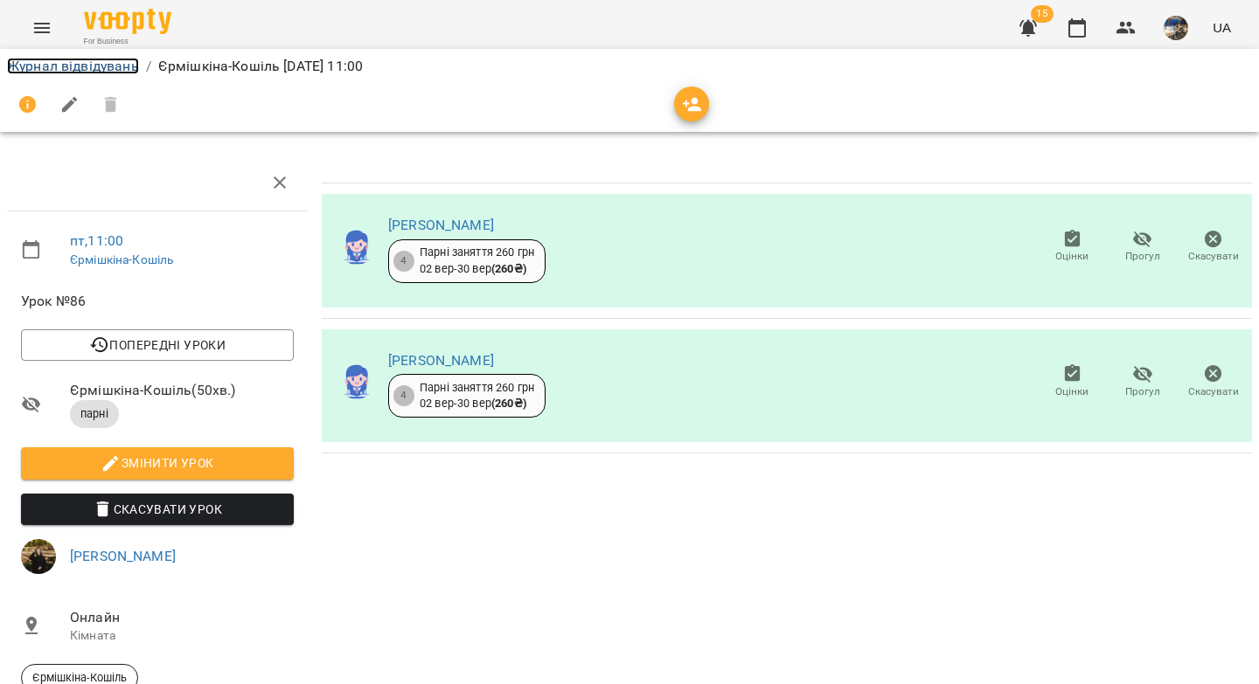
click at [123, 63] on link "Журнал відвідувань" at bounding box center [73, 66] width 132 height 17
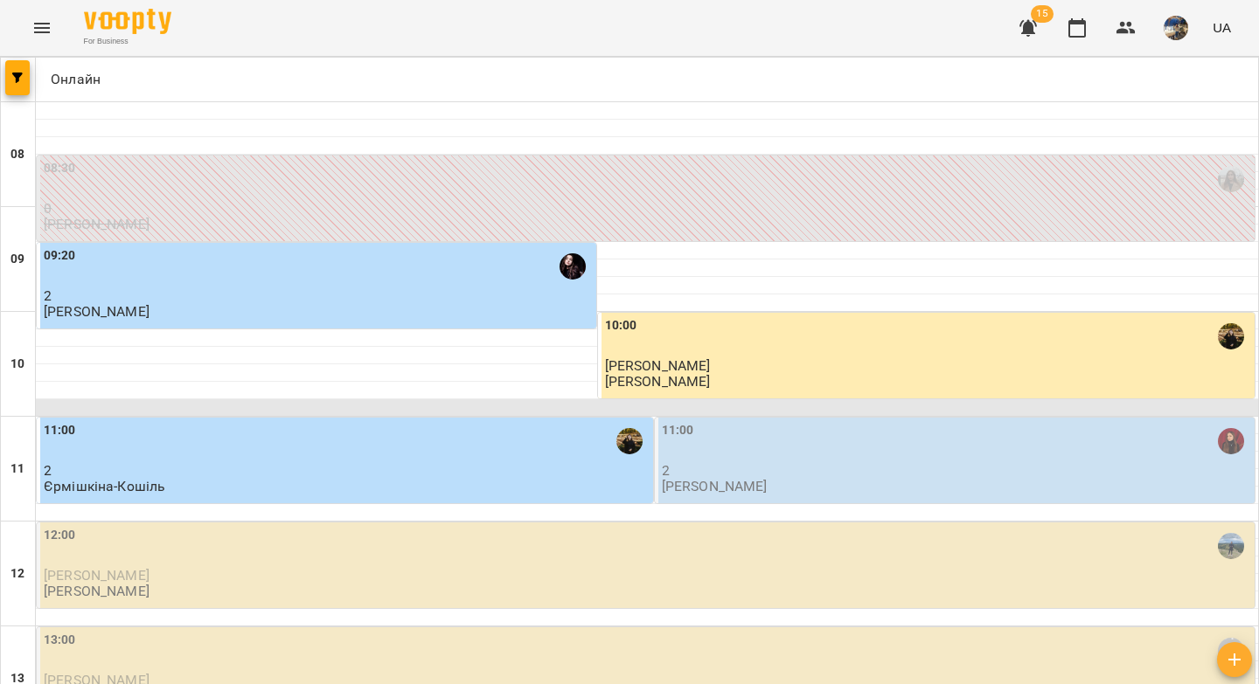
scroll to position [117, 0]
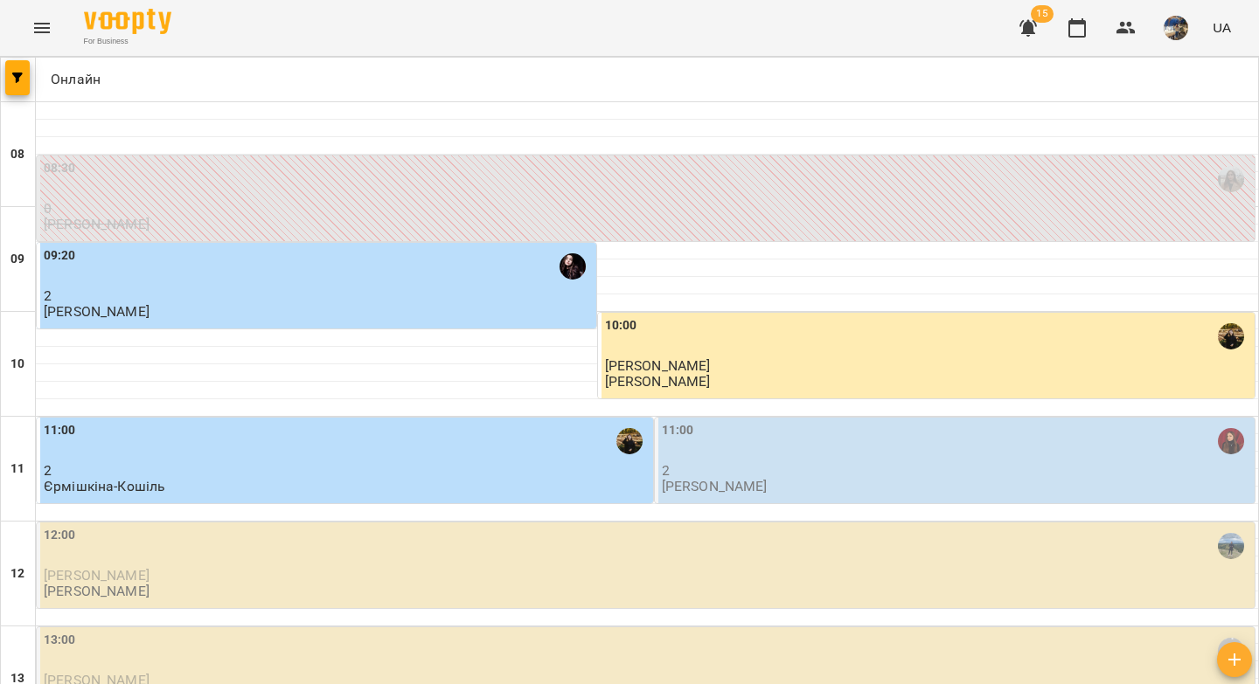
click at [723, 421] on div "11:00" at bounding box center [956, 441] width 589 height 40
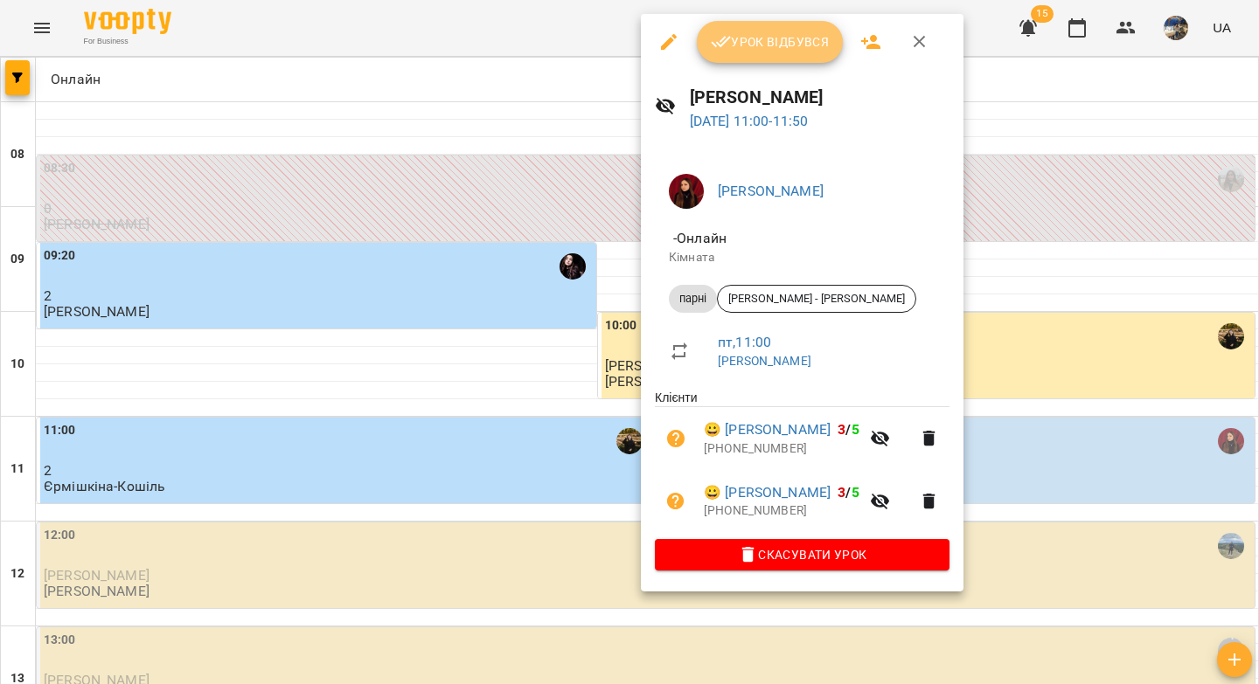
click at [749, 49] on span "Урок відбувся" at bounding box center [770, 41] width 119 height 21
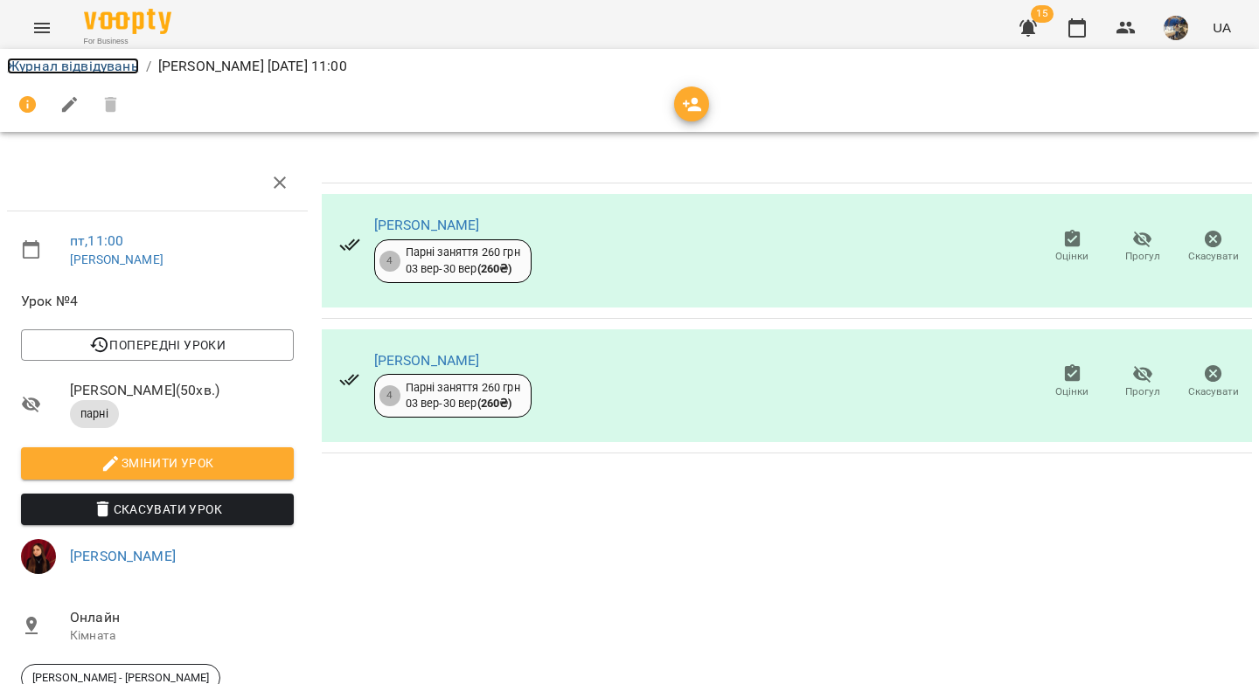
click at [95, 70] on link "Журнал відвідувань" at bounding box center [73, 66] width 132 height 17
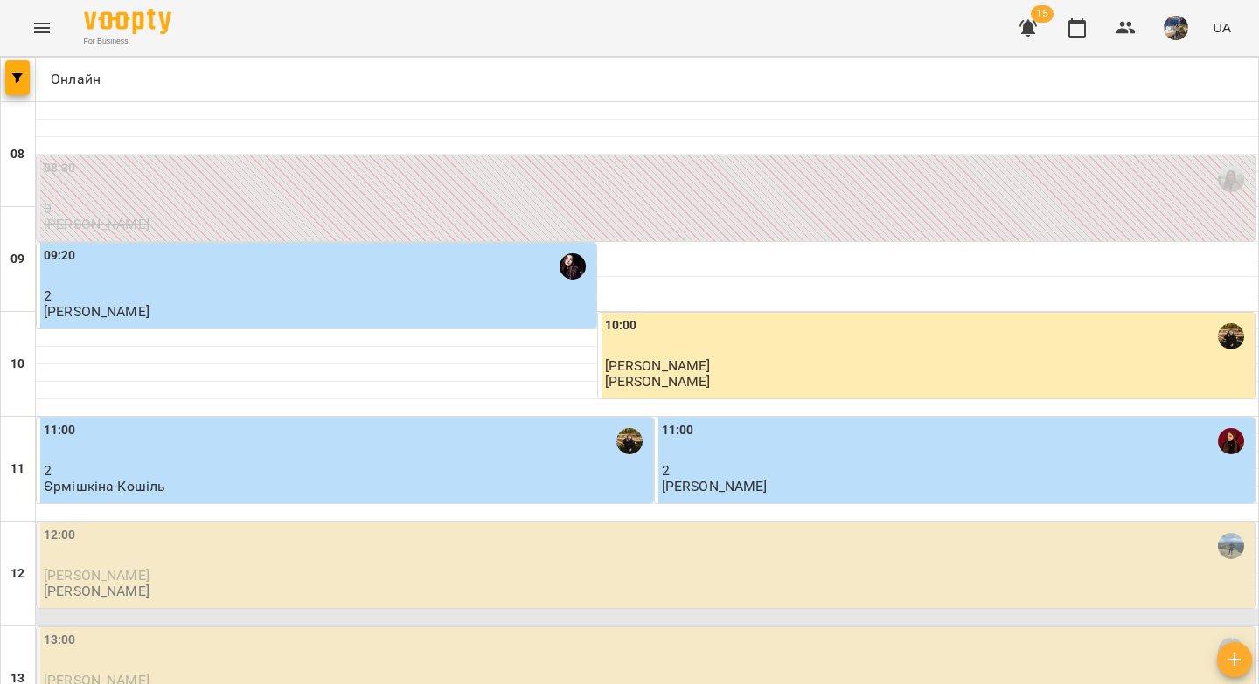
scroll to position [363, 0]
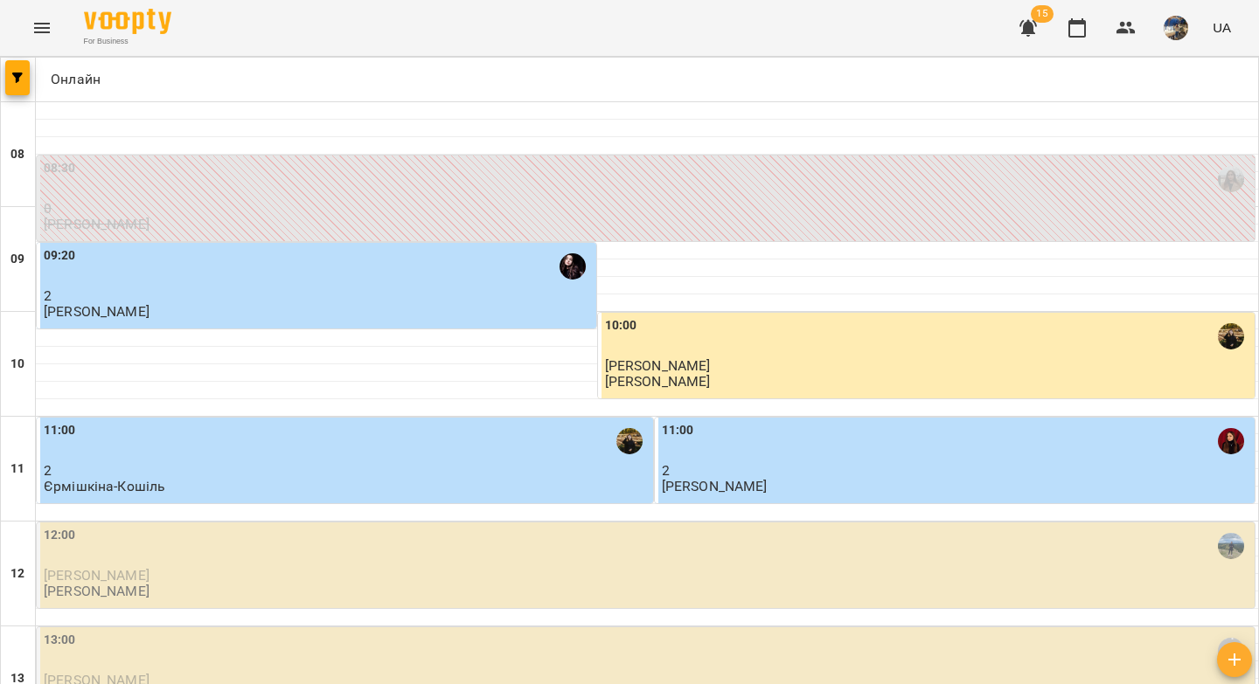
click at [482, 526] on div "12:00 [PERSON_NAME] [PERSON_NAME]" at bounding box center [647, 563] width 1207 height 74
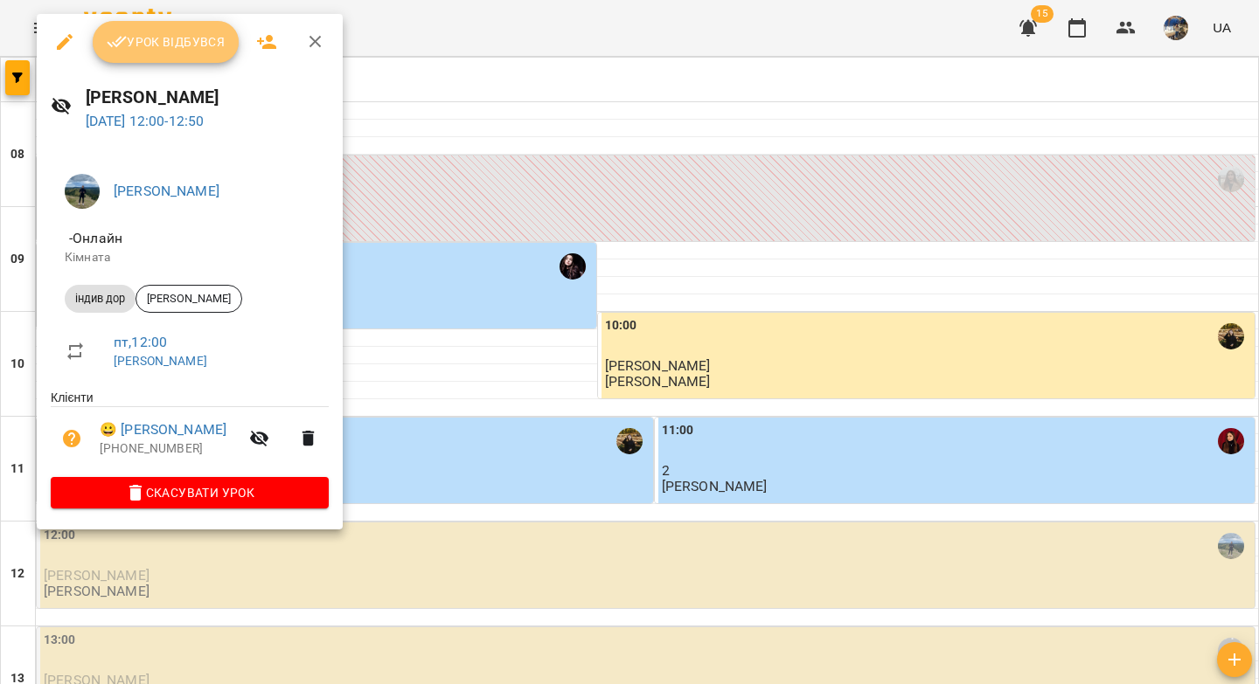
click at [191, 49] on span "Урок відбувся" at bounding box center [166, 41] width 119 height 21
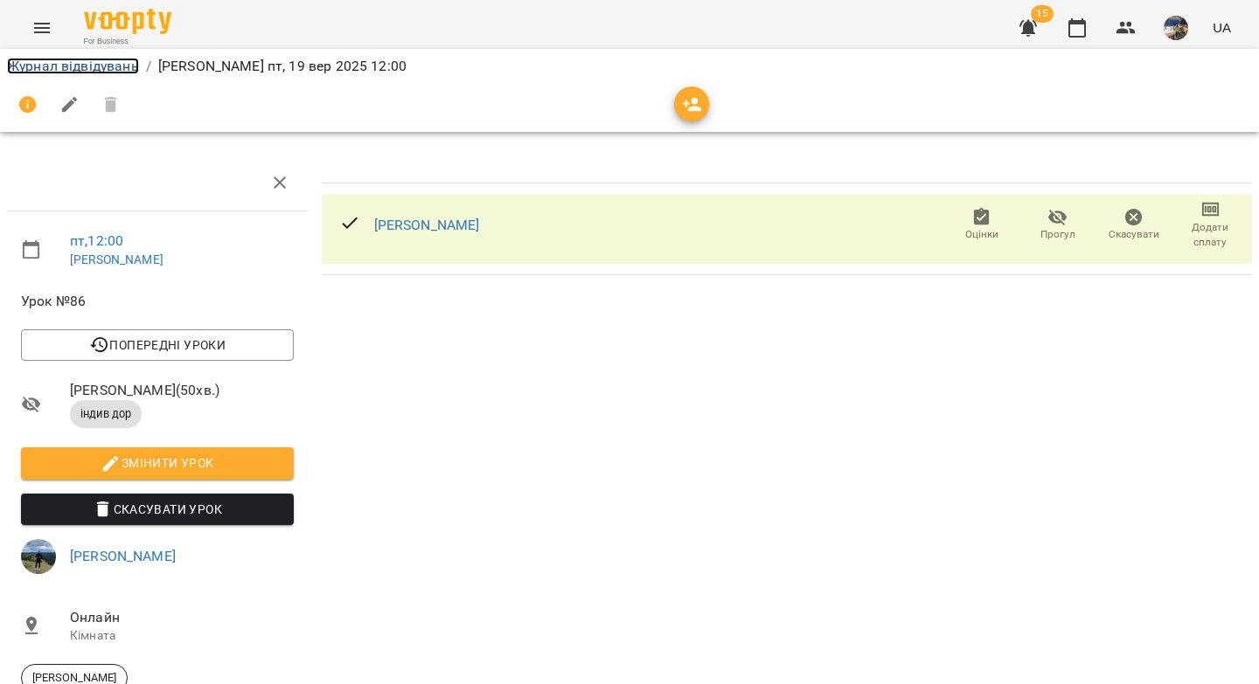
click at [123, 73] on link "Журнал відвідувань" at bounding box center [73, 66] width 132 height 17
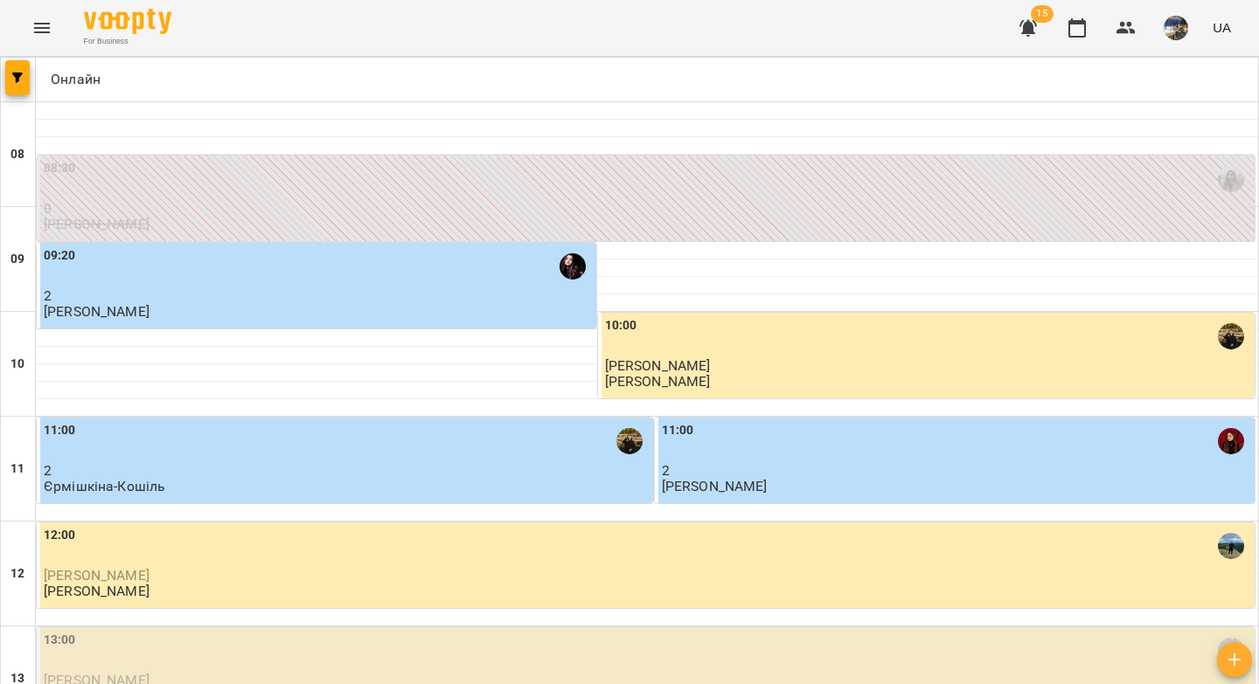
scroll to position [386, 0]
click at [292, 673] on p "[PERSON_NAME]" at bounding box center [647, 680] width 1207 height 15
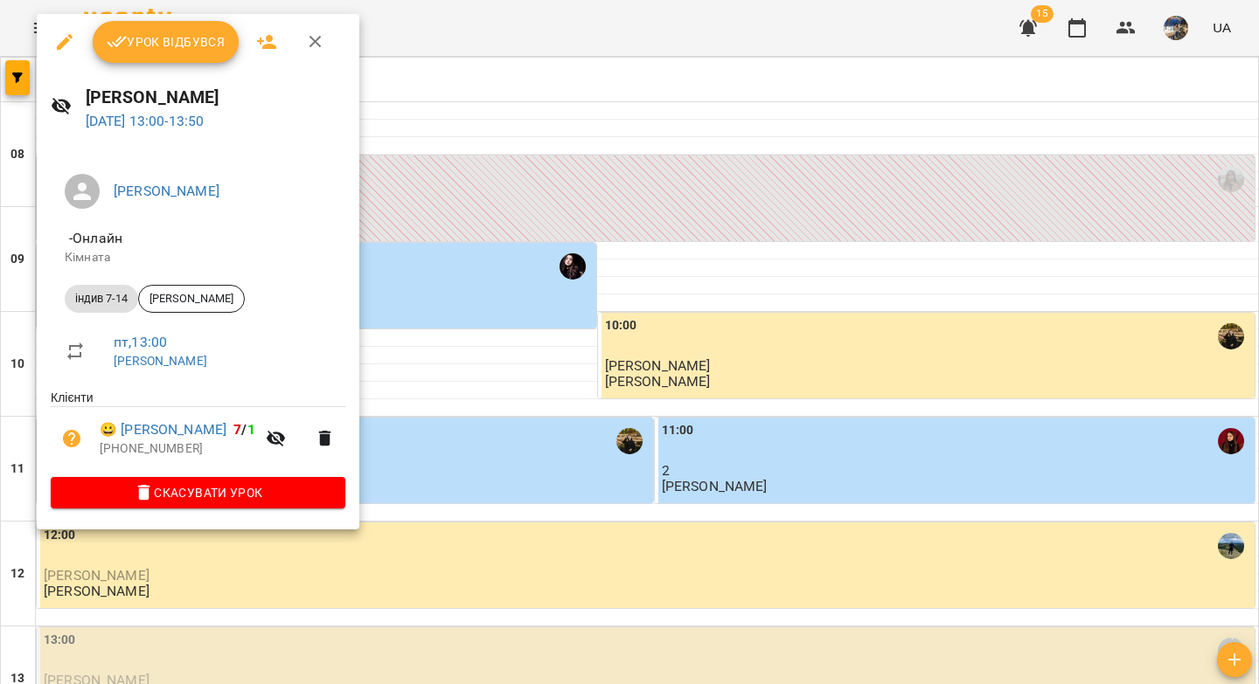
click at [147, 54] on button "Урок відбувся" at bounding box center [166, 42] width 147 height 42
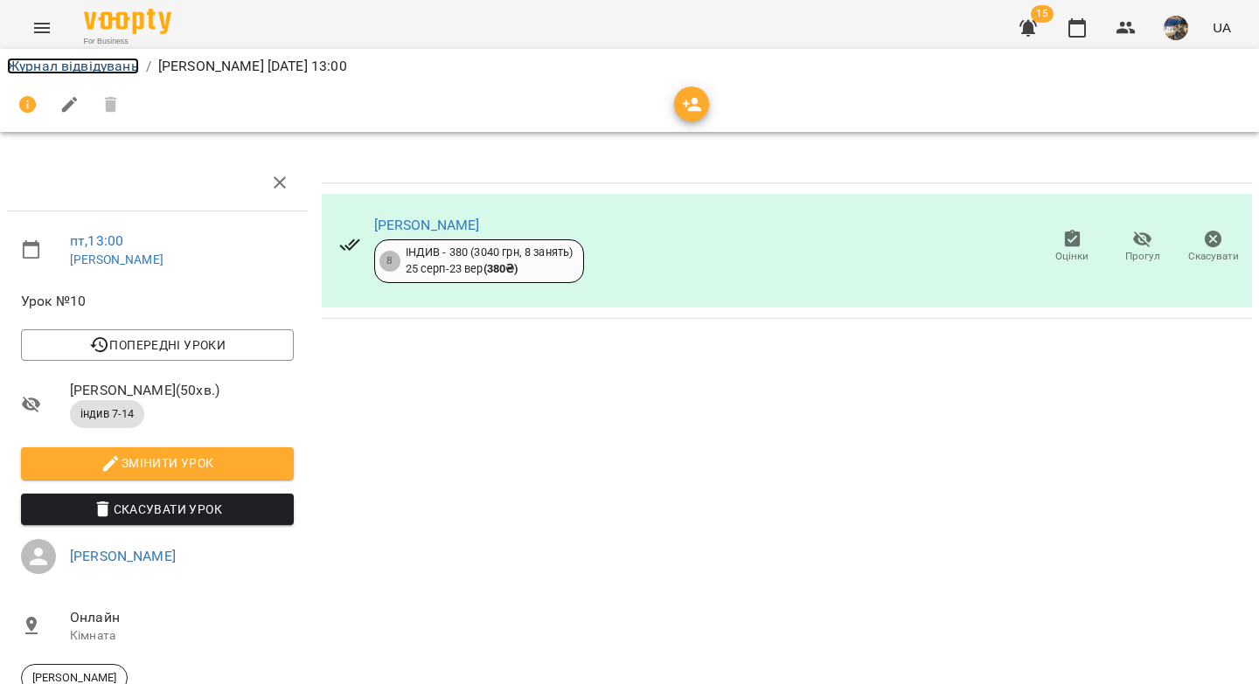
click at [101, 68] on link "Журнал відвідувань" at bounding box center [73, 66] width 132 height 17
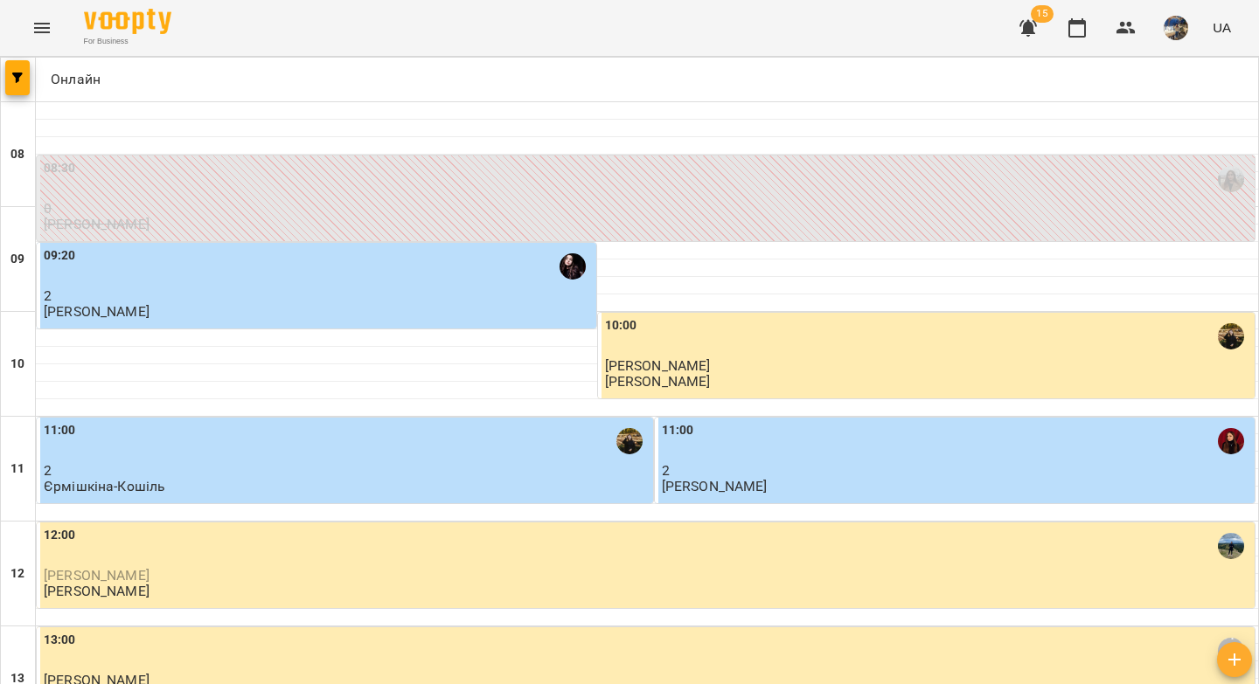
scroll to position [481, 0]
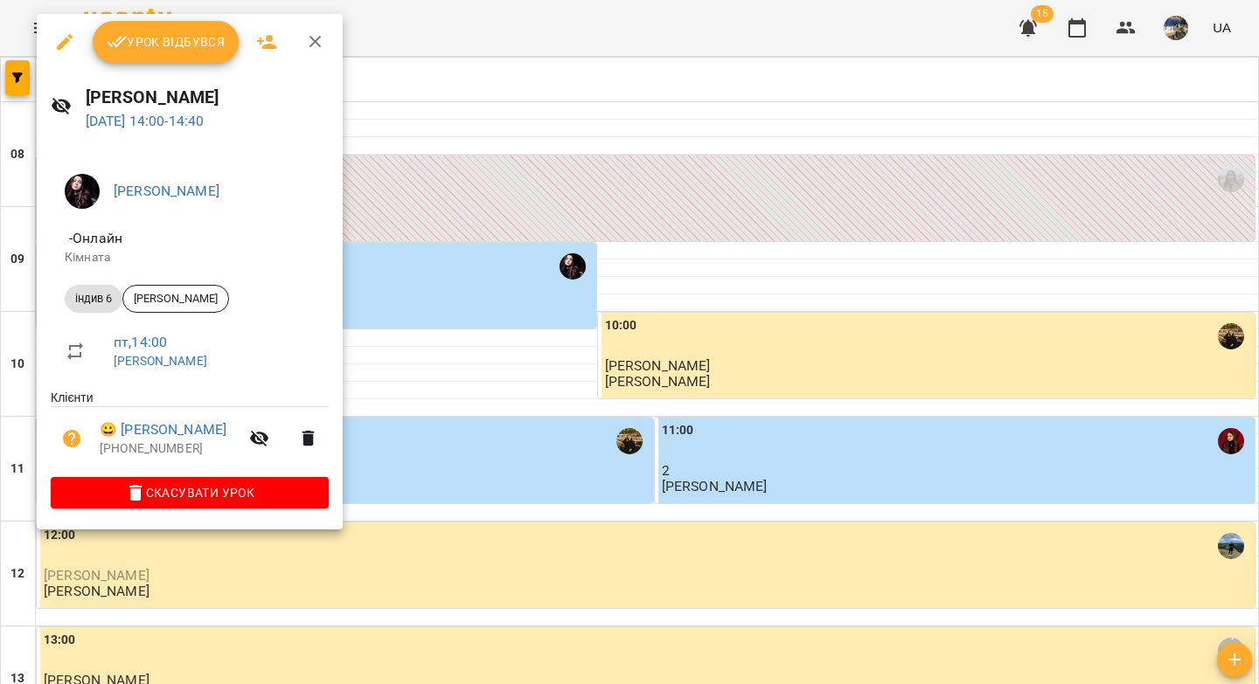
click at [122, 44] on icon "button" at bounding box center [117, 41] width 21 height 21
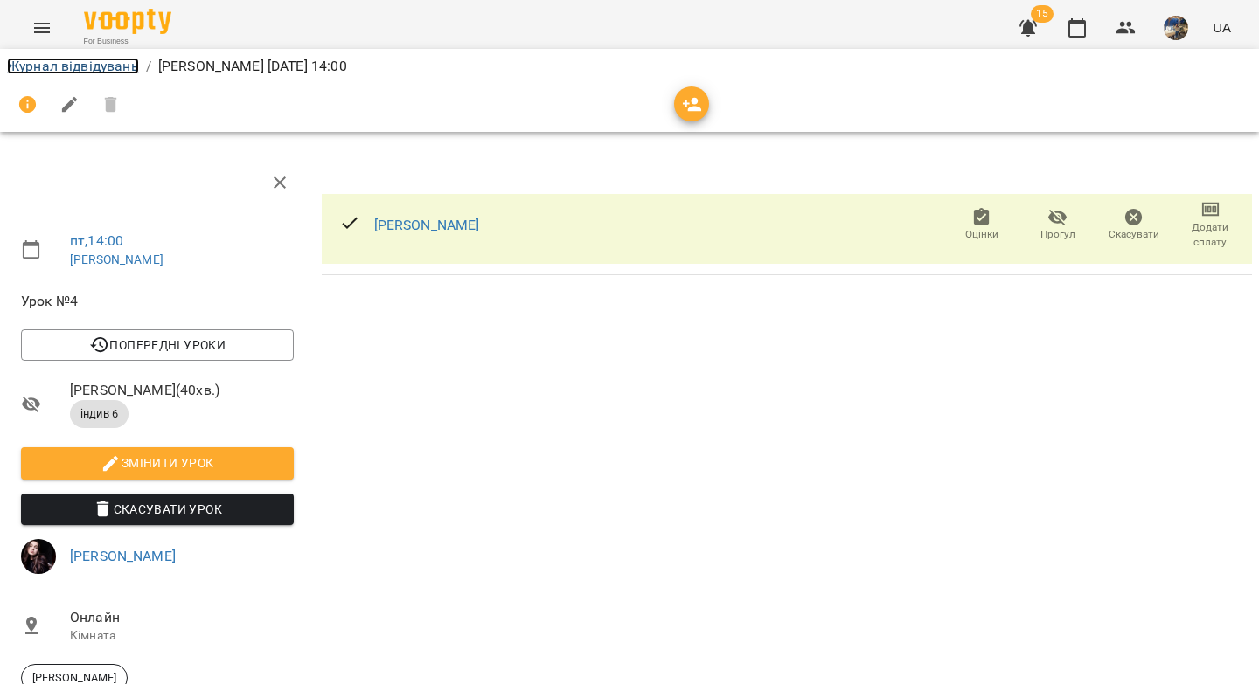
click at [92, 63] on link "Журнал відвідувань" at bounding box center [73, 66] width 132 height 17
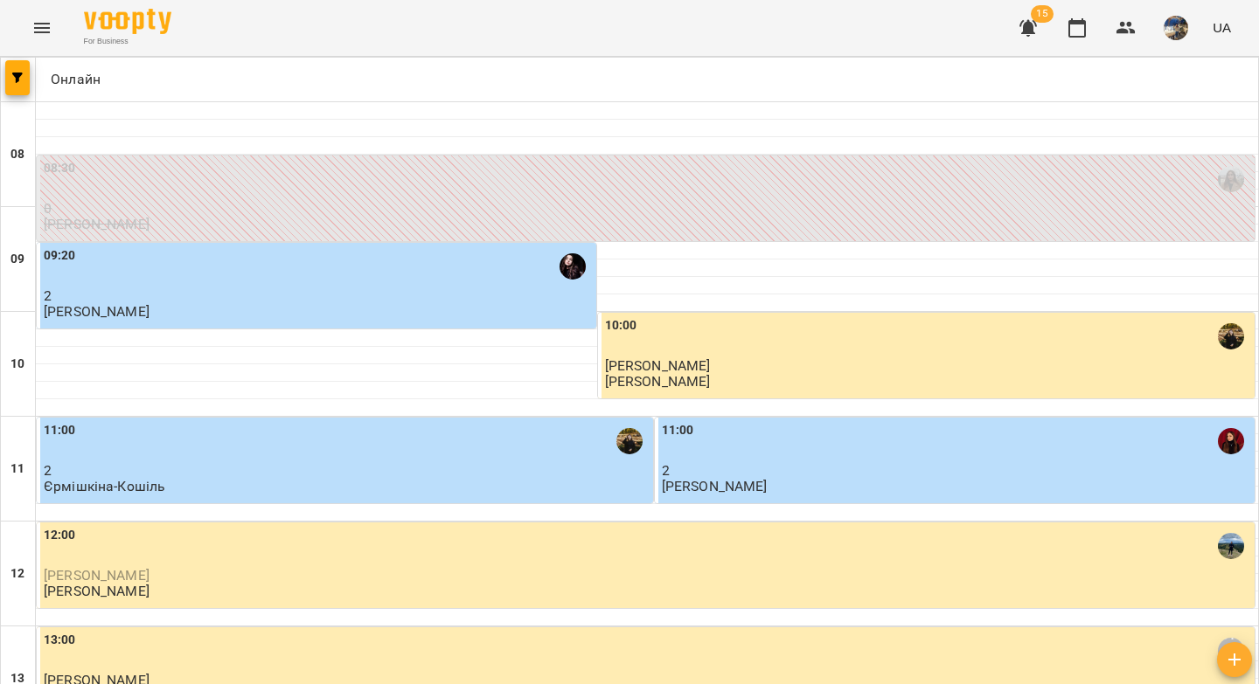
scroll to position [412, 0]
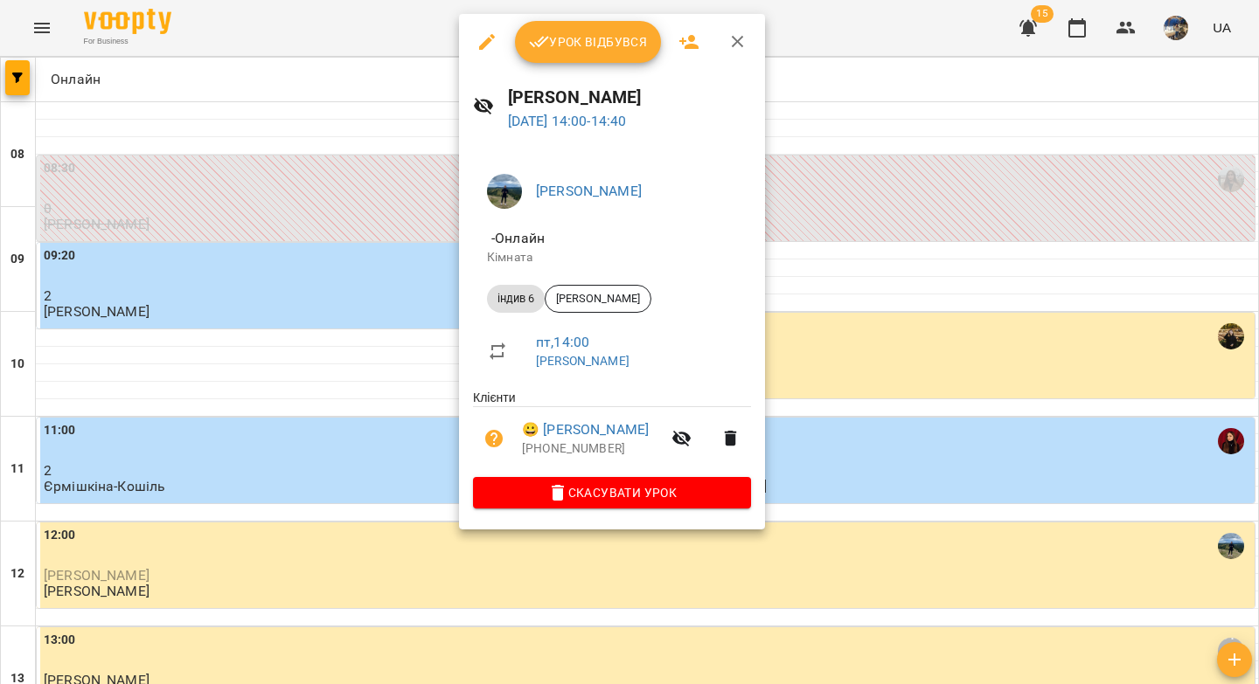
click at [585, 53] on button "Урок відбувся" at bounding box center [588, 42] width 147 height 42
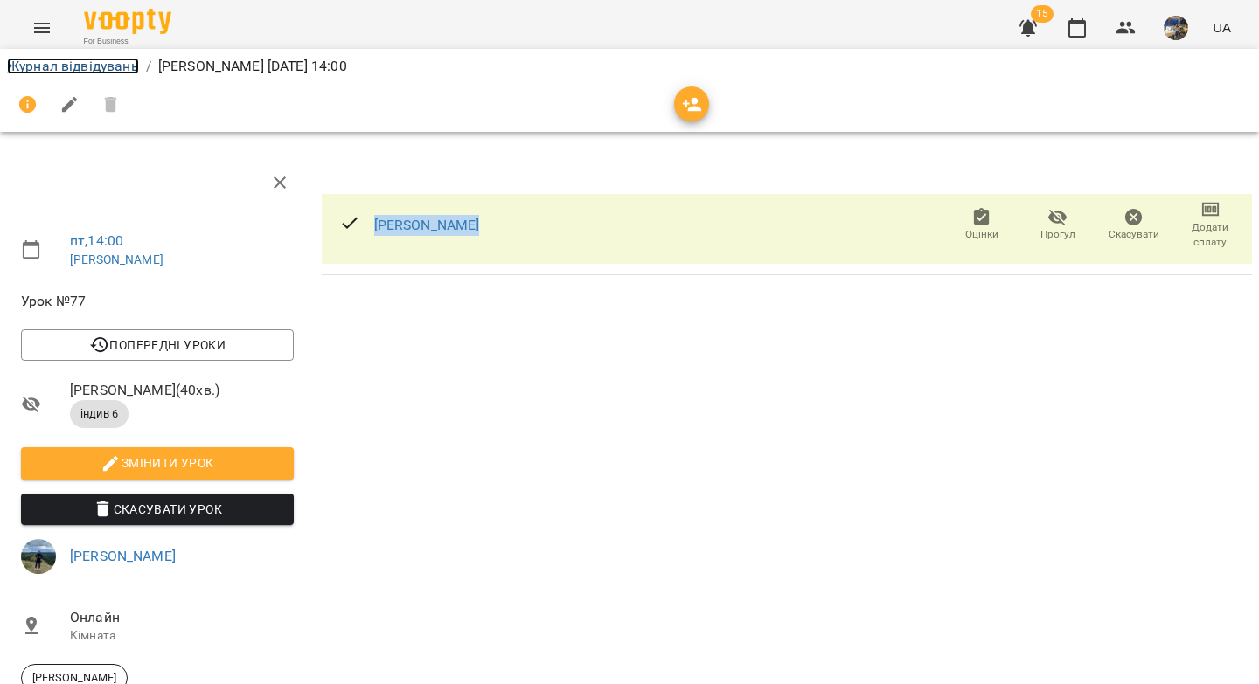
click at [79, 68] on link "Журнал відвідувань" at bounding box center [73, 66] width 132 height 17
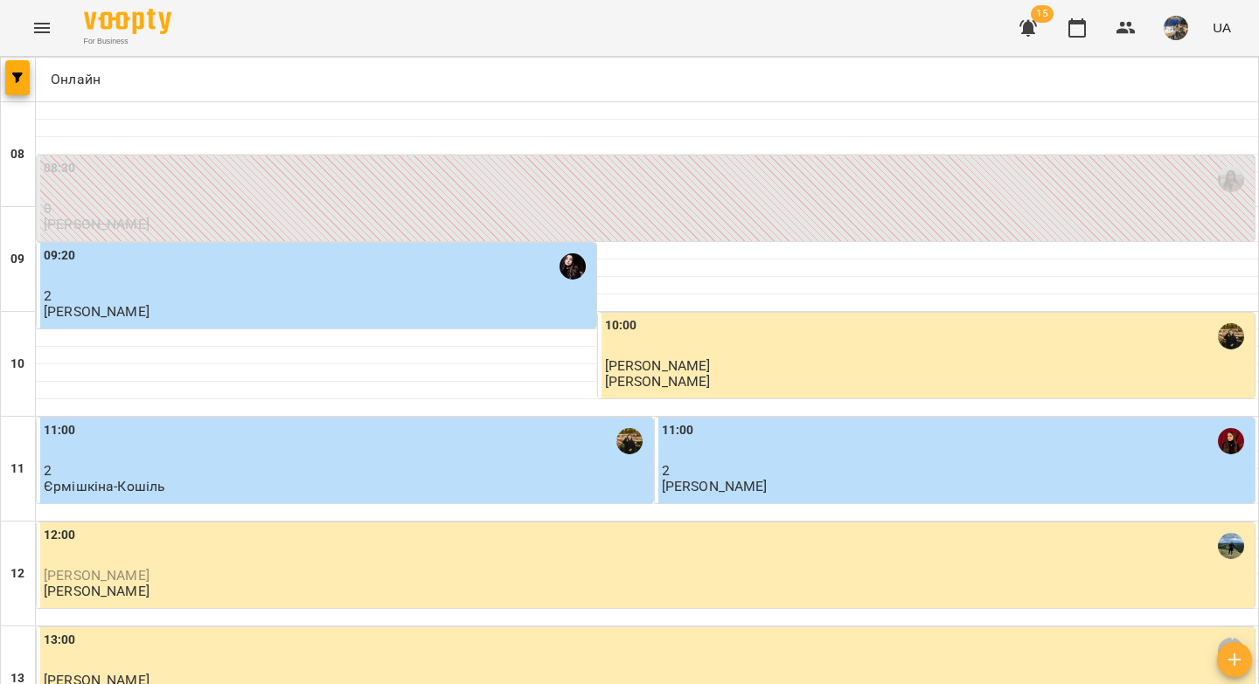
scroll to position [357, 0]
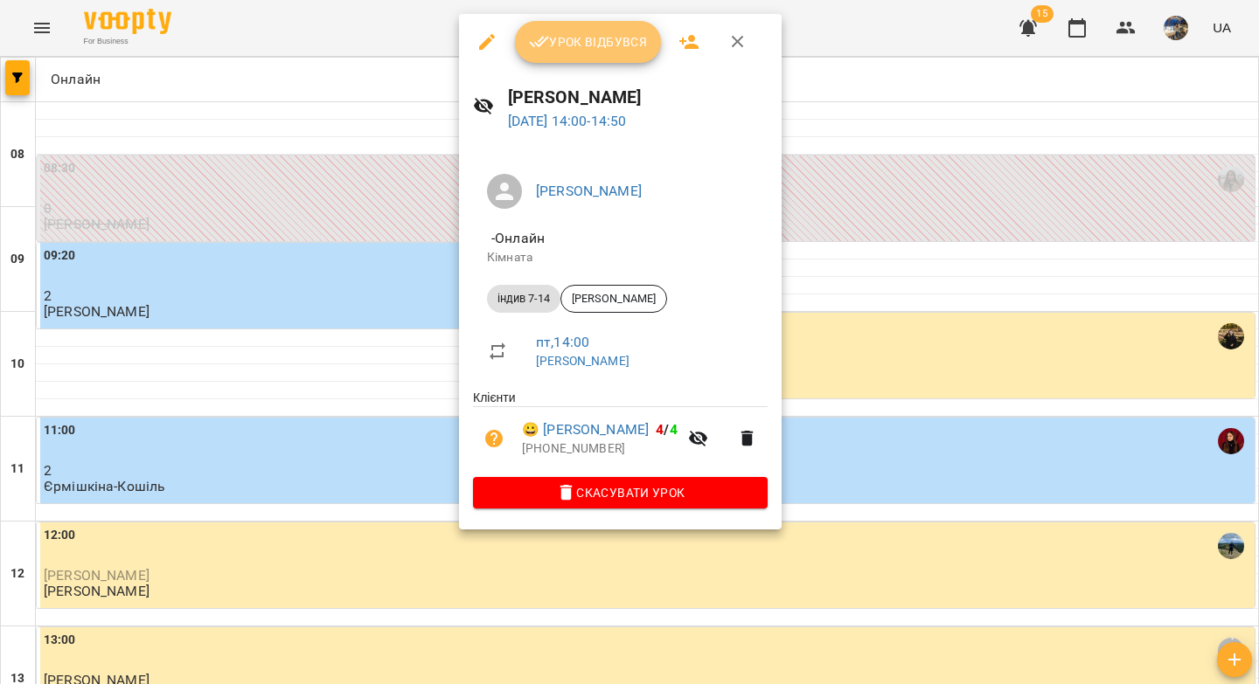
click at [594, 40] on span "Урок відбувся" at bounding box center [588, 41] width 119 height 21
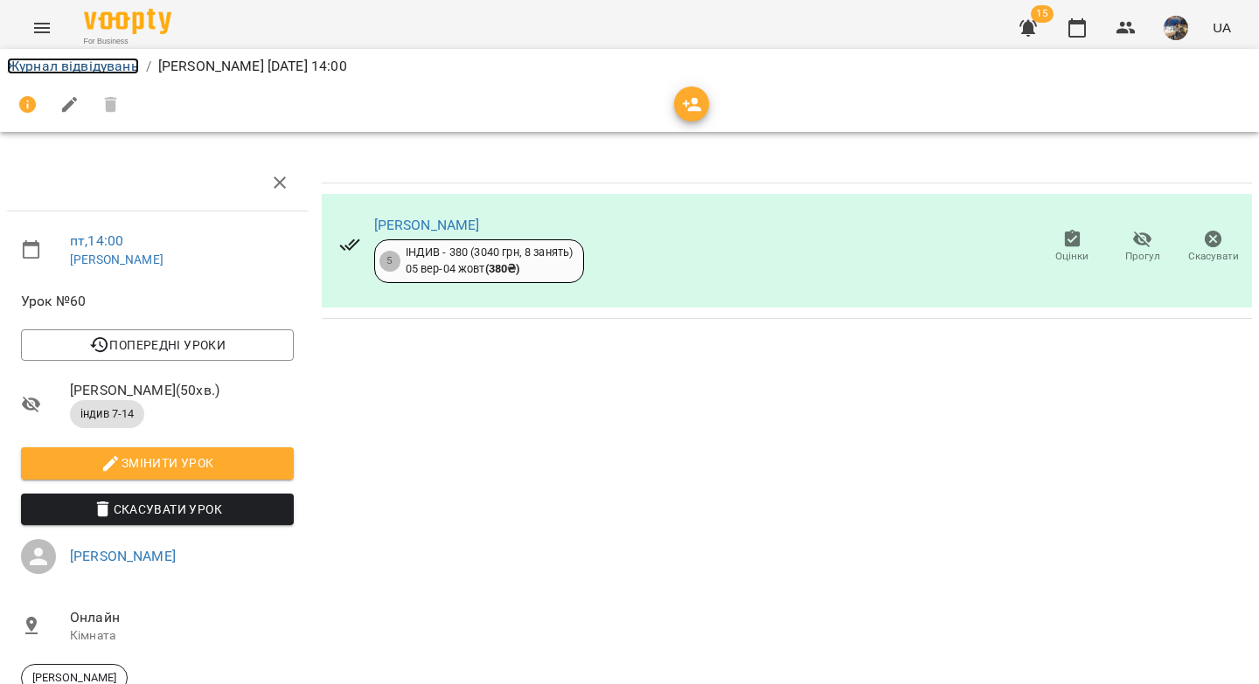
click at [108, 69] on link "Журнал відвідувань" at bounding box center [73, 66] width 132 height 17
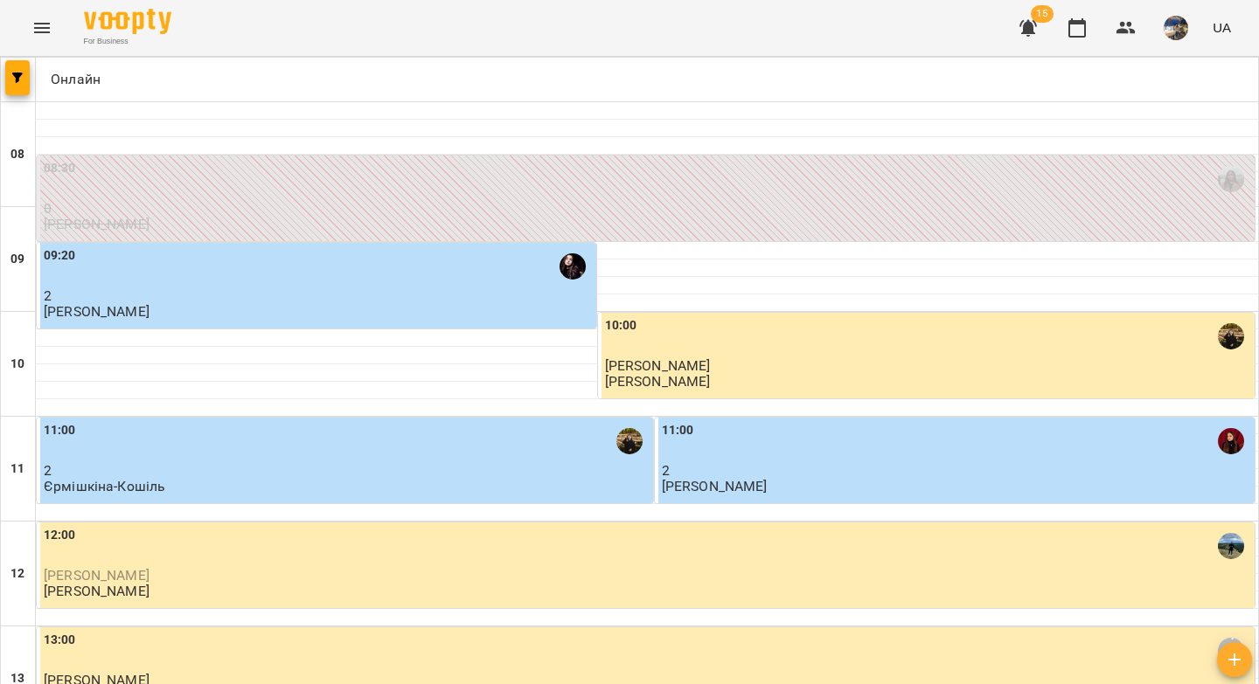
scroll to position [686, 0]
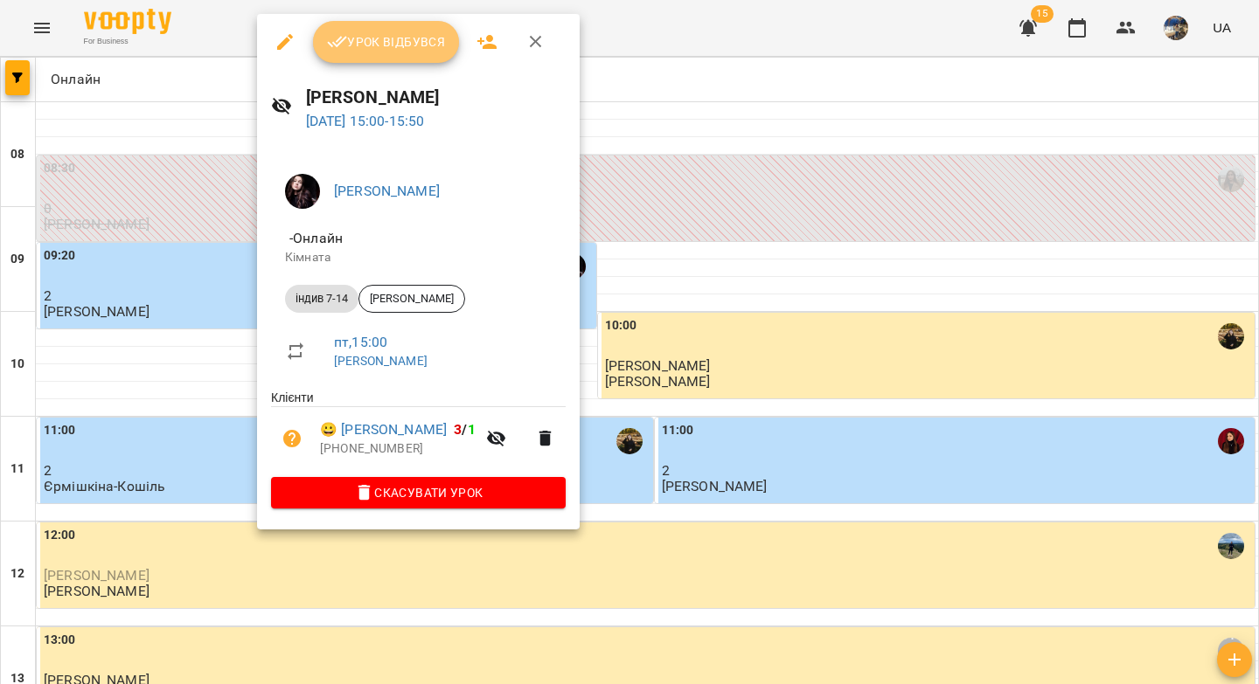
click at [351, 39] on span "Урок відбувся" at bounding box center [386, 41] width 119 height 21
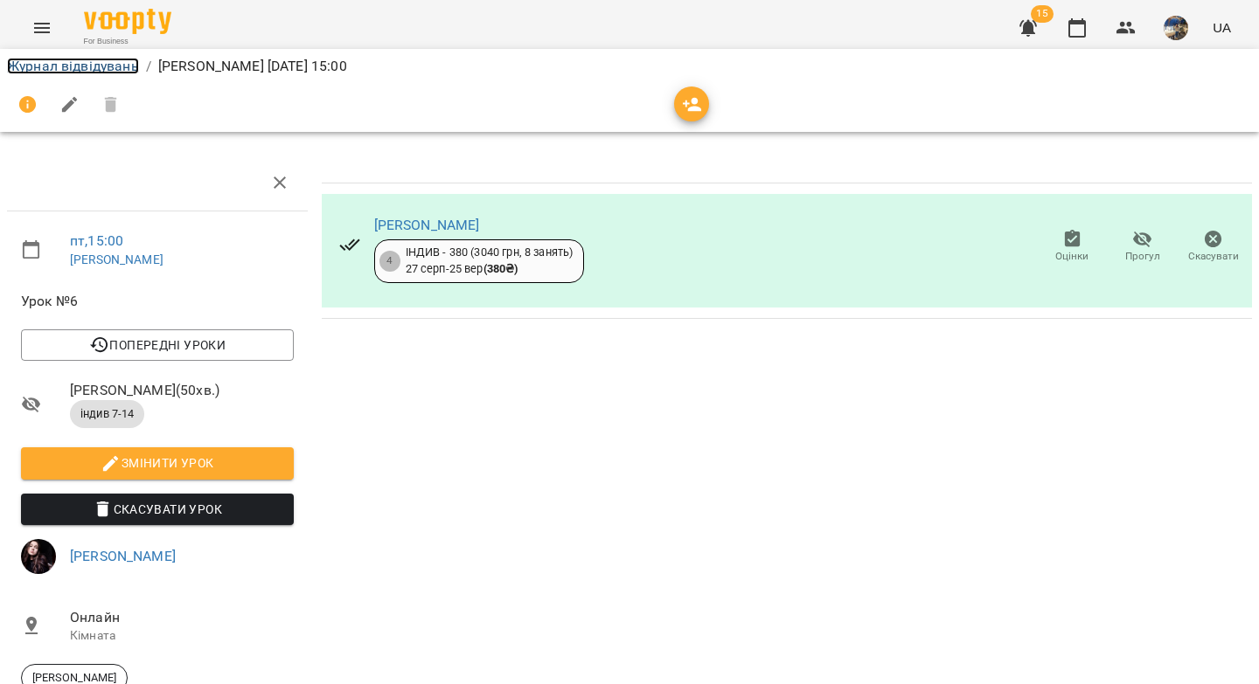
click at [115, 63] on link "Журнал відвідувань" at bounding box center [73, 66] width 132 height 17
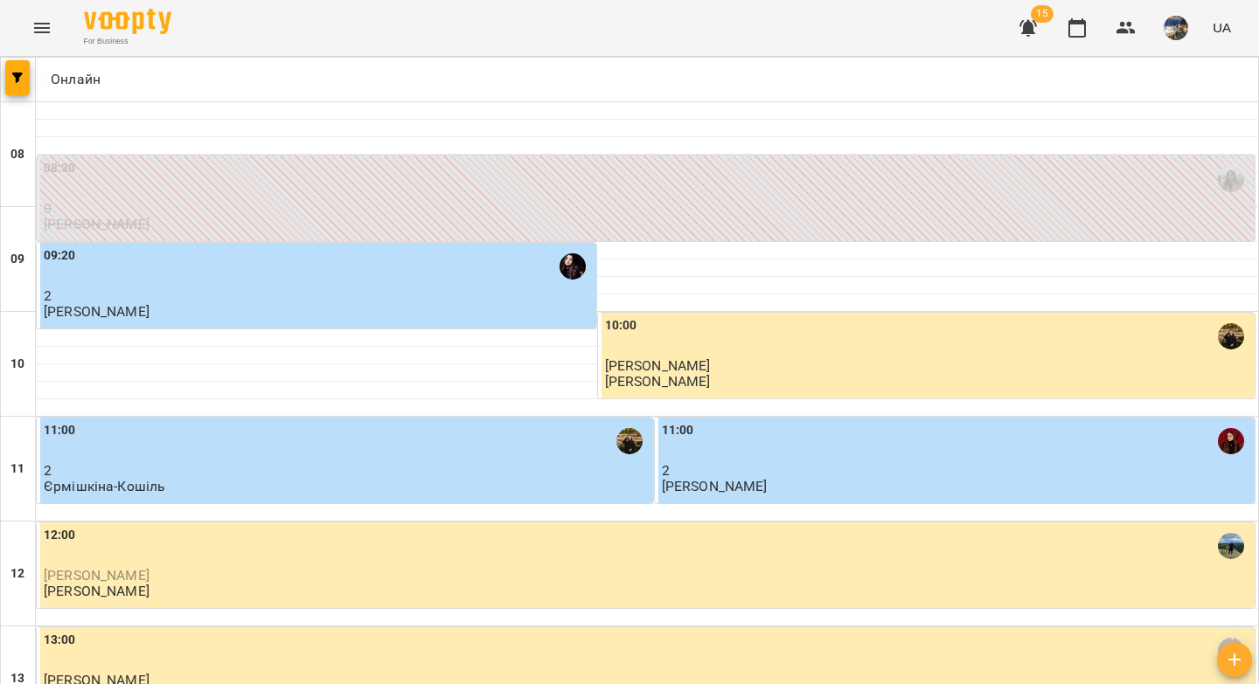
scroll to position [565, 0]
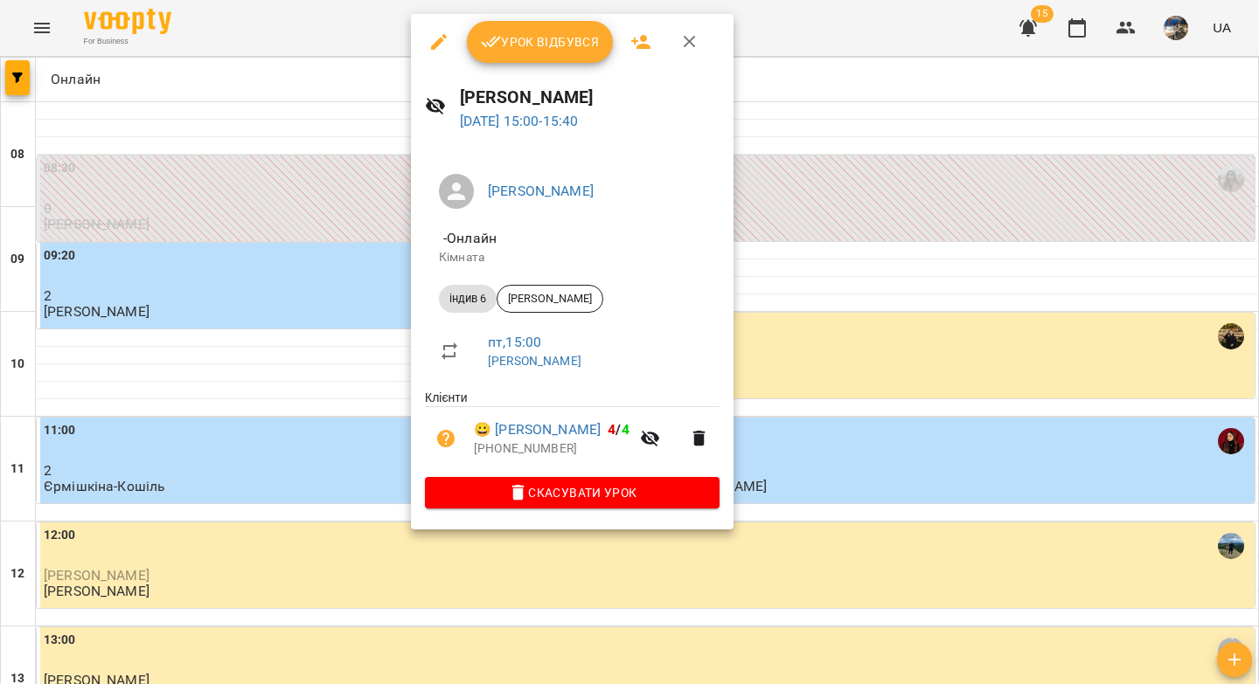
click at [535, 50] on span "Урок відбувся" at bounding box center [540, 41] width 119 height 21
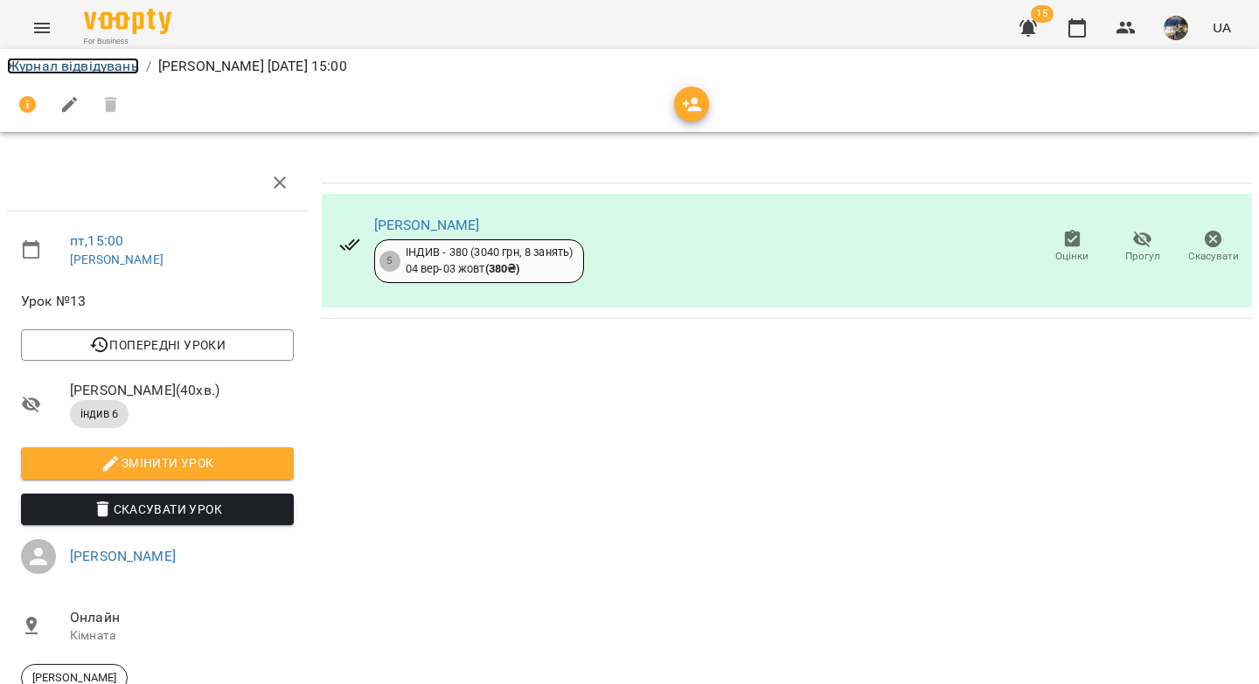
click at [108, 71] on link "Журнал відвідувань" at bounding box center [73, 66] width 132 height 17
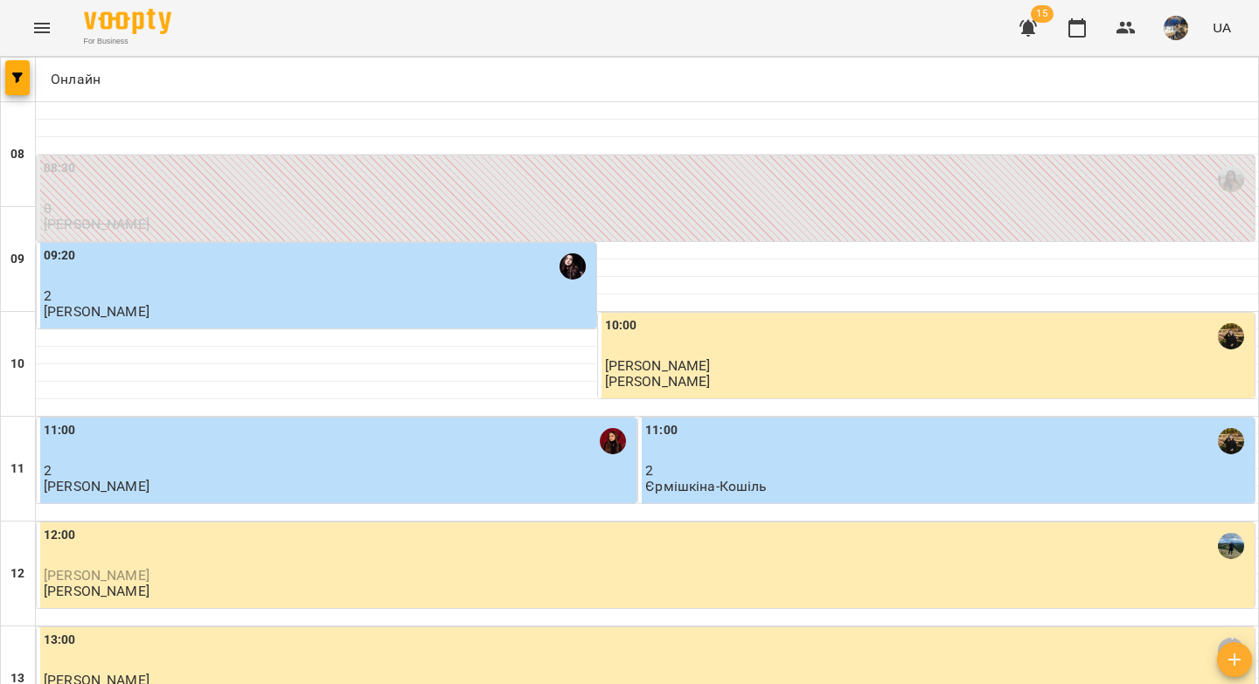
scroll to position [561, 0]
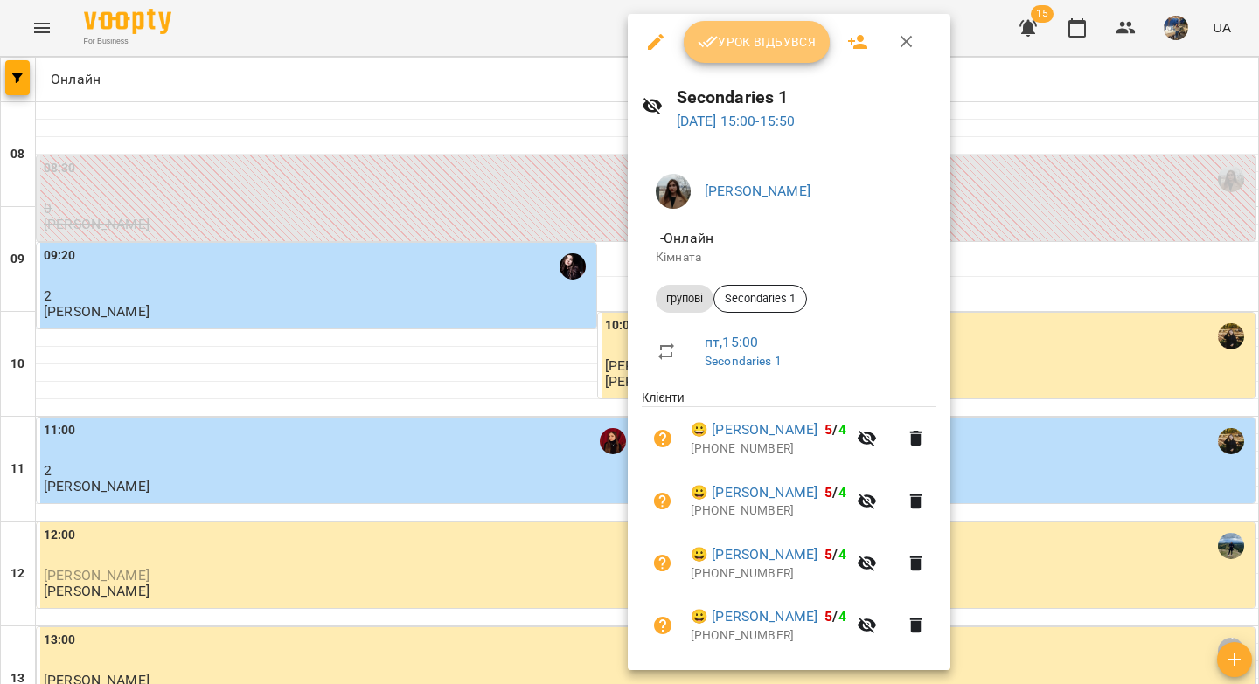
click at [765, 50] on span "Урок відбувся" at bounding box center [757, 41] width 119 height 21
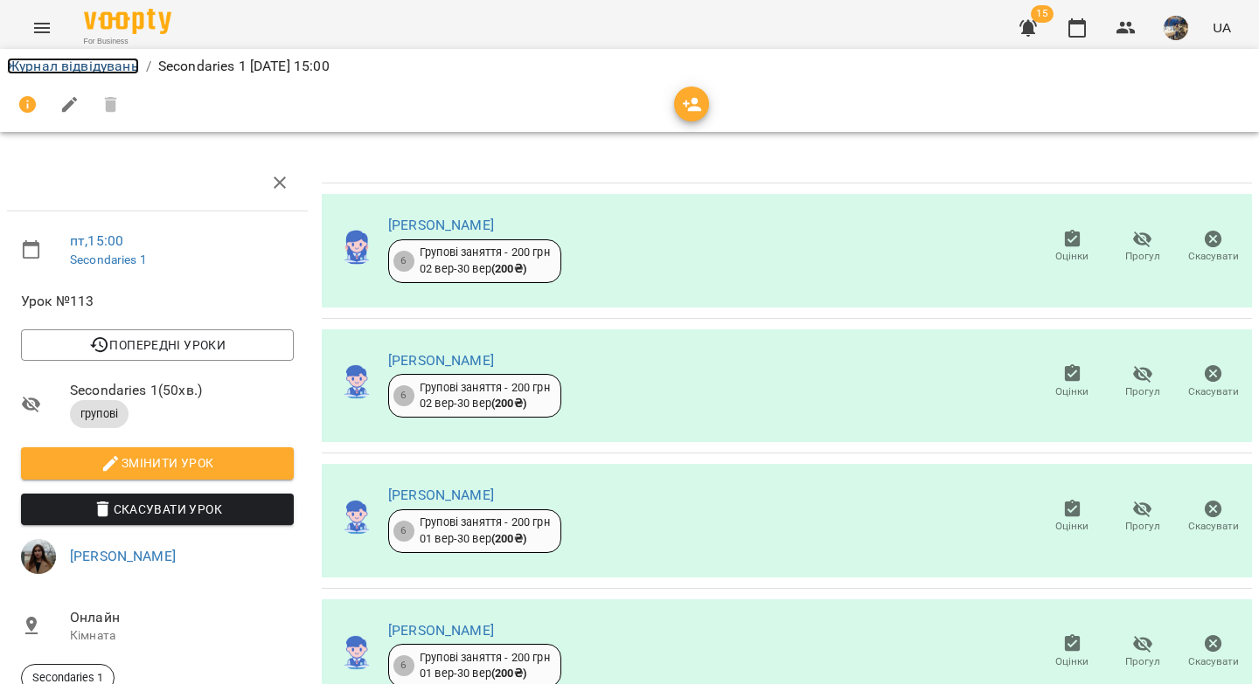
click at [110, 66] on link "Журнал відвідувань" at bounding box center [73, 66] width 132 height 17
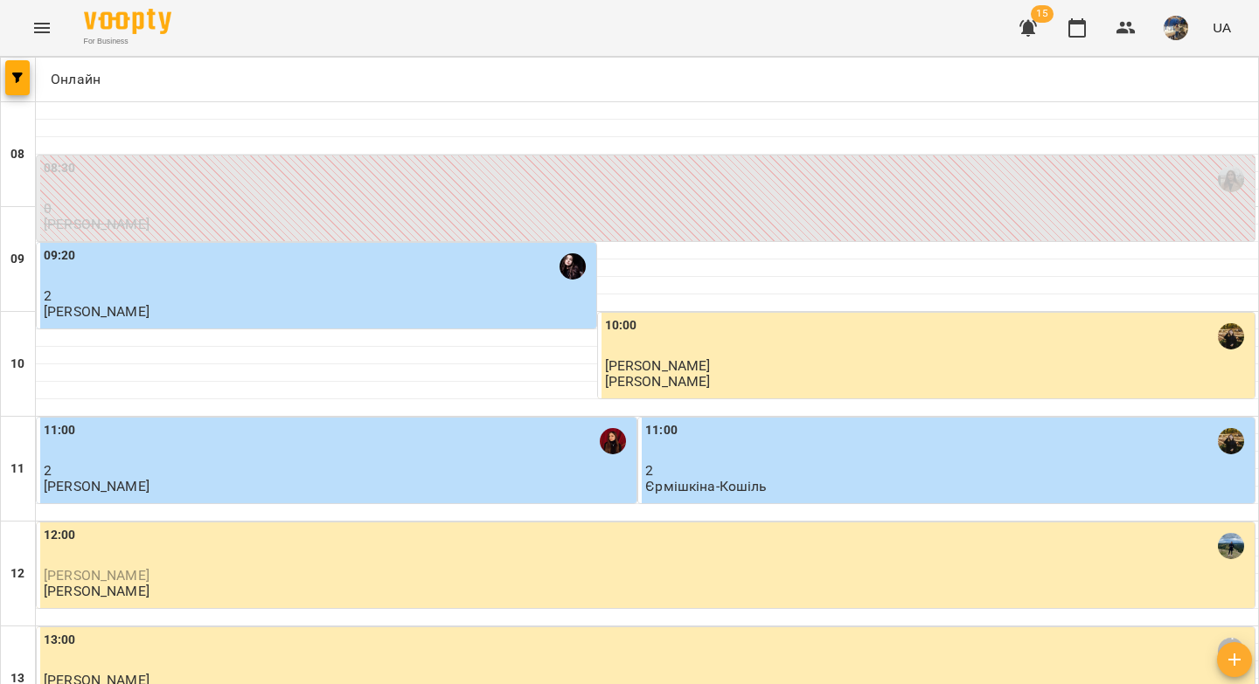
scroll to position [687, 0]
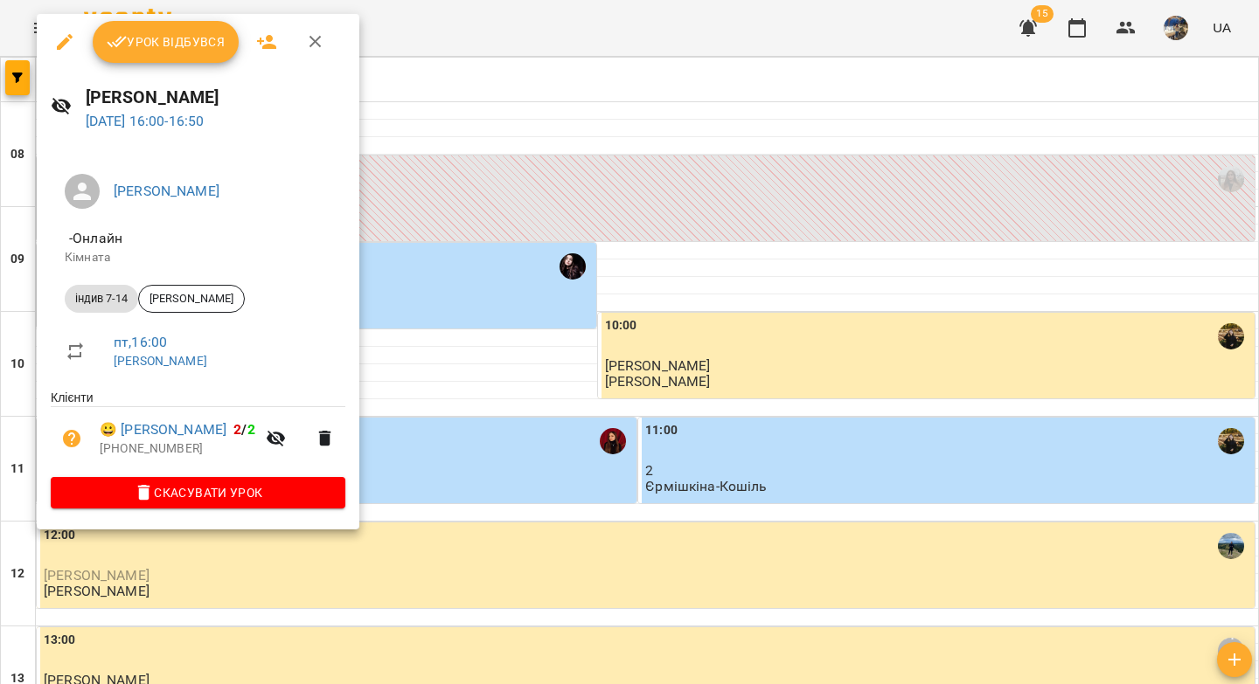
click at [159, 54] on button "Урок відбувся" at bounding box center [166, 42] width 147 height 42
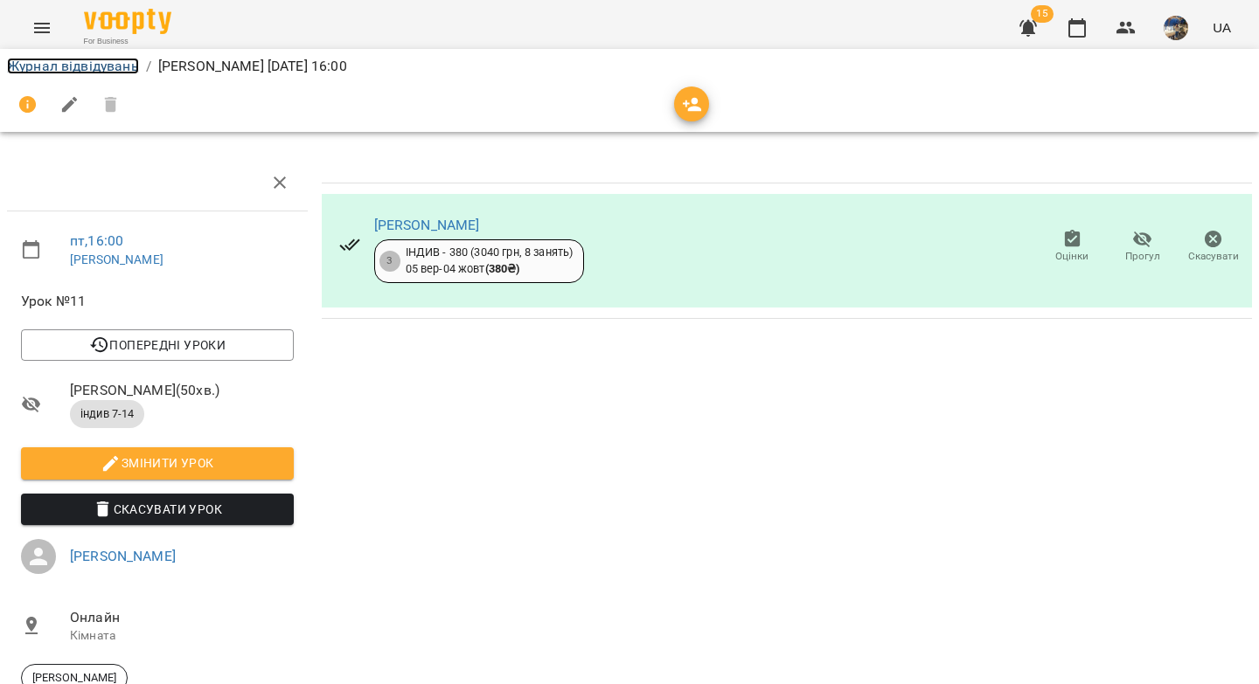
click at [110, 71] on link "Журнал відвідувань" at bounding box center [73, 66] width 132 height 17
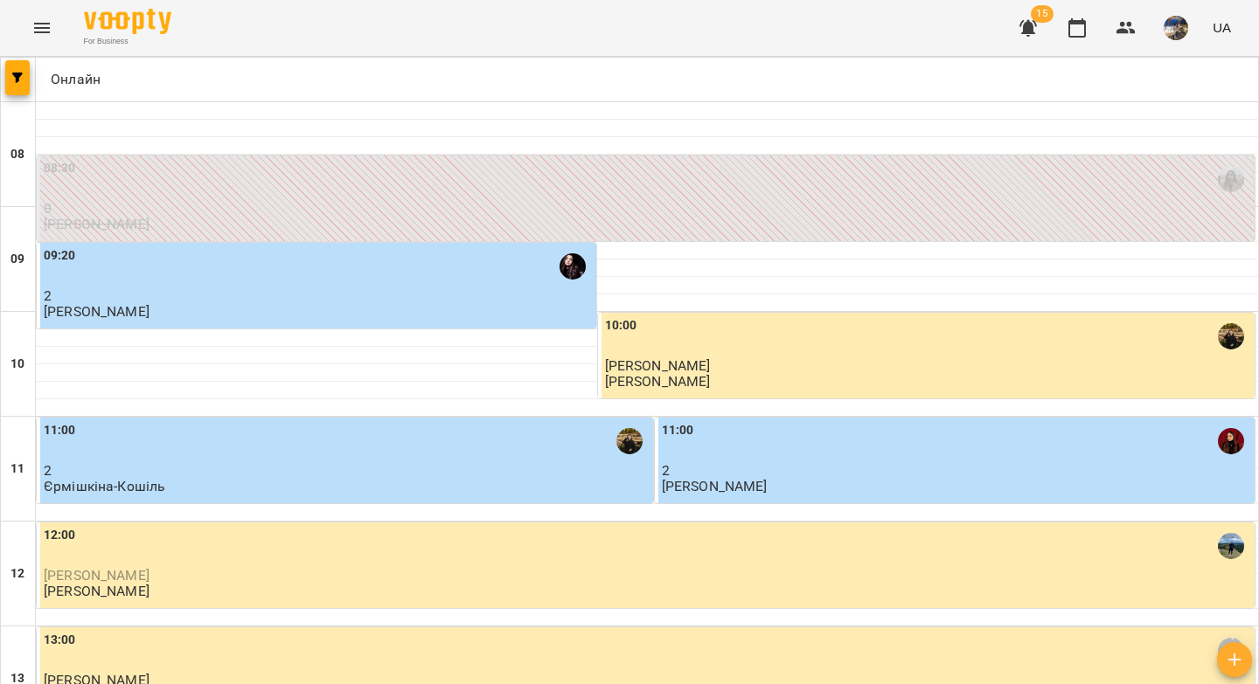
scroll to position [722, 0]
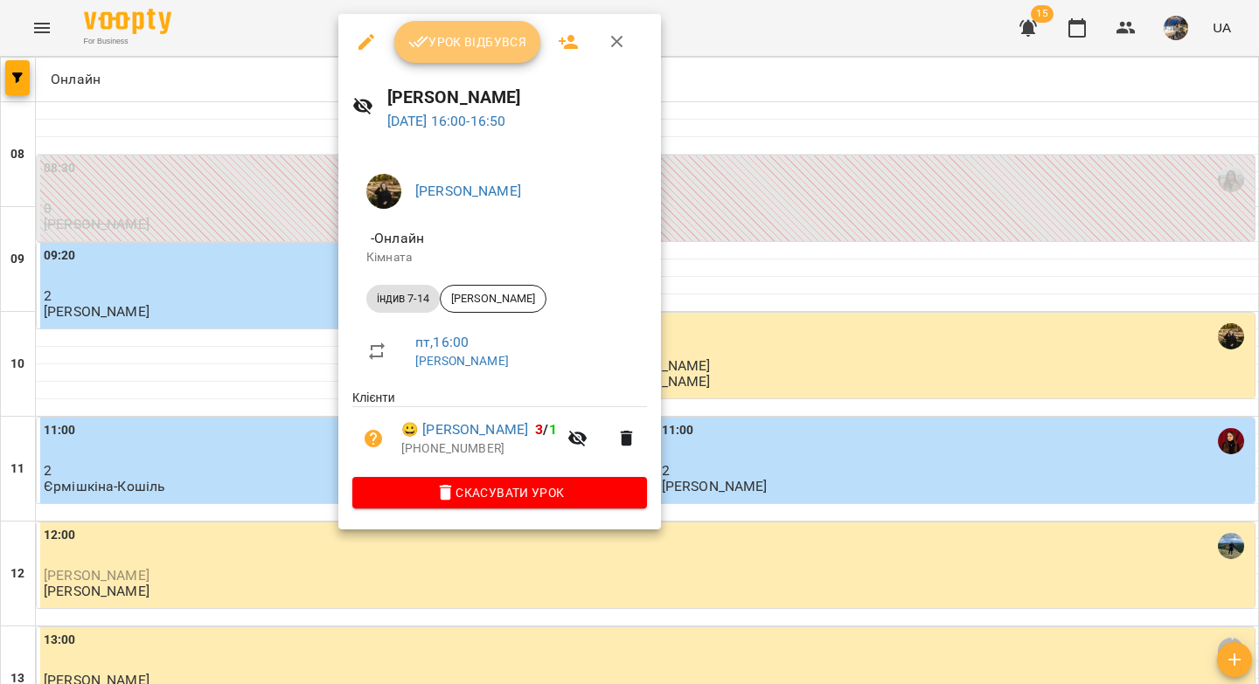
click at [497, 51] on span "Урок відбувся" at bounding box center [467, 41] width 119 height 21
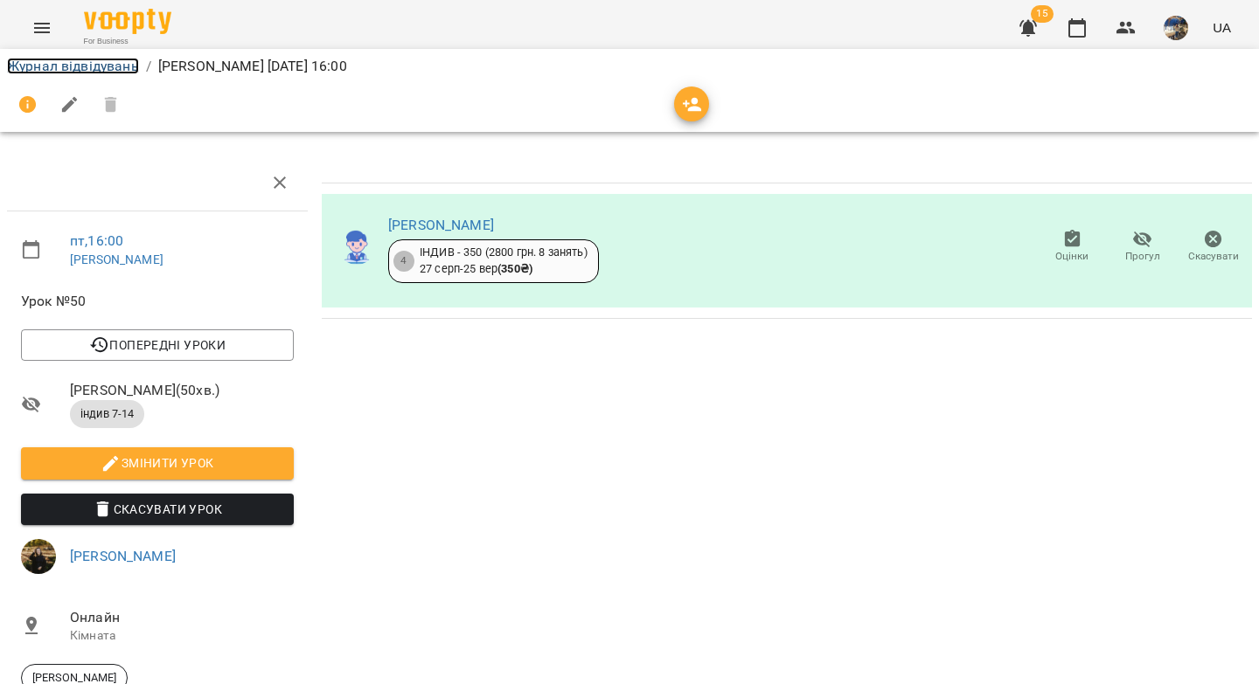
click at [118, 64] on link "Журнал відвідувань" at bounding box center [73, 66] width 132 height 17
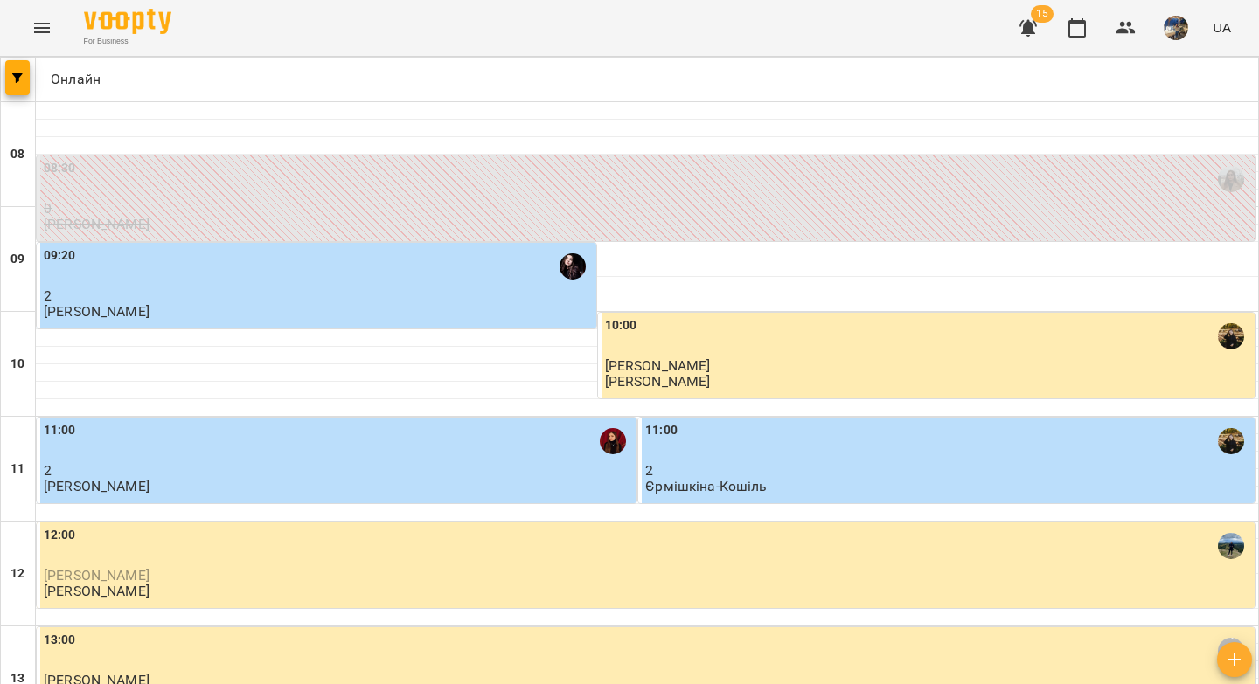
scroll to position [702, 0]
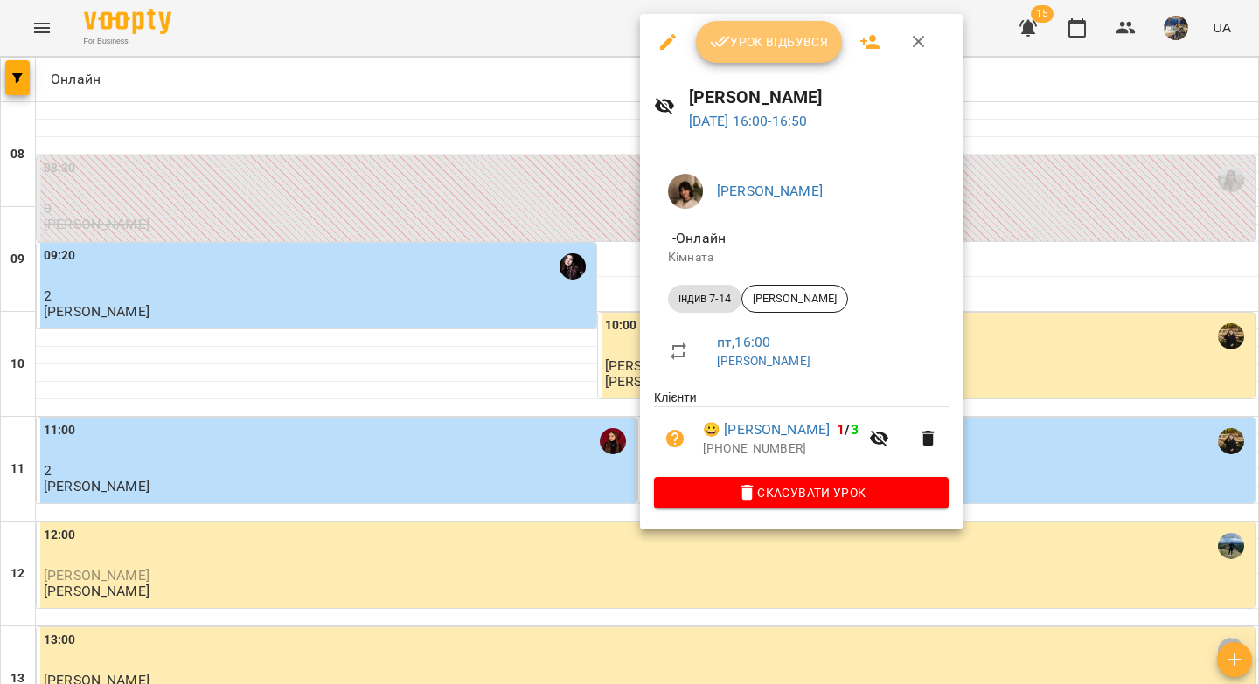
click at [743, 48] on span "Урок відбувся" at bounding box center [769, 41] width 119 height 21
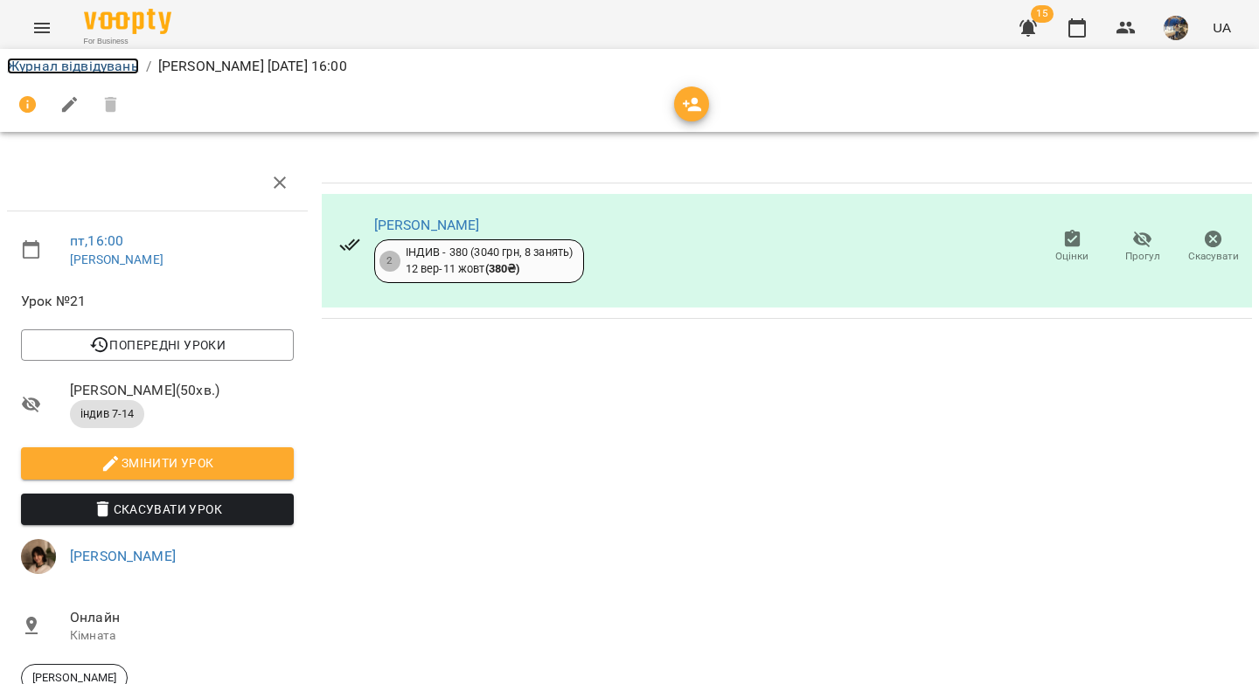
click at [68, 70] on link "Журнал відвідувань" at bounding box center [73, 66] width 132 height 17
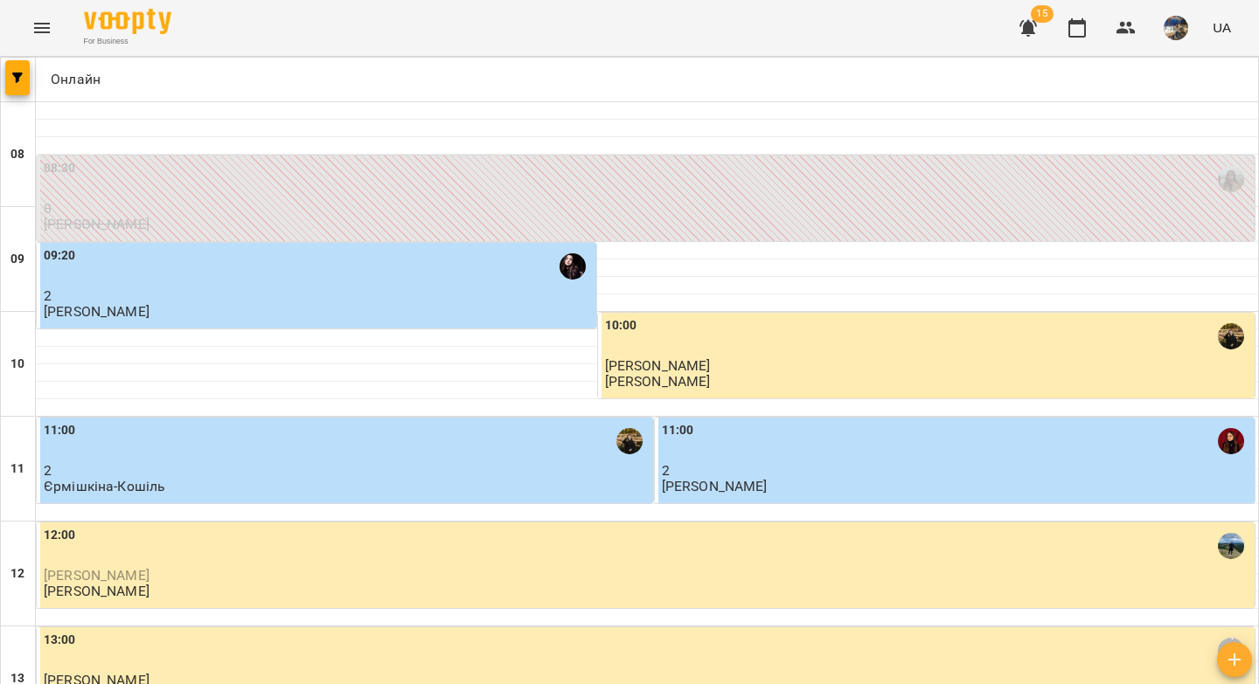
scroll to position [690, 0]
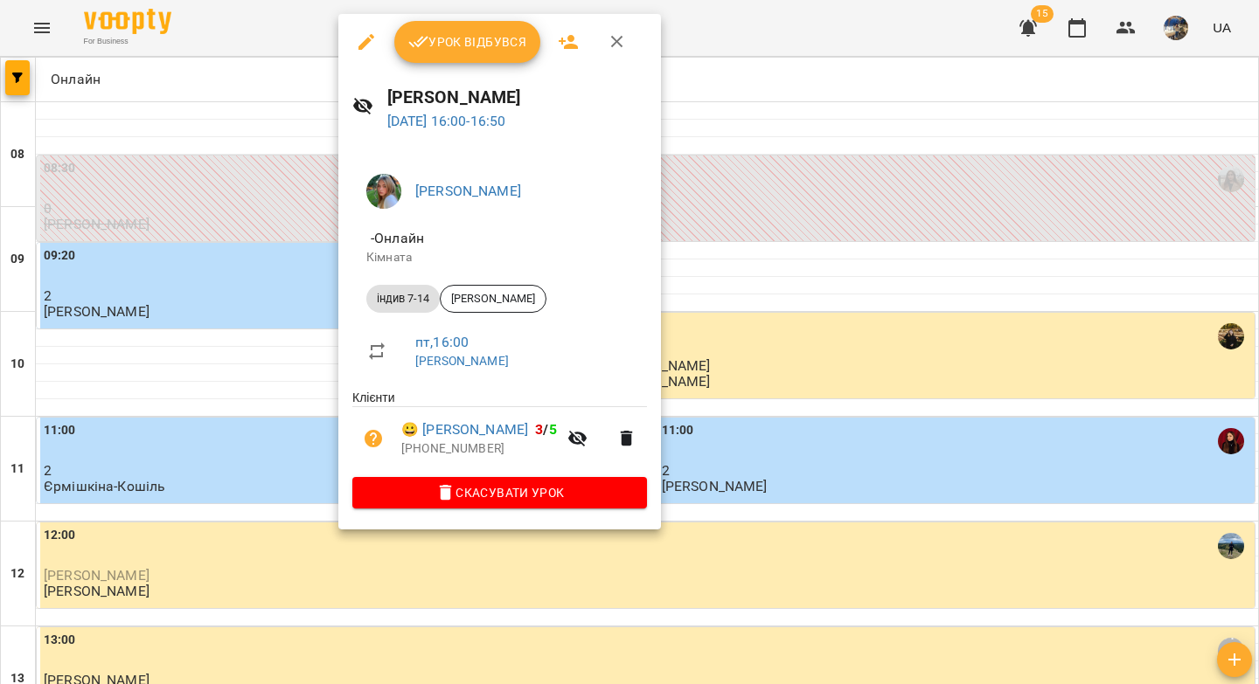
click at [432, 52] on span "Урок відбувся" at bounding box center [467, 41] width 119 height 21
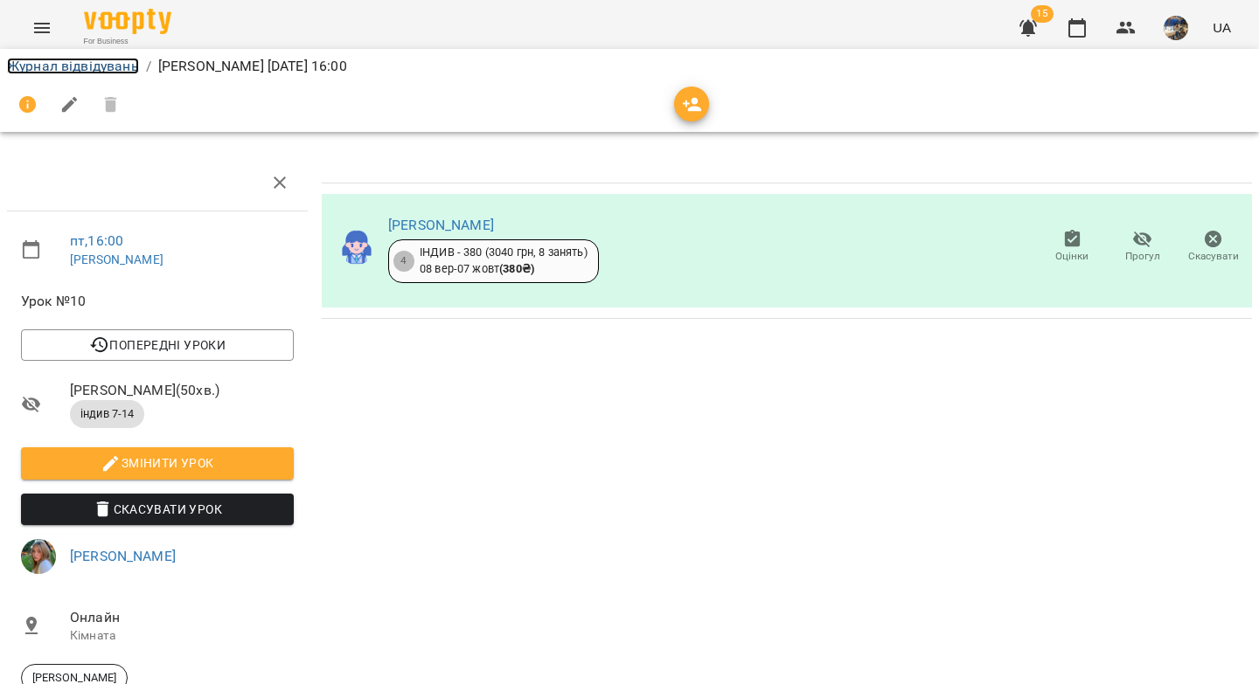
click at [108, 70] on link "Журнал відвідувань" at bounding box center [73, 66] width 132 height 17
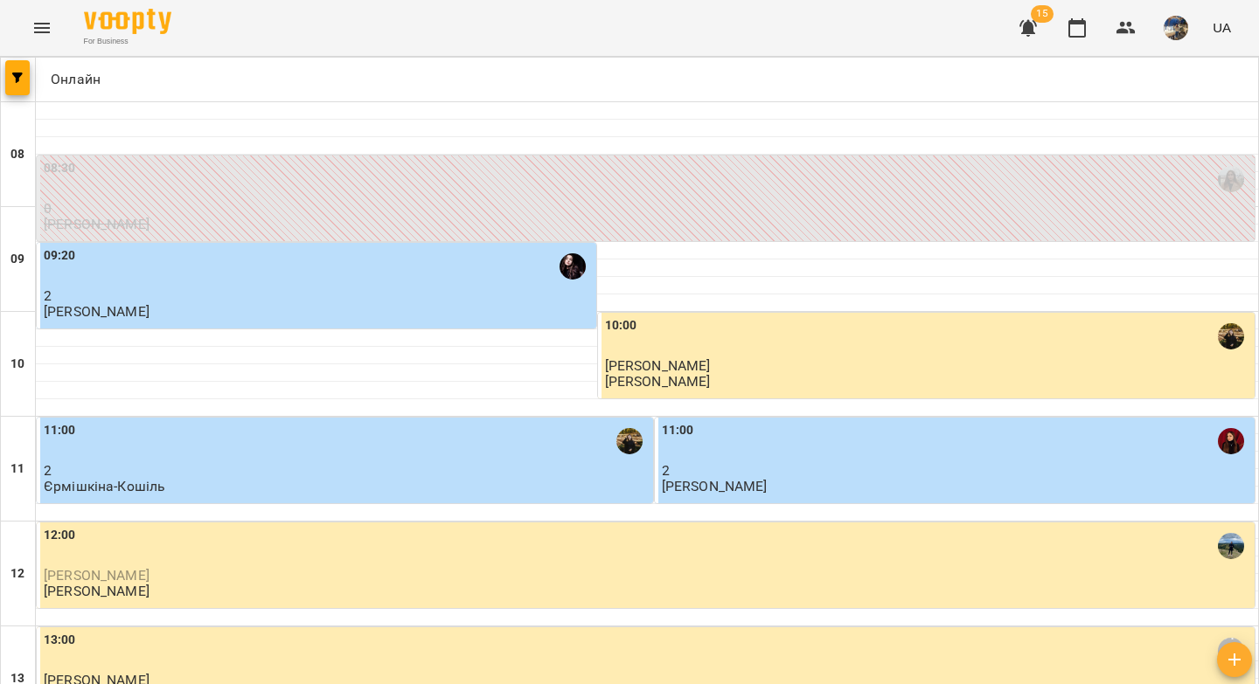
scroll to position [728, 0]
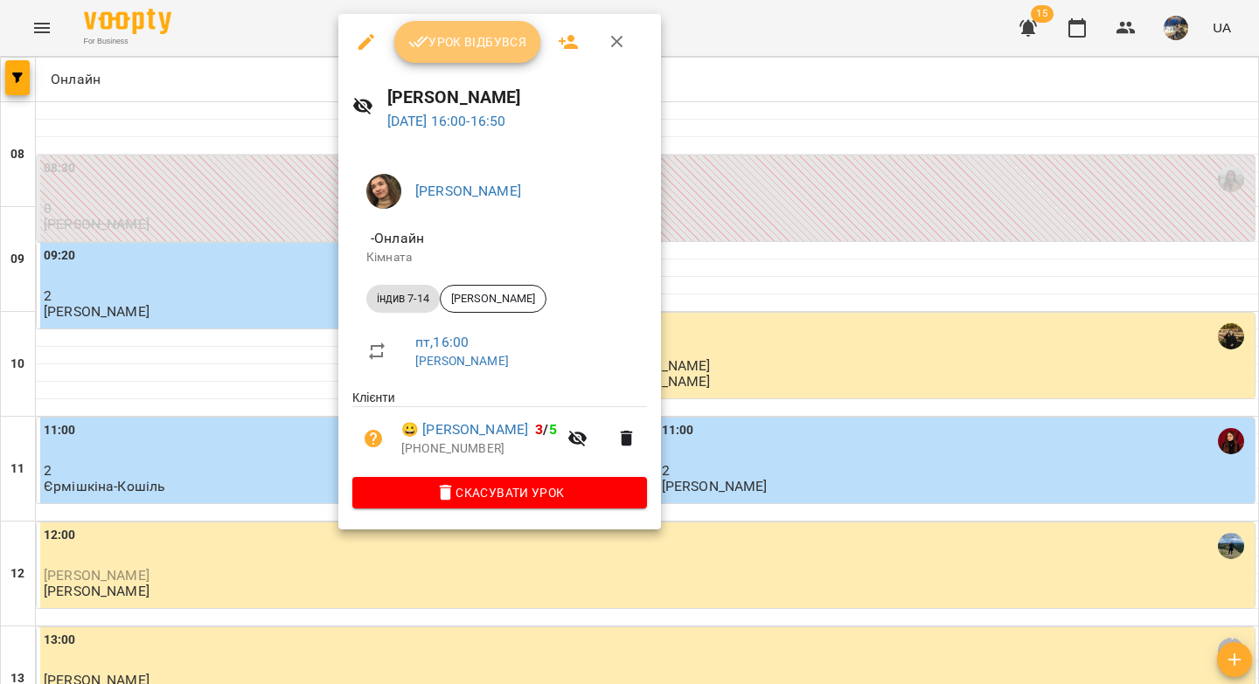
click at [434, 39] on span "Урок відбувся" at bounding box center [467, 41] width 119 height 21
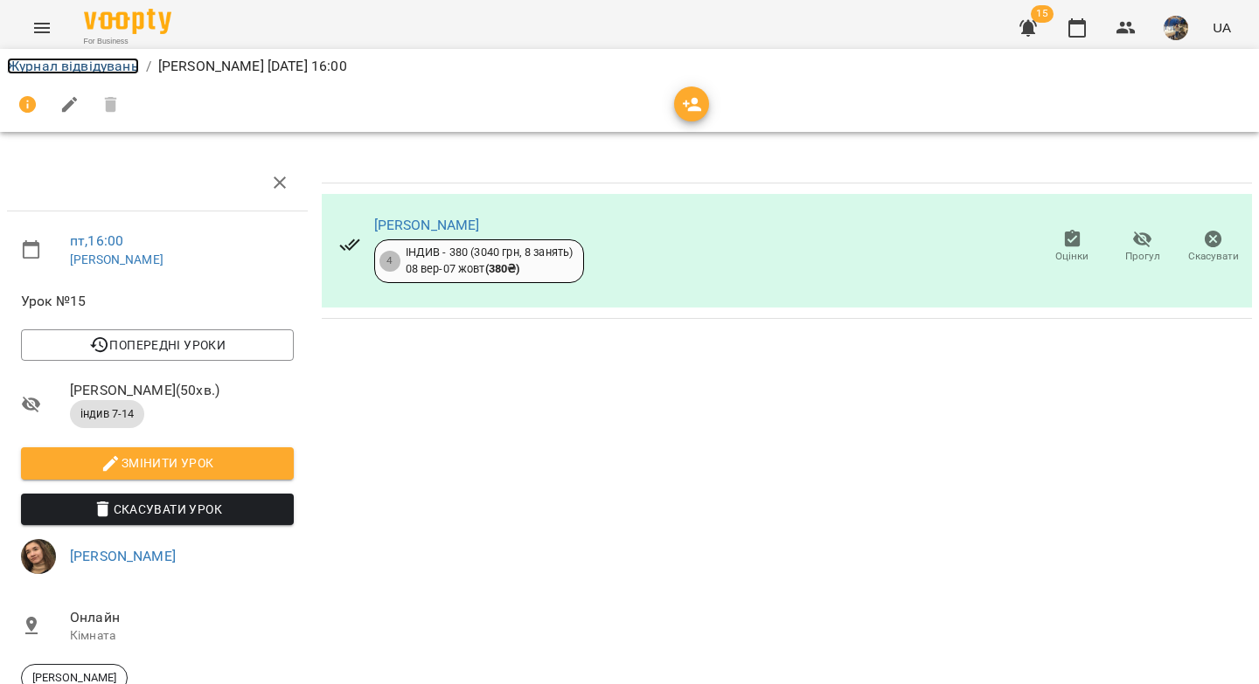
click at [96, 71] on link "Журнал відвідувань" at bounding box center [73, 66] width 132 height 17
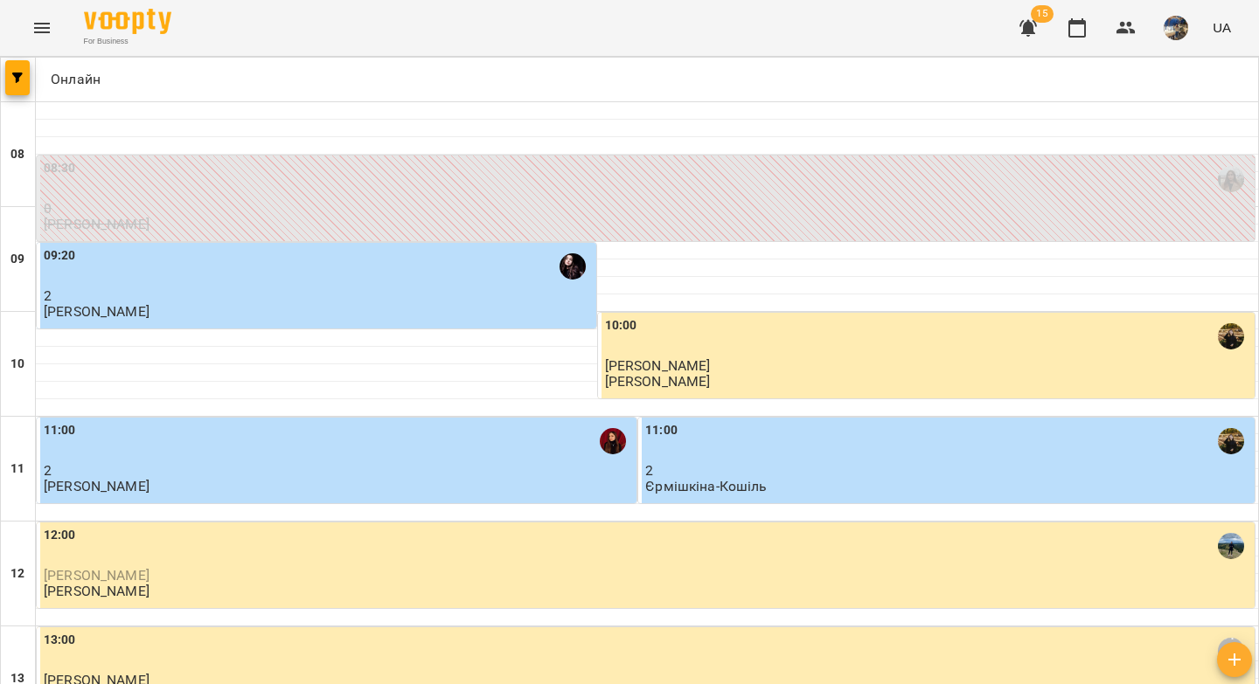
scroll to position [621, 0]
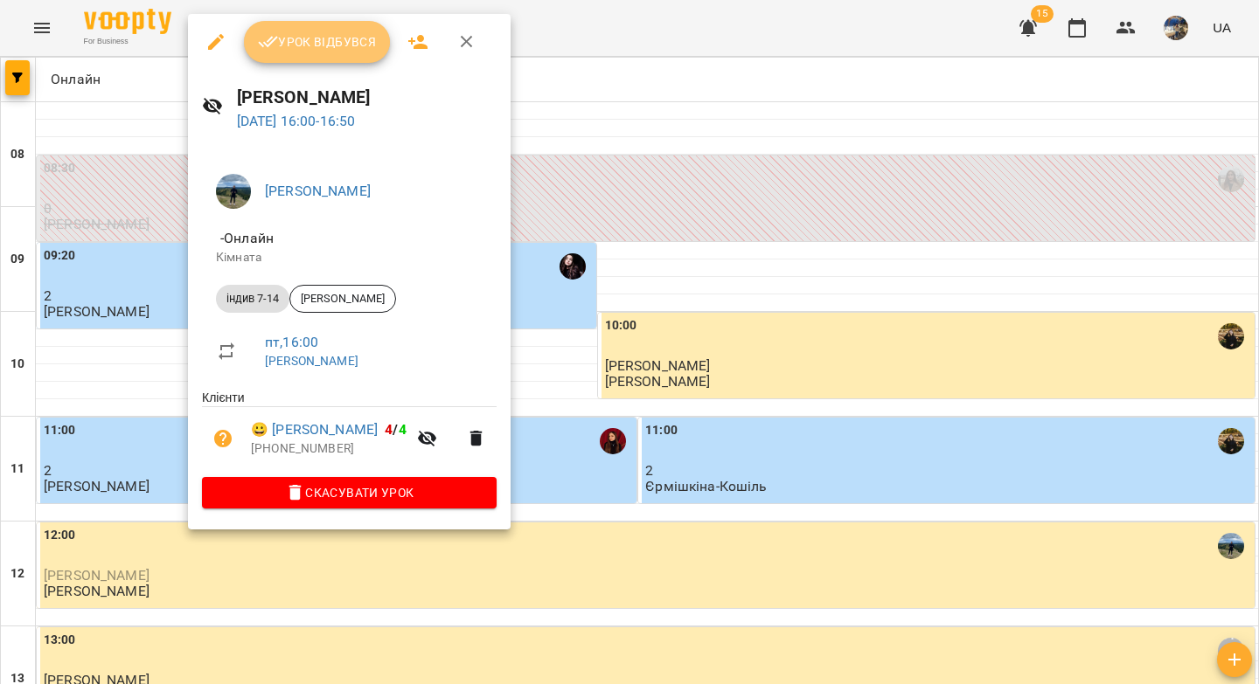
click at [293, 44] on span "Урок відбувся" at bounding box center [317, 41] width 119 height 21
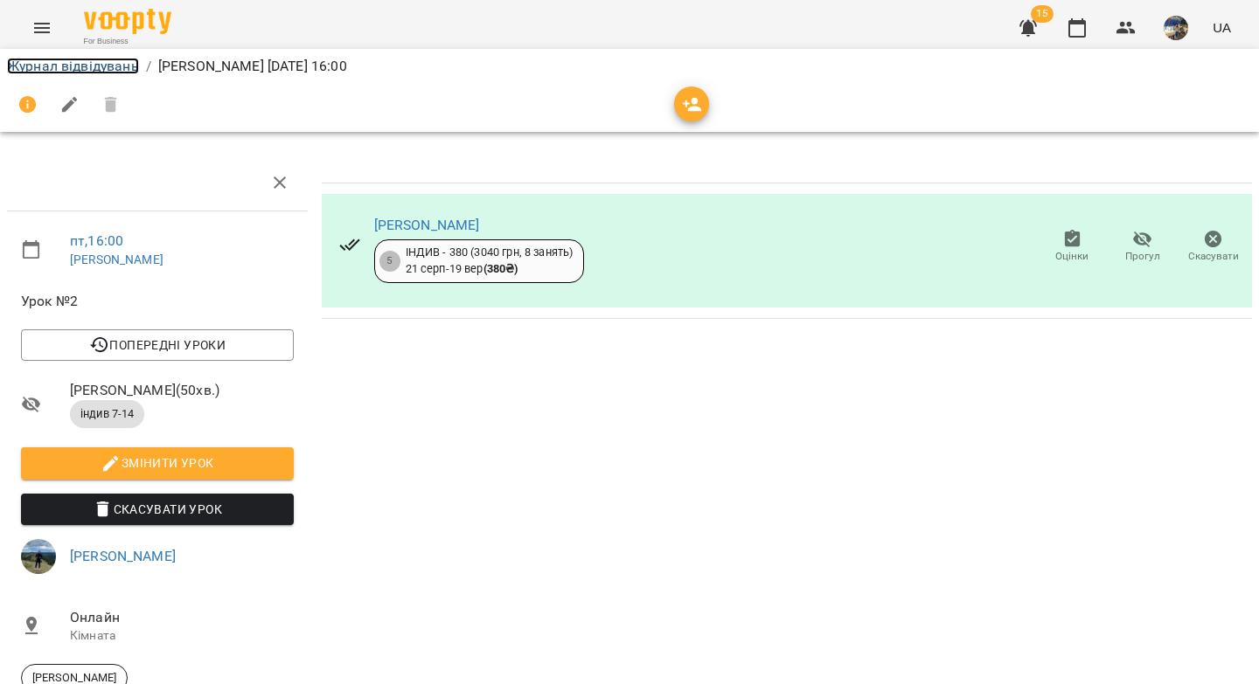
click at [80, 66] on link "Журнал відвідувань" at bounding box center [73, 66] width 132 height 17
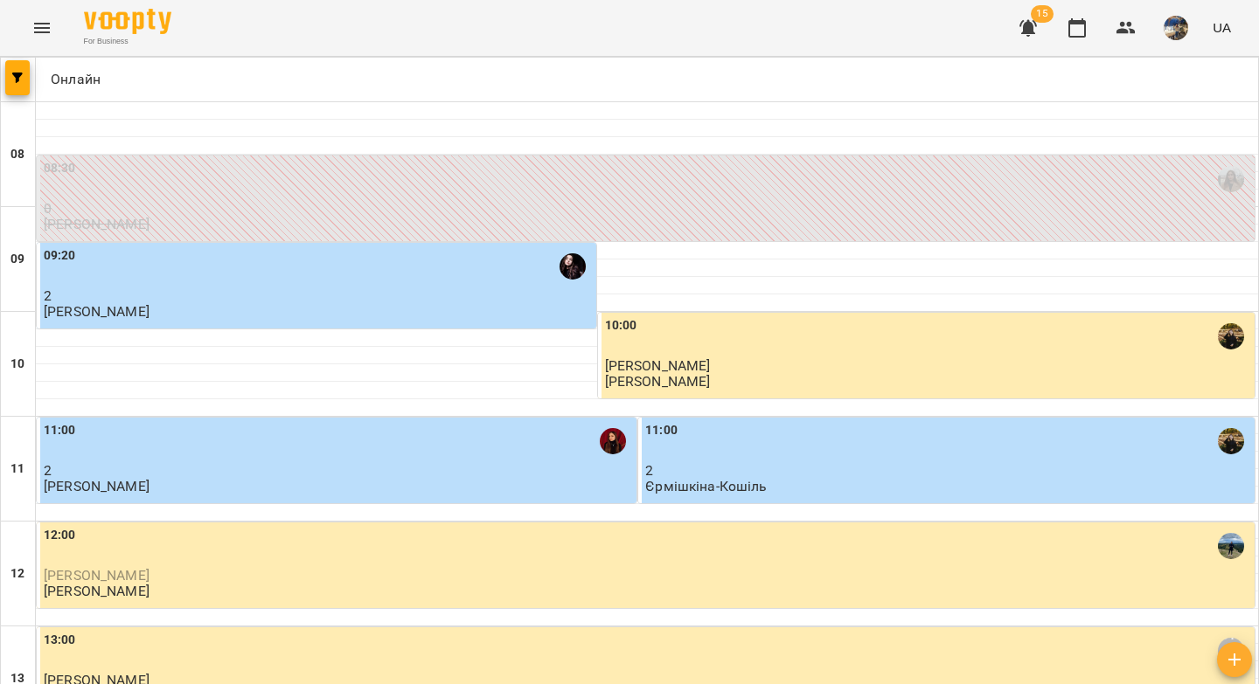
scroll to position [737, 0]
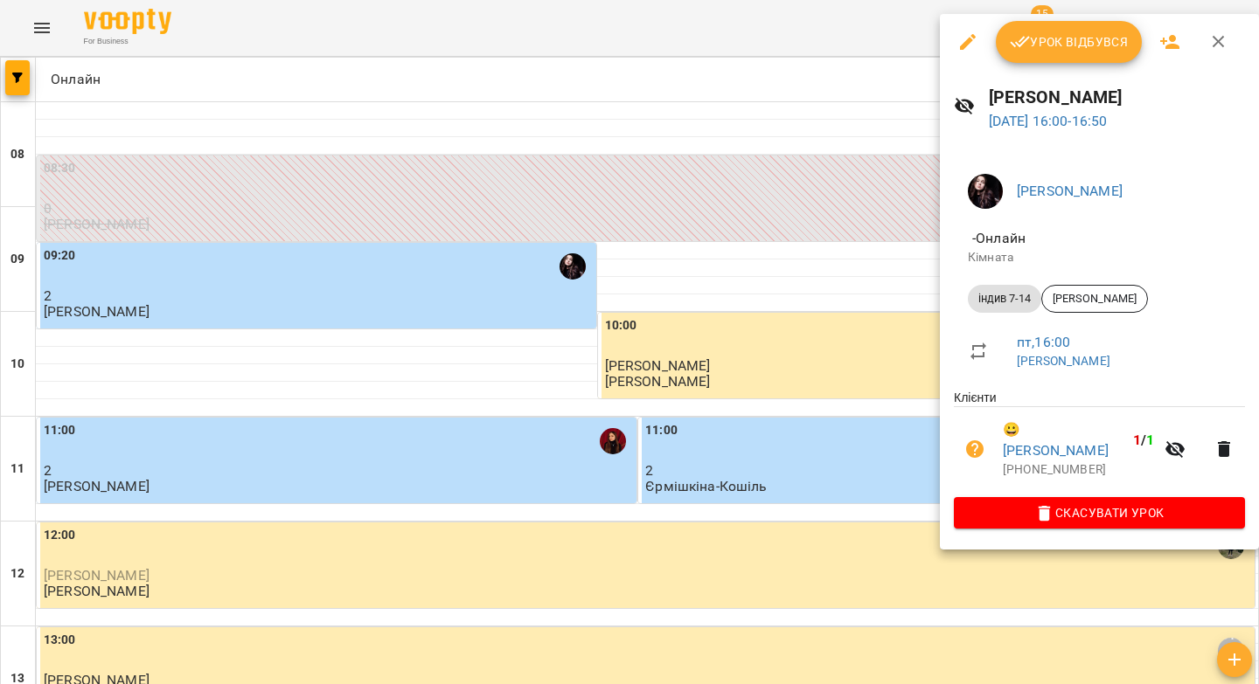
click at [1034, 42] on span "Урок відбувся" at bounding box center [1069, 41] width 119 height 21
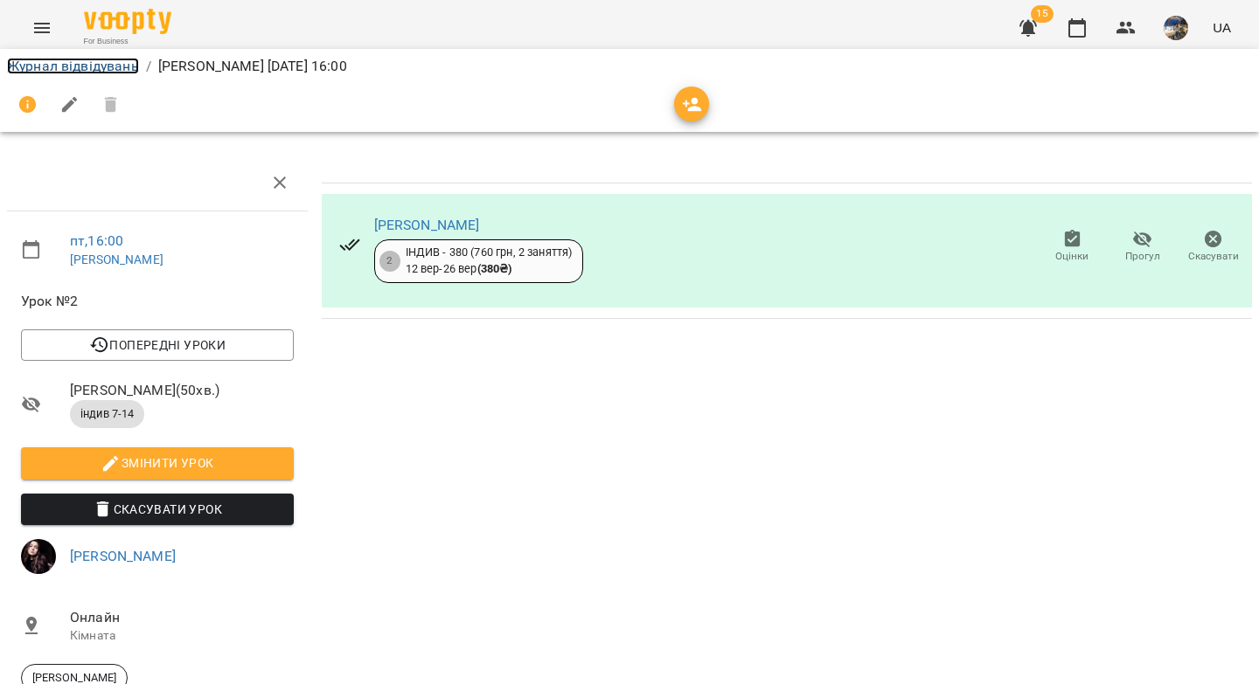
click at [121, 69] on link "Журнал відвідувань" at bounding box center [73, 66] width 132 height 17
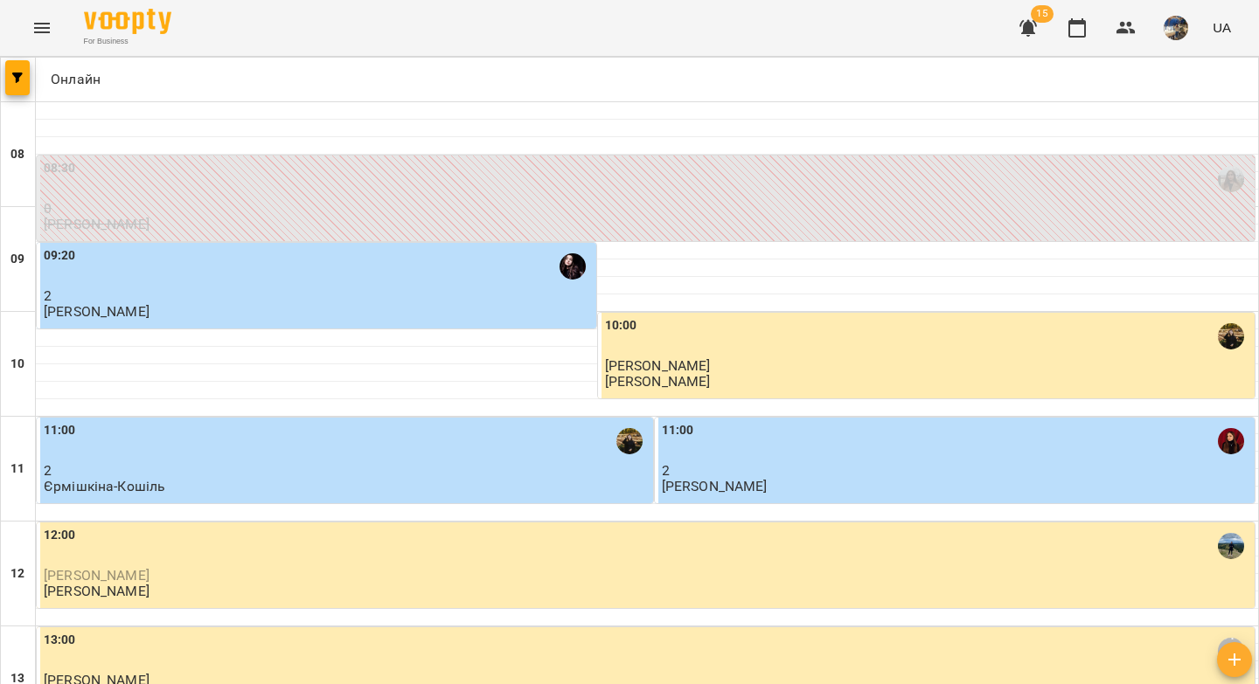
scroll to position [783, 0]
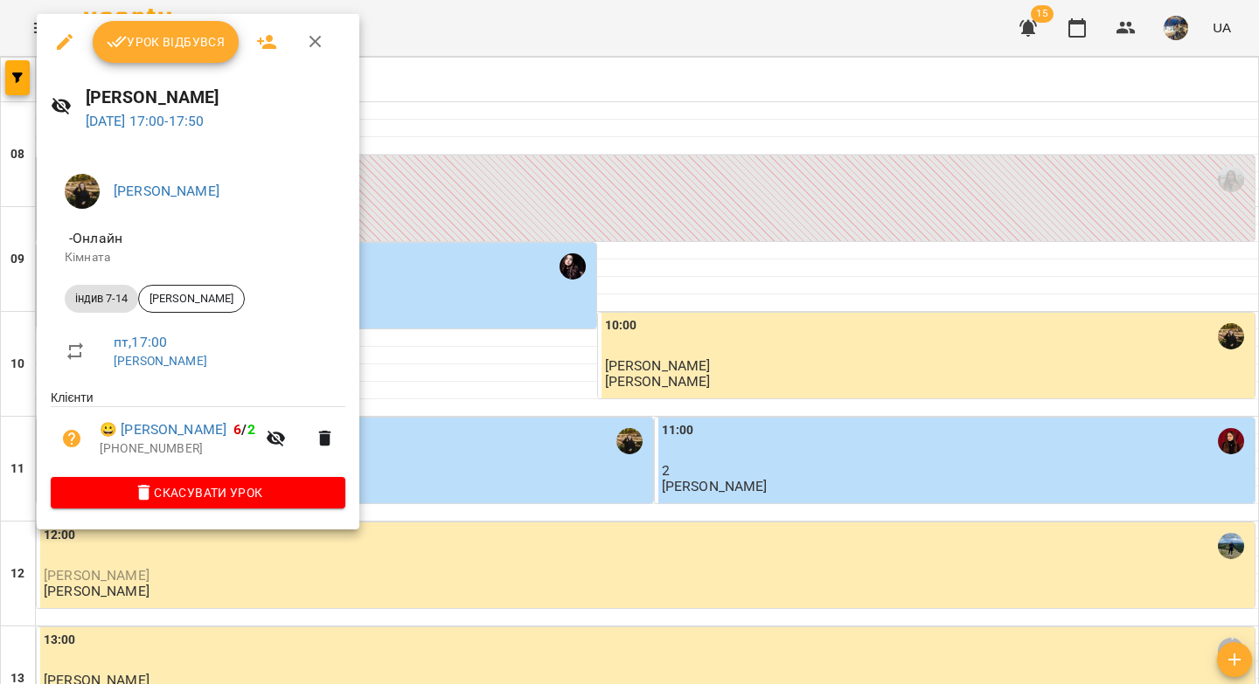
click at [127, 56] on button "Урок відбувся" at bounding box center [166, 42] width 147 height 42
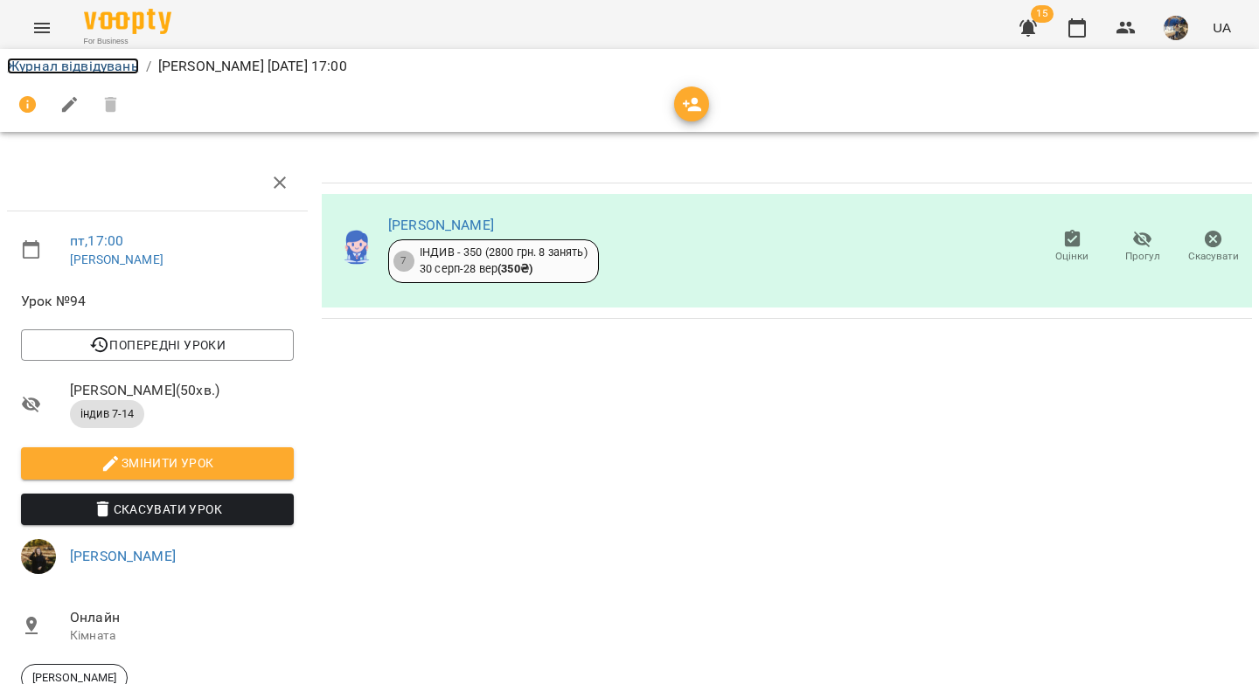
click at [119, 72] on link "Журнал відвідувань" at bounding box center [73, 66] width 132 height 17
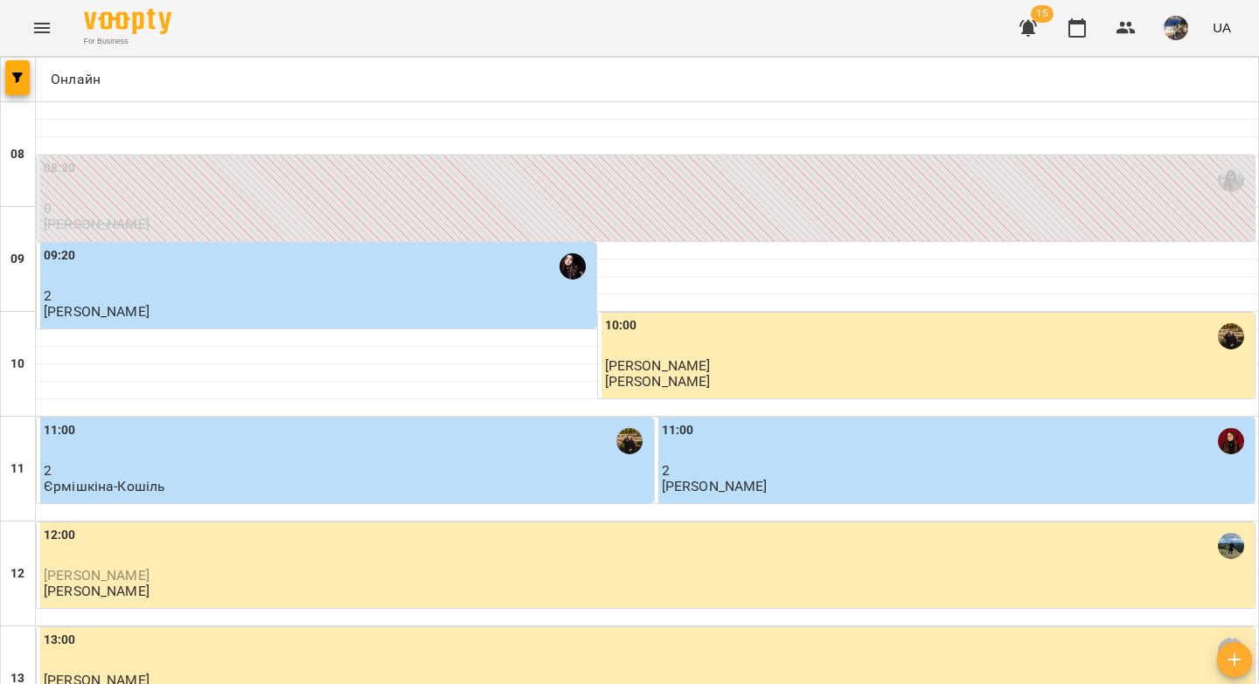
scroll to position [764, 0]
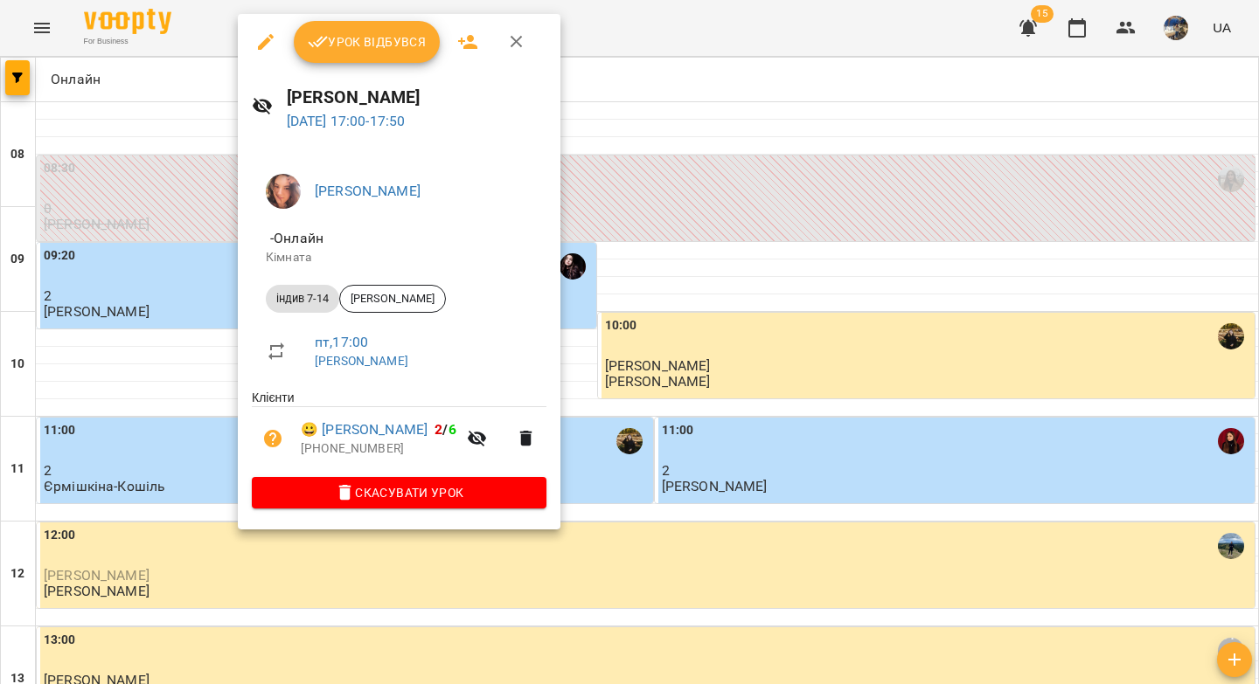
click at [348, 58] on button "Урок відбувся" at bounding box center [367, 42] width 147 height 42
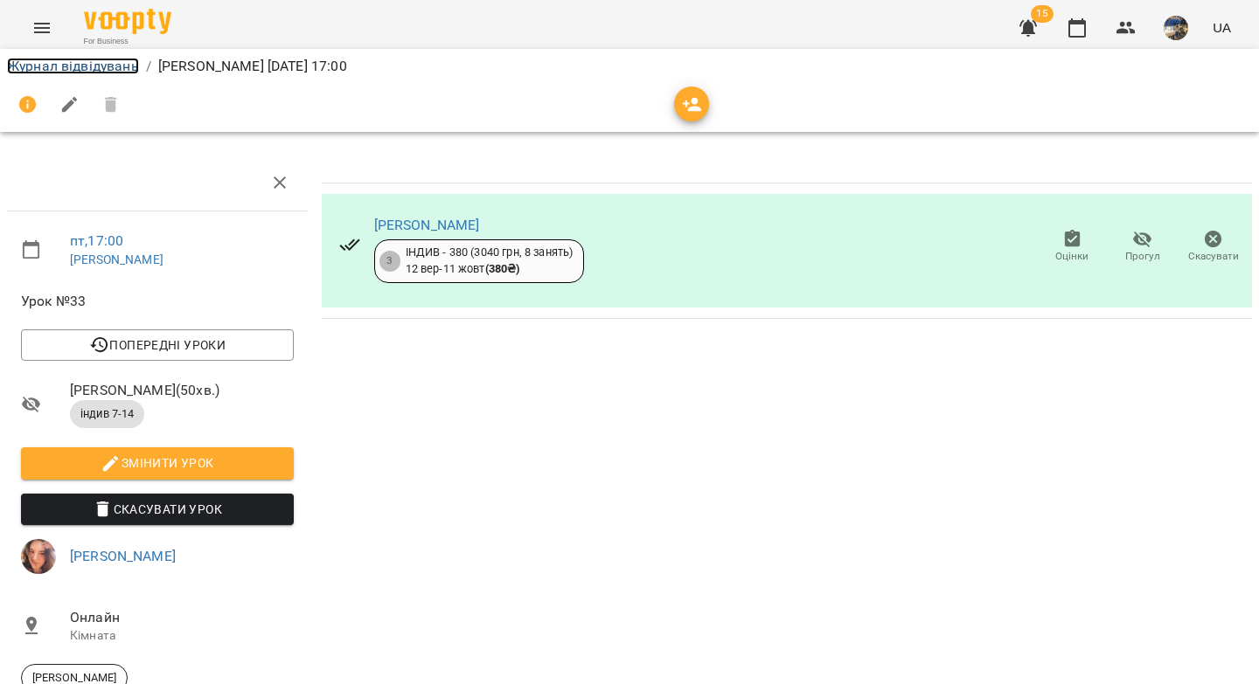
click at [93, 66] on link "Журнал відвідувань" at bounding box center [73, 66] width 132 height 17
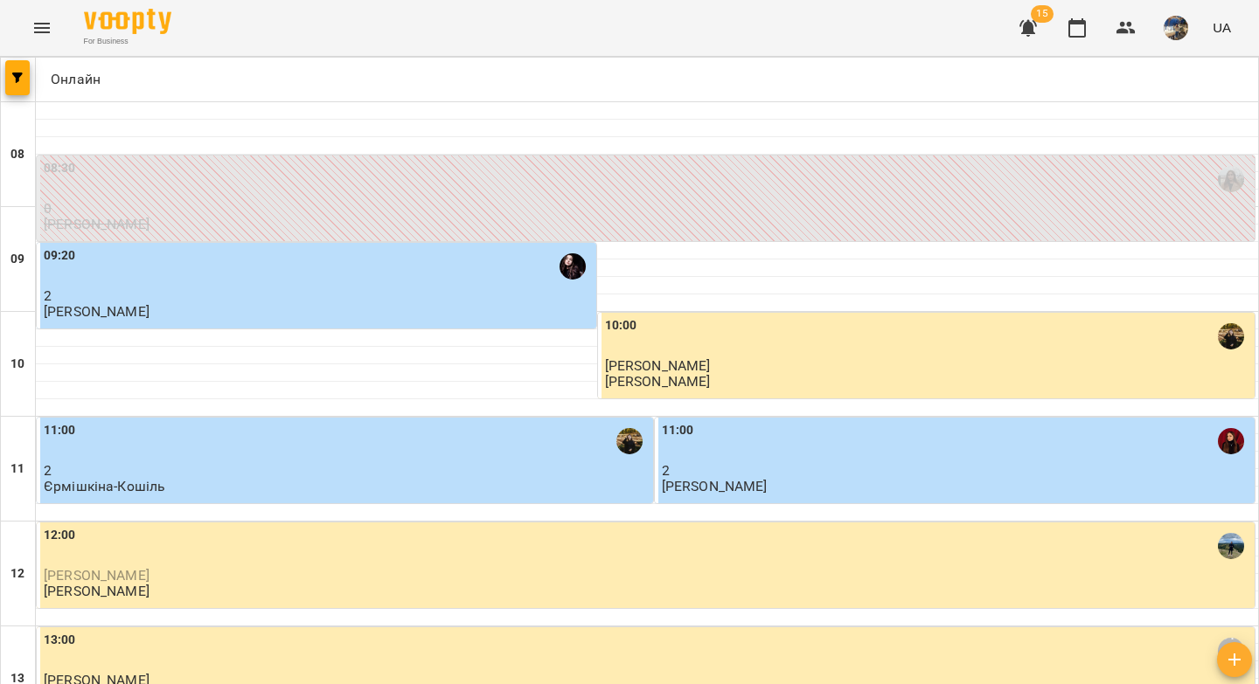
scroll to position [705, 0]
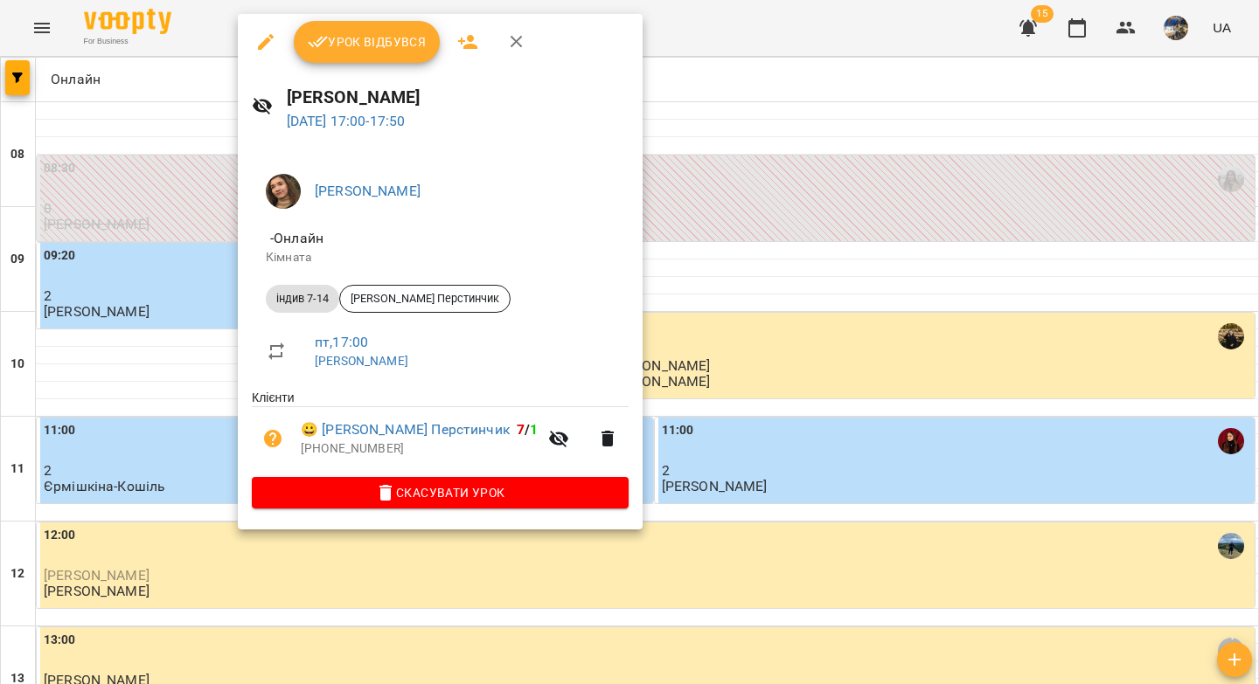
click at [358, 48] on span "Урок відбувся" at bounding box center [367, 41] width 119 height 21
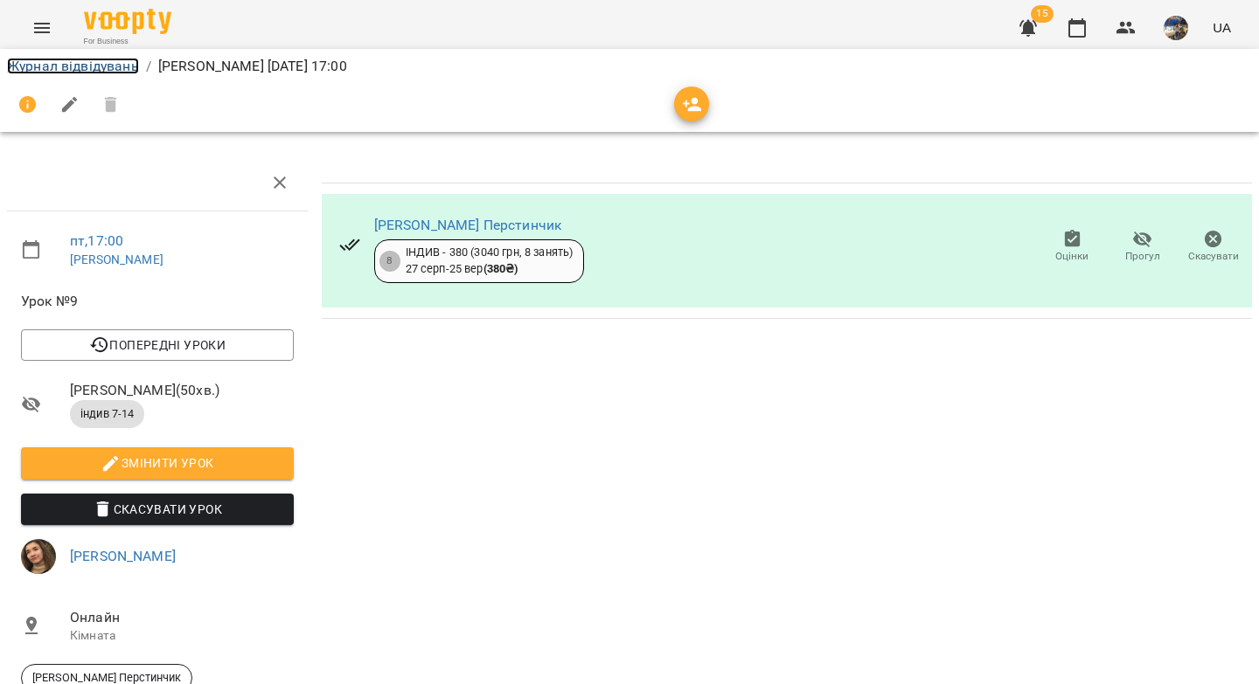
click at [69, 67] on link "Журнал відвідувань" at bounding box center [73, 66] width 132 height 17
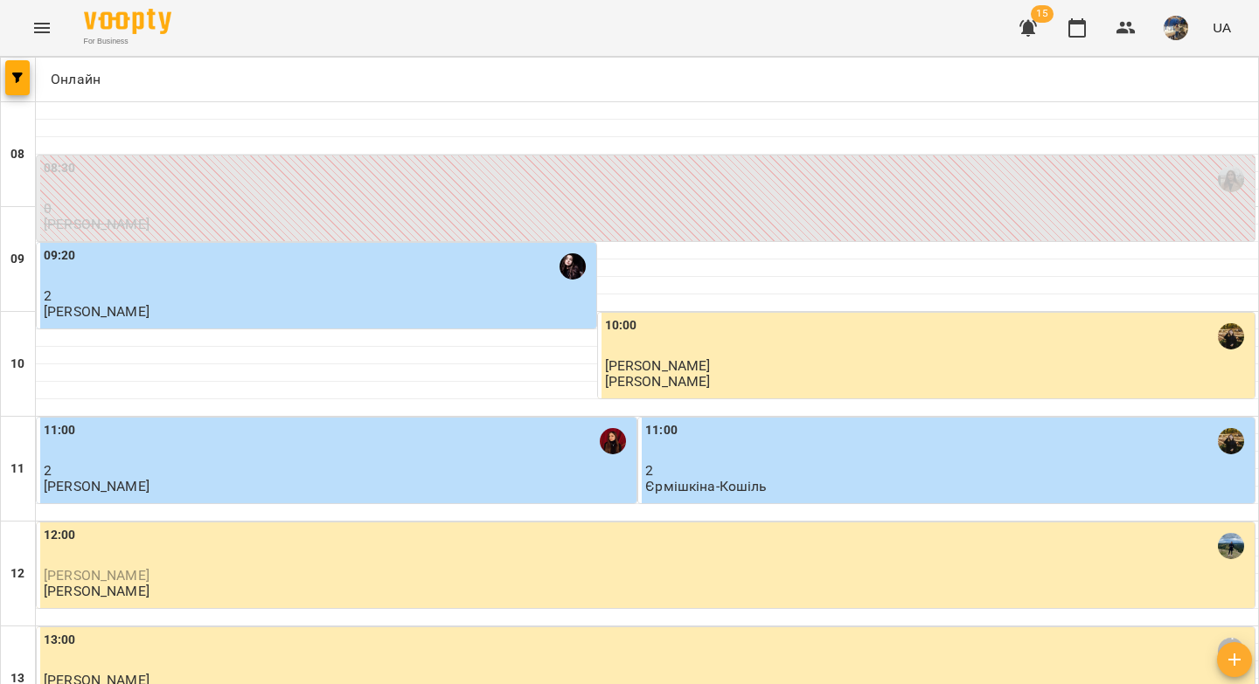
scroll to position [698, 0]
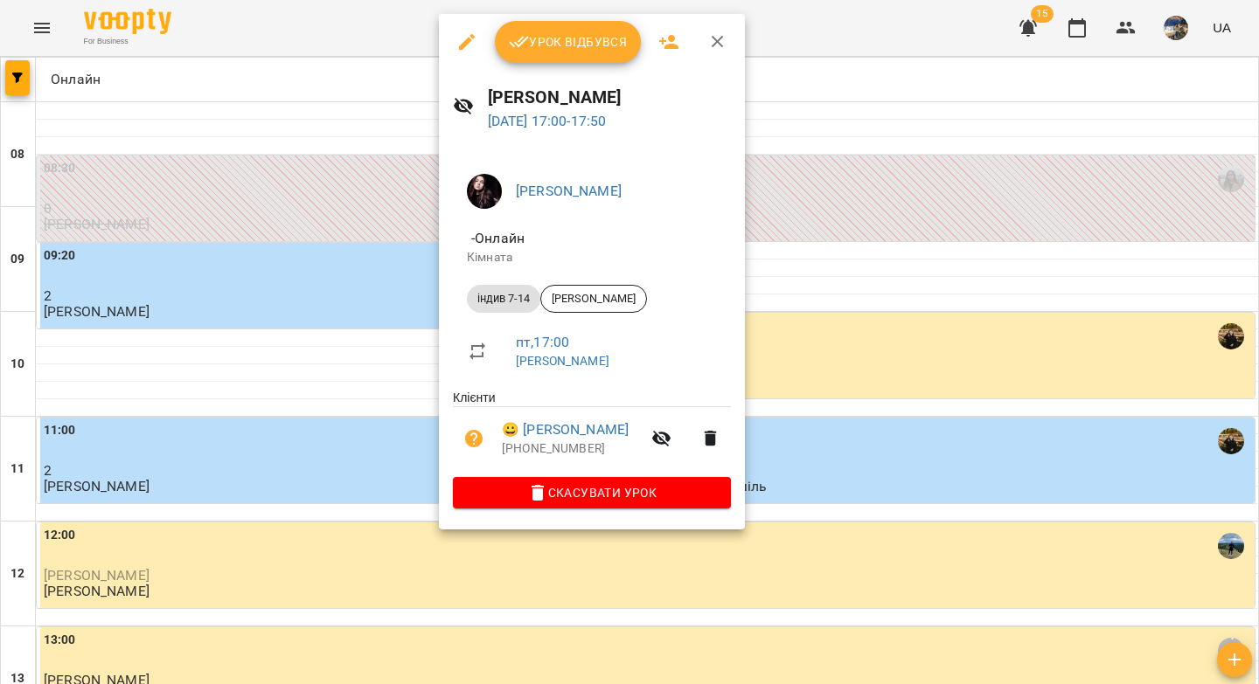
click at [551, 47] on span "Урок відбувся" at bounding box center [568, 41] width 119 height 21
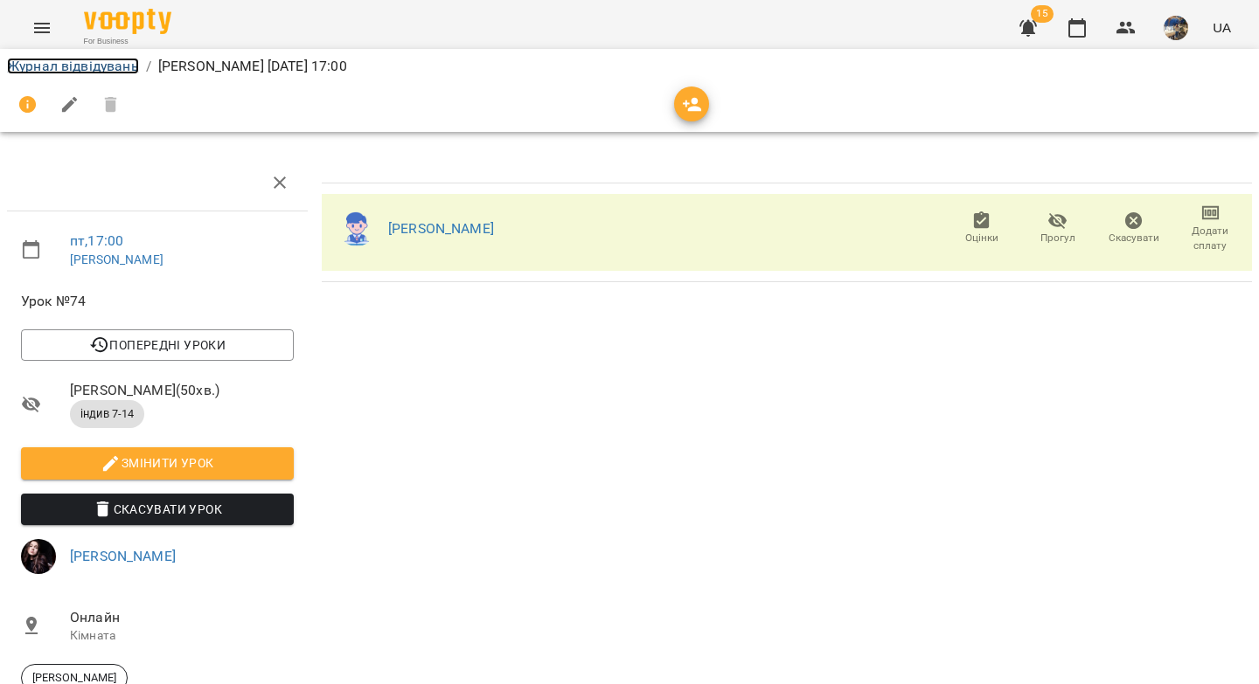
click at [60, 61] on link "Журнал відвідувань" at bounding box center [73, 66] width 132 height 17
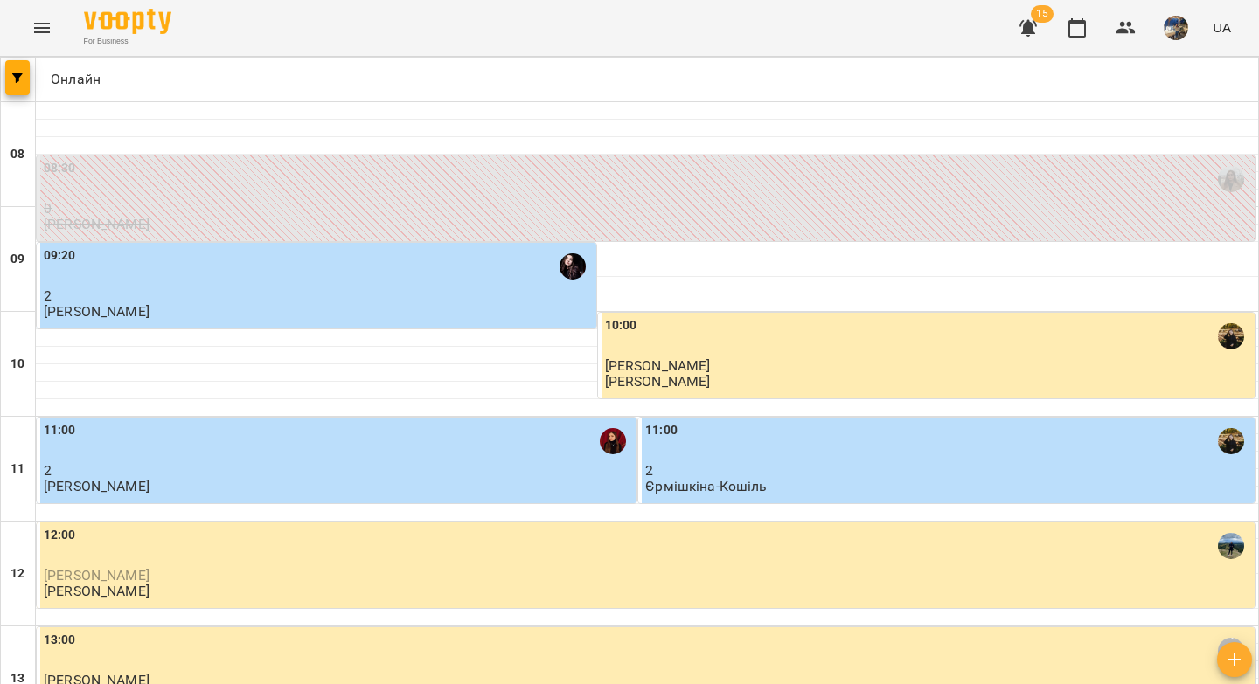
scroll to position [872, 0]
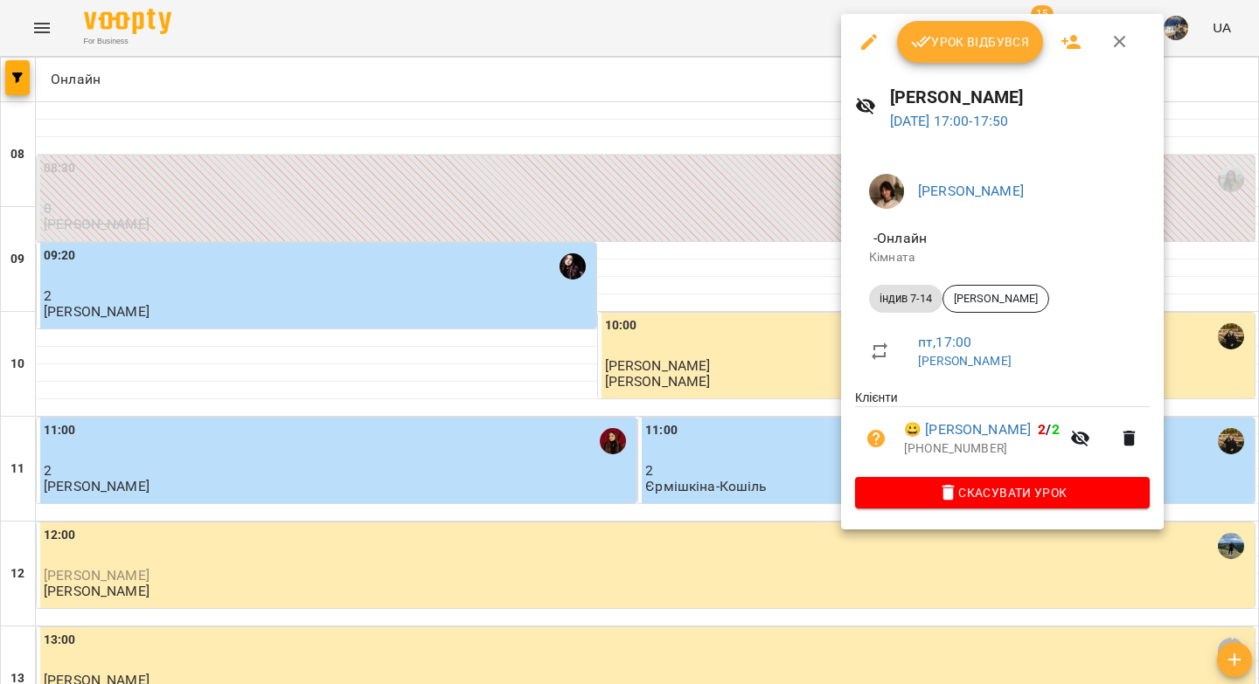
click at [936, 46] on span "Урок відбувся" at bounding box center [970, 41] width 119 height 21
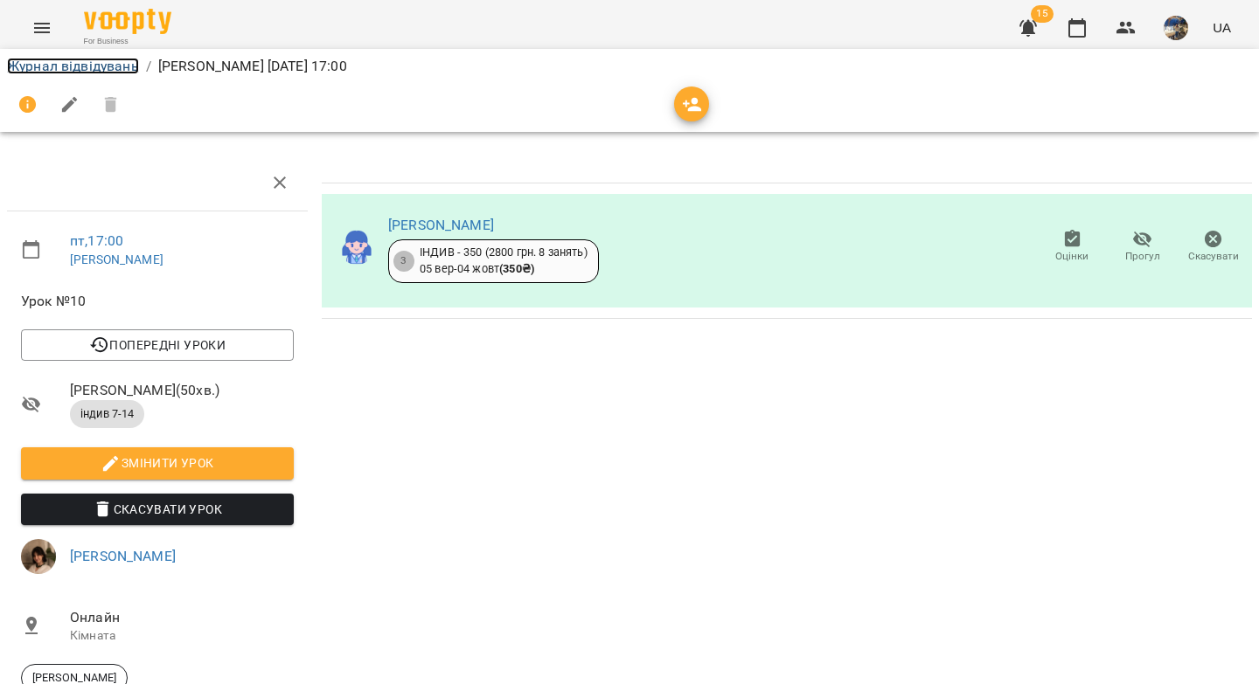
click at [102, 69] on link "Журнал відвідувань" at bounding box center [73, 66] width 132 height 17
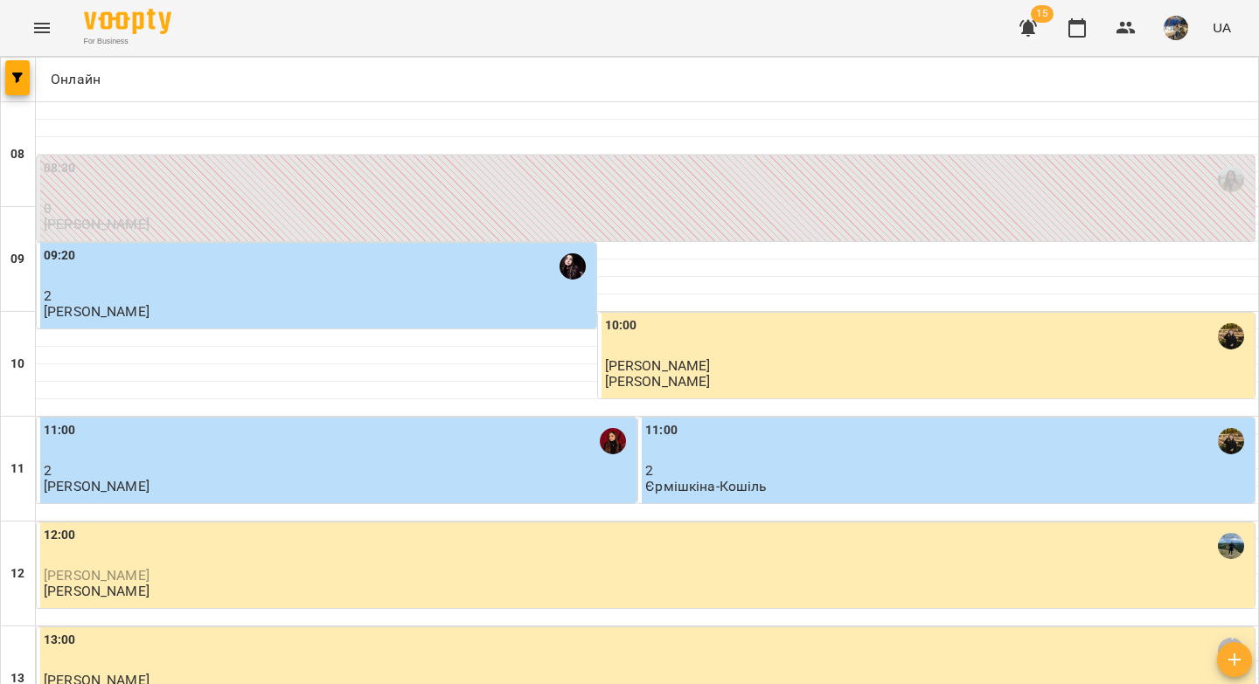
scroll to position [867, 0]
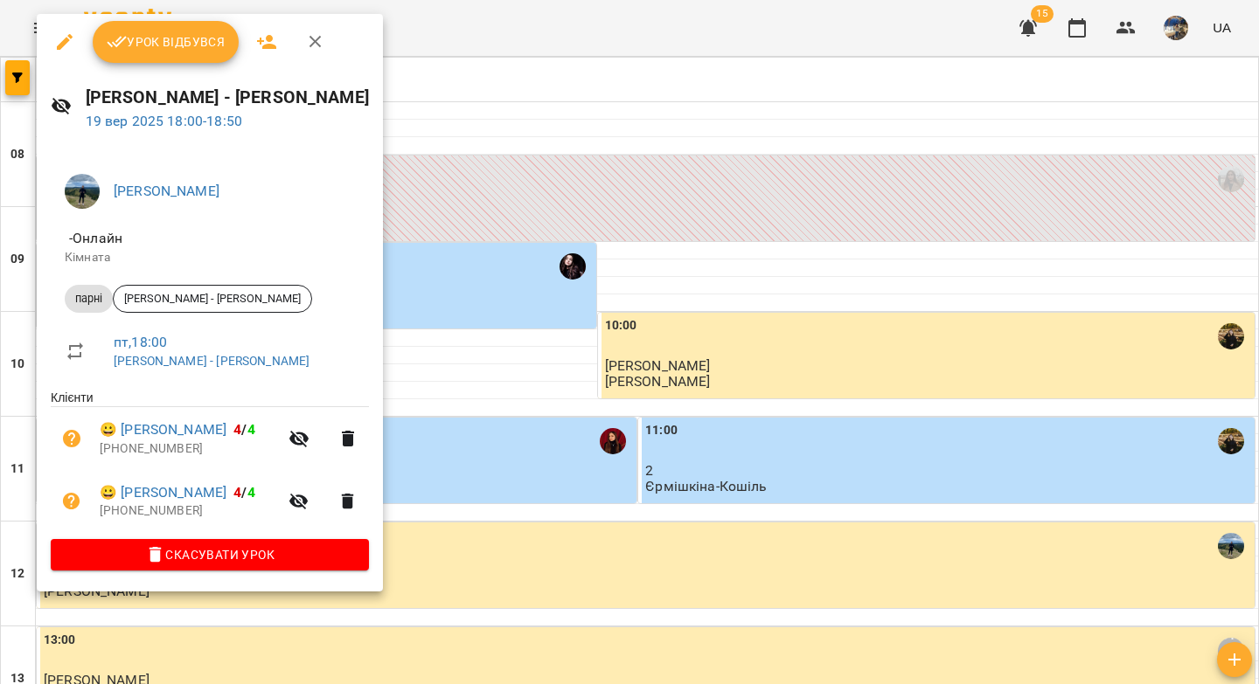
click at [124, 34] on icon "button" at bounding box center [117, 41] width 21 height 21
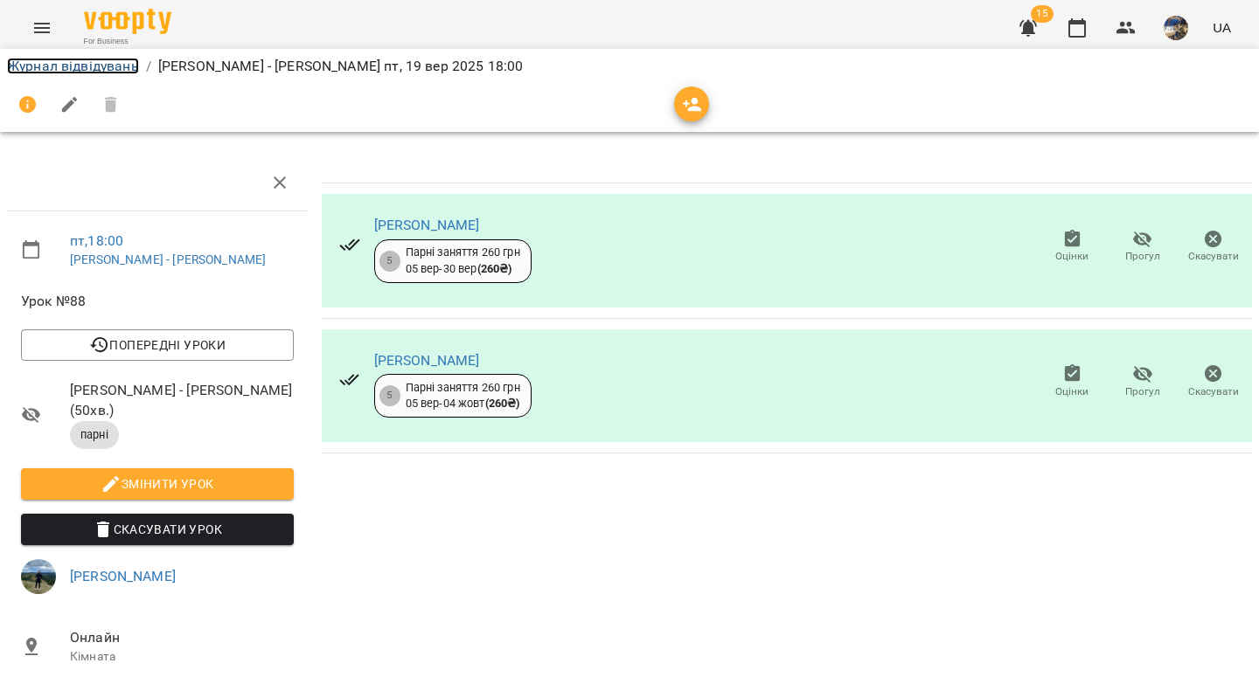
click at [73, 66] on link "Журнал відвідувань" at bounding box center [73, 66] width 132 height 17
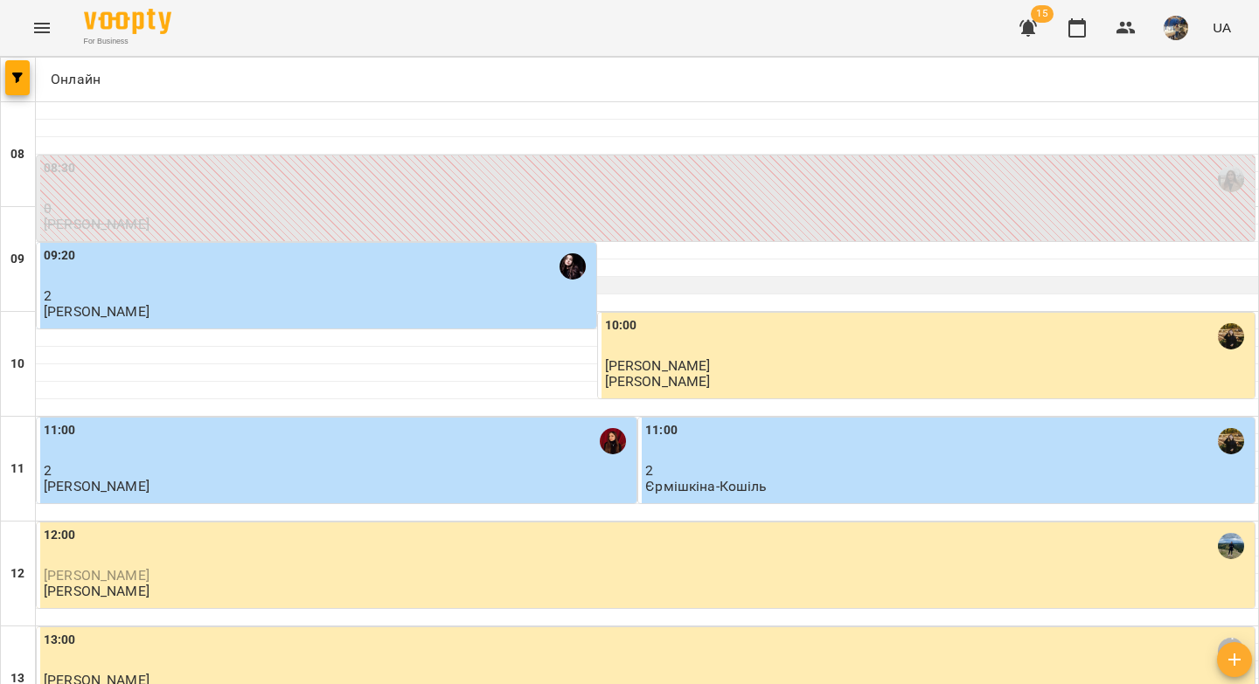
scroll to position [1003, 0]
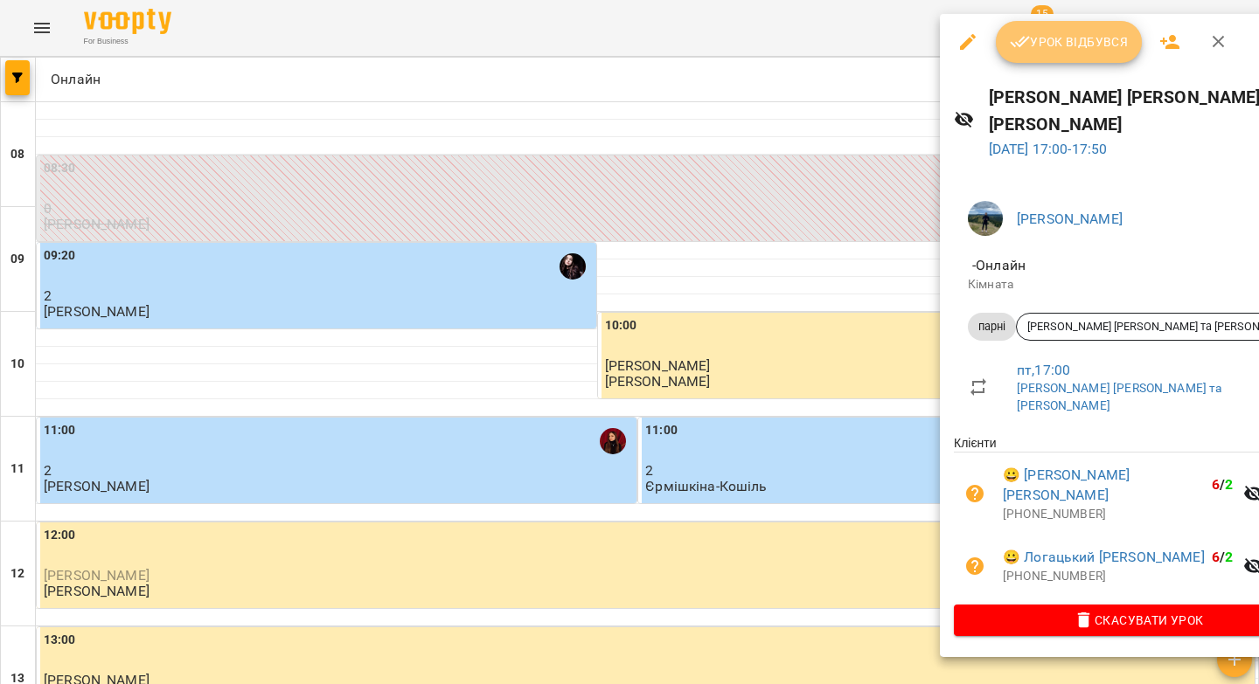
click at [1060, 31] on span "Урок відбувся" at bounding box center [1069, 41] width 119 height 21
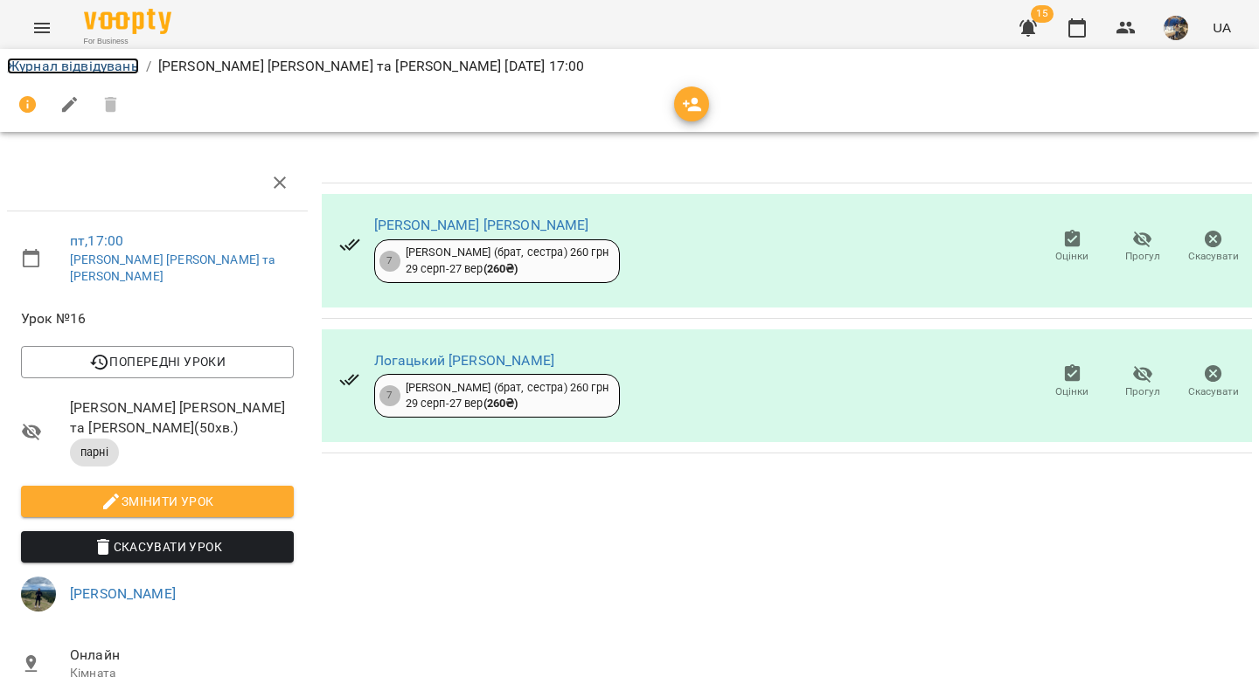
click at [115, 63] on link "Журнал відвідувань" at bounding box center [73, 66] width 132 height 17
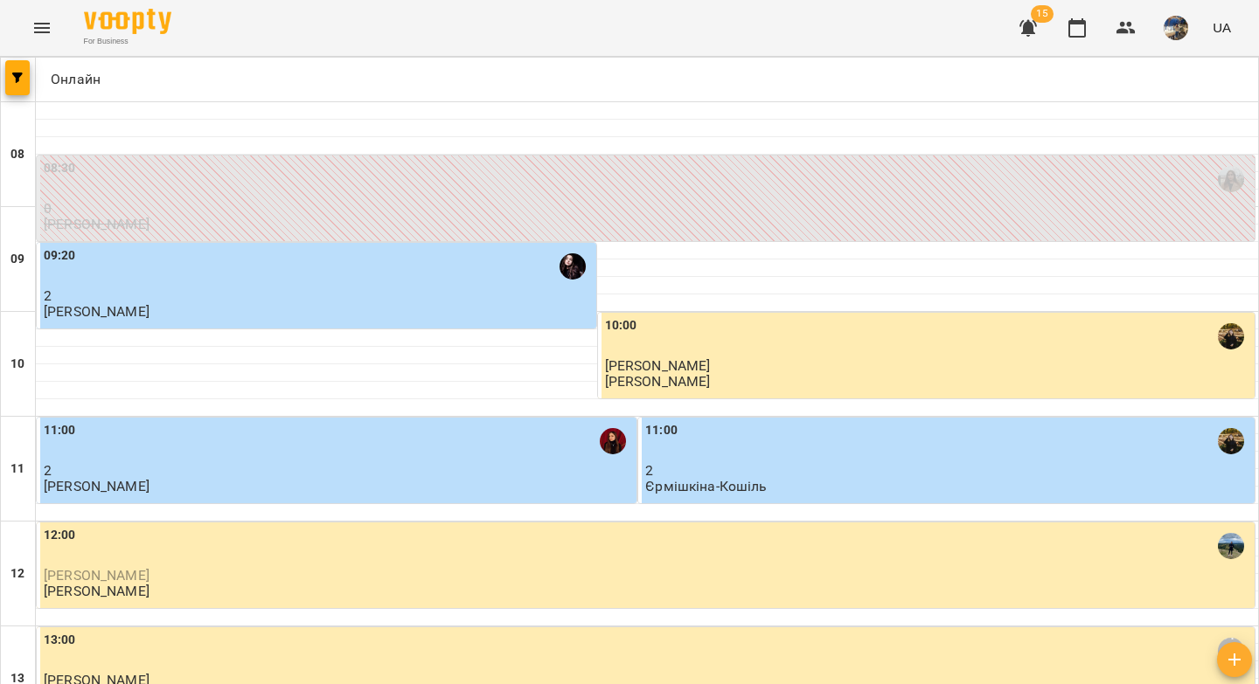
scroll to position [807, 0]
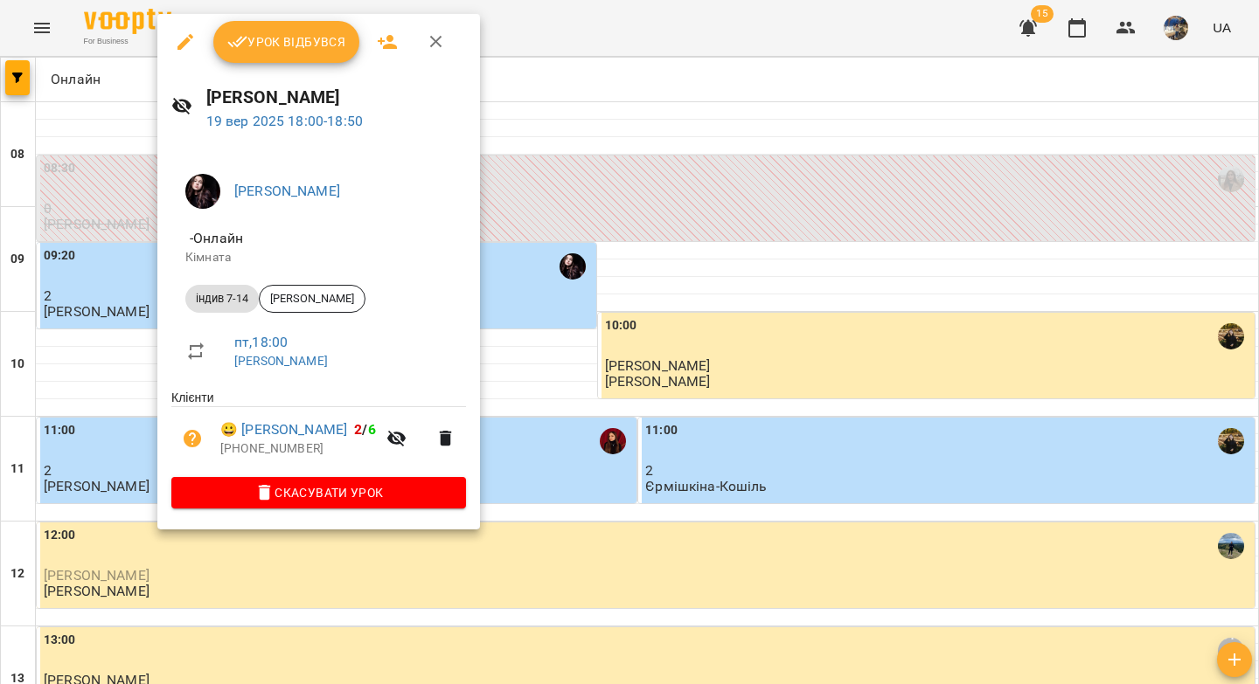
click at [263, 49] on span "Урок відбувся" at bounding box center [286, 41] width 119 height 21
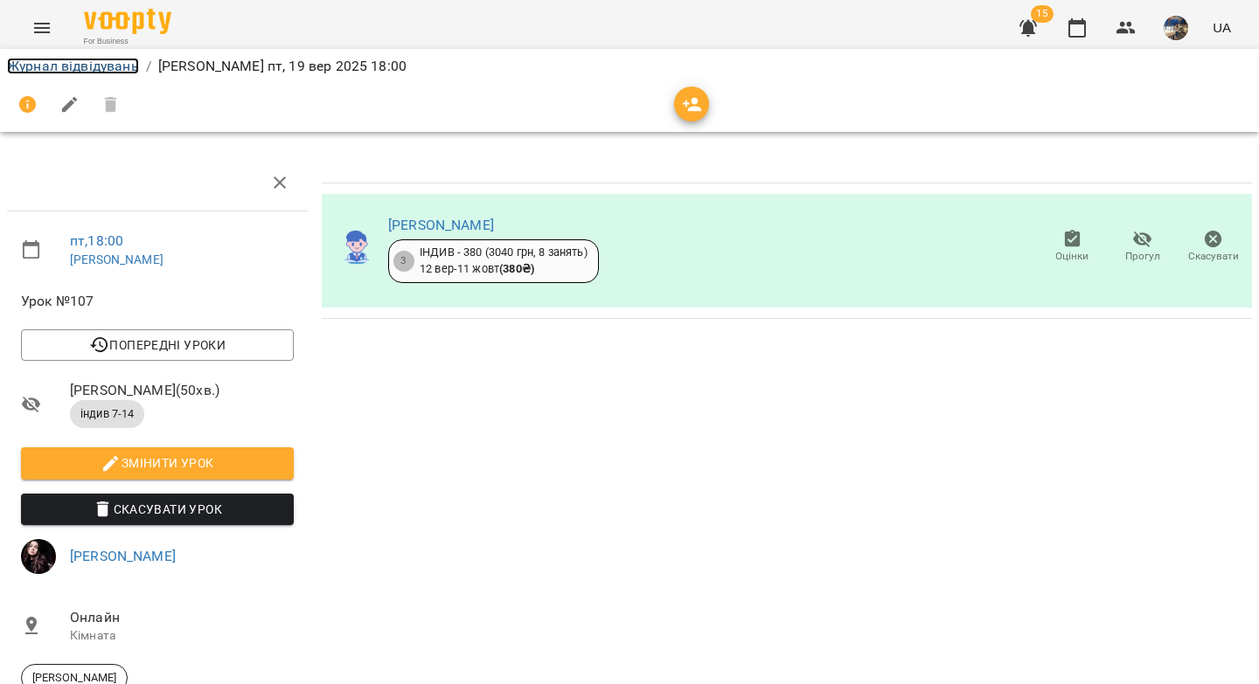
click at [100, 63] on link "Журнал відвідувань" at bounding box center [73, 66] width 132 height 17
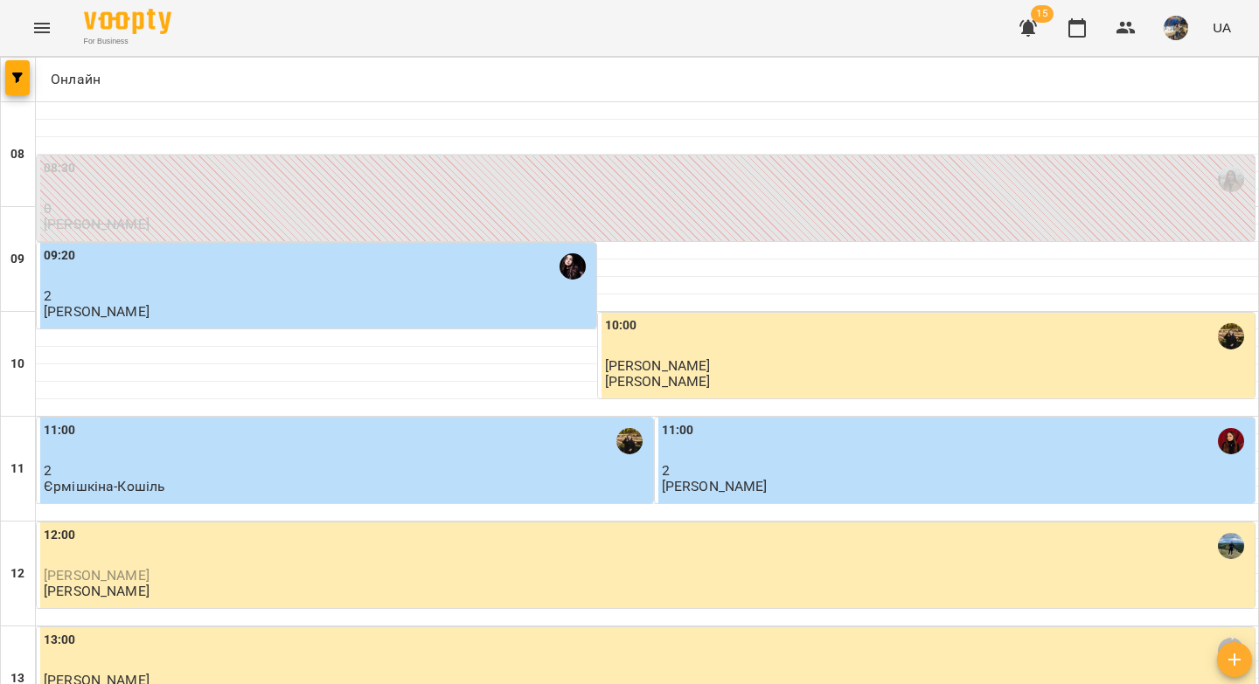
scroll to position [742, 0]
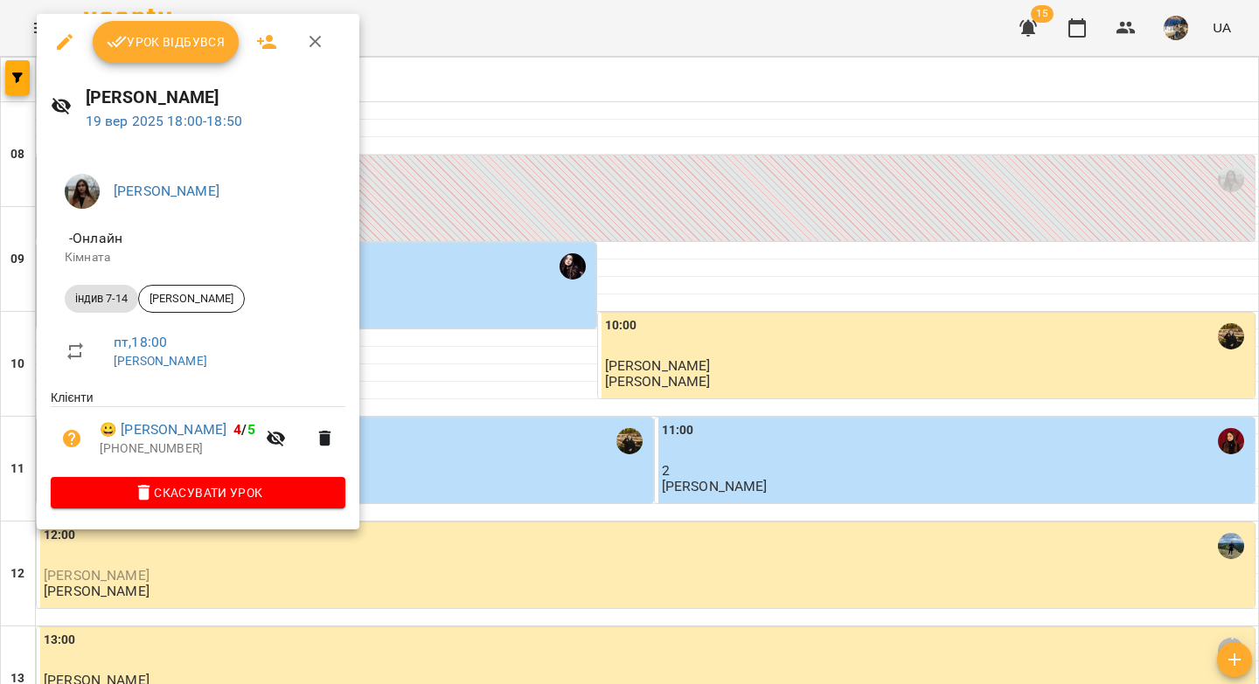
drag, startPoint x: 186, startPoint y: 49, endPoint x: 291, endPoint y: 70, distance: 107.0
click at [186, 49] on span "Урок відбувся" at bounding box center [166, 41] width 119 height 21
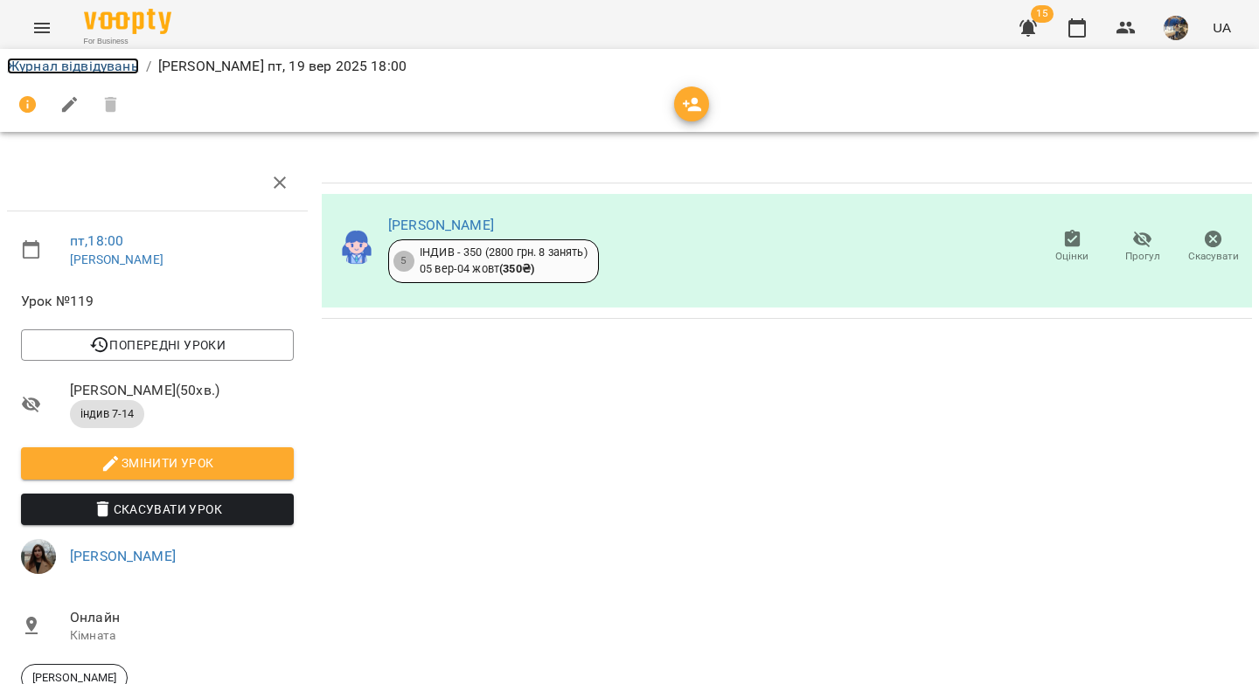
click at [94, 69] on link "Журнал відвідувань" at bounding box center [73, 66] width 132 height 17
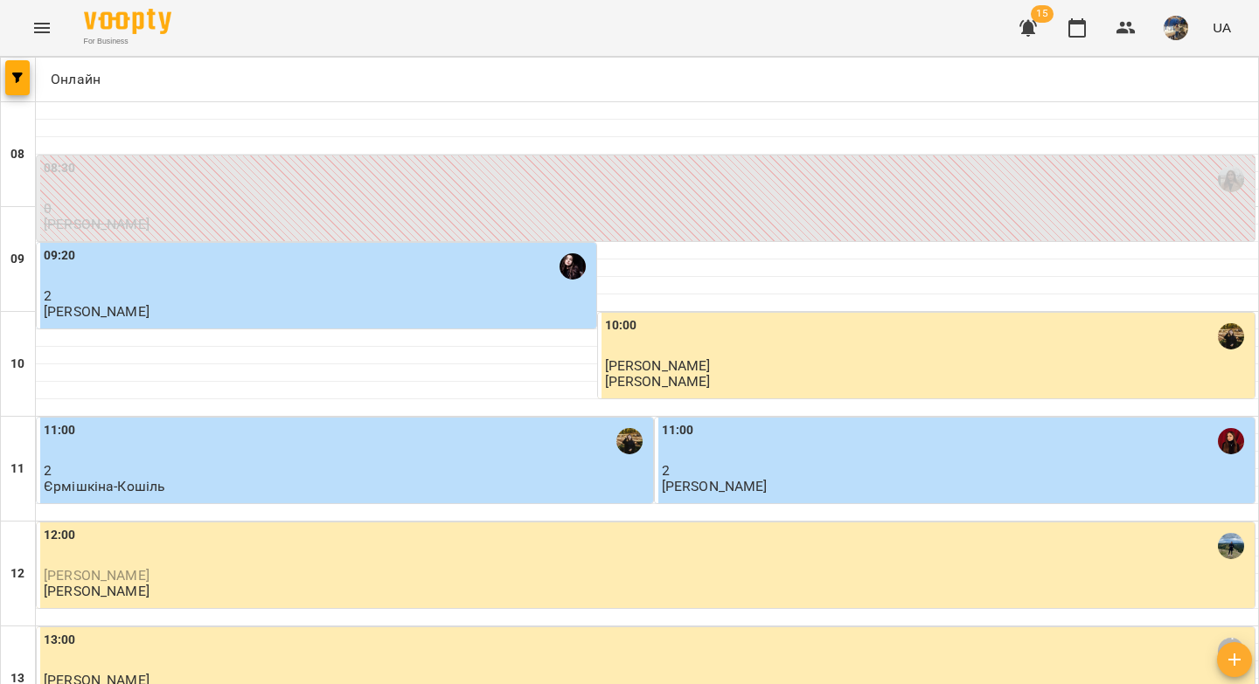
scroll to position [715, 0]
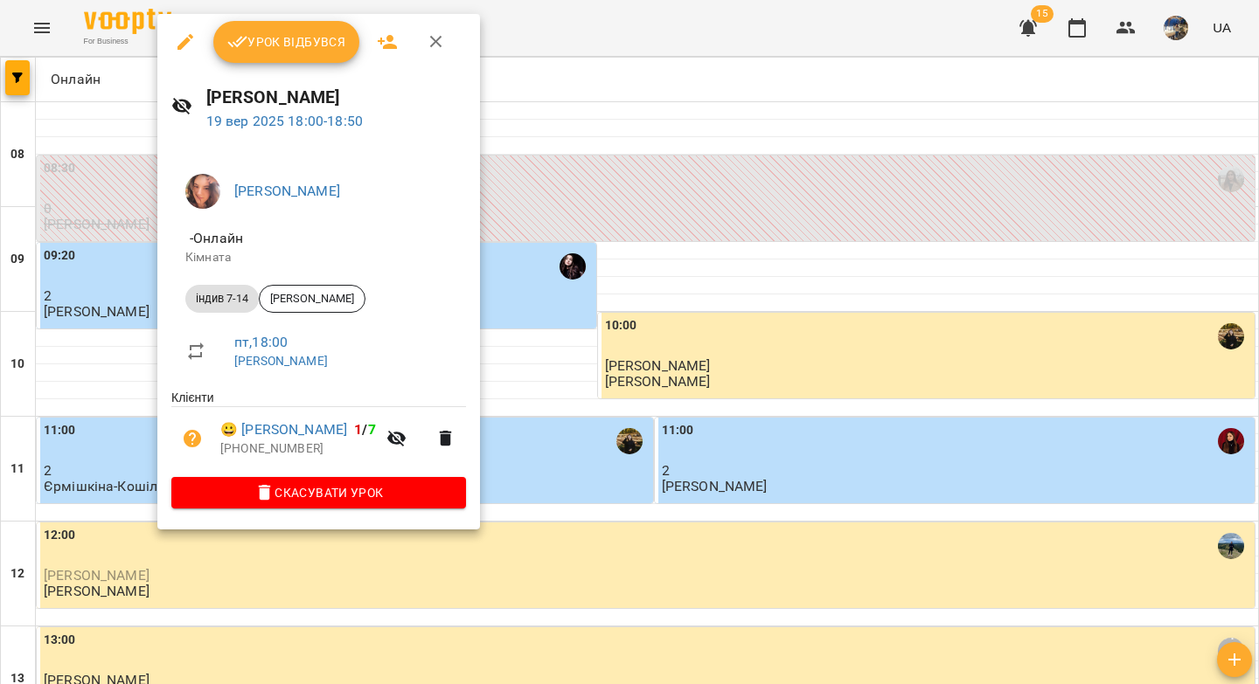
click at [264, 42] on span "Урок відбувся" at bounding box center [286, 41] width 119 height 21
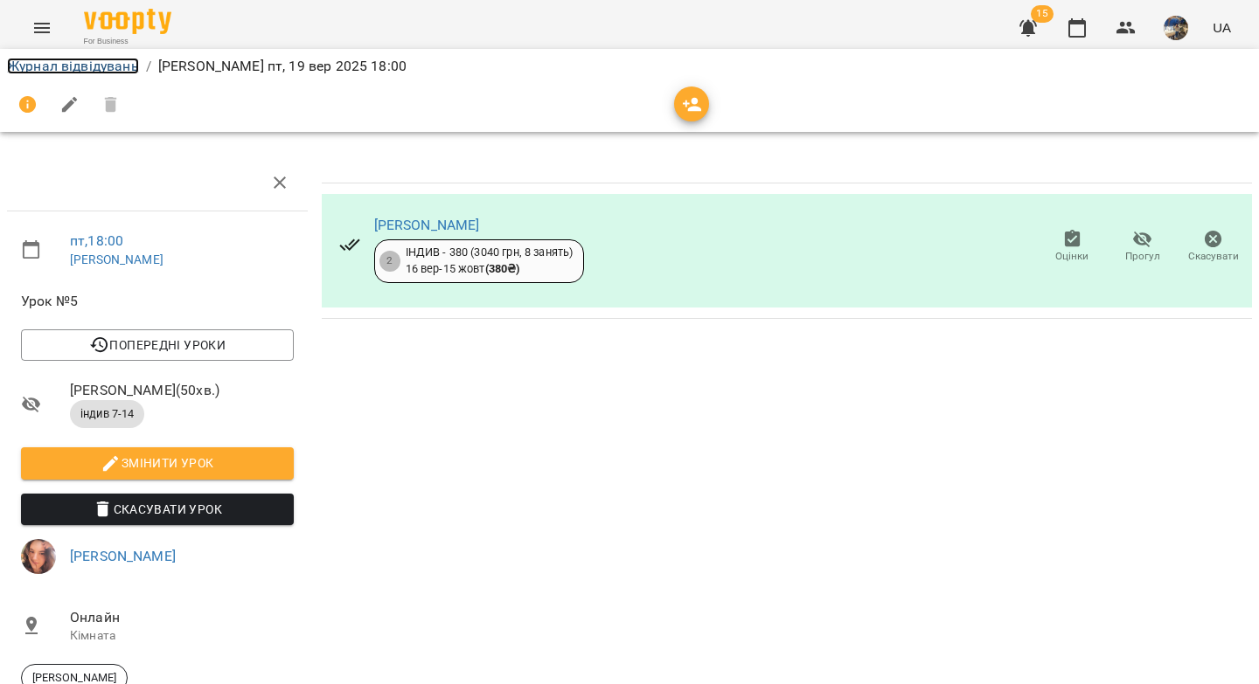
click at [123, 66] on link "Журнал відвідувань" at bounding box center [73, 66] width 132 height 17
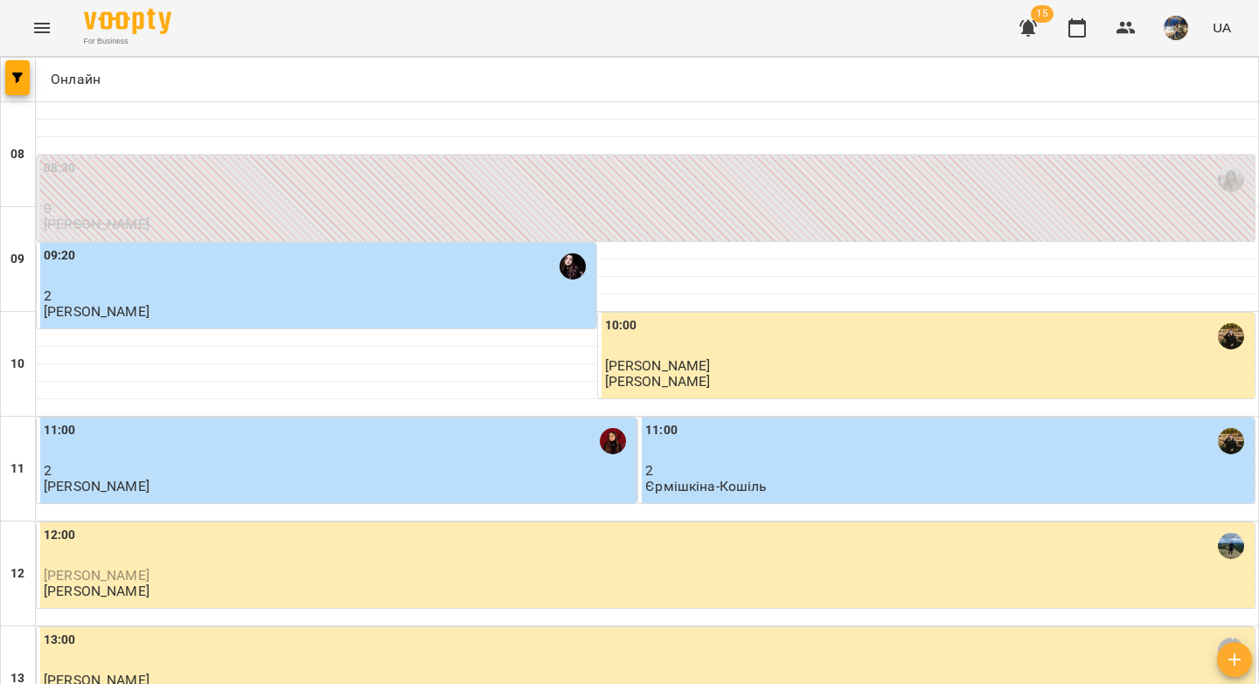
scroll to position [896, 0]
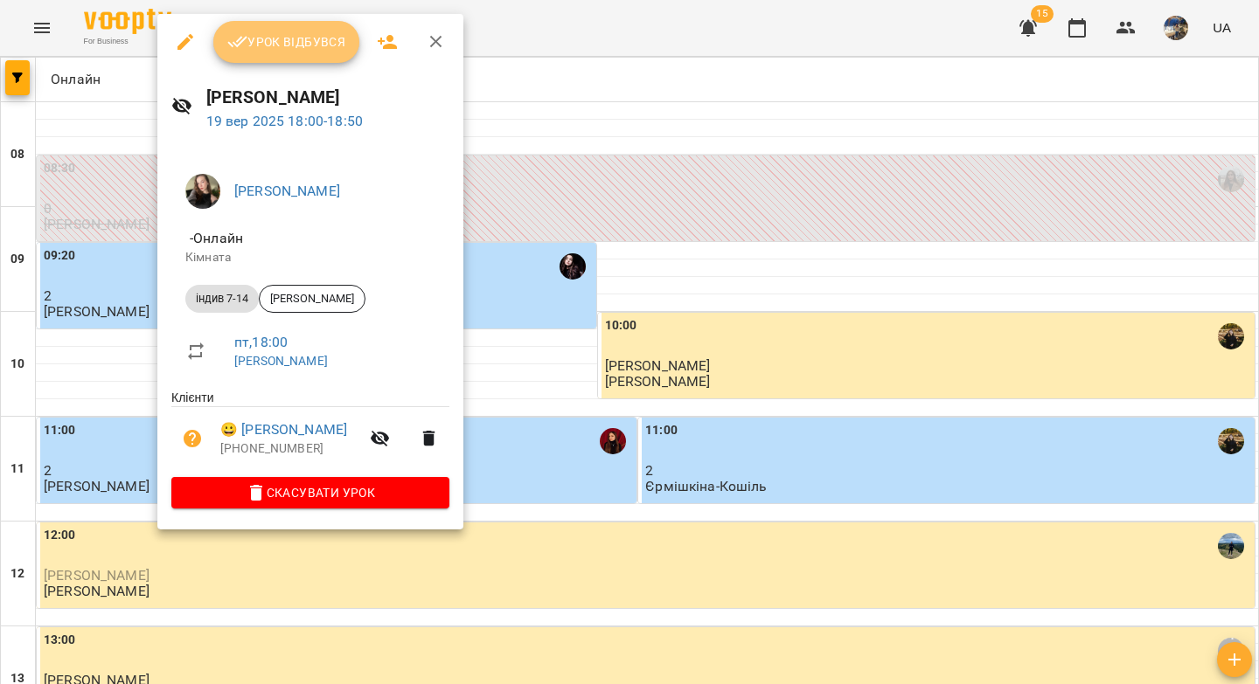
click at [240, 47] on icon "button" at bounding box center [237, 41] width 21 height 21
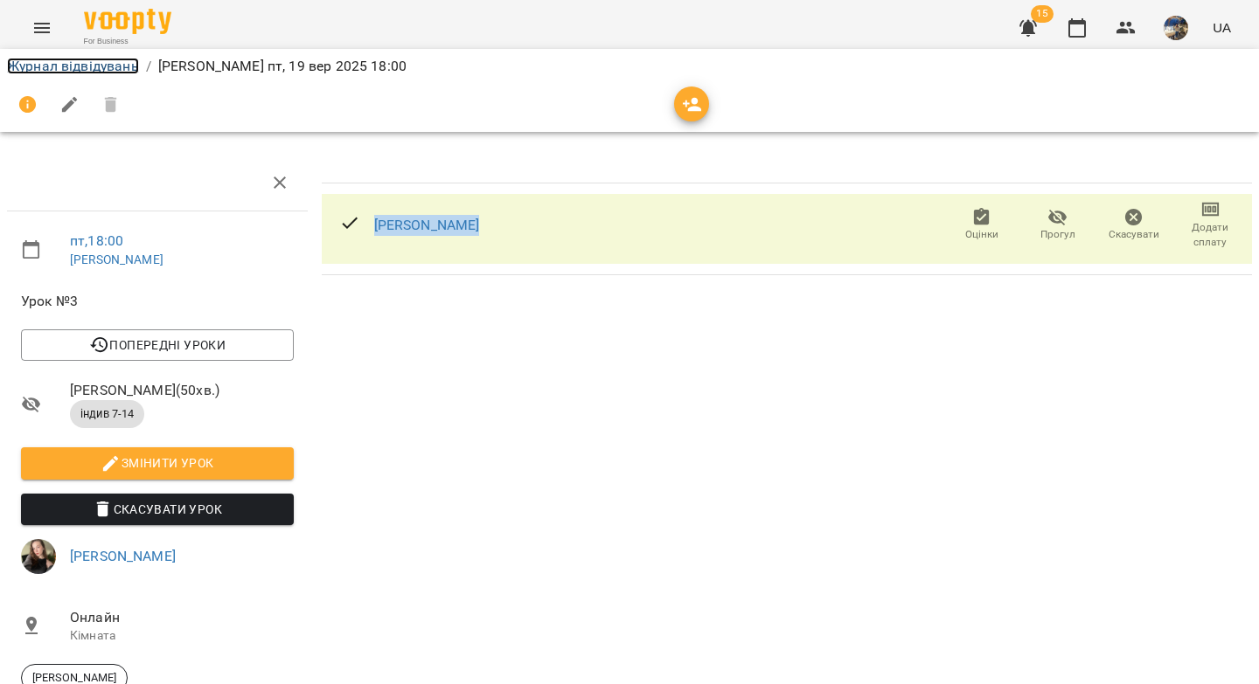
click at [40, 66] on link "Журнал відвідувань" at bounding box center [73, 66] width 132 height 17
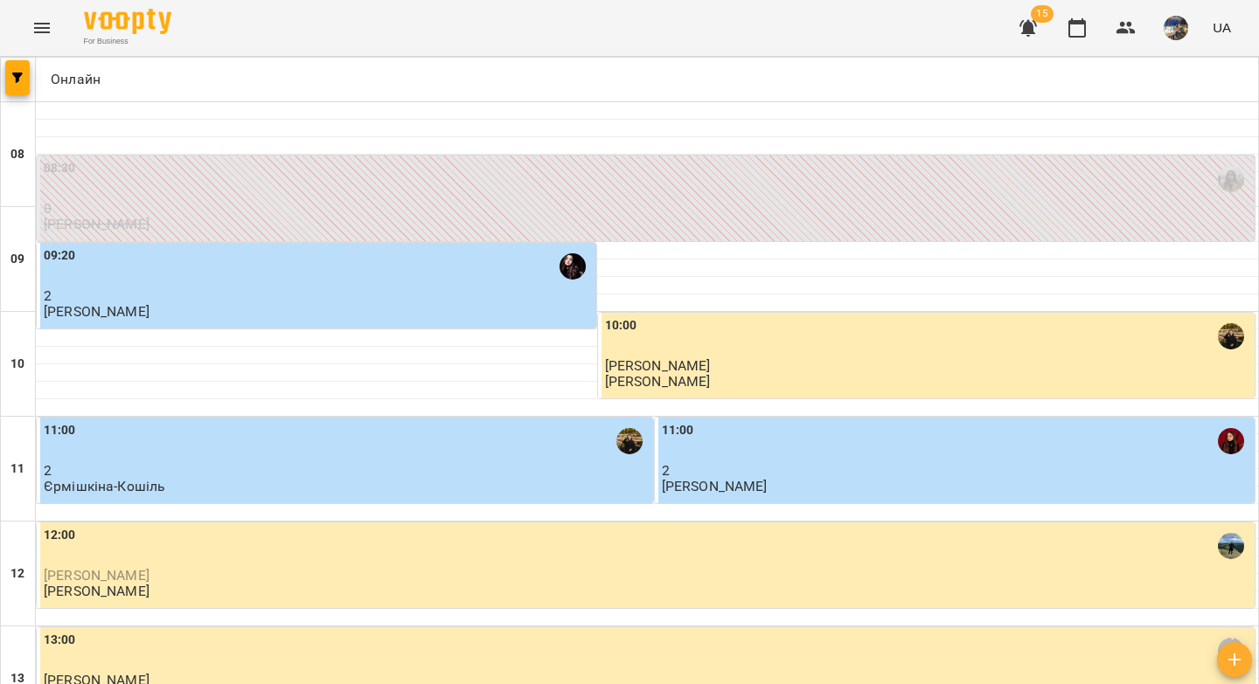
scroll to position [1003, 0]
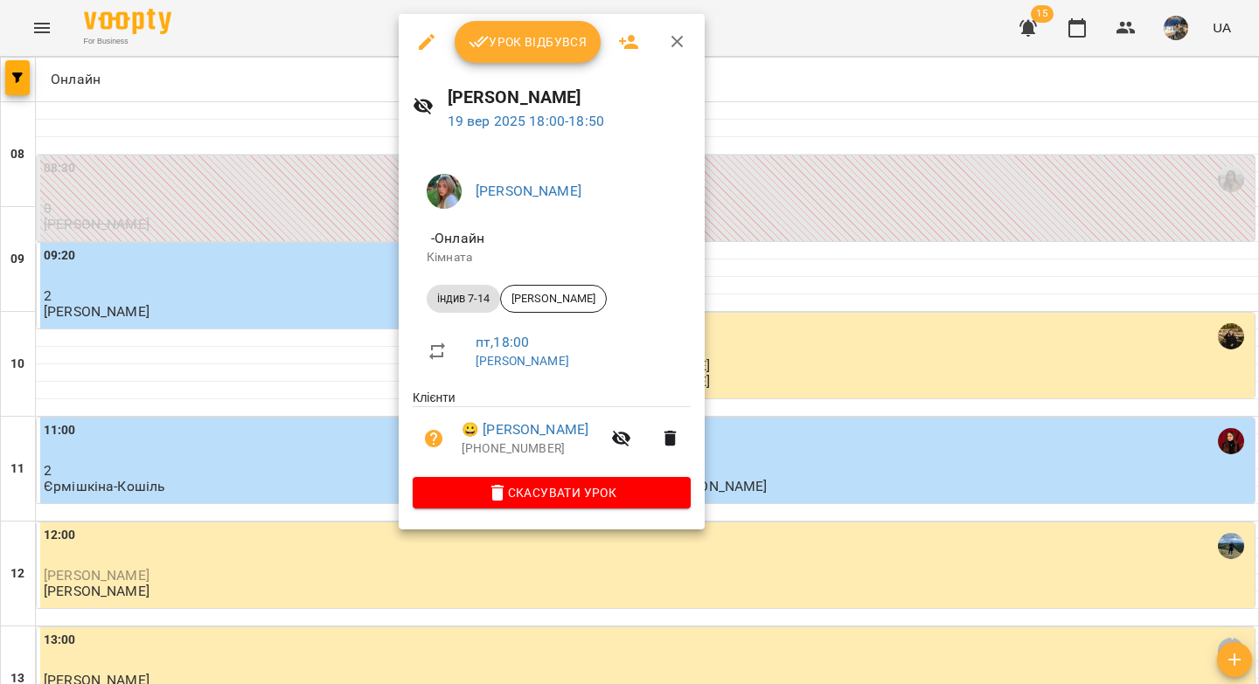
click at [515, 46] on span "Урок відбувся" at bounding box center [528, 41] width 119 height 21
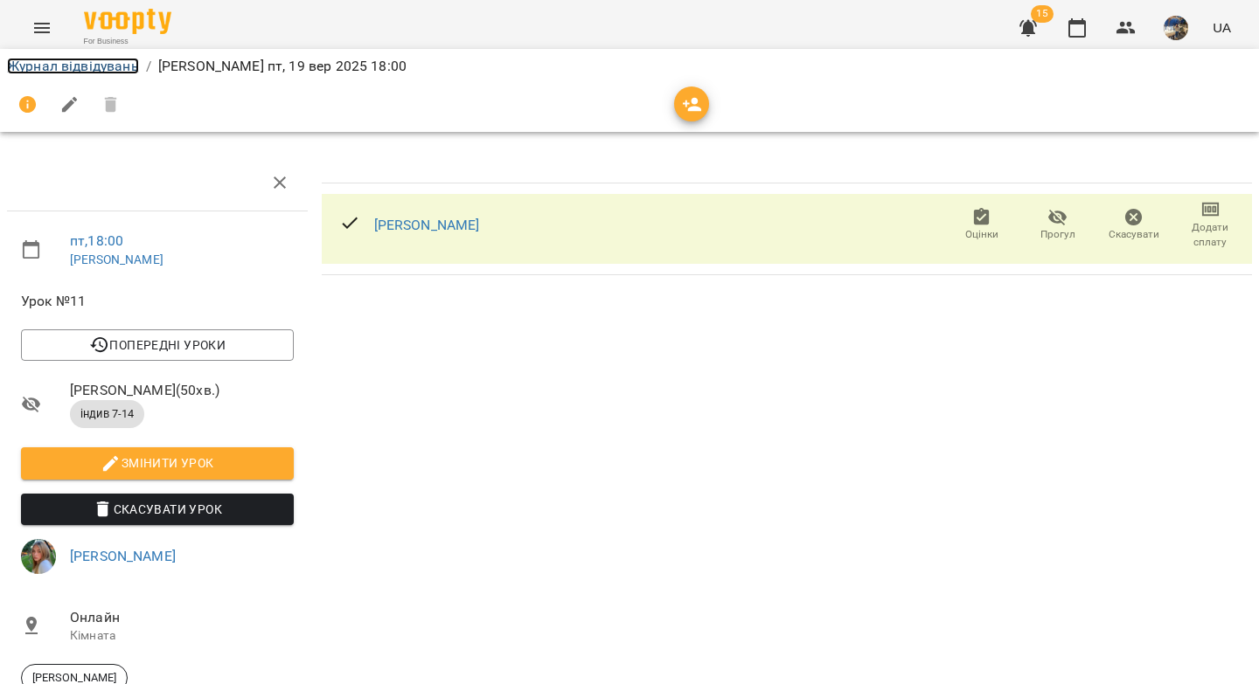
click at [115, 72] on link "Журнал відвідувань" at bounding box center [73, 66] width 132 height 17
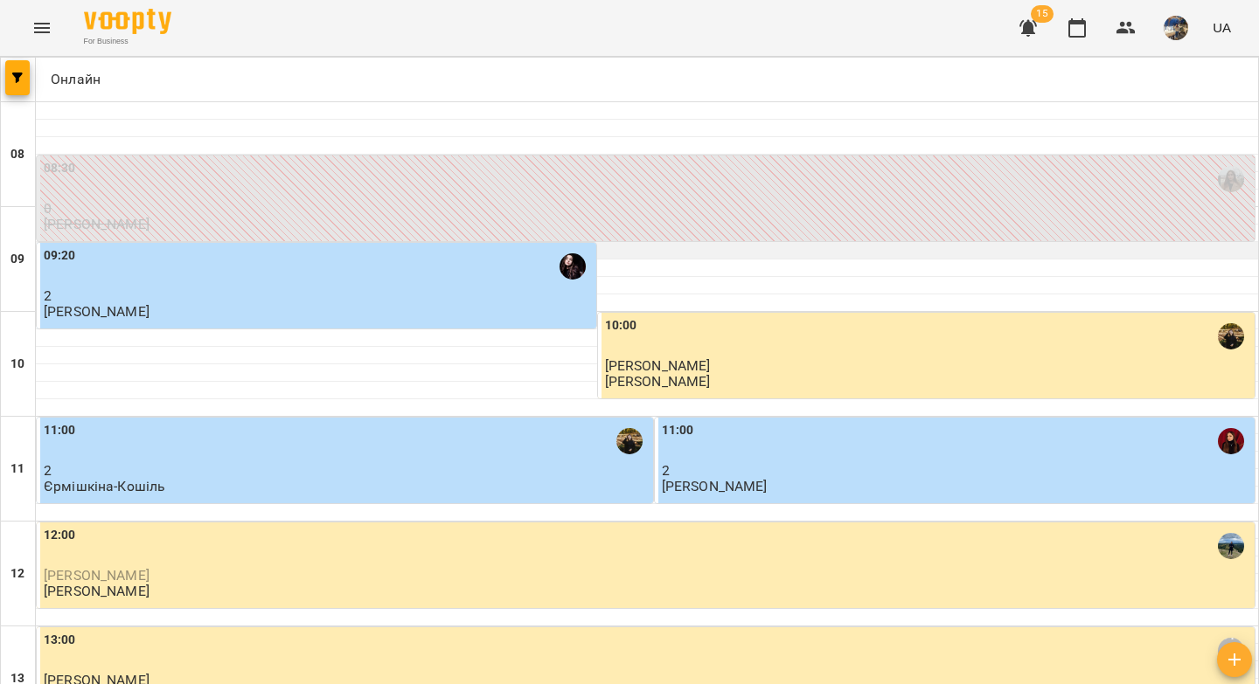
scroll to position [1003, 0]
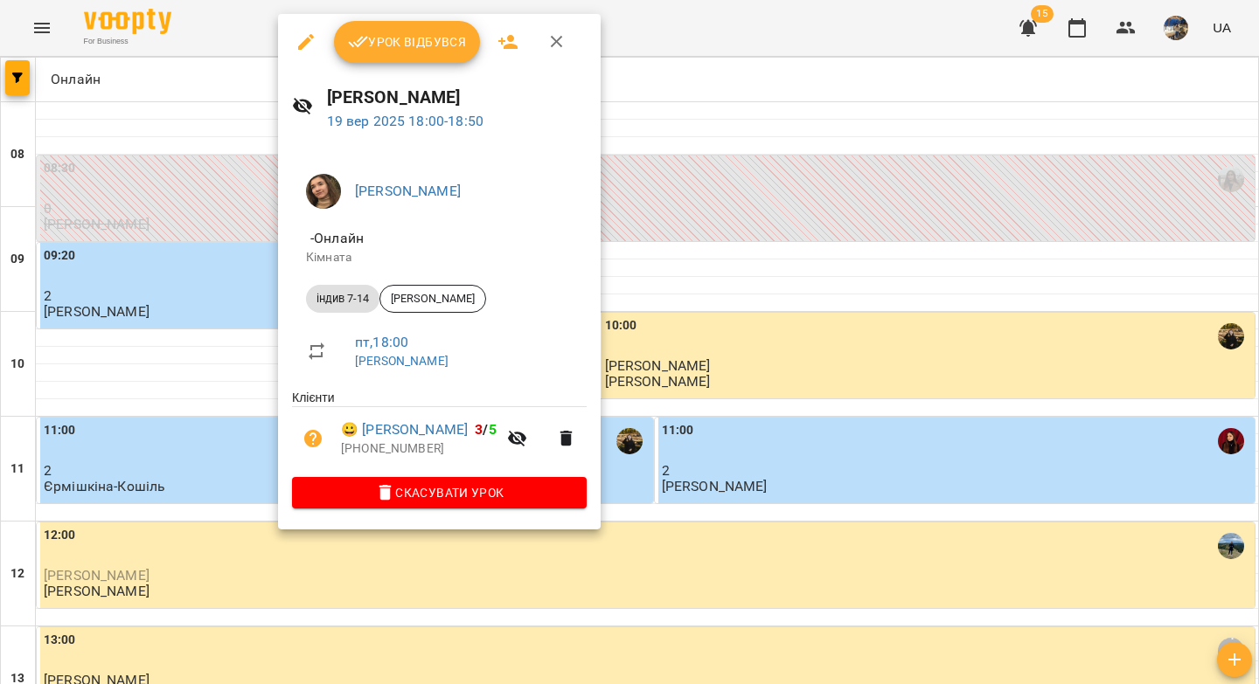
click at [392, 34] on span "Урок відбувся" at bounding box center [407, 41] width 119 height 21
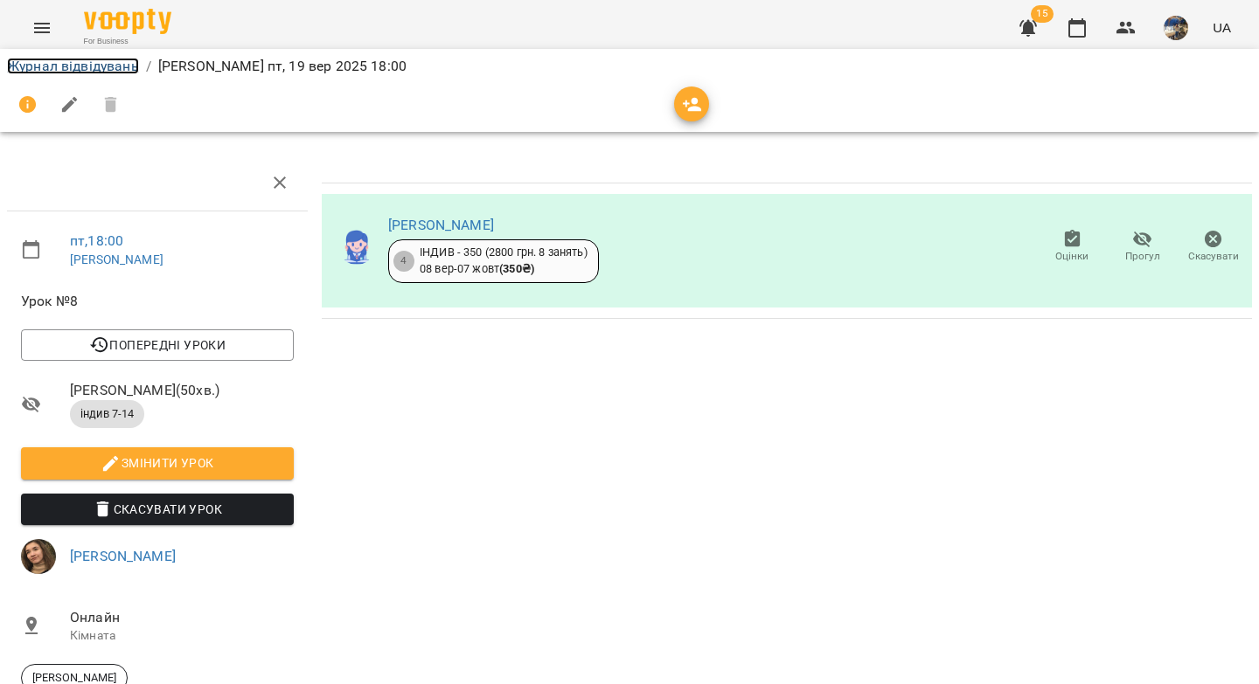
click at [101, 66] on link "Журнал відвідувань" at bounding box center [73, 66] width 132 height 17
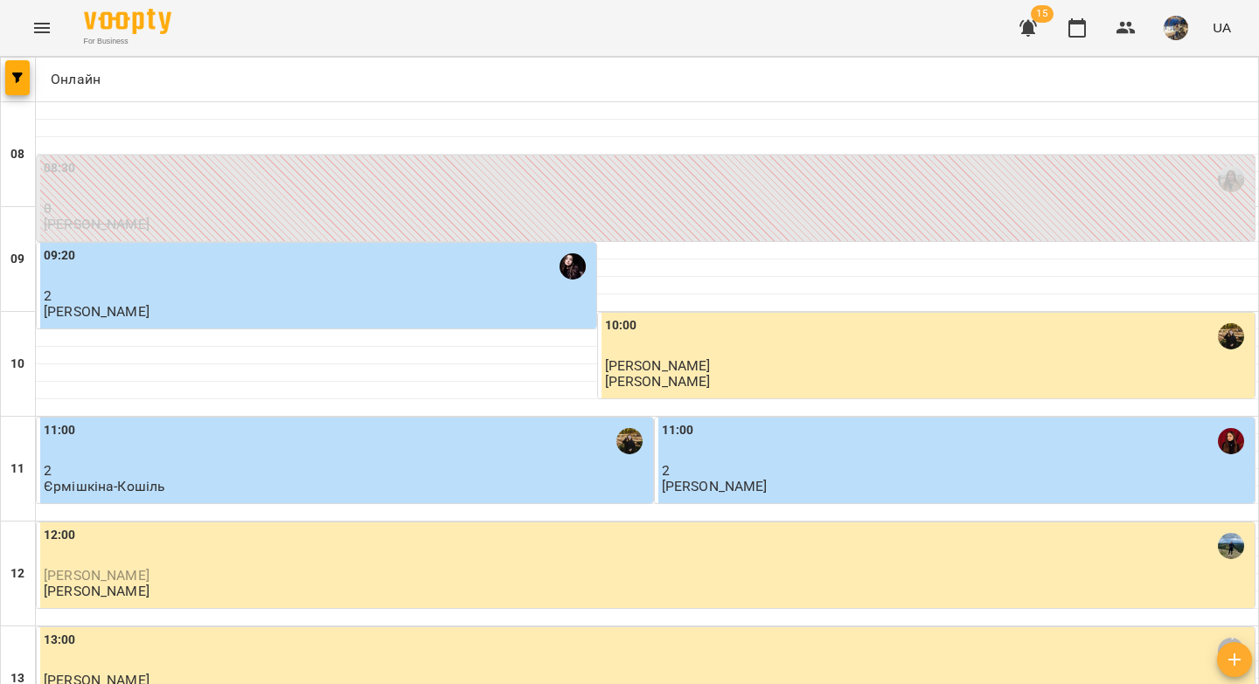
scroll to position [1003, 0]
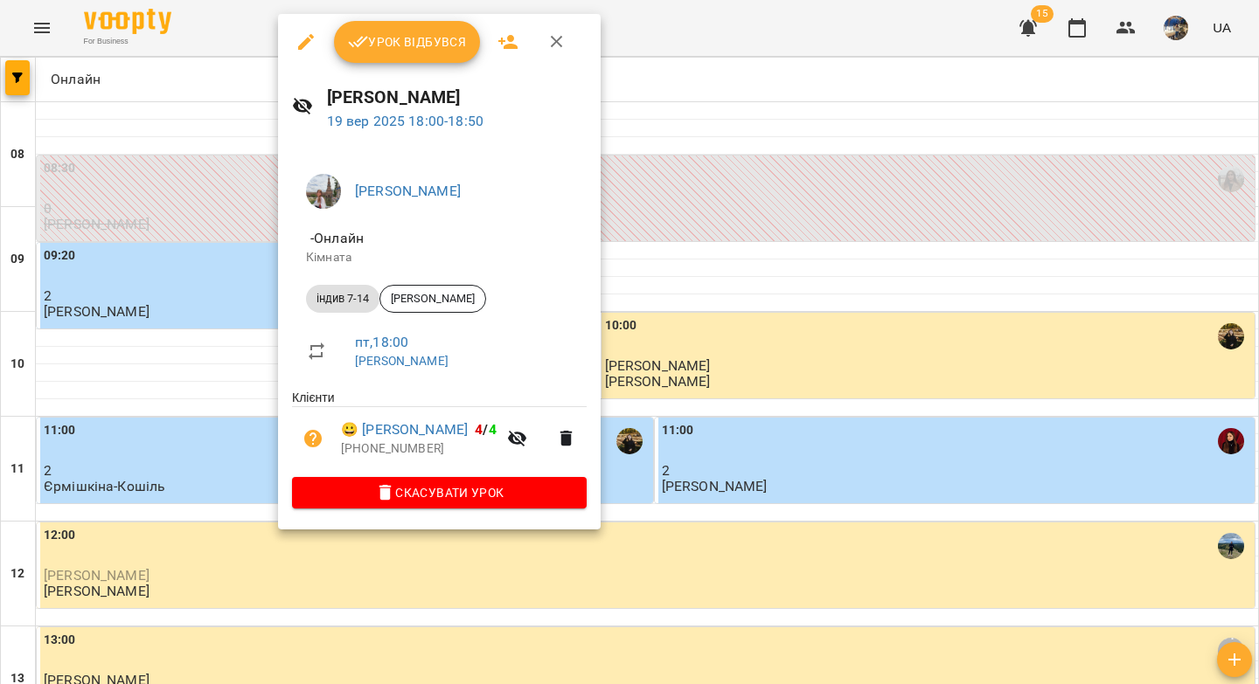
click at [371, 42] on span "Урок відбувся" at bounding box center [407, 41] width 119 height 21
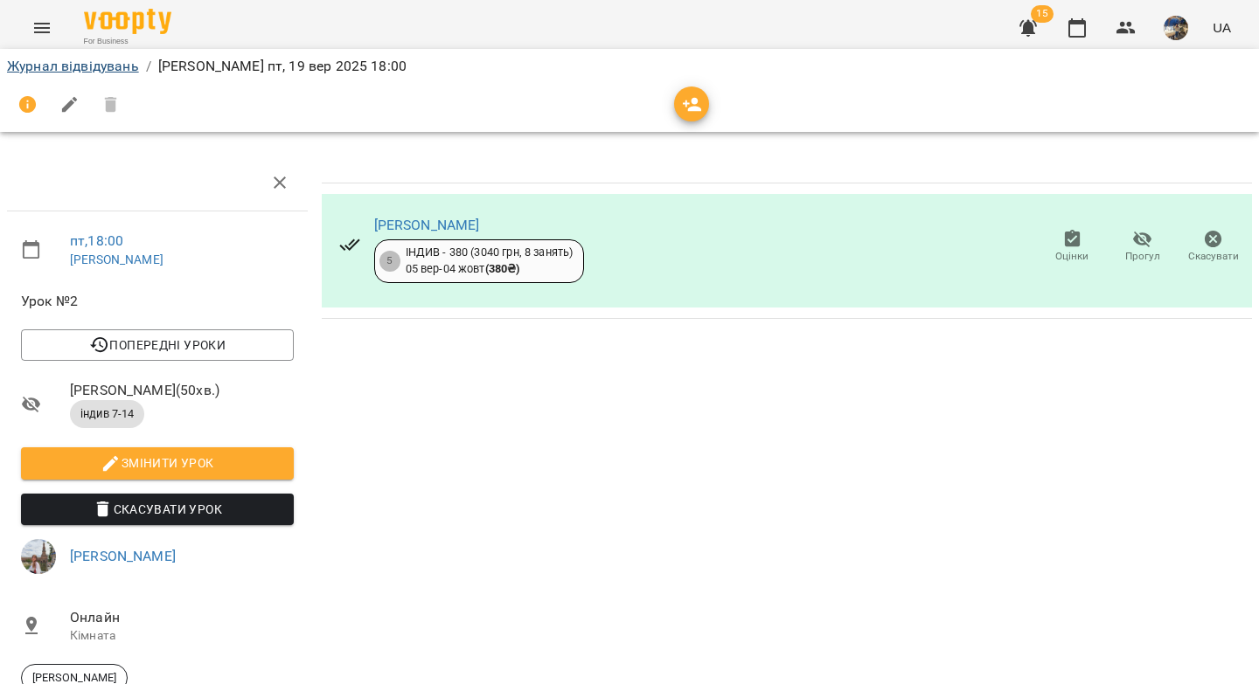
drag, startPoint x: 103, startPoint y: 56, endPoint x: 124, endPoint y: 66, distance: 23.1
click at [103, 56] on li "Журнал відвідувань" at bounding box center [73, 66] width 132 height 21
click at [104, 67] on link "Журнал відвідувань" at bounding box center [73, 66] width 132 height 17
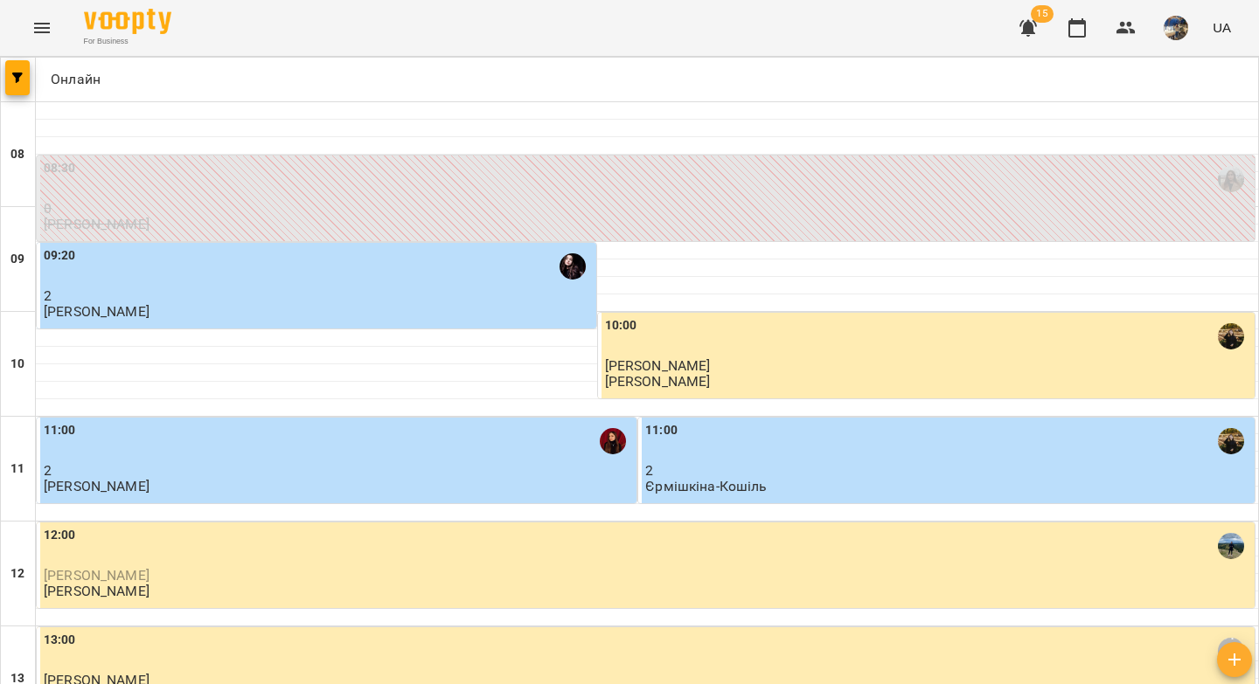
scroll to position [1003, 0]
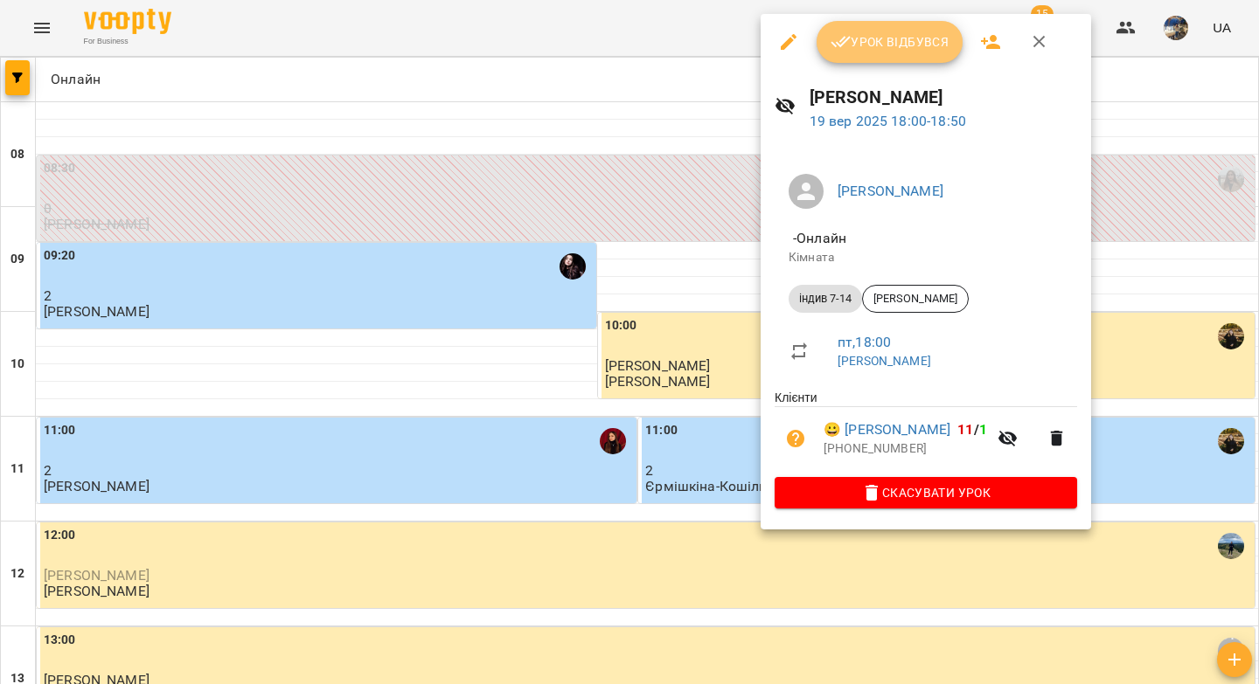
click at [870, 52] on span "Урок відбувся" at bounding box center [889, 41] width 119 height 21
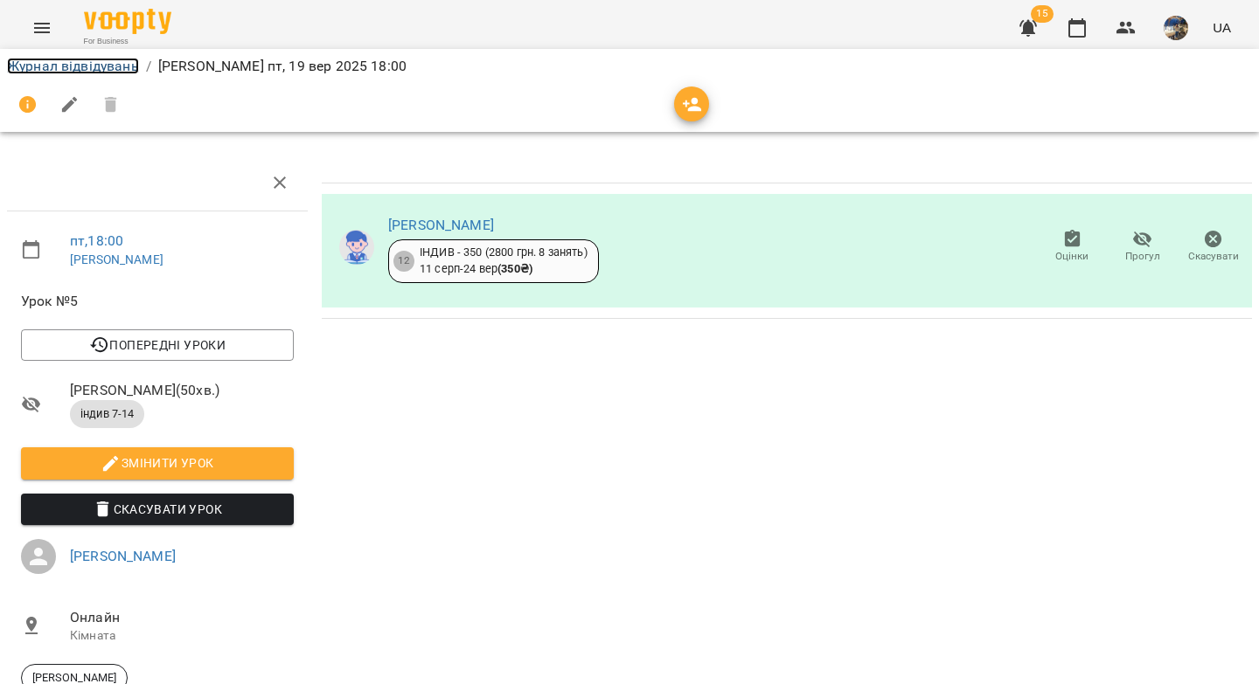
click at [81, 66] on link "Журнал відвідувань" at bounding box center [73, 66] width 132 height 17
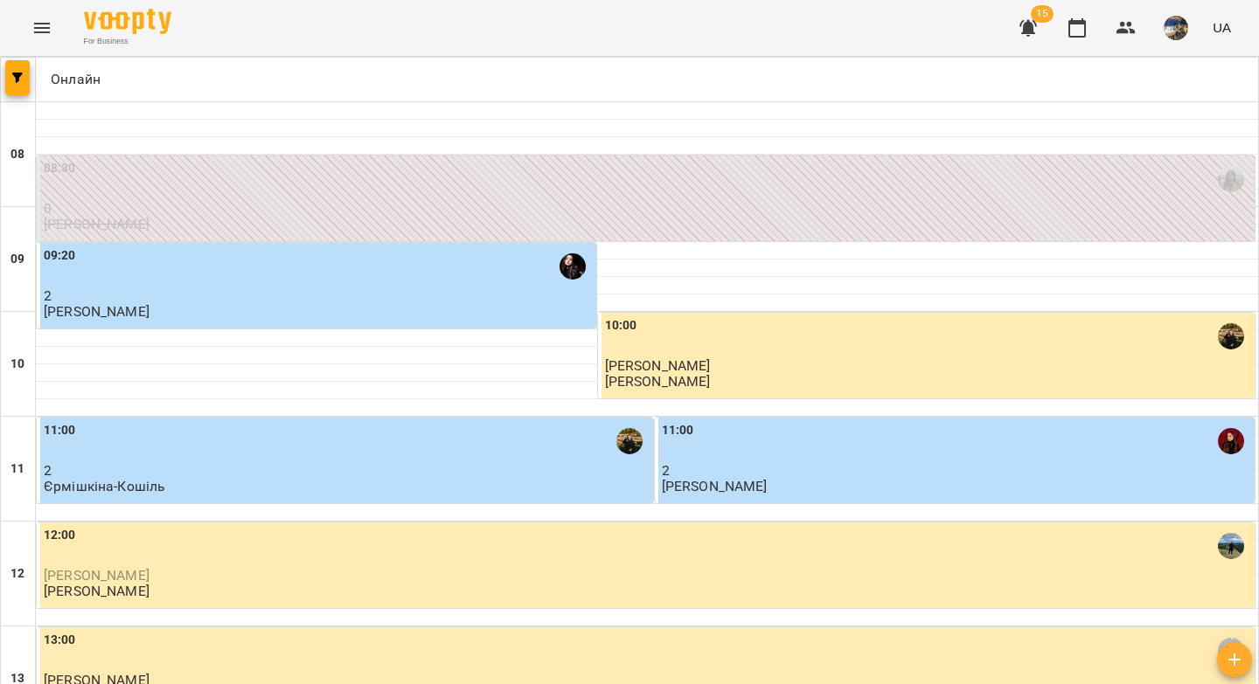
scroll to position [1003, 0]
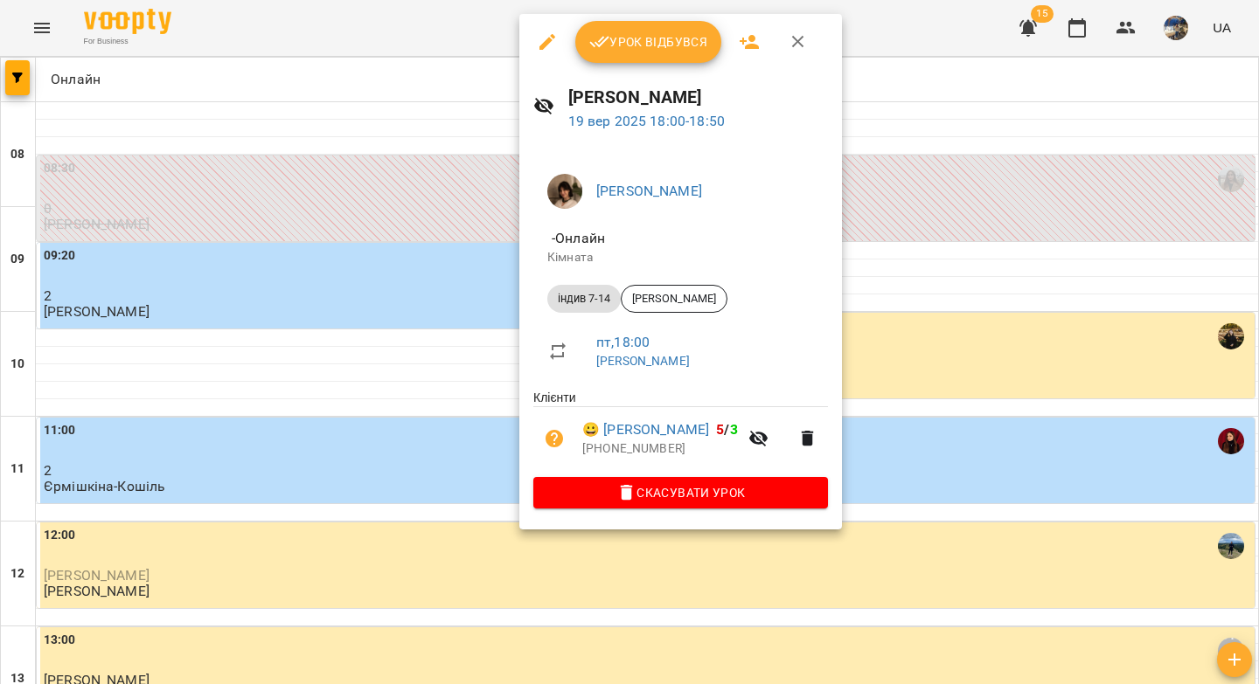
click at [632, 47] on span "Урок відбувся" at bounding box center [648, 41] width 119 height 21
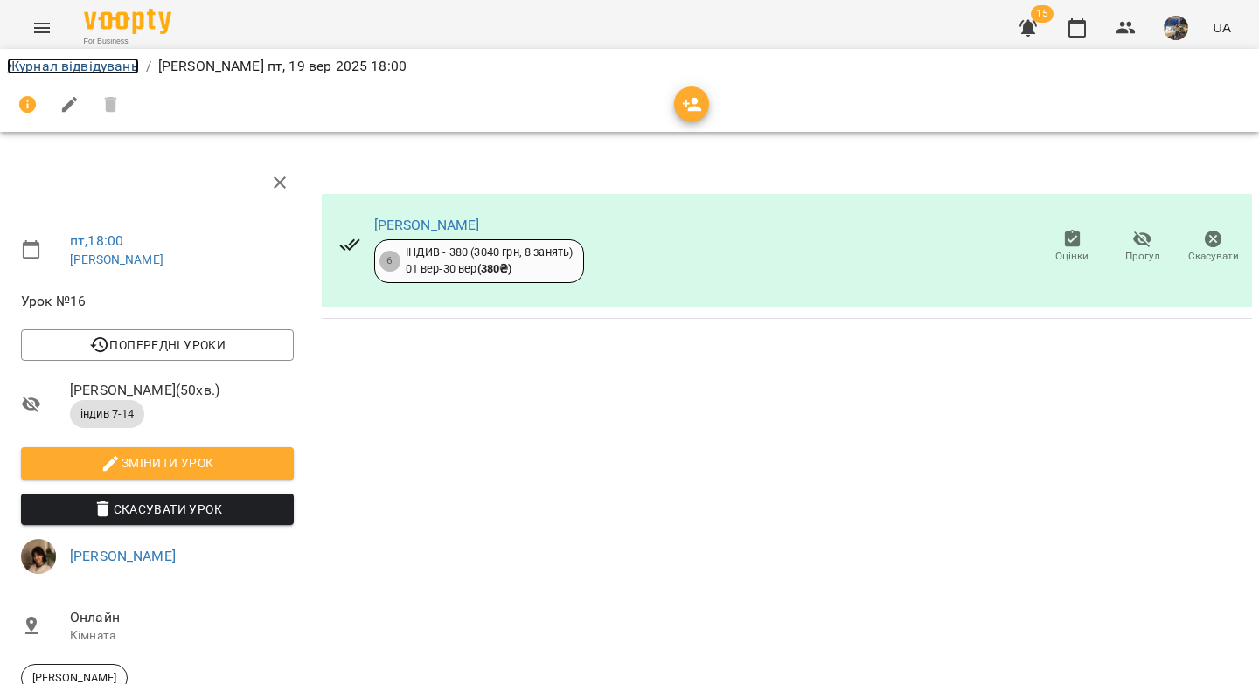
click at [116, 64] on link "Журнал відвідувань" at bounding box center [73, 66] width 132 height 17
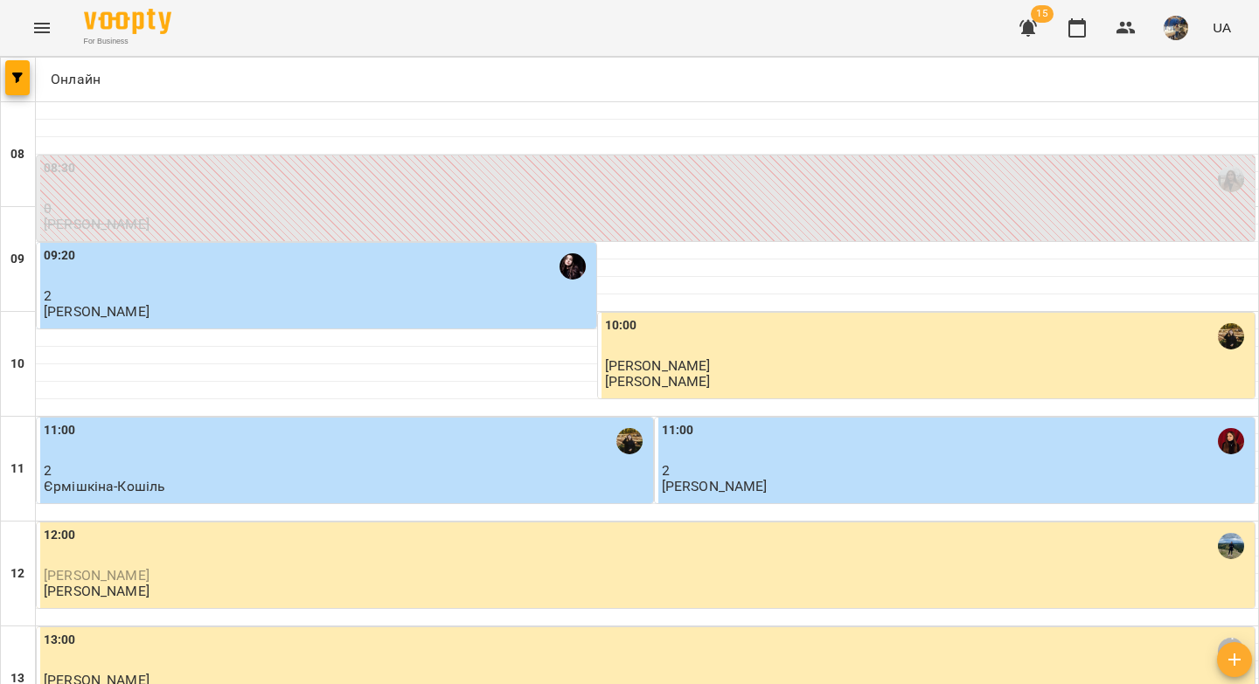
scroll to position [1003, 0]
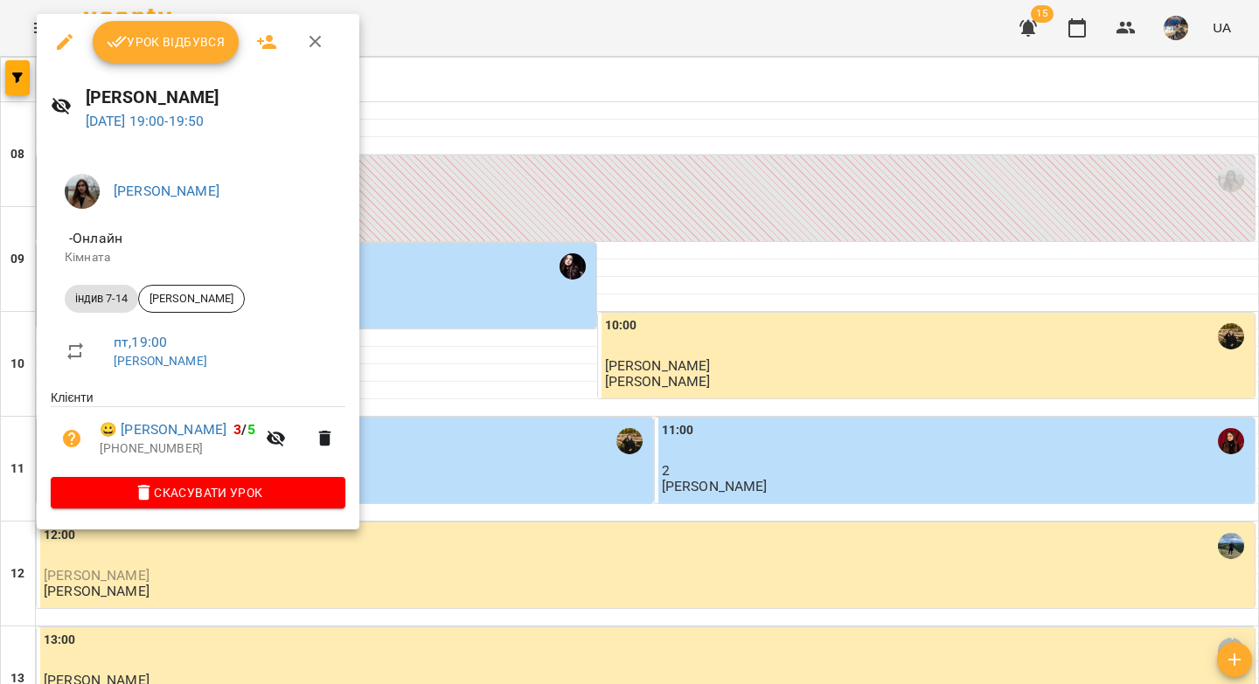
click at [202, 50] on span "Урок відбувся" at bounding box center [166, 41] width 119 height 21
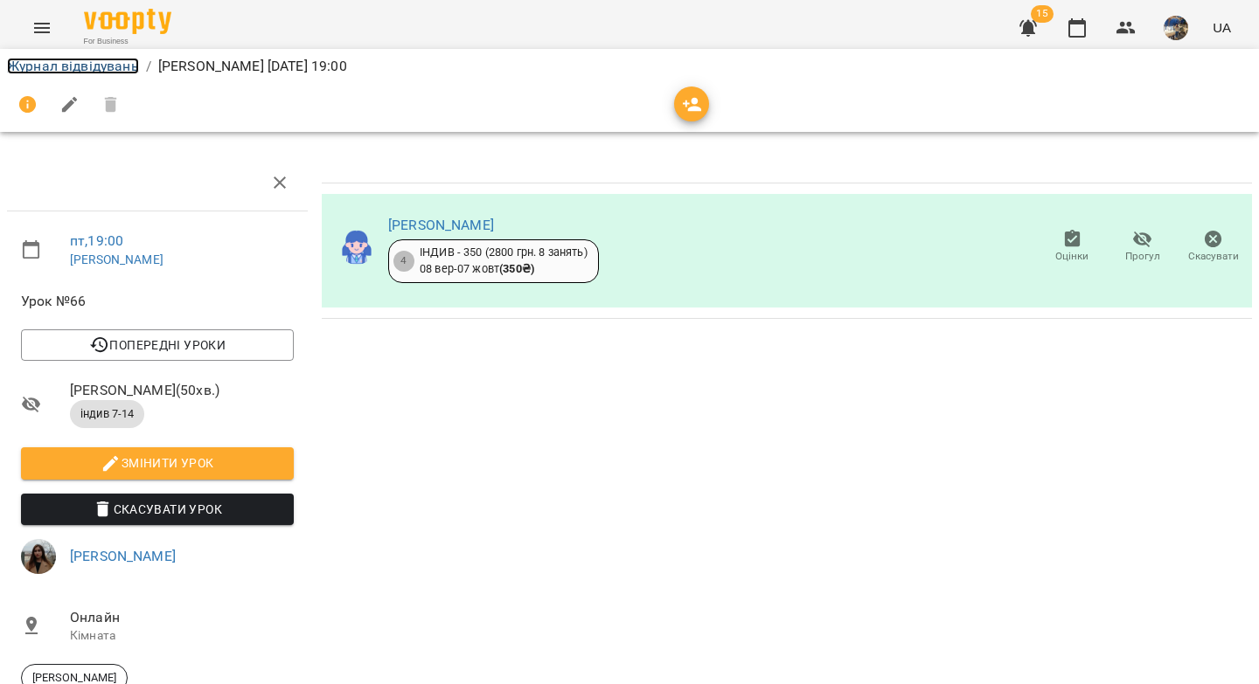
click at [96, 65] on link "Журнал відвідувань" at bounding box center [73, 66] width 132 height 17
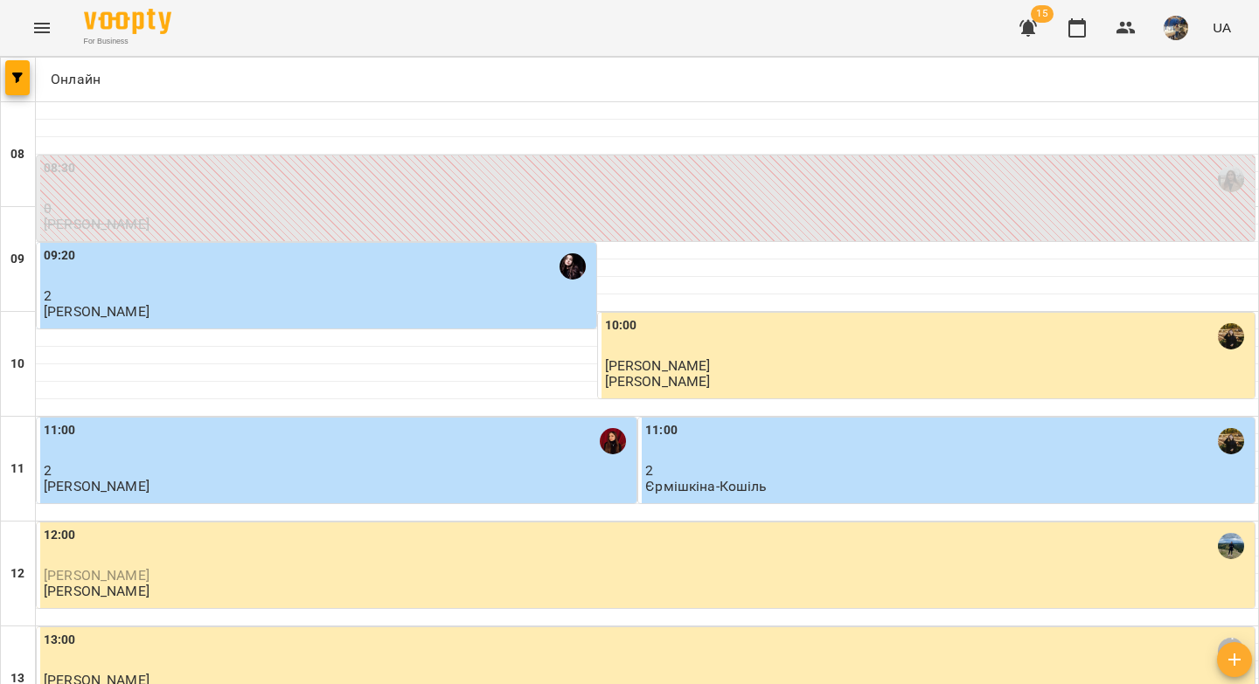
scroll to position [1003, 0]
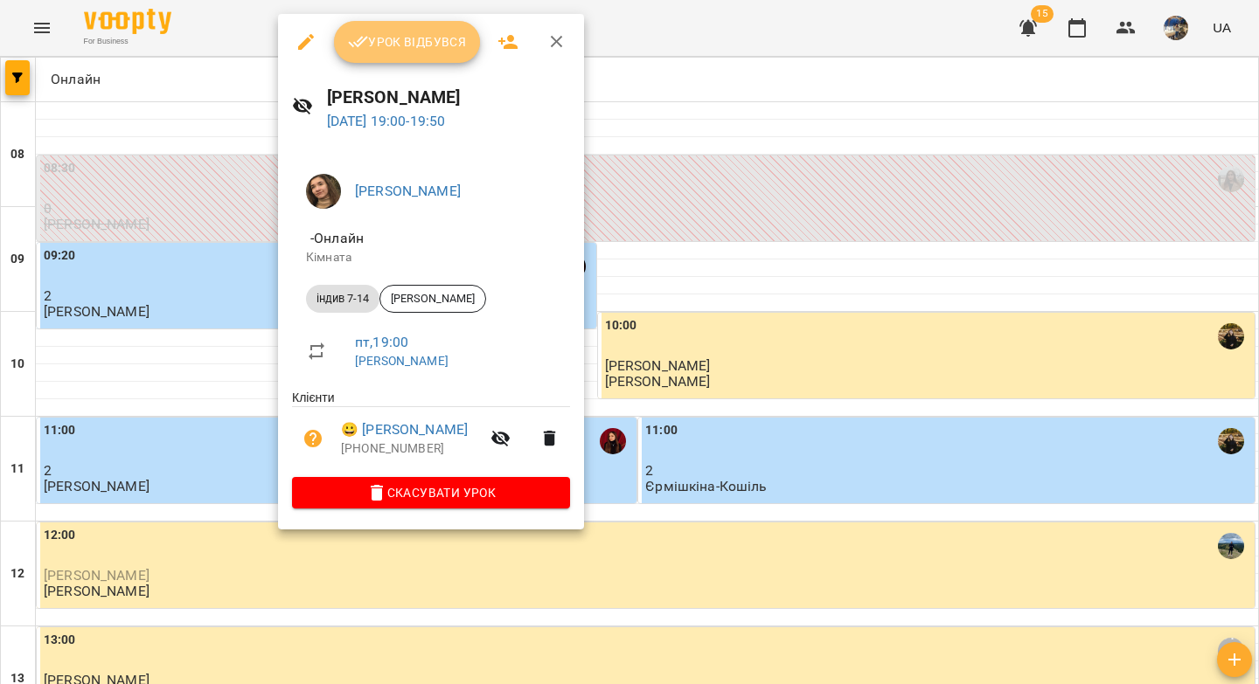
click at [441, 50] on span "Урок відбувся" at bounding box center [407, 41] width 119 height 21
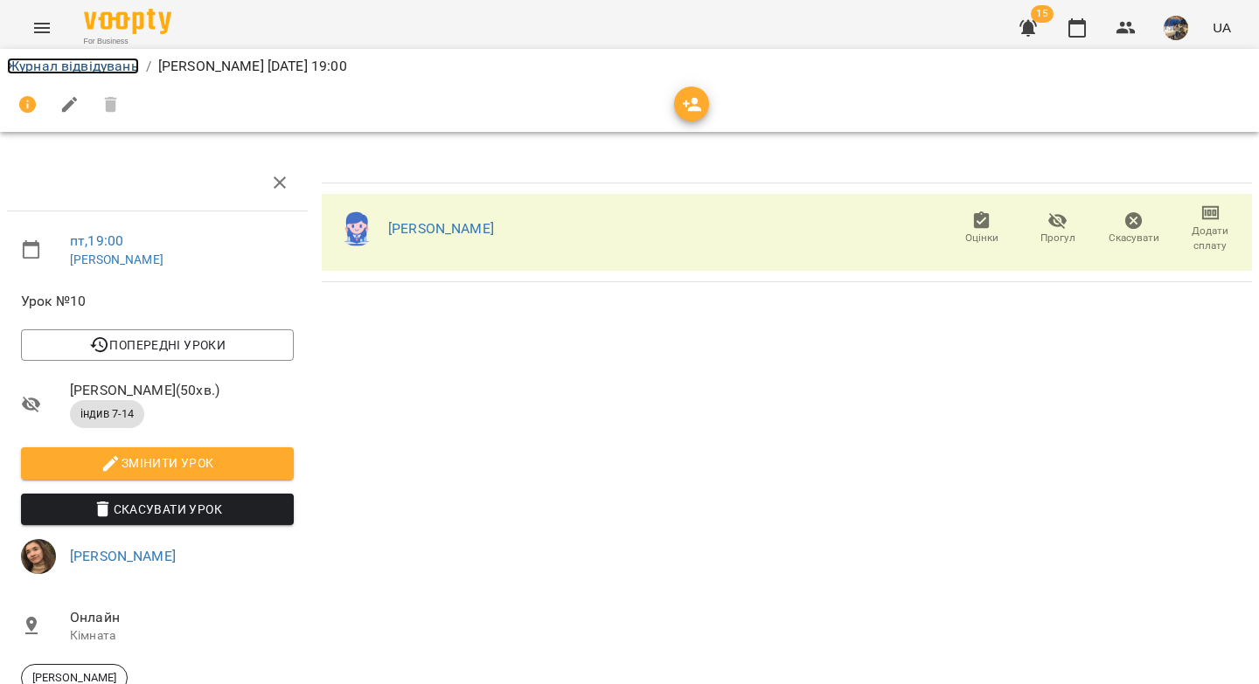
click at [98, 59] on link "Журнал відвідувань" at bounding box center [73, 66] width 132 height 17
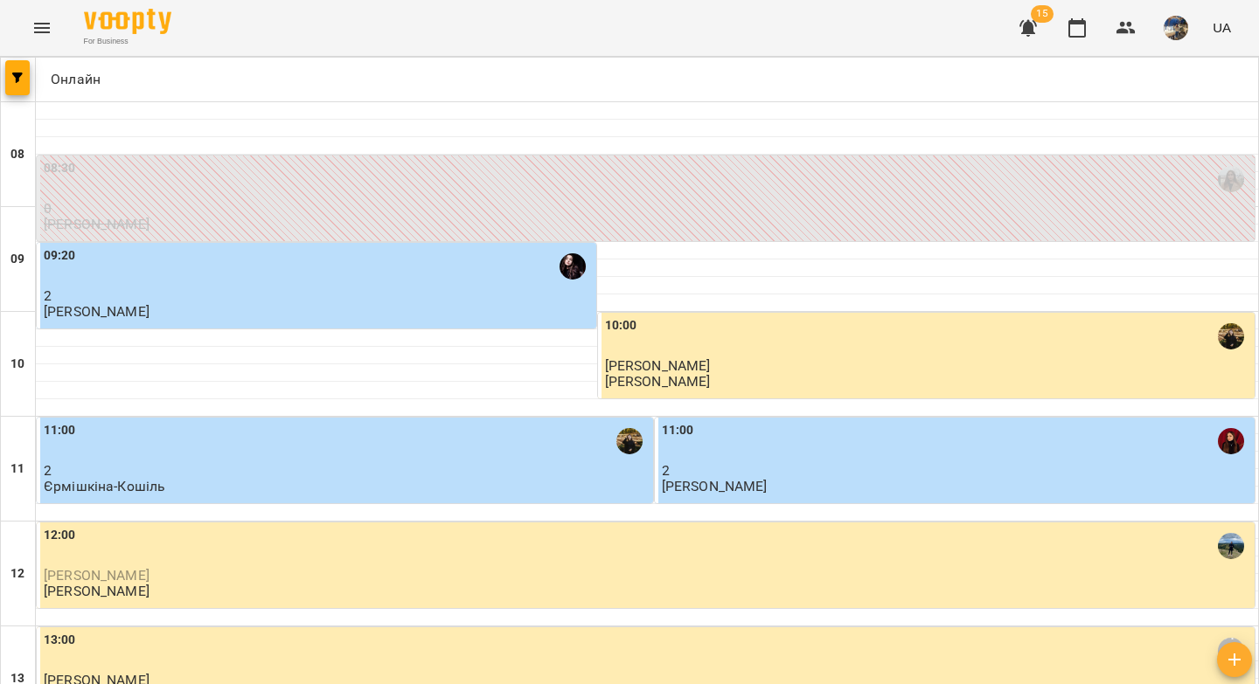
scroll to position [1003, 0]
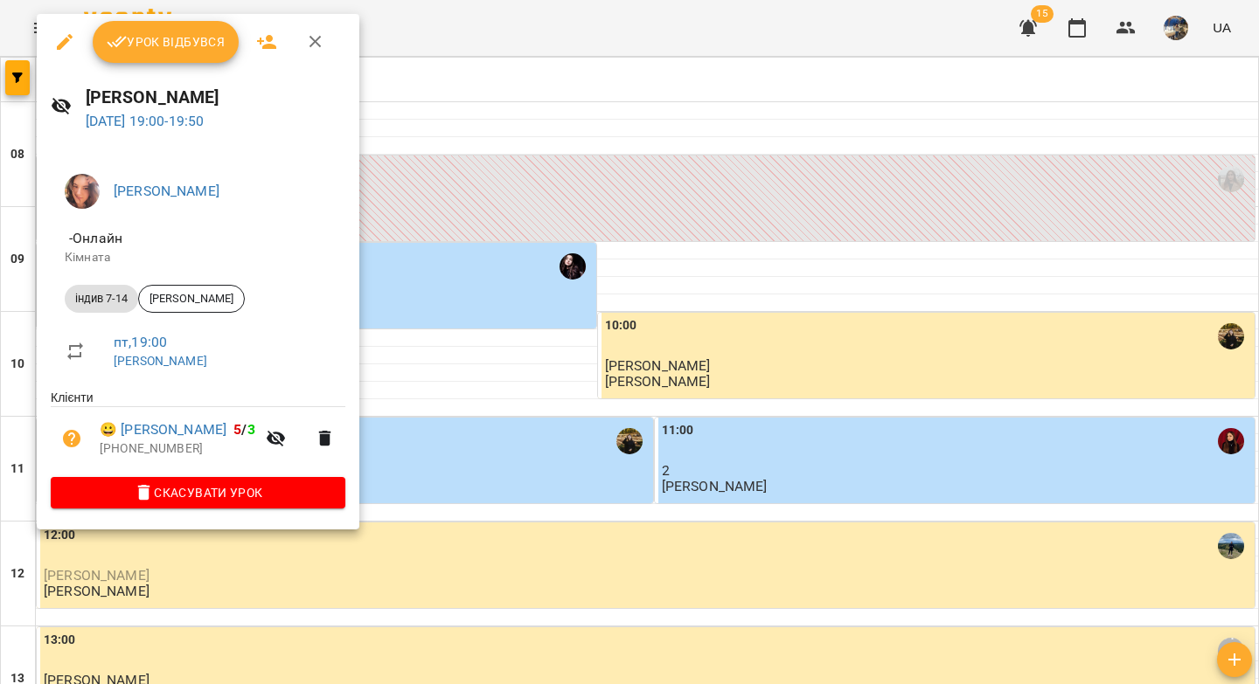
click at [198, 42] on span "Урок відбувся" at bounding box center [166, 41] width 119 height 21
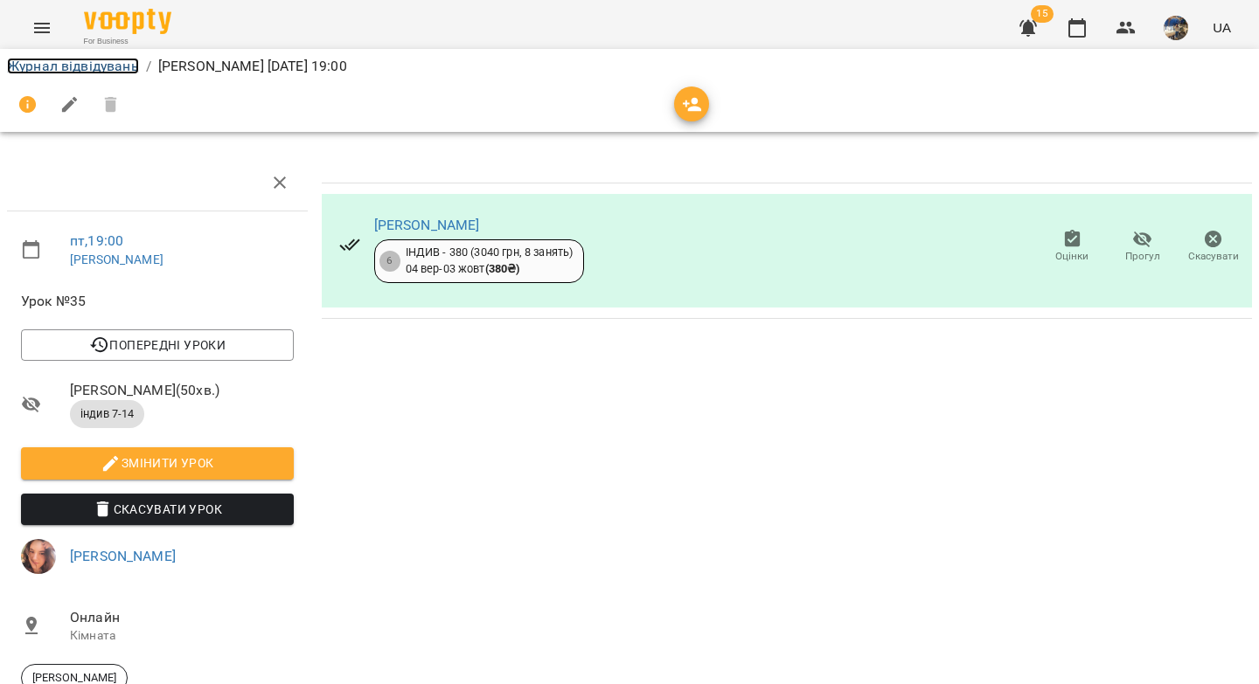
click at [94, 64] on link "Журнал відвідувань" at bounding box center [73, 66] width 132 height 17
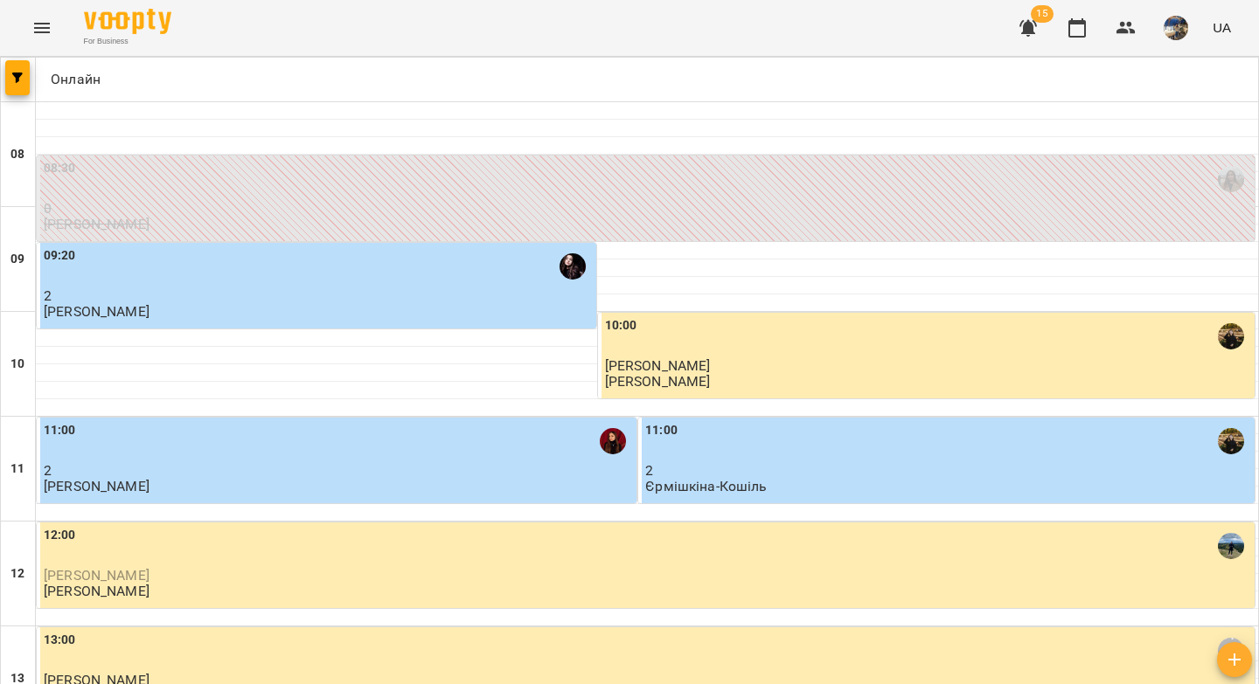
scroll to position [1003, 0]
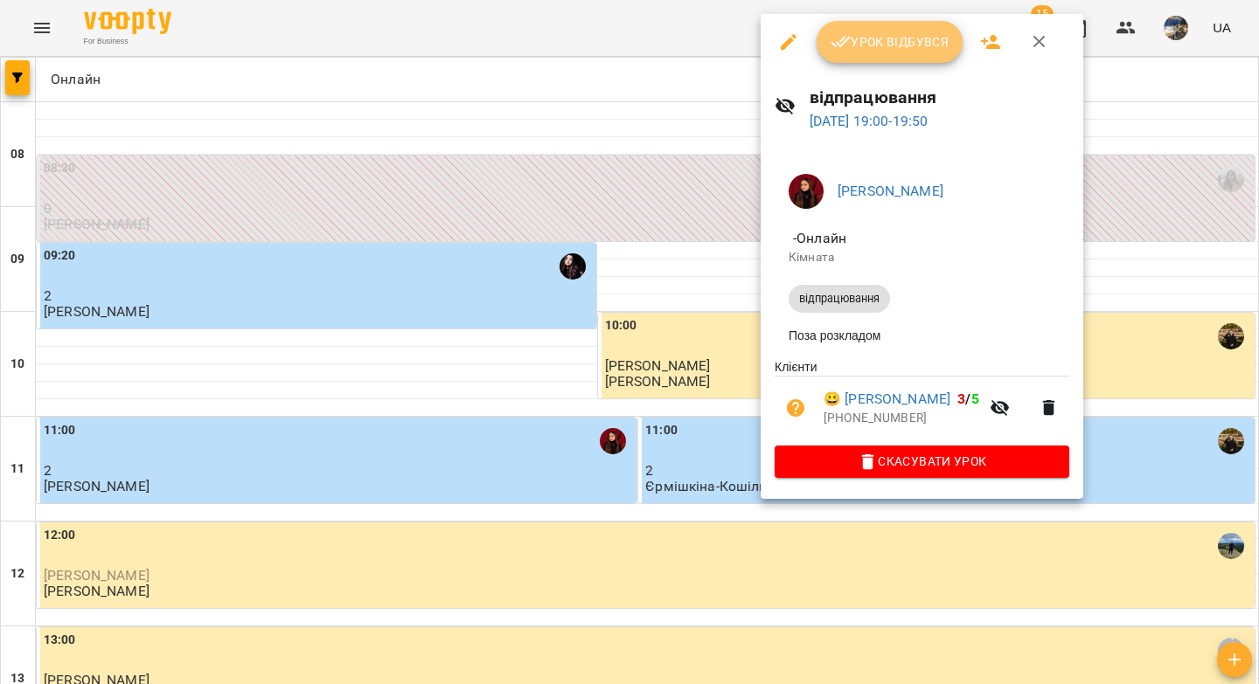
click at [901, 48] on span "Урок відбувся" at bounding box center [889, 41] width 119 height 21
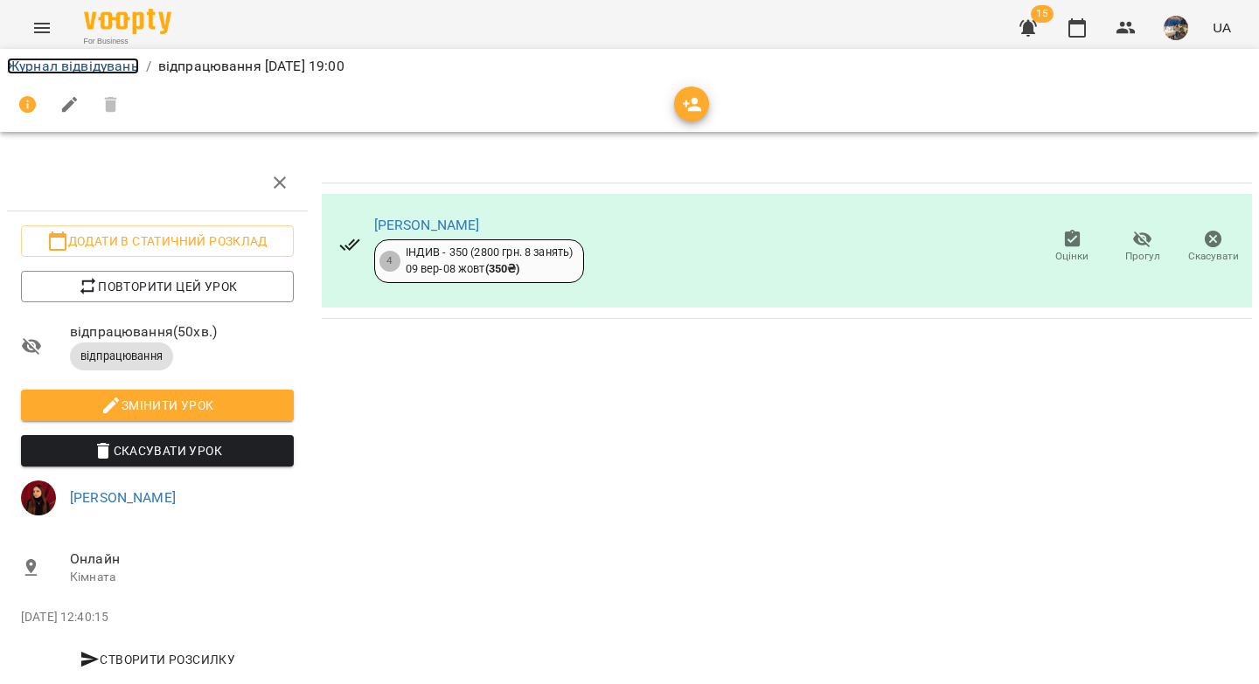
drag, startPoint x: 78, startPoint y: 65, endPoint x: 132, endPoint y: 71, distance: 54.5
click at [78, 65] on link "Журнал відвідувань" at bounding box center [73, 66] width 132 height 17
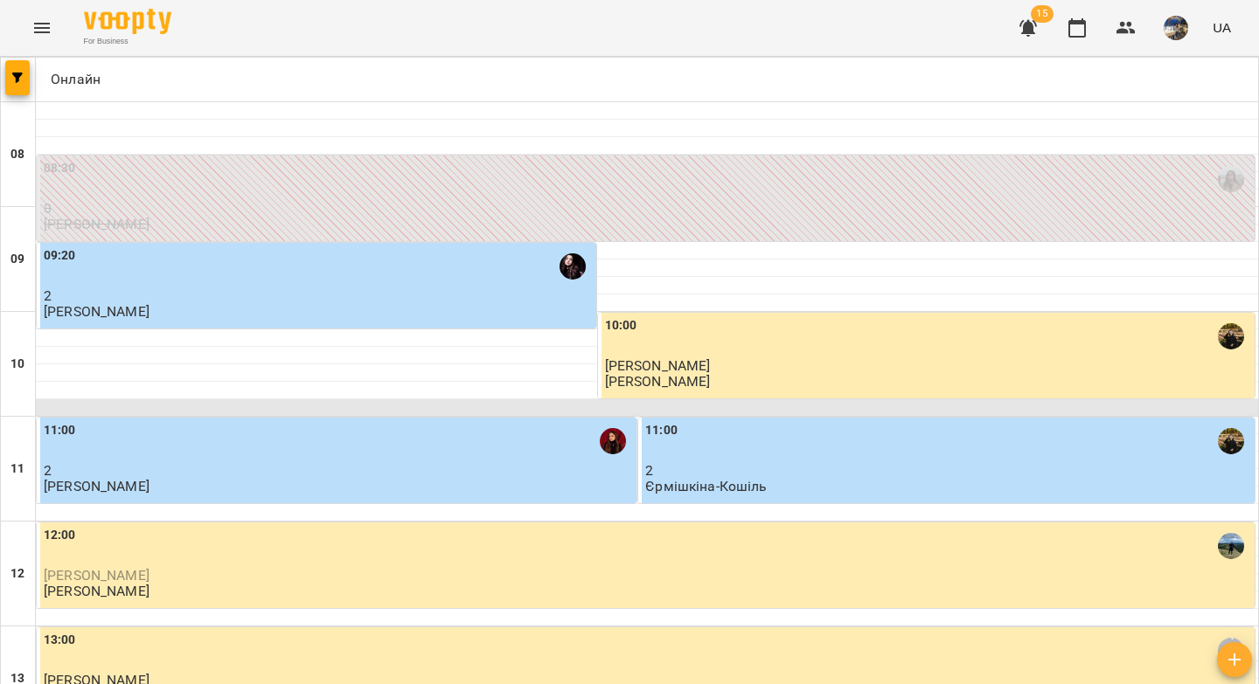
scroll to position [1003, 0]
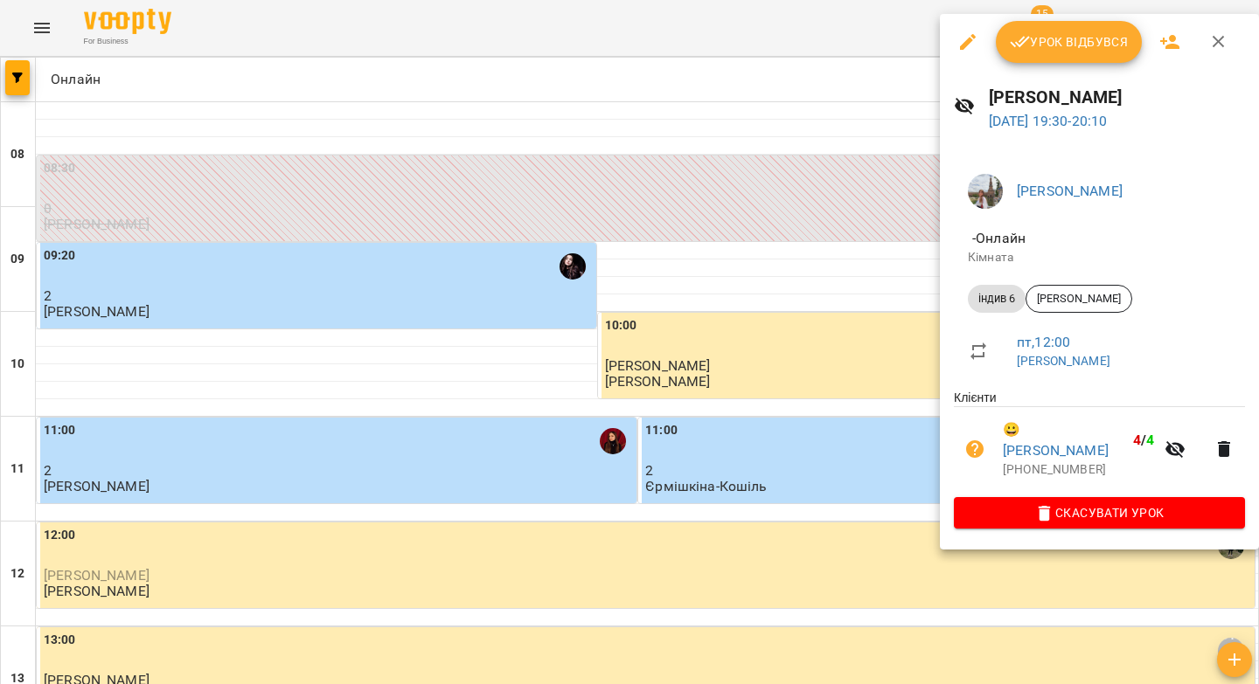
click at [1064, 45] on span "Урок відбувся" at bounding box center [1069, 41] width 119 height 21
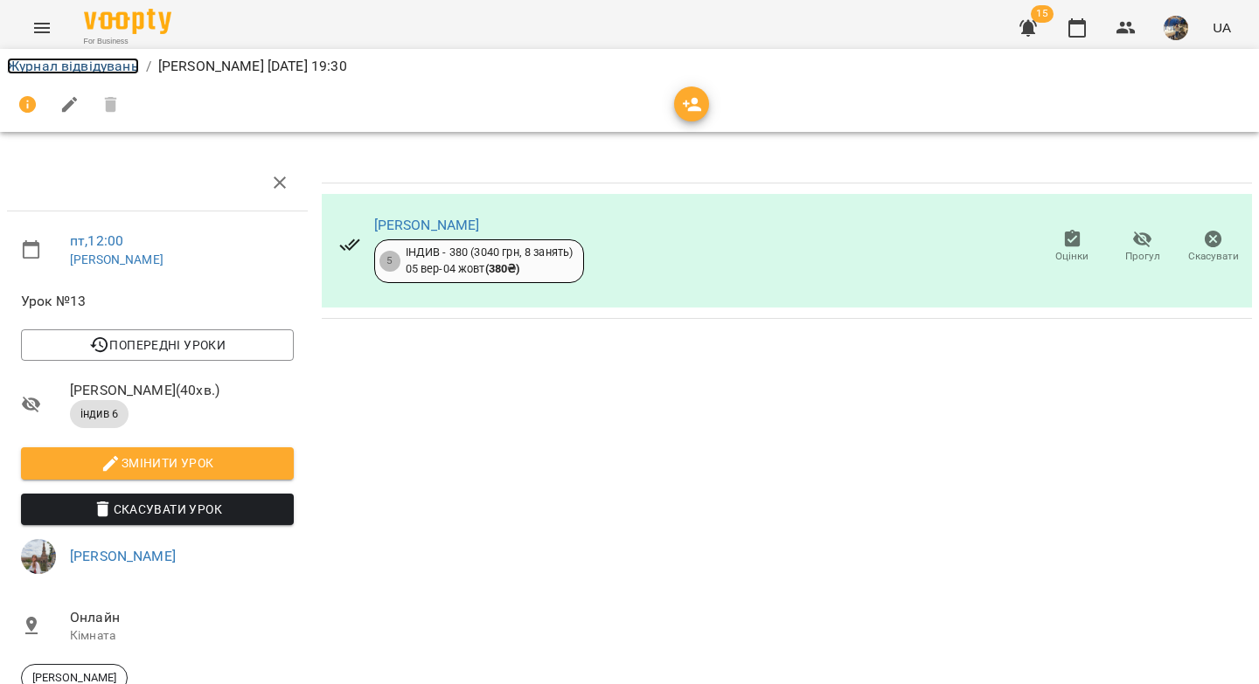
click at [117, 61] on link "Журнал відвідувань" at bounding box center [73, 66] width 132 height 17
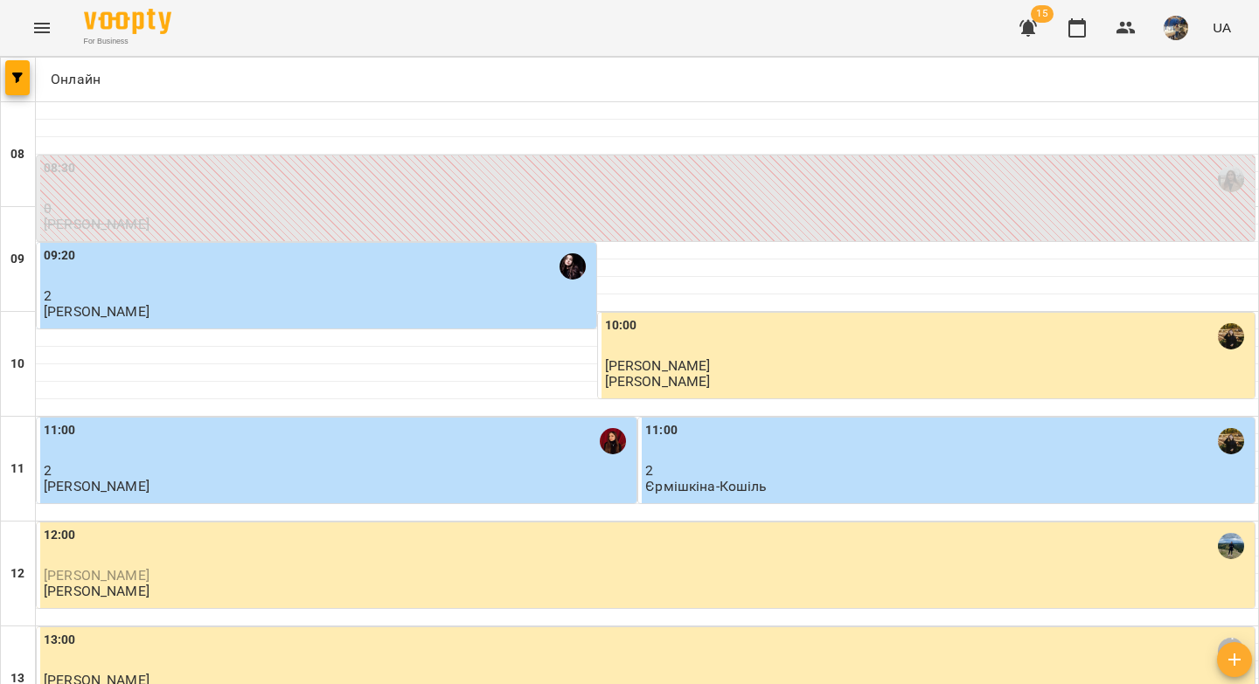
scroll to position [939, 0]
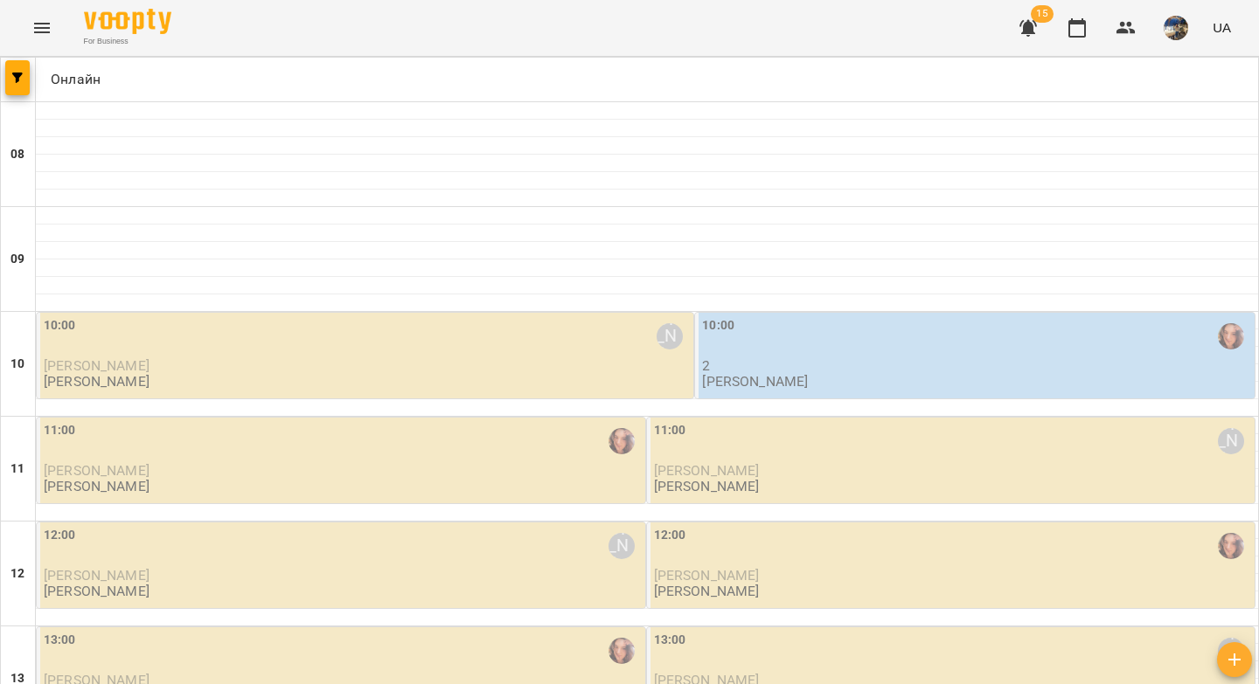
scroll to position [129, 0]
click at [294, 316] on div "10:00 Вікторія Половинка" at bounding box center [367, 336] width 646 height 40
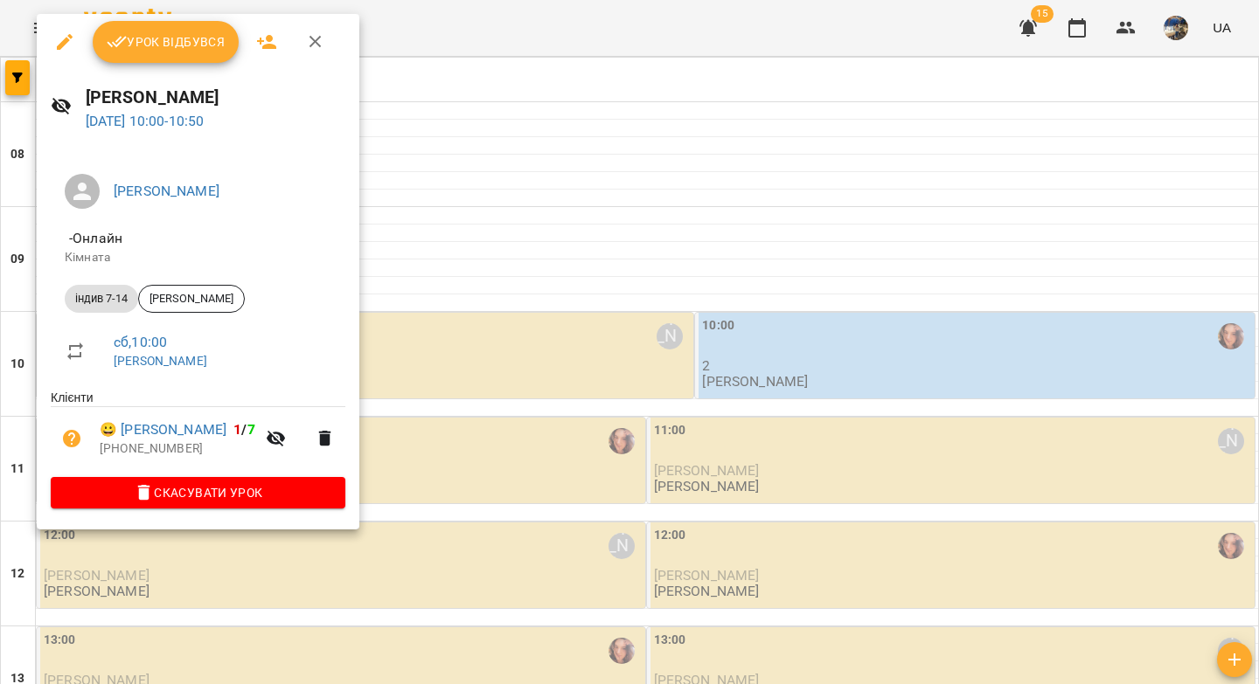
click at [162, 49] on span "Урок відбувся" at bounding box center [166, 41] width 119 height 21
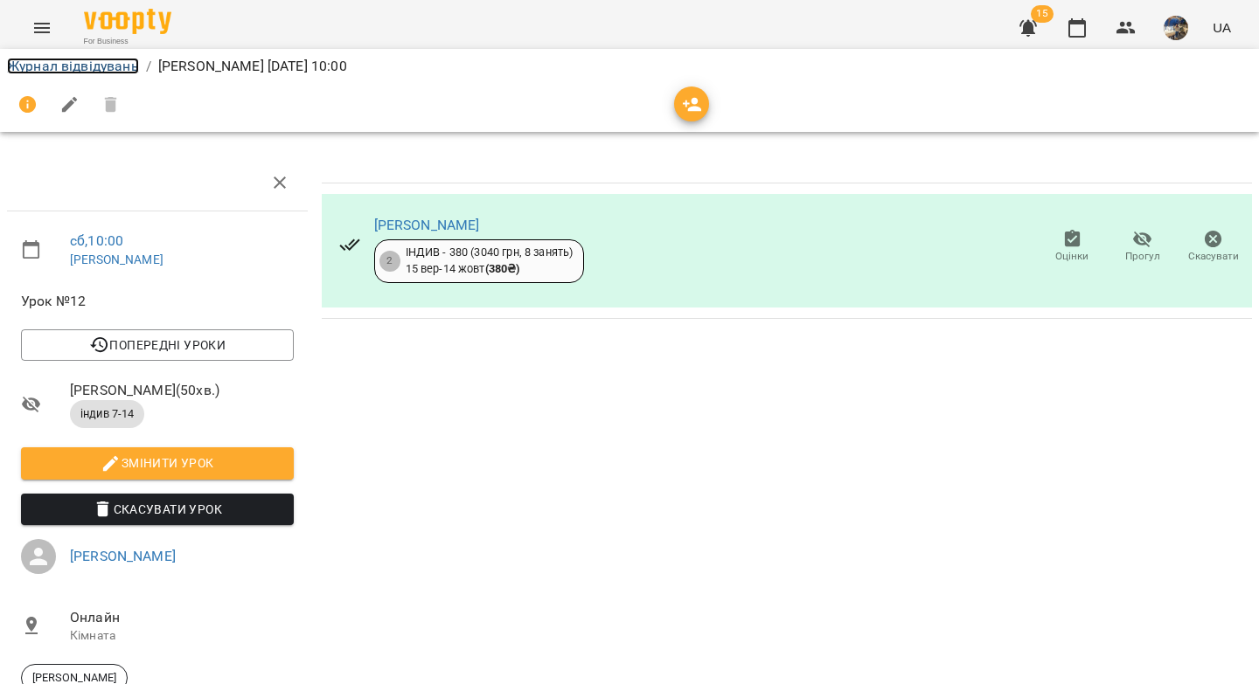
click at [41, 73] on link "Журнал відвідувань" at bounding box center [73, 66] width 132 height 17
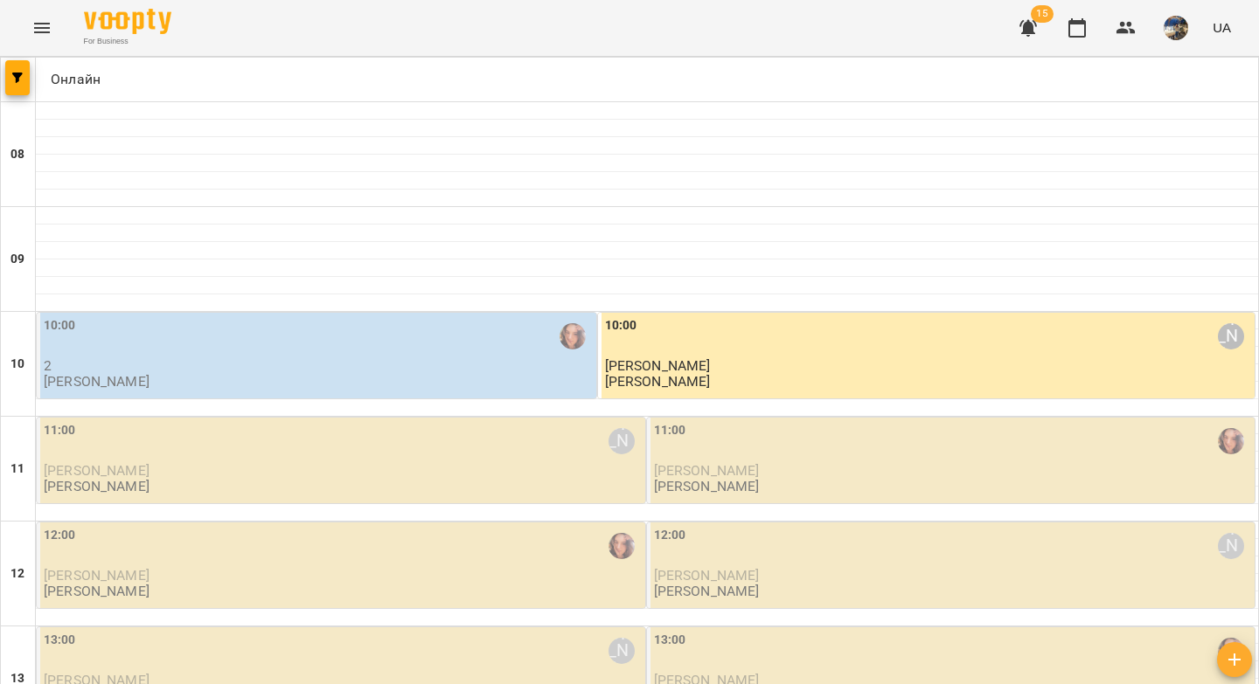
click at [499, 350] on div "10:00" at bounding box center [318, 336] width 549 height 40
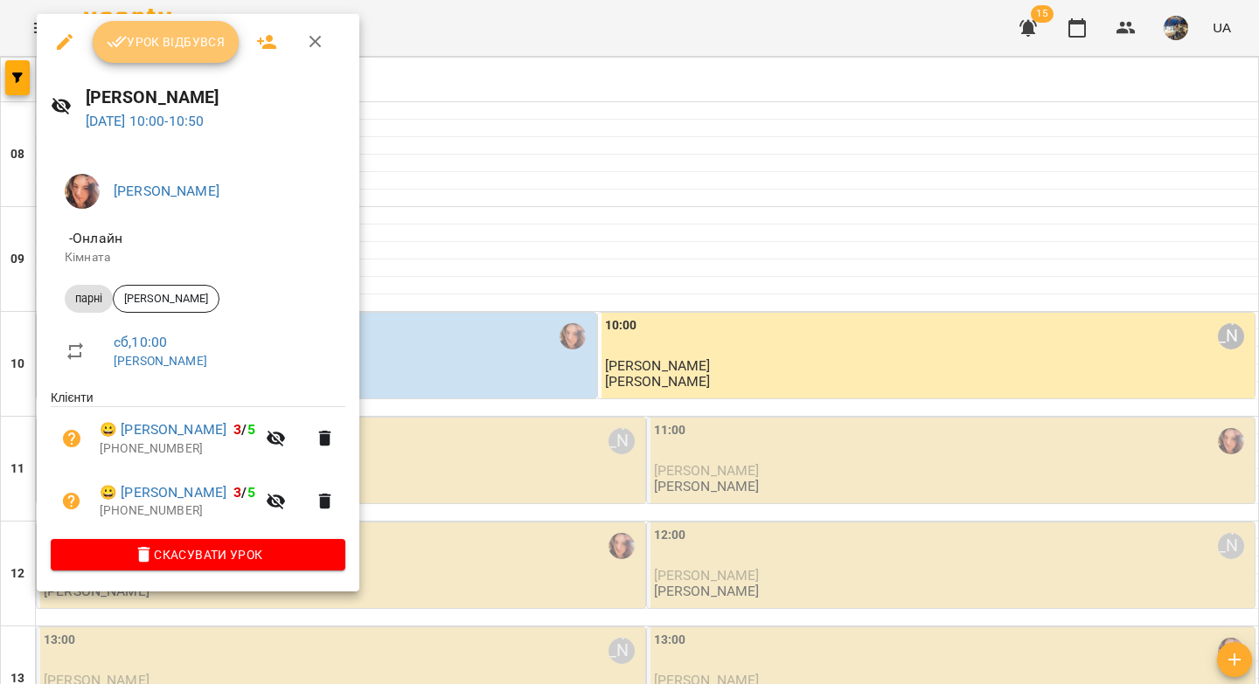
click at [170, 53] on button "Урок відбувся" at bounding box center [166, 42] width 147 height 42
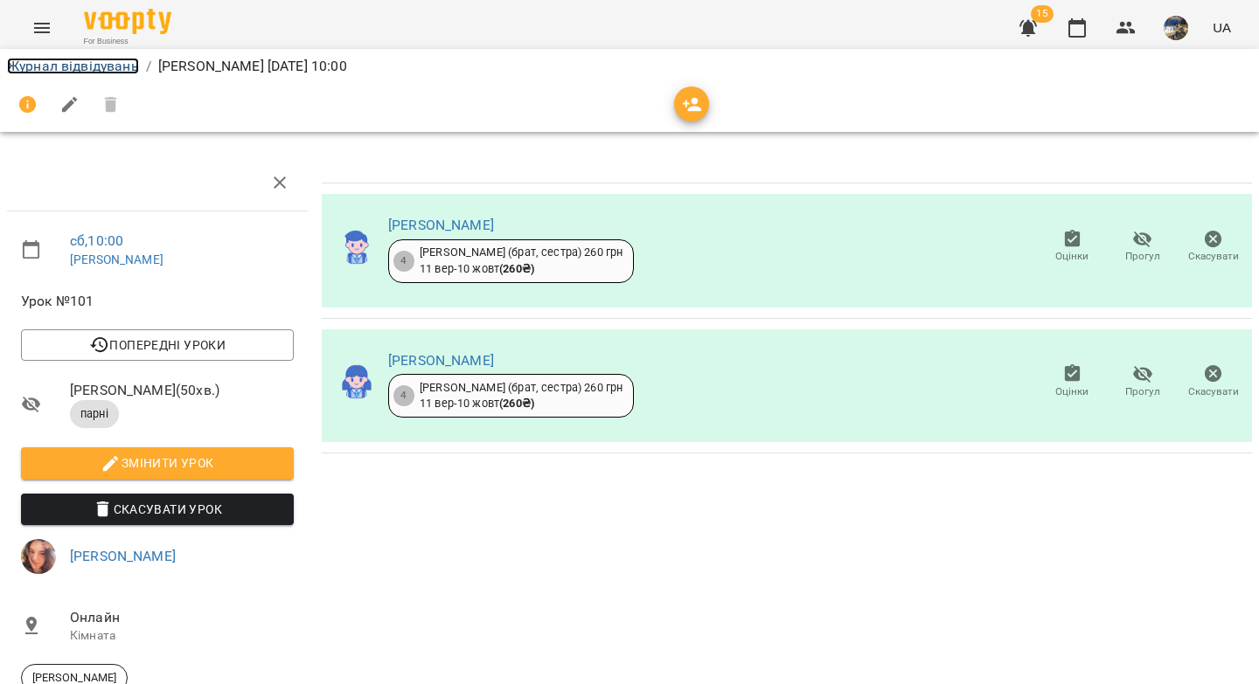
click at [96, 67] on link "Журнал відвідувань" at bounding box center [73, 66] width 132 height 17
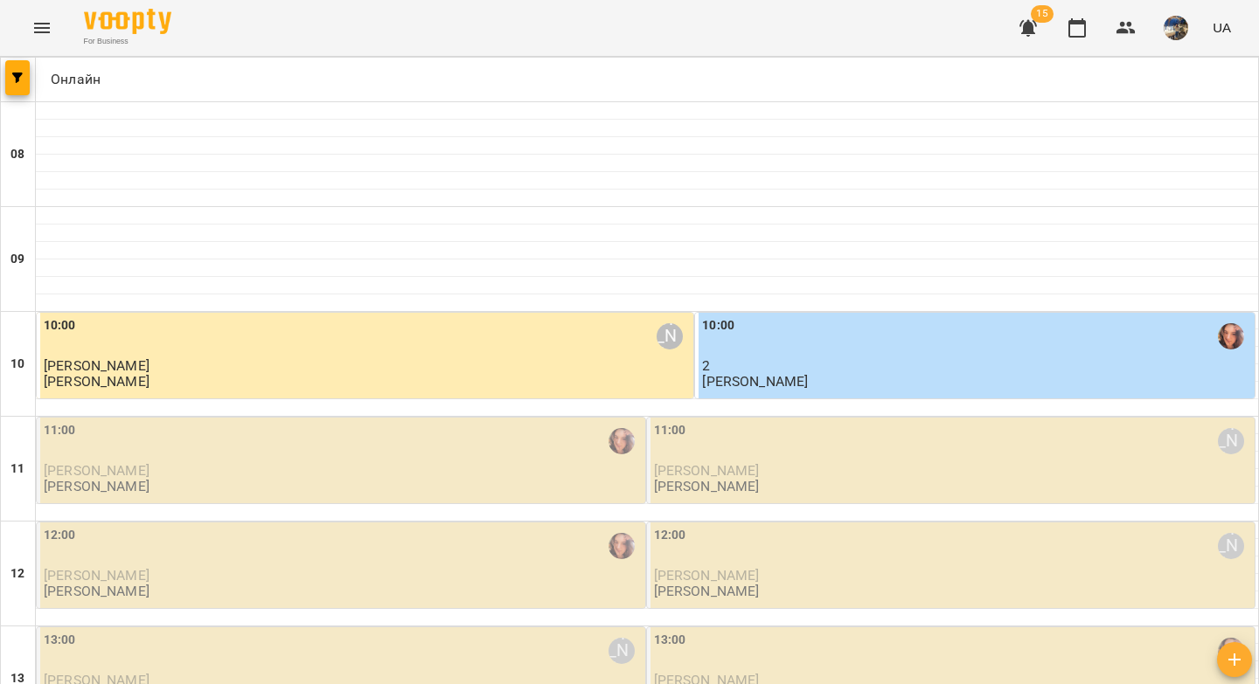
scroll to position [113, 0]
click at [267, 421] on div "11:00" at bounding box center [343, 441] width 598 height 40
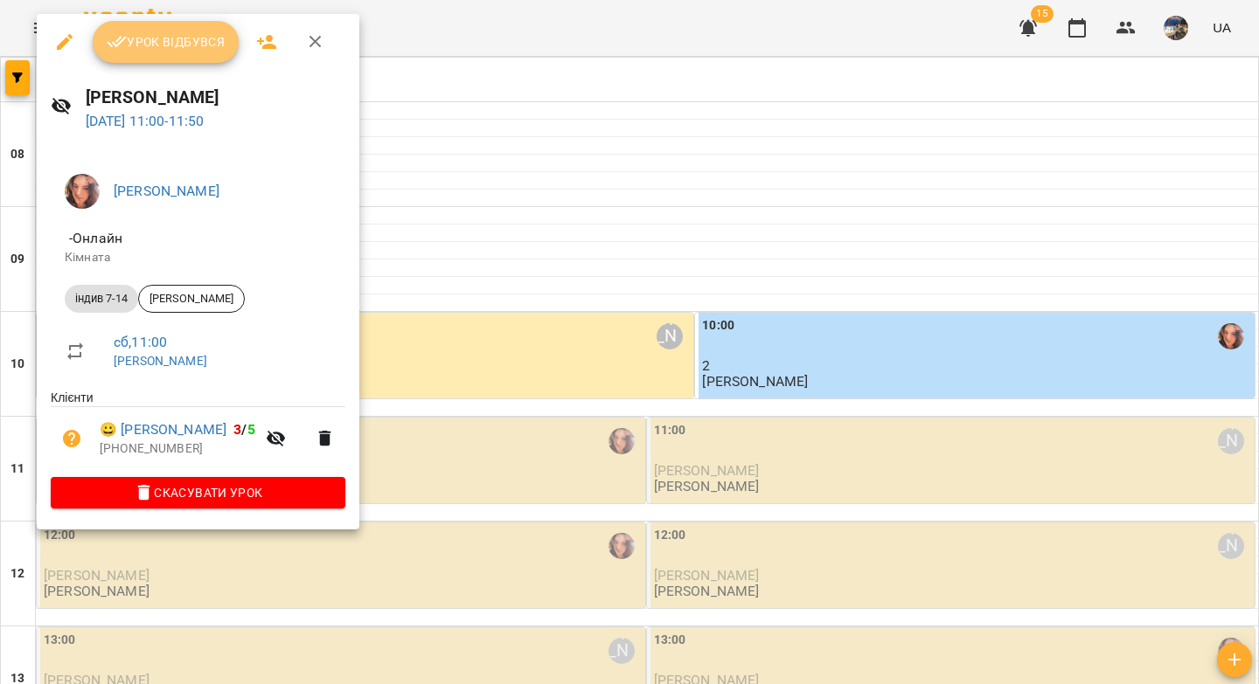
click at [161, 47] on span "Урок відбувся" at bounding box center [166, 41] width 119 height 21
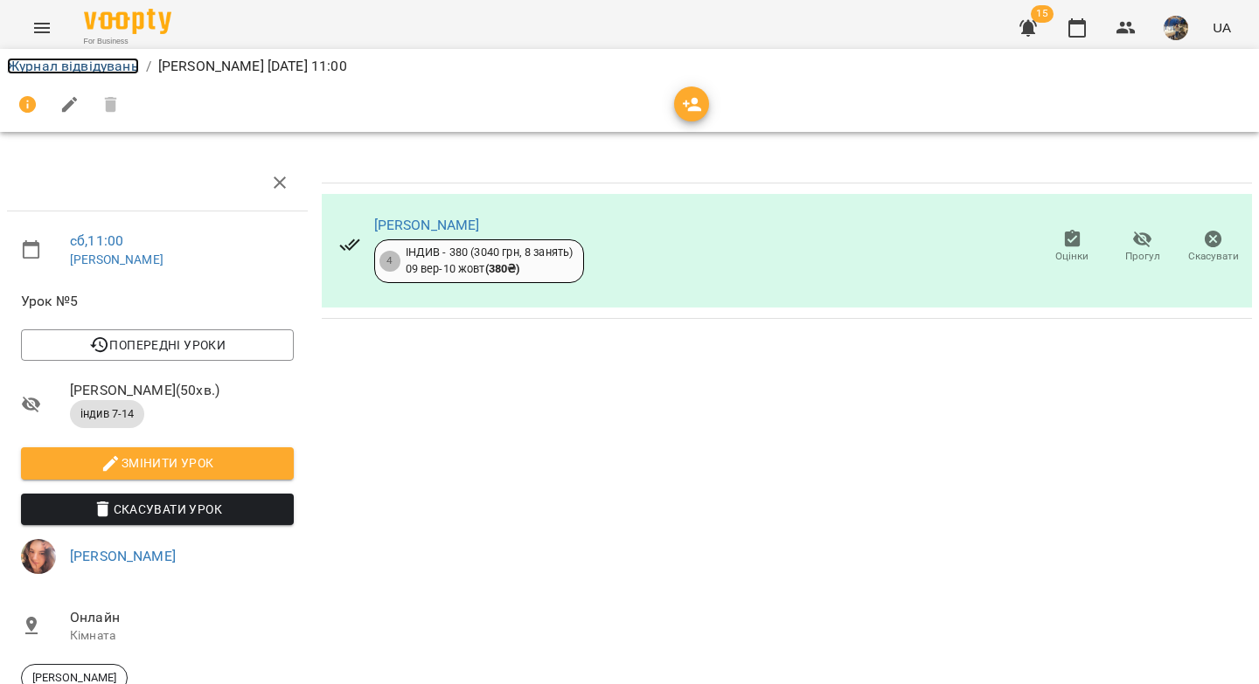
click at [118, 68] on link "Журнал відвідувань" at bounding box center [73, 66] width 132 height 17
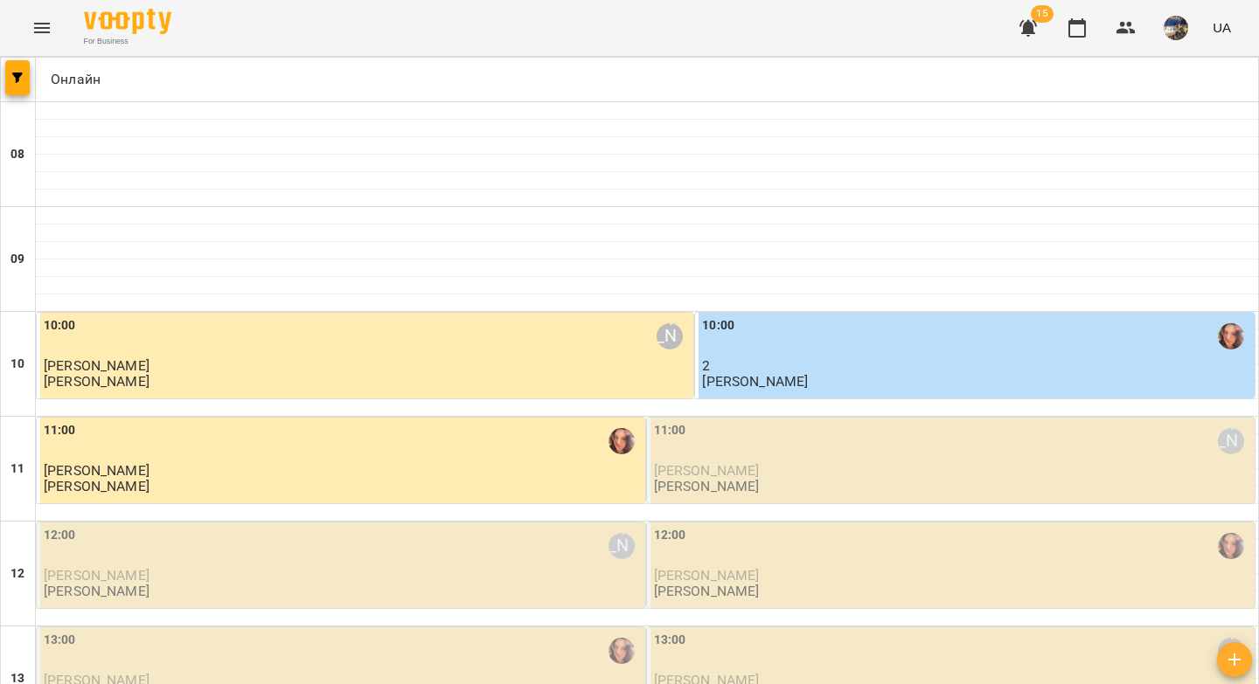
click at [691, 461] on div "11:00 Вікторія Половинка" at bounding box center [953, 441] width 598 height 40
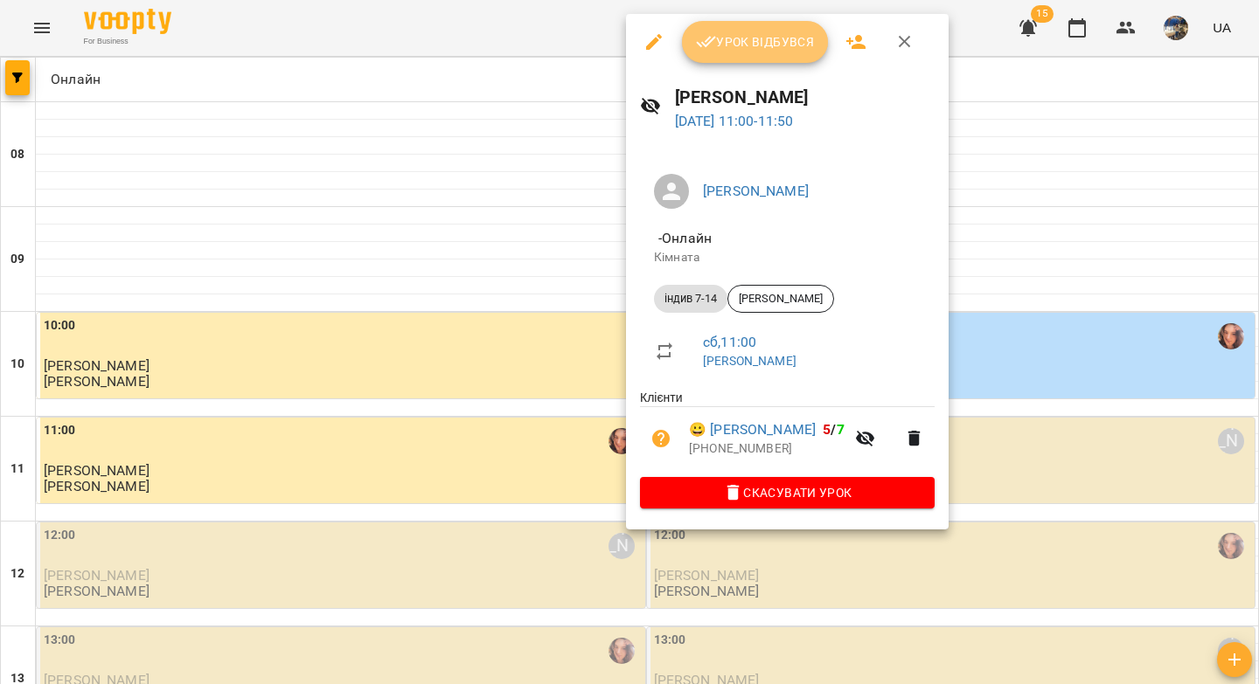
click at [739, 47] on span "Урок відбувся" at bounding box center [755, 41] width 119 height 21
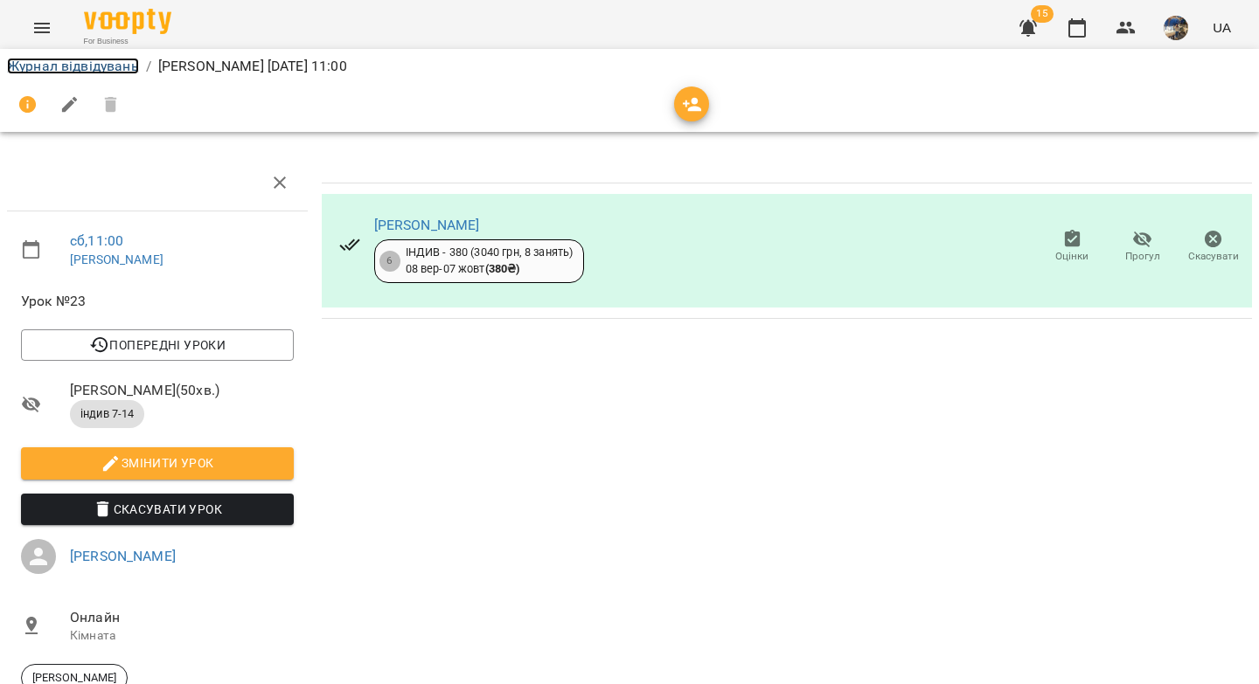
click at [88, 66] on link "Журнал відвідувань" at bounding box center [73, 66] width 132 height 17
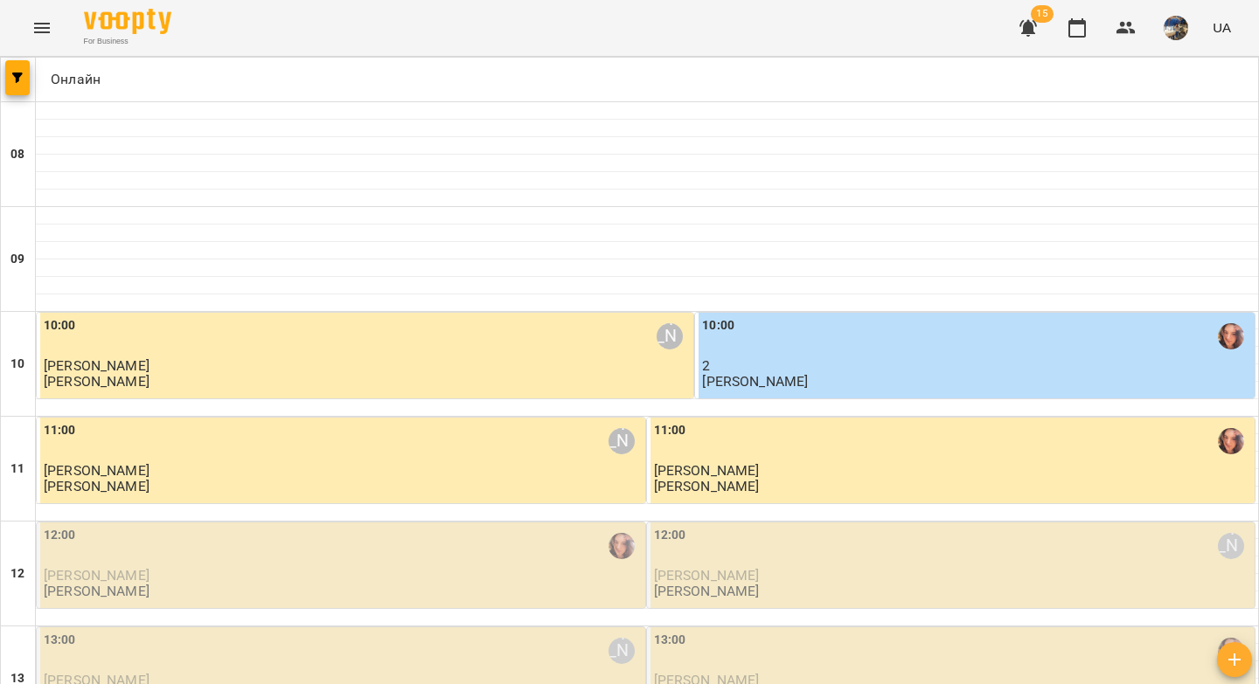
scroll to position [212, 0]
click at [374, 568] on p "[PERSON_NAME]" at bounding box center [343, 575] width 598 height 15
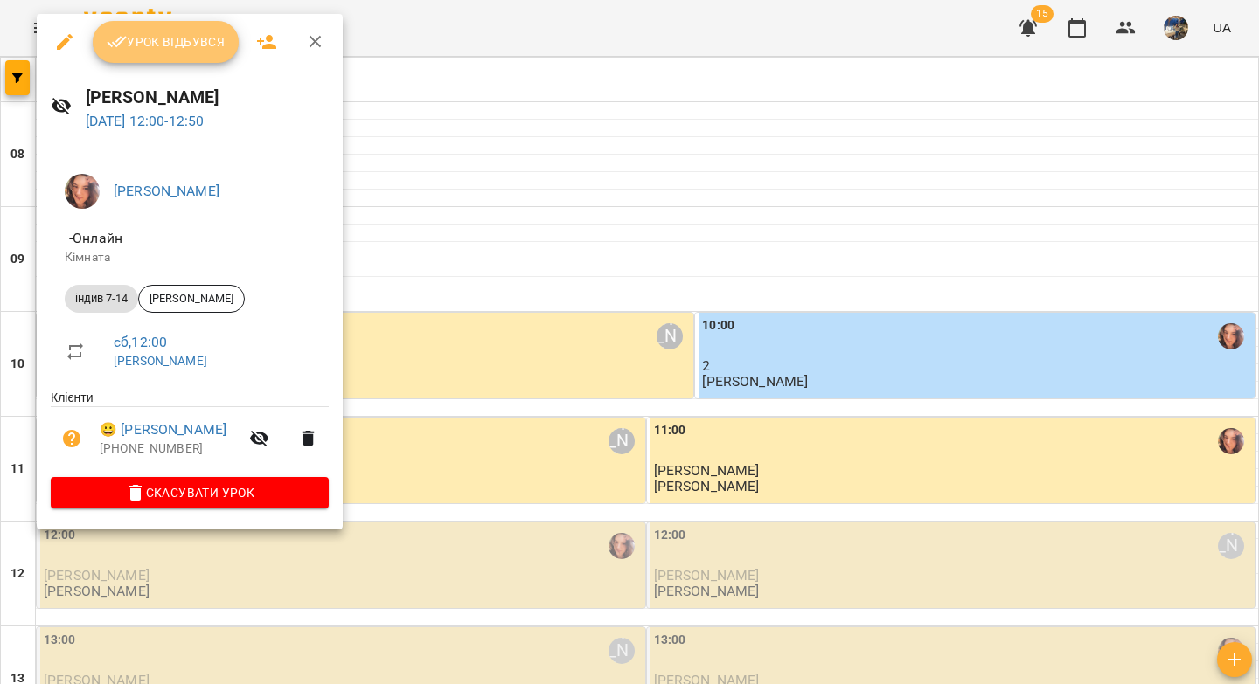
click at [187, 50] on span "Урок відбувся" at bounding box center [166, 41] width 119 height 21
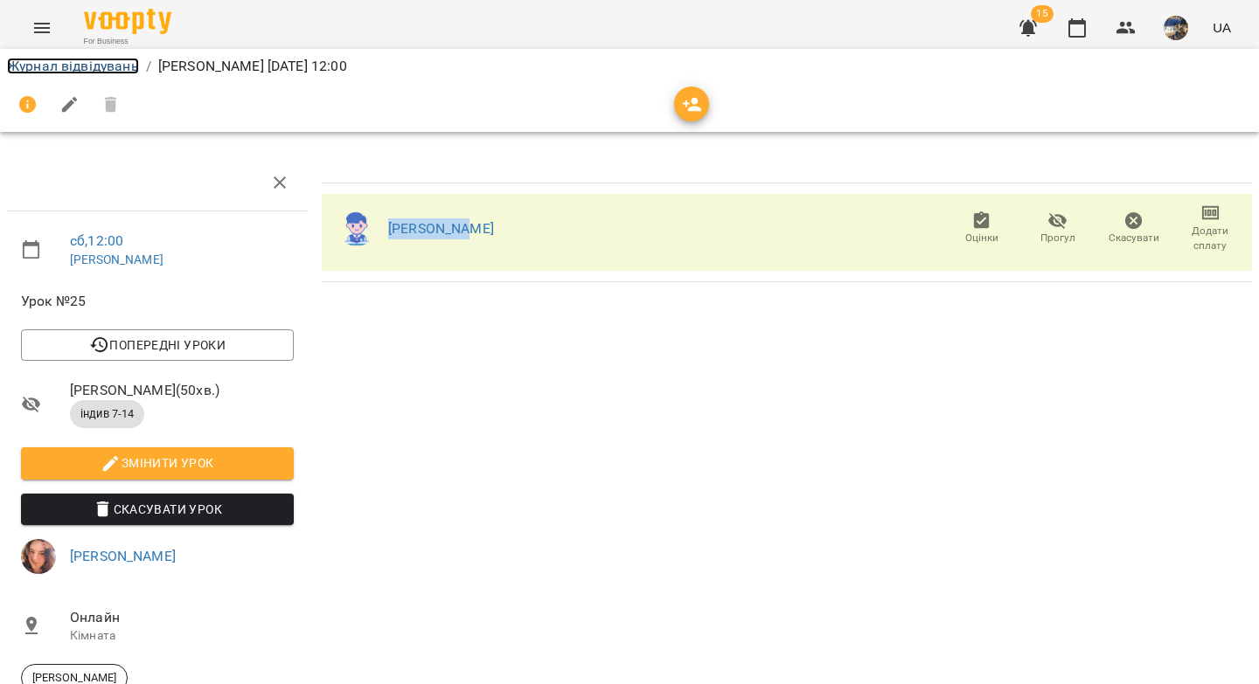
click at [94, 70] on link "Журнал відвідувань" at bounding box center [73, 66] width 132 height 17
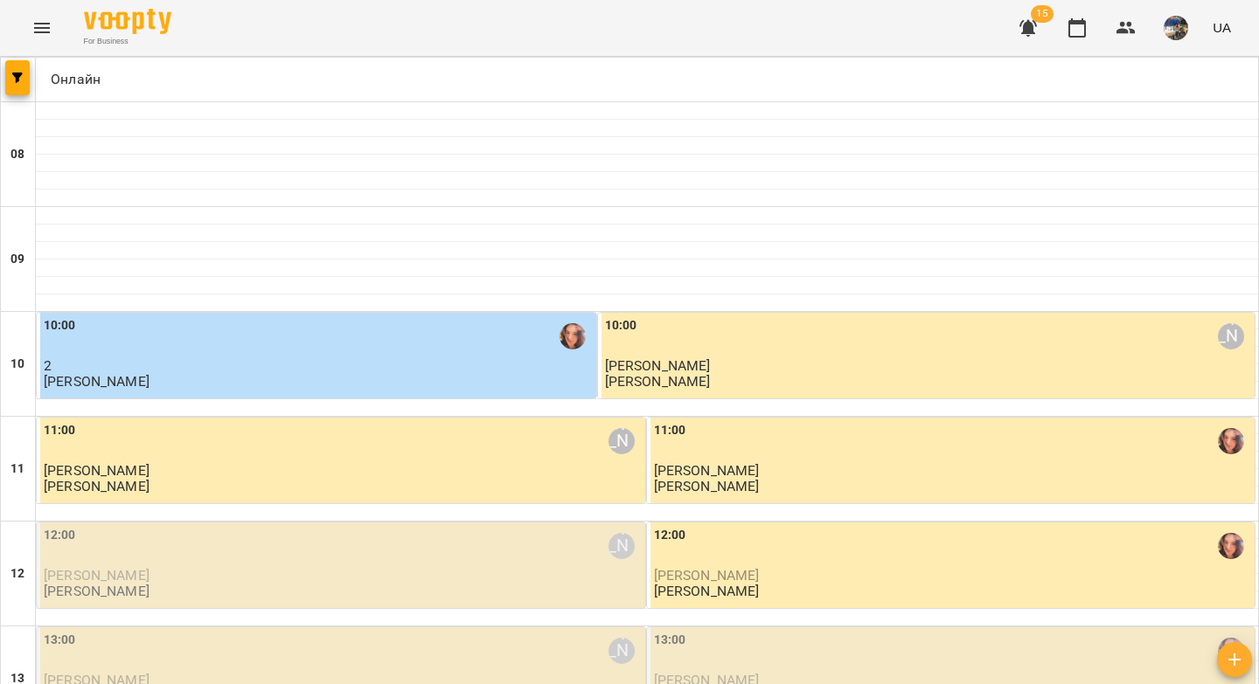
scroll to position [288, 0]
click at [463, 568] on p "Даріна Козлова" at bounding box center [343, 575] width 598 height 15
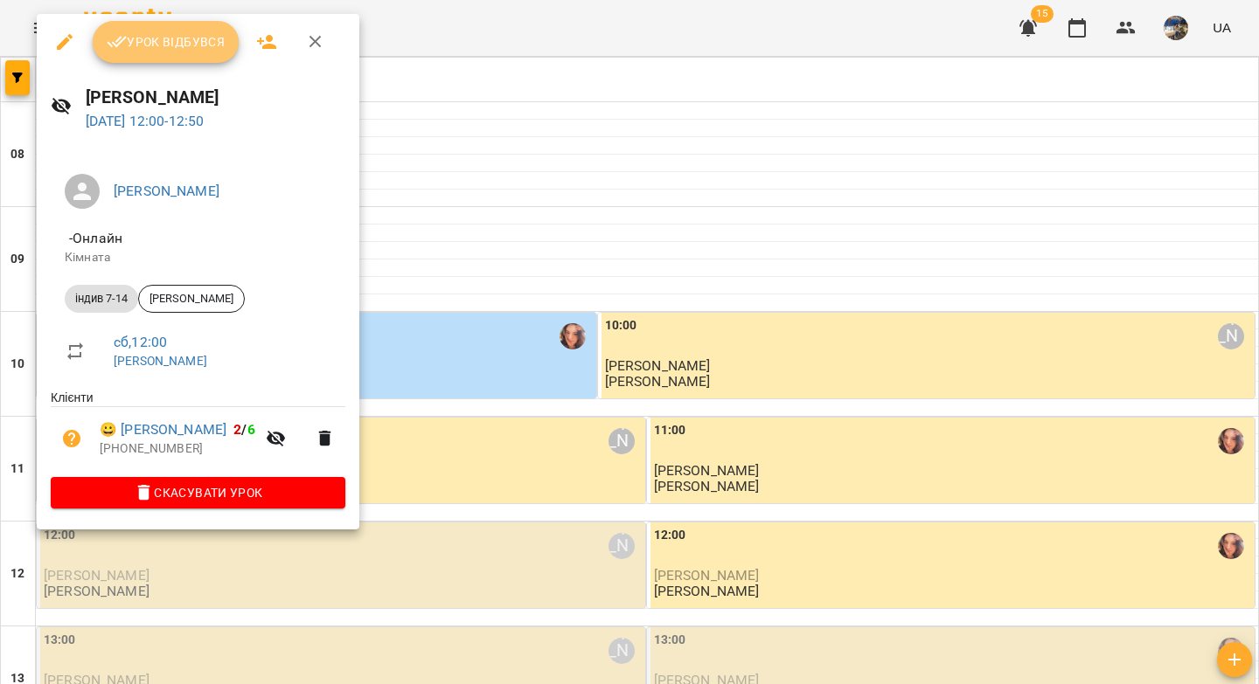
click at [178, 57] on button "Урок відбувся" at bounding box center [166, 42] width 147 height 42
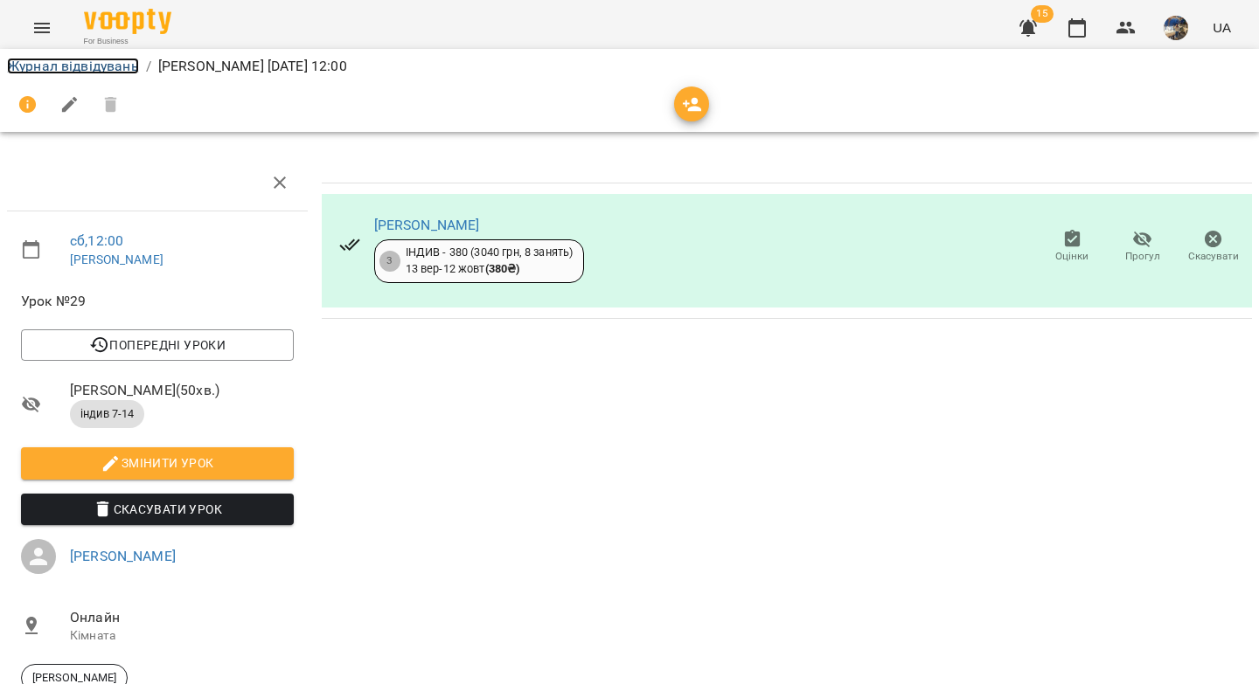
click at [76, 70] on link "Журнал відвідувань" at bounding box center [73, 66] width 132 height 17
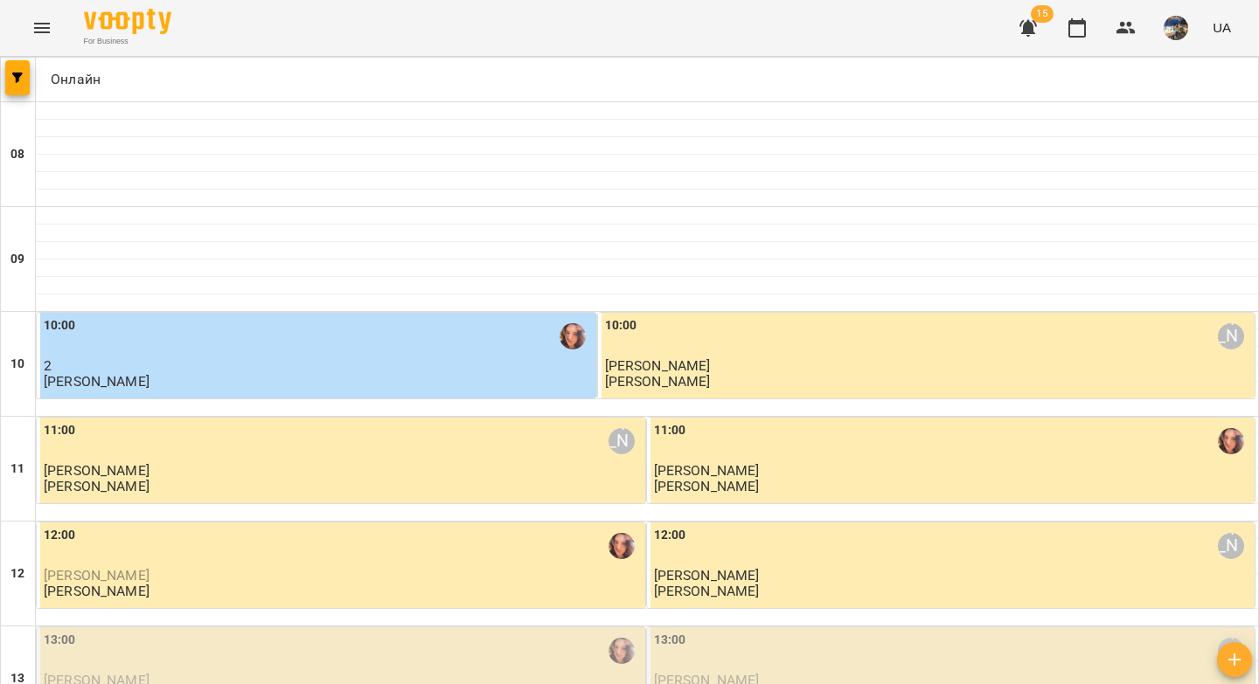
scroll to position [327, 0]
click at [495, 673] on p "Маргарита Крамаренко" at bounding box center [343, 680] width 598 height 15
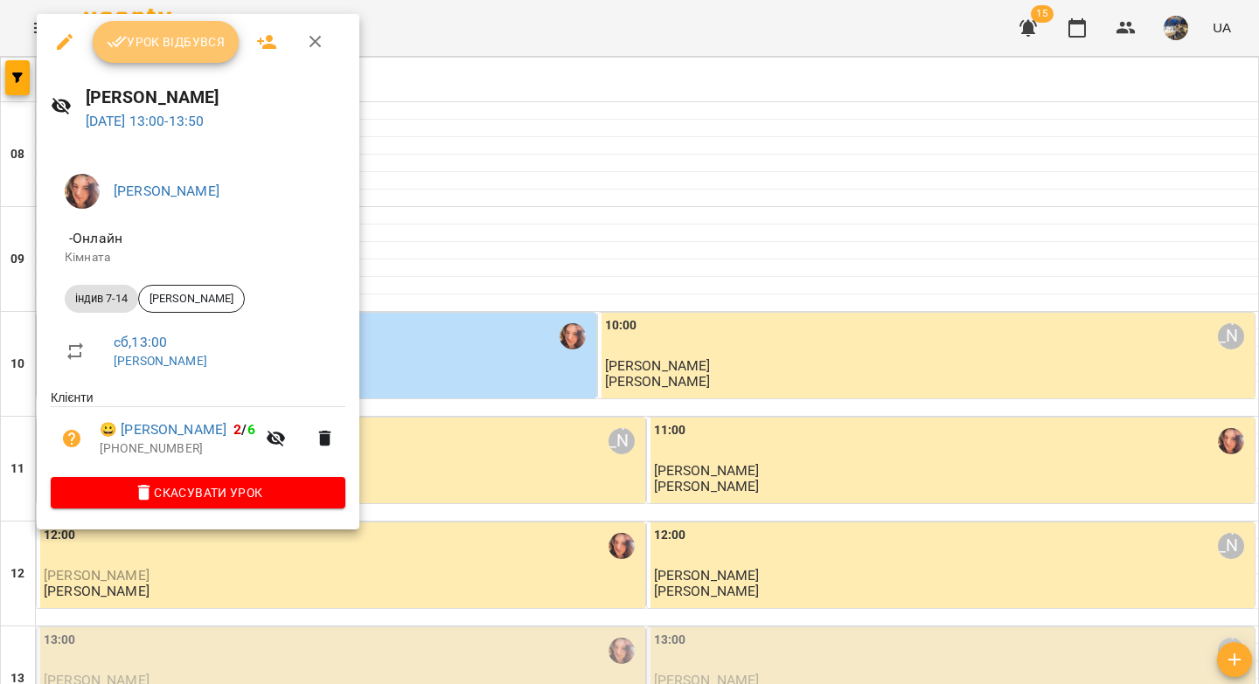
click at [170, 32] on span "Урок відбувся" at bounding box center [166, 41] width 119 height 21
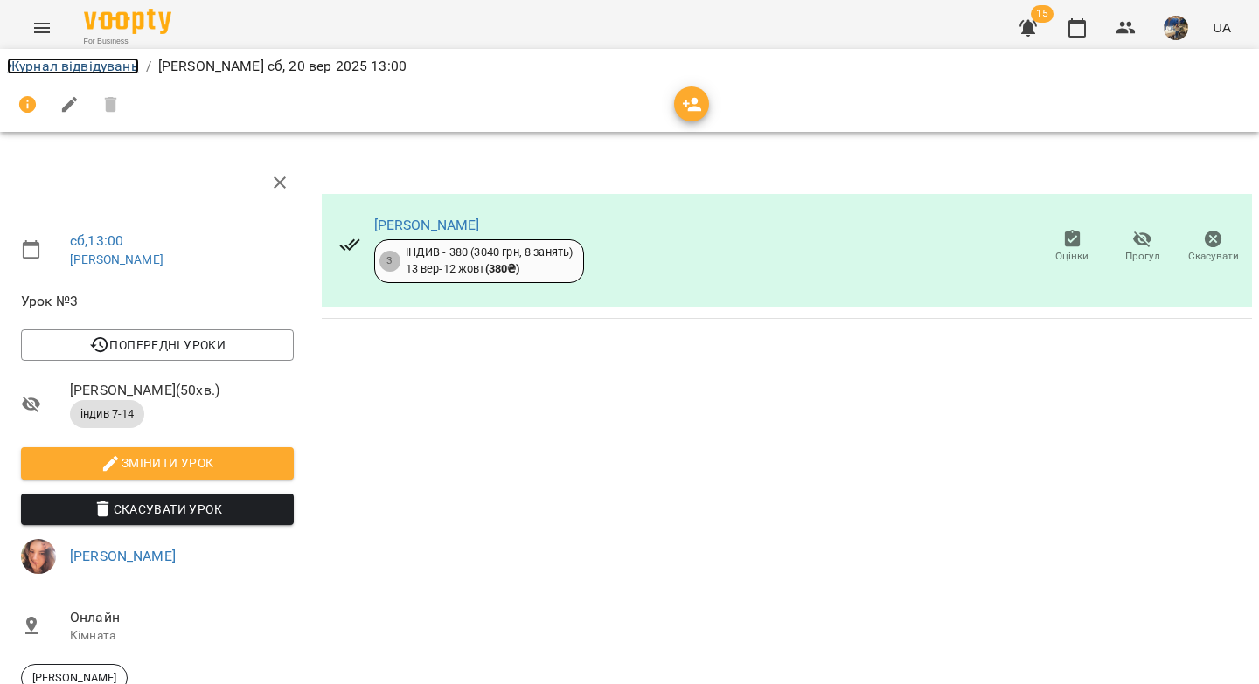
click at [126, 71] on link "Журнал відвідувань" at bounding box center [73, 66] width 132 height 17
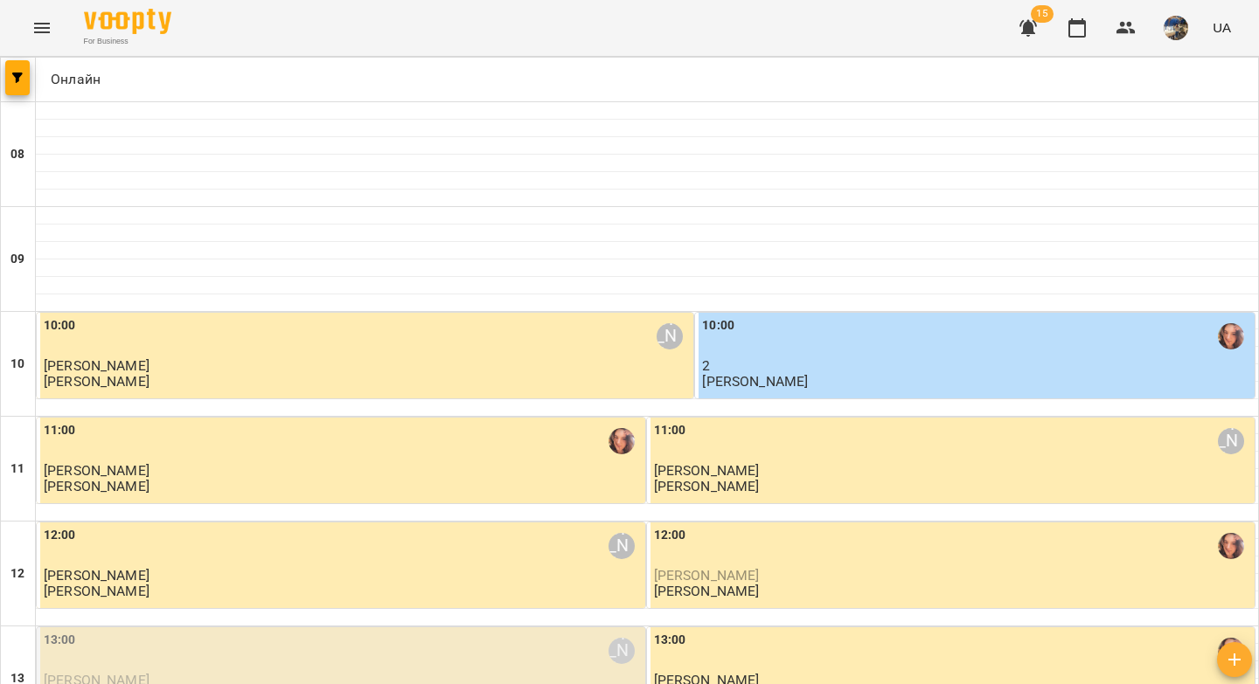
scroll to position [412, 0]
click at [760, 672] on span "[PERSON_NAME]" at bounding box center [707, 680] width 106 height 17
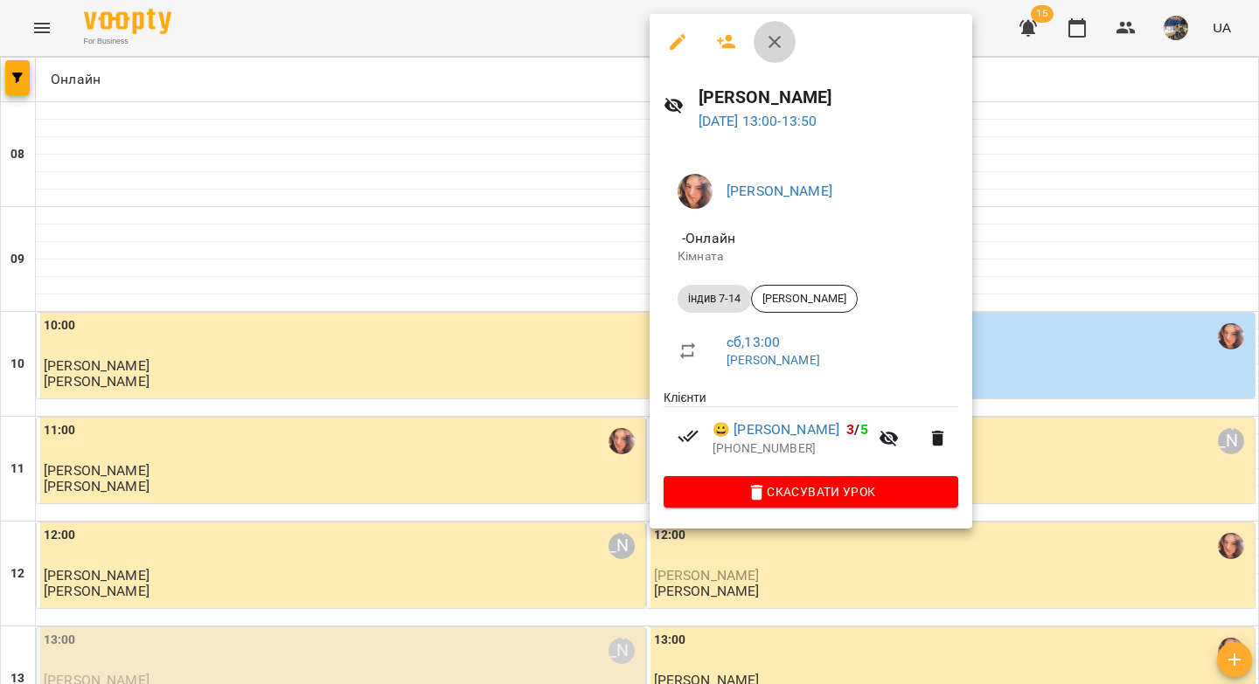
click at [782, 45] on icon "button" at bounding box center [774, 41] width 21 height 21
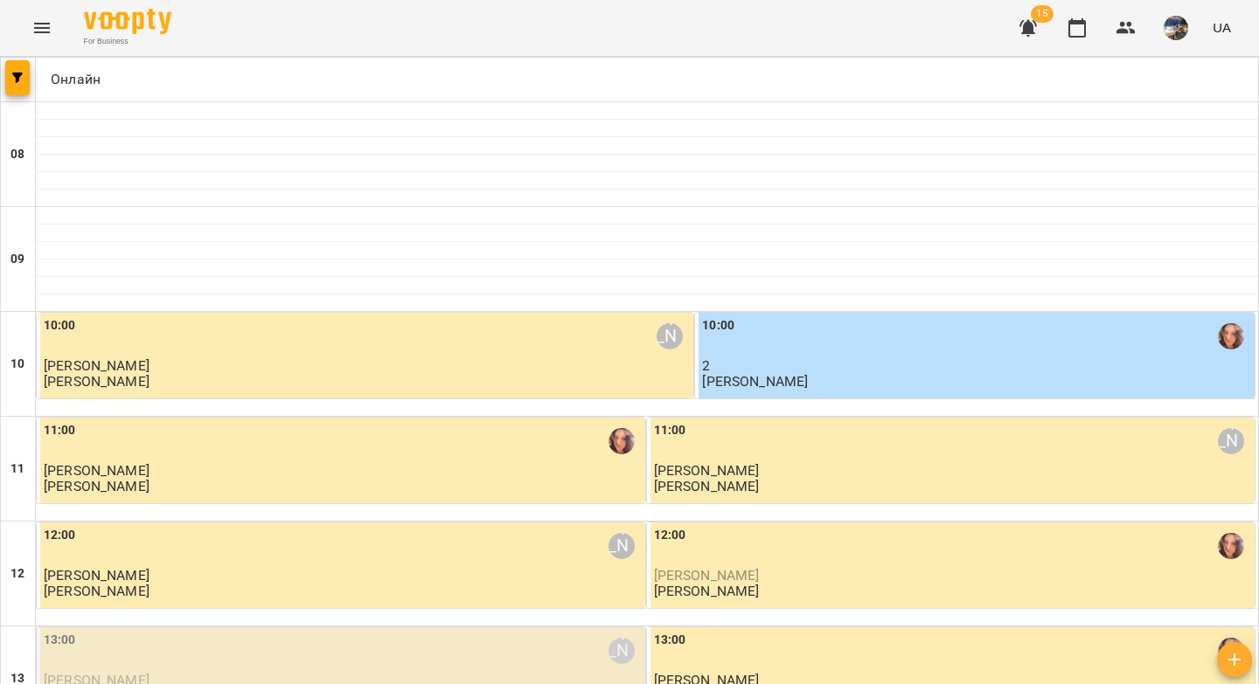
click at [425, 631] on div "13:00 Вікторія Половинка" at bounding box center [343, 651] width 598 height 40
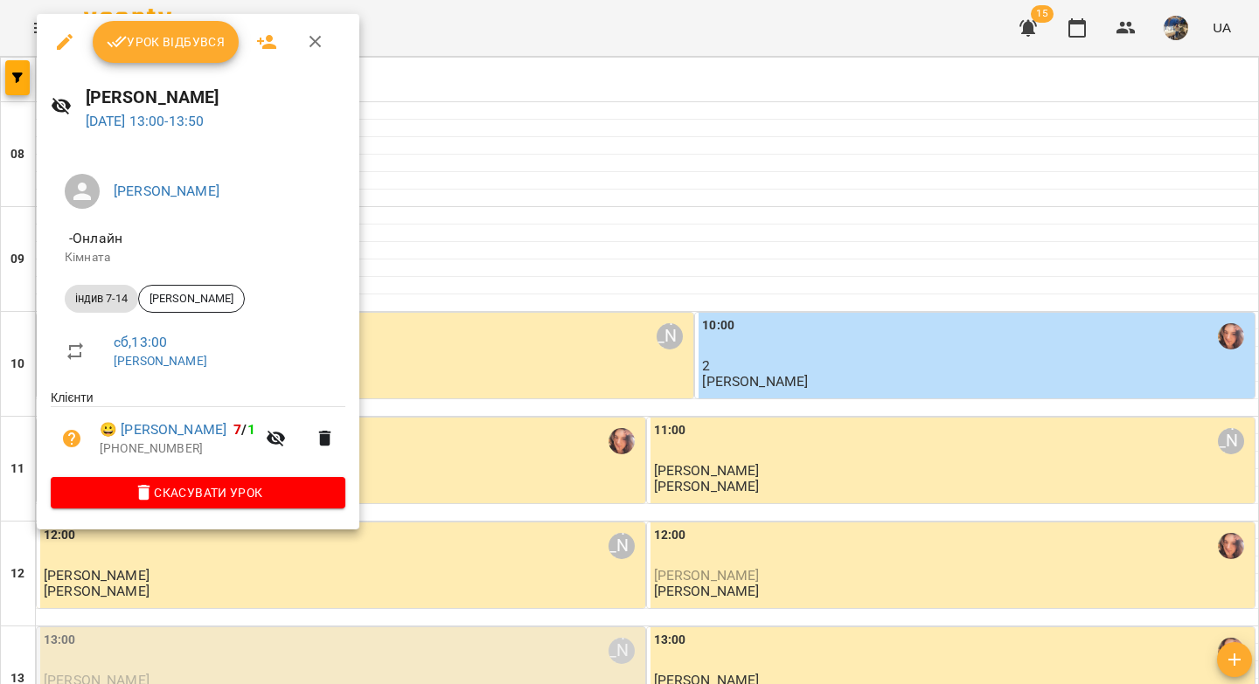
click at [194, 52] on span "Урок відбувся" at bounding box center [166, 41] width 119 height 21
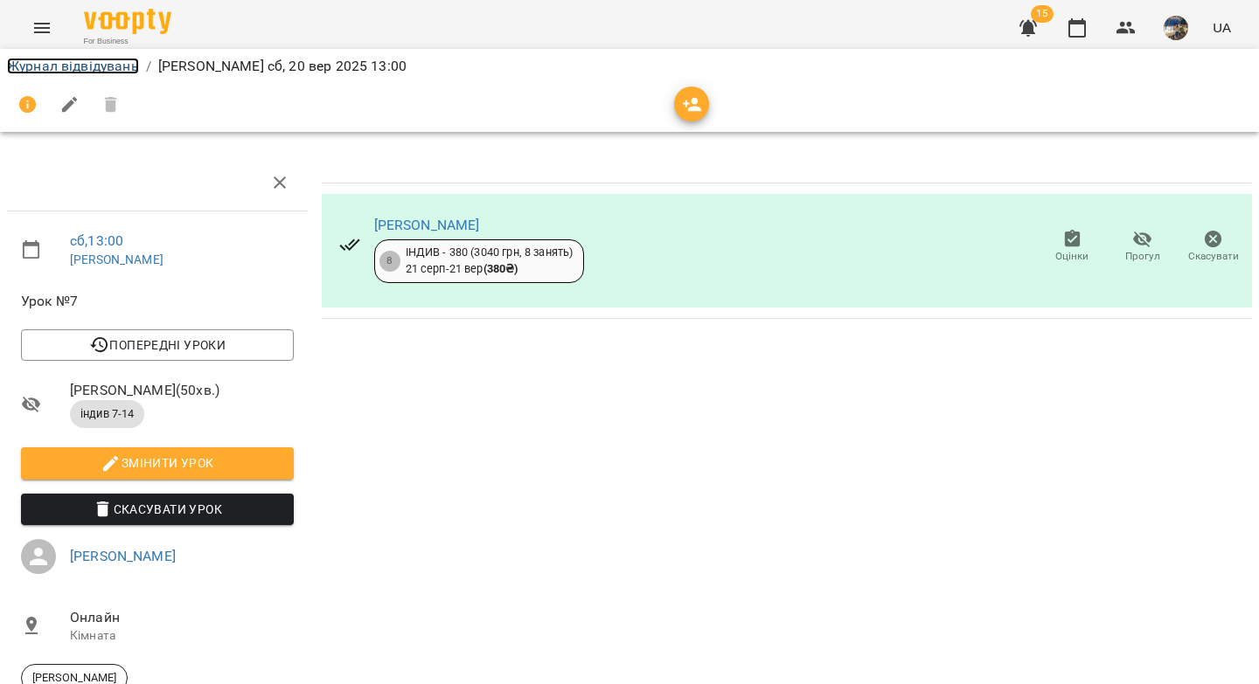
click at [115, 66] on link "Журнал відвідувань" at bounding box center [73, 66] width 132 height 17
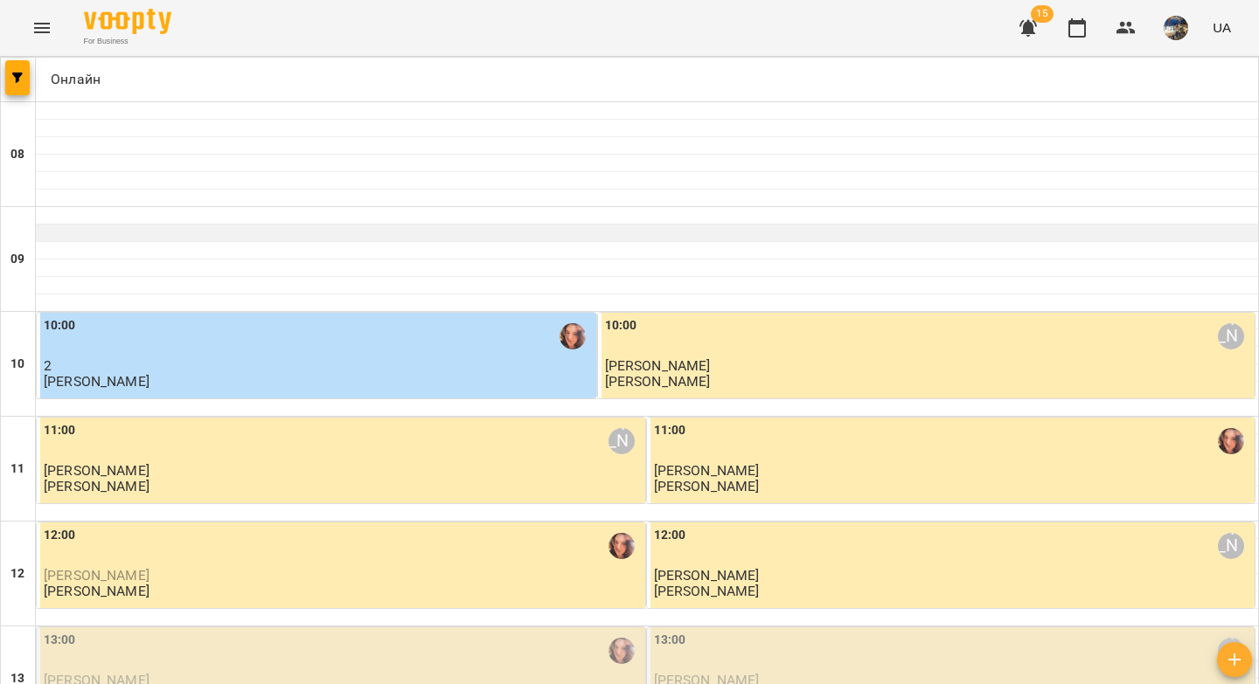
scroll to position [366, 0]
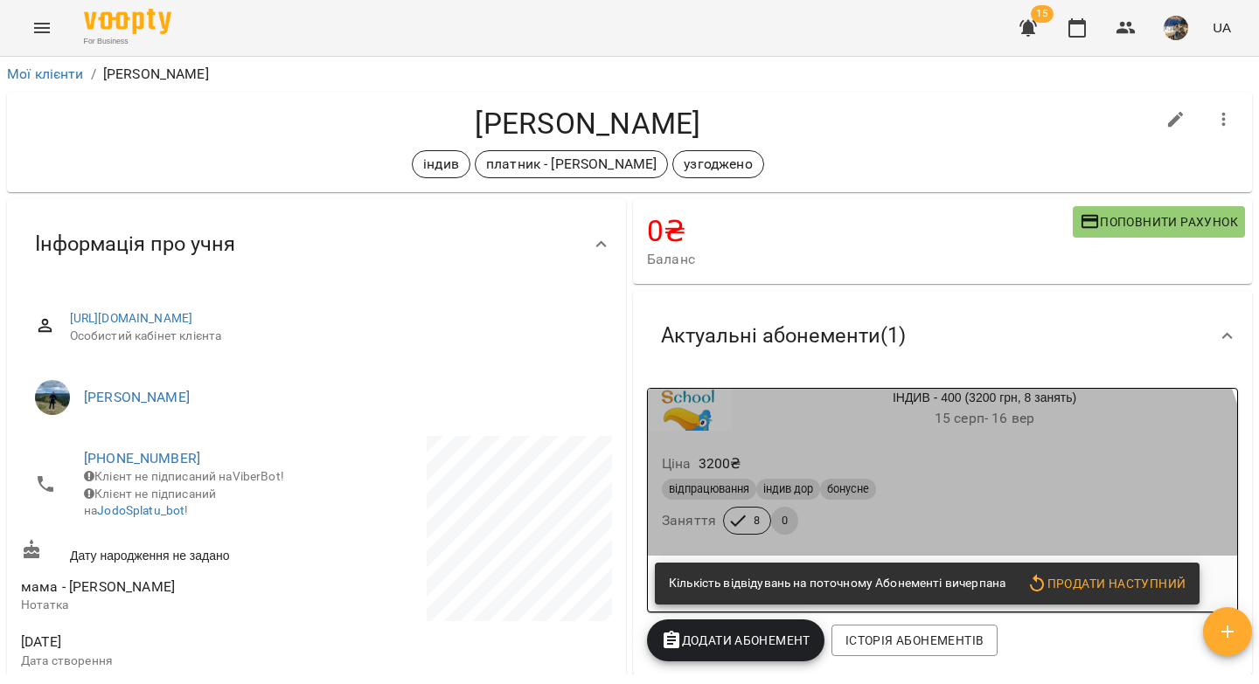
click at [906, 511] on div "відпрацювання індив дор бонусне Заняття 8 0" at bounding box center [942, 507] width 568 height 63
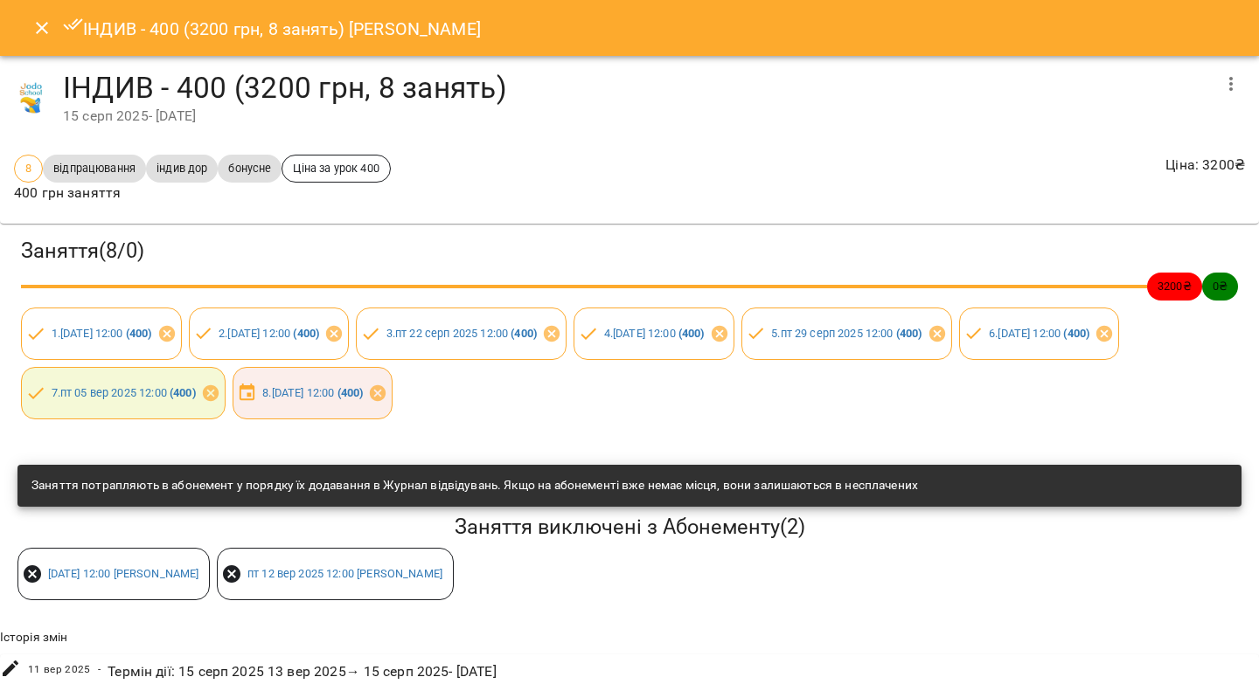
click at [44, 27] on icon "Close" at bounding box center [41, 27] width 21 height 21
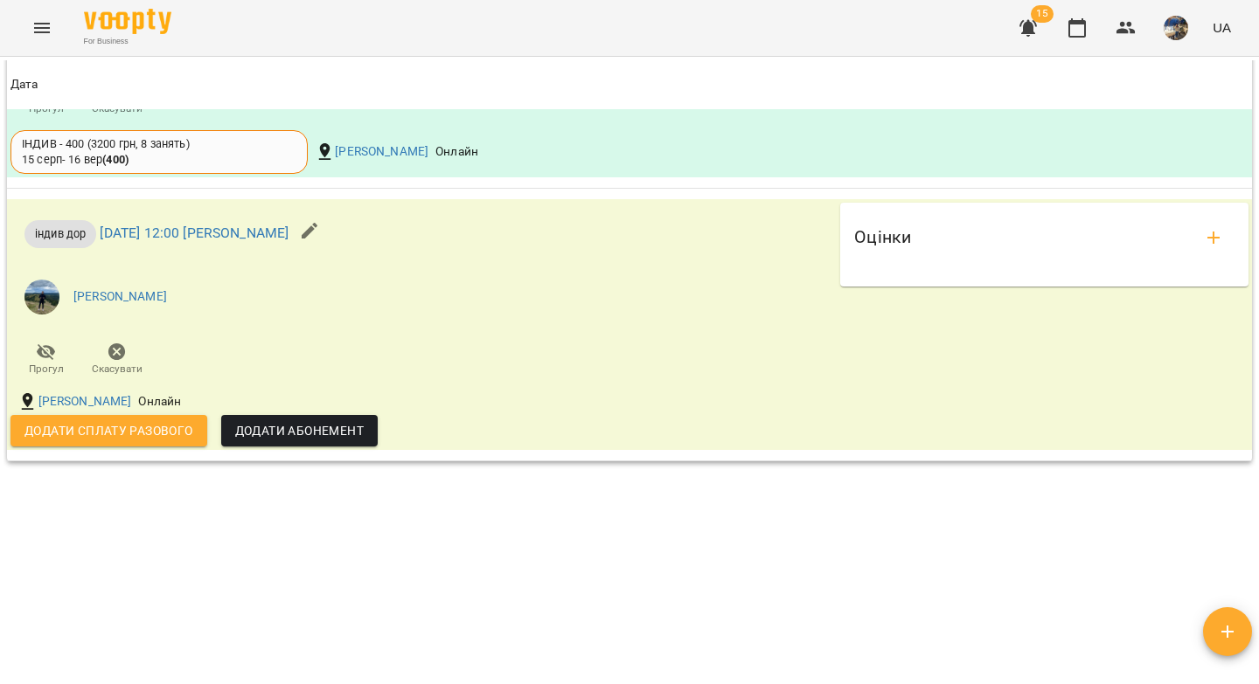
scroll to position [1912, 0]
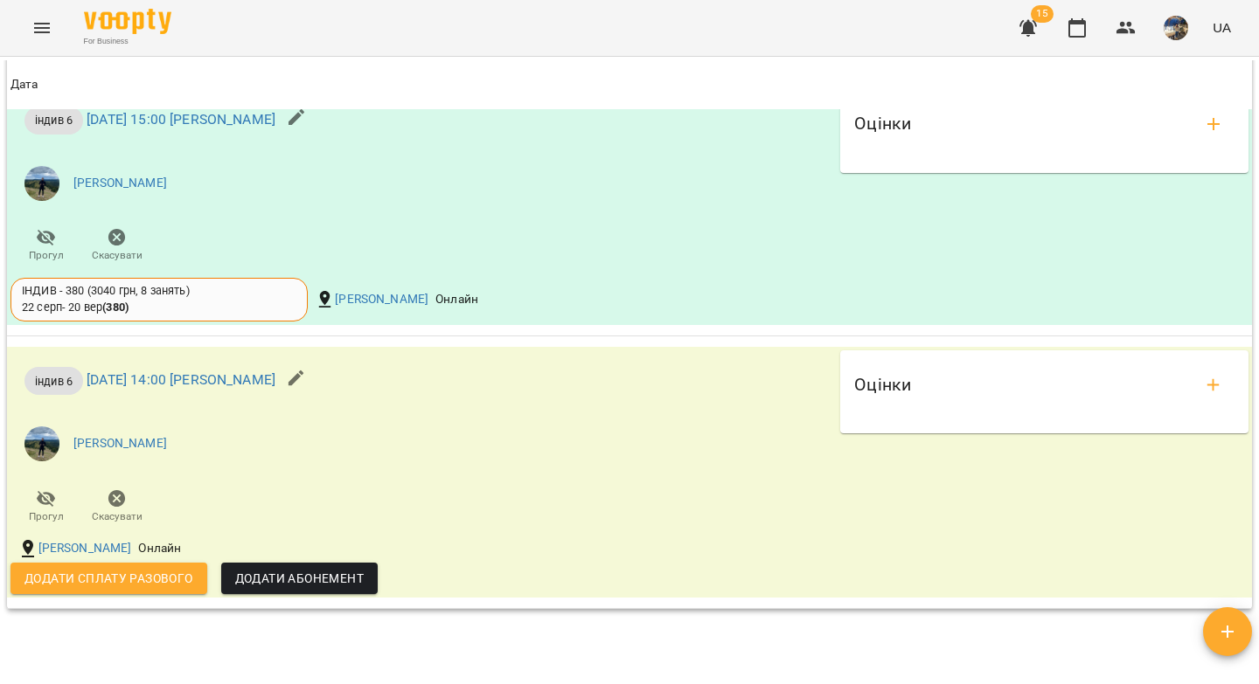
scroll to position [1927, 0]
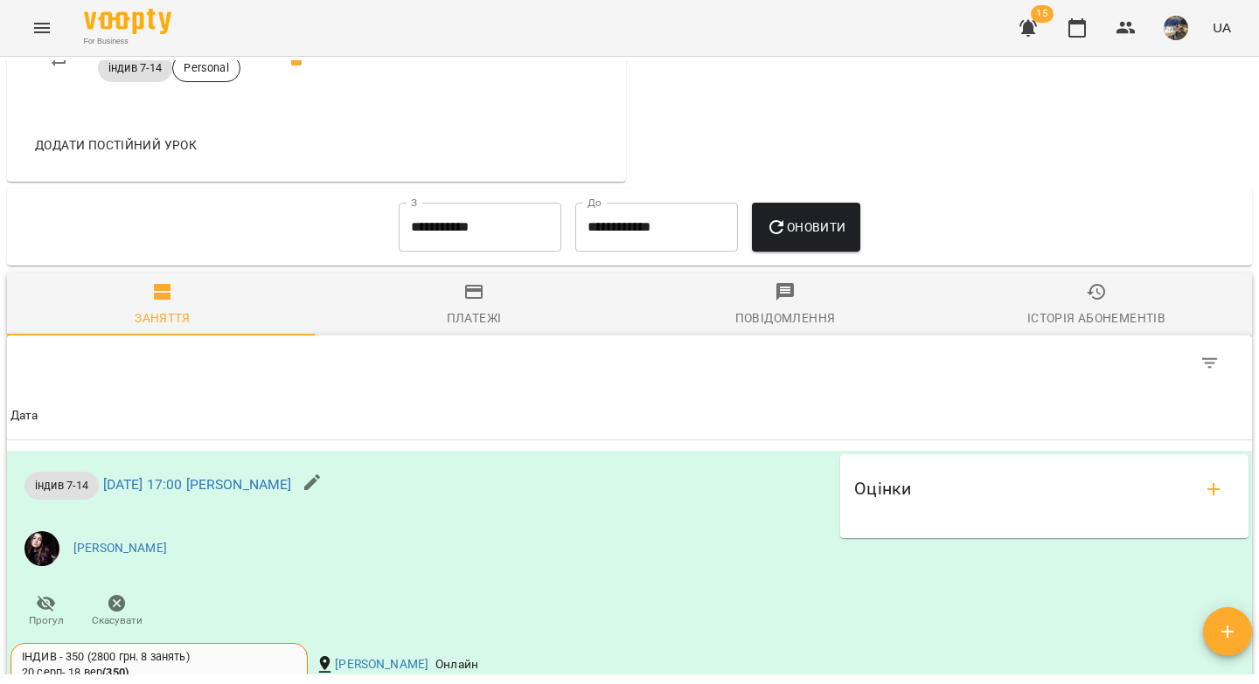
scroll to position [800, 0]
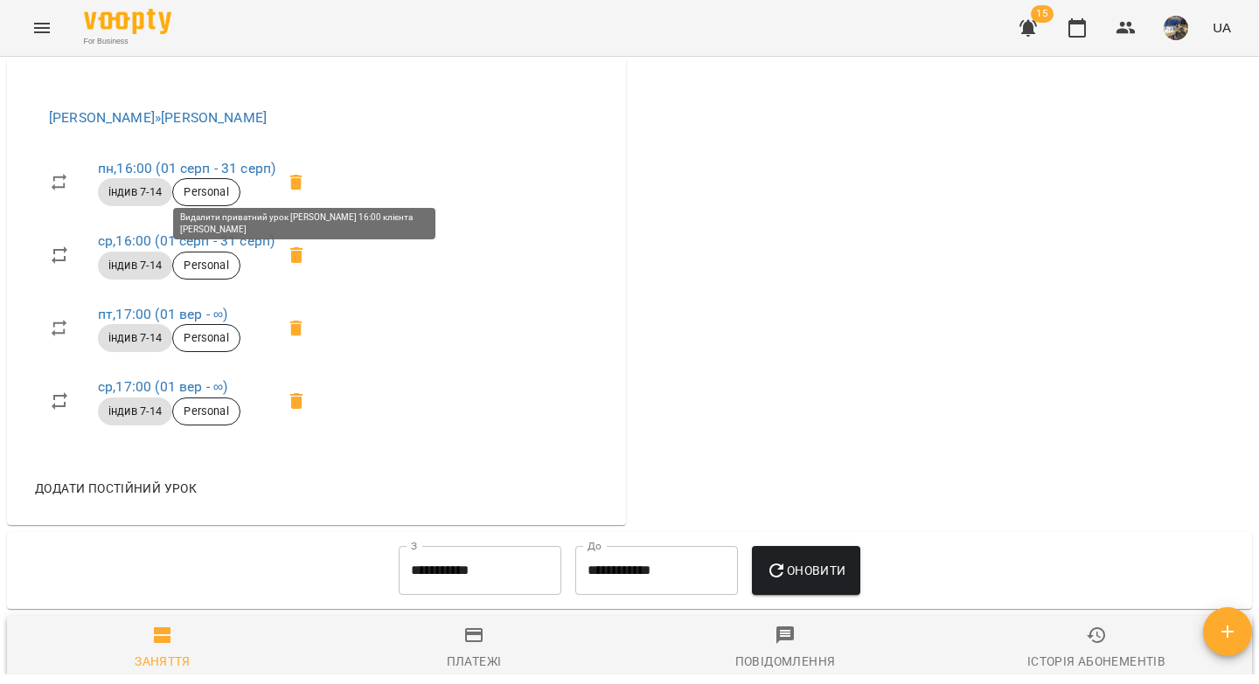
click at [302, 175] on icon at bounding box center [296, 183] width 12 height 16
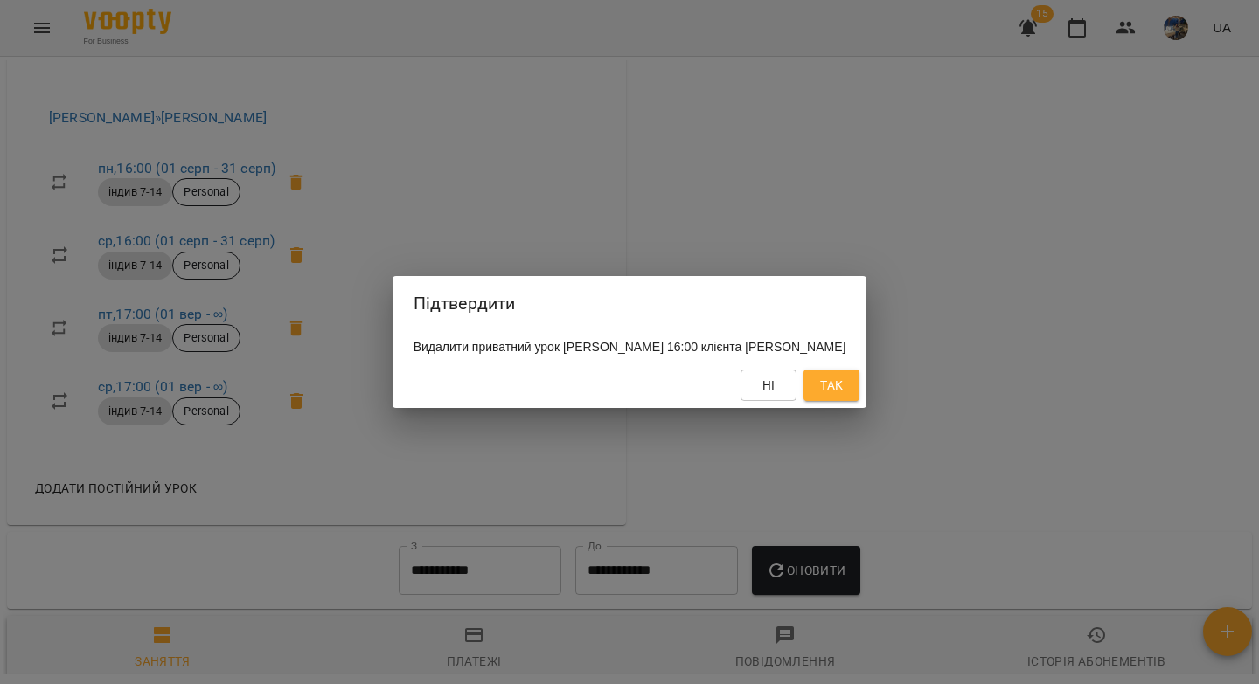
click at [843, 396] on span "Так" at bounding box center [831, 385] width 23 height 21
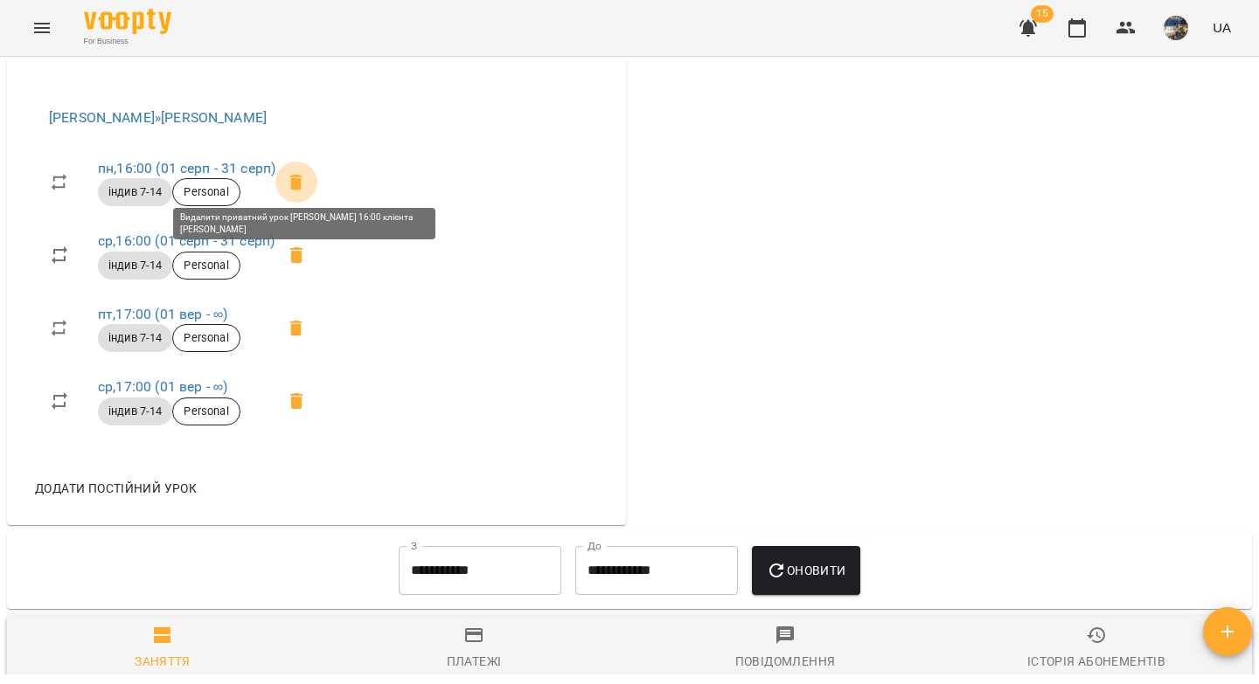
click at [302, 175] on icon at bounding box center [296, 183] width 12 height 16
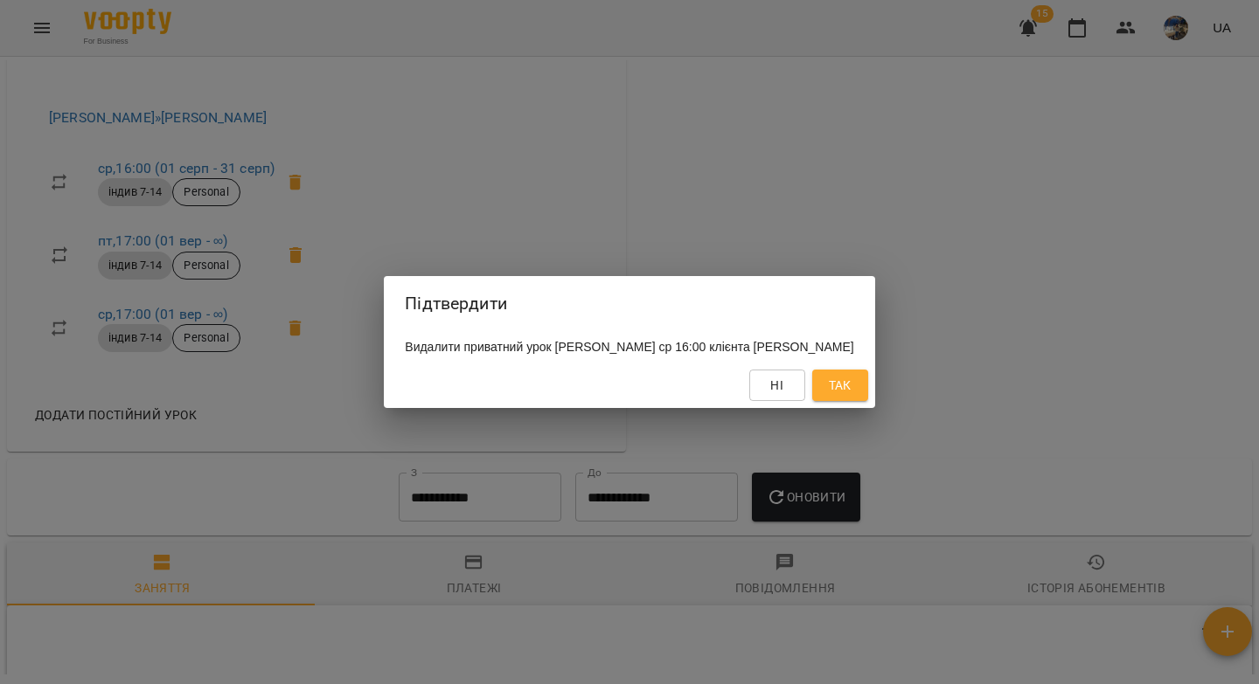
click at [783, 392] on span "Ні" at bounding box center [776, 385] width 13 height 21
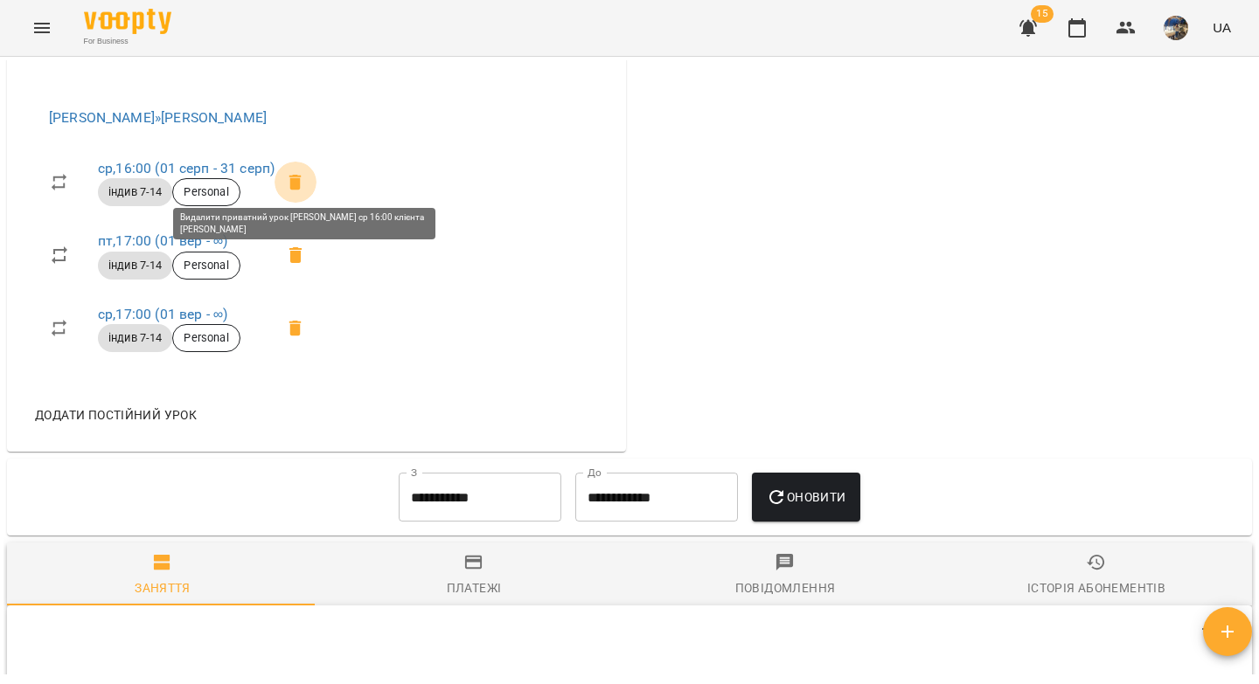
click at [301, 179] on icon at bounding box center [295, 183] width 12 height 16
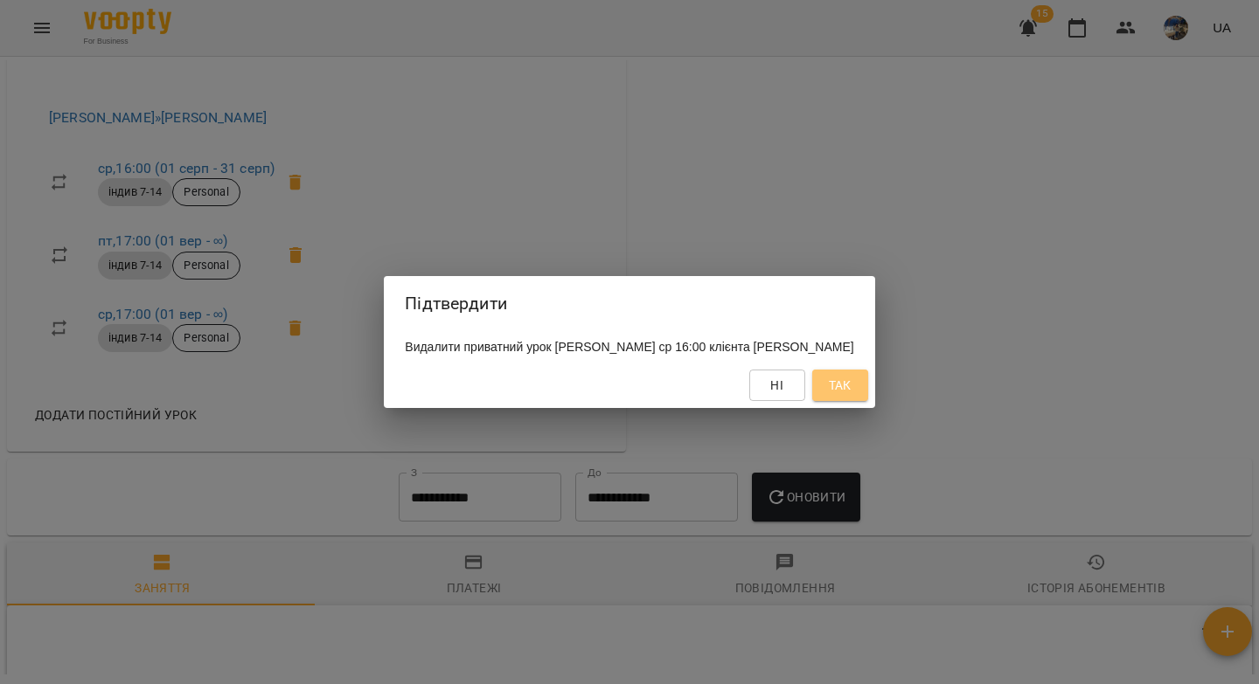
click at [851, 396] on span "Так" at bounding box center [840, 385] width 23 height 21
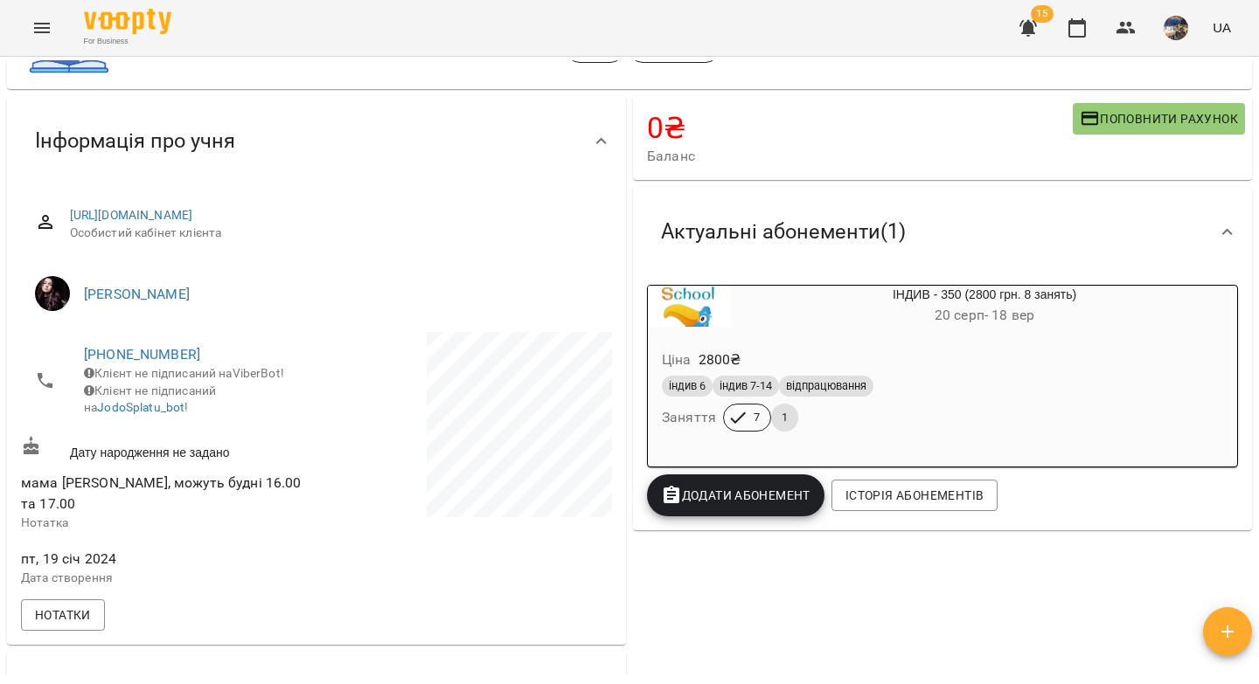
scroll to position [715, 0]
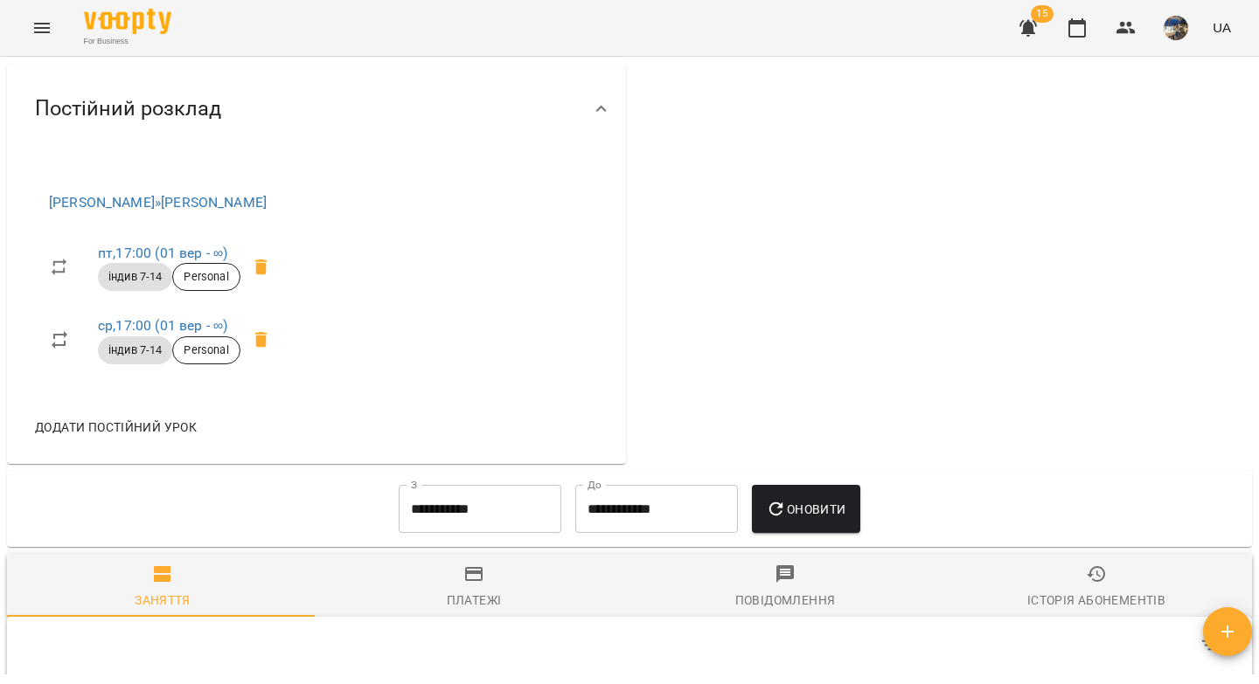
click at [465, 505] on input "**********" at bounding box center [480, 509] width 163 height 49
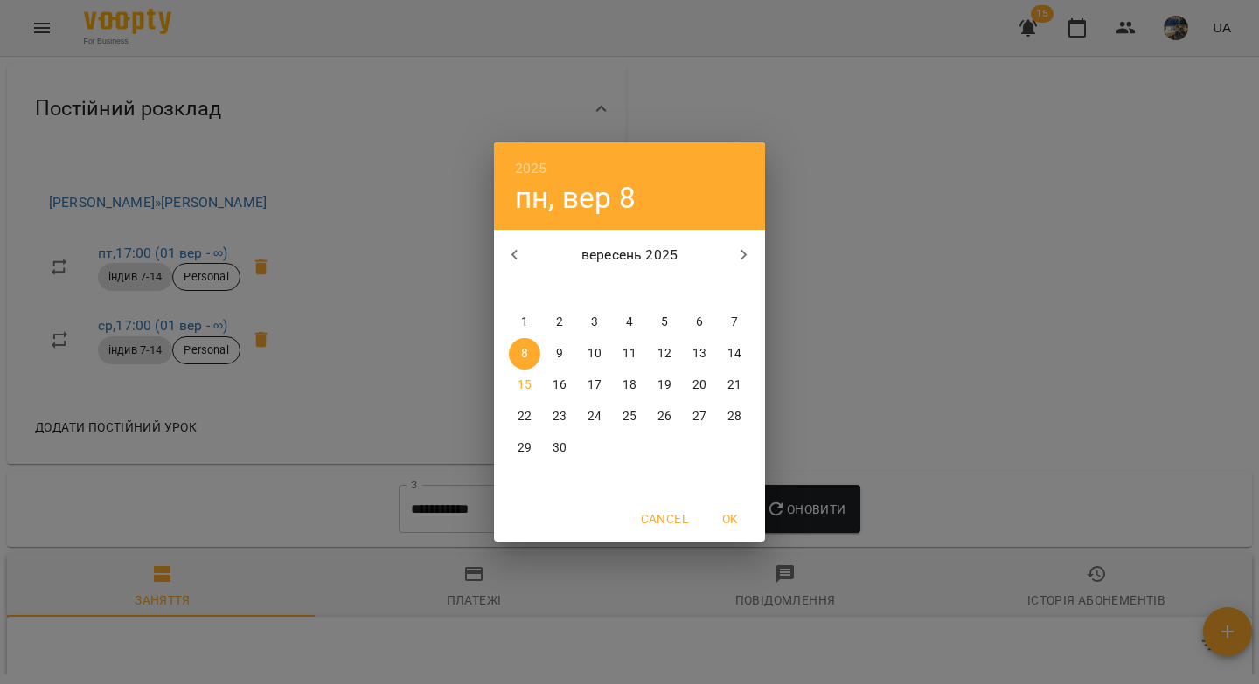
click at [517, 254] on icon "button" at bounding box center [514, 255] width 21 height 21
click at [836, 218] on div "2025 пн, вер [DATE] вт ср чт пт сб нд 28 29 30 31 1 2 3 4 5 6 7 8 9 10 11 12 13…" at bounding box center [629, 342] width 1259 height 684
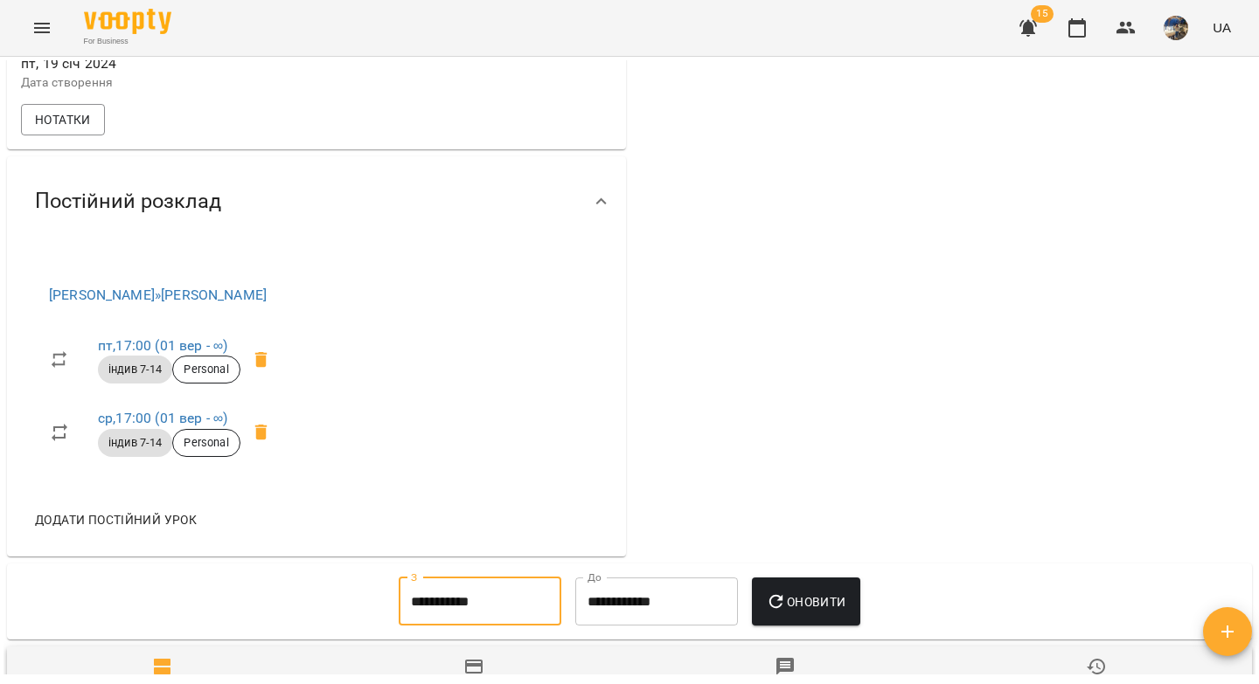
scroll to position [805, 0]
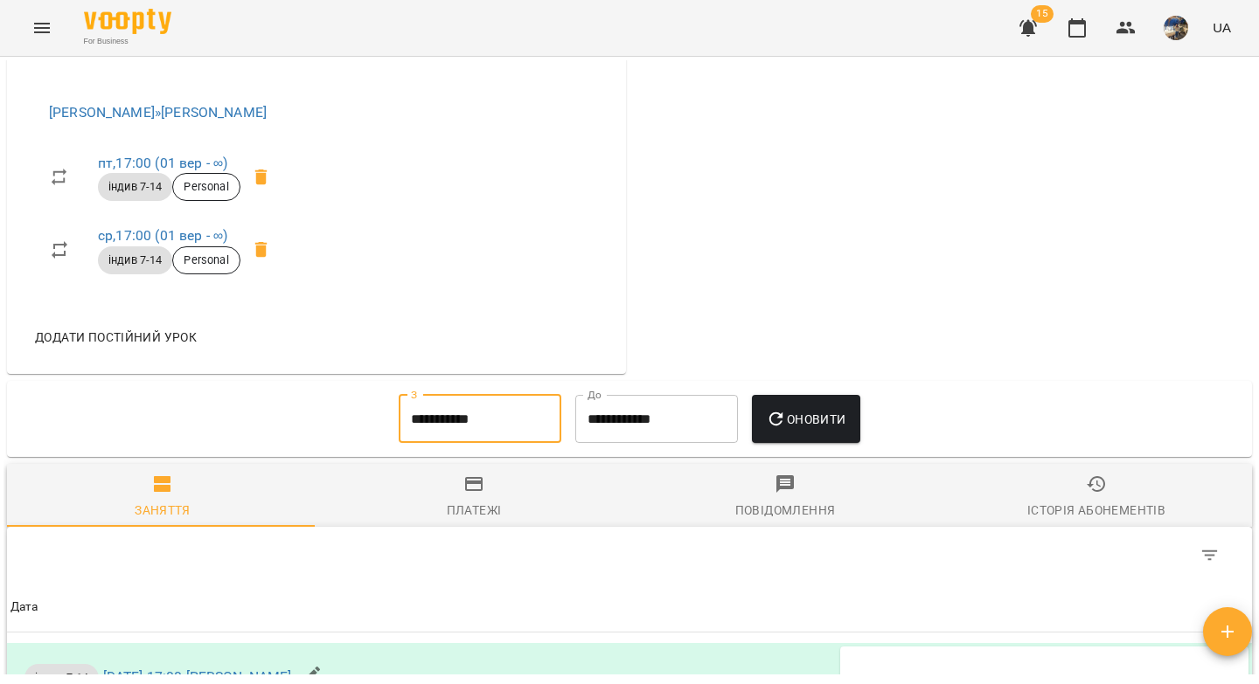
click at [462, 415] on input "**********" at bounding box center [480, 419] width 163 height 49
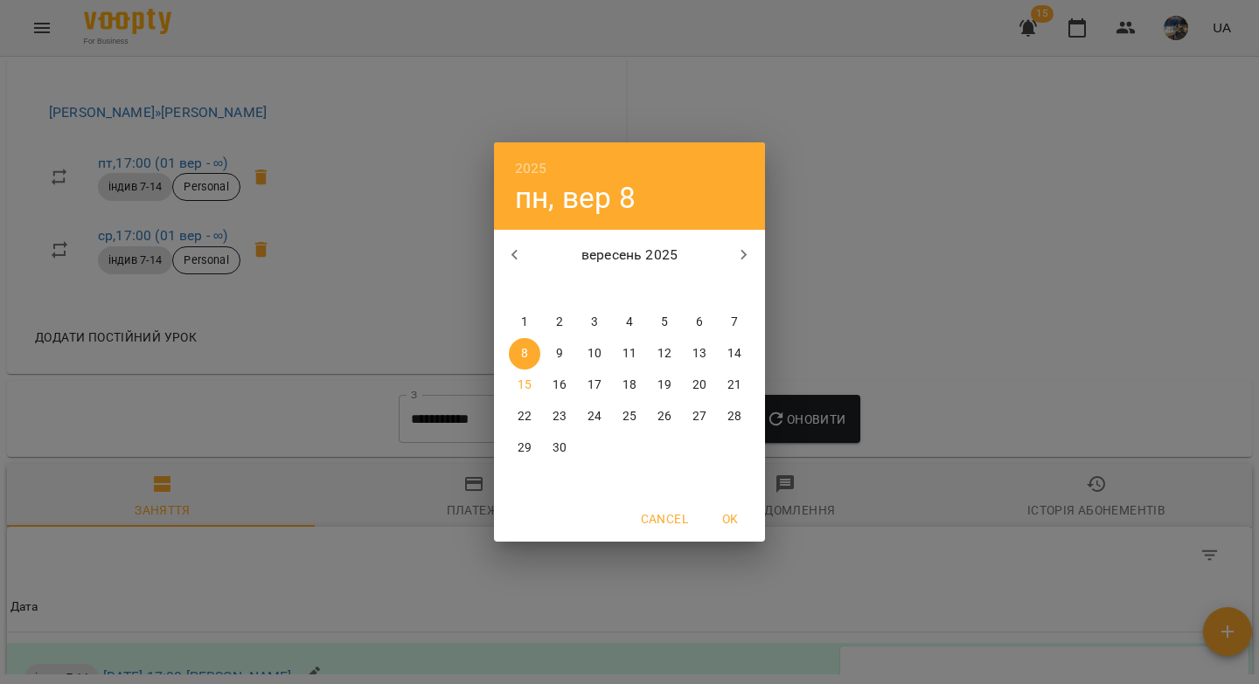
click at [517, 258] on icon "button" at bounding box center [514, 255] width 21 height 21
click at [595, 419] on p "20" at bounding box center [594, 416] width 14 height 17
type input "**********"
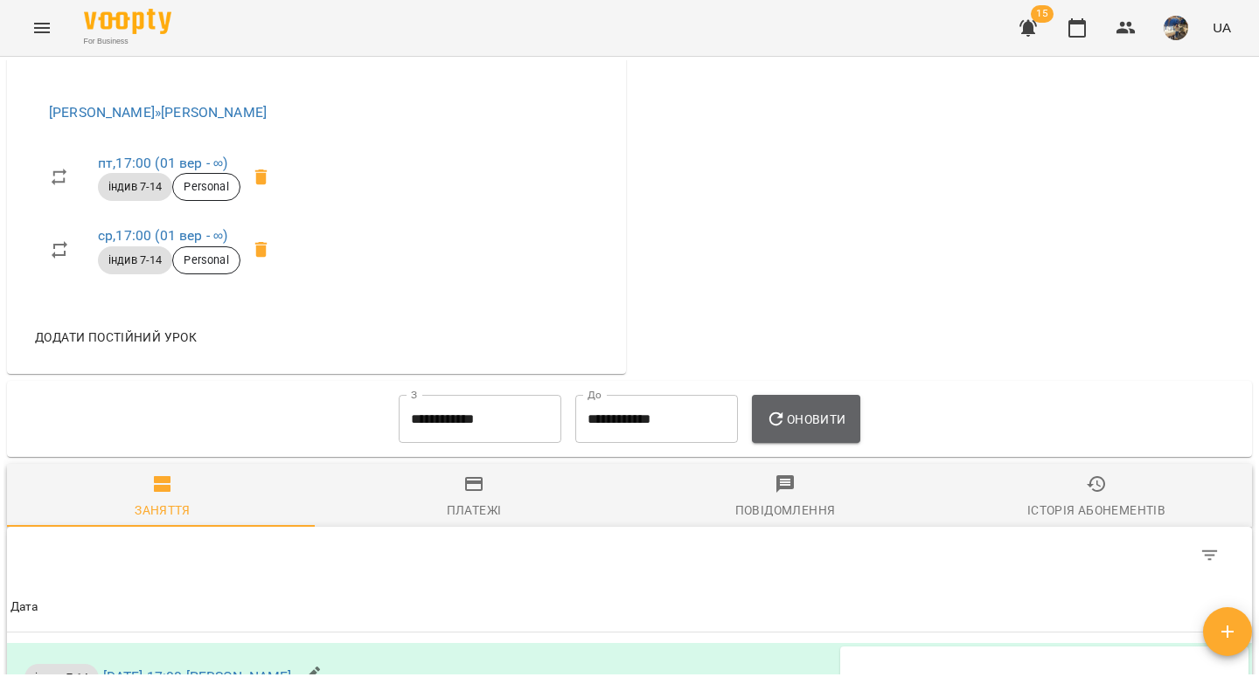
click at [769, 417] on icon "button" at bounding box center [776, 419] width 21 height 21
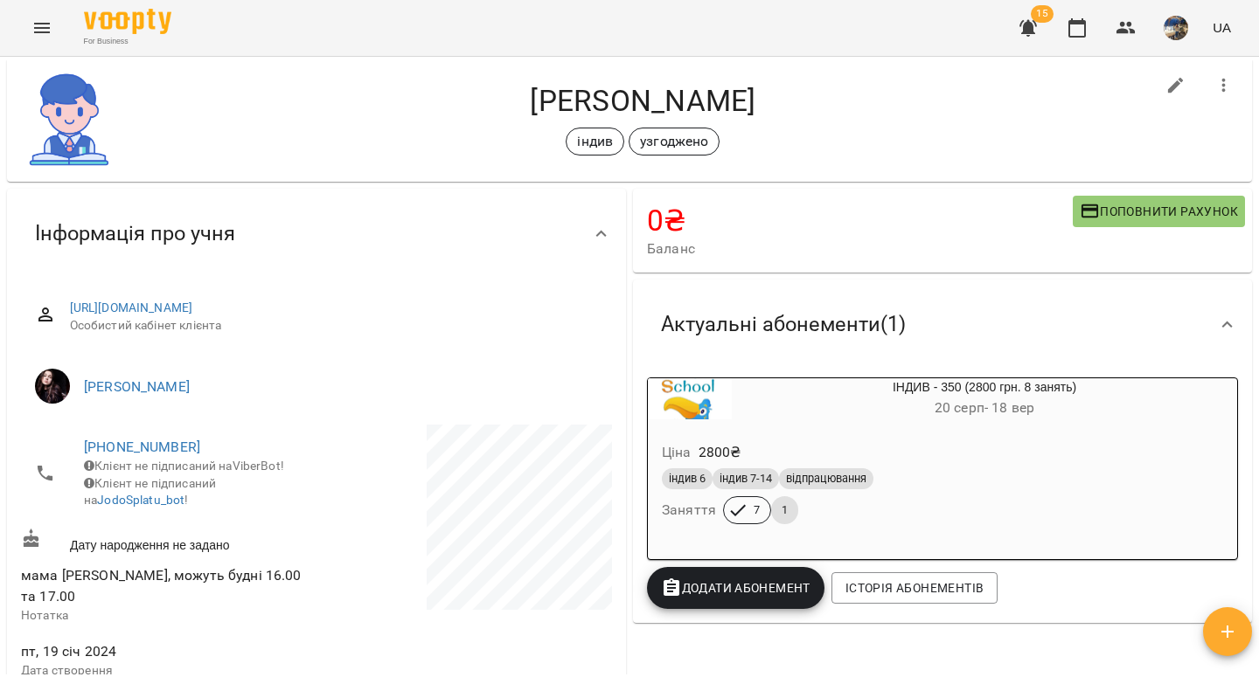
scroll to position [0, 0]
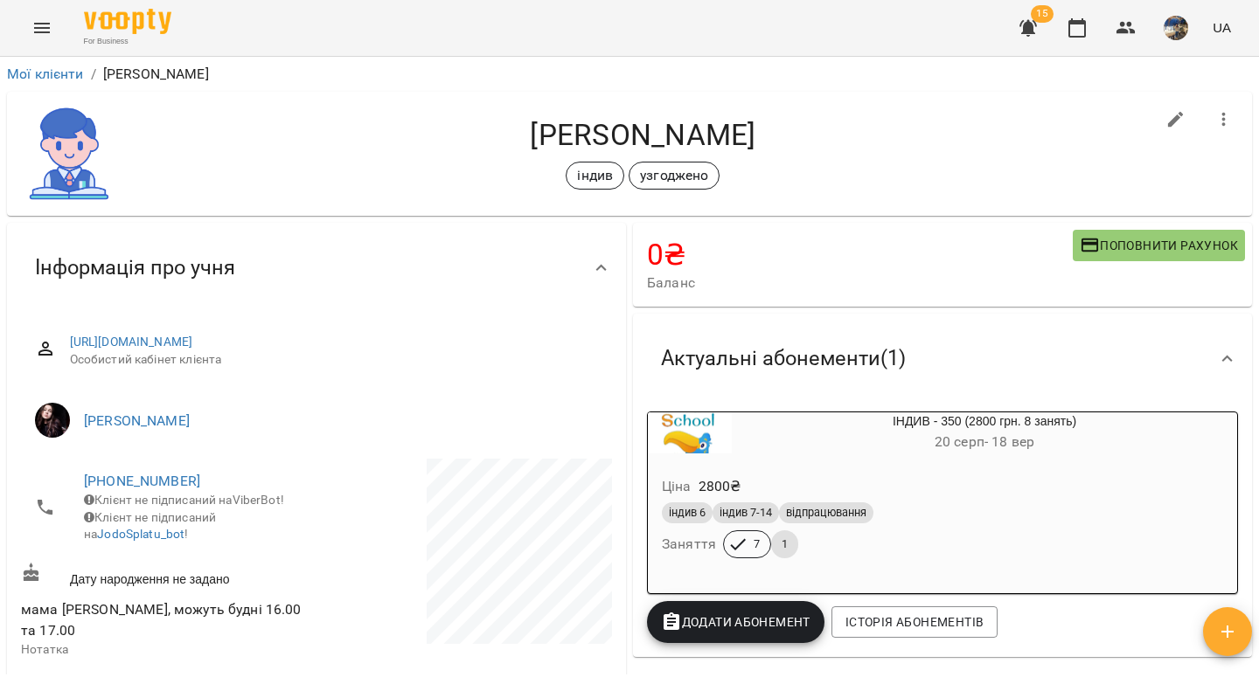
drag, startPoint x: 1093, startPoint y: 504, endPoint x: 1077, endPoint y: 505, distance: 15.8
click at [1092, 504] on div "індив 6 індив 7-14 відпрацювання" at bounding box center [942, 513] width 561 height 21
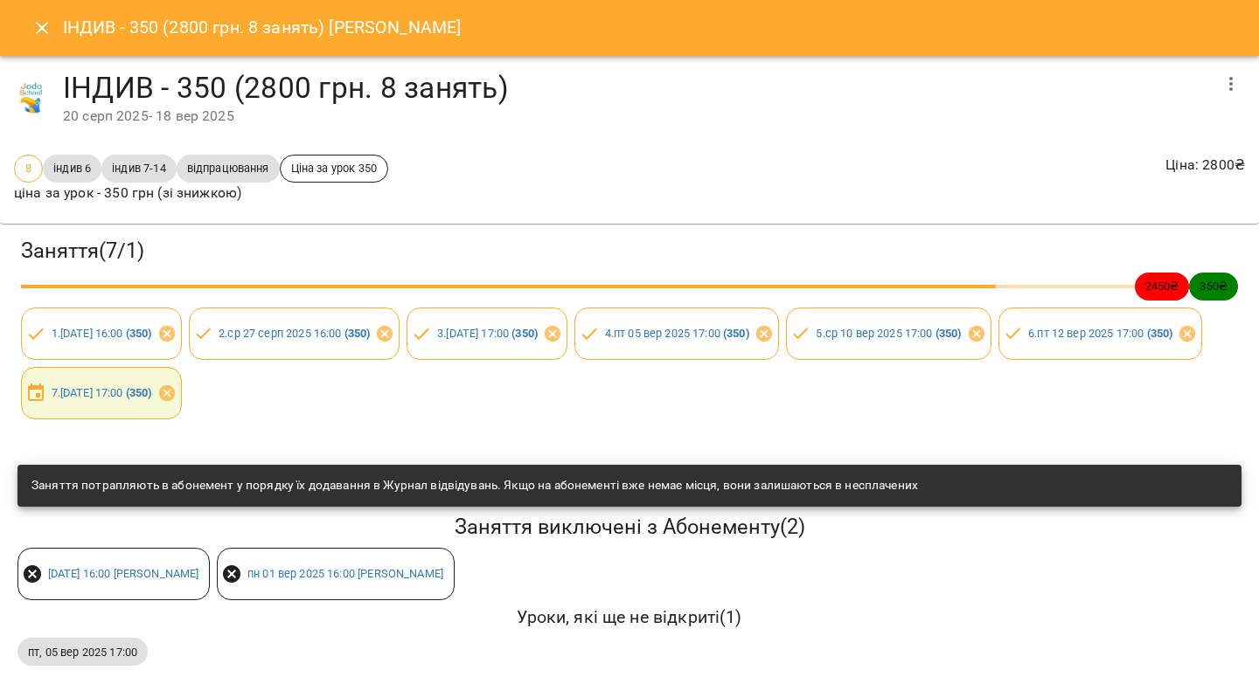
click at [1227, 81] on icon "button" at bounding box center [1230, 83] width 21 height 21
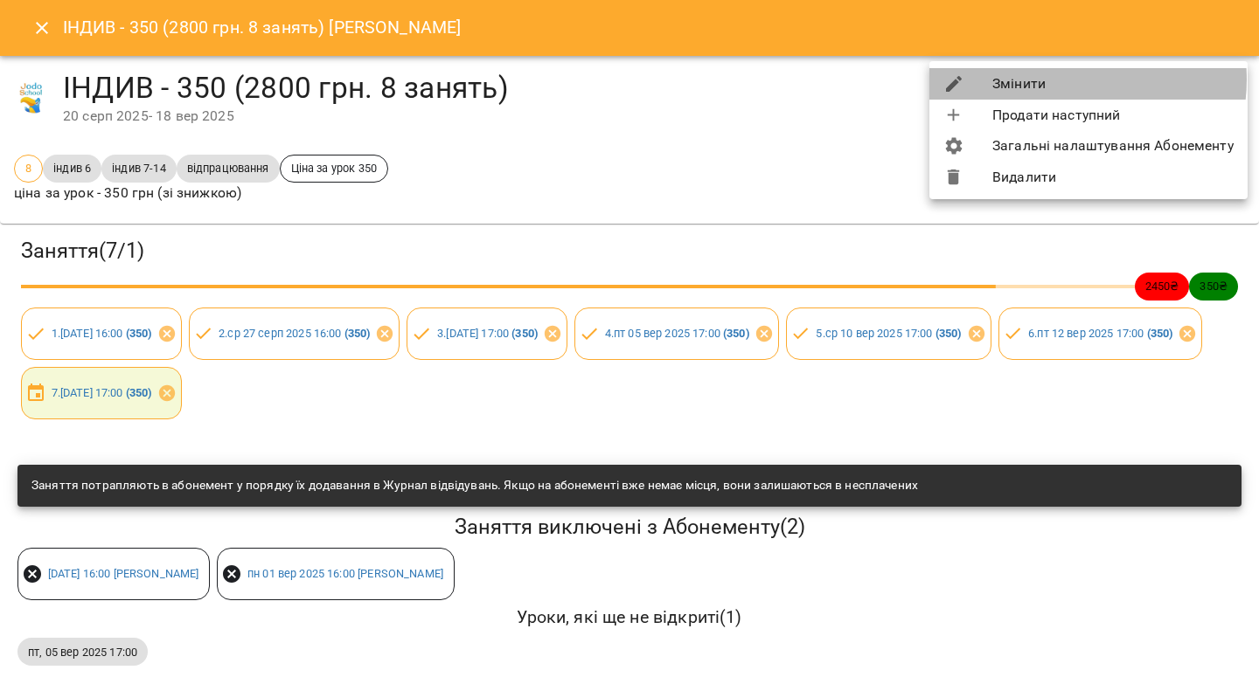
click at [1066, 80] on li "Змінити" at bounding box center [1088, 83] width 318 height 31
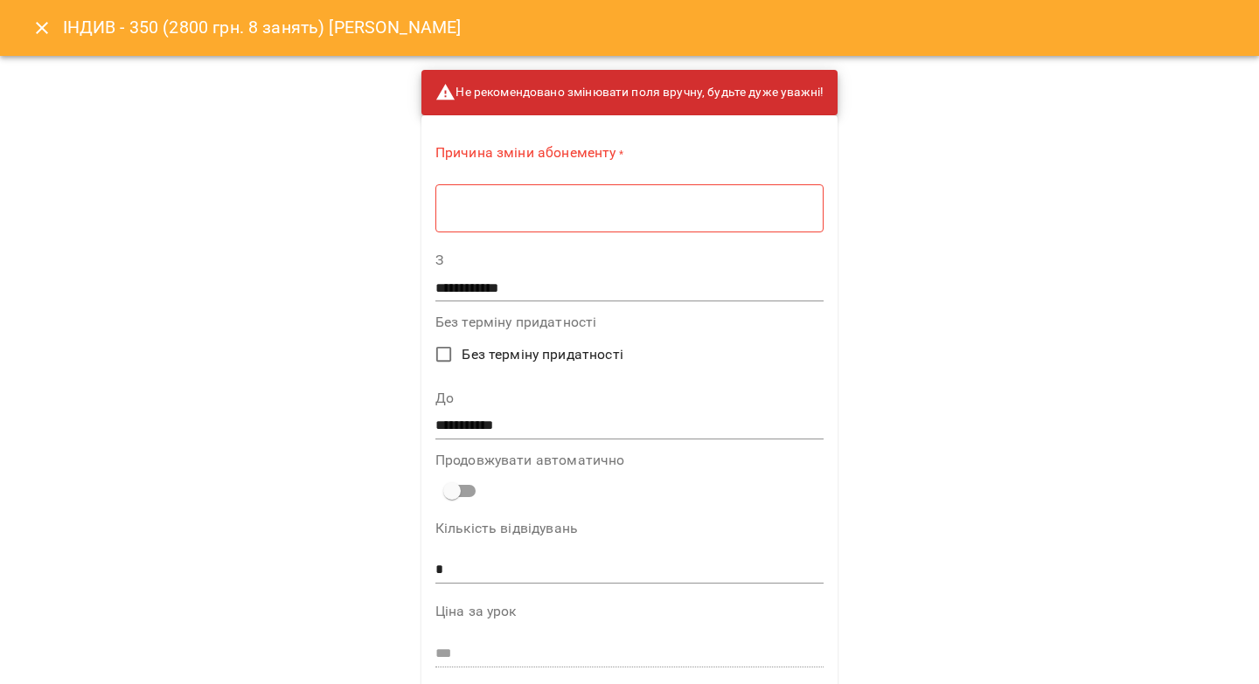
click at [580, 220] on div "* ​" at bounding box center [629, 208] width 388 height 49
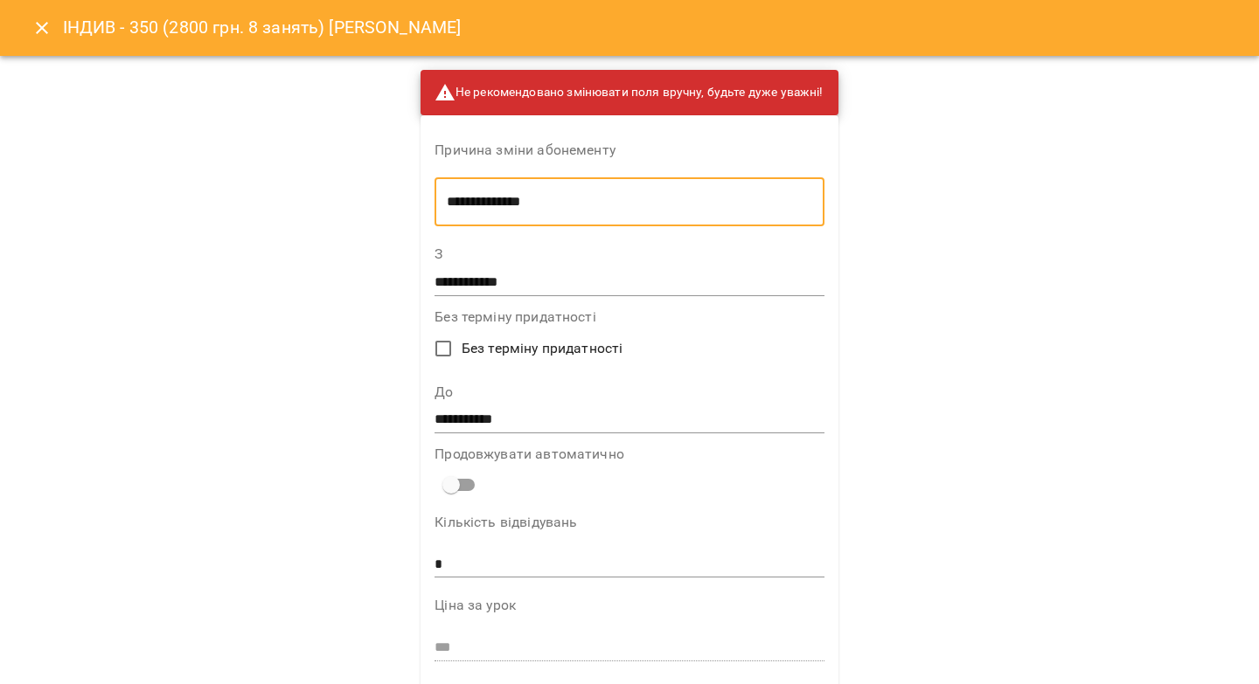
type textarea "**********"
click at [465, 427] on input "**********" at bounding box center [628, 420] width 389 height 28
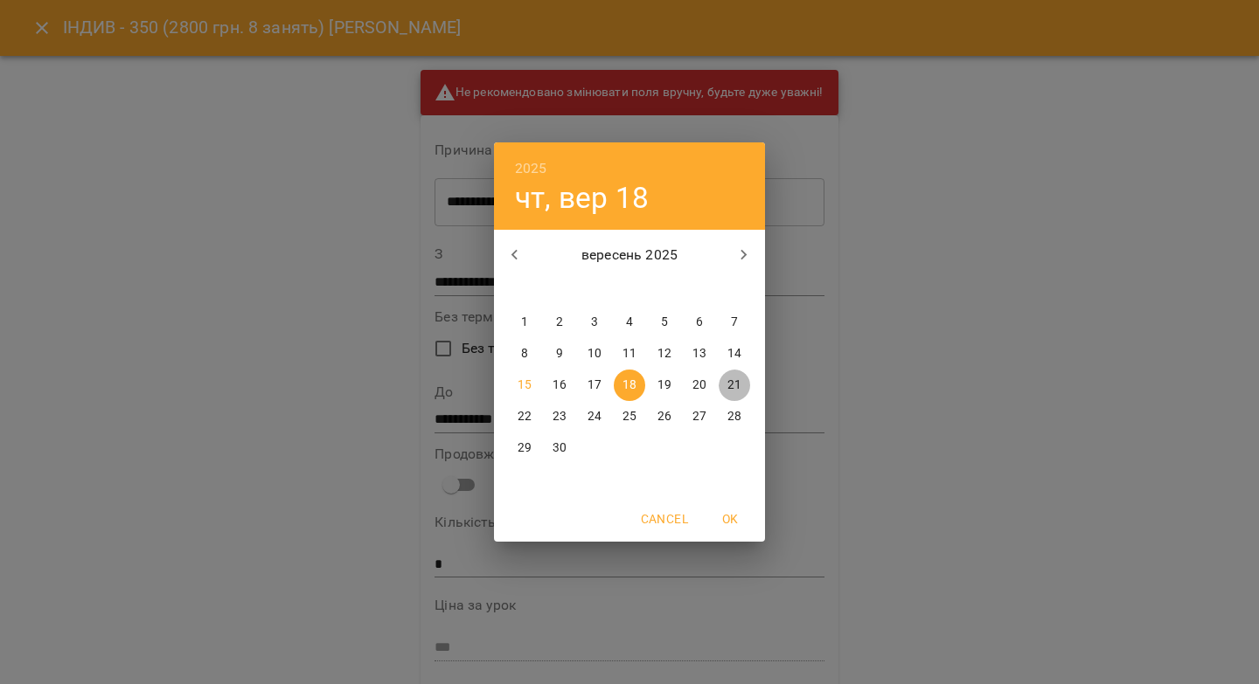
click at [730, 388] on p "21" at bounding box center [734, 385] width 14 height 17
type input "**********"
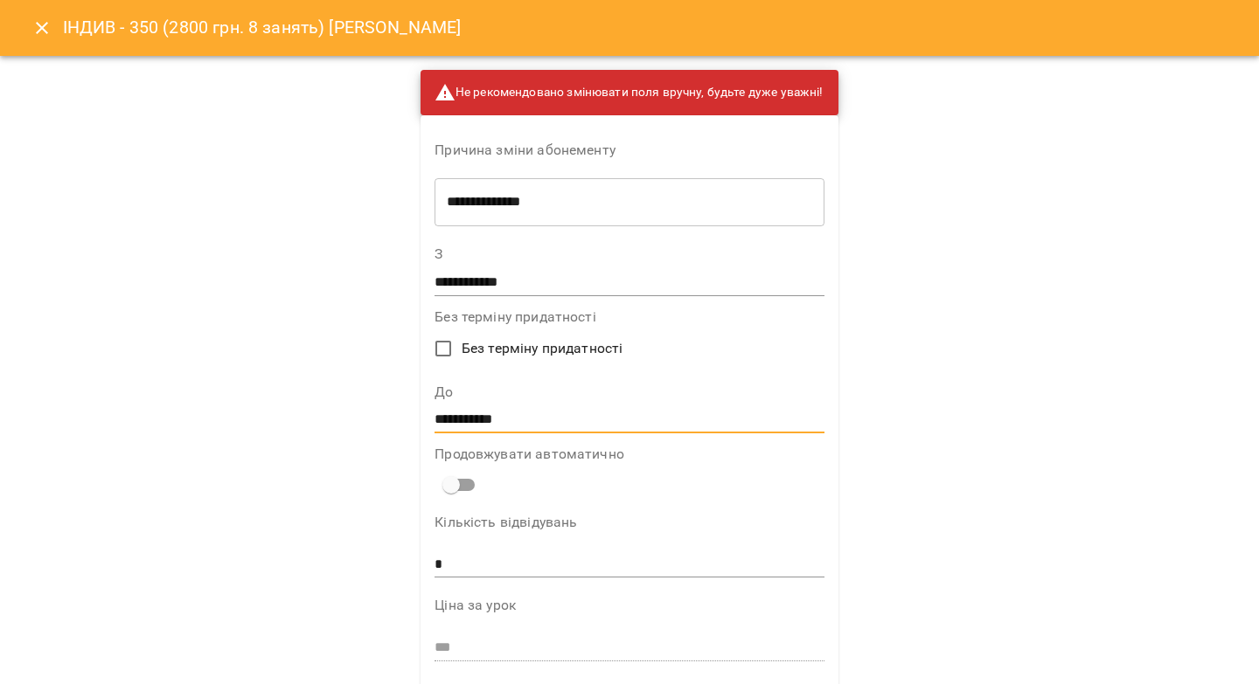
scroll to position [794, 0]
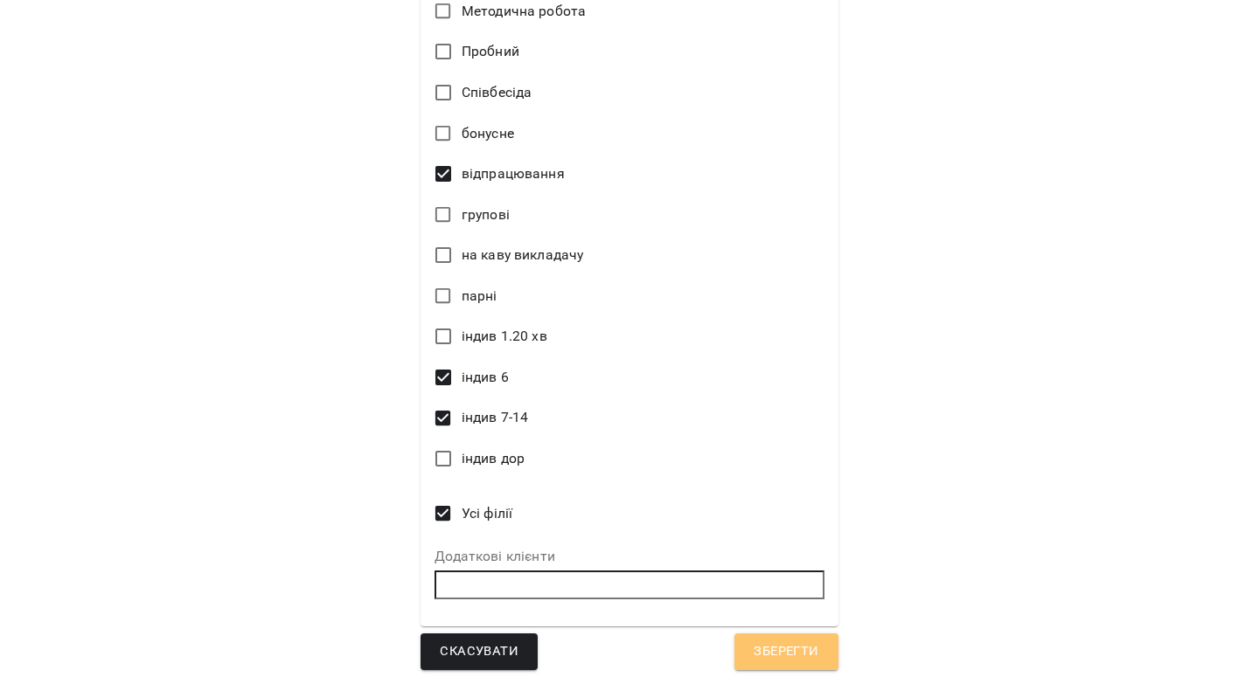
drag, startPoint x: 746, startPoint y: 655, endPoint x: 755, endPoint y: 622, distance: 33.7
click at [746, 655] on button "Зберегти" at bounding box center [785, 652] width 103 height 37
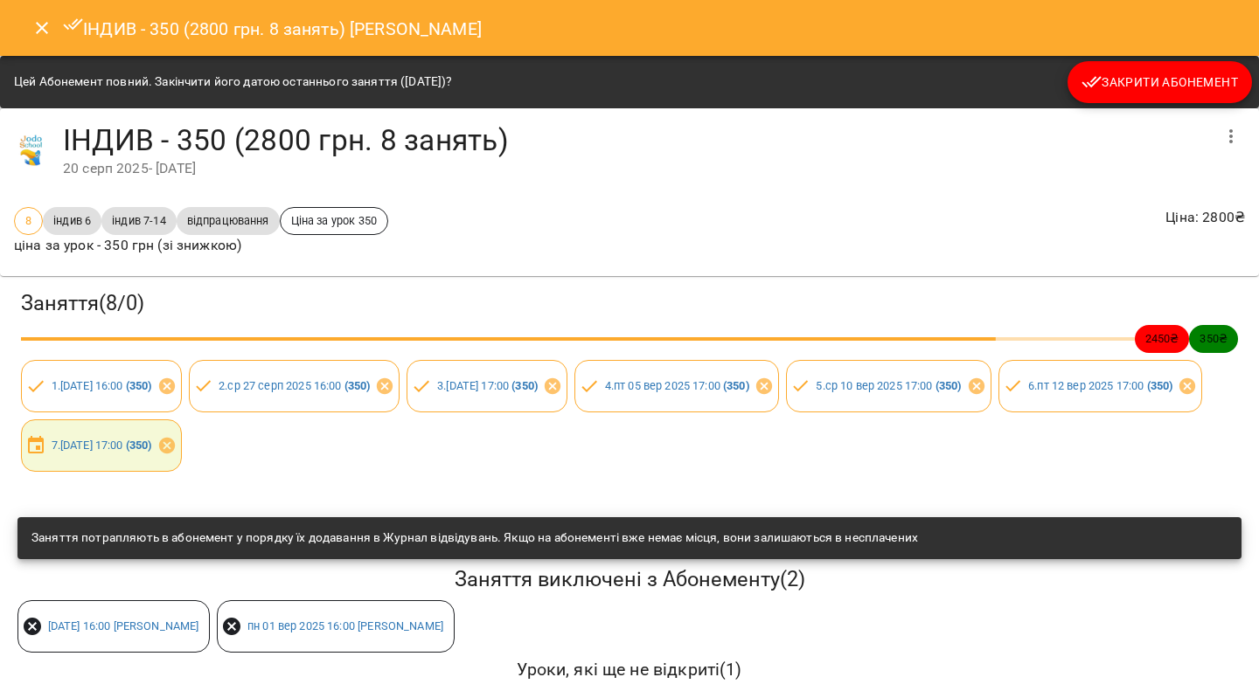
click at [36, 28] on icon "Close" at bounding box center [41, 27] width 21 height 21
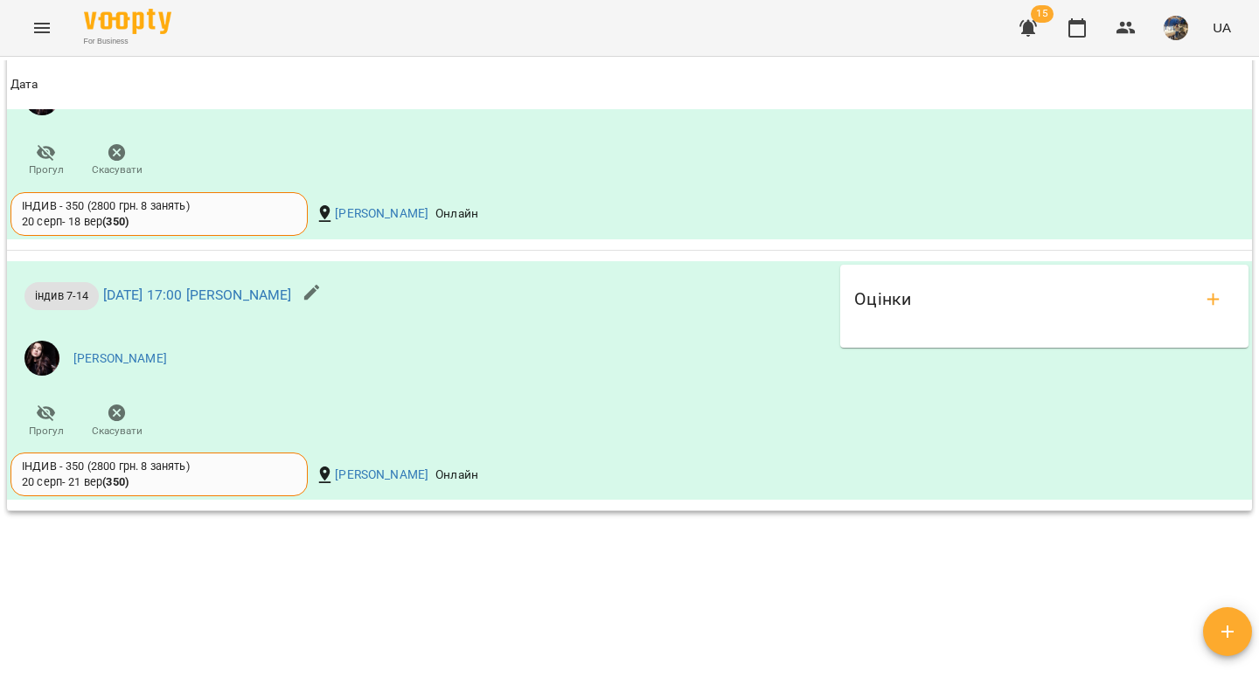
scroll to position [3454, 0]
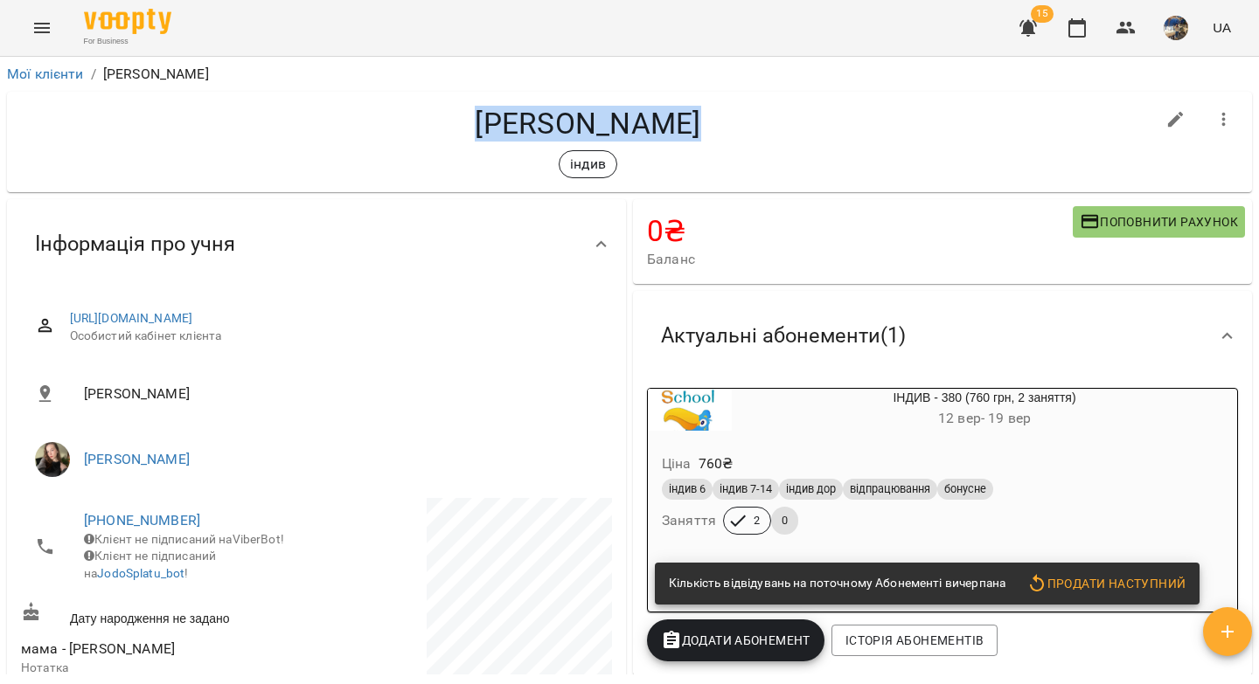
drag, startPoint x: 673, startPoint y: 120, endPoint x: 489, endPoint y: 112, distance: 184.6
click at [489, 112] on h4 "[PERSON_NAME]" at bounding box center [588, 124] width 1134 height 36
copy h4 "[PERSON_NAME]"
click at [1033, 31] on icon "button" at bounding box center [1027, 28] width 17 height 17
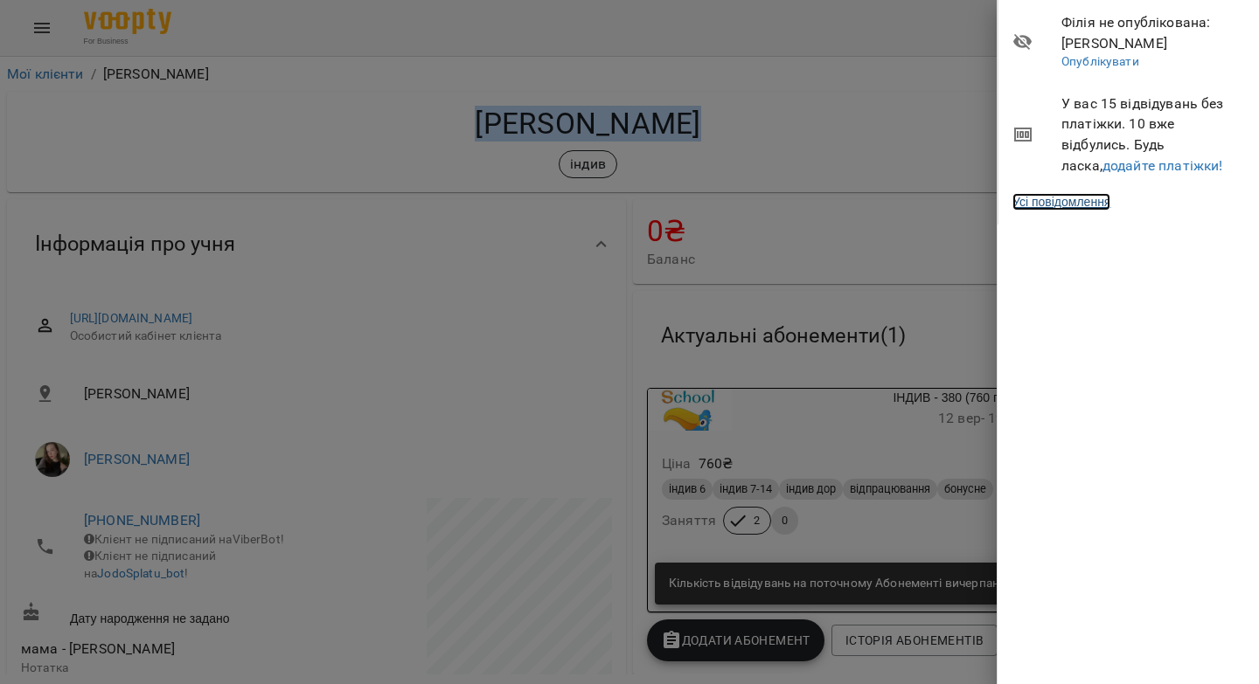
click at [1044, 207] on link "Усі повідомлення" at bounding box center [1061, 201] width 98 height 17
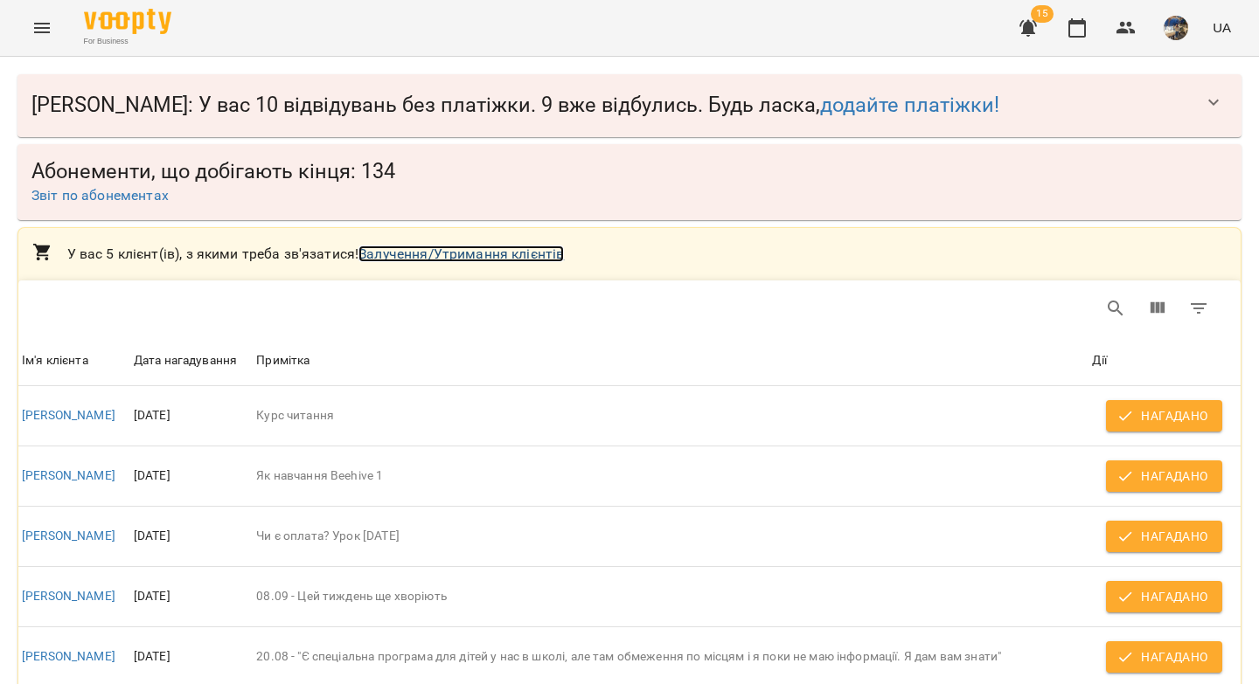
click at [483, 248] on link "Залучення/Утримання клієнтів" at bounding box center [460, 254] width 205 height 17
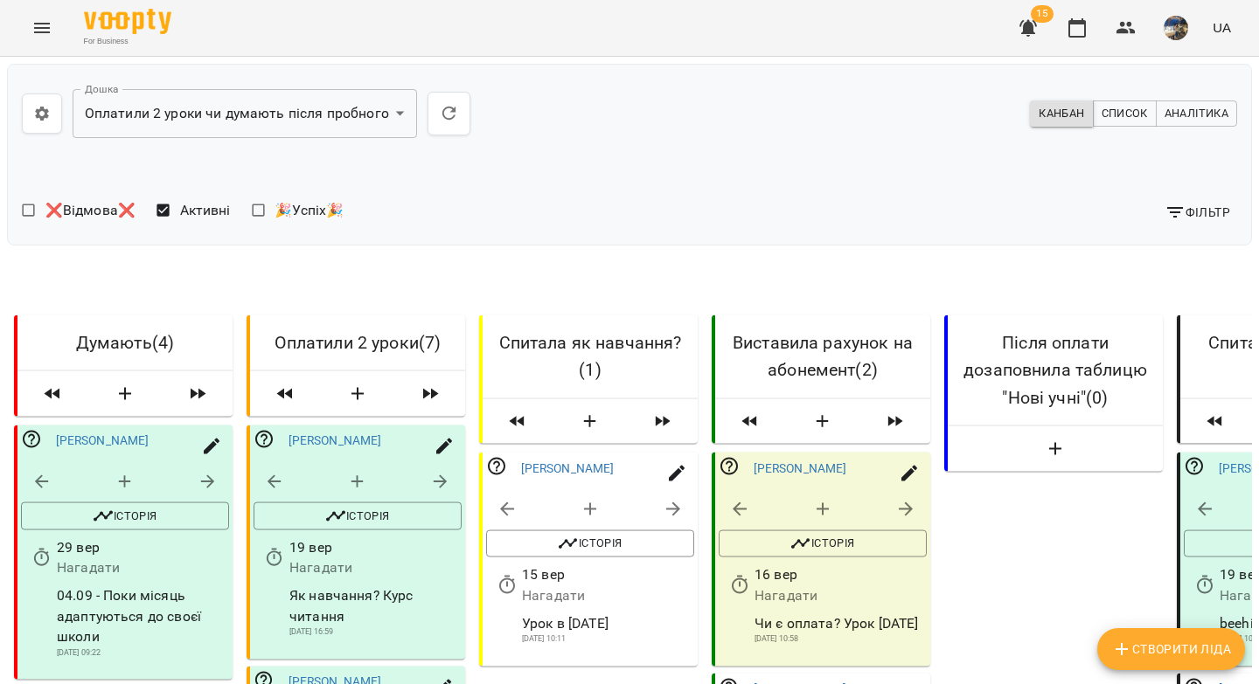
scroll to position [778, 0]
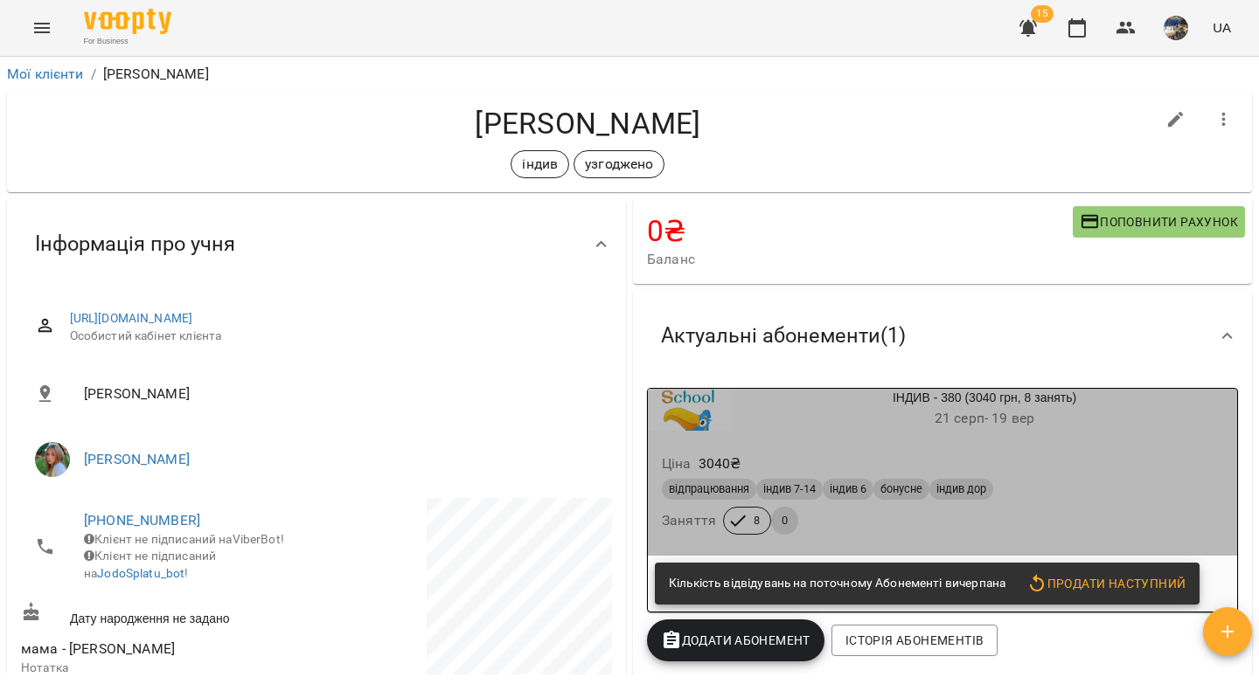
click at [1078, 495] on div "відпрацювання індив 7-14 індив 6 бонусне індив дор" at bounding box center [942, 489] width 561 height 21
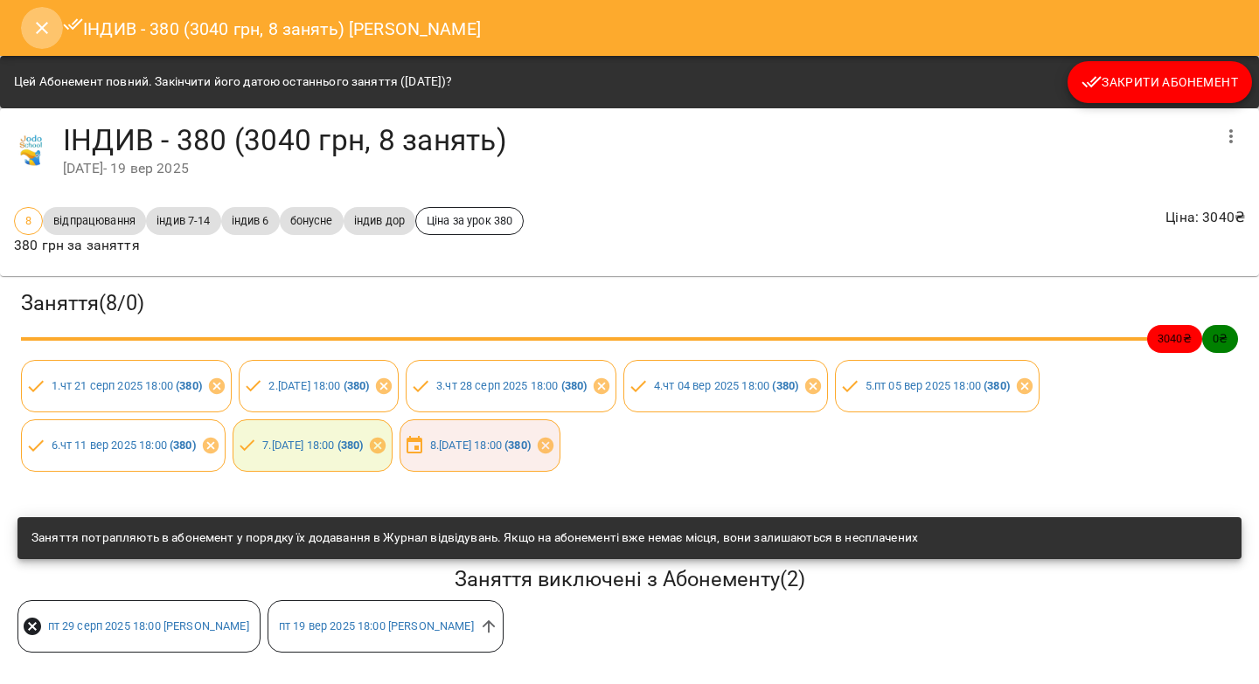
click at [39, 25] on icon "Close" at bounding box center [42, 28] width 12 height 12
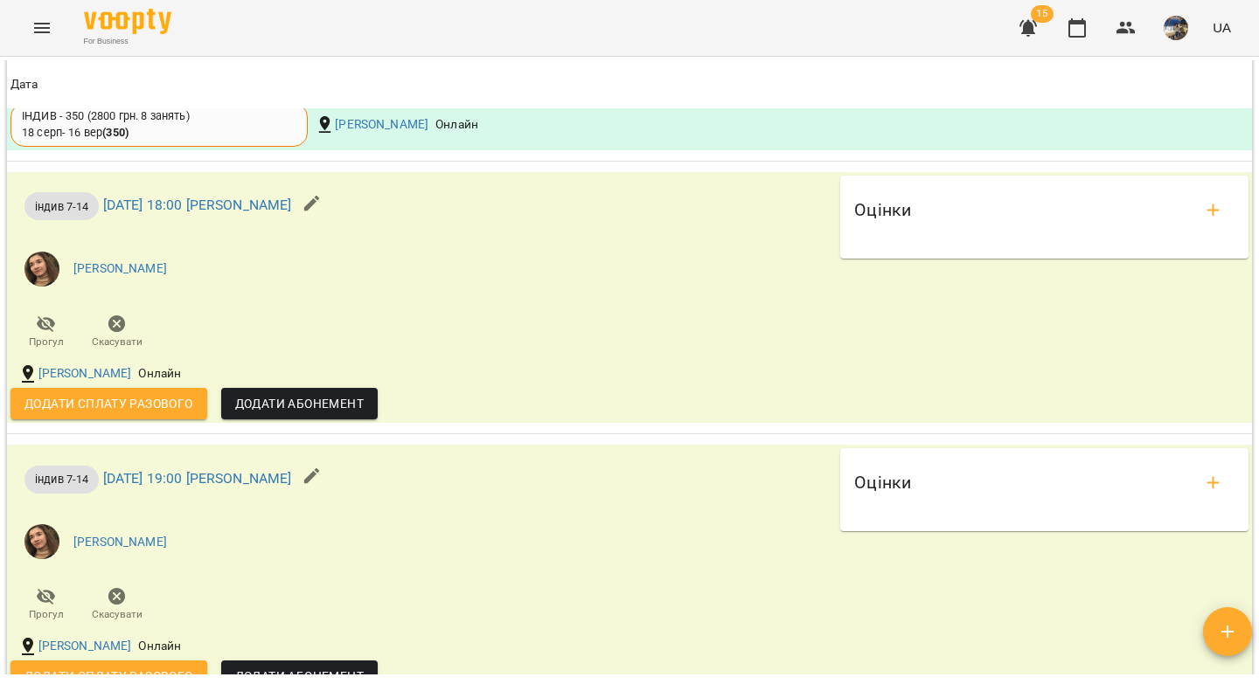
scroll to position [1789, 0]
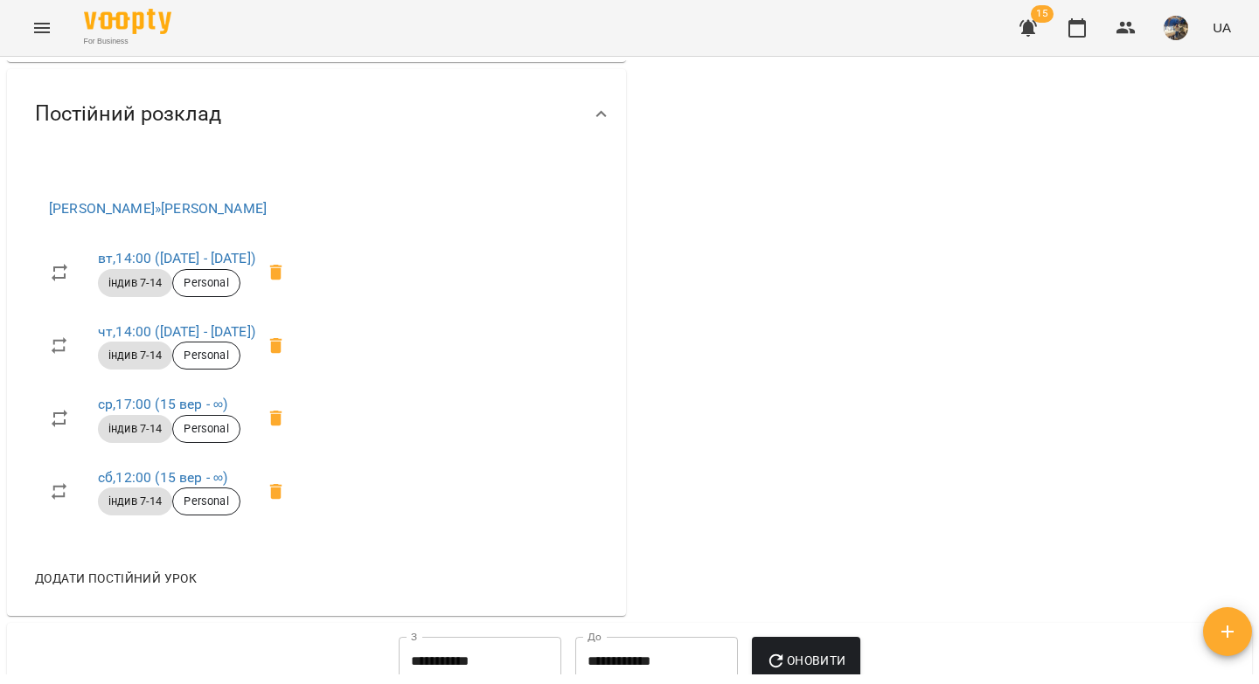
scroll to position [733, 0]
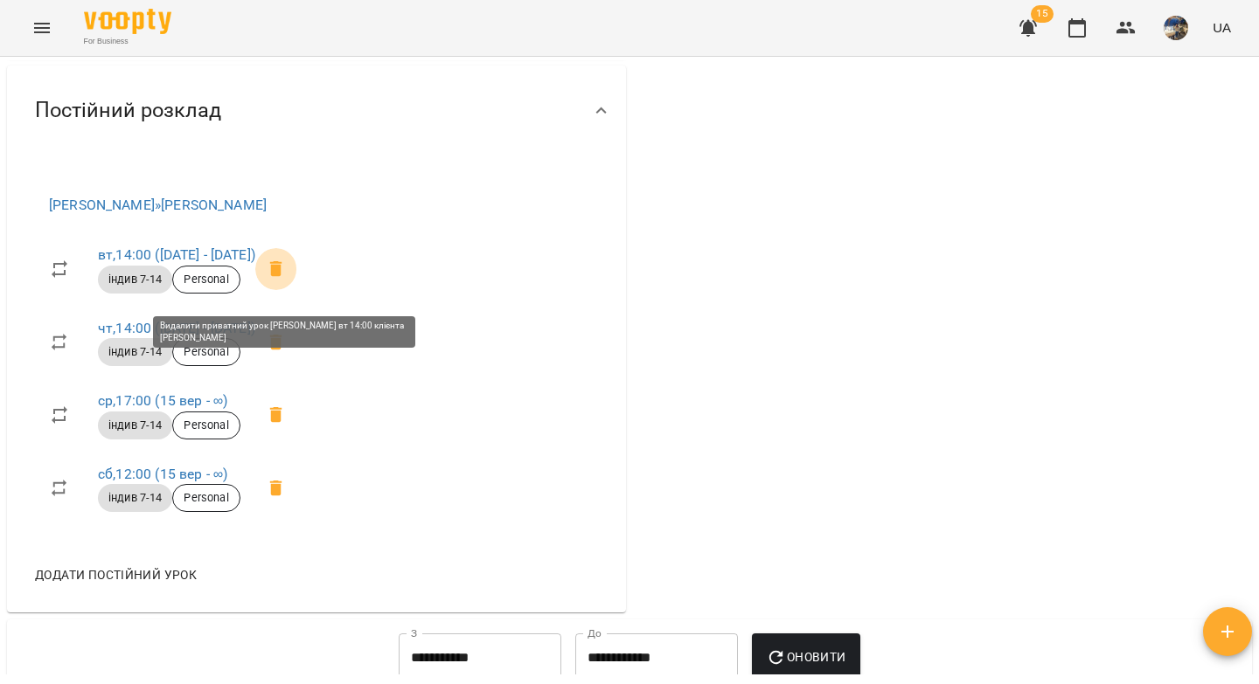
click at [282, 277] on icon at bounding box center [276, 269] width 12 height 16
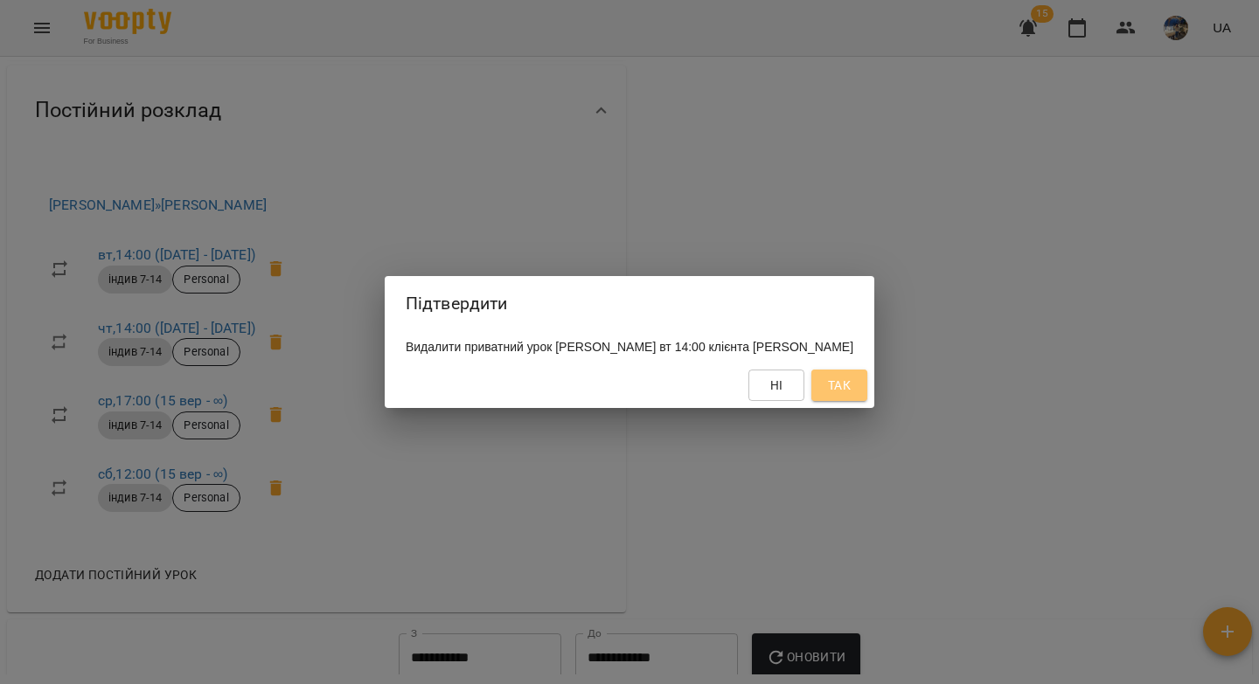
click at [831, 385] on span "Так" at bounding box center [839, 385] width 23 height 21
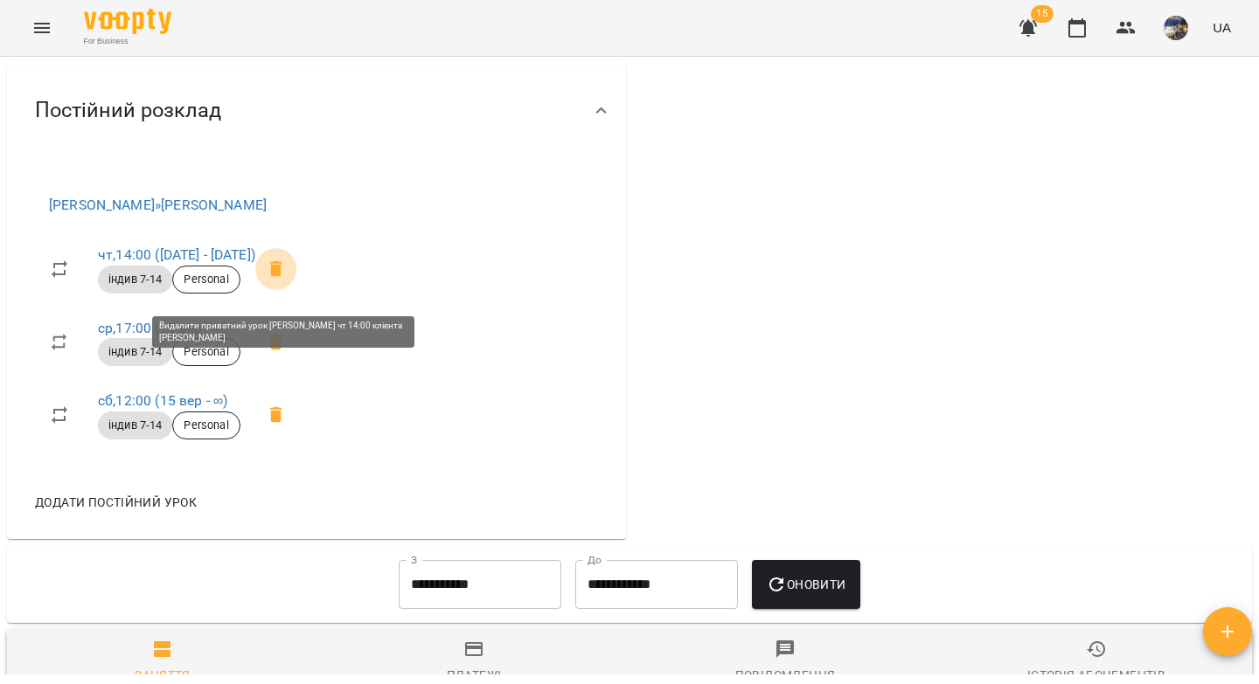
click at [282, 277] on icon at bounding box center [276, 269] width 12 height 16
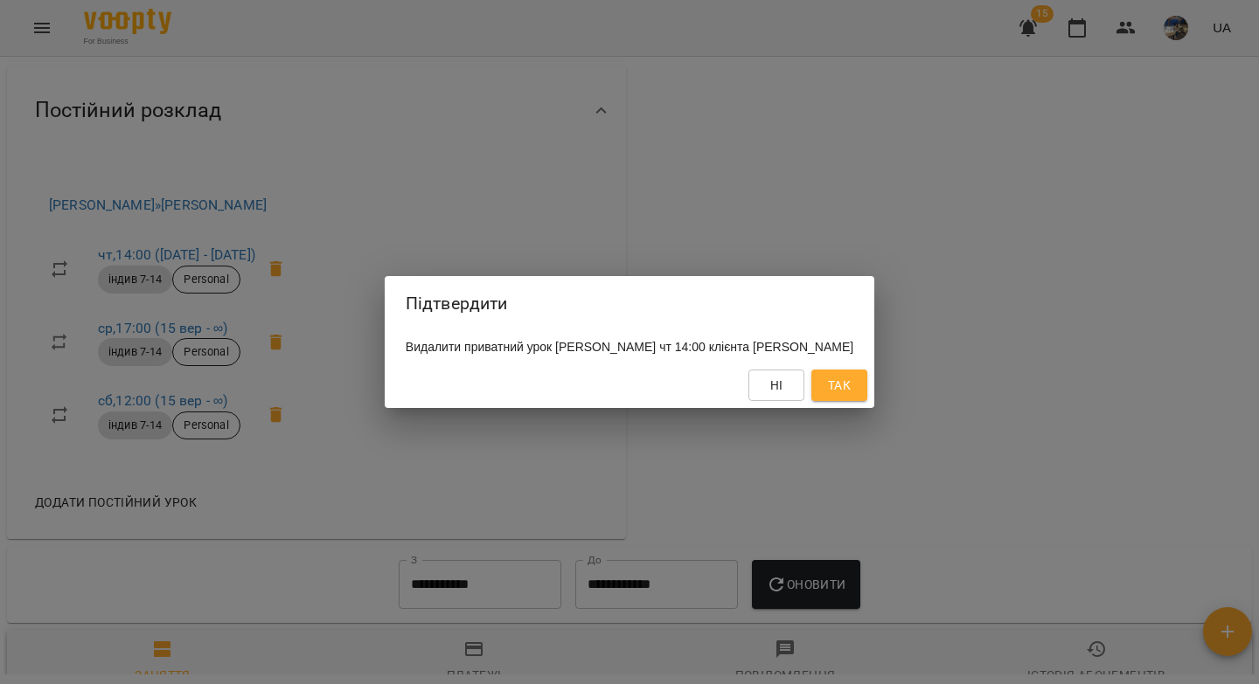
click at [856, 385] on button "Так" at bounding box center [839, 385] width 56 height 31
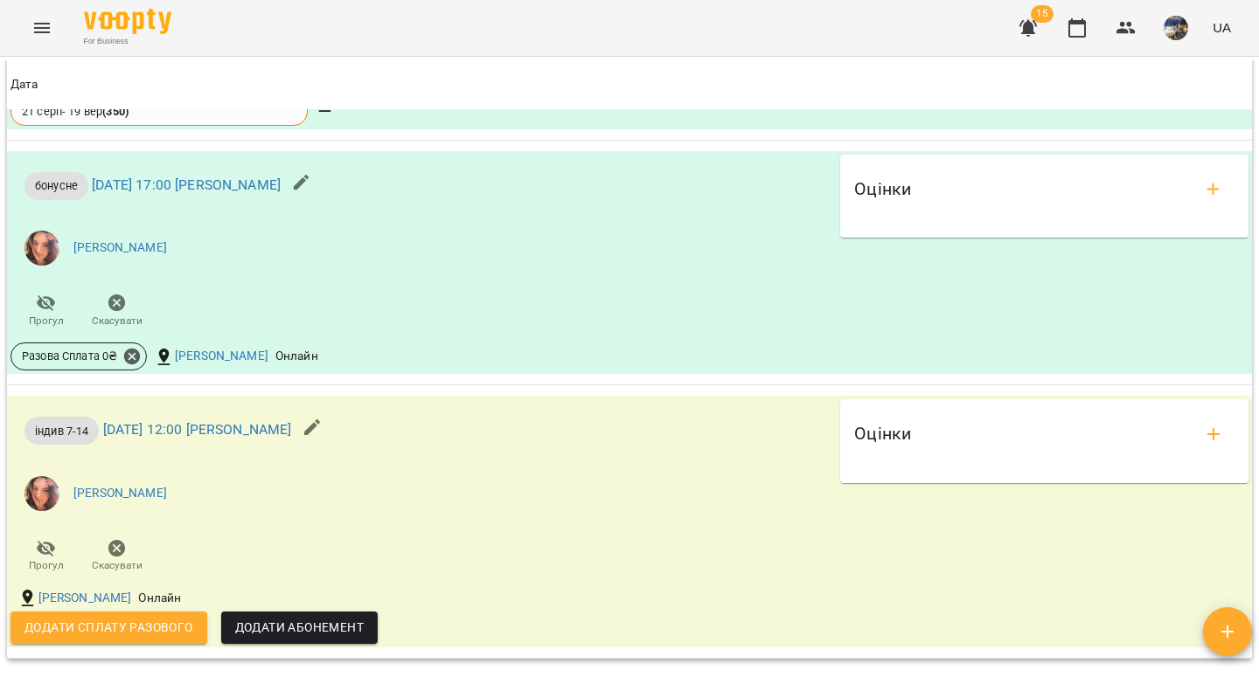
scroll to position [1866, 0]
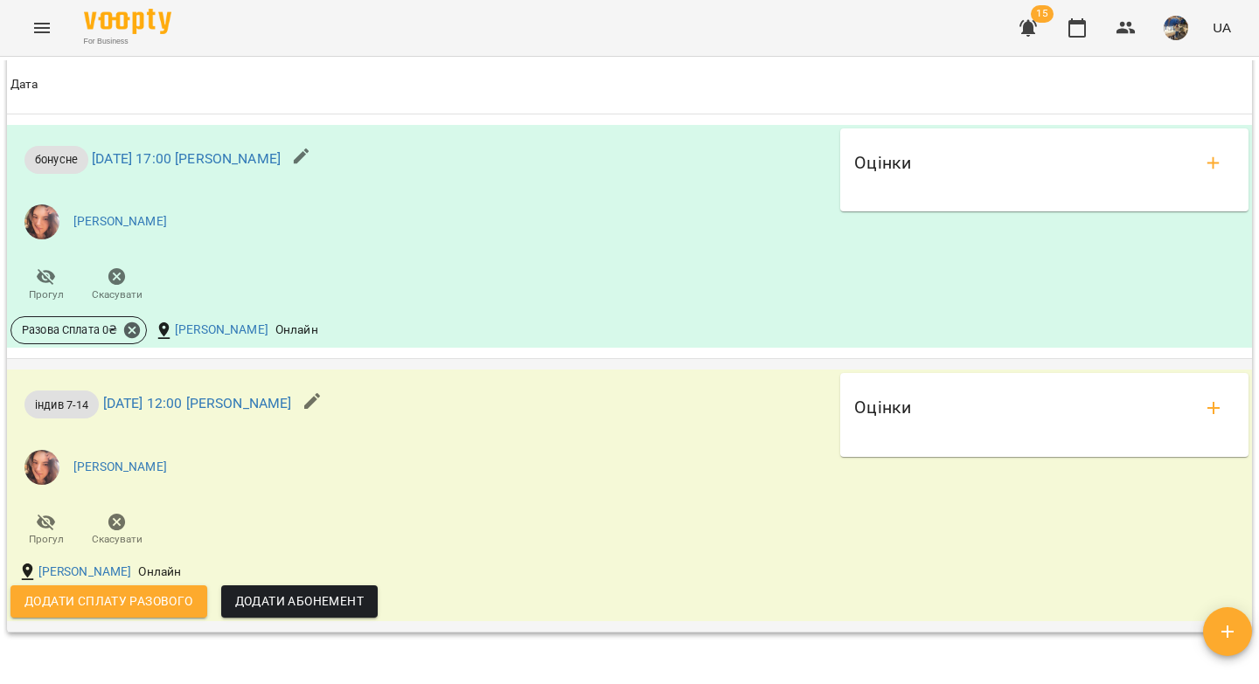
click at [122, 612] on span "Додати сплату разового" at bounding box center [108, 601] width 169 height 21
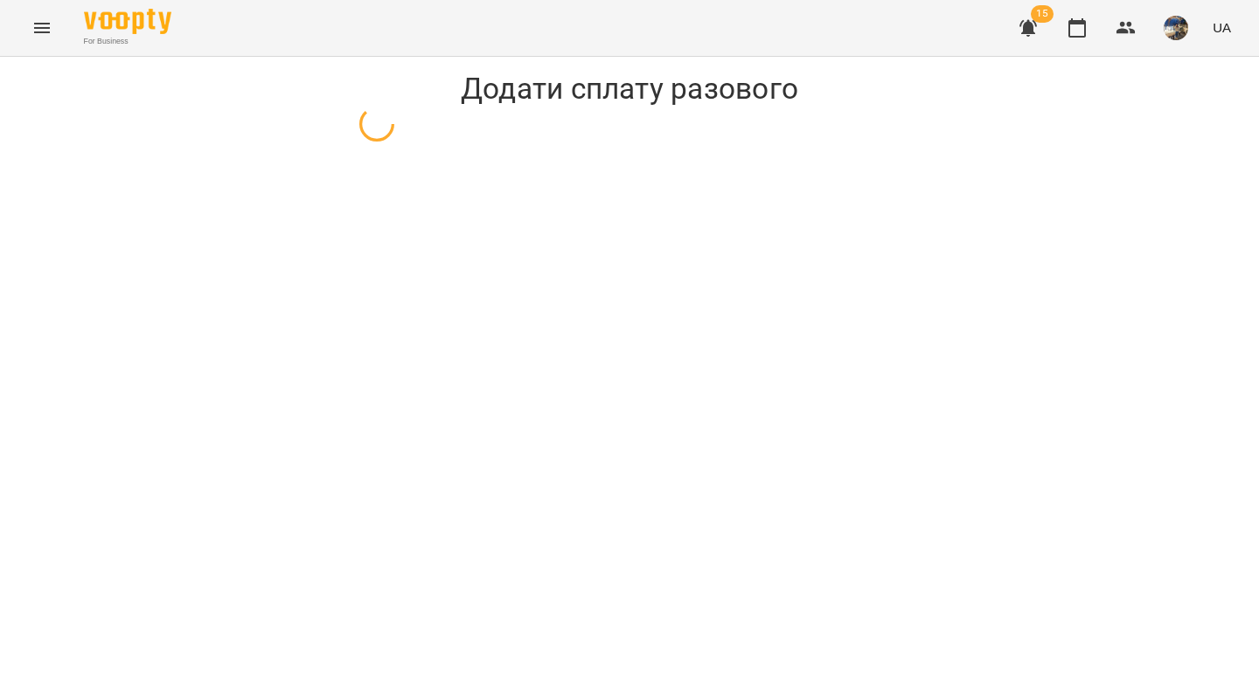
select select "**********"
select select "****"
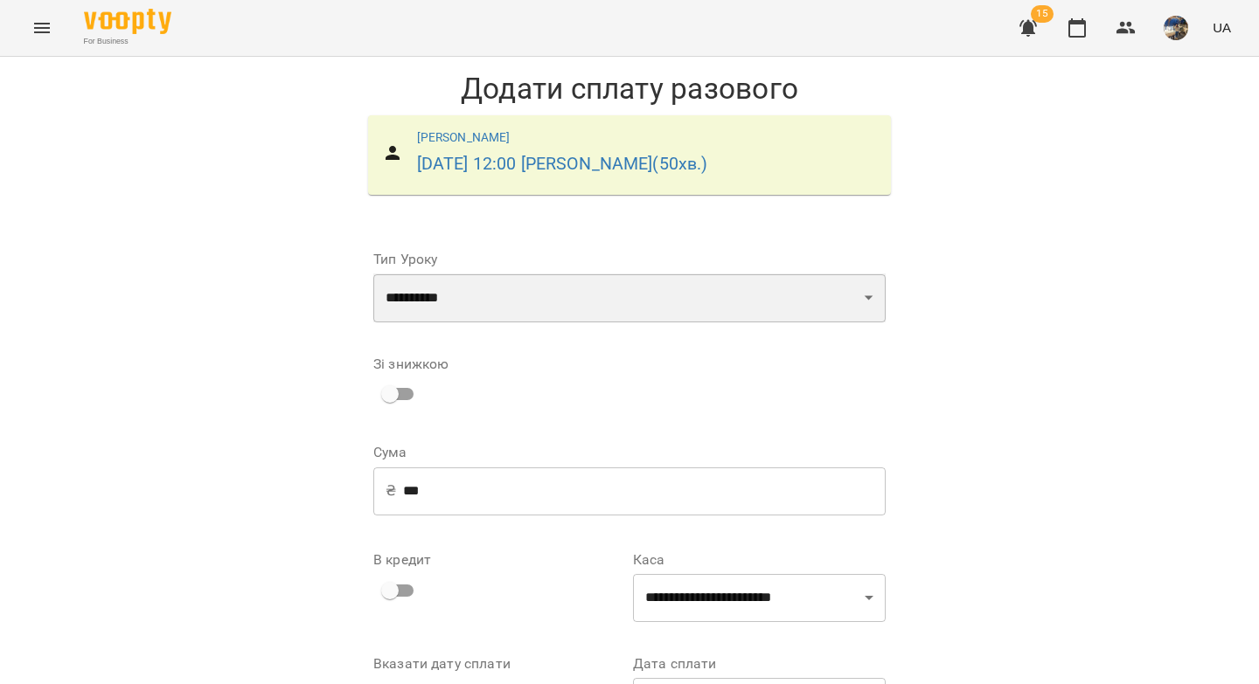
click at [445, 294] on select "**********" at bounding box center [629, 298] width 512 height 49
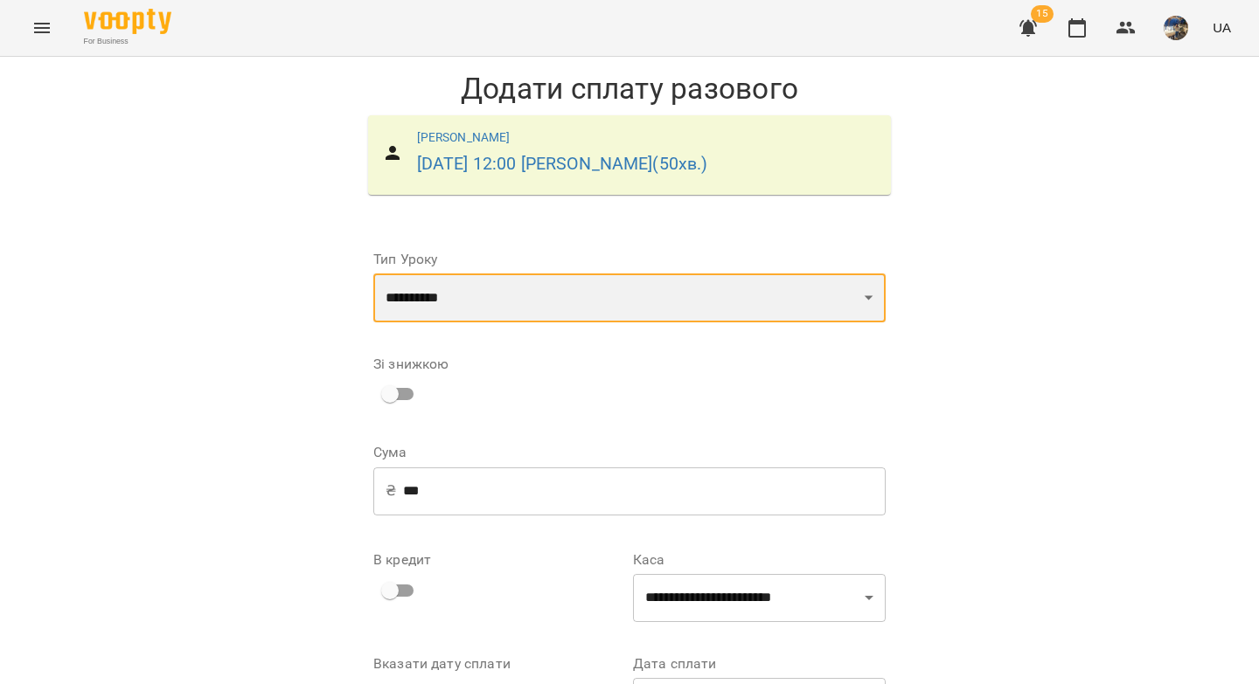
select select "*******"
type input "*"
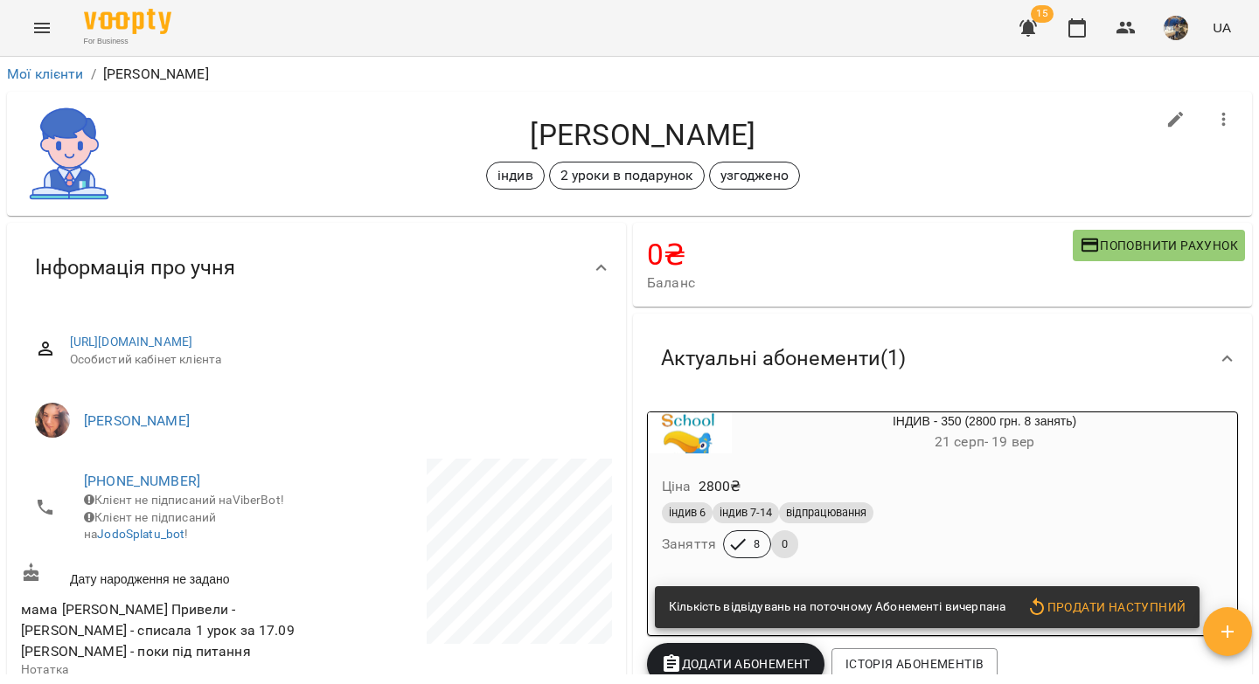
click at [1168, 120] on icon "button" at bounding box center [1176, 120] width 16 height 16
select select "**"
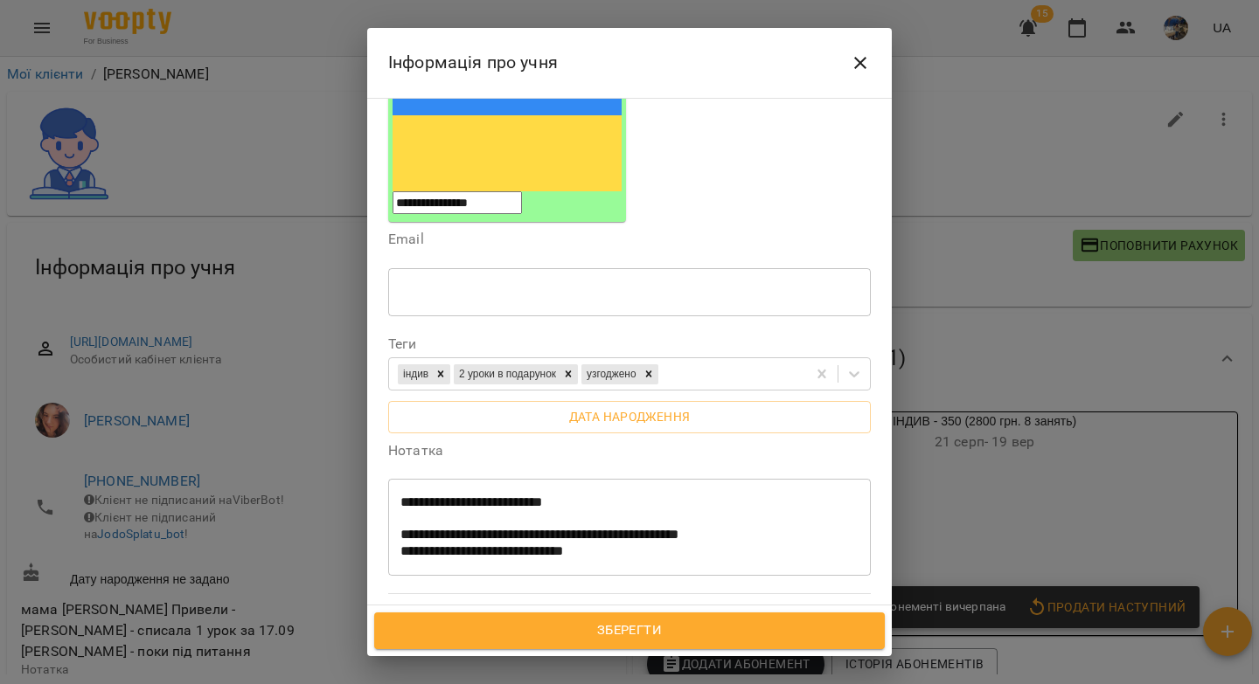
scroll to position [773, 0]
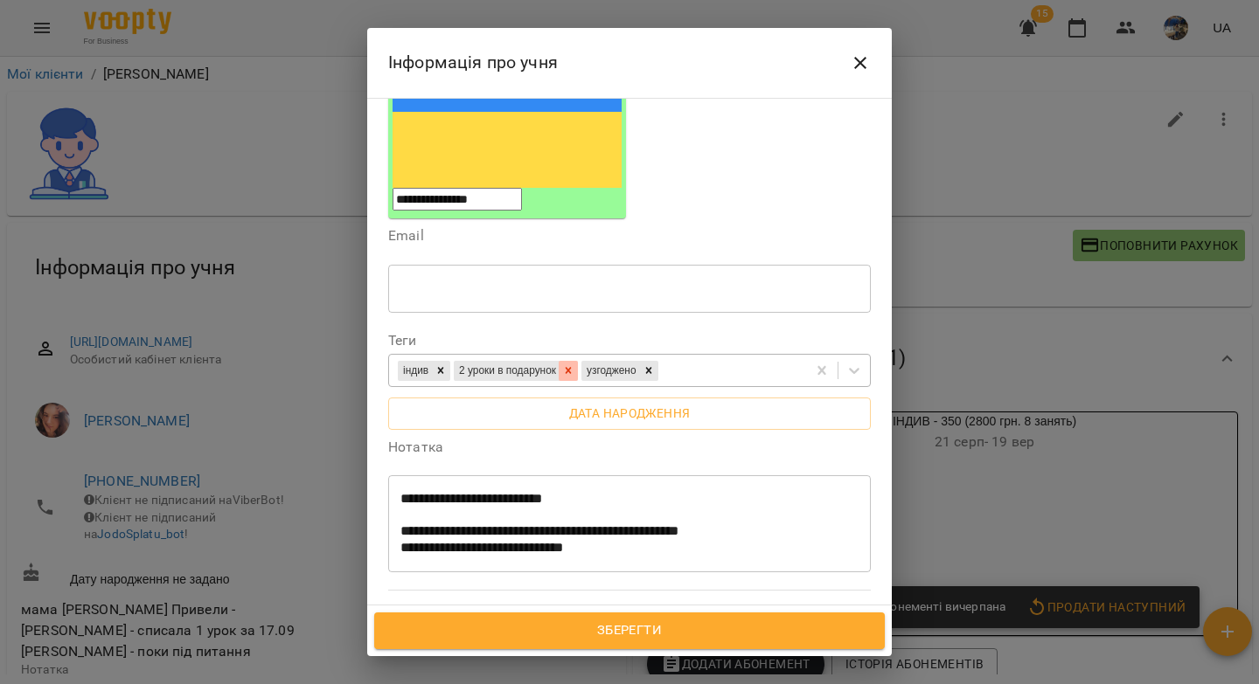
click at [572, 368] on icon at bounding box center [569, 371] width 6 height 6
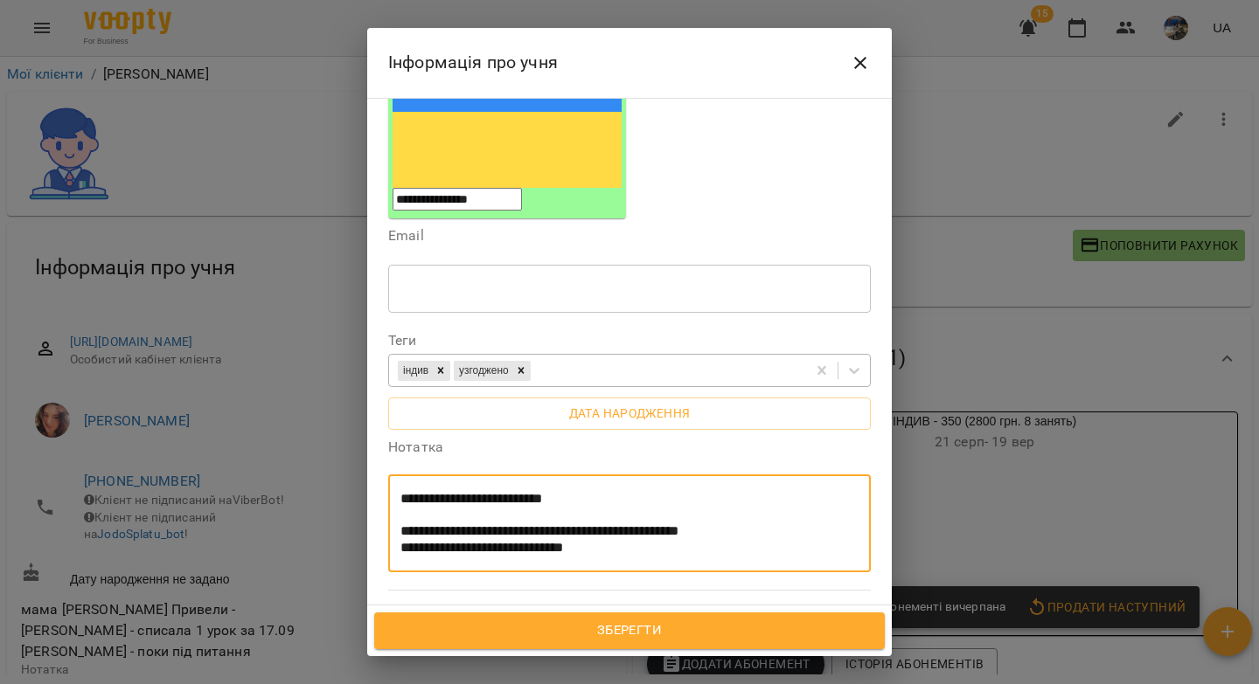
click at [763, 491] on textarea "**********" at bounding box center [622, 524] width 445 height 66
drag, startPoint x: 795, startPoint y: 337, endPoint x: 783, endPoint y: 335, distance: 11.5
click at [783, 491] on textarea "**********" at bounding box center [622, 524] width 445 height 66
click at [663, 491] on textarea "**********" at bounding box center [622, 524] width 445 height 66
click at [698, 491] on textarea "**********" at bounding box center [622, 524] width 445 height 66
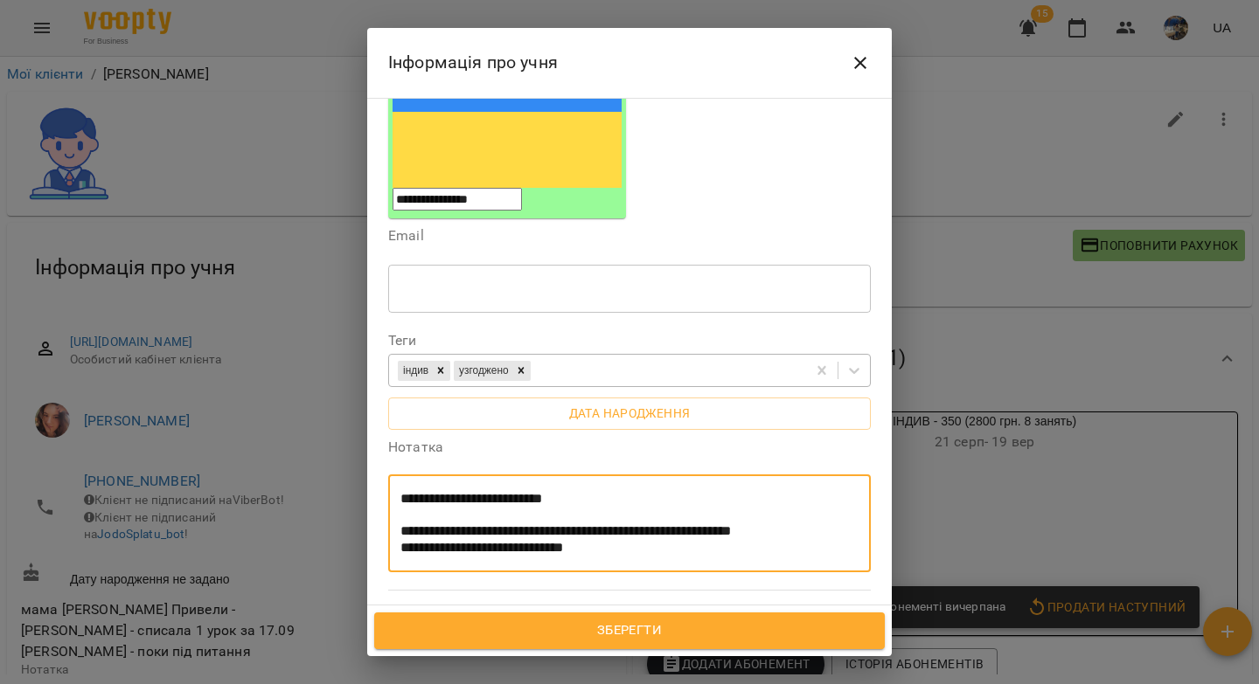
click at [823, 491] on textarea "**********" at bounding box center [622, 524] width 445 height 66
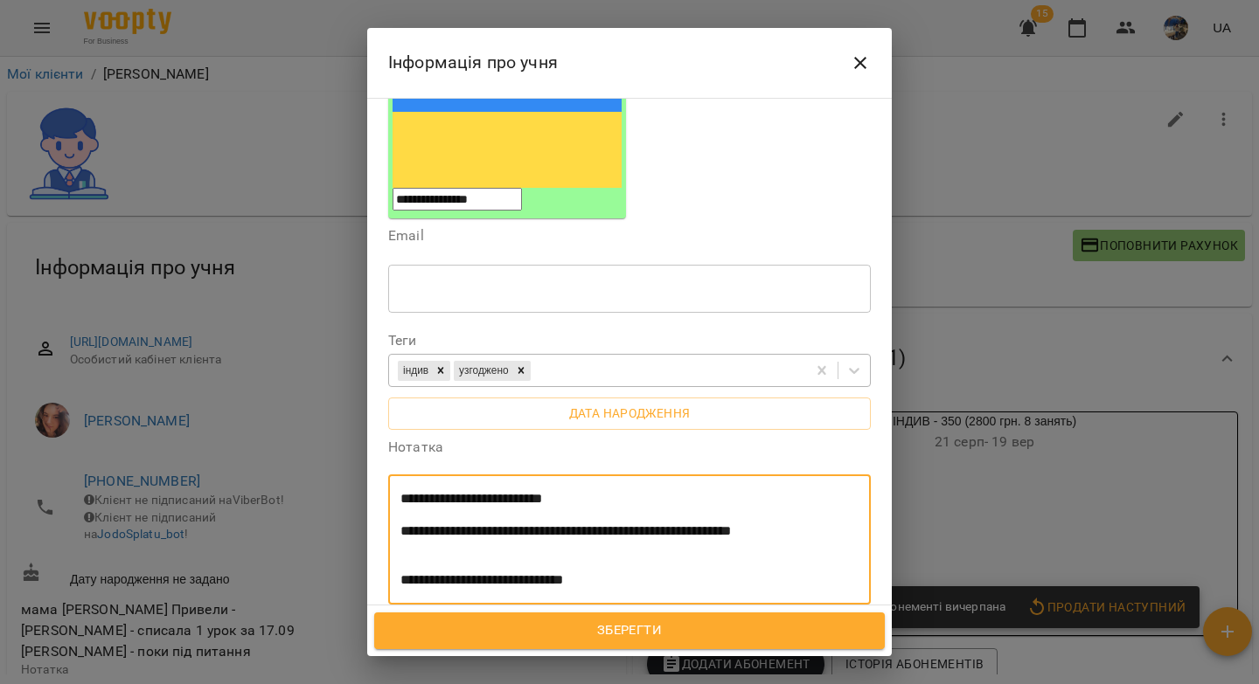
type textarea "**********"
click at [629, 623] on span "Зберегти" at bounding box center [629, 631] width 472 height 23
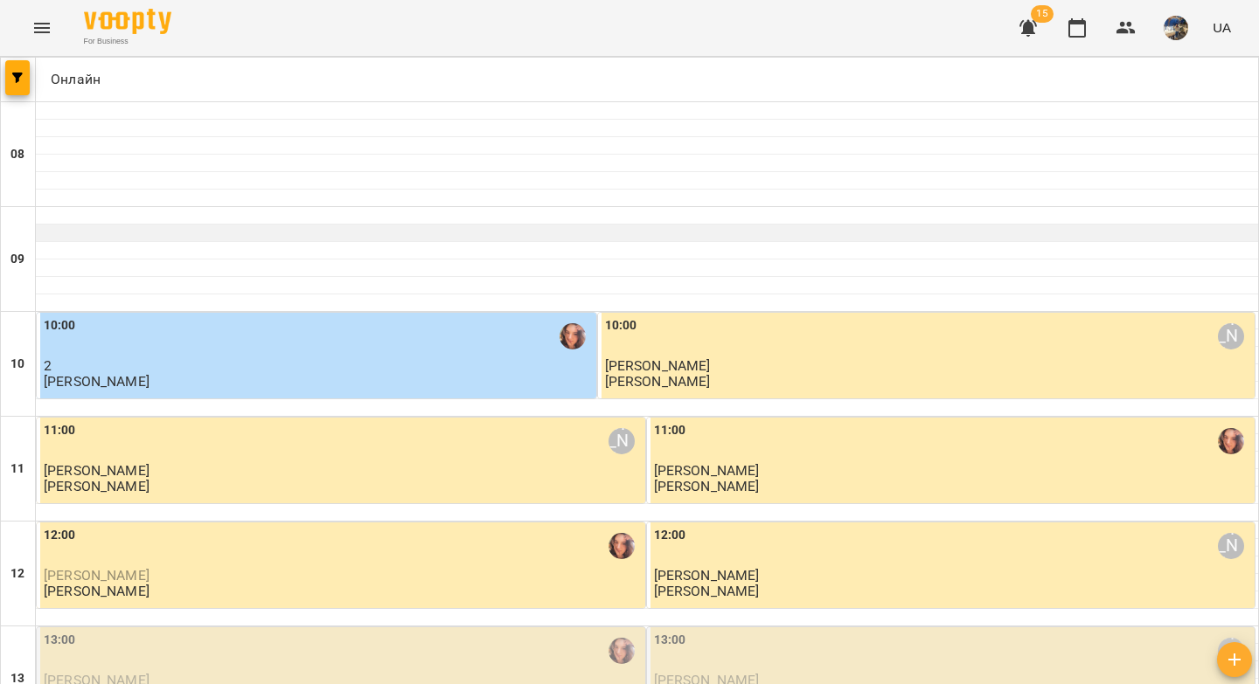
scroll to position [330, 0]
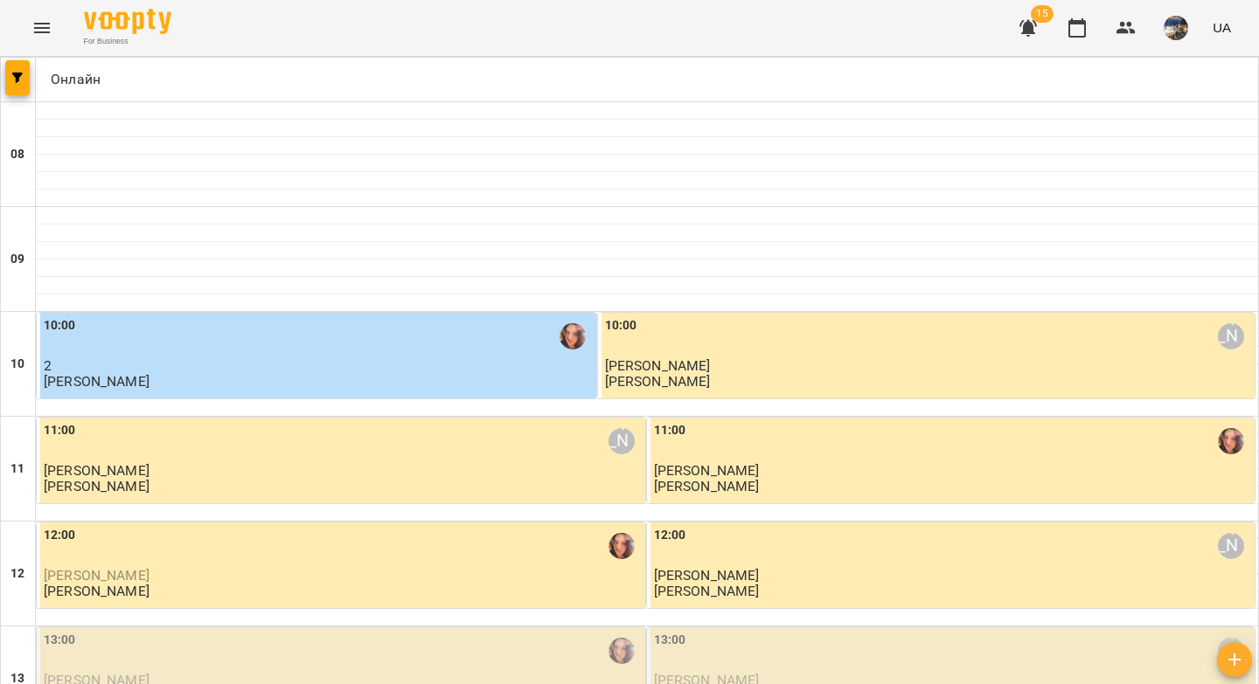
click at [308, 631] on div "13:00 [PERSON_NAME] [PERSON_NAME]" at bounding box center [343, 668] width 598 height 74
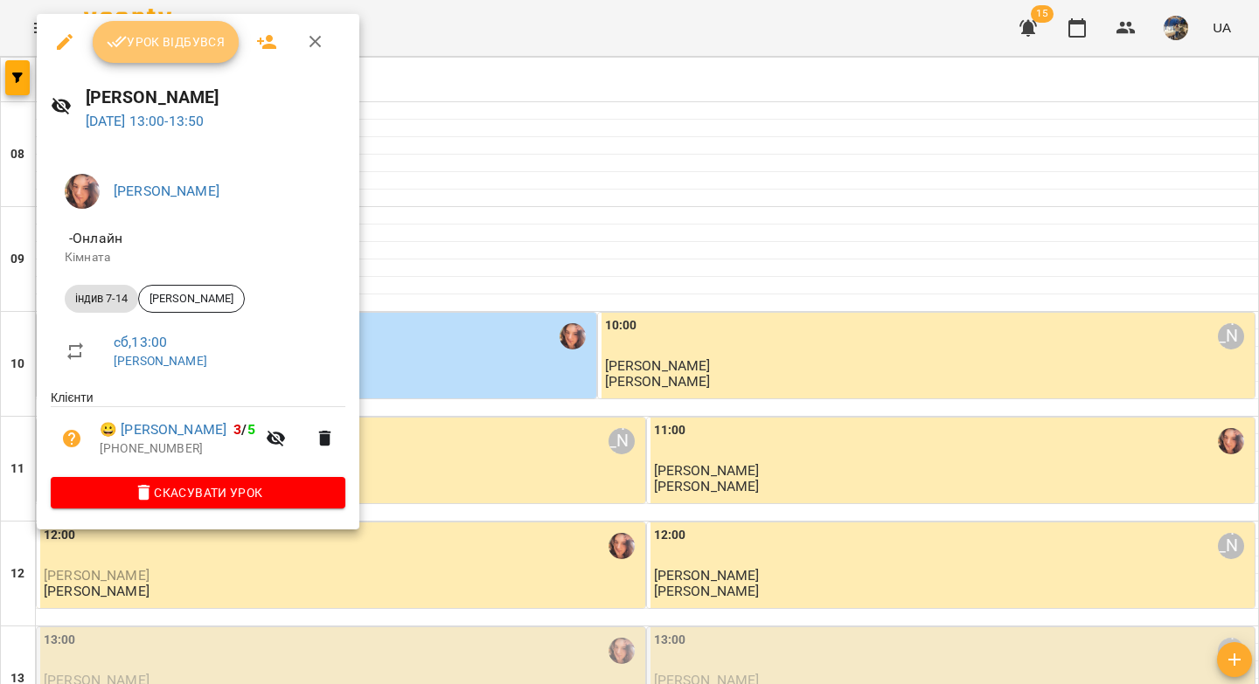
click at [198, 34] on span "Урок відбувся" at bounding box center [166, 41] width 119 height 21
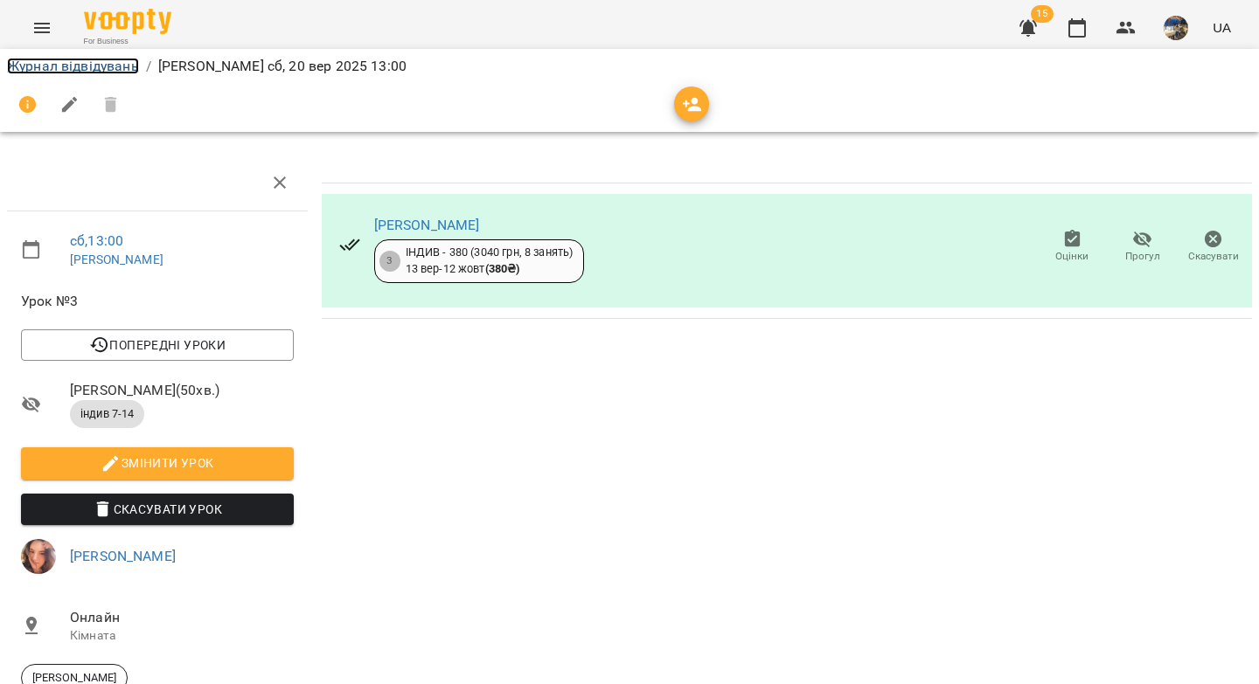
click at [102, 72] on link "Журнал відвідувань" at bounding box center [73, 66] width 132 height 17
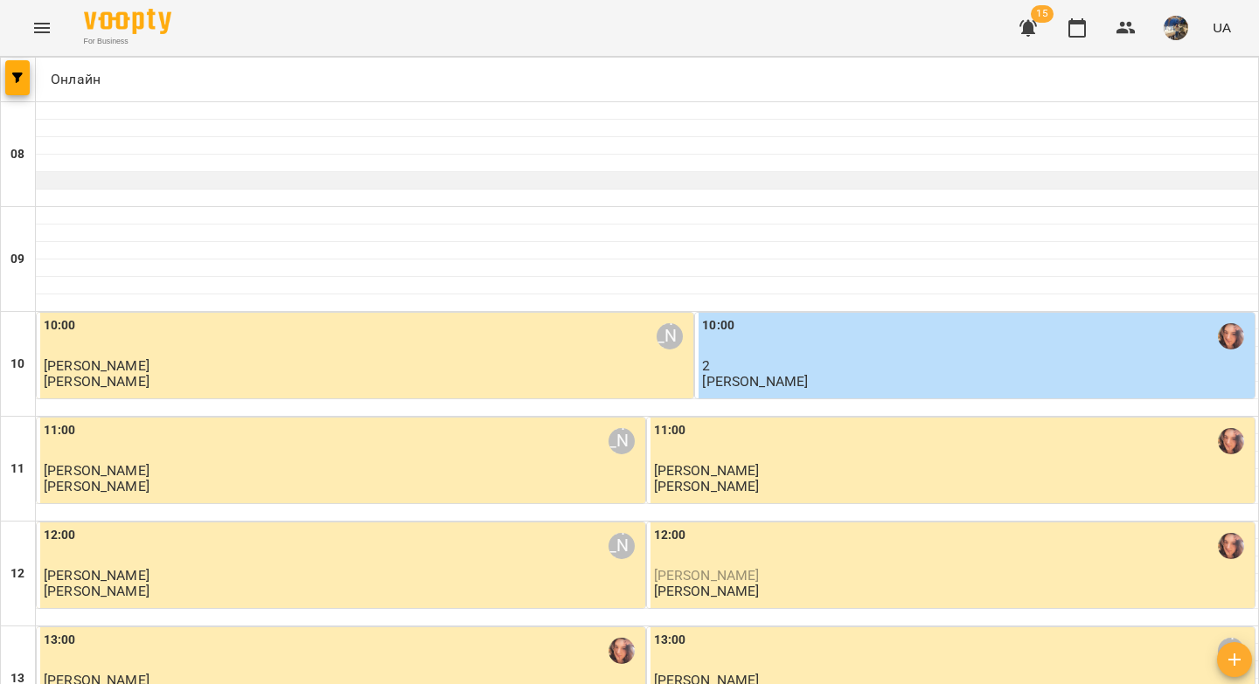
scroll to position [370, 0]
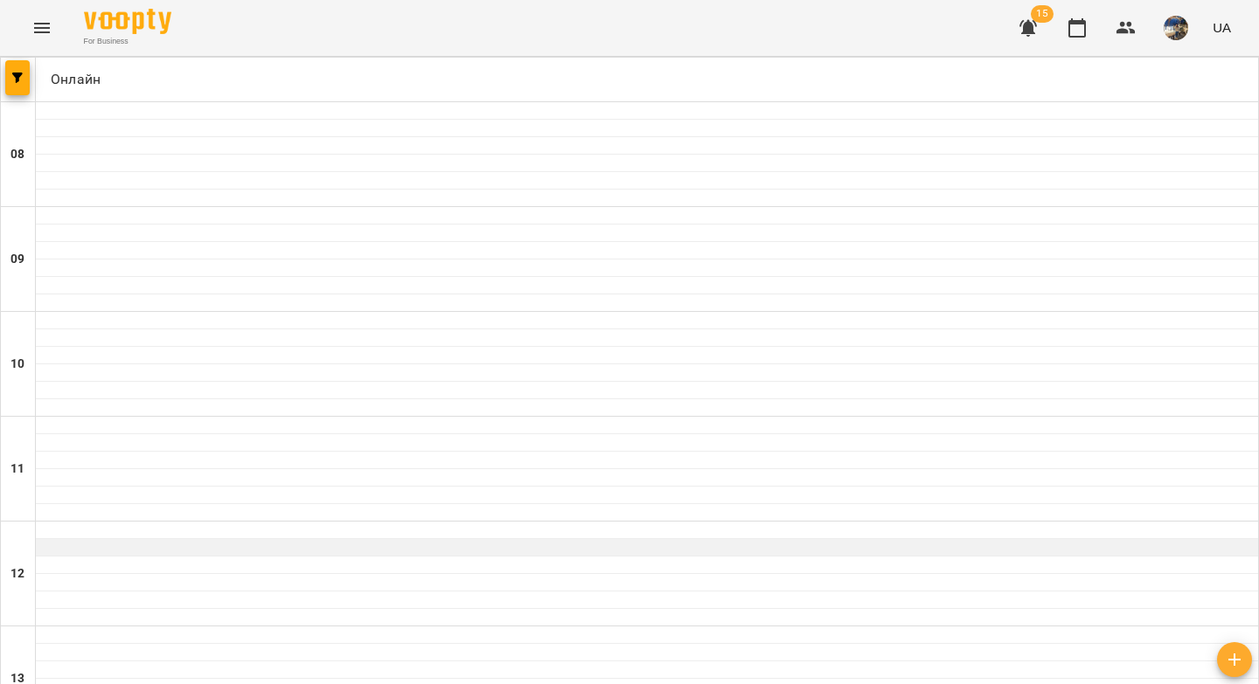
scroll to position [0, 0]
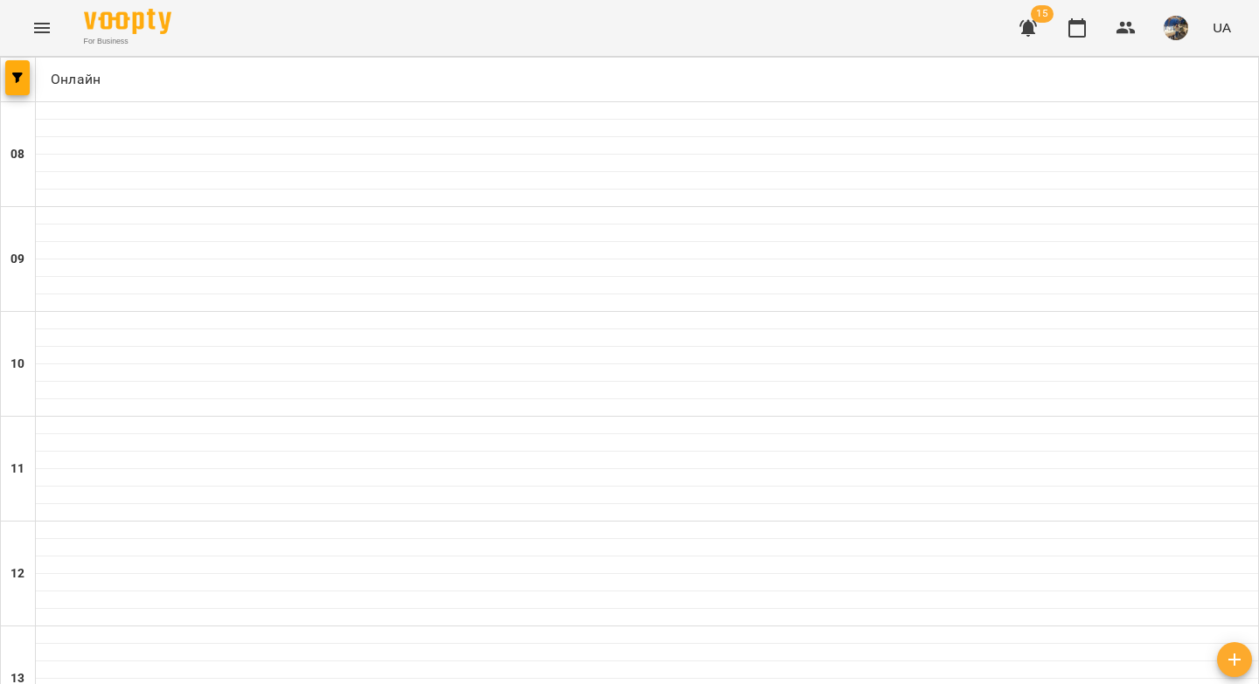
drag, startPoint x: 893, startPoint y: 585, endPoint x: 894, endPoint y: 570, distance: 14.9
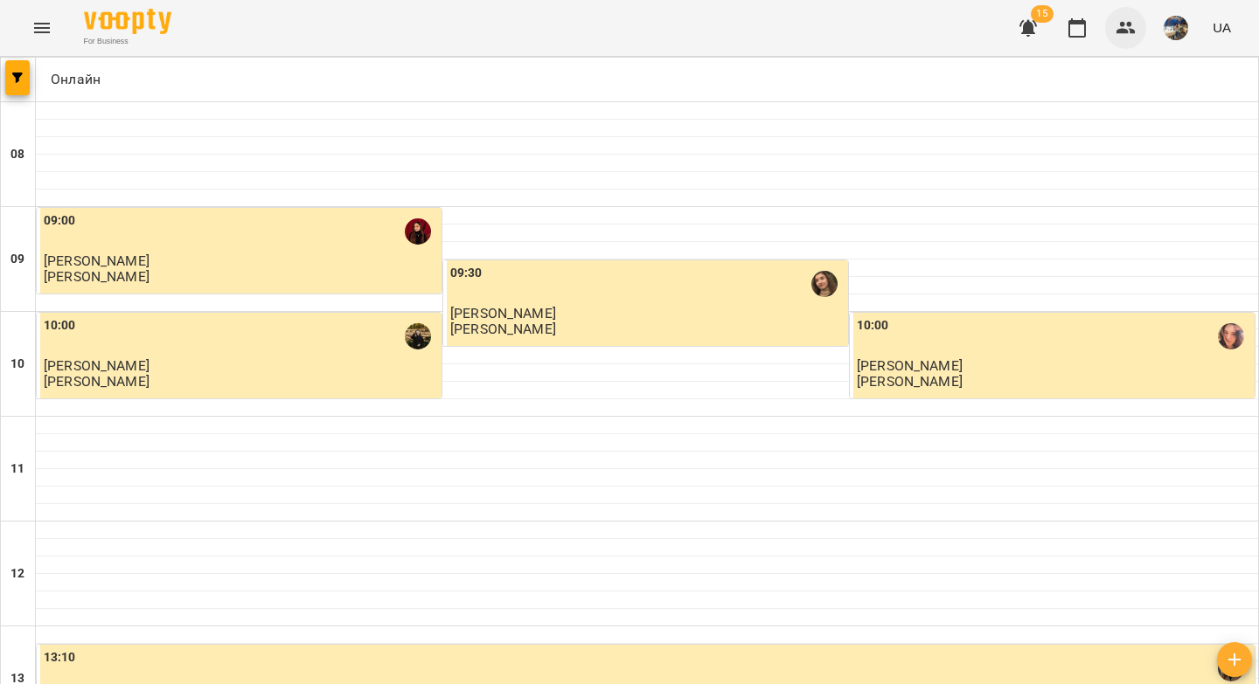
click at [1121, 24] on icon "button" at bounding box center [1125, 27] width 21 height 21
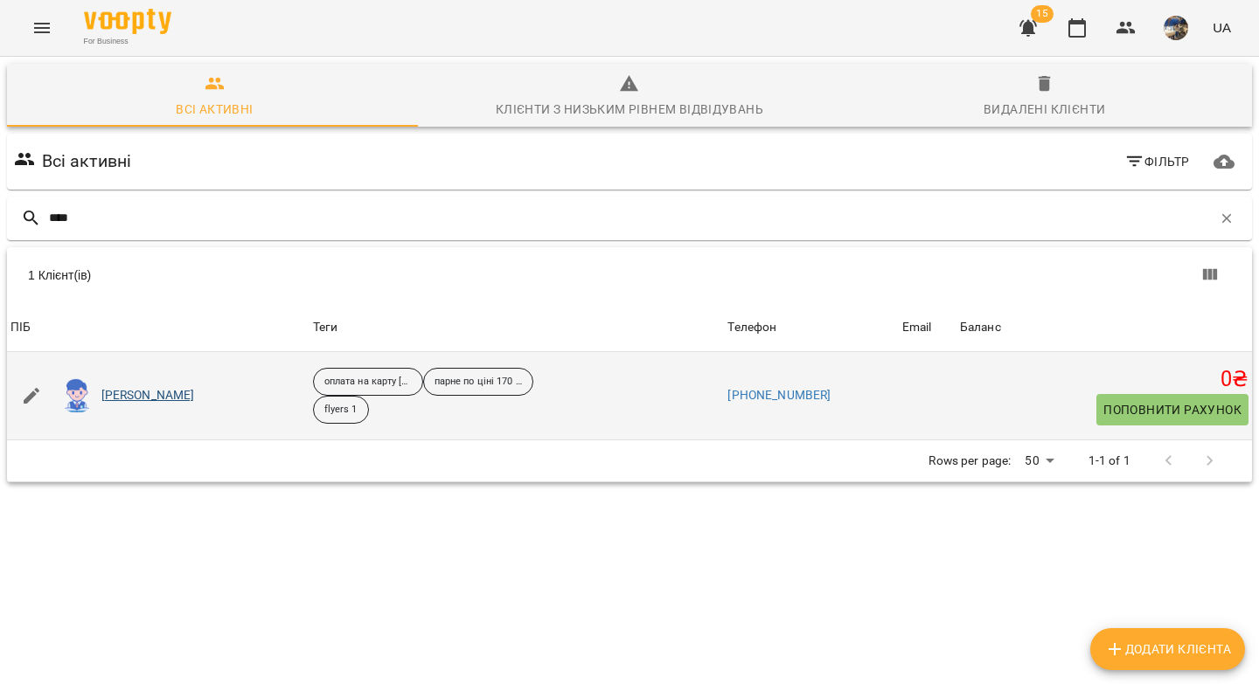
type input "****"
click at [134, 395] on link "[PERSON_NAME]" at bounding box center [148, 395] width 94 height 17
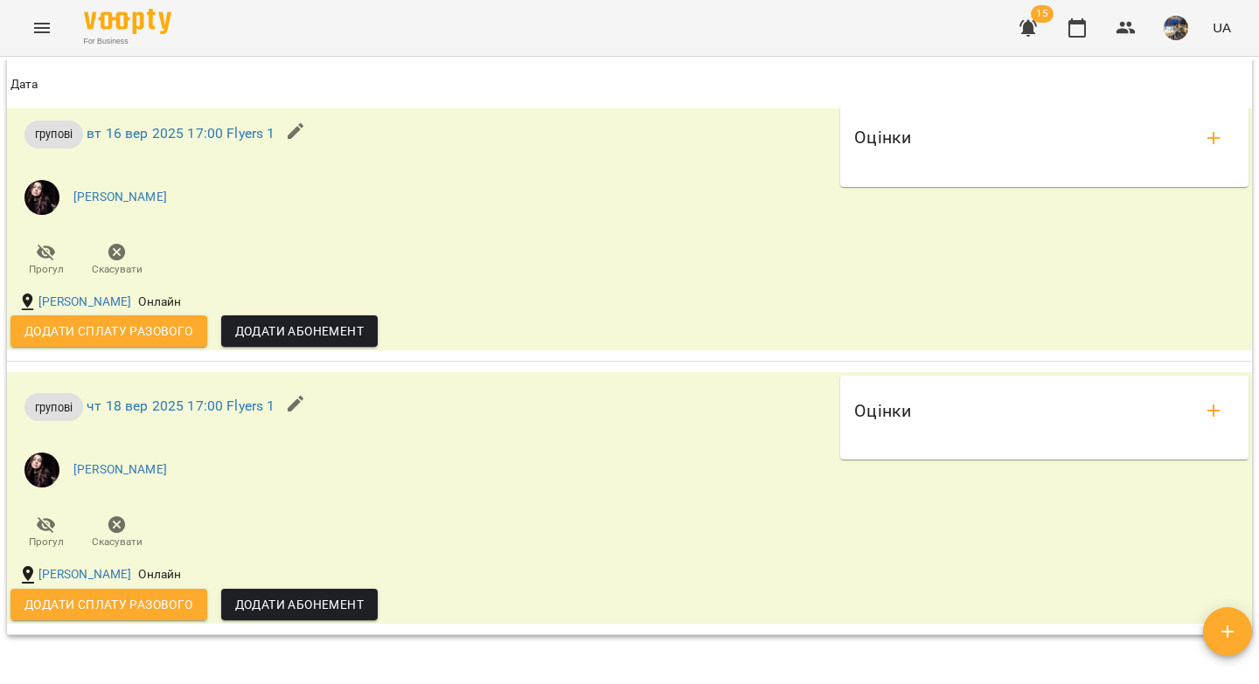
scroll to position [1918, 0]
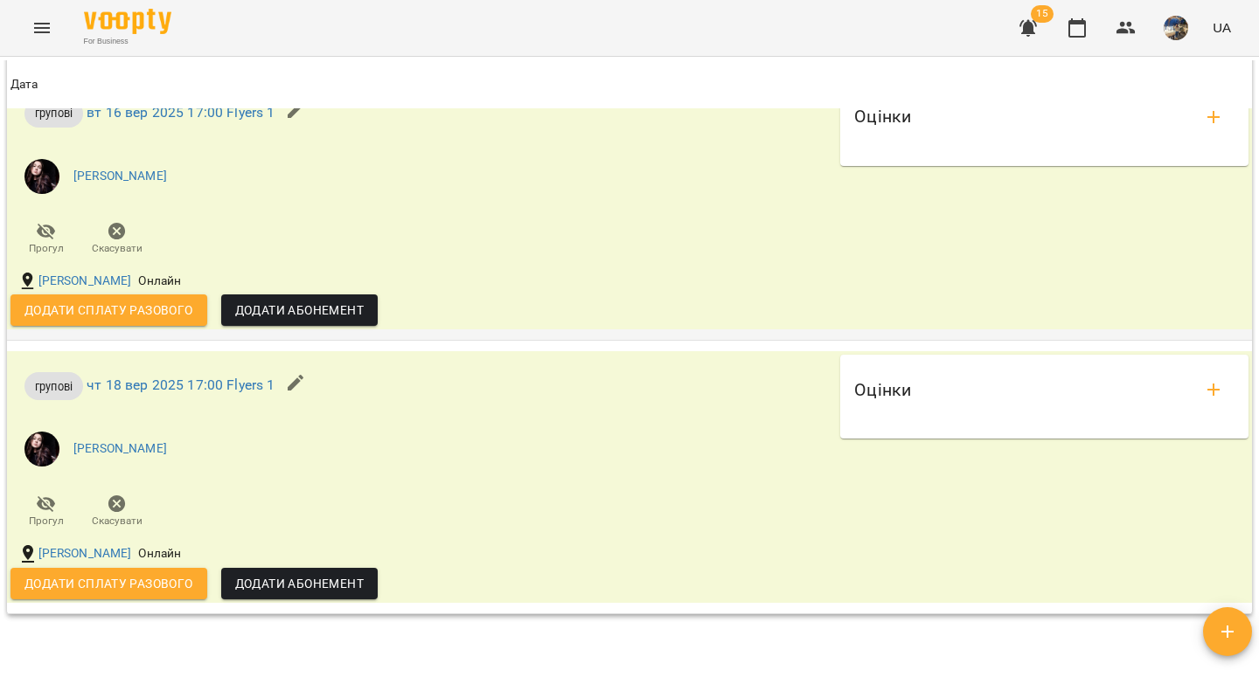
click at [113, 240] on icon "button" at bounding box center [116, 231] width 17 height 17
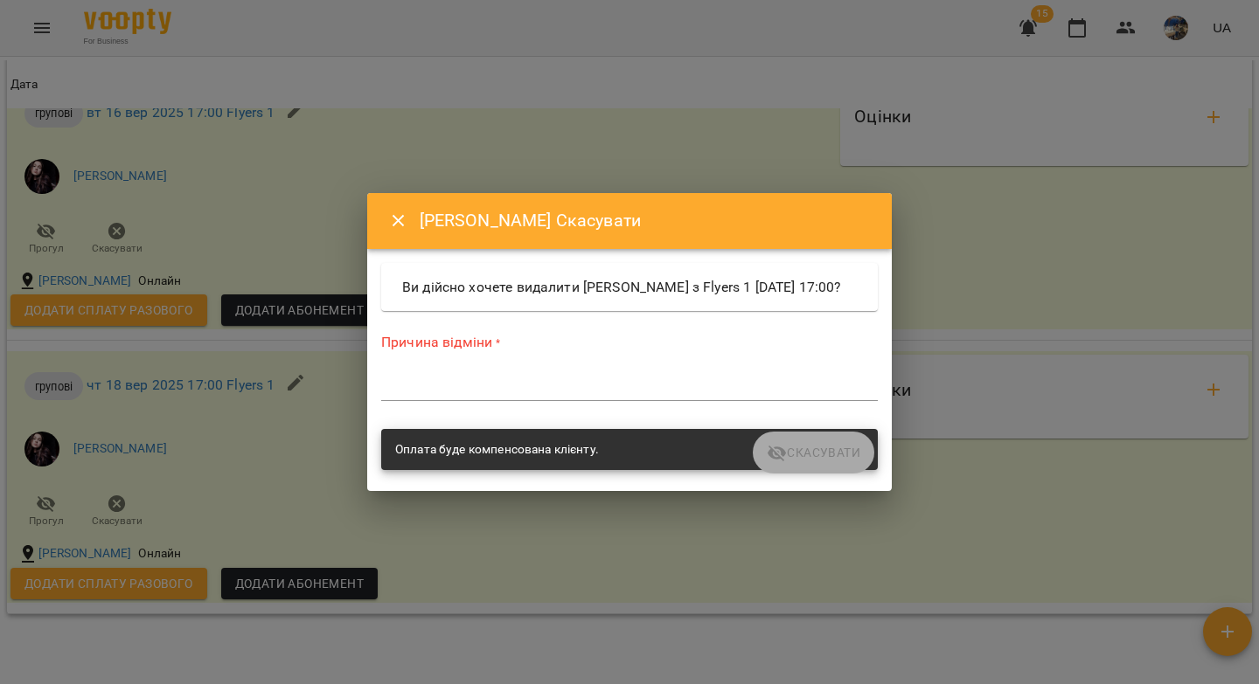
click at [533, 401] on div "*" at bounding box center [629, 387] width 496 height 28
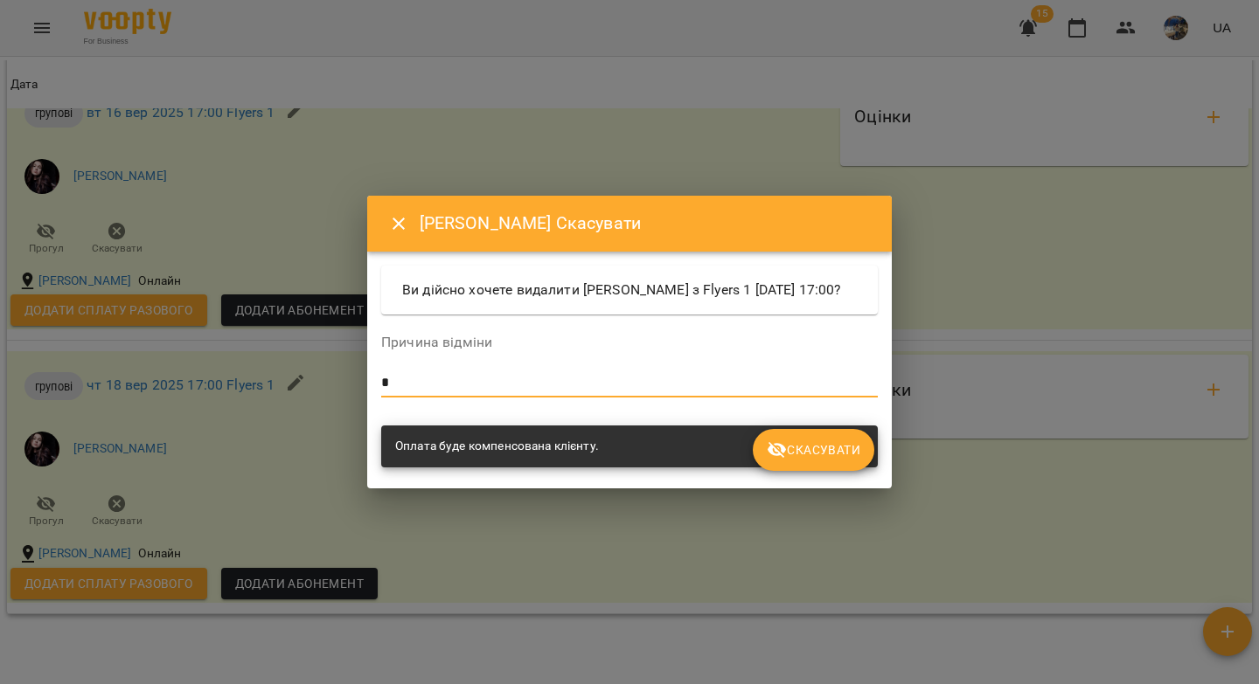
type textarea "*"
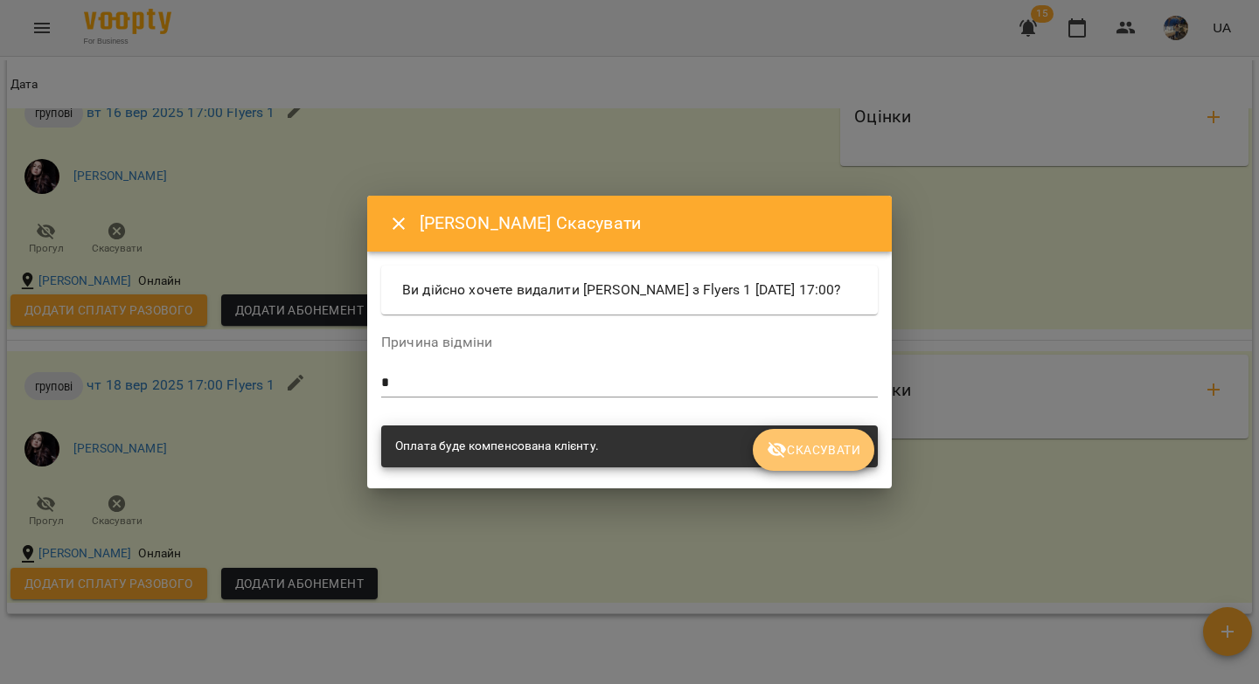
click at [781, 461] on icon "submit" at bounding box center [777, 450] width 21 height 21
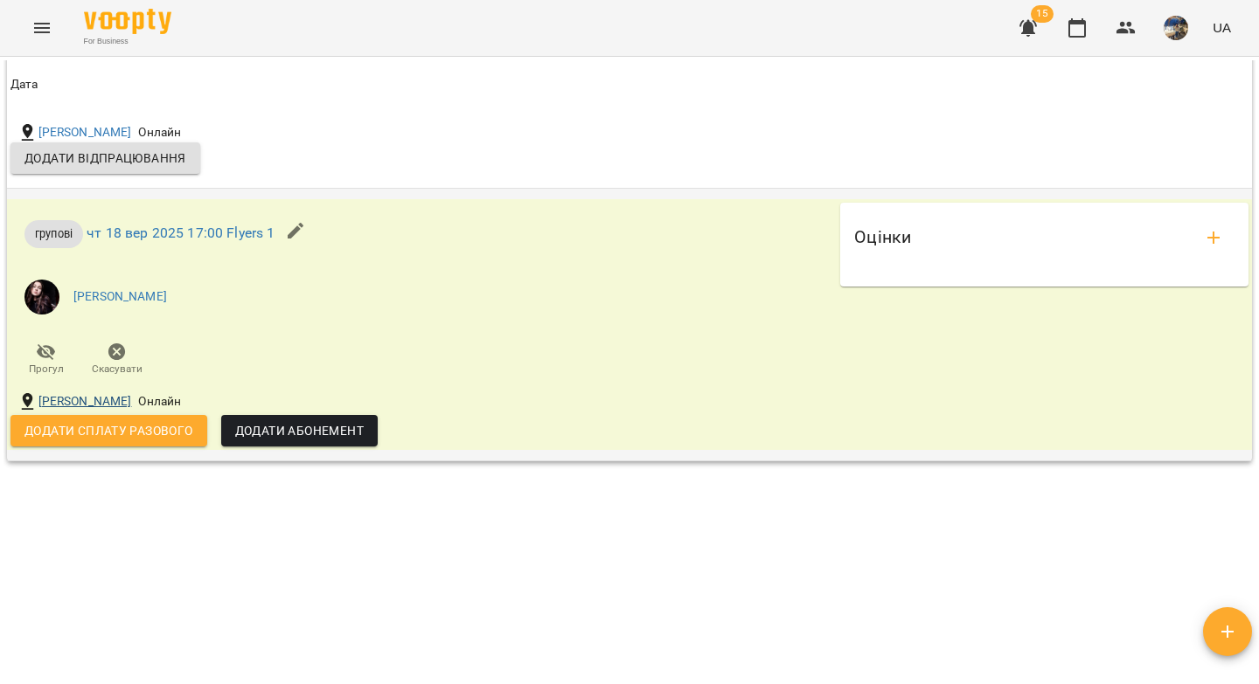
scroll to position [2047, 0]
click at [112, 350] on icon "button" at bounding box center [116, 352] width 17 height 17
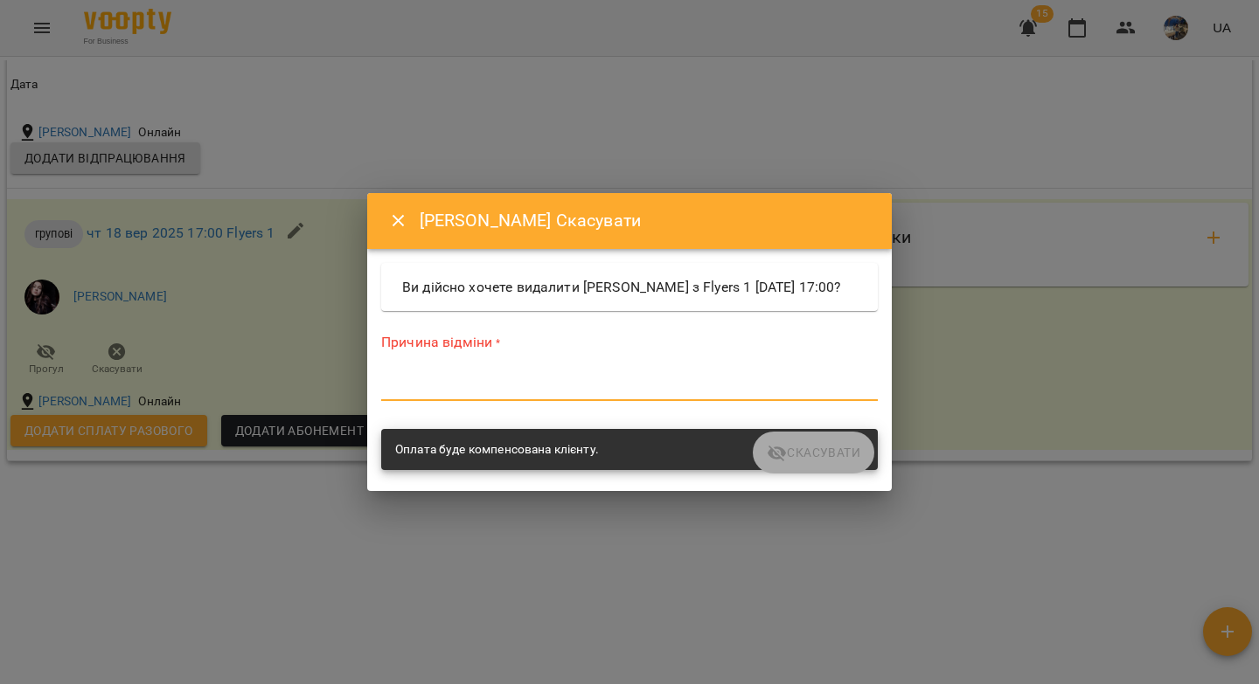
click at [410, 395] on textarea at bounding box center [629, 386] width 496 height 17
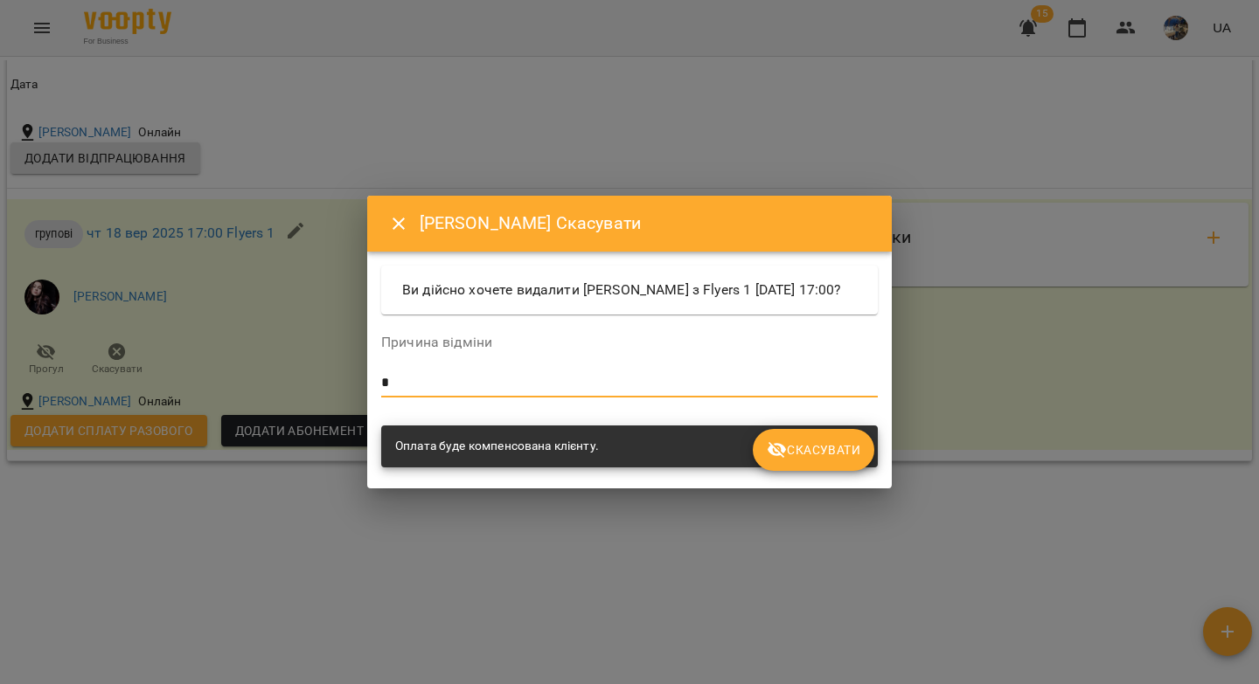
type textarea "*"
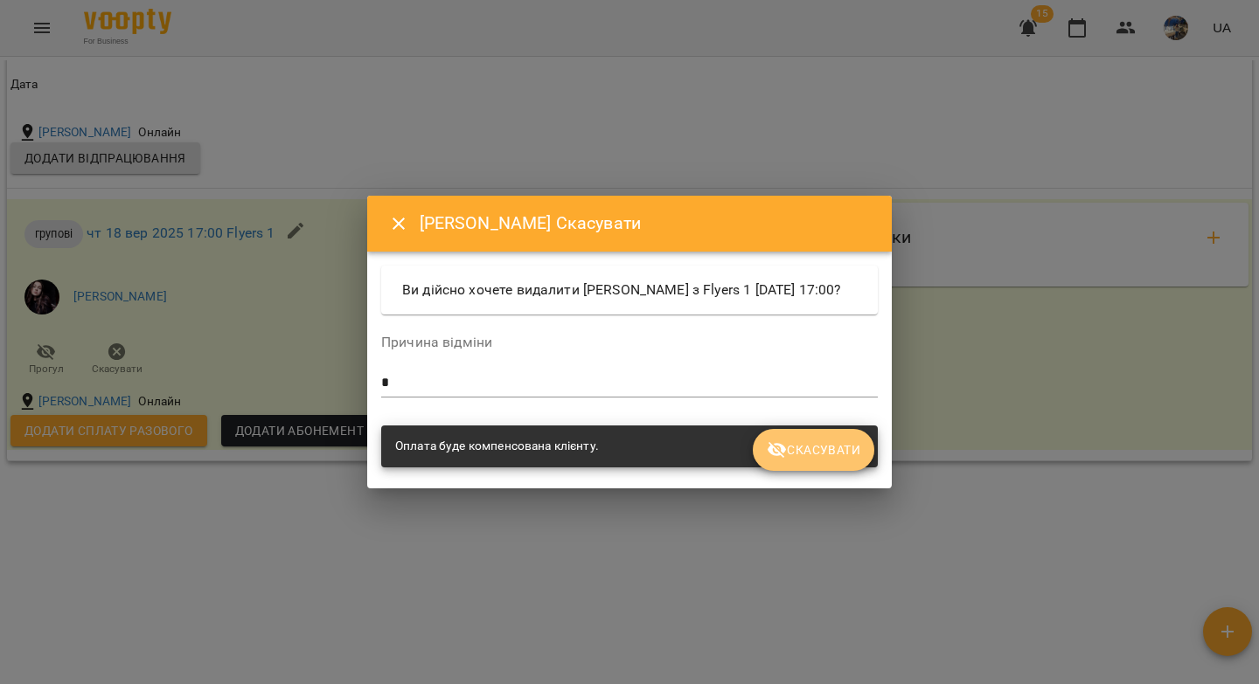
click at [834, 461] on span "Скасувати" at bounding box center [814, 450] width 94 height 21
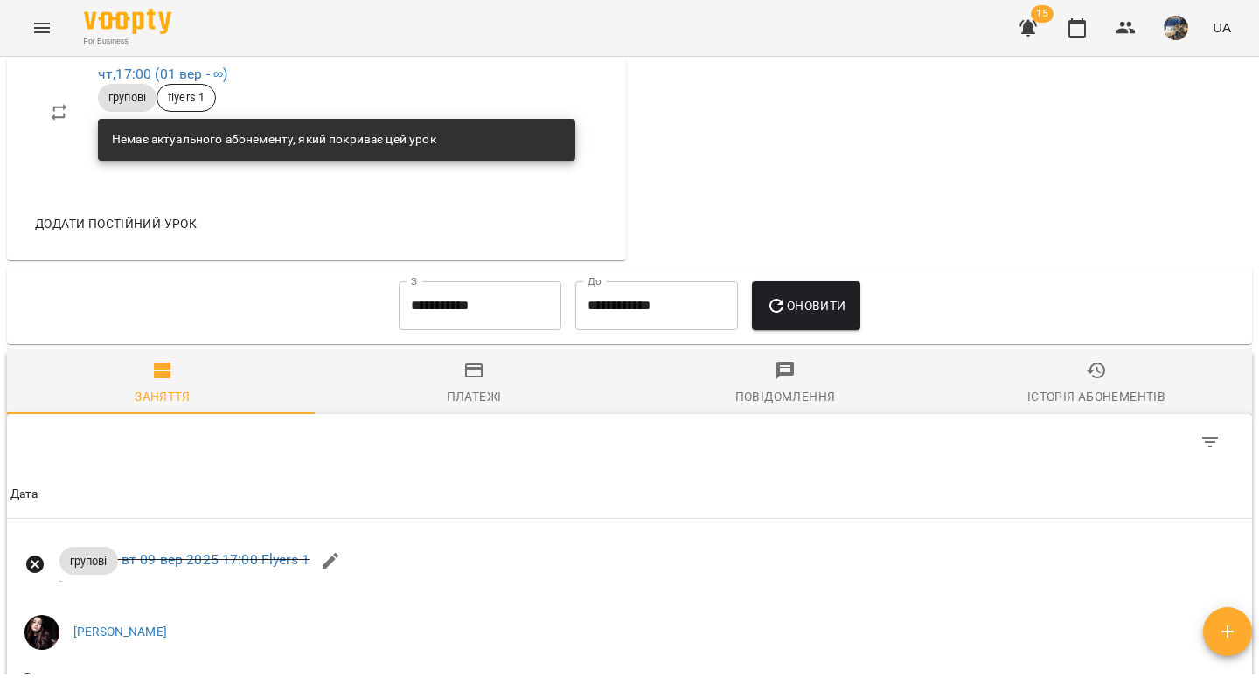
scroll to position [0, 0]
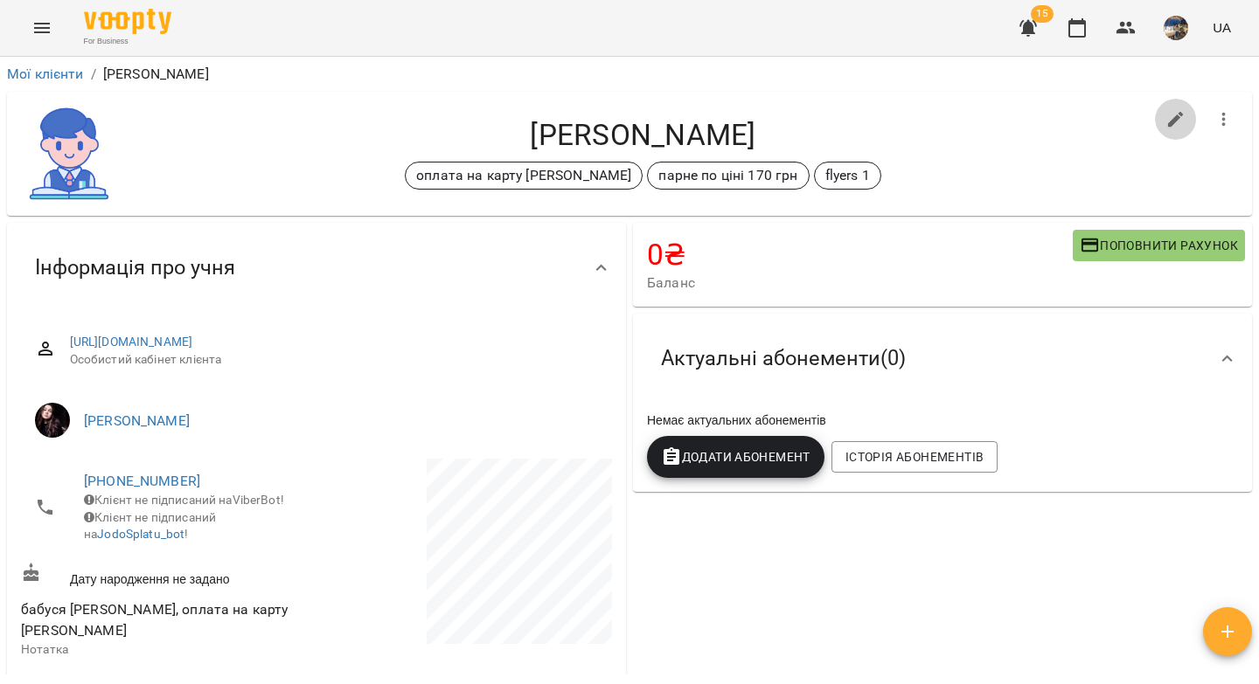
click at [1168, 120] on icon "button" at bounding box center [1176, 120] width 16 height 16
select select "**"
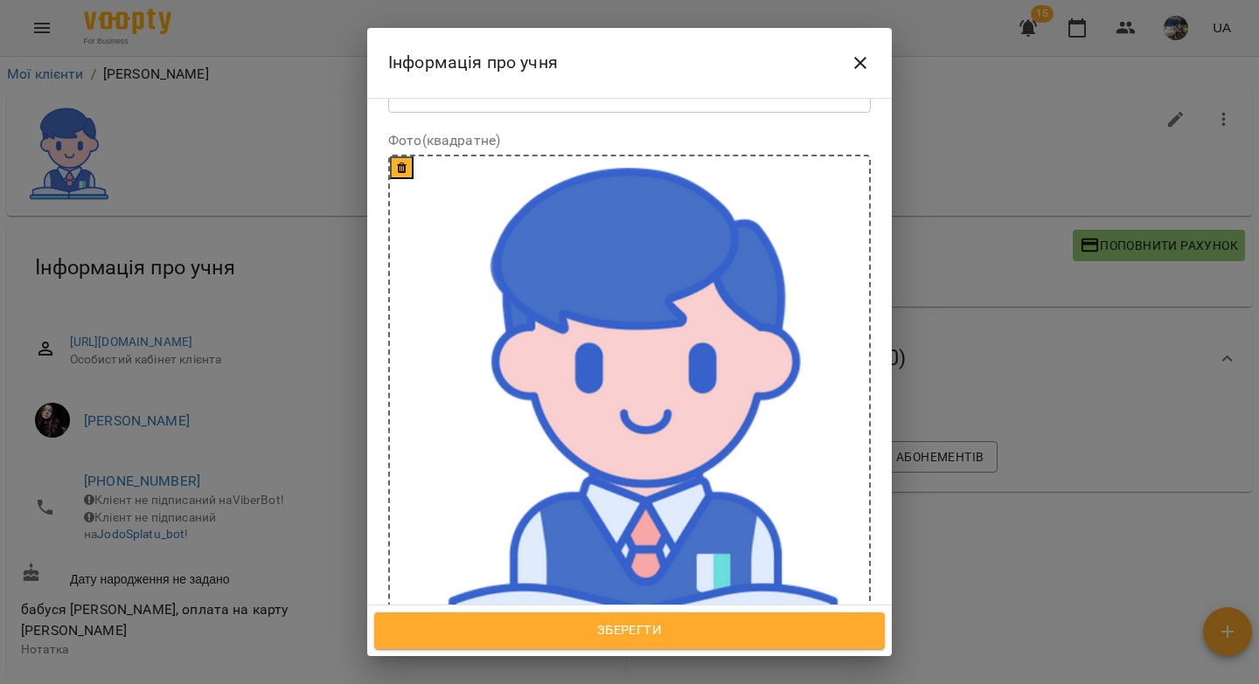
scroll to position [500, 0]
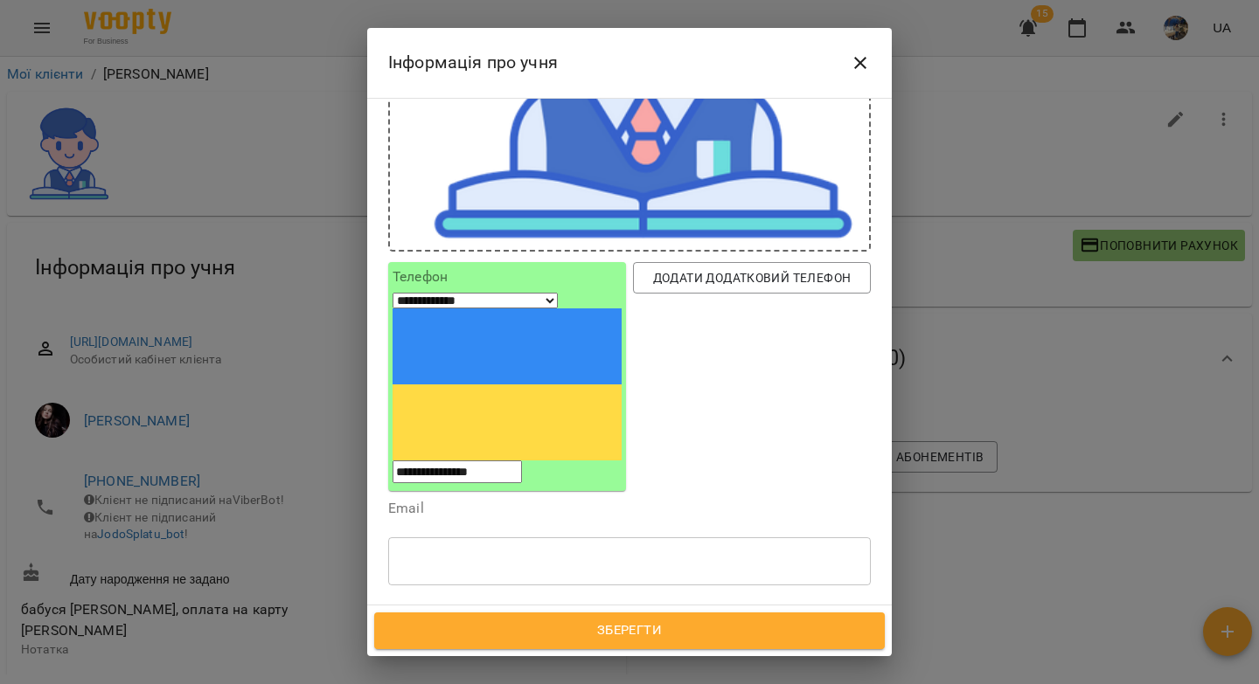
click at [705, 637] on icon at bounding box center [711, 643] width 12 height 12
click at [641, 630] on span "Зберегти" at bounding box center [629, 631] width 472 height 23
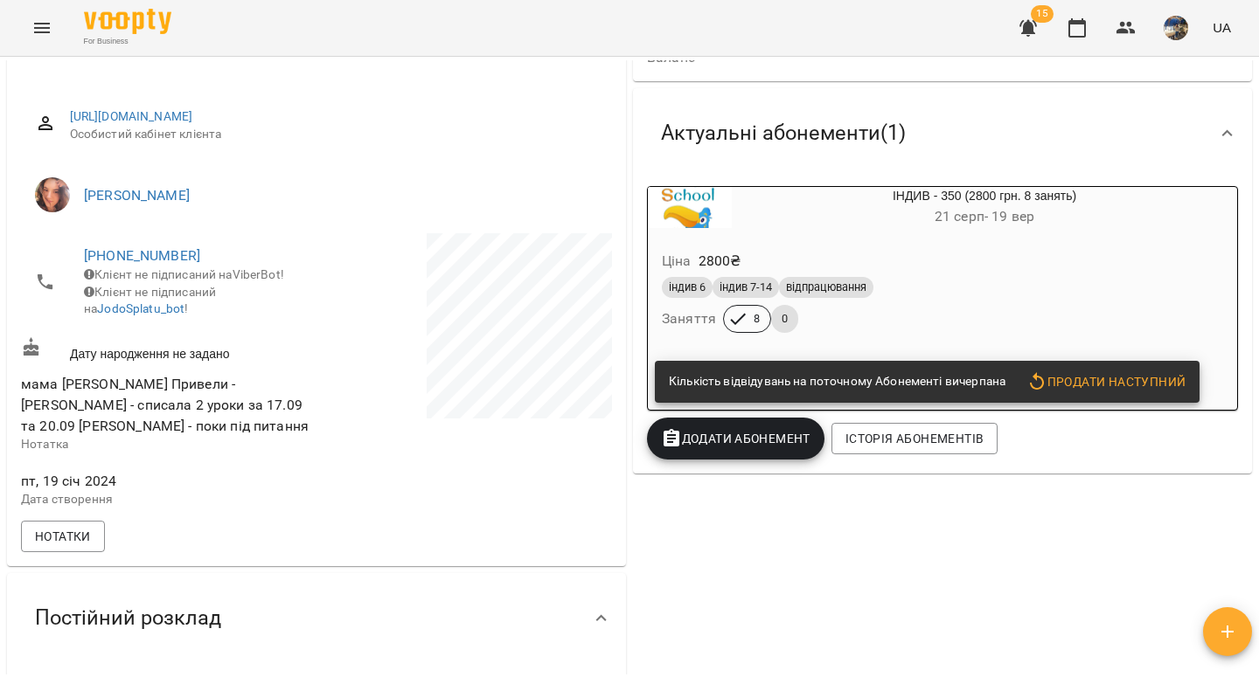
scroll to position [236, 0]
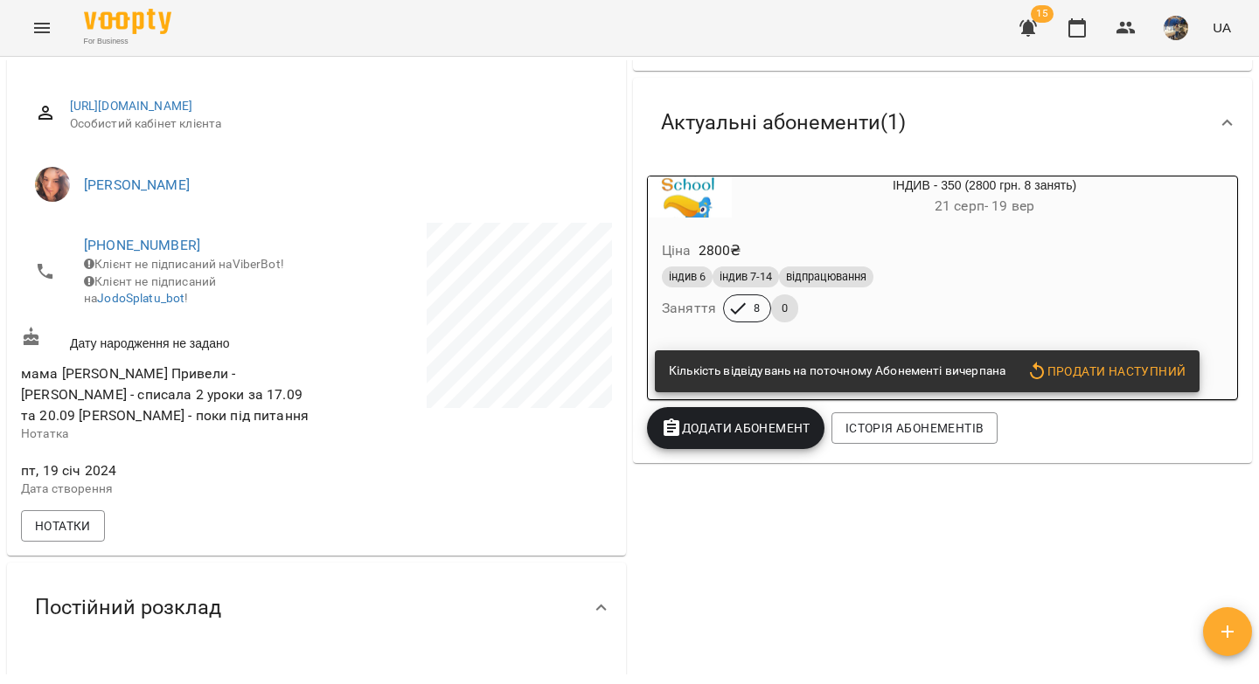
click at [949, 308] on div "індив 6 індив 7-14 відпрацювання Заняття 8 0" at bounding box center [942, 294] width 568 height 63
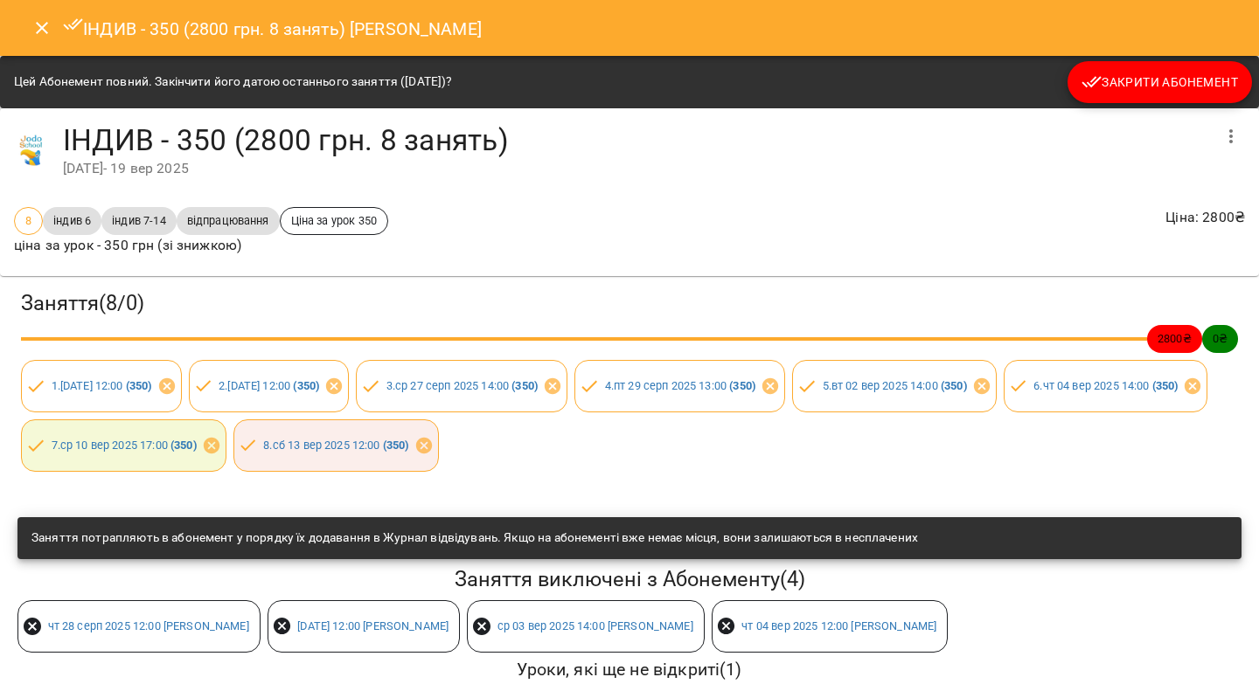
click at [40, 31] on icon "Close" at bounding box center [41, 27] width 21 height 21
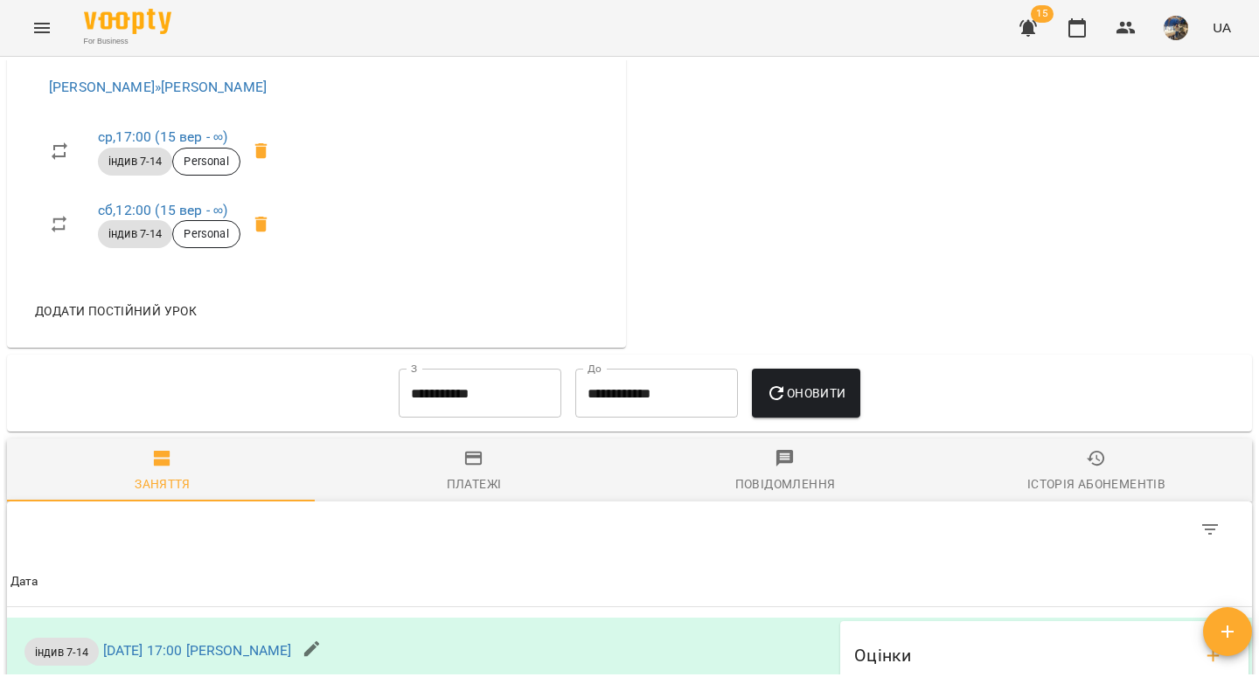
scroll to position [492, 0]
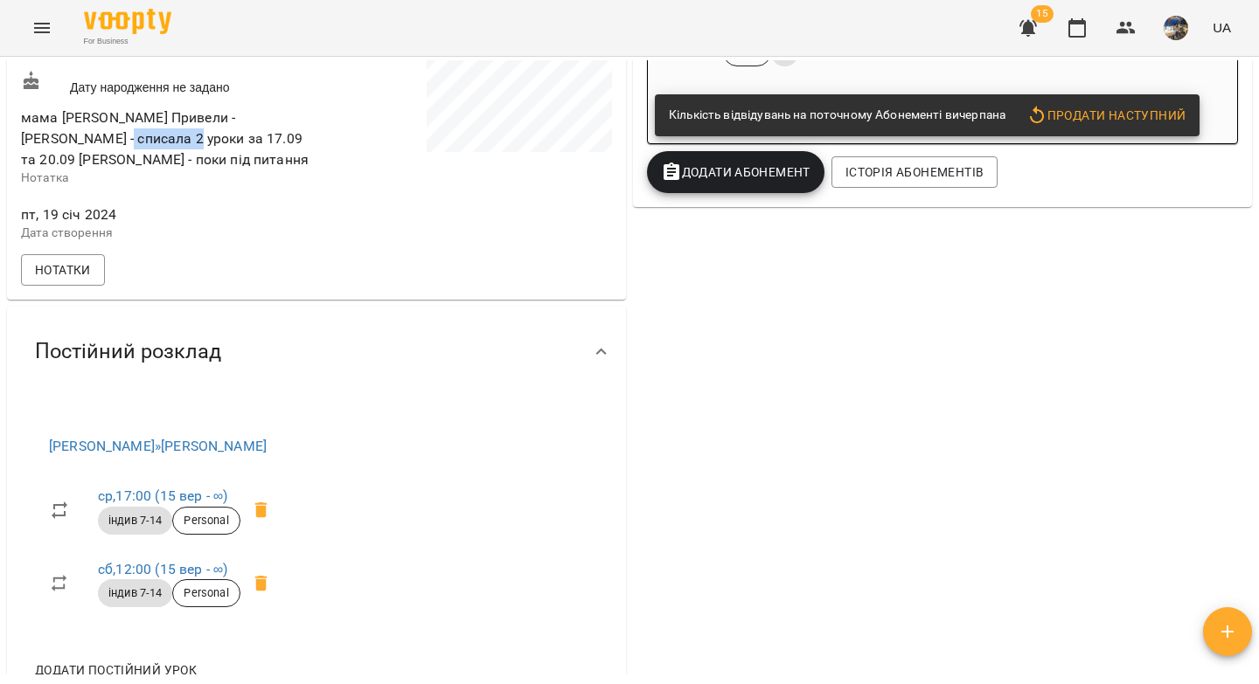
drag, startPoint x: 142, startPoint y: 155, endPoint x: 73, endPoint y: 155, distance: 69.1
click at [73, 155] on span "мама Ірина Леонідівна Вовк Привели - Тетяна Олексієнко - списала 2 уроки за 17.…" at bounding box center [165, 138] width 288 height 58
copy span "Олексієнко"
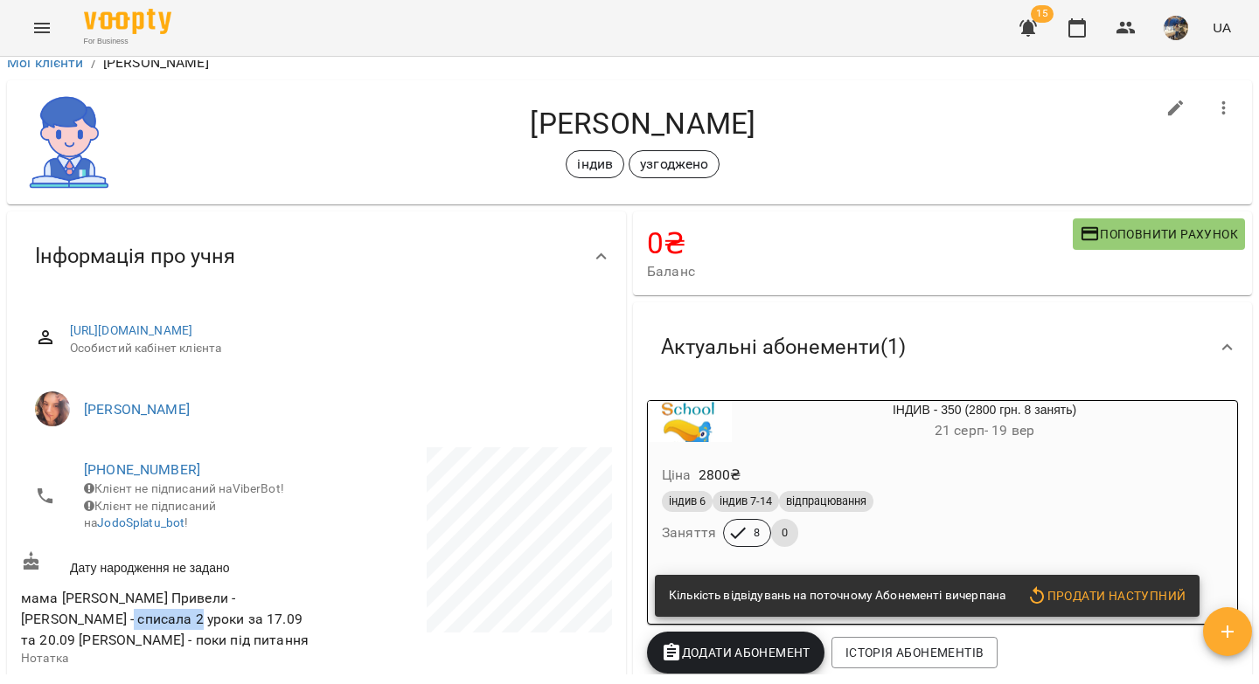
scroll to position [0, 0]
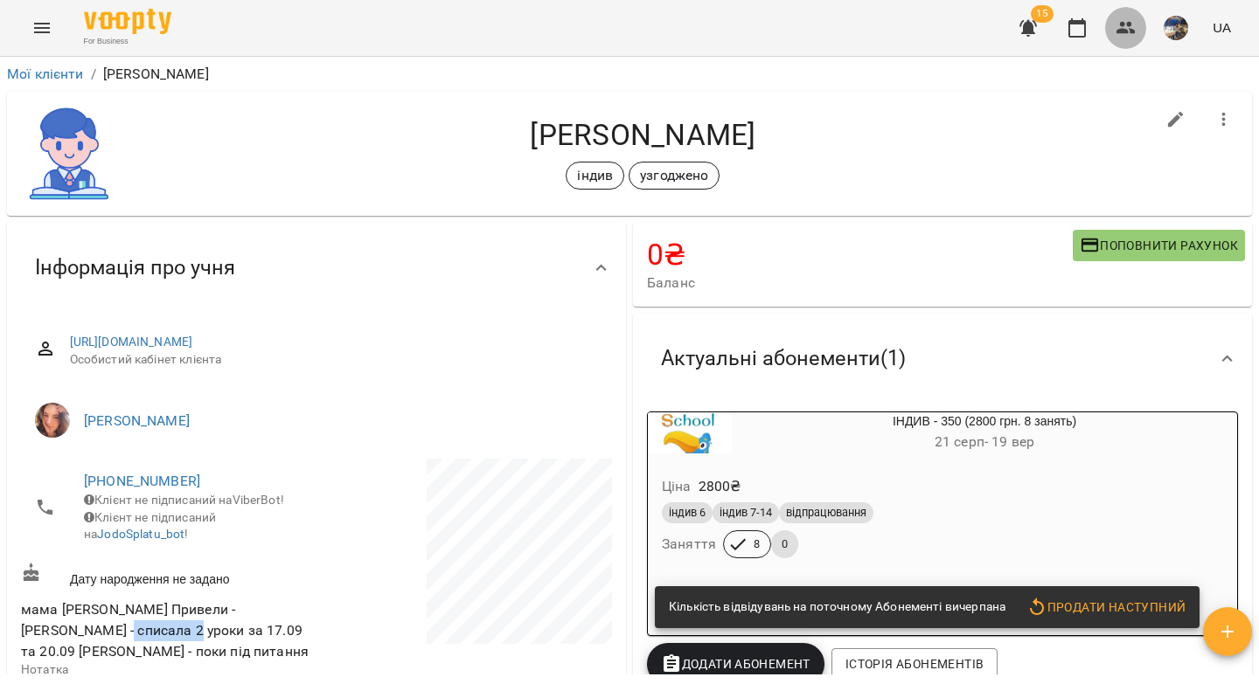
click at [1121, 30] on icon "button" at bounding box center [1125, 28] width 19 height 12
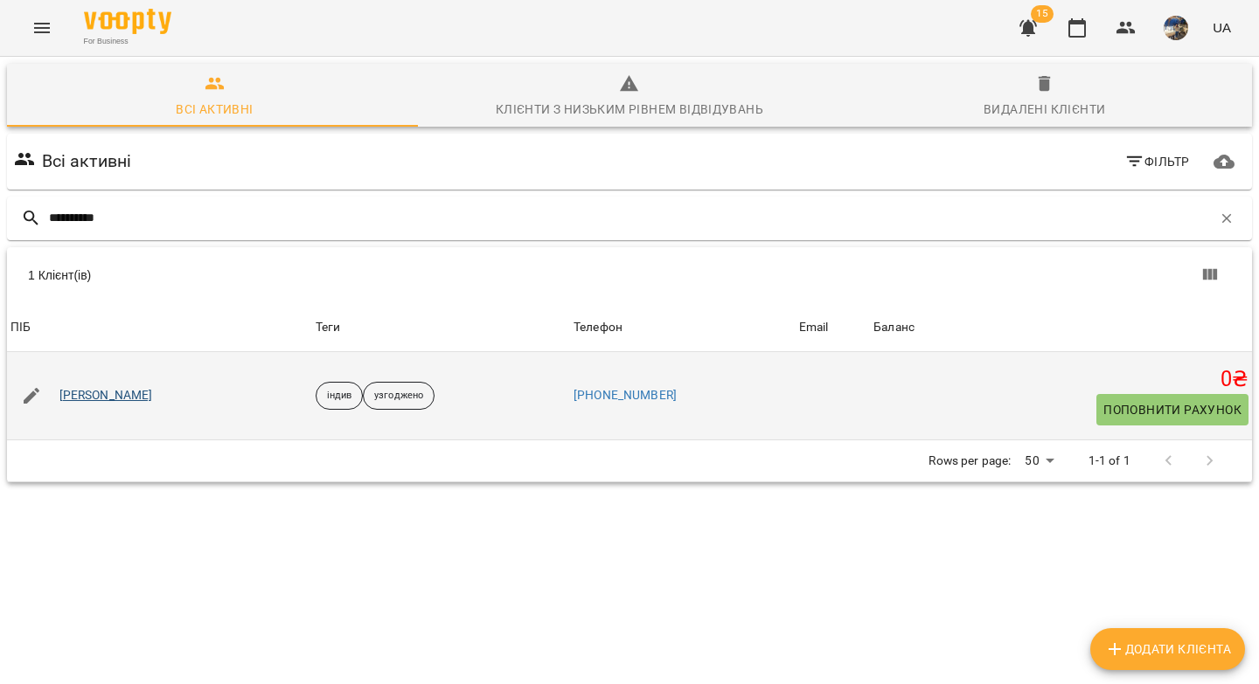
type input "**********"
click at [139, 396] on link "Тетяна Олексієнко" at bounding box center [106, 395] width 94 height 17
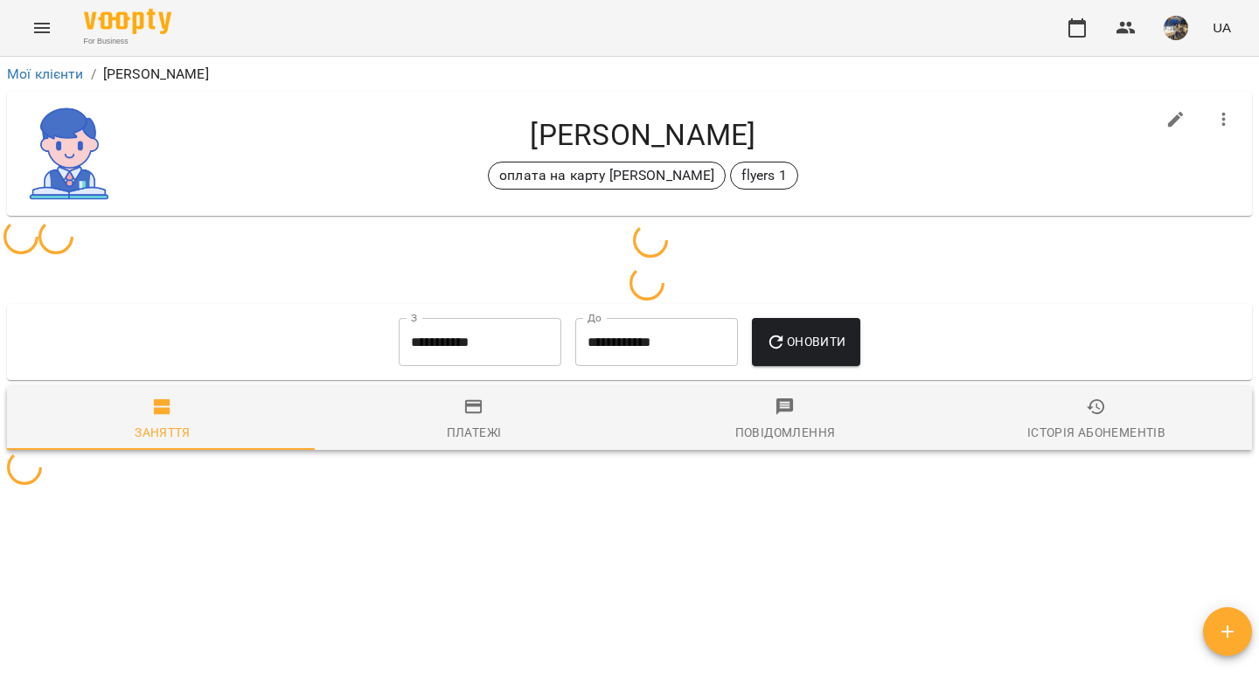
click at [1080, 29] on icon "button" at bounding box center [1076, 27] width 21 height 21
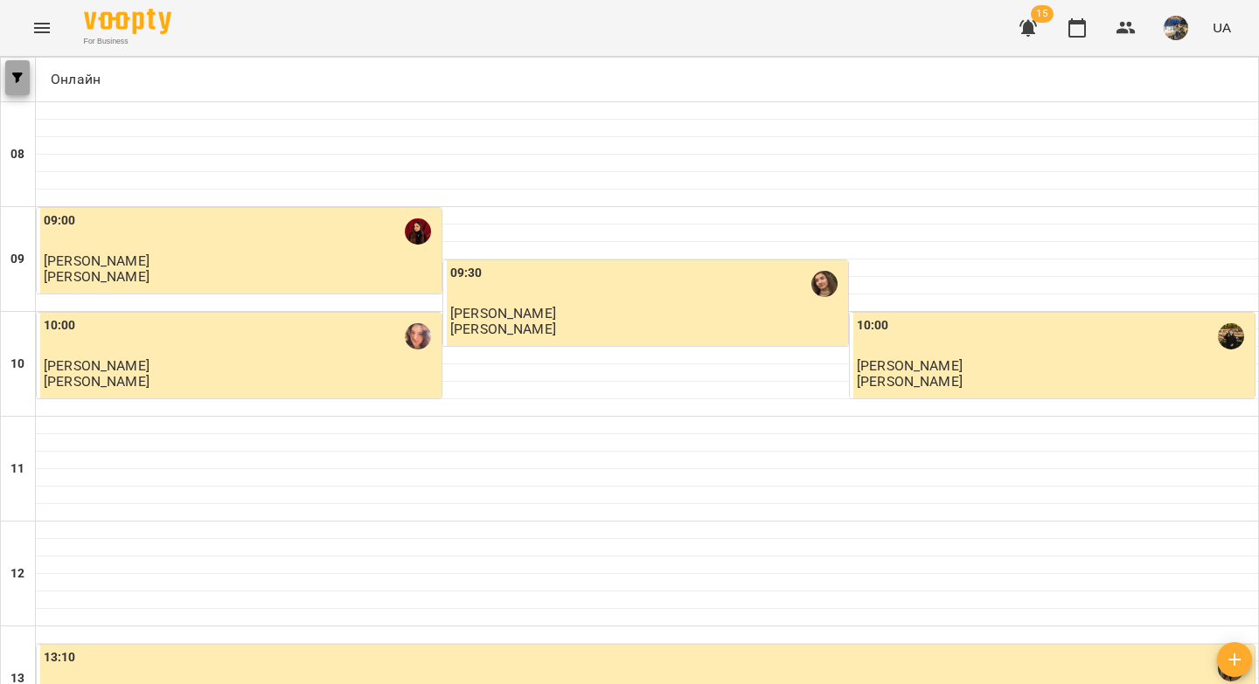
click at [10, 82] on span "button" at bounding box center [17, 78] width 24 height 10
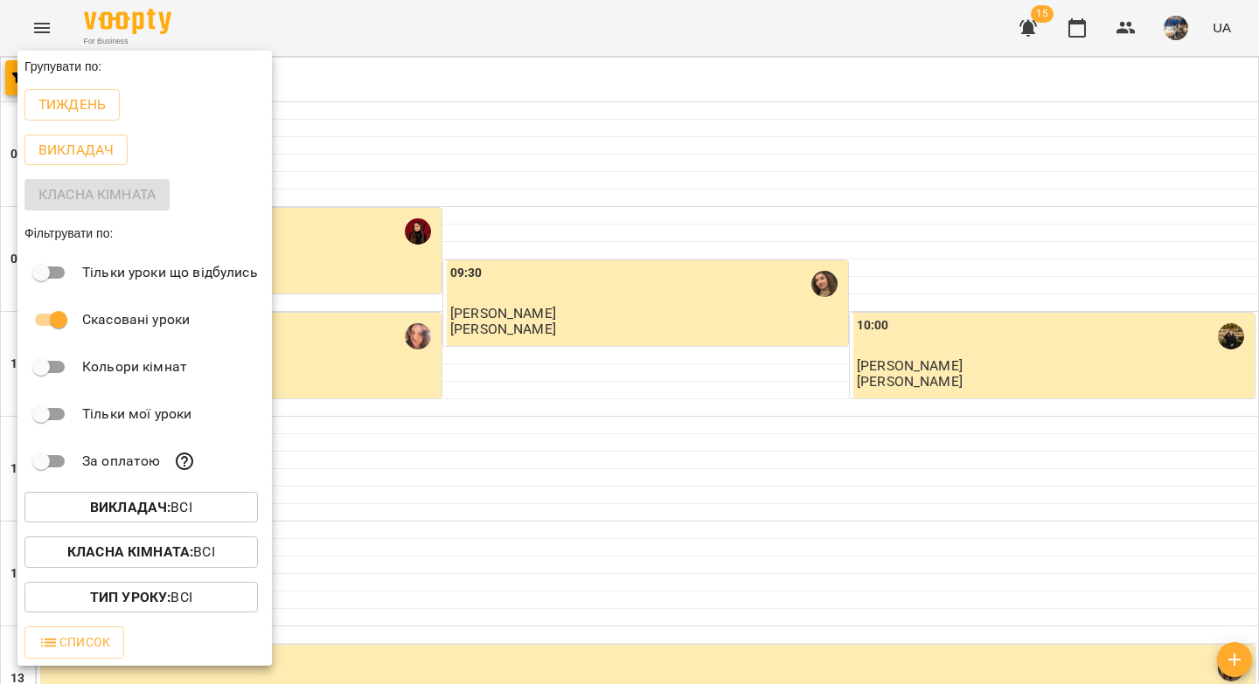
click at [147, 503] on b "Викладач :" at bounding box center [130, 507] width 80 height 17
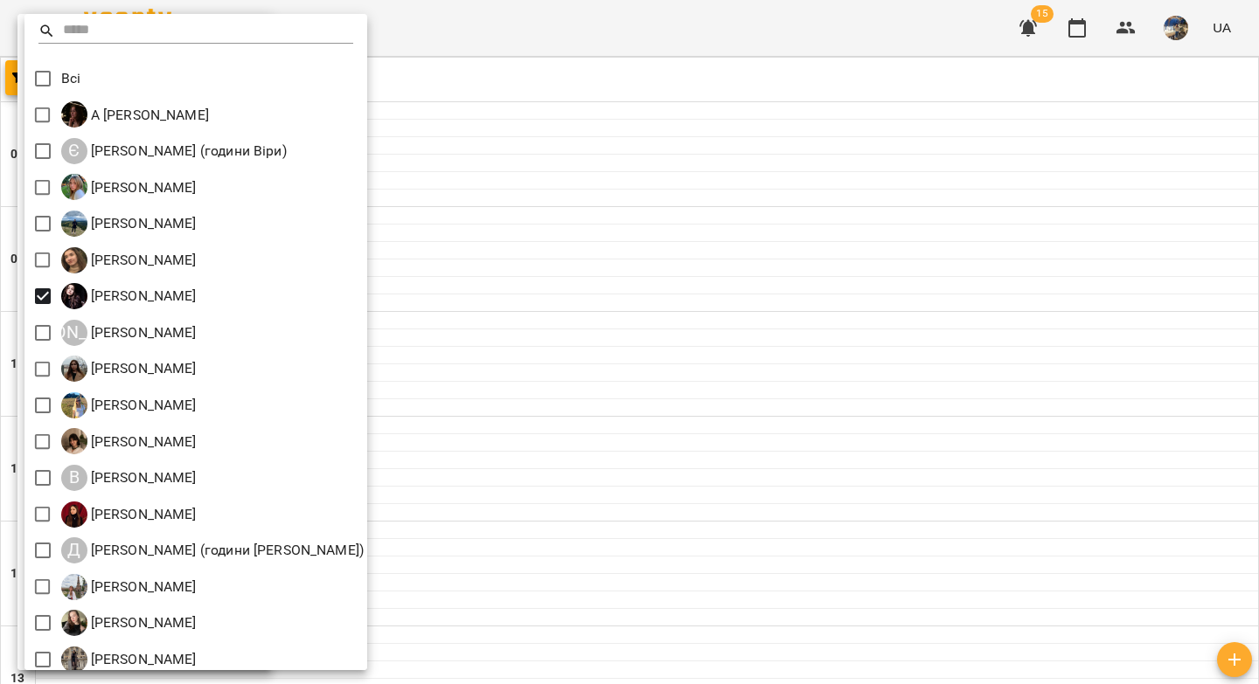
click at [439, 212] on div at bounding box center [629, 342] width 1259 height 684
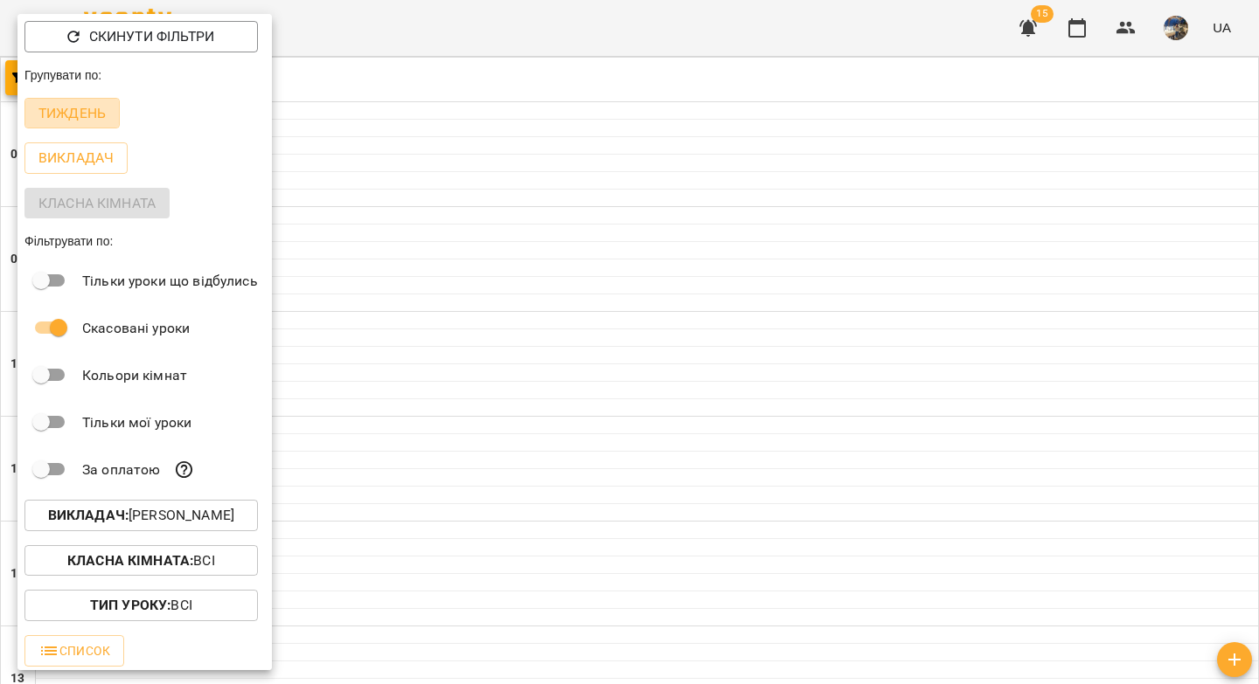
drag, startPoint x: 73, startPoint y: 119, endPoint x: 457, endPoint y: 149, distance: 385.8
click at [73, 119] on p "Тиждень" at bounding box center [71, 113] width 67 height 21
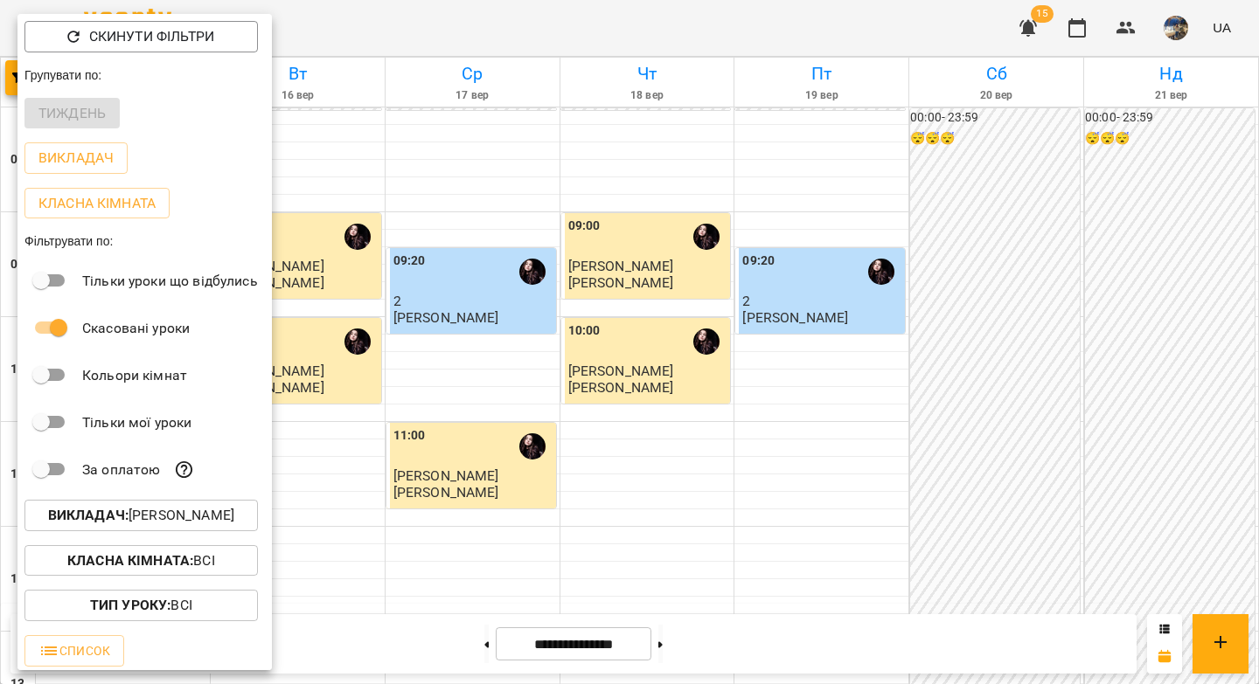
click at [455, 130] on div at bounding box center [629, 342] width 1259 height 684
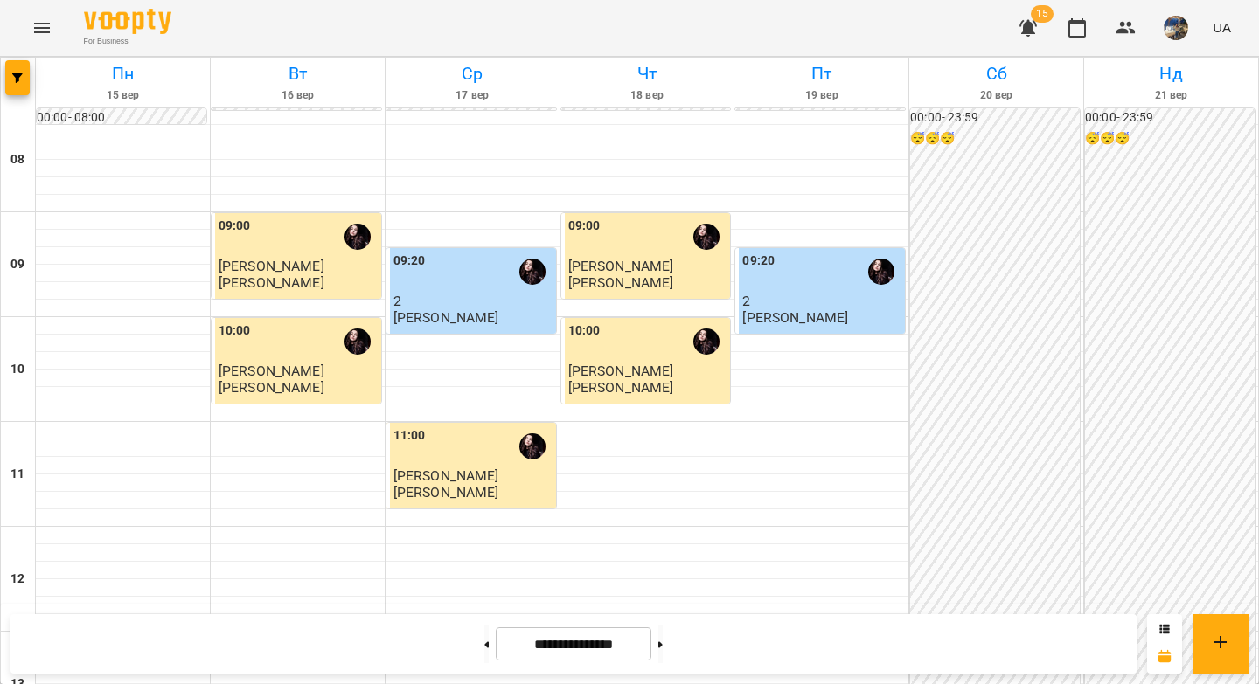
scroll to position [729, 0]
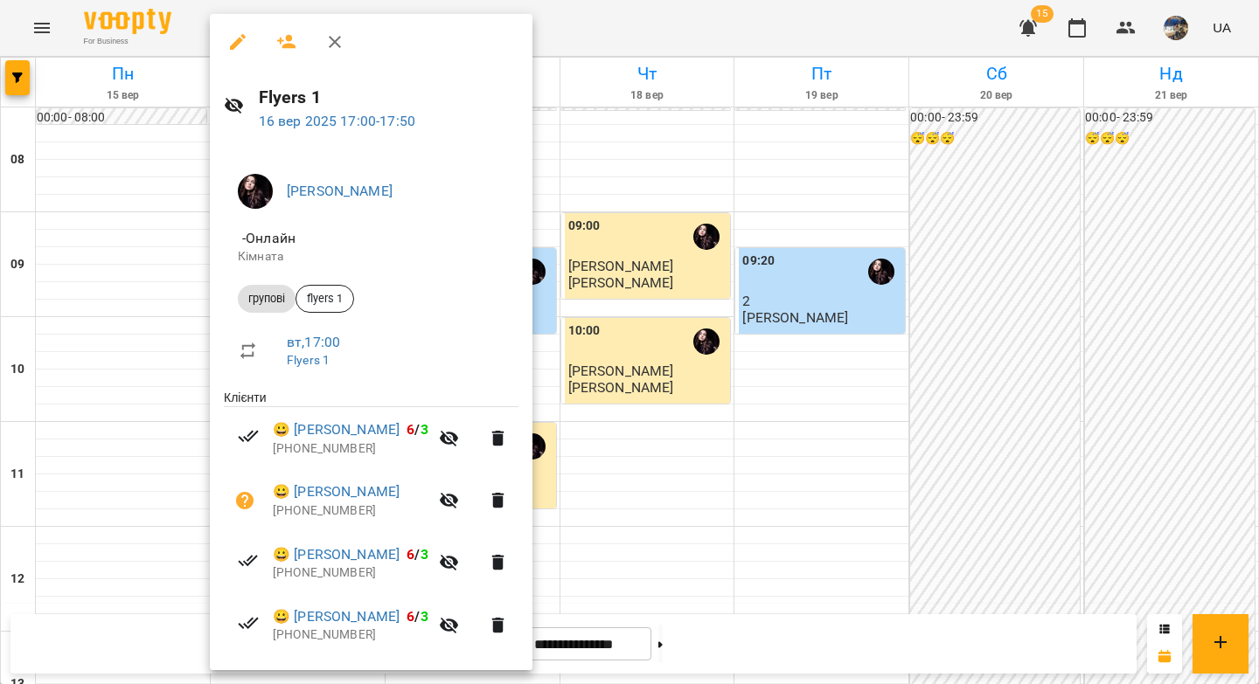
scroll to position [110, 0]
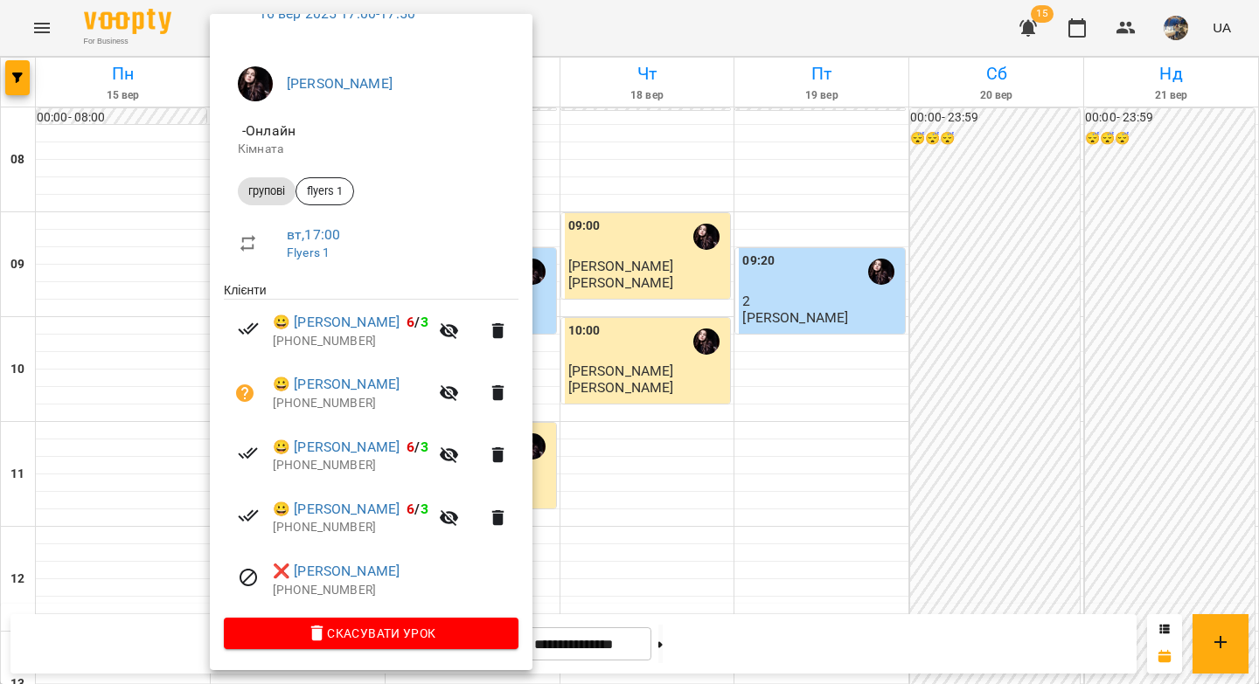
click at [640, 360] on div at bounding box center [629, 342] width 1259 height 684
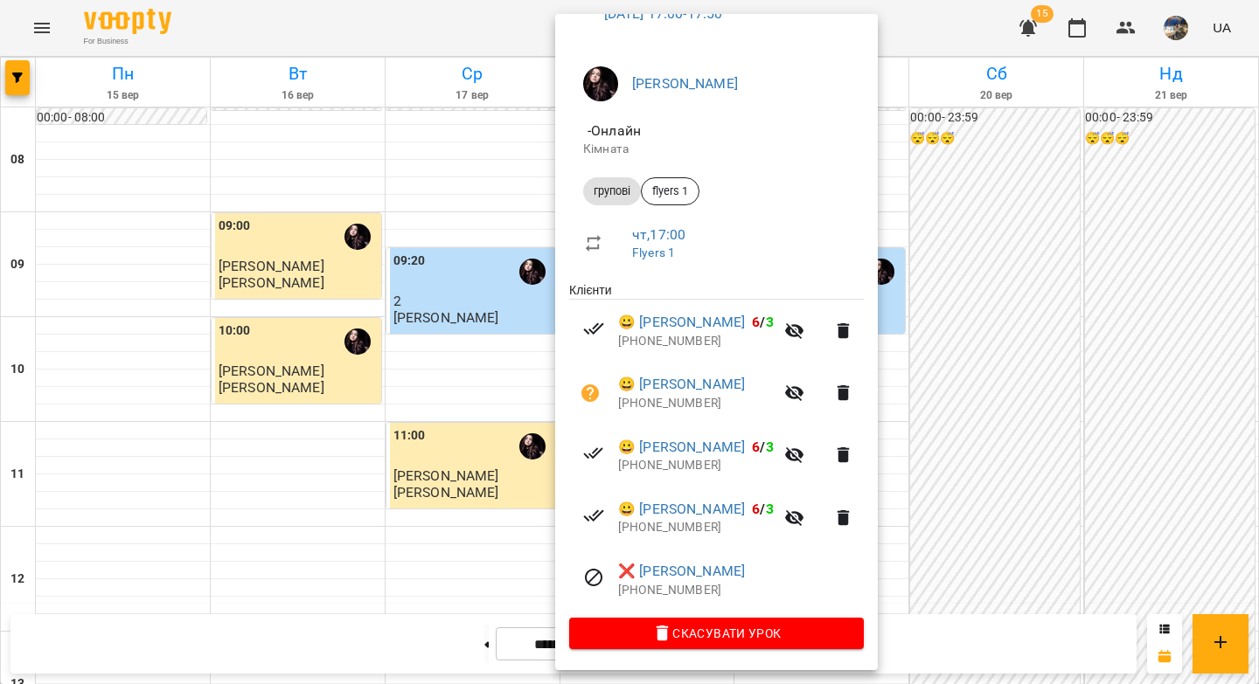
click at [982, 354] on div at bounding box center [629, 342] width 1259 height 684
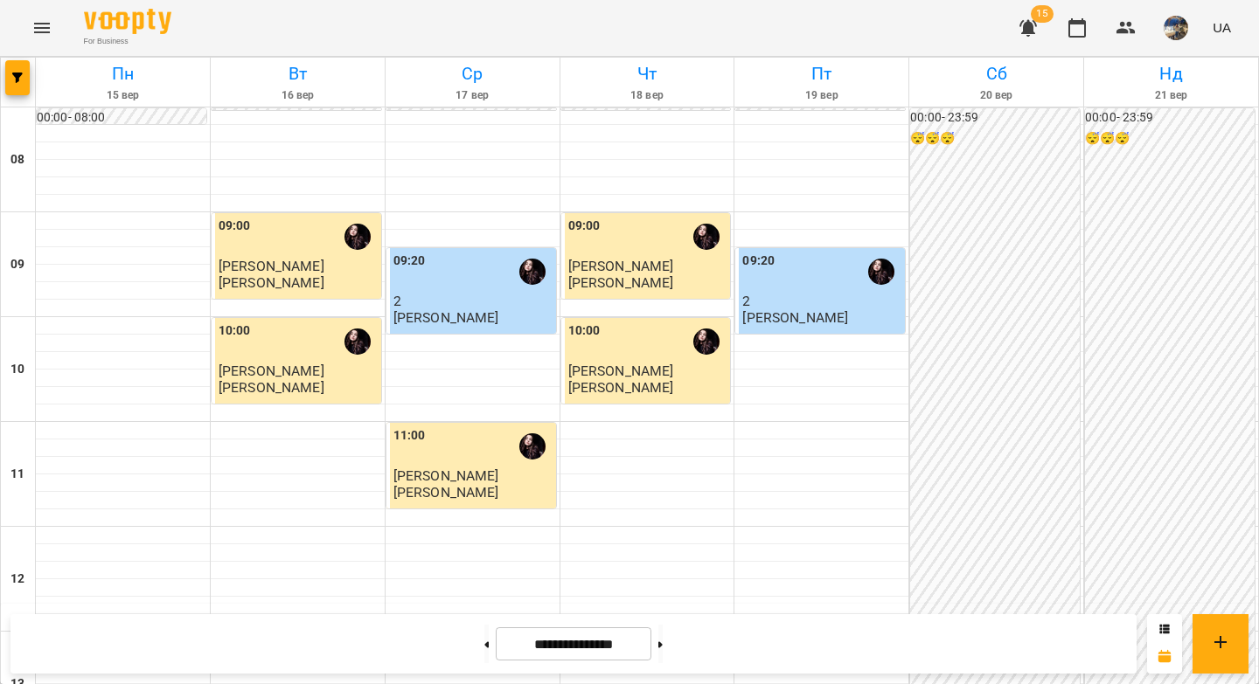
drag, startPoint x: 682, startPoint y: 642, endPoint x: 684, endPoint y: 605, distance: 36.8
click at [663, 642] on icon at bounding box center [660, 645] width 4 height 7
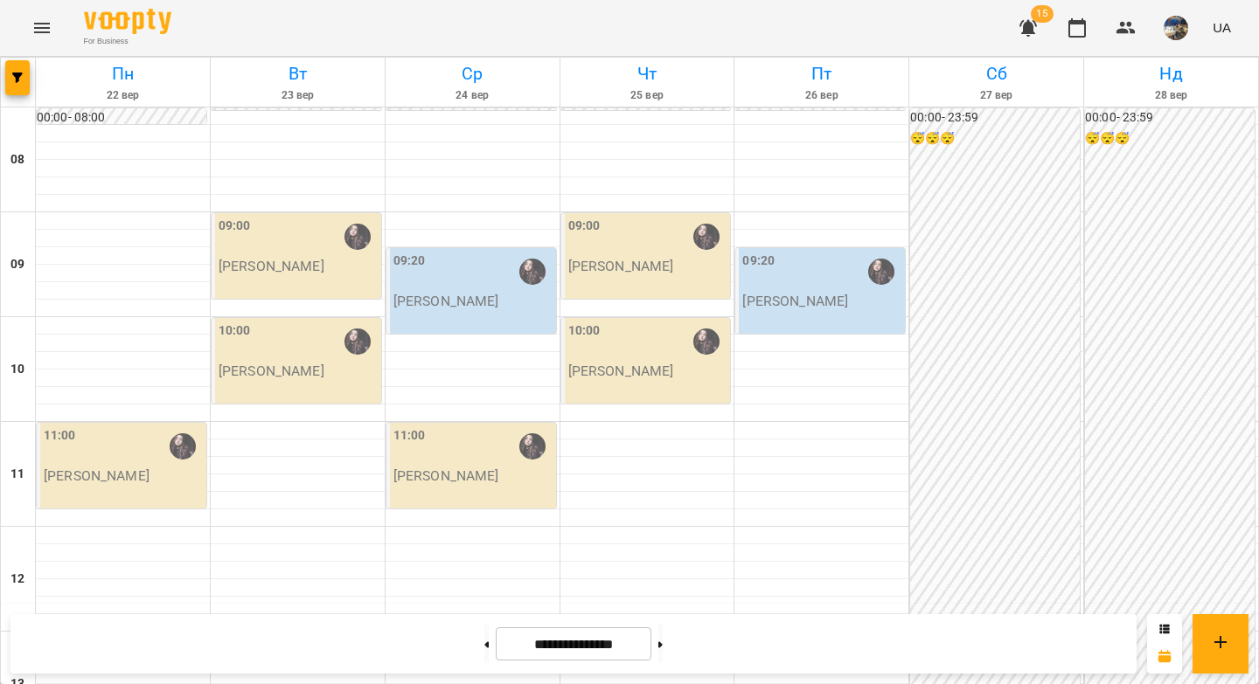
scroll to position [769, 0]
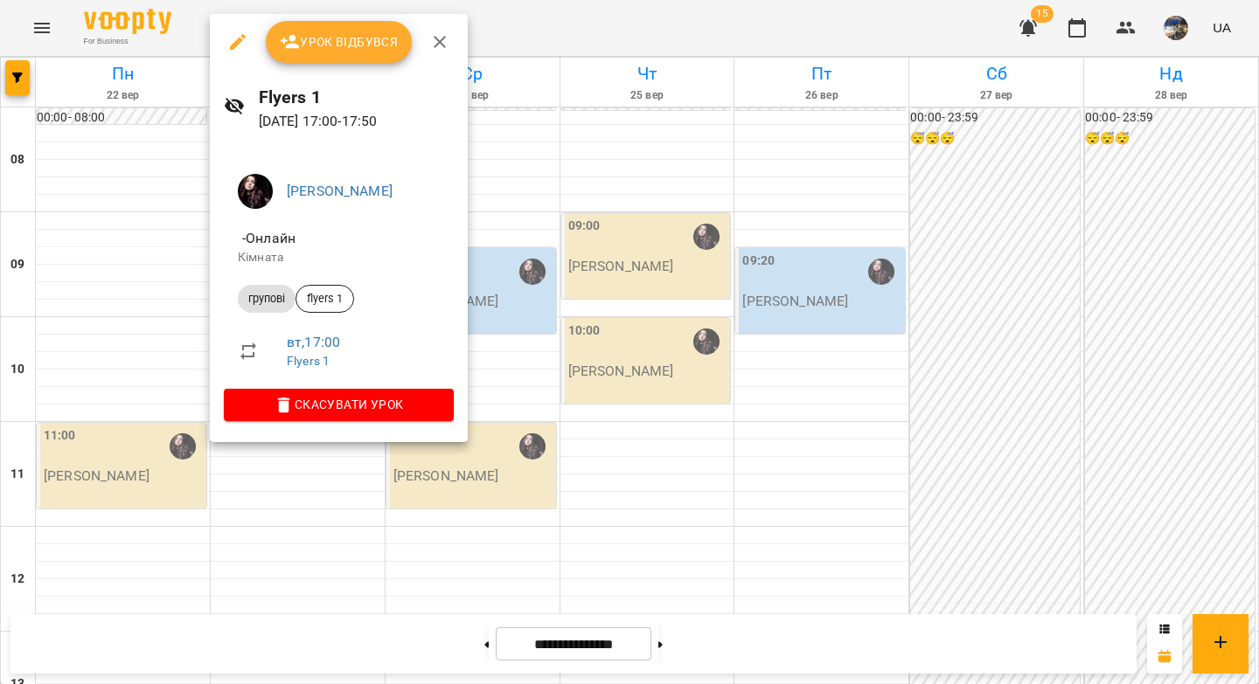
click at [443, 32] on icon "button" at bounding box center [439, 41] width 21 height 21
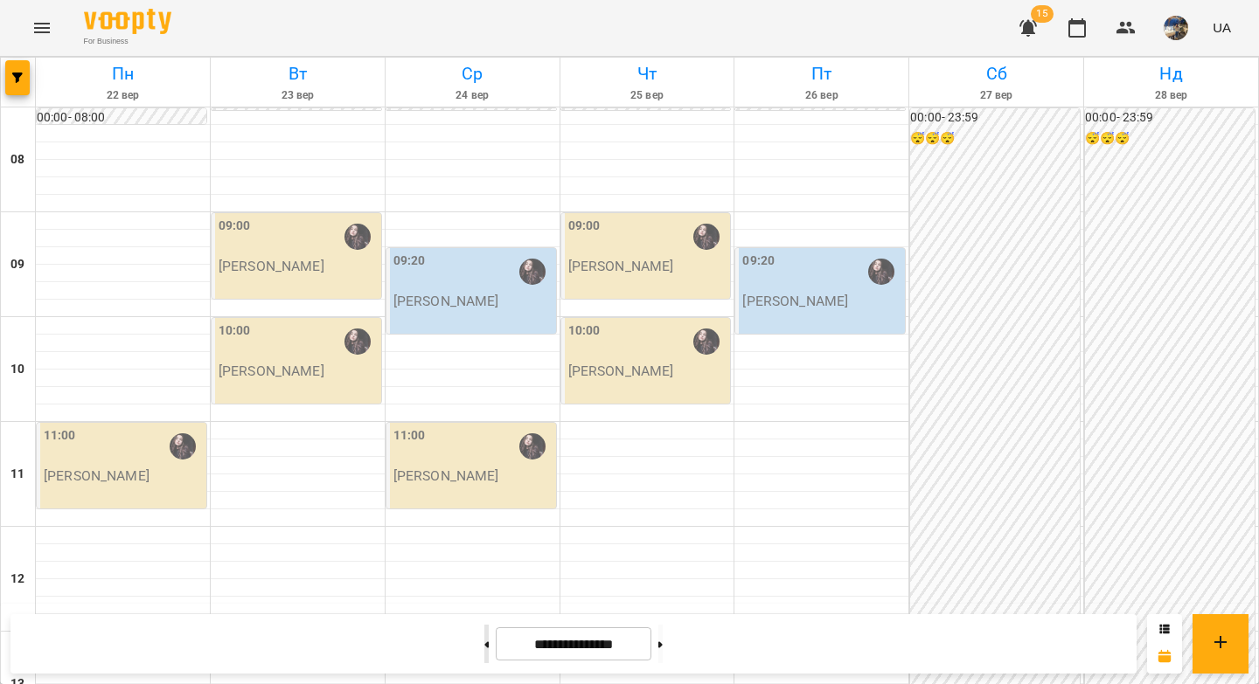
click at [485, 644] on icon at bounding box center [487, 645] width 4 height 6
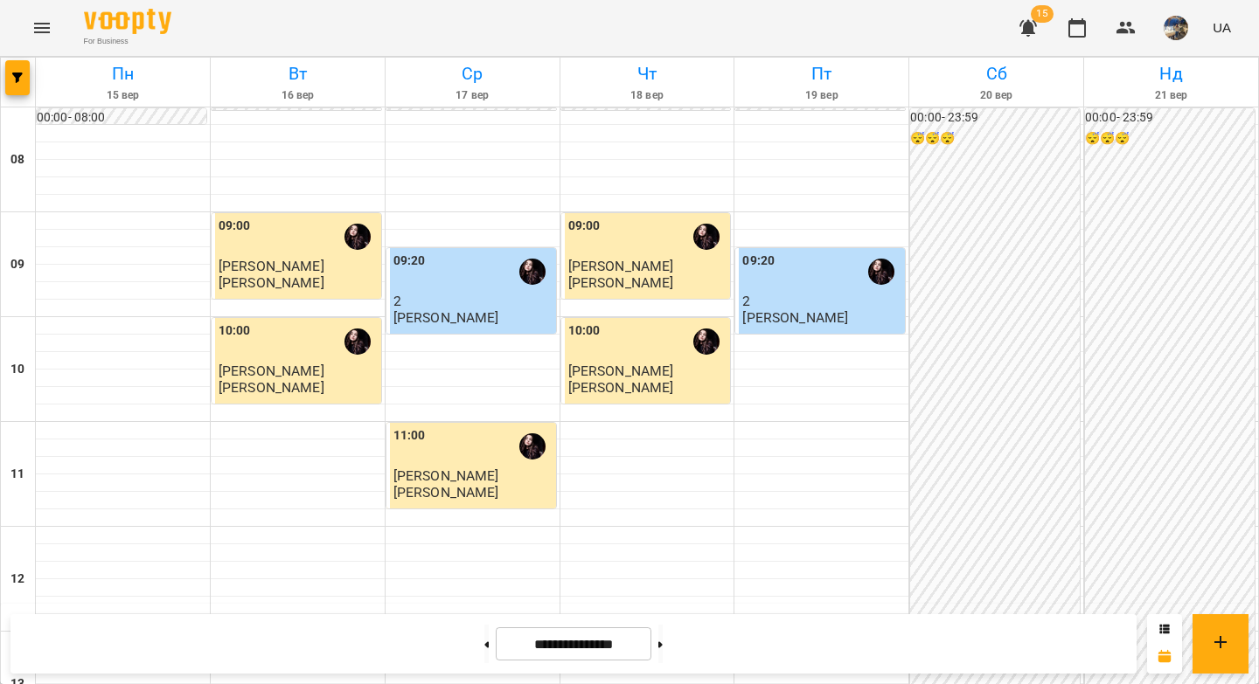
scroll to position [773, 0]
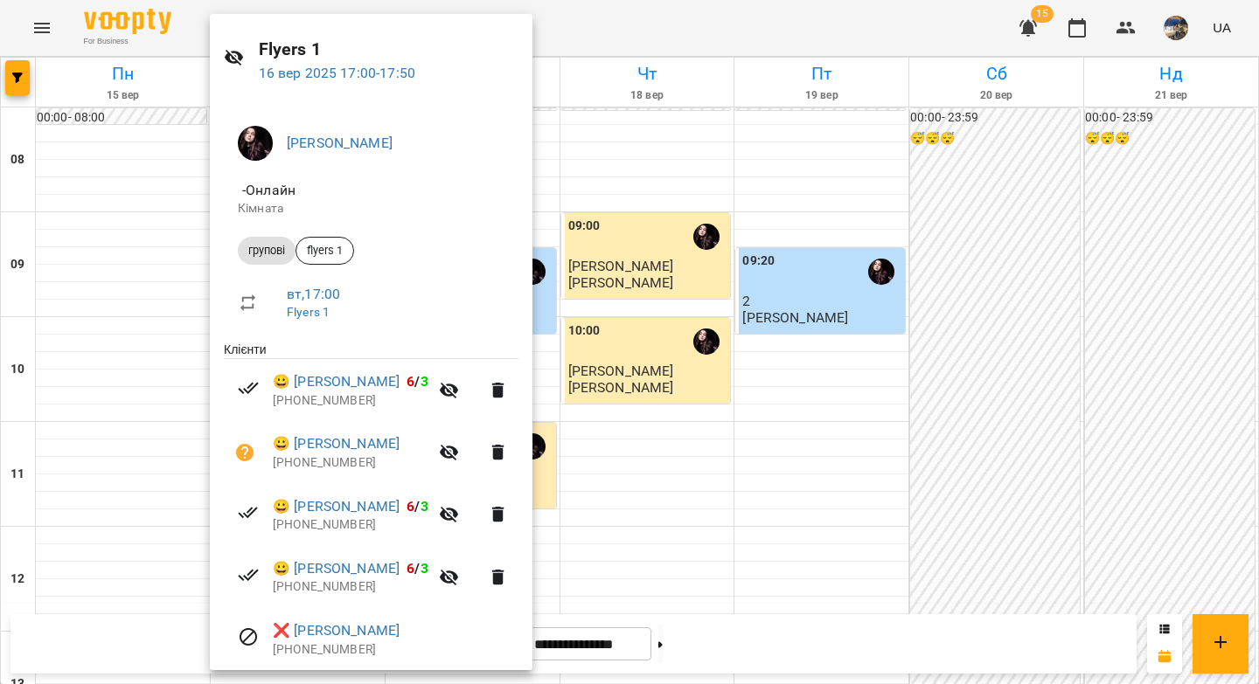
scroll to position [0, 0]
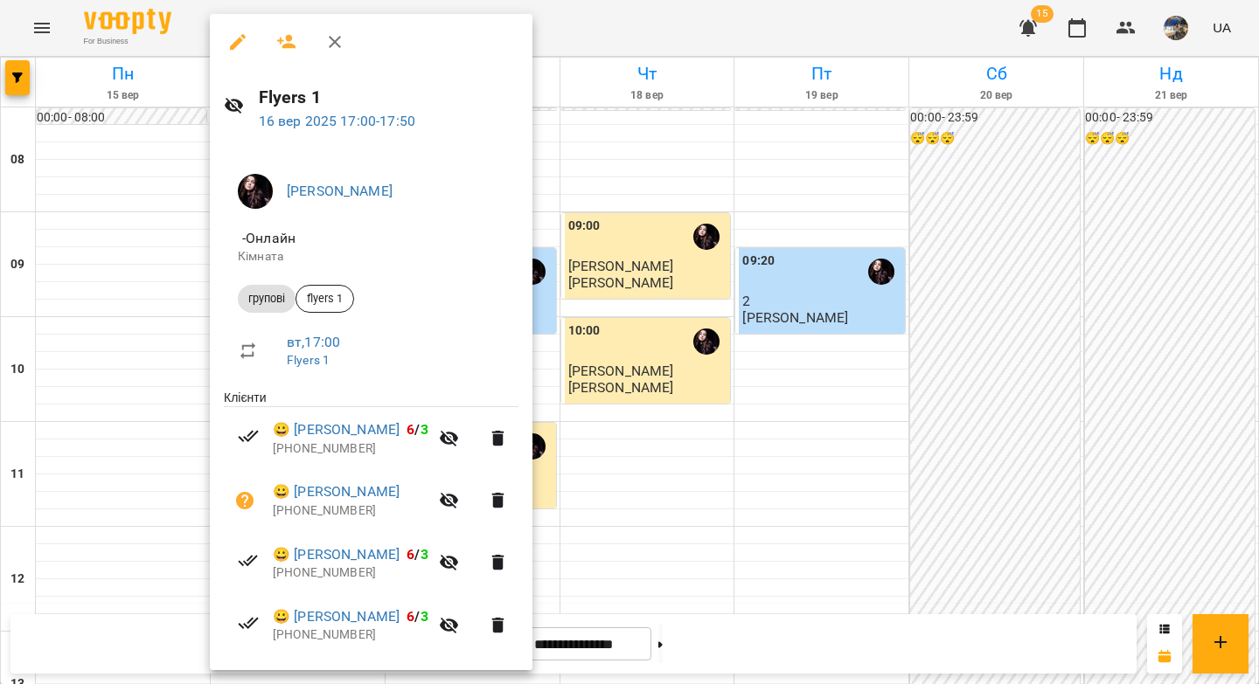
click at [332, 41] on icon "button" at bounding box center [334, 41] width 21 height 21
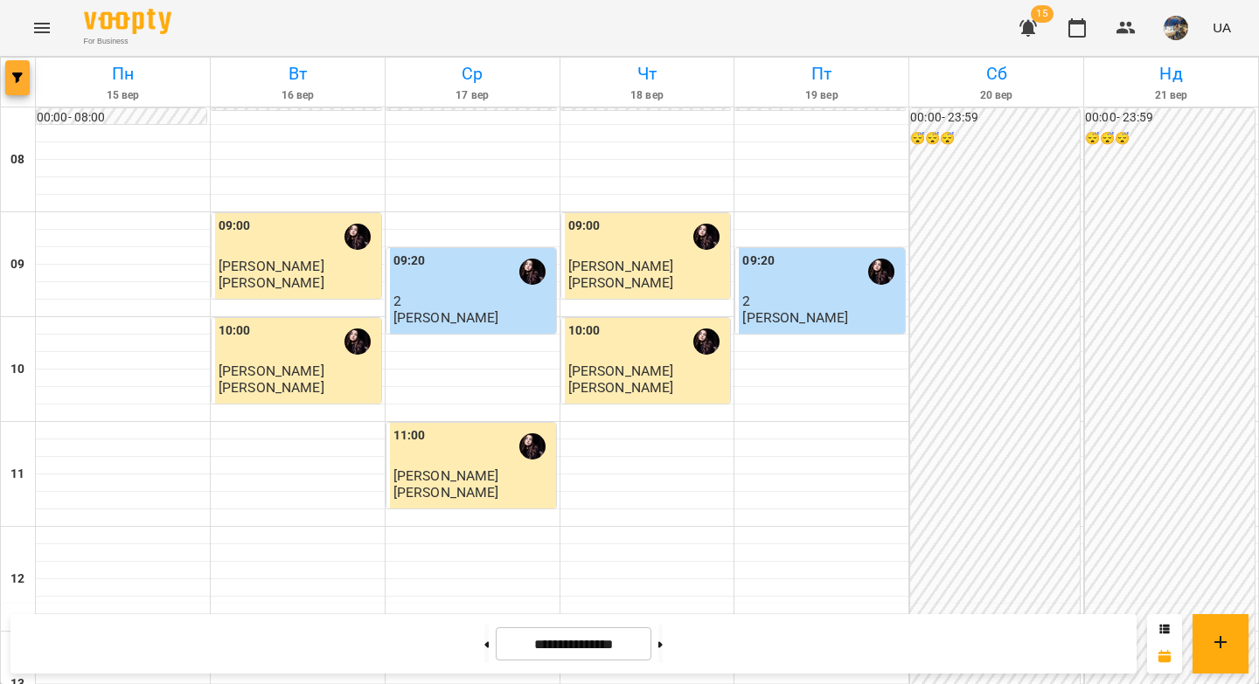
click at [25, 87] on button "button" at bounding box center [17, 77] width 24 height 35
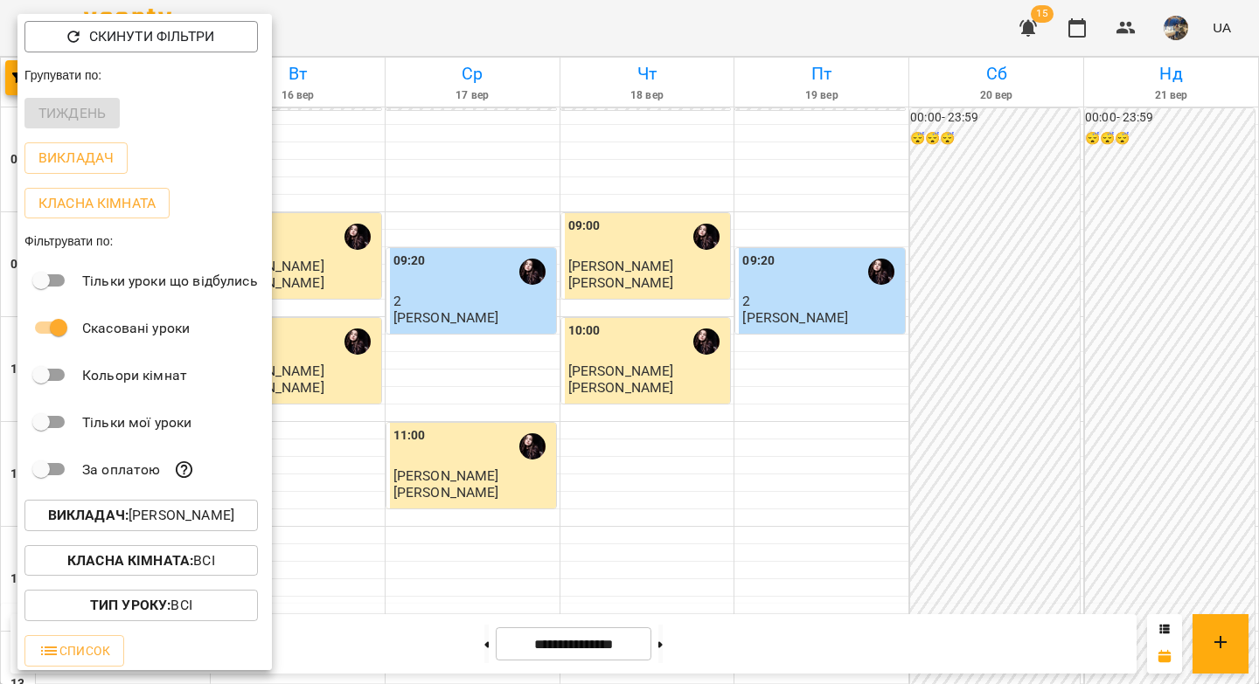
click at [119, 524] on b "Викладач :" at bounding box center [88, 515] width 80 height 17
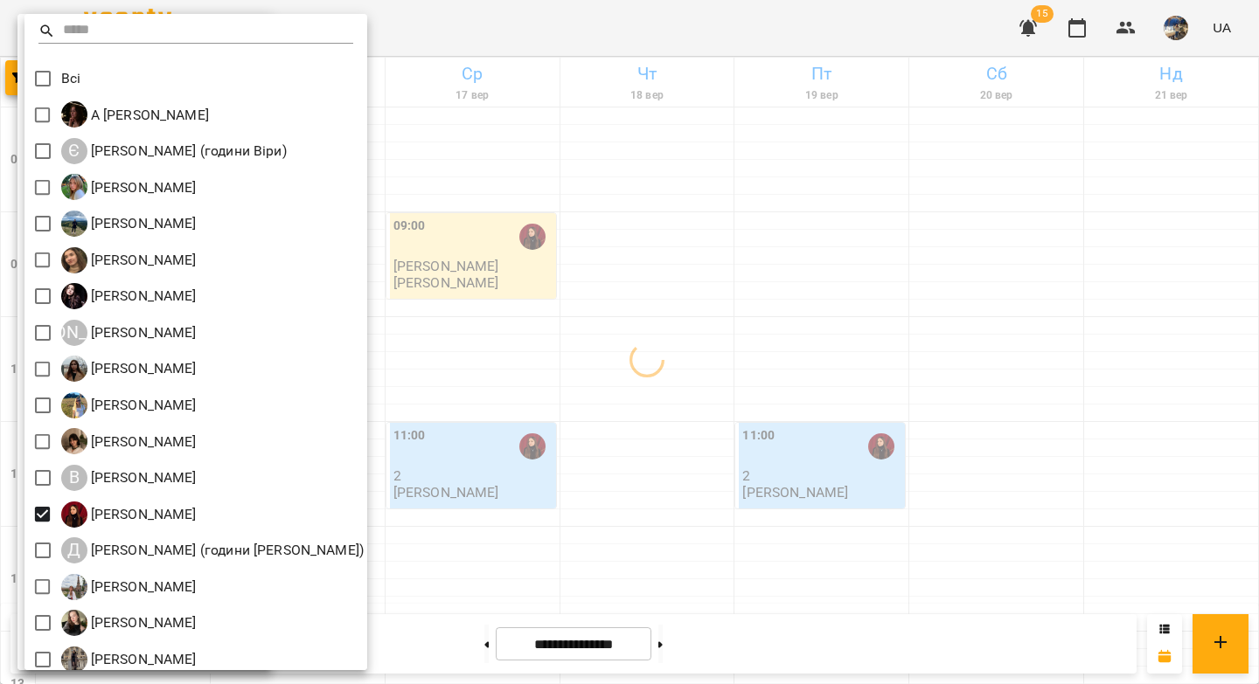
click at [916, 316] on div at bounding box center [629, 342] width 1259 height 684
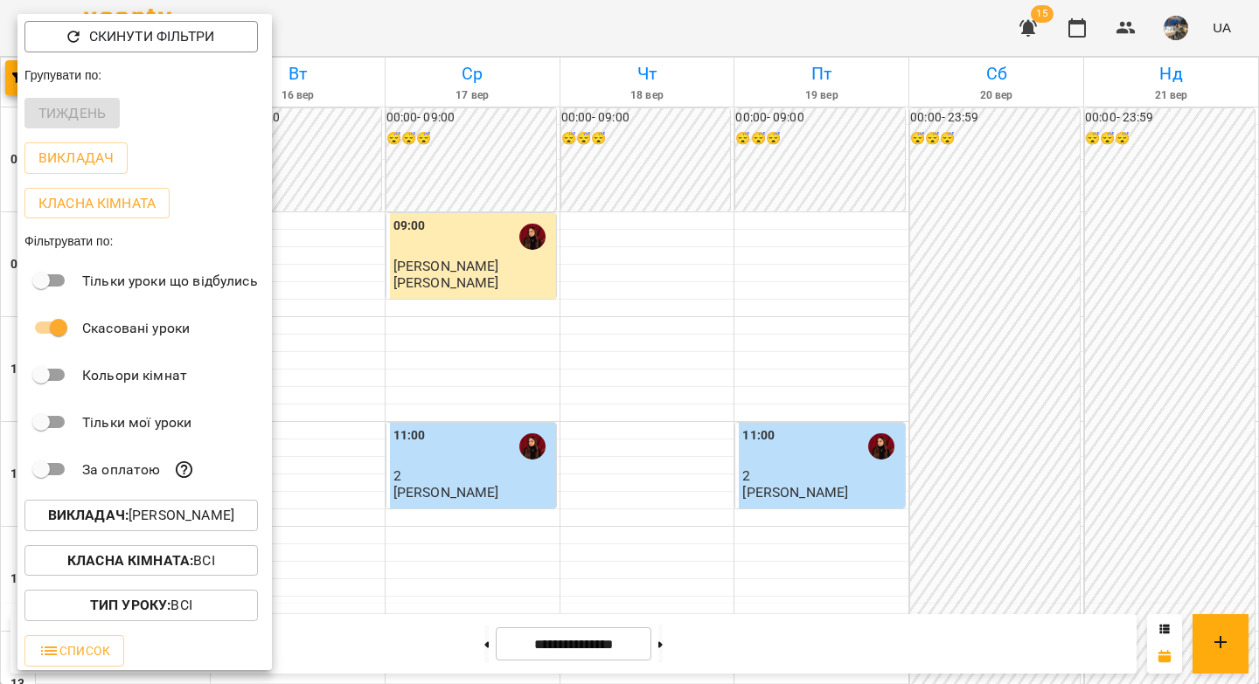
click at [864, 326] on div at bounding box center [629, 342] width 1259 height 684
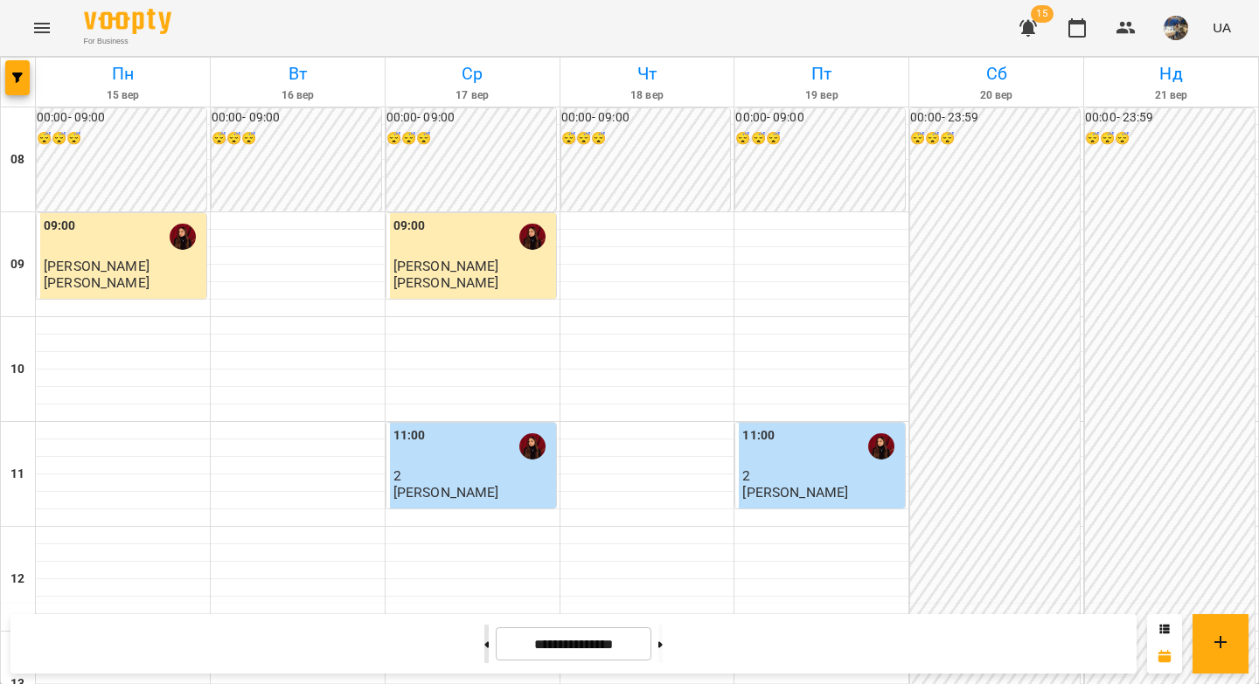
click at [484, 646] on button at bounding box center [486, 644] width 4 height 38
click at [663, 648] on icon at bounding box center [660, 645] width 4 height 7
click at [663, 644] on icon at bounding box center [660, 645] width 4 height 7
type input "**********"
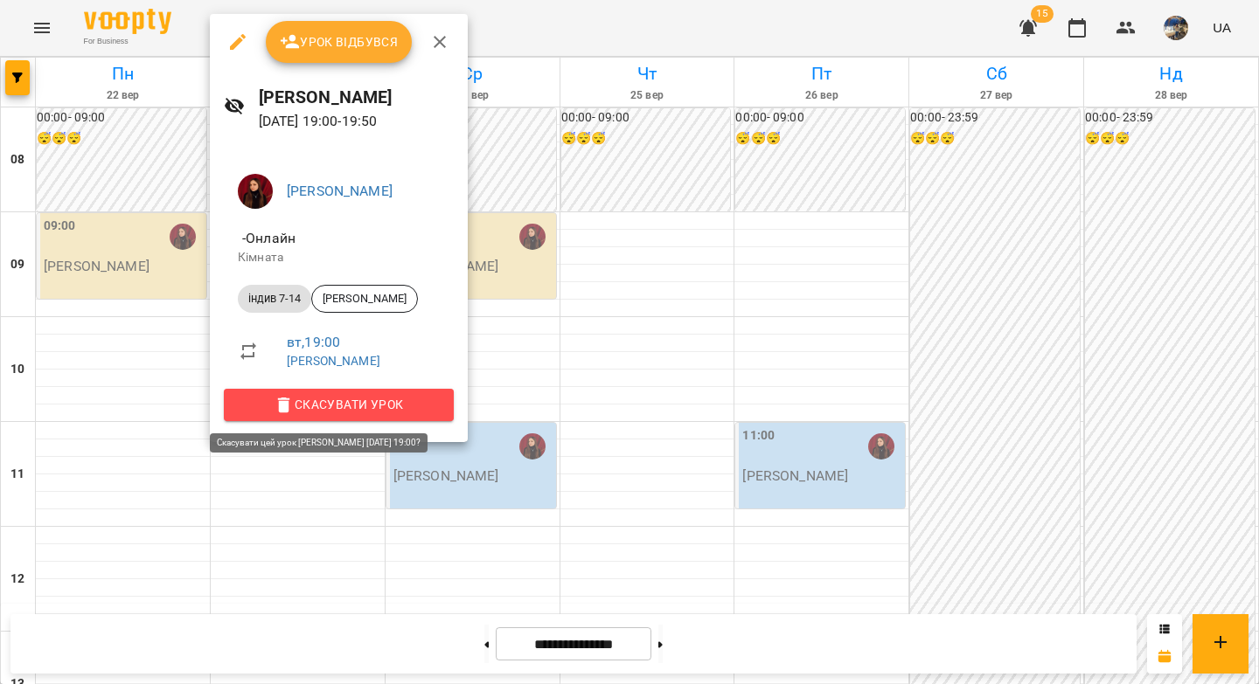
click at [361, 413] on span "Скасувати Урок" at bounding box center [339, 404] width 202 height 21
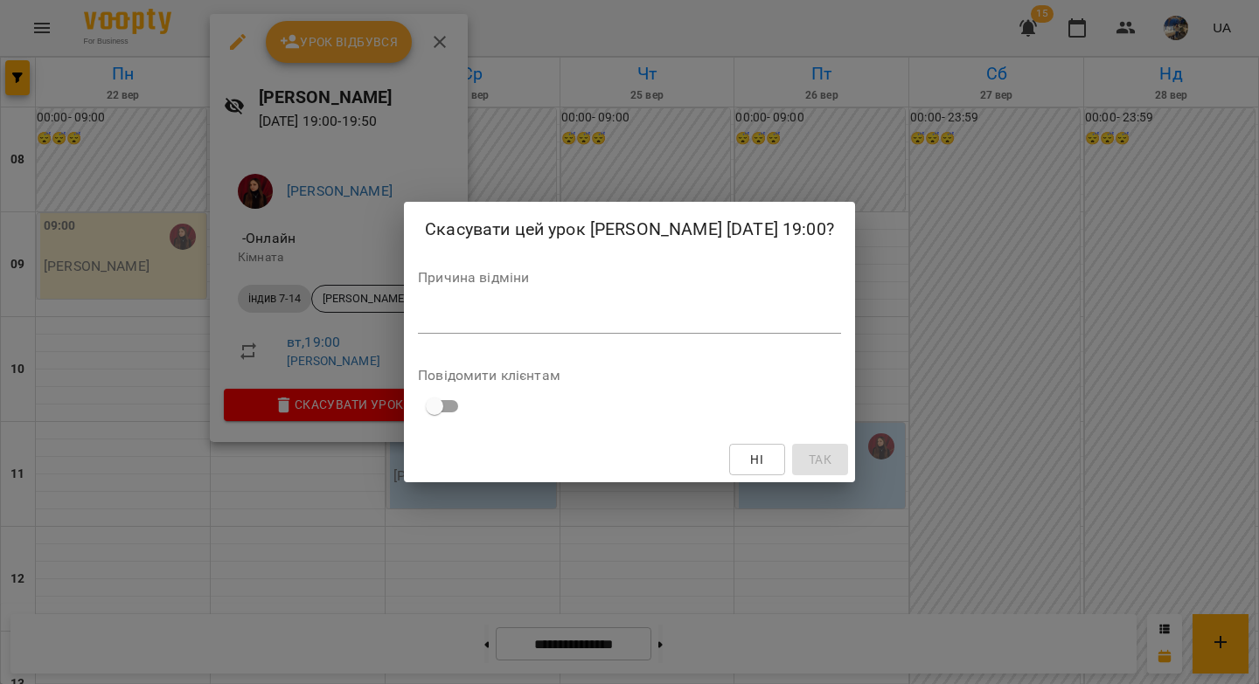
click at [418, 334] on div "*" at bounding box center [629, 320] width 423 height 28
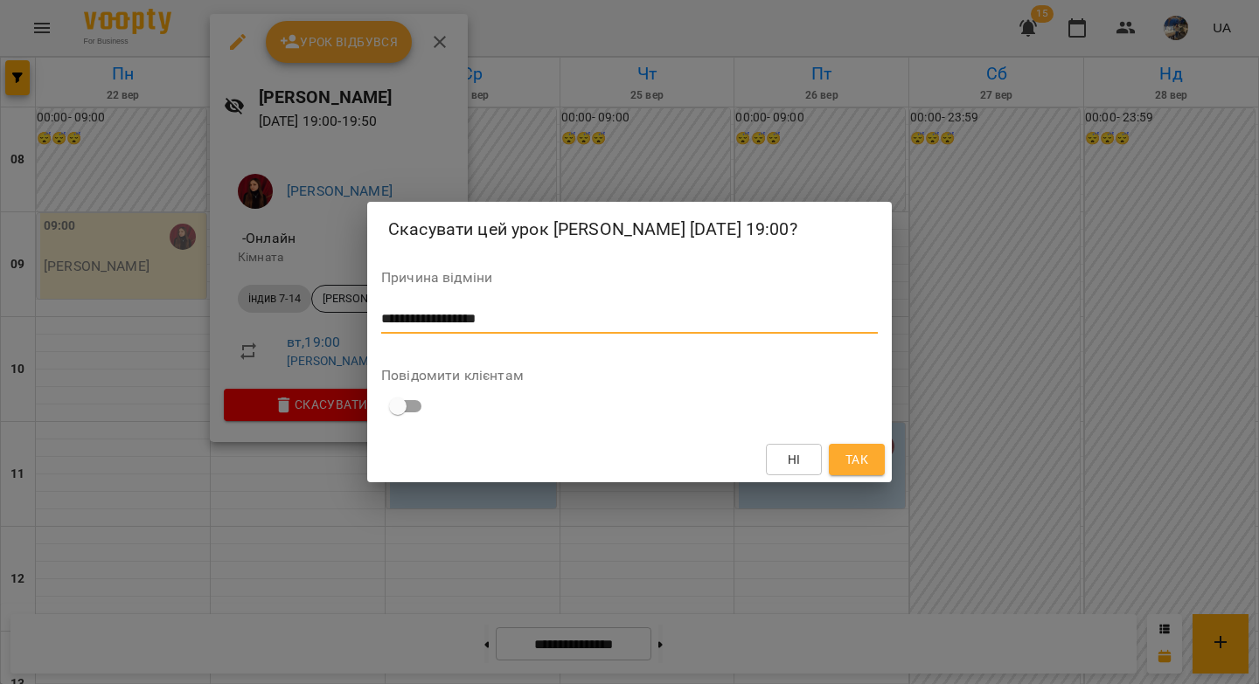
drag, startPoint x: 515, startPoint y: 335, endPoint x: 358, endPoint y: 335, distance: 157.3
click at [358, 335] on div "**********" at bounding box center [629, 342] width 1259 height 684
type textarea "**********"
click at [840, 470] on button "Так" at bounding box center [857, 459] width 56 height 31
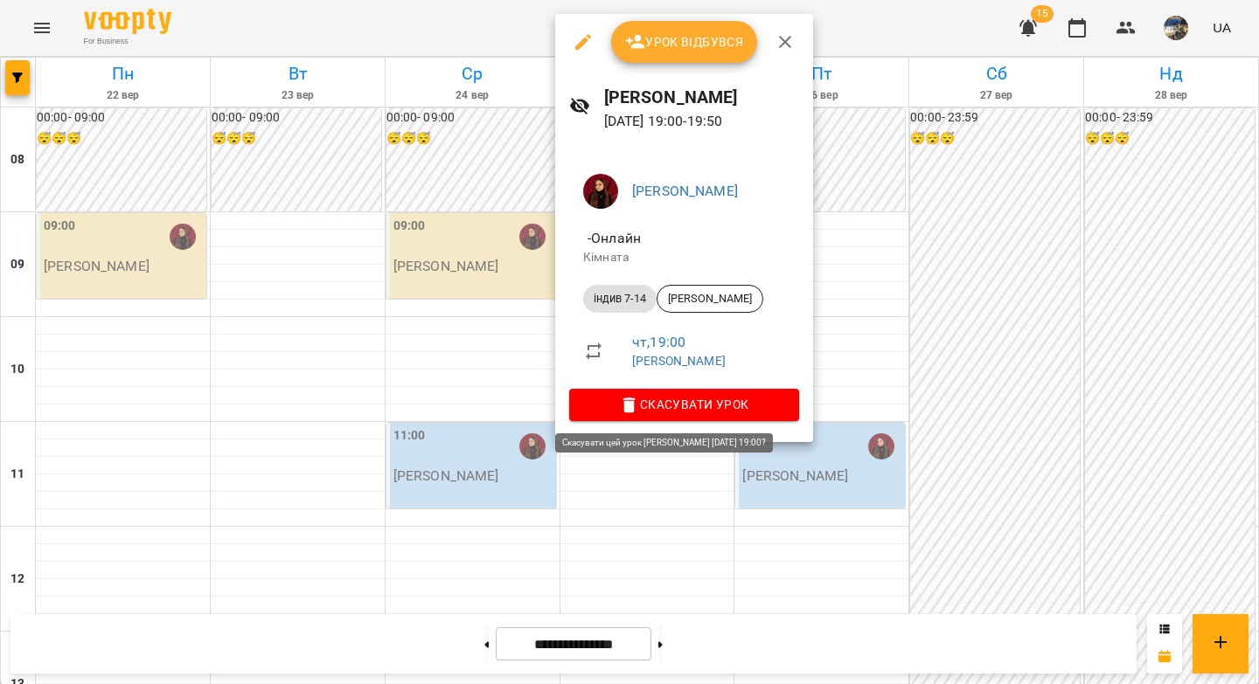
click at [685, 403] on span "Скасувати Урок" at bounding box center [684, 404] width 202 height 21
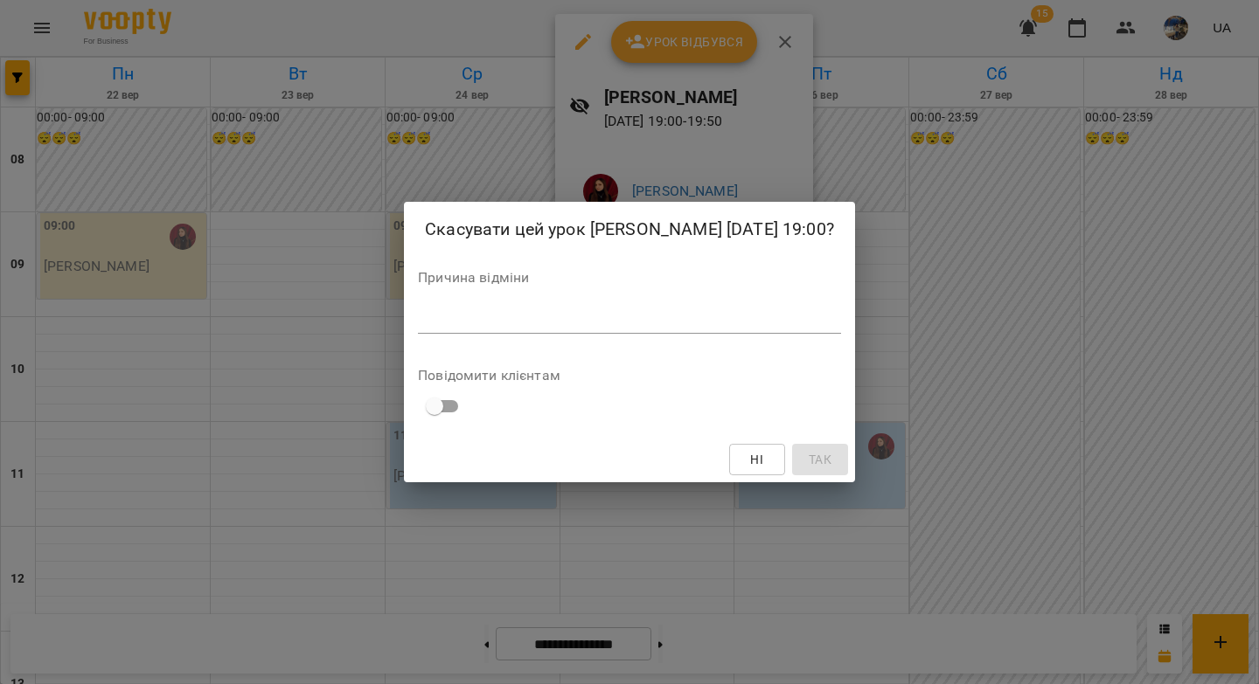
click at [664, 323] on div "*" at bounding box center [629, 320] width 423 height 28
paste textarea "**********"
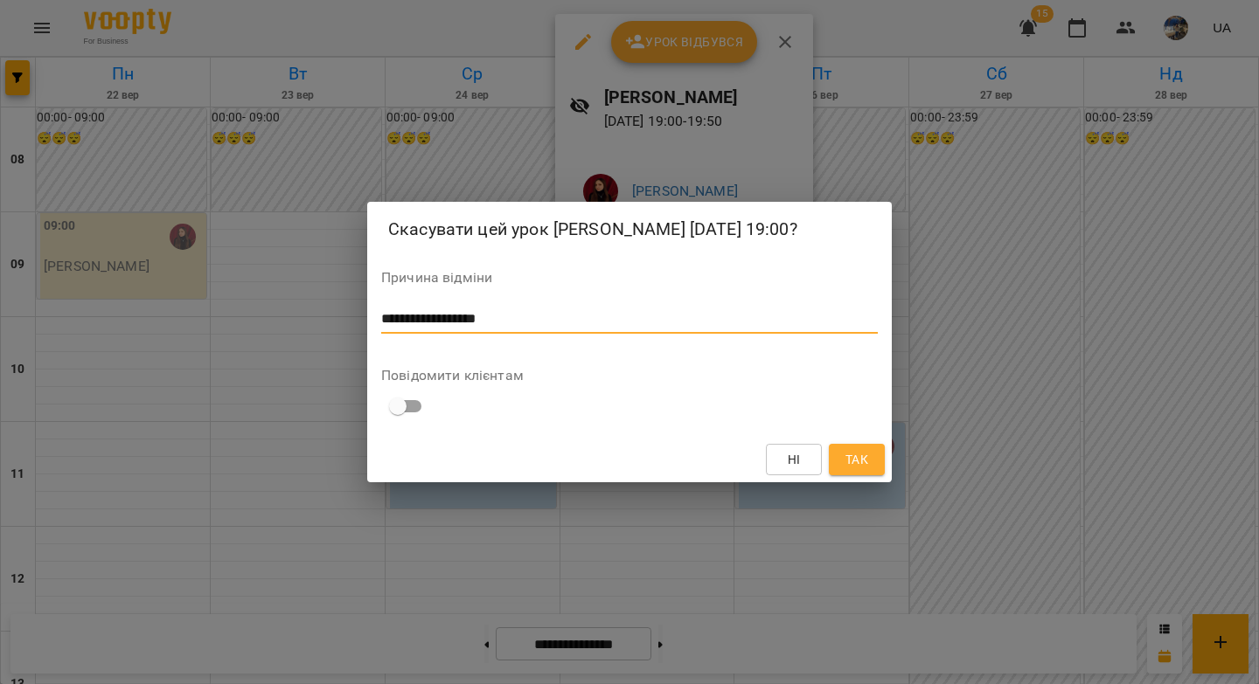
type textarea "**********"
click at [831, 475] on button "Так" at bounding box center [857, 459] width 56 height 31
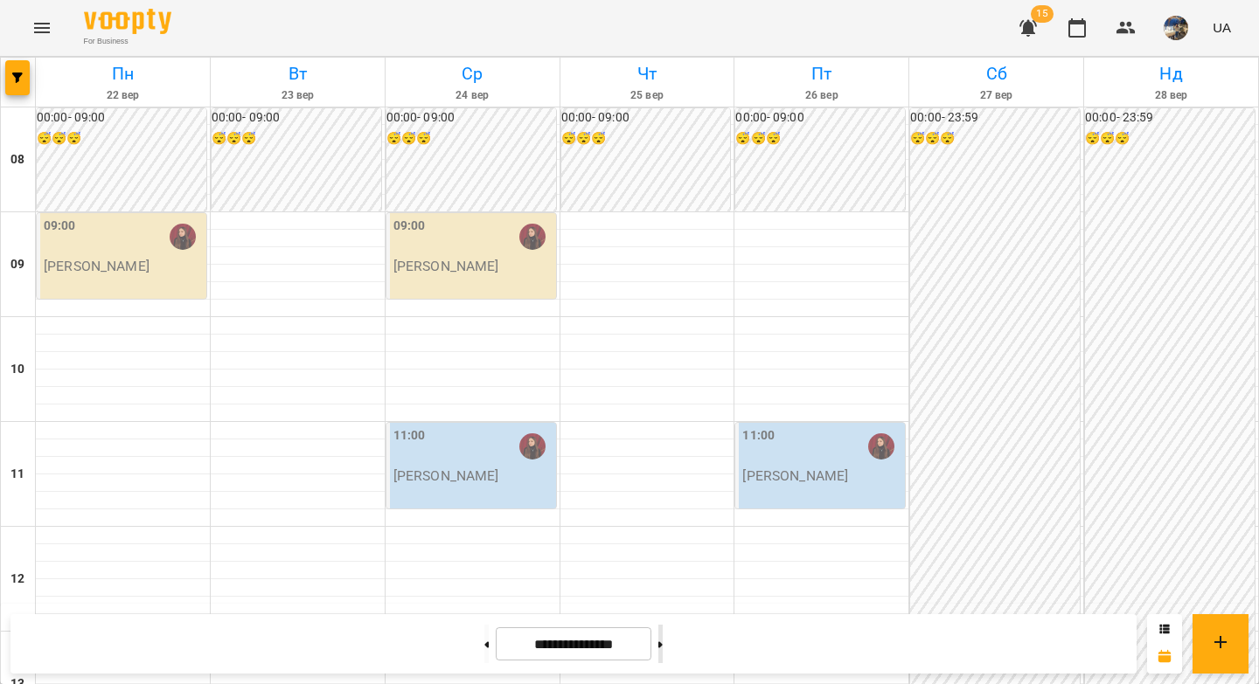
click at [663, 645] on button at bounding box center [660, 644] width 4 height 38
type input "**********"
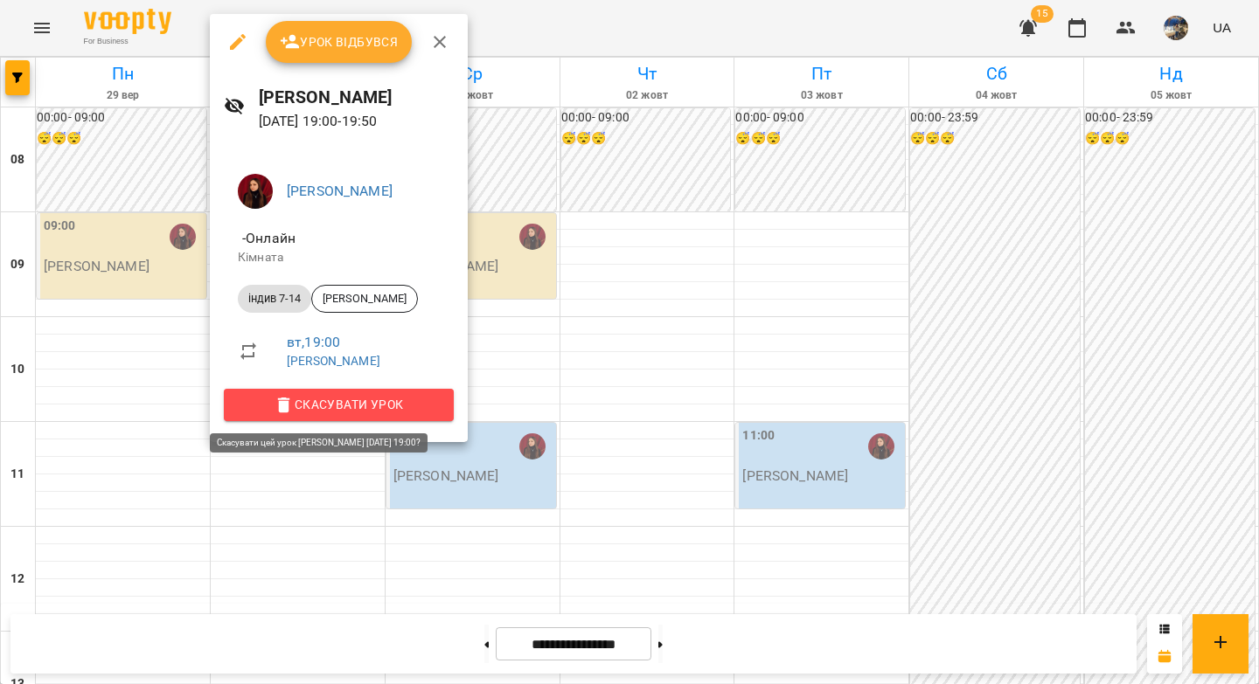
click at [341, 417] on button "Скасувати Урок" at bounding box center [339, 404] width 230 height 31
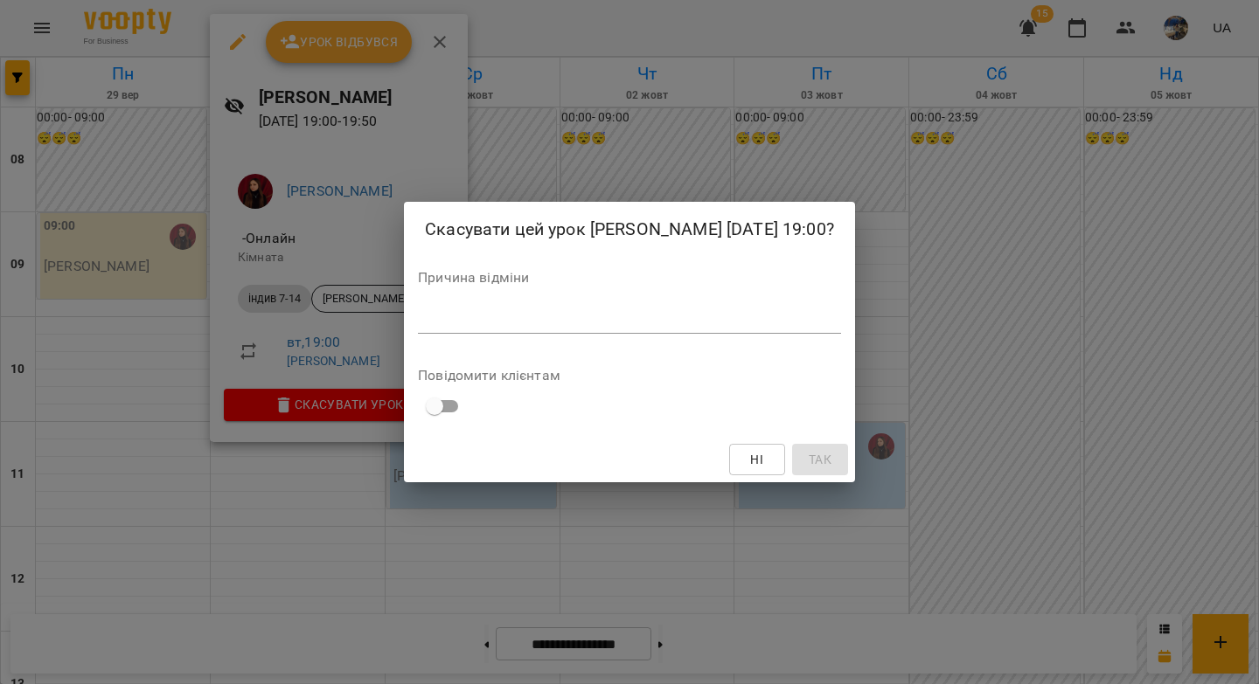
click at [418, 328] on textarea at bounding box center [629, 319] width 423 height 17
paste textarea "**********"
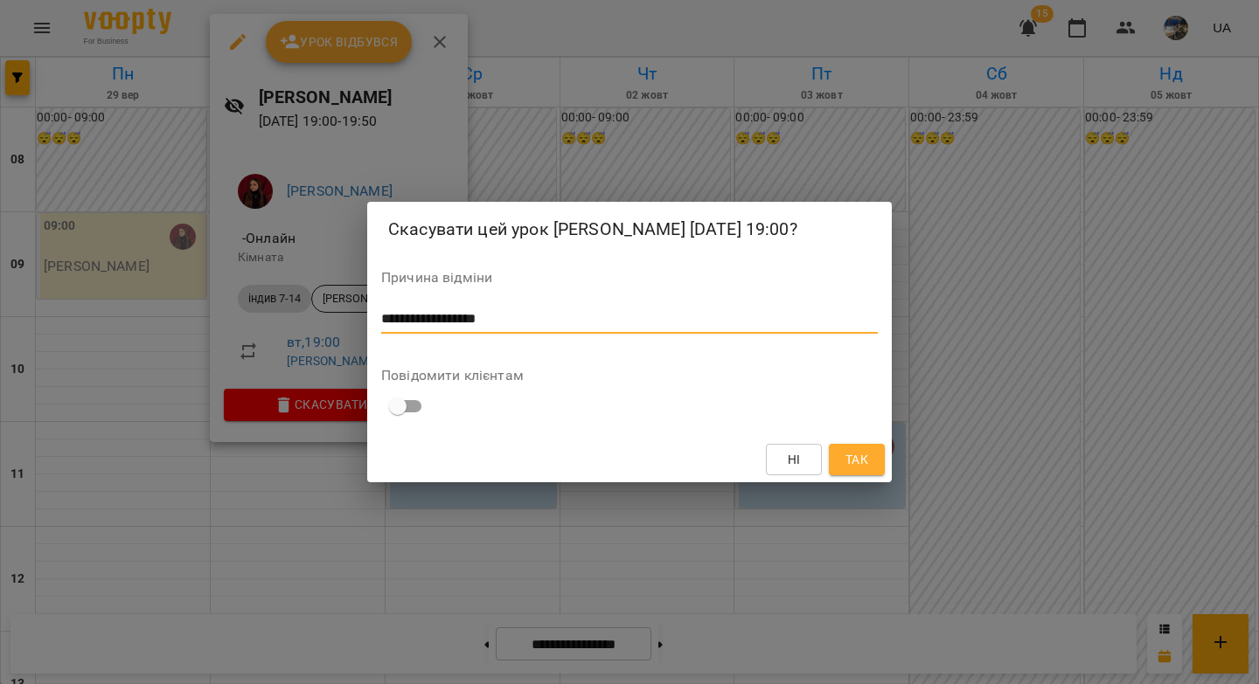
type textarea "**********"
click at [864, 476] on button "Так" at bounding box center [857, 459] width 56 height 31
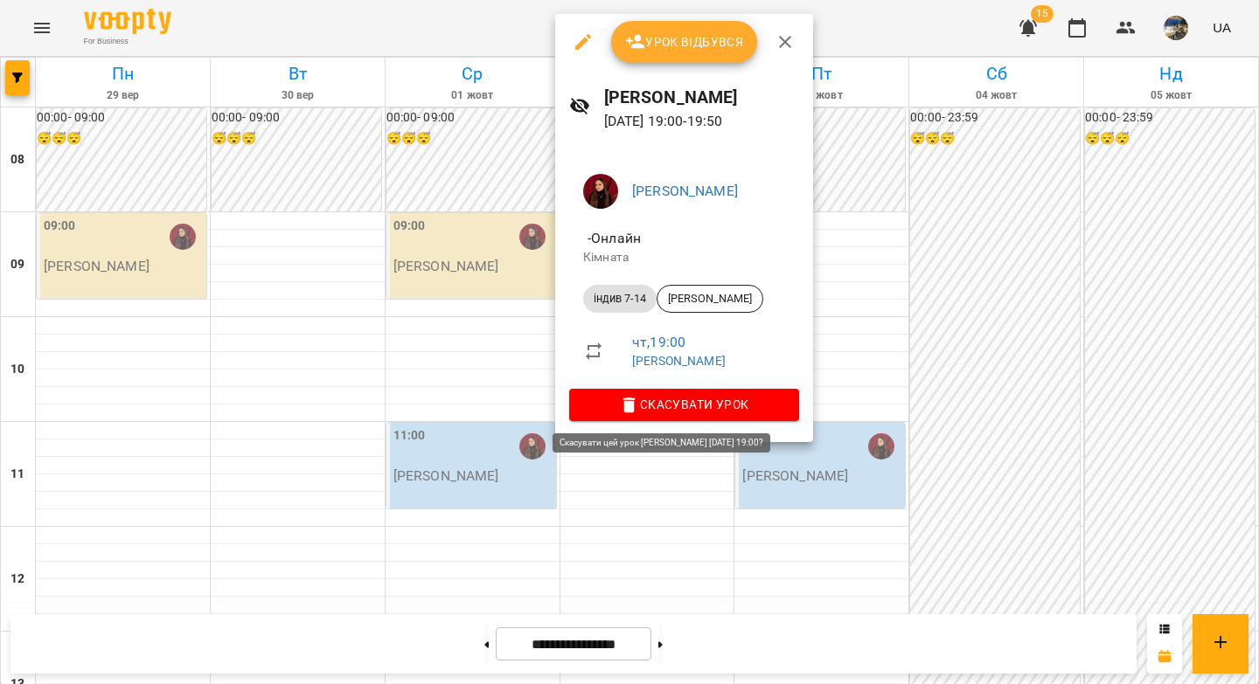
click at [683, 408] on span "Скасувати Урок" at bounding box center [684, 404] width 202 height 21
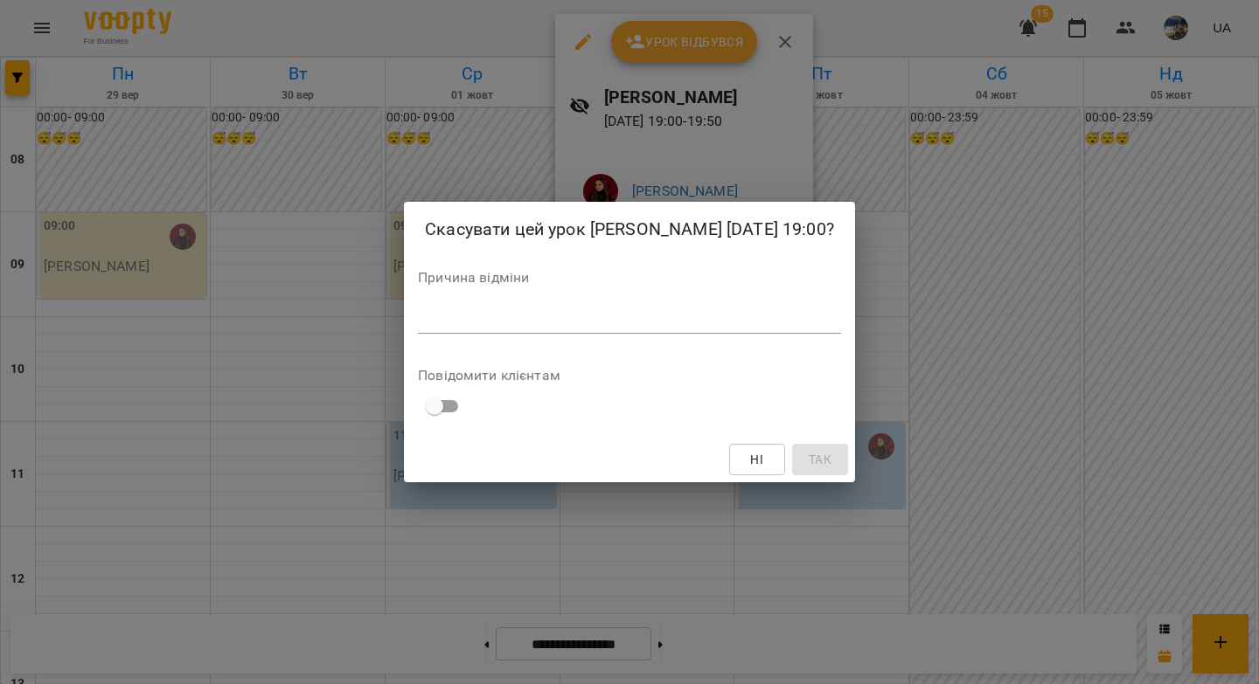
click at [681, 326] on textarea at bounding box center [629, 319] width 423 height 17
paste textarea "**********"
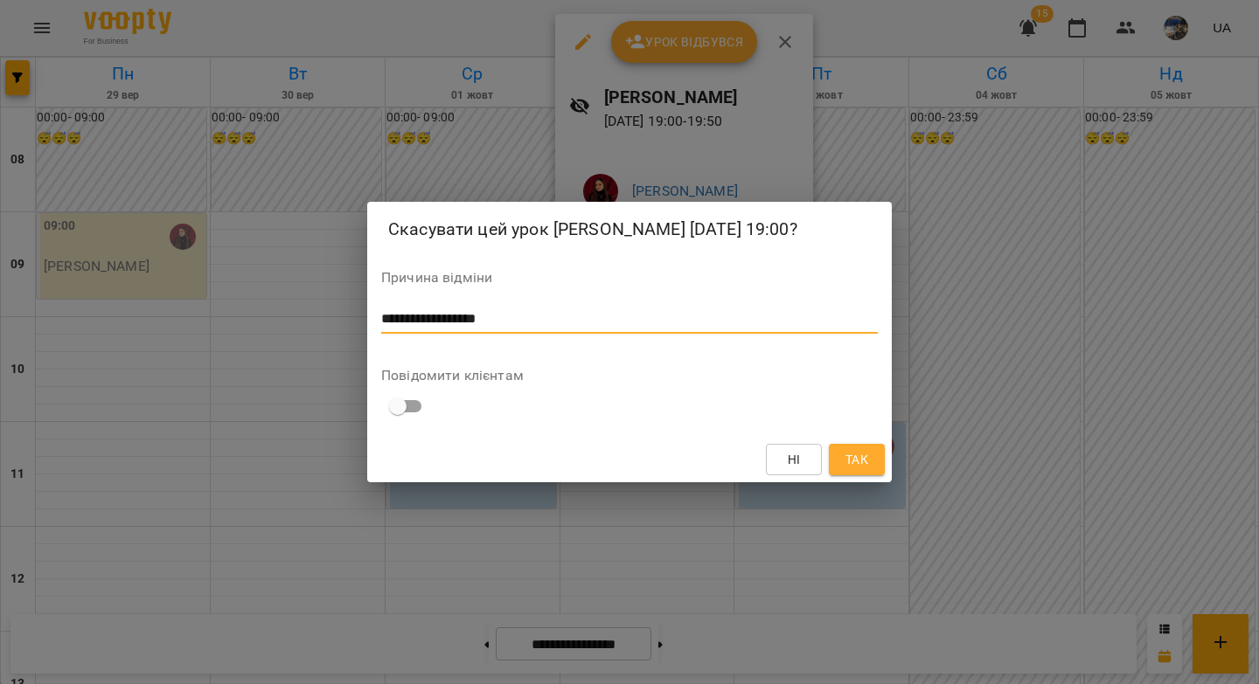
type textarea "**********"
click at [866, 470] on span "Так" at bounding box center [856, 459] width 23 height 21
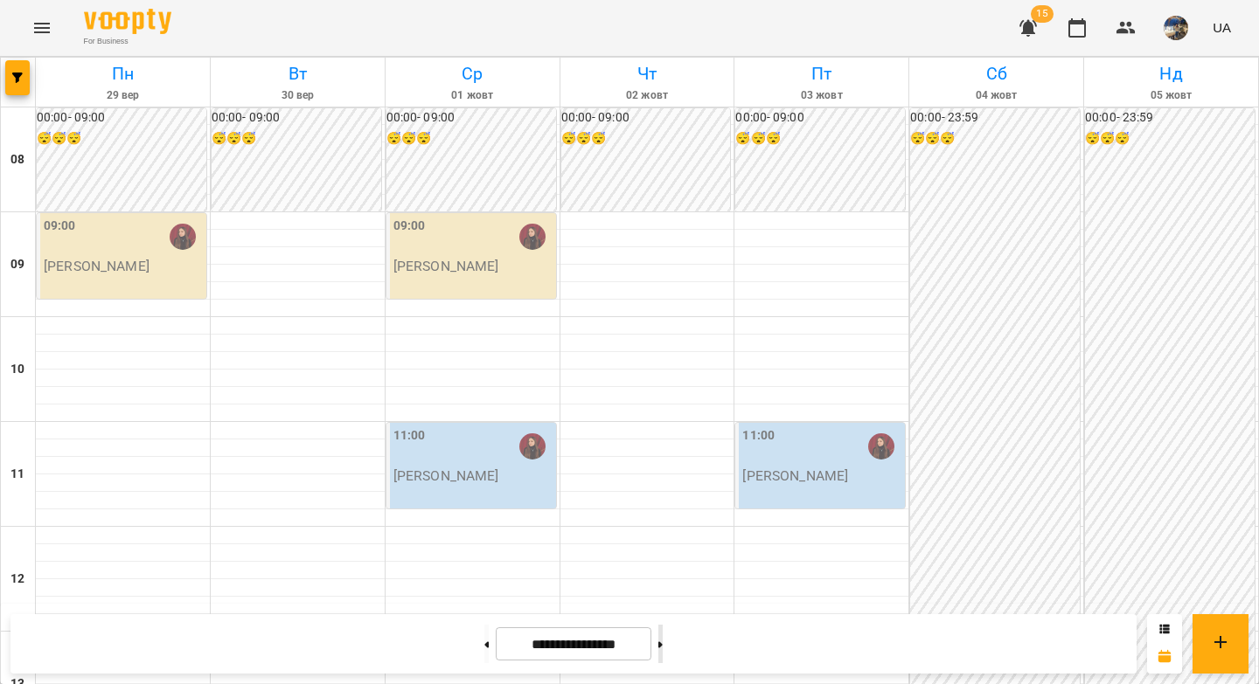
click at [663, 640] on button at bounding box center [660, 644] width 4 height 38
type input "**********"
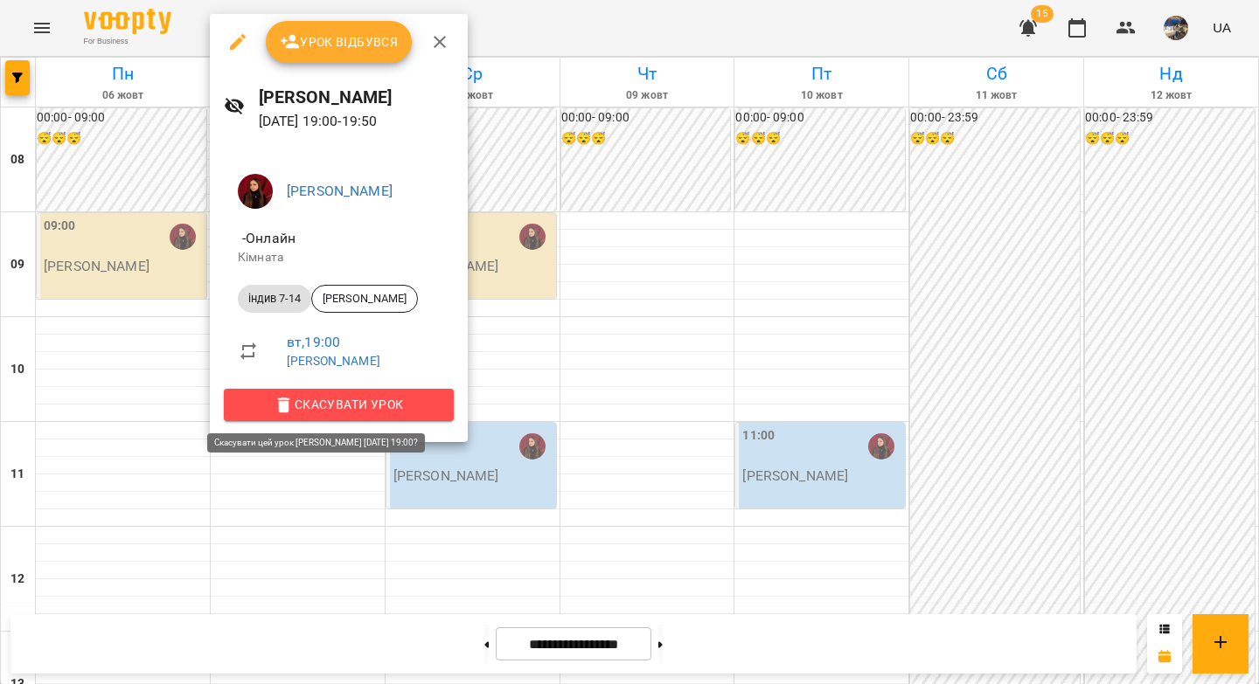
click at [344, 400] on span "Скасувати Урок" at bounding box center [339, 404] width 202 height 21
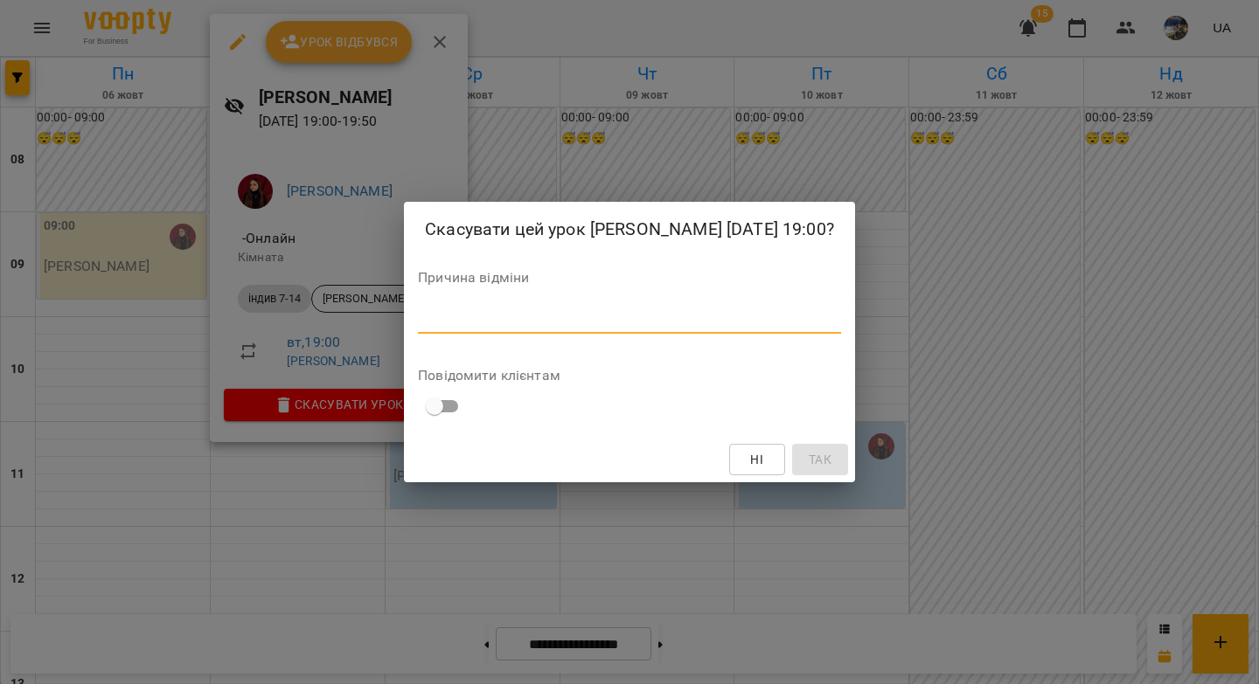
click at [418, 328] on textarea at bounding box center [629, 319] width 423 height 17
paste textarea "**********"
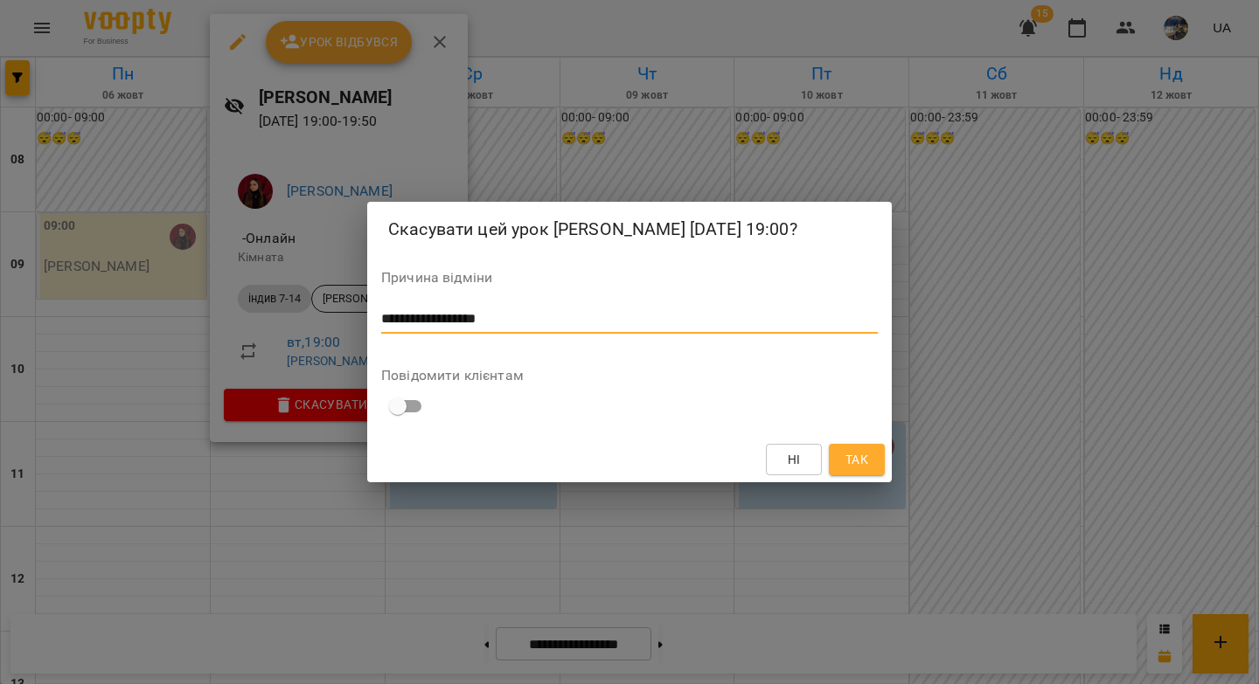
type textarea "**********"
click at [854, 469] on span "Так" at bounding box center [856, 459] width 23 height 21
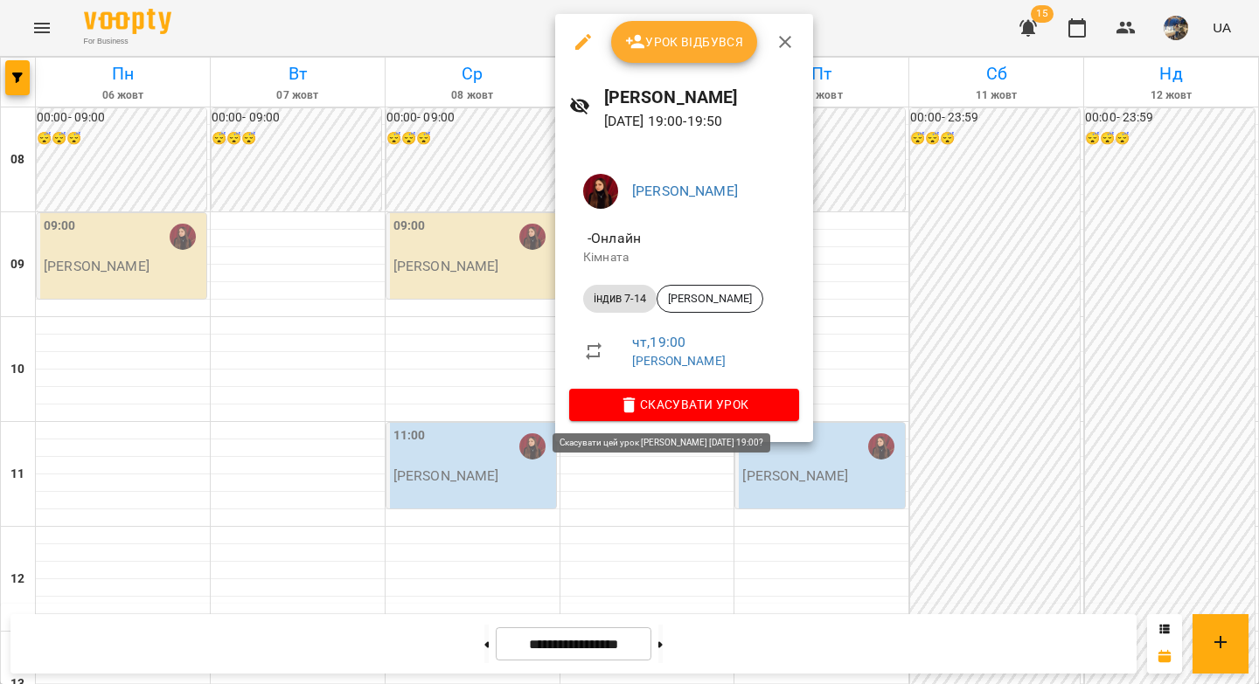
click at [679, 410] on span "Скасувати Урок" at bounding box center [684, 404] width 202 height 21
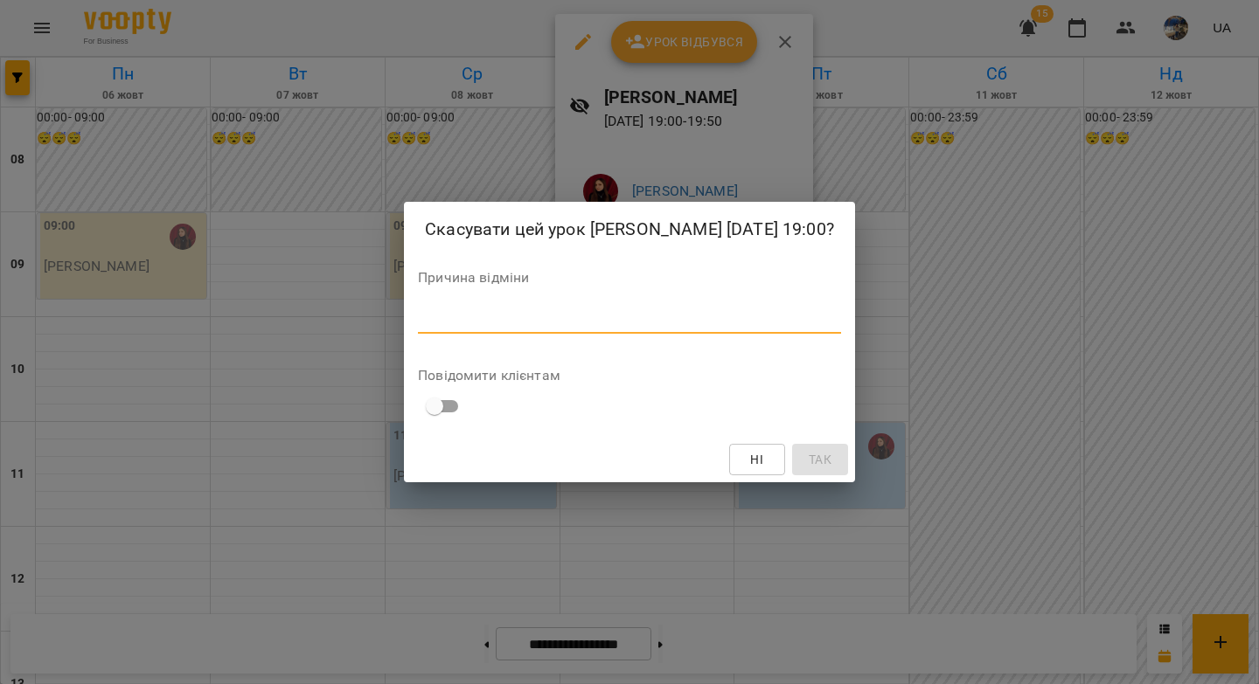
click at [640, 328] on textarea at bounding box center [629, 319] width 423 height 17
paste textarea "**********"
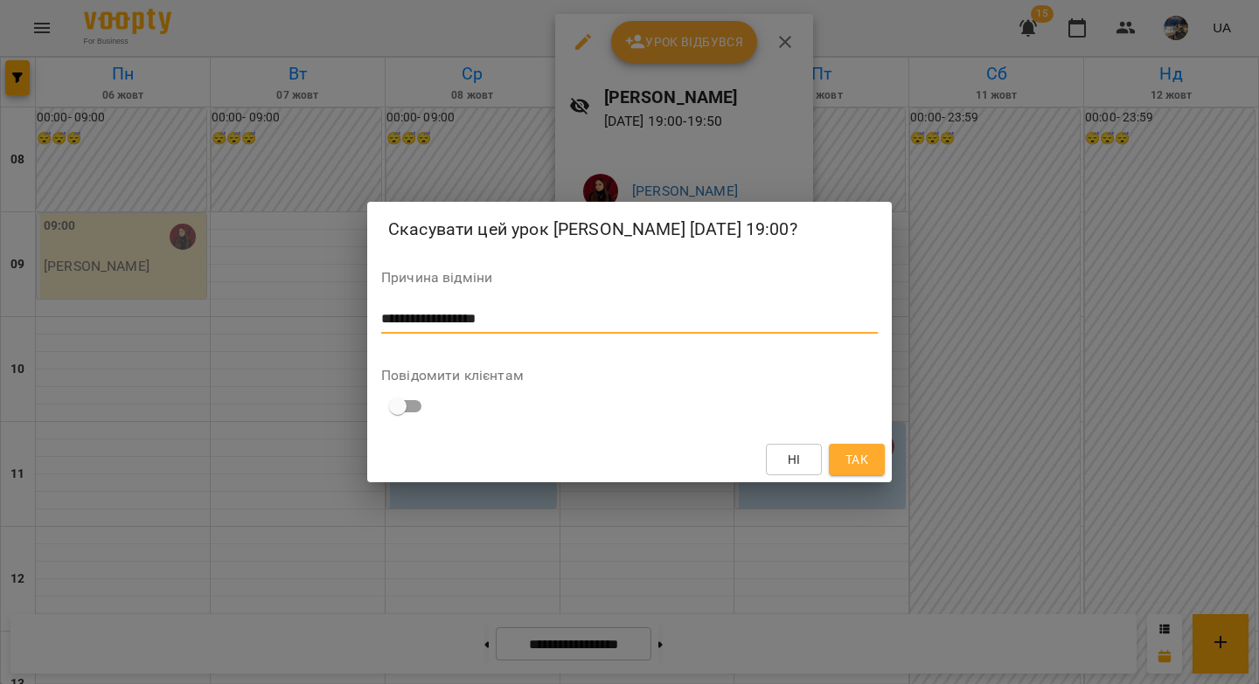
type textarea "**********"
click at [843, 470] on span "Так" at bounding box center [857, 459] width 28 height 21
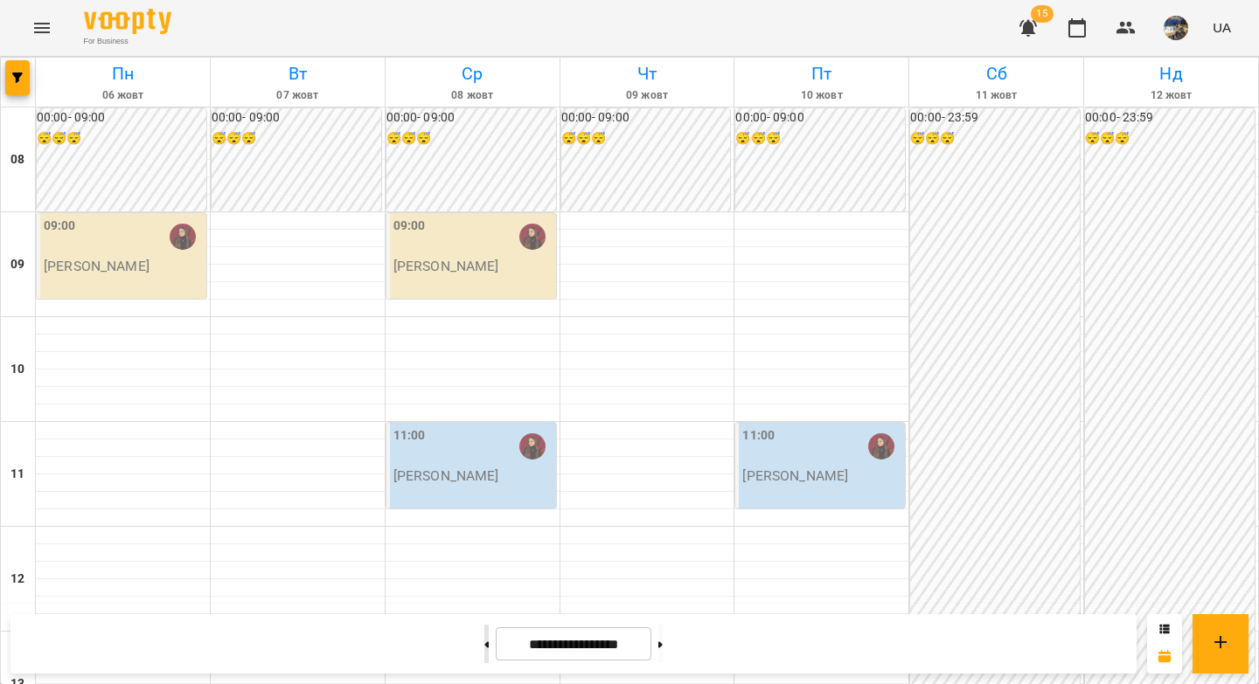
click at [484, 648] on button at bounding box center [486, 644] width 4 height 38
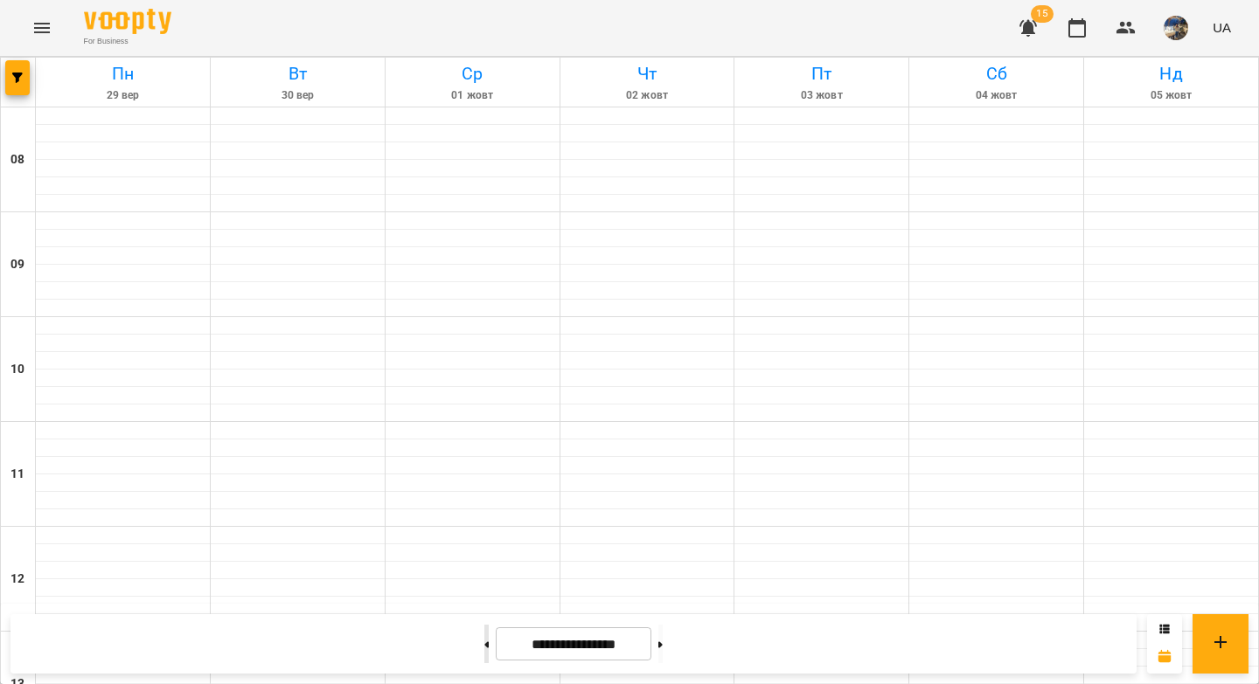
click at [484, 648] on button at bounding box center [486, 644] width 4 height 38
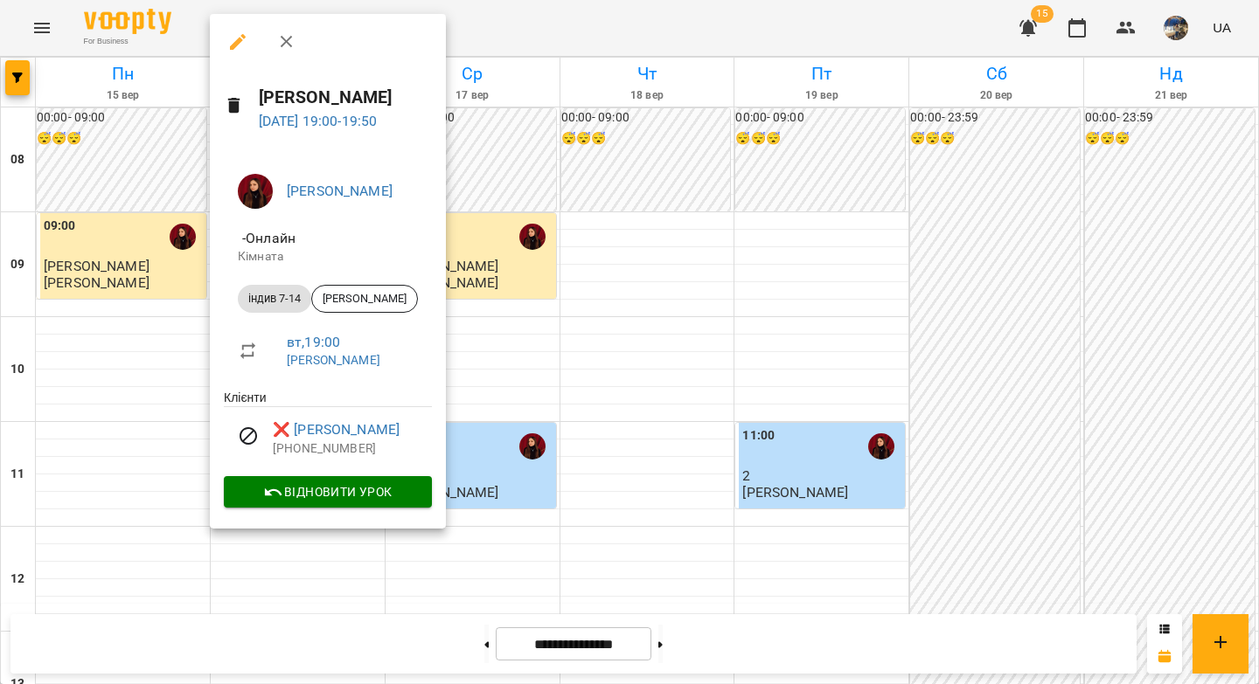
click at [681, 644] on div at bounding box center [629, 342] width 1259 height 684
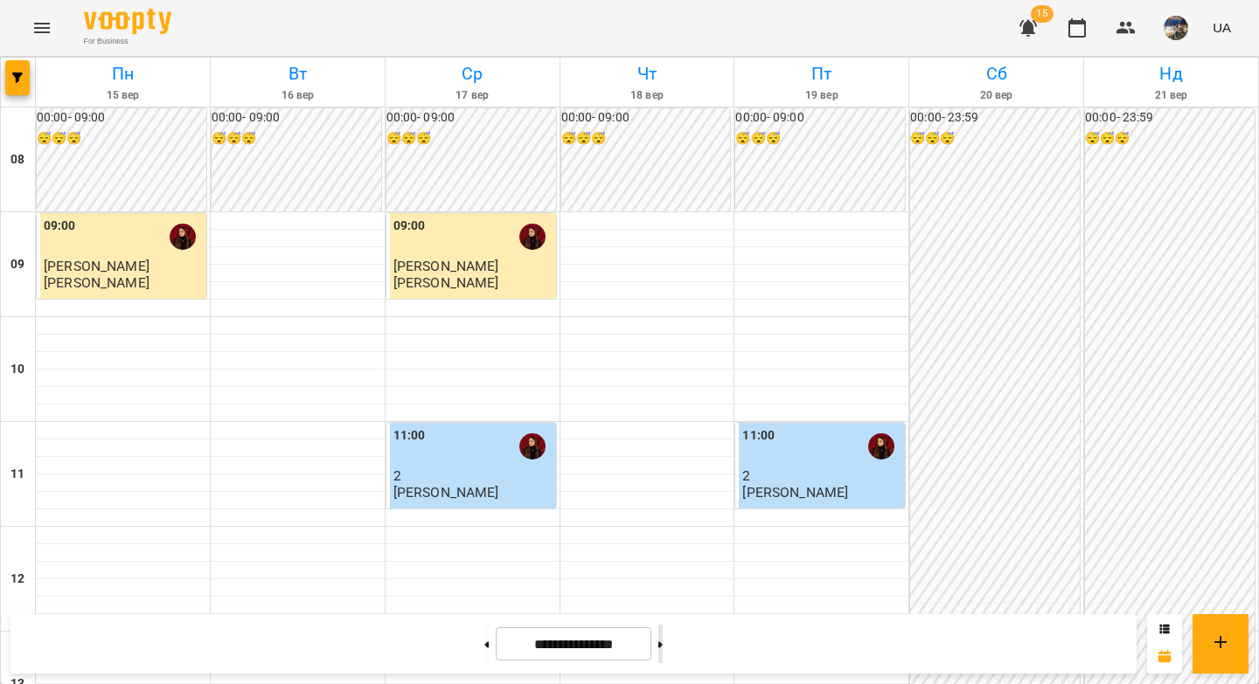
click at [663, 642] on icon at bounding box center [660, 645] width 4 height 7
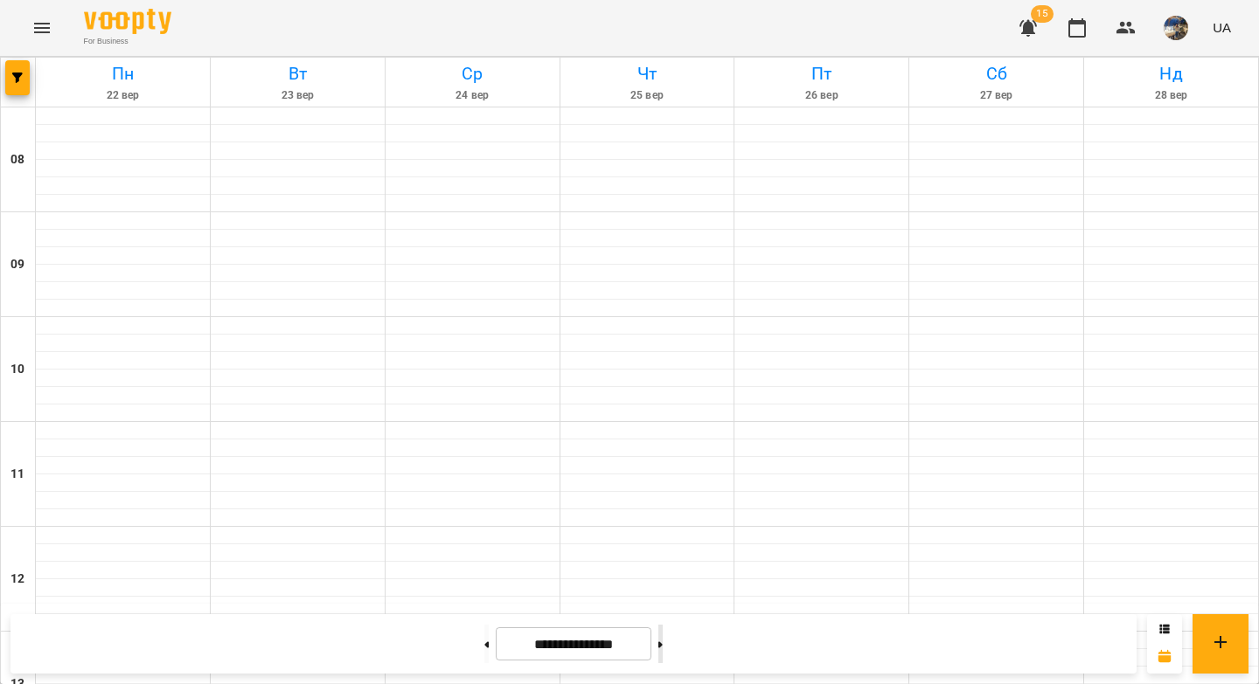
click at [663, 642] on icon at bounding box center [660, 645] width 4 height 7
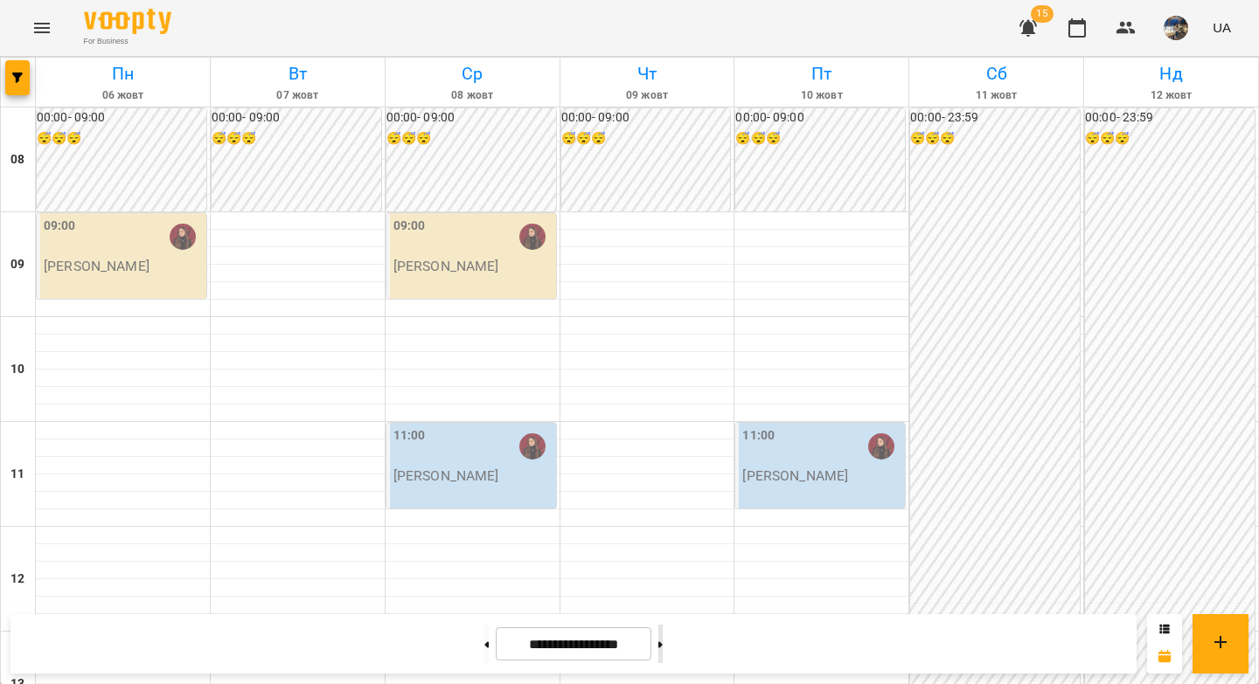
click at [663, 642] on icon at bounding box center [660, 645] width 4 height 7
click at [484, 638] on button at bounding box center [486, 644] width 4 height 38
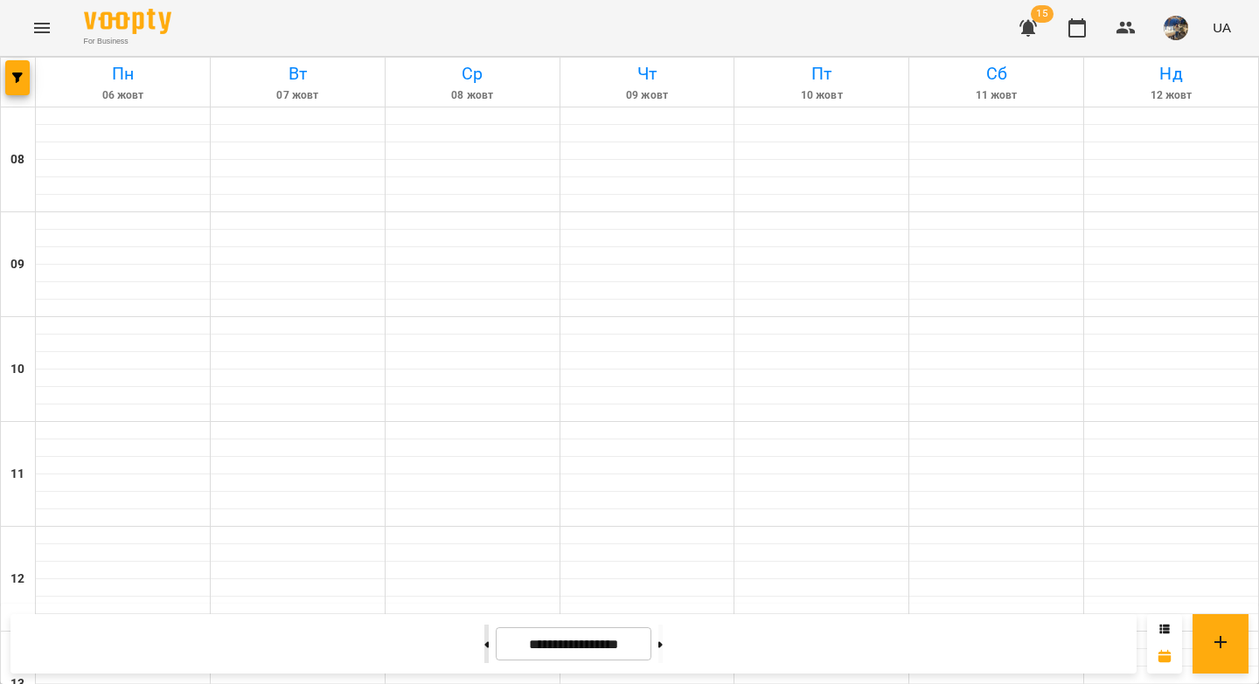
click at [484, 638] on button at bounding box center [486, 644] width 4 height 38
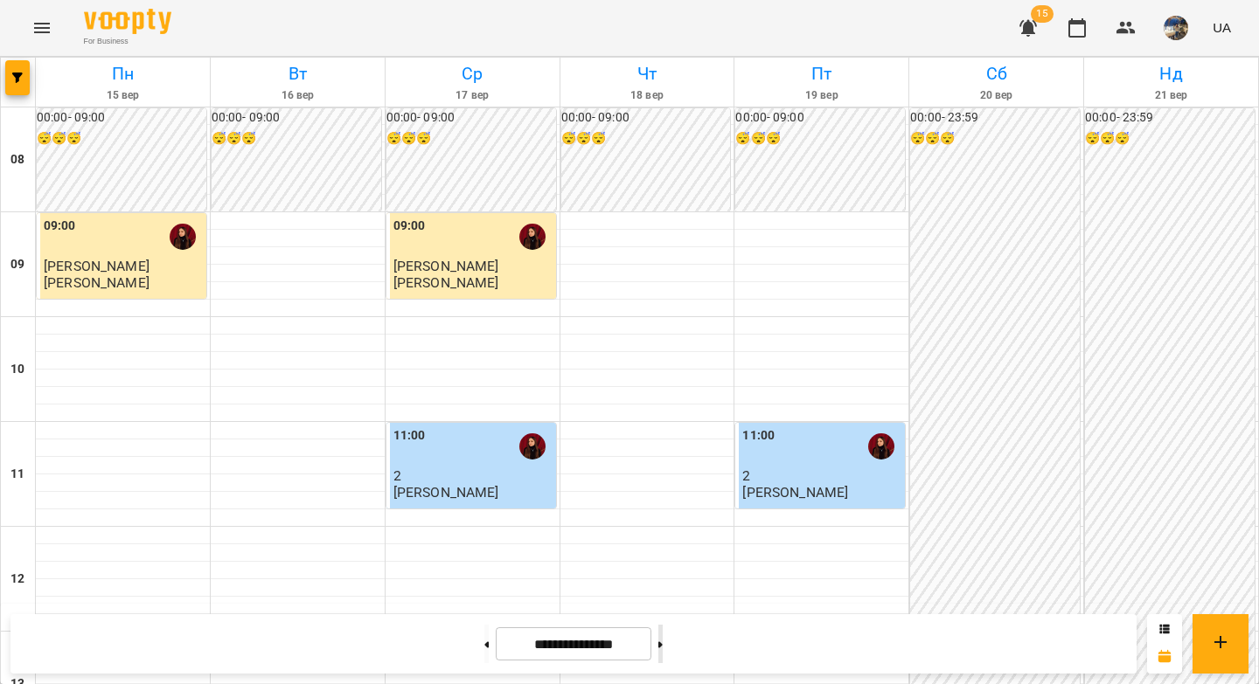
click at [663, 645] on icon at bounding box center [660, 645] width 4 height 6
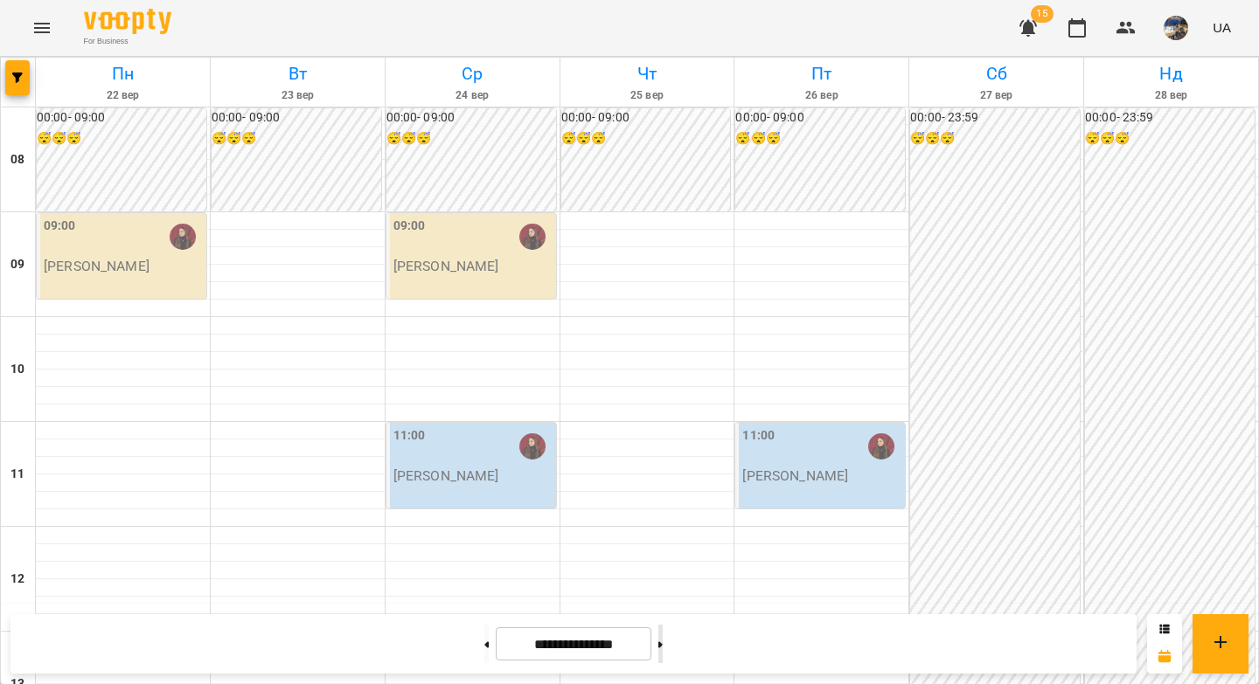
click at [663, 645] on icon at bounding box center [660, 645] width 4 height 6
type input "**********"
click at [1124, 31] on icon "button" at bounding box center [1125, 28] width 19 height 12
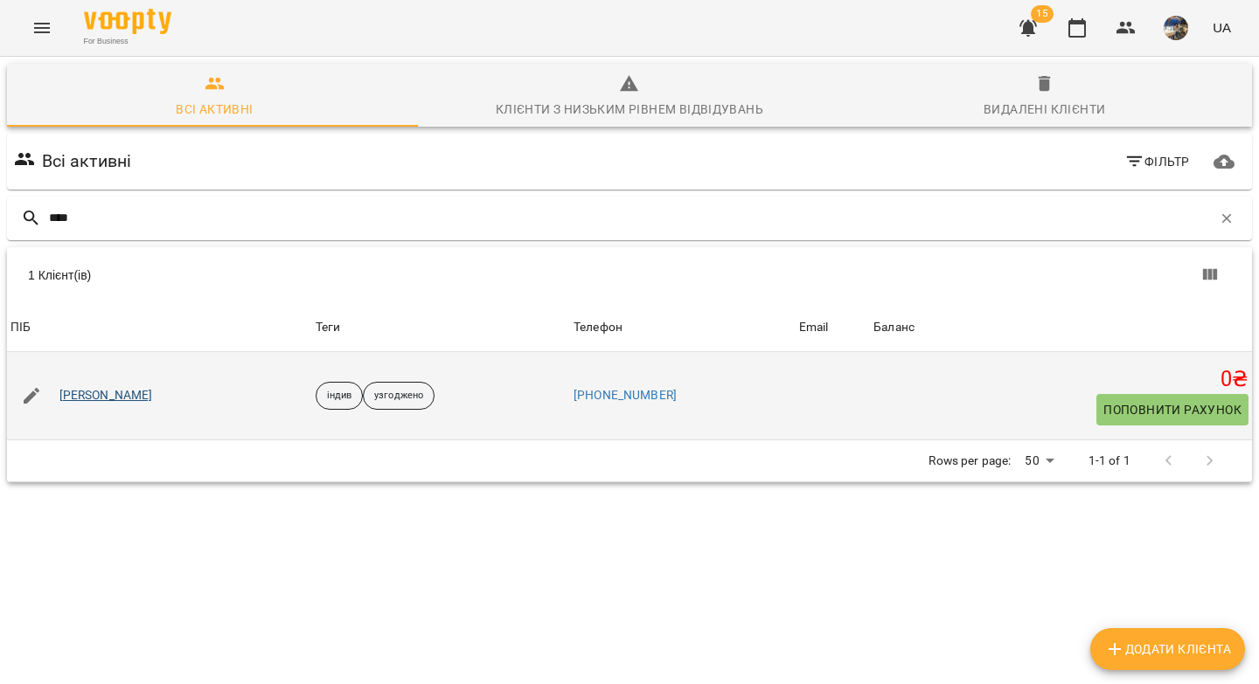
type input "****"
click at [103, 393] on link "[PERSON_NAME]" at bounding box center [106, 395] width 94 height 17
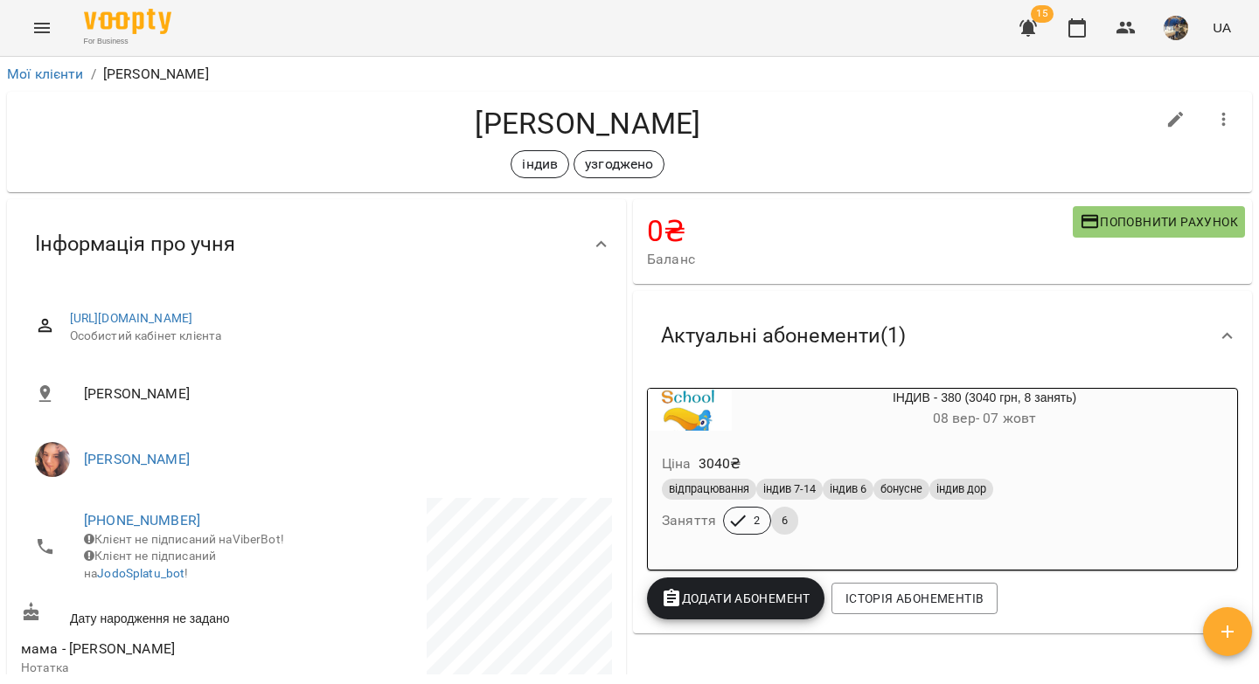
click at [1039, 440] on div "Ціна 3040 ₴ відпрацювання індив 7-14 індив 6 бонусне індив дор Заняття 2 6" at bounding box center [942, 497] width 589 height 119
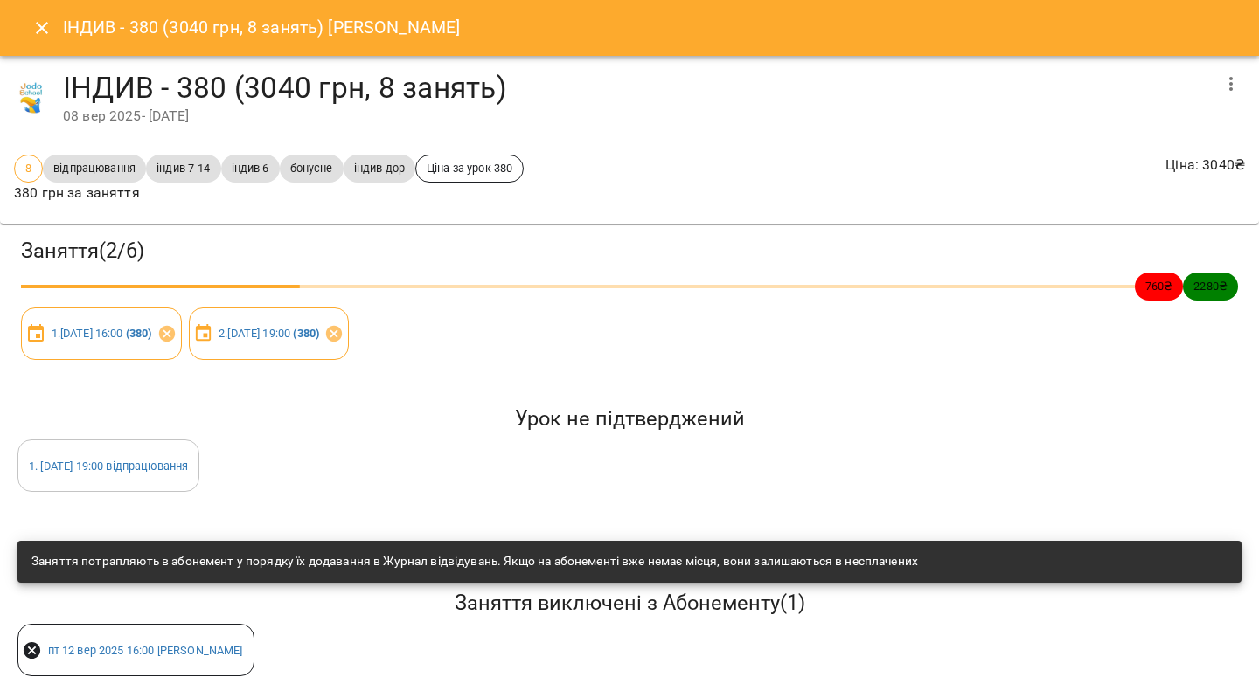
click at [35, 30] on icon "Close" at bounding box center [41, 27] width 21 height 21
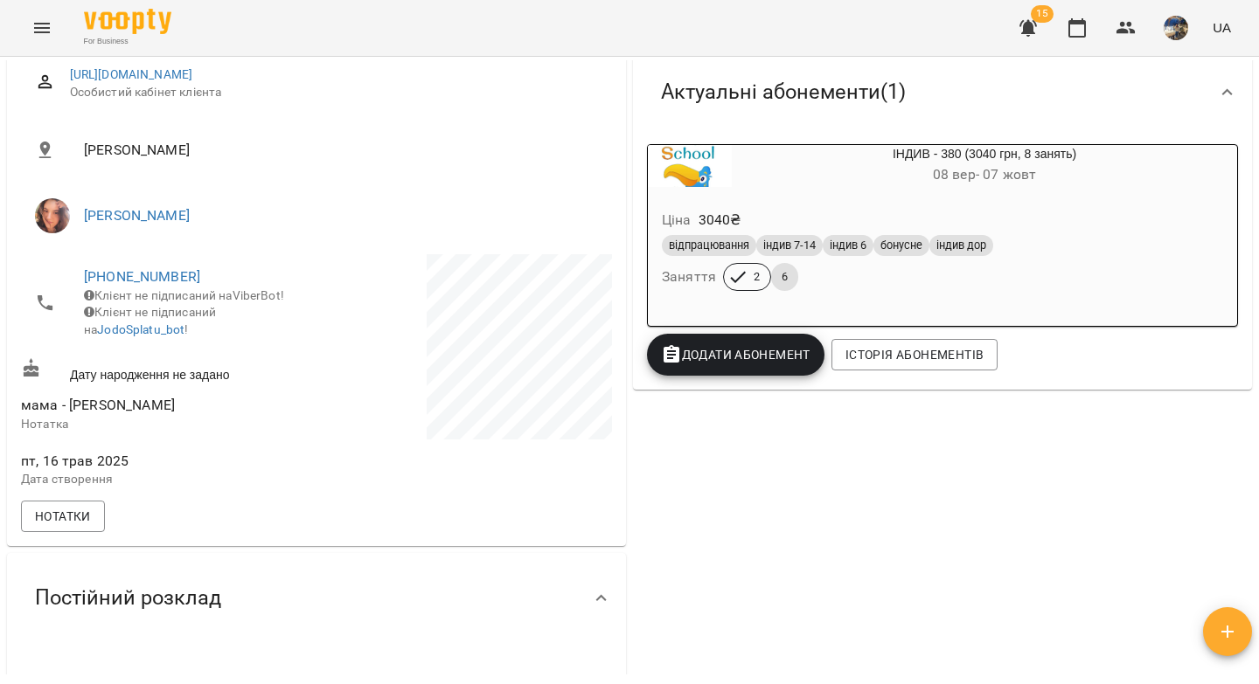
scroll to position [241, 0]
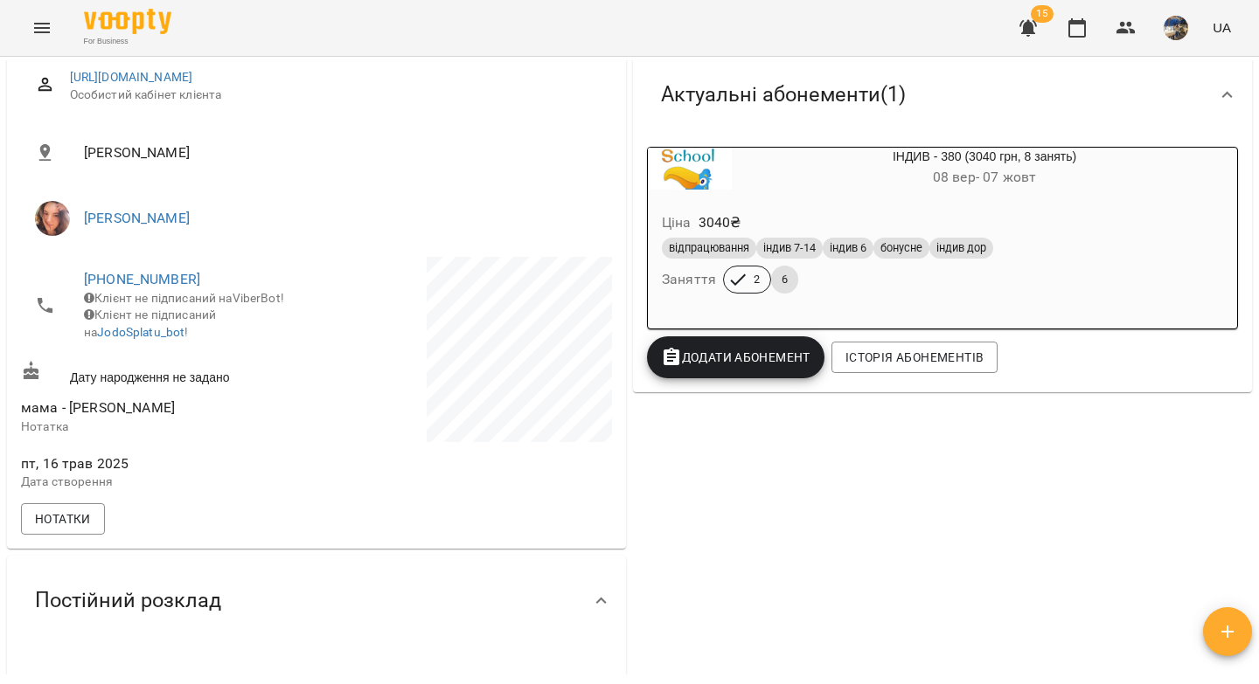
click at [878, 196] on div "Ціна 3040 ₴ відпрацювання індив 7-14 індив 6 бонусне індив дор Заняття 2 6" at bounding box center [942, 256] width 596 height 126
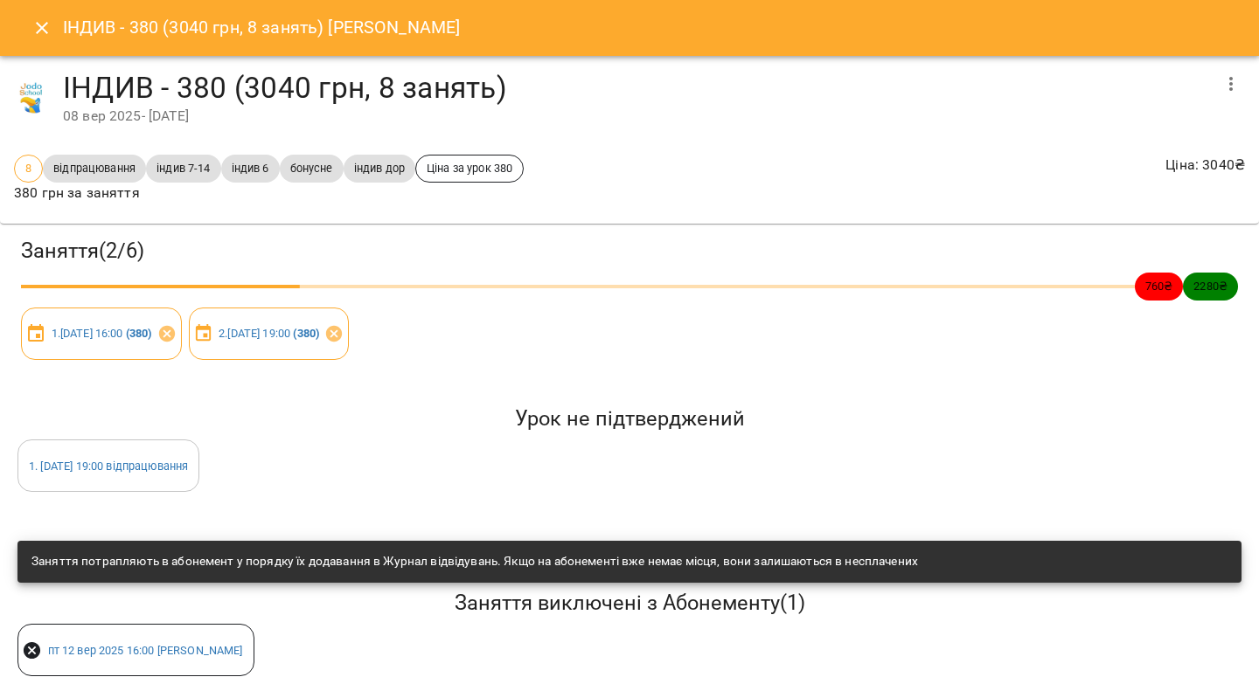
click at [45, 31] on icon "Close" at bounding box center [42, 28] width 12 height 12
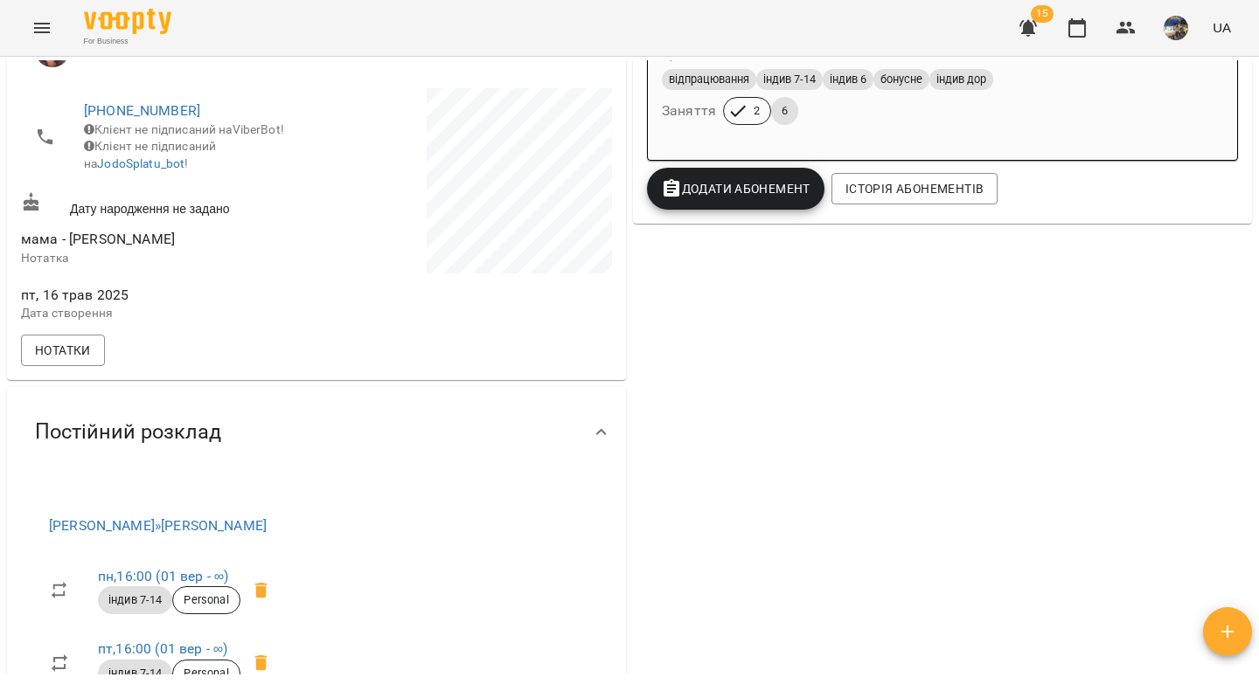
scroll to position [215, 0]
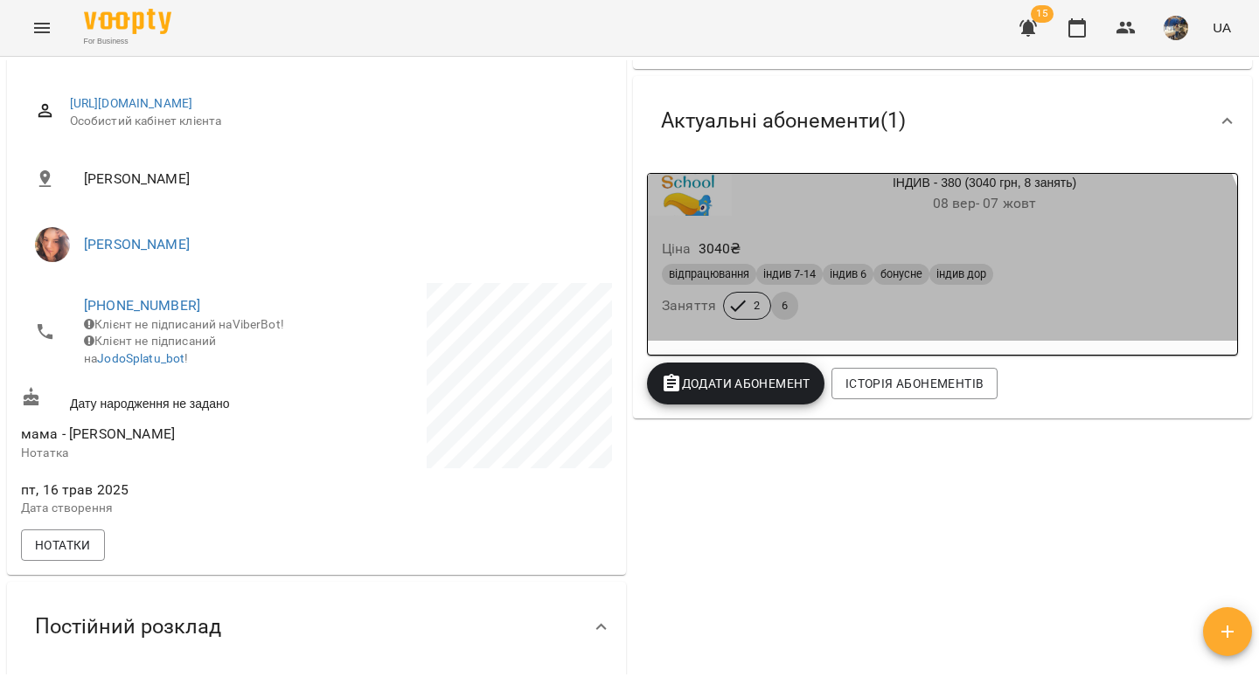
click at [902, 316] on div "відпрацювання індив 7-14 індив 6 бонусне індив дор Заняття 2 6" at bounding box center [942, 291] width 568 height 63
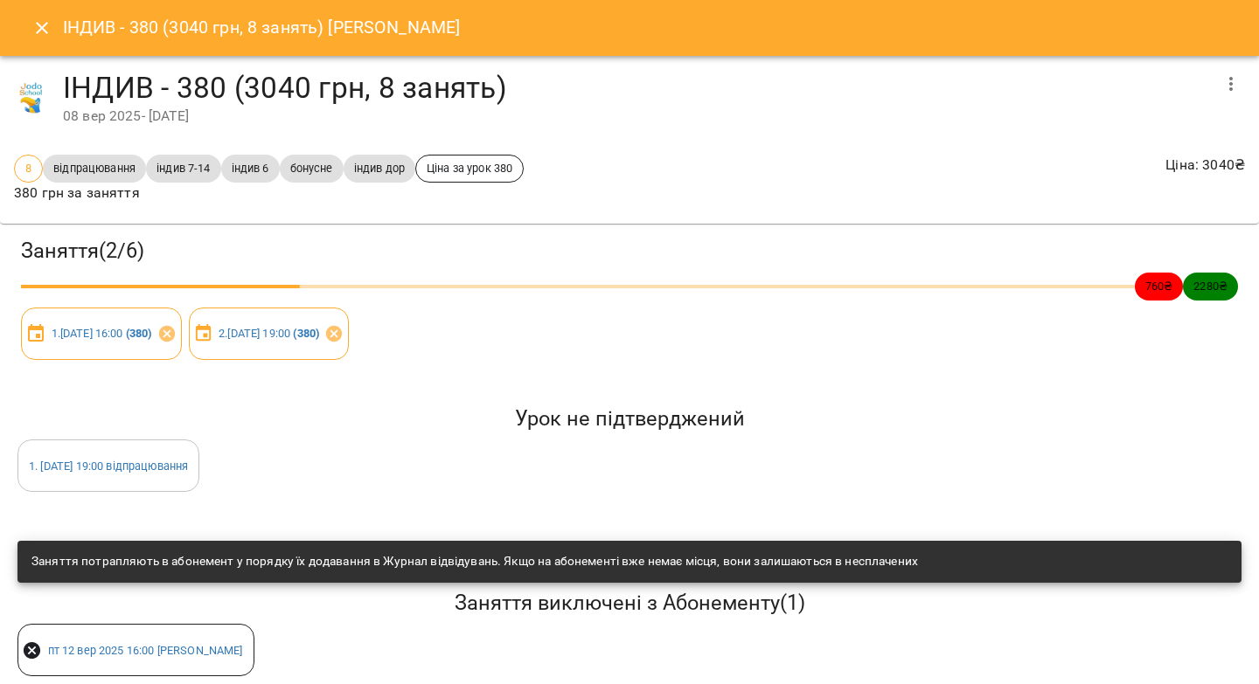
click at [40, 22] on icon "Close" at bounding box center [41, 27] width 21 height 21
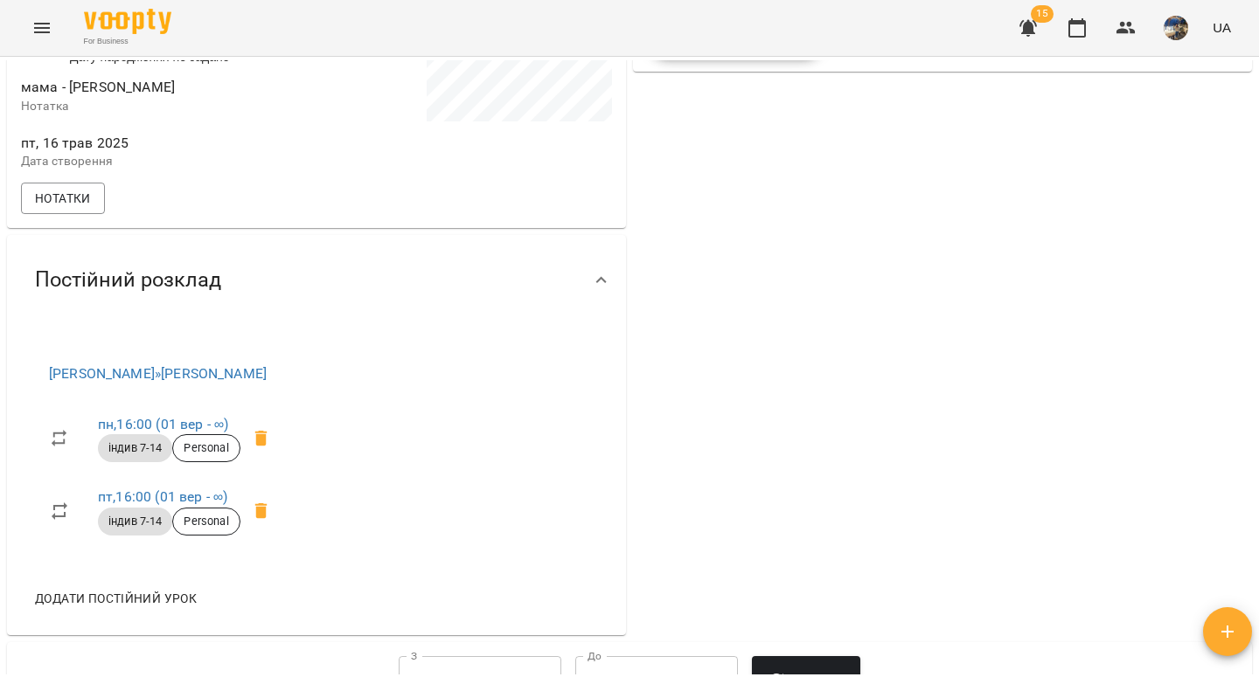
scroll to position [0, 0]
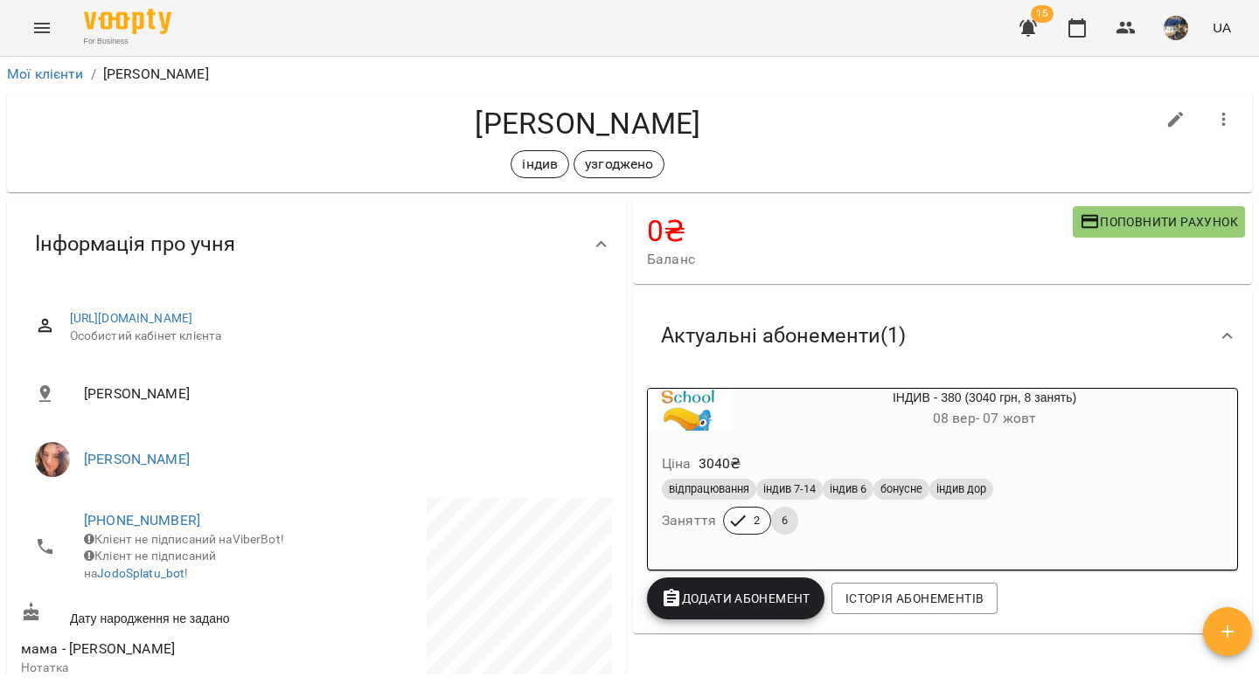
click at [1042, 441] on div "Ціна 3040 ₴ відпрацювання індив 7-14 індив 6 бонусне індив дор Заняття 2 6" at bounding box center [942, 497] width 589 height 119
